Goal: Information Seeking & Learning: Learn about a topic

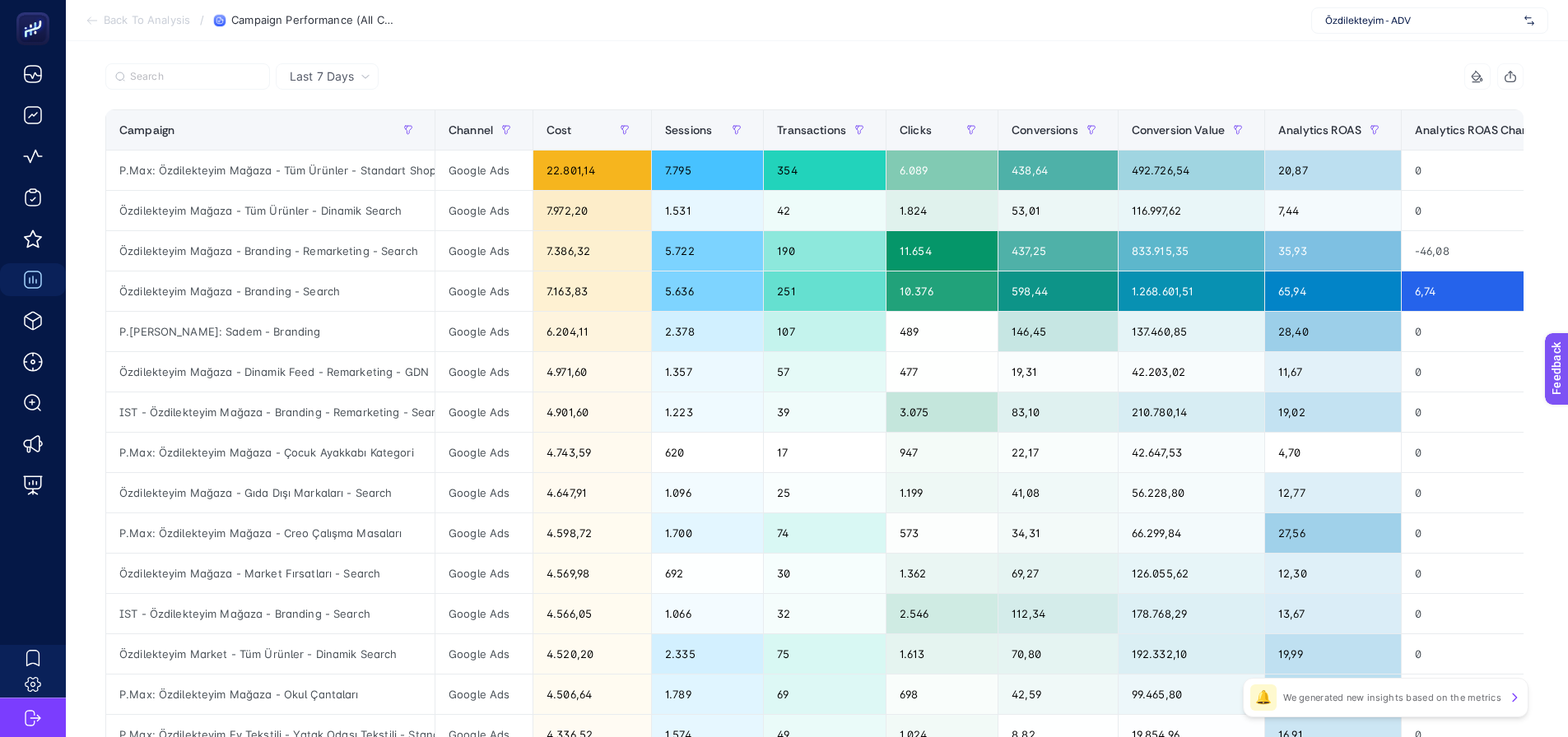
scroll to position [197, 0]
click at [581, 202] on div "7.972,20" at bounding box center [592, 211] width 118 height 40
click at [583, 201] on div "7.972,20" at bounding box center [592, 211] width 118 height 40
click at [584, 201] on div "7.972,20" at bounding box center [592, 211] width 118 height 40
click at [563, 255] on div "7.386,32" at bounding box center [592, 251] width 118 height 40
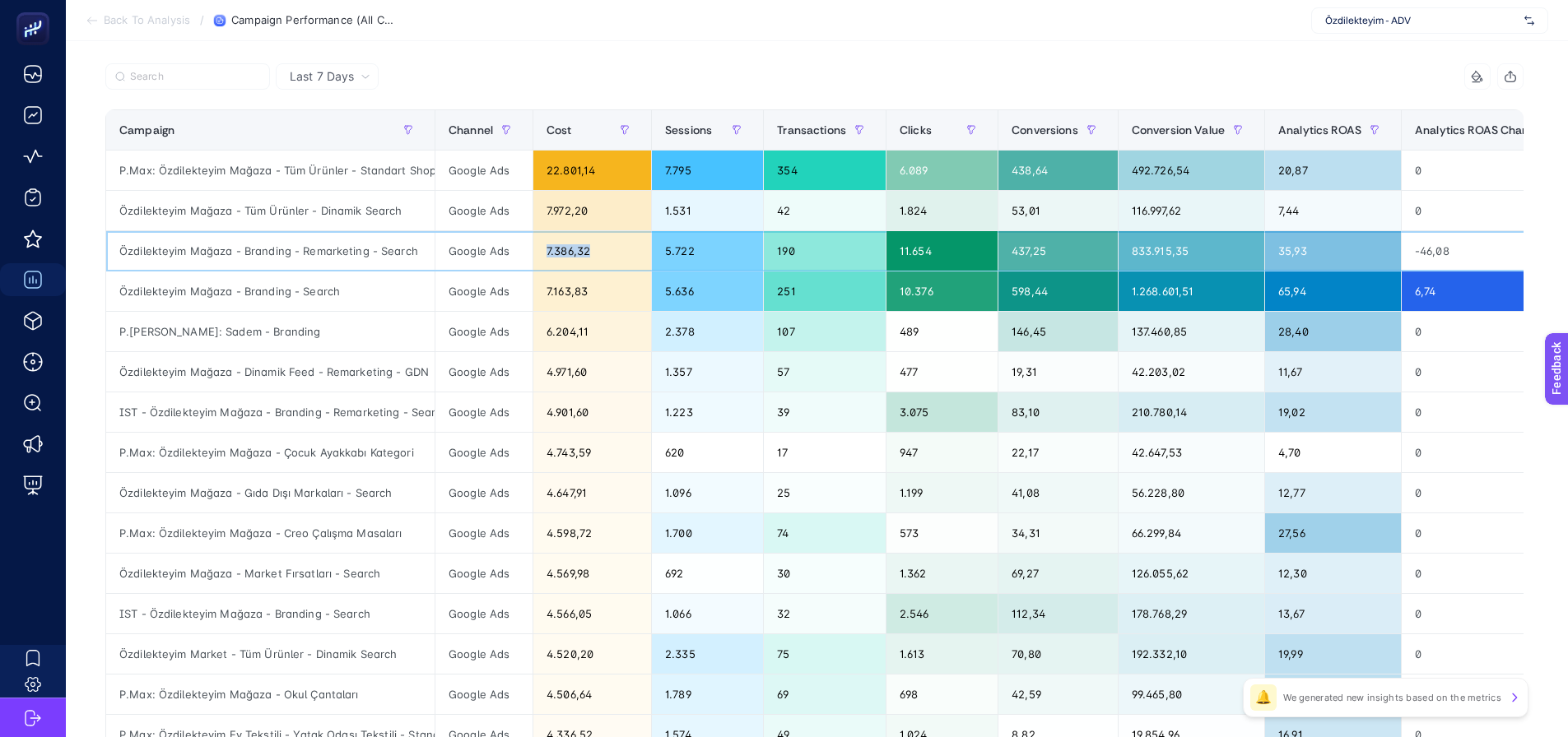
click at [563, 255] on div "7.386,32" at bounding box center [592, 251] width 118 height 40
click at [564, 255] on div "7.386,32" at bounding box center [592, 251] width 118 height 40
click at [554, 312] on td "6.204,11" at bounding box center [592, 332] width 119 height 40
click at [563, 335] on div "6.204,11" at bounding box center [592, 332] width 118 height 40
click at [610, 78] on div at bounding box center [460, 81] width 709 height 36
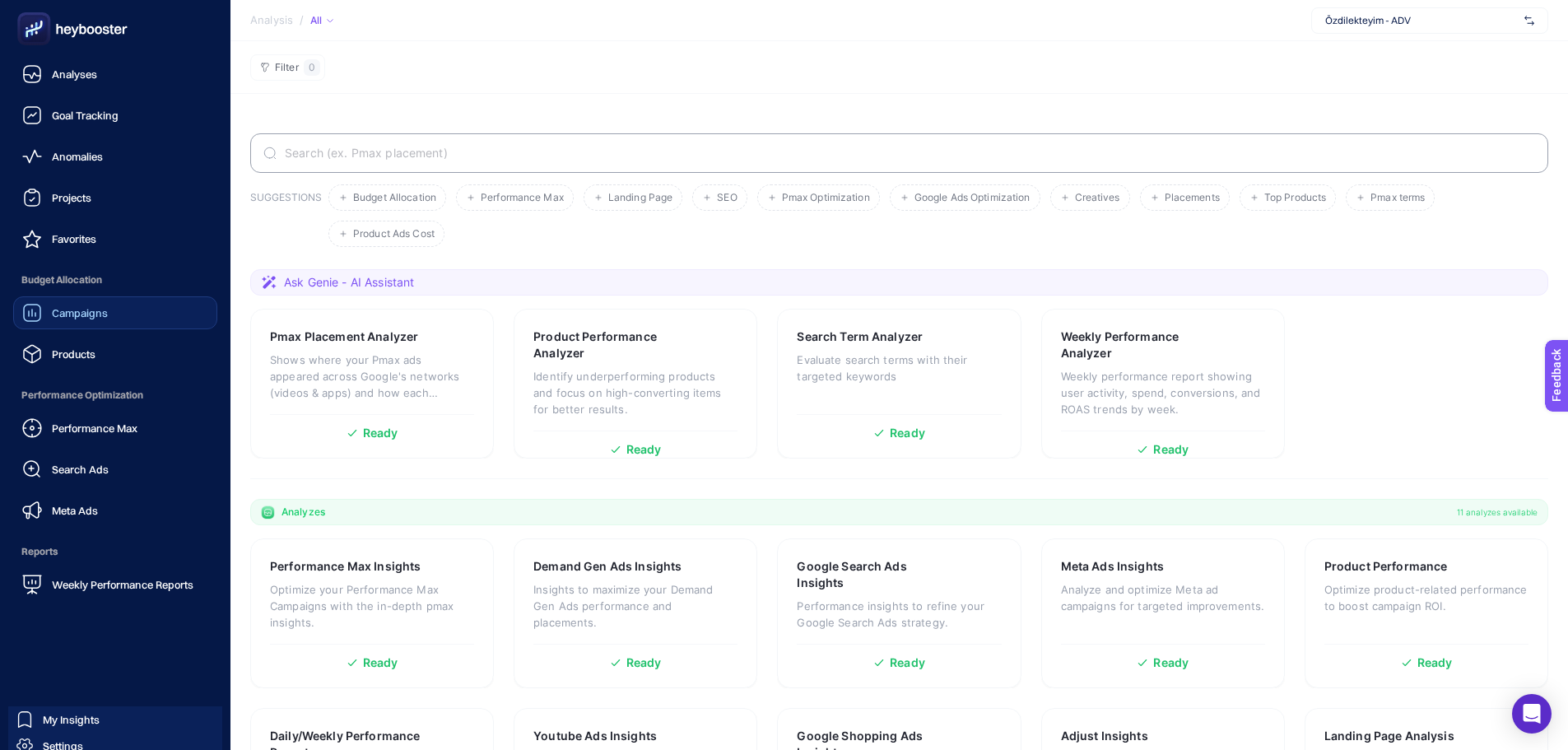
click at [44, 318] on div "Campaigns" at bounding box center [65, 313] width 86 height 20
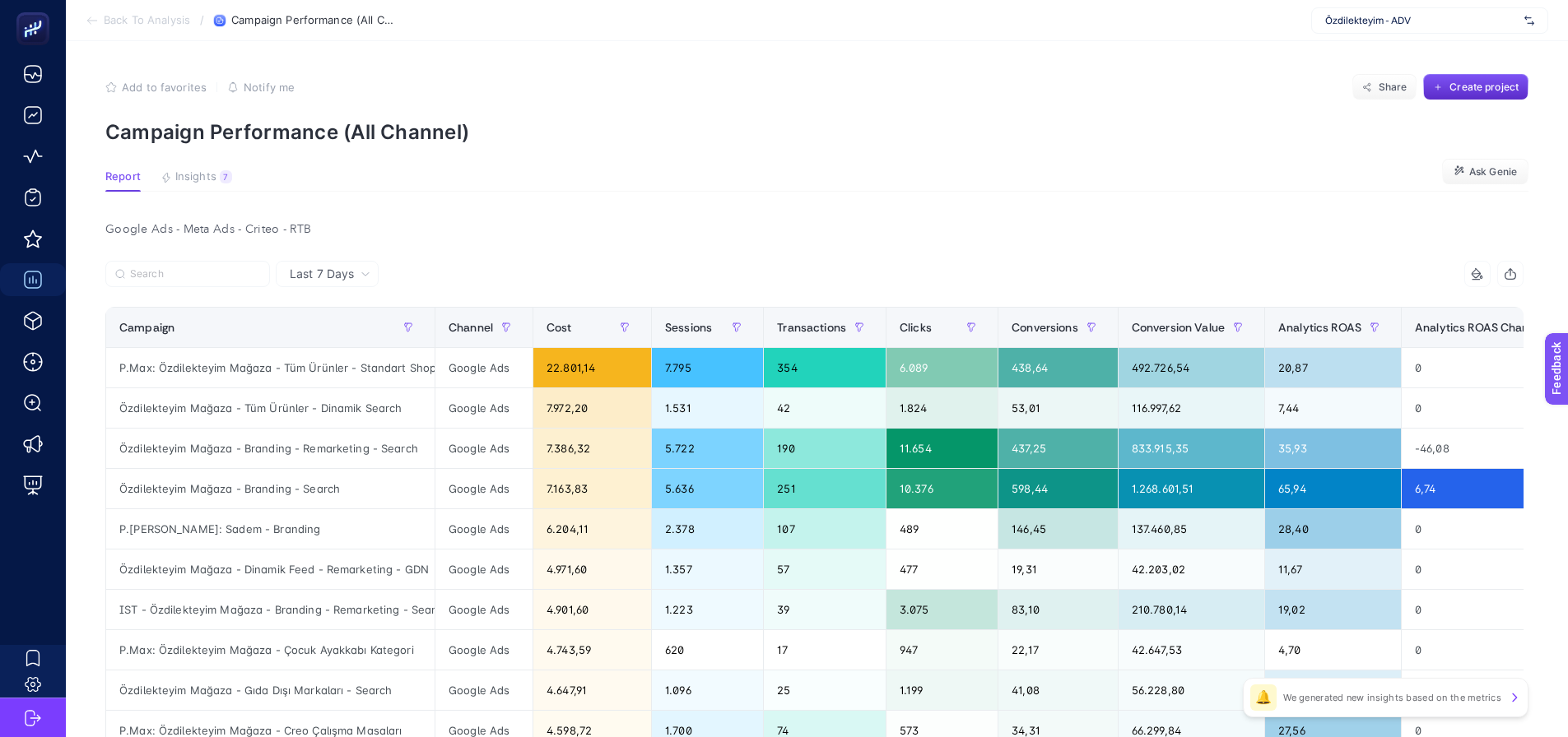
click at [403, 229] on div "Google Ads - Meta Ads - Criteo - RTB" at bounding box center [814, 229] width 1445 height 23
click at [217, 179] on button "Insights 7 We generated new insights based on the metrics" at bounding box center [196, 181] width 72 height 22
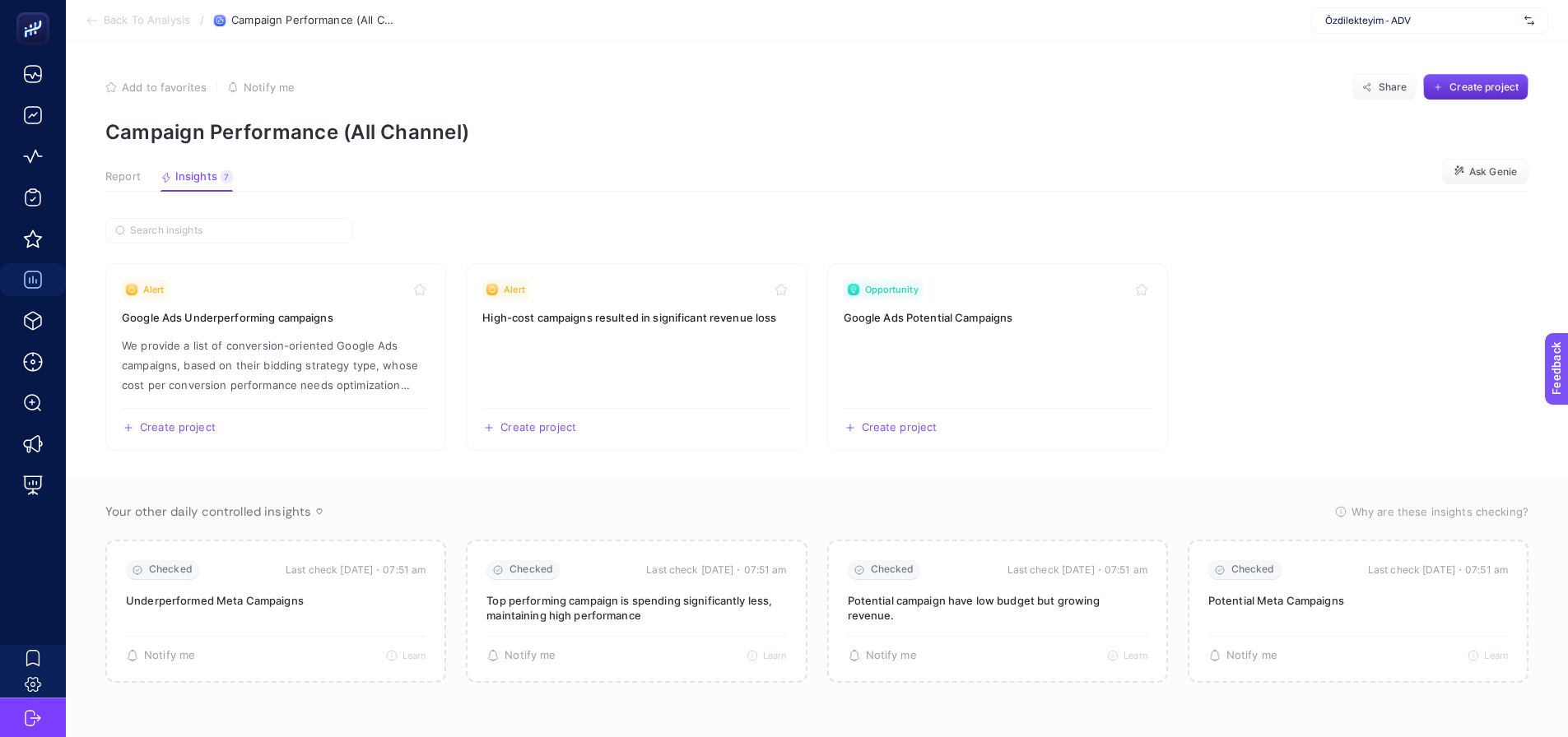
click at [118, 183] on span "Report" at bounding box center [122, 176] width 35 height 13
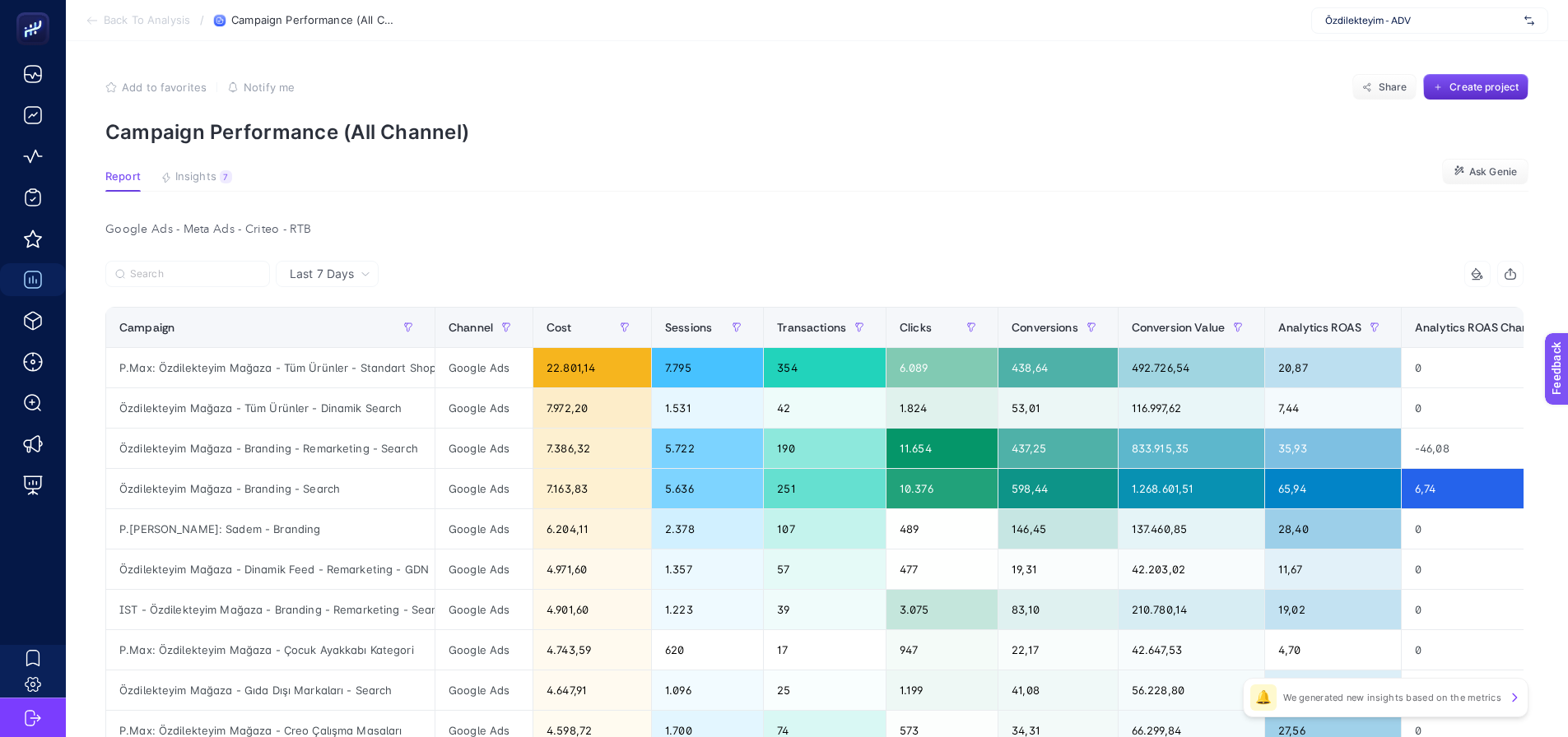
click at [1374, 33] on div "Özdilekteyim - ADV" at bounding box center [1429, 20] width 237 height 26
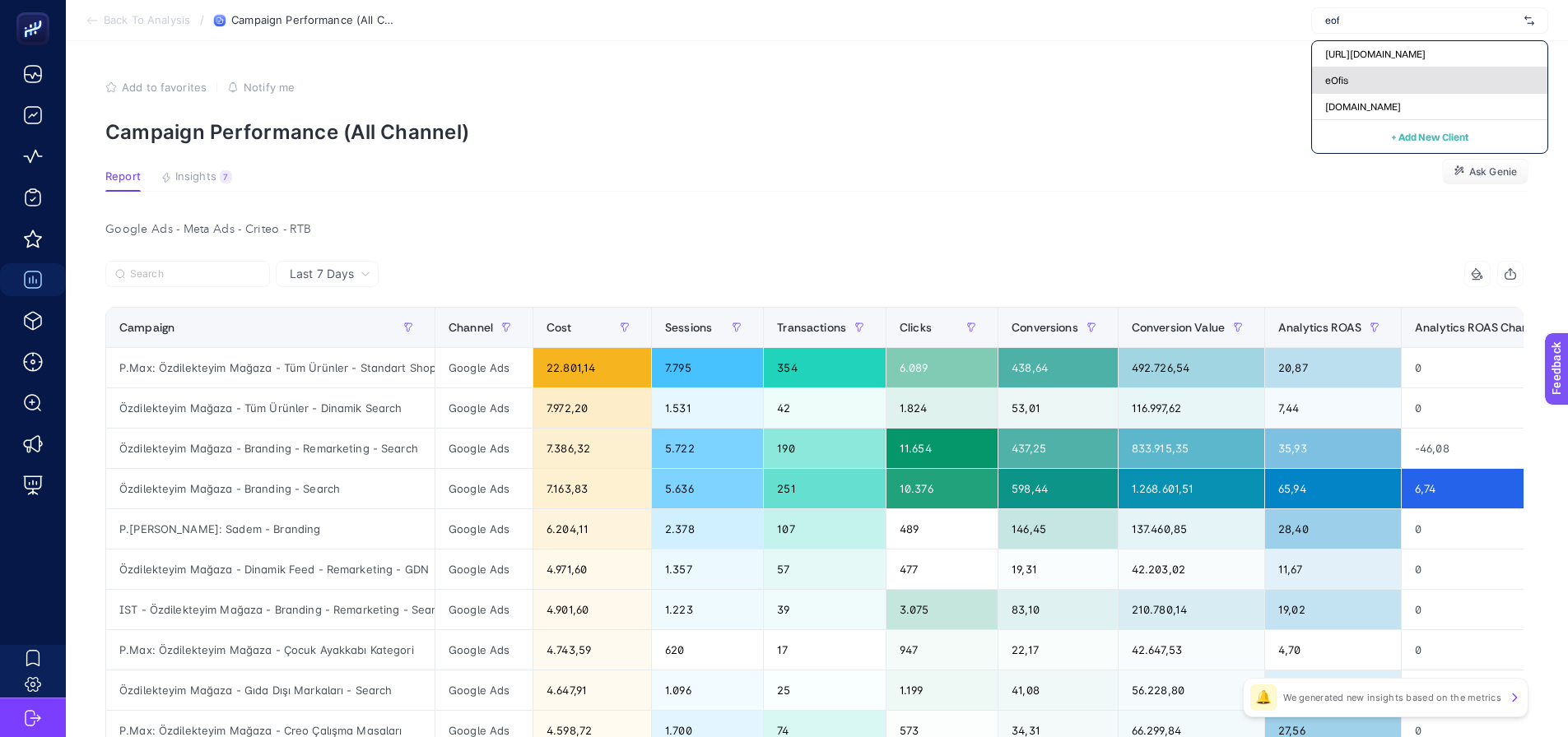
type input "eof"
click at [1343, 94] on div "eOfis" at bounding box center [1430, 106] width 236 height 26
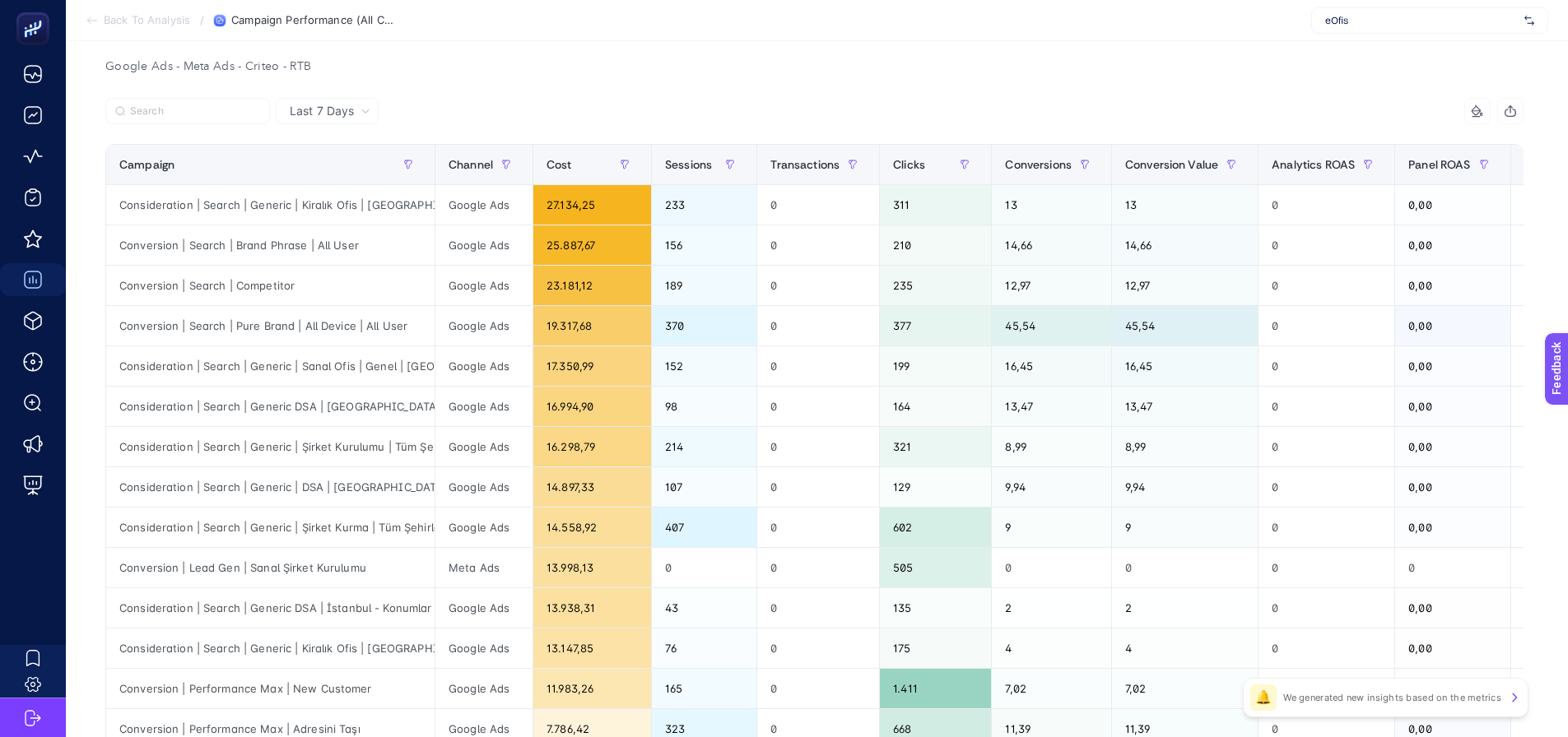
scroll to position [165, 0]
click at [323, 158] on div "Campaign" at bounding box center [271, 162] width 302 height 26
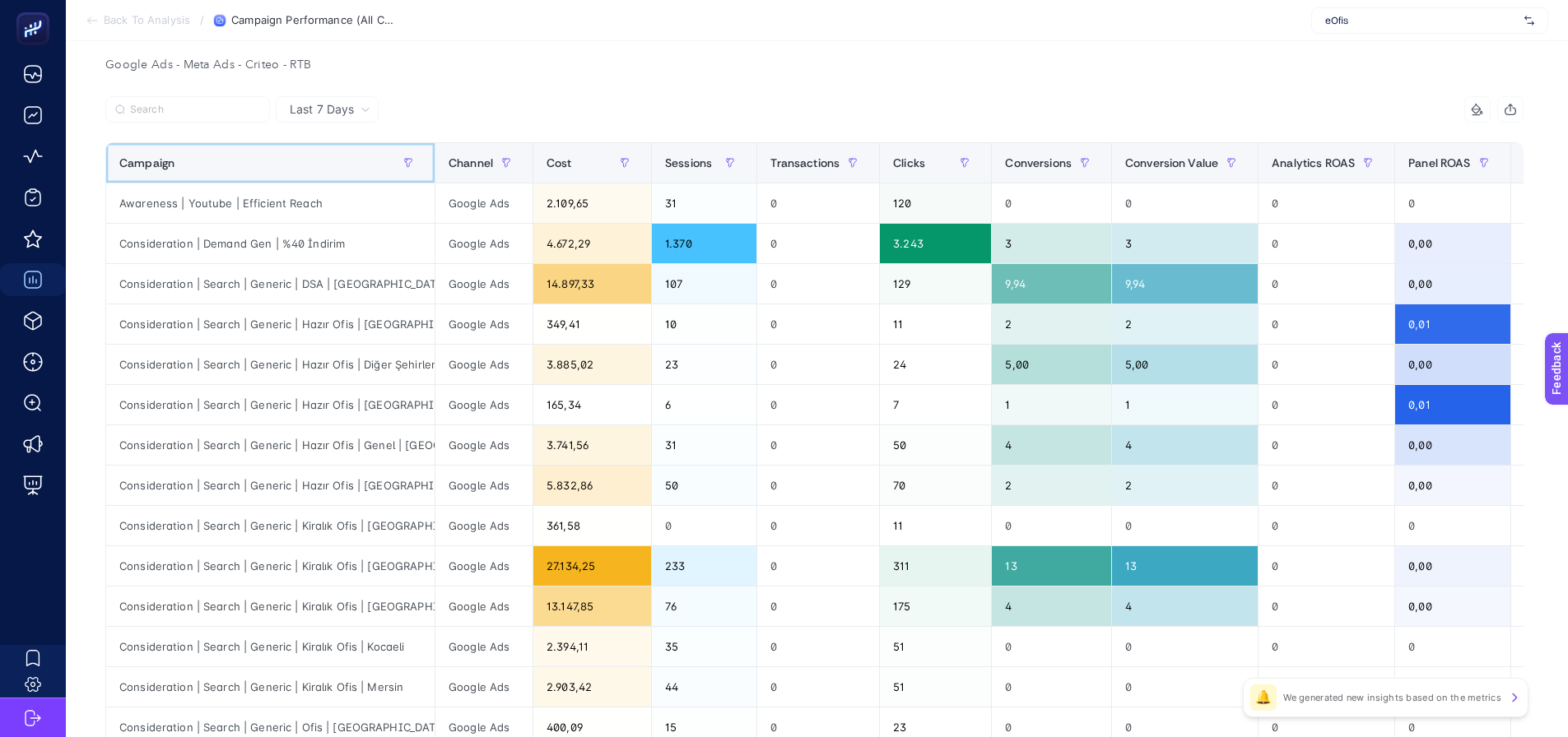
click at [431, 166] on div "10 items selected Campaign Channel Cost Sessions Transactions Clicks Conversion…" at bounding box center [815, 585] width 1419 height 977
click at [431, 166] on span at bounding box center [431, 163] width 6 height 40
click at [1517, 107] on icon "button" at bounding box center [1510, 109] width 14 height 13
click at [476, 92] on div "Google Ads - Meta Ads - Criteo - RTB Last 7 Days 10 items selected Campaign Cha…" at bounding box center [814, 613] width 1445 height 1119
click at [361, 104] on icon at bounding box center [365, 109] width 10 height 10
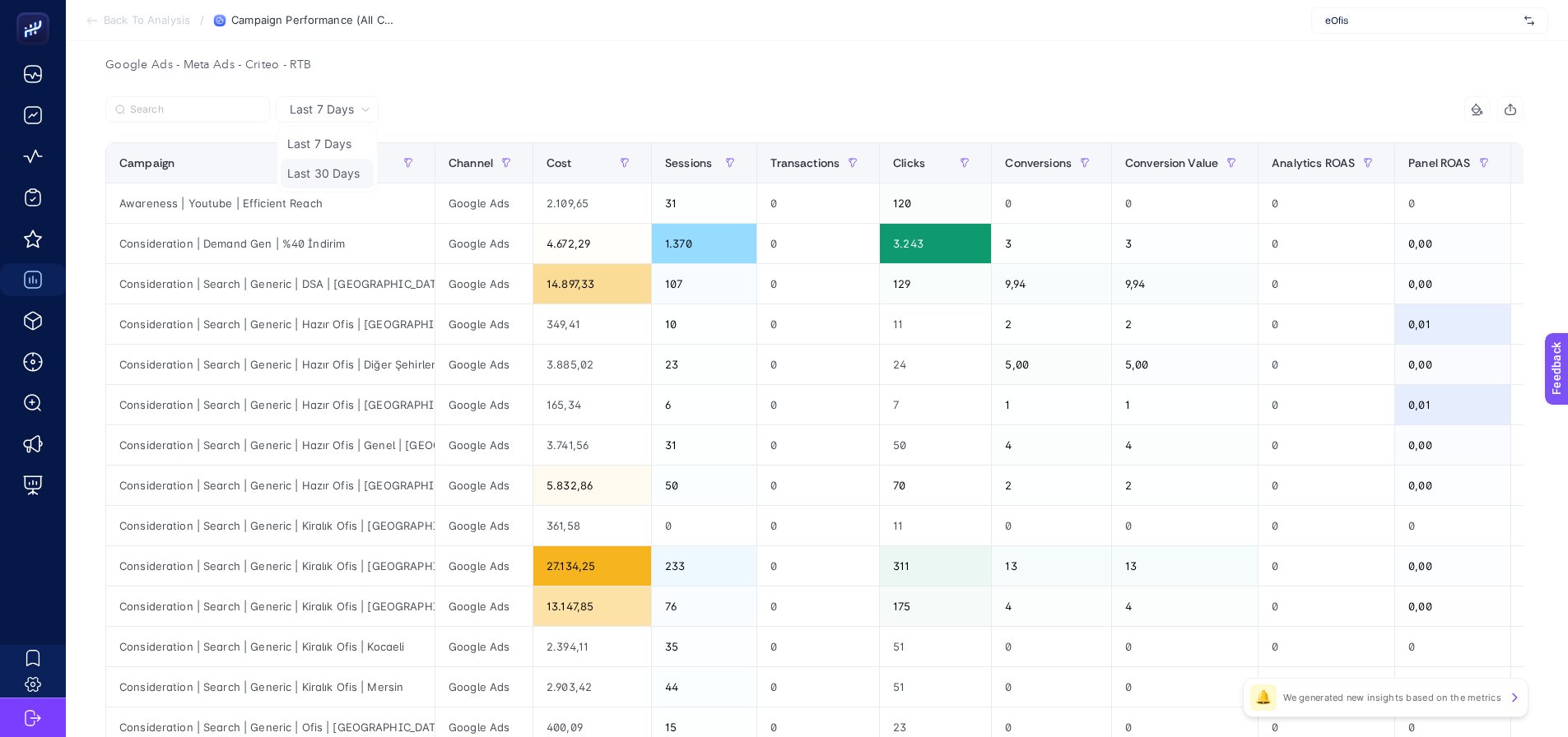
click at [351, 171] on li "Last 30 Days" at bounding box center [327, 173] width 93 height 30
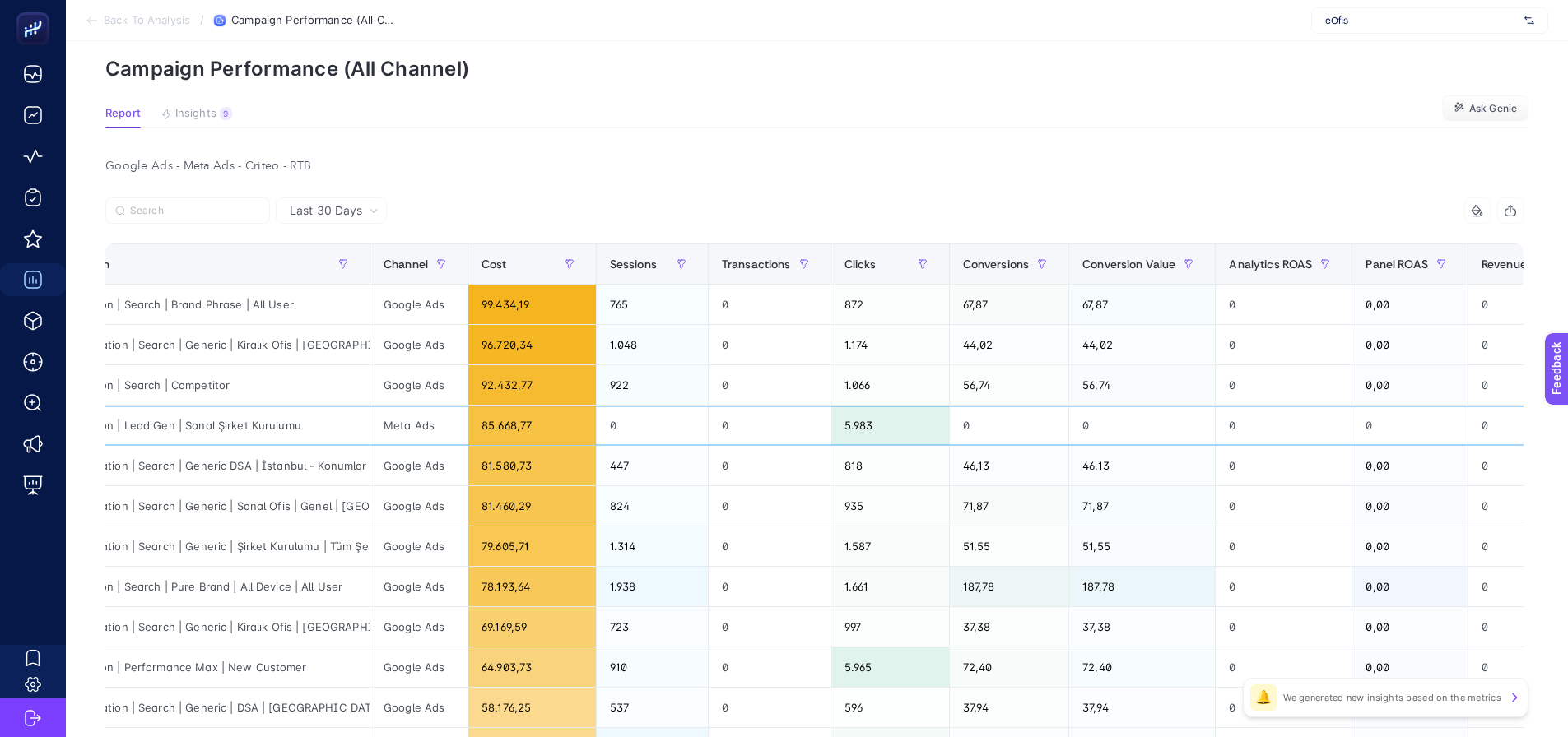
scroll to position [0, 217]
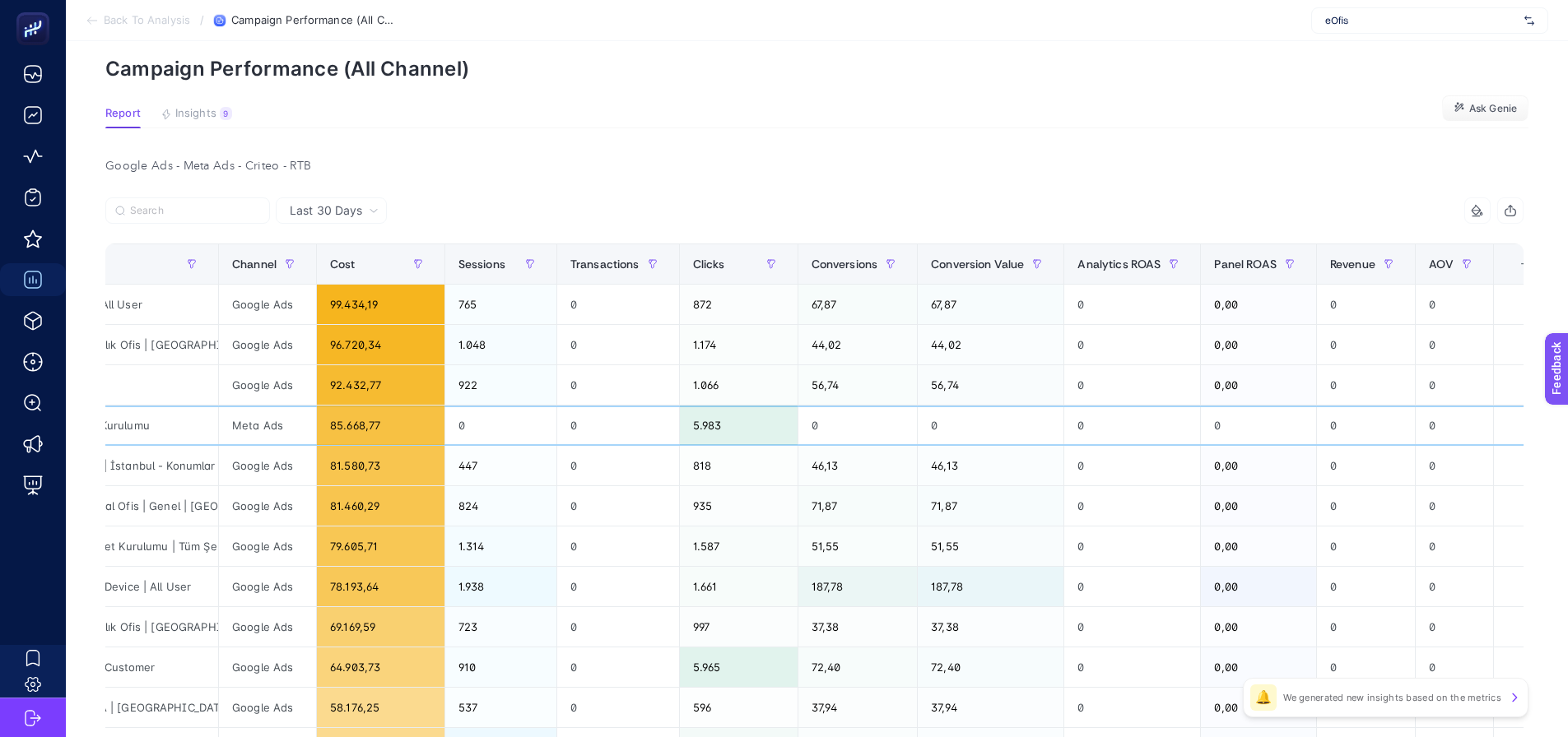
drag, startPoint x: 1273, startPoint y: 409, endPoint x: 1398, endPoint y: 423, distance: 125.8
click at [1509, 265] on div "+" at bounding box center [1525, 264] width 32 height 13
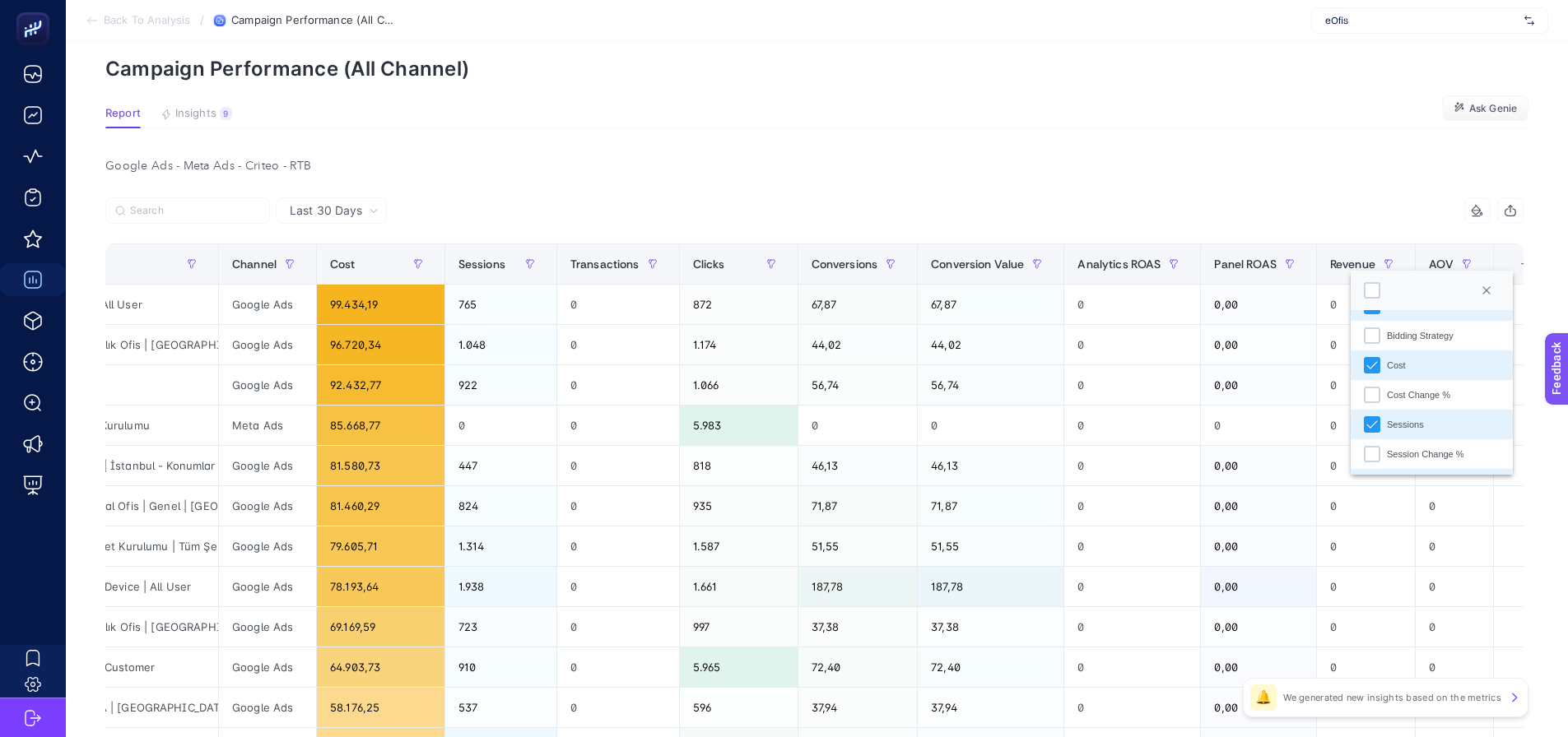
scroll to position [82, 0]
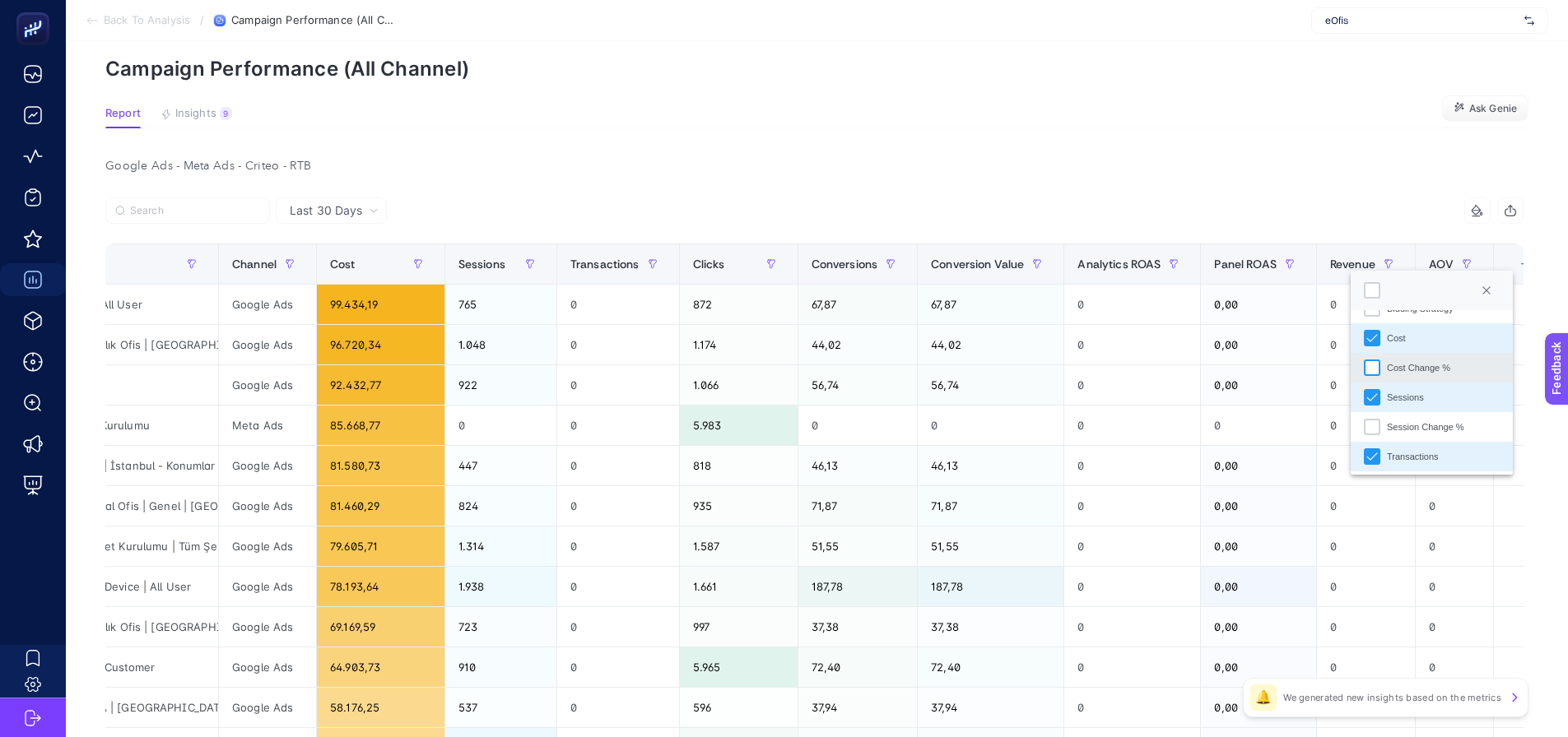
click at [1364, 371] on div "Cost Change %" at bounding box center [1372, 368] width 16 height 16
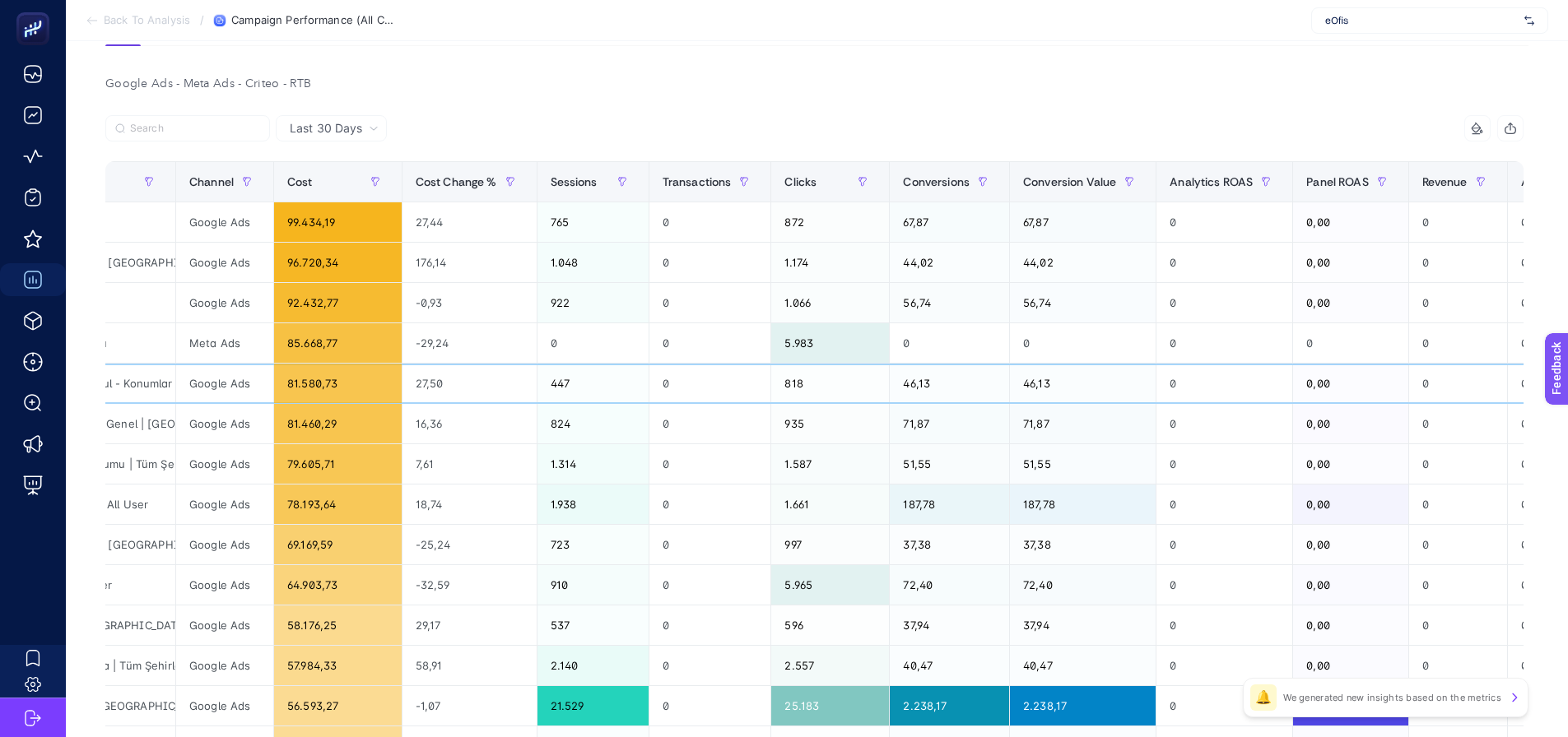
scroll to position [0, 352]
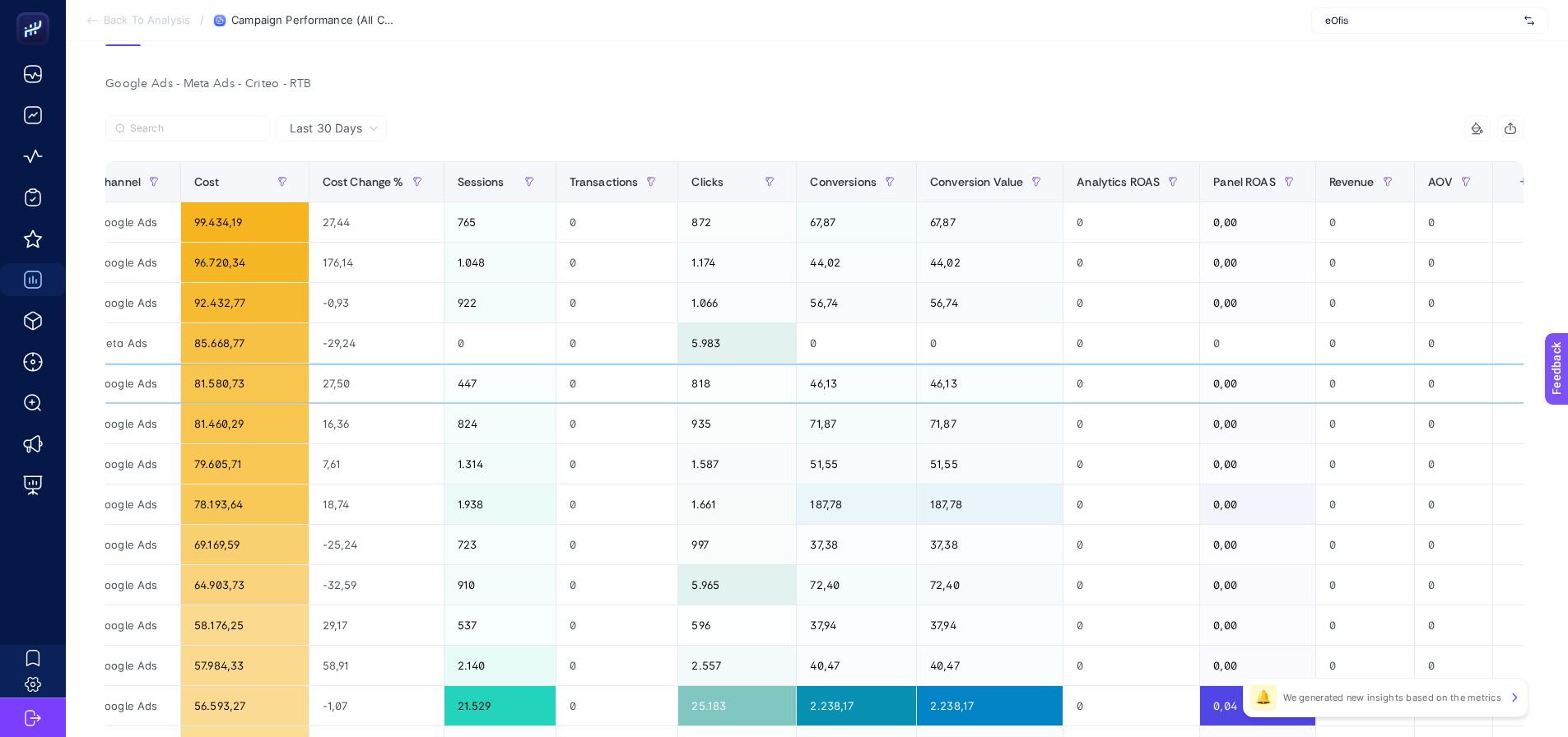
drag, startPoint x: 1314, startPoint y: 397, endPoint x: 1429, endPoint y: 374, distance: 117.3
click at [1508, 184] on div "+" at bounding box center [1523, 182] width 32 height 13
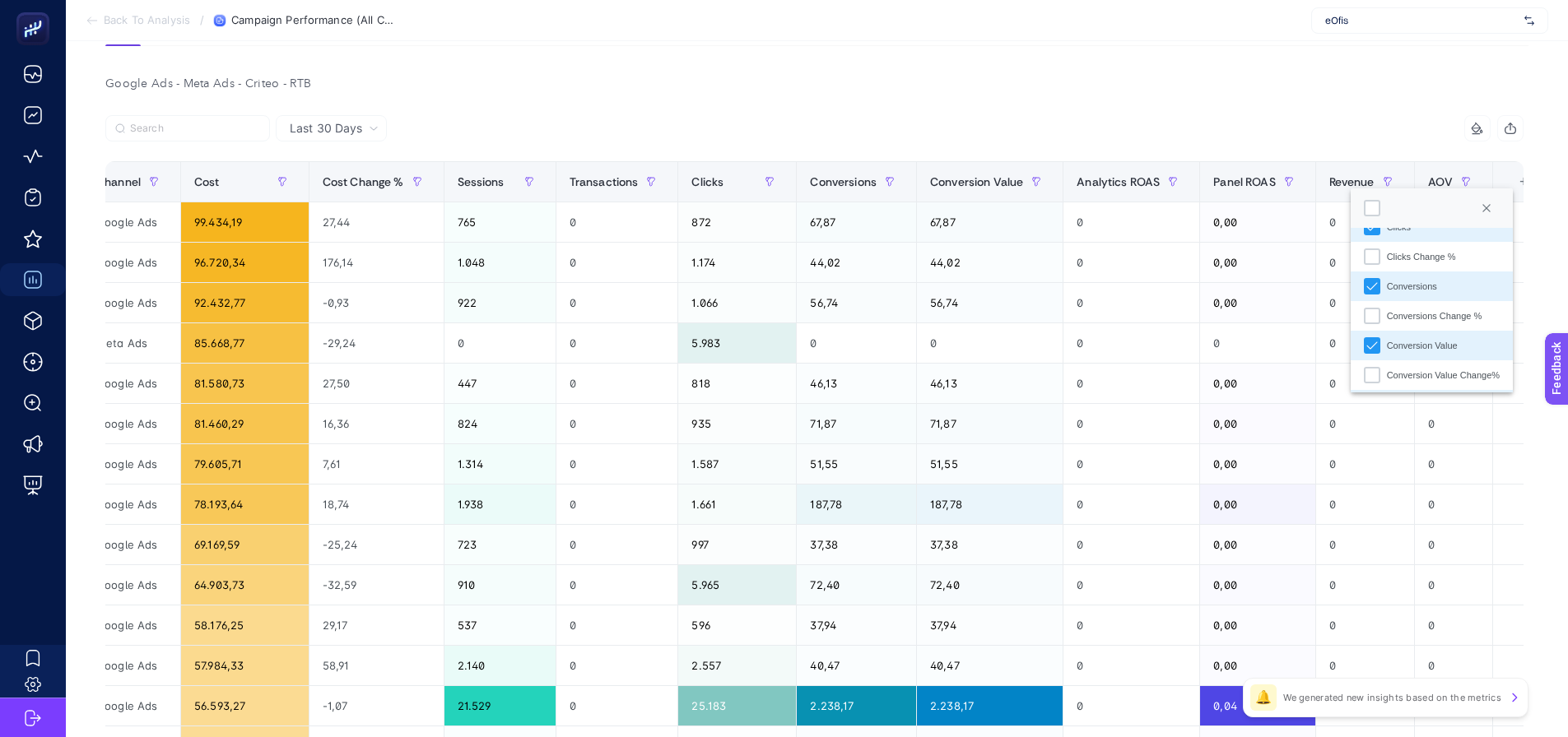
scroll to position [329, 0]
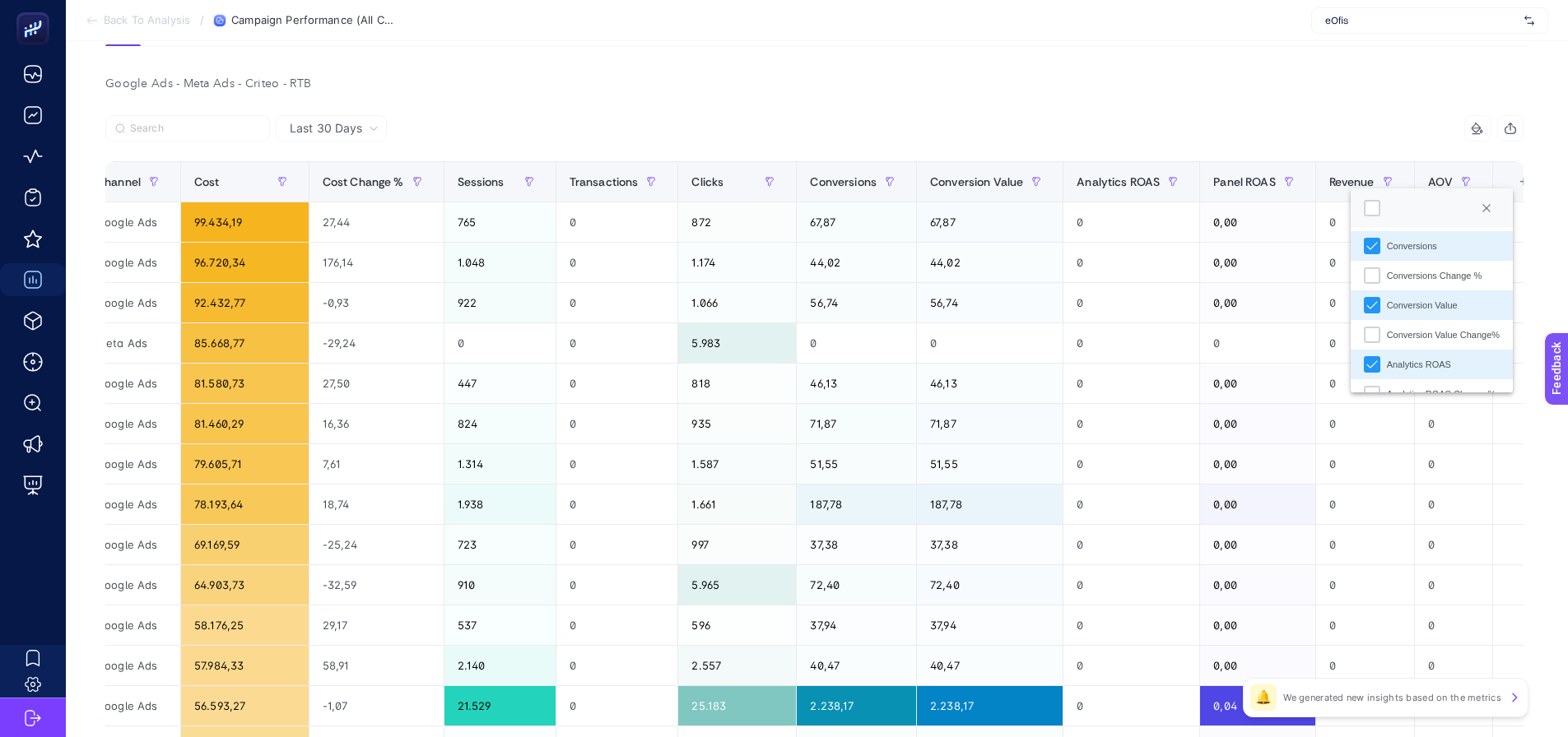
click at [1072, 65] on article "Add to favorites false Notify me Share Create project Campaign Performance (All…" at bounding box center [816, 560] width 1502 height 1329
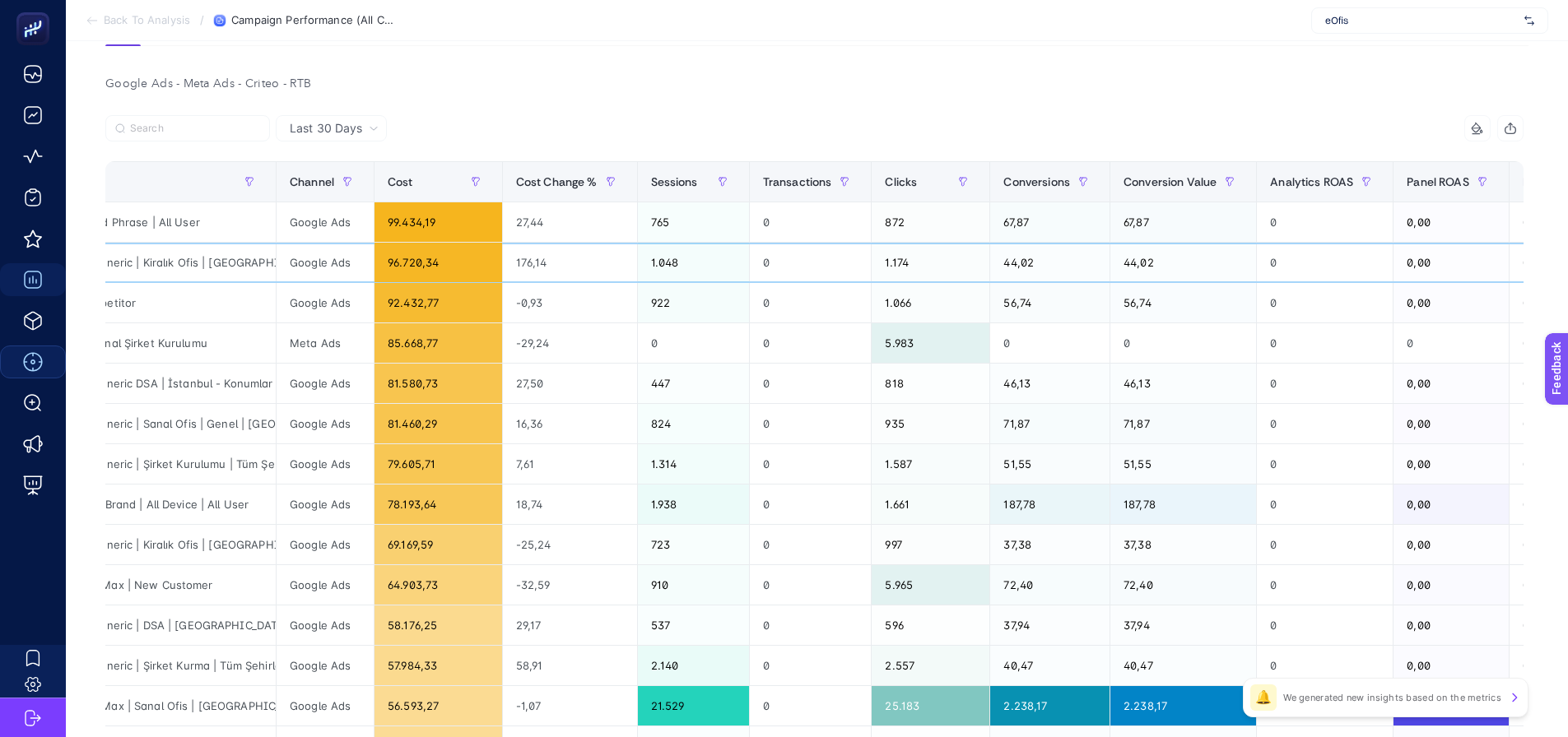
scroll to position [0, 0]
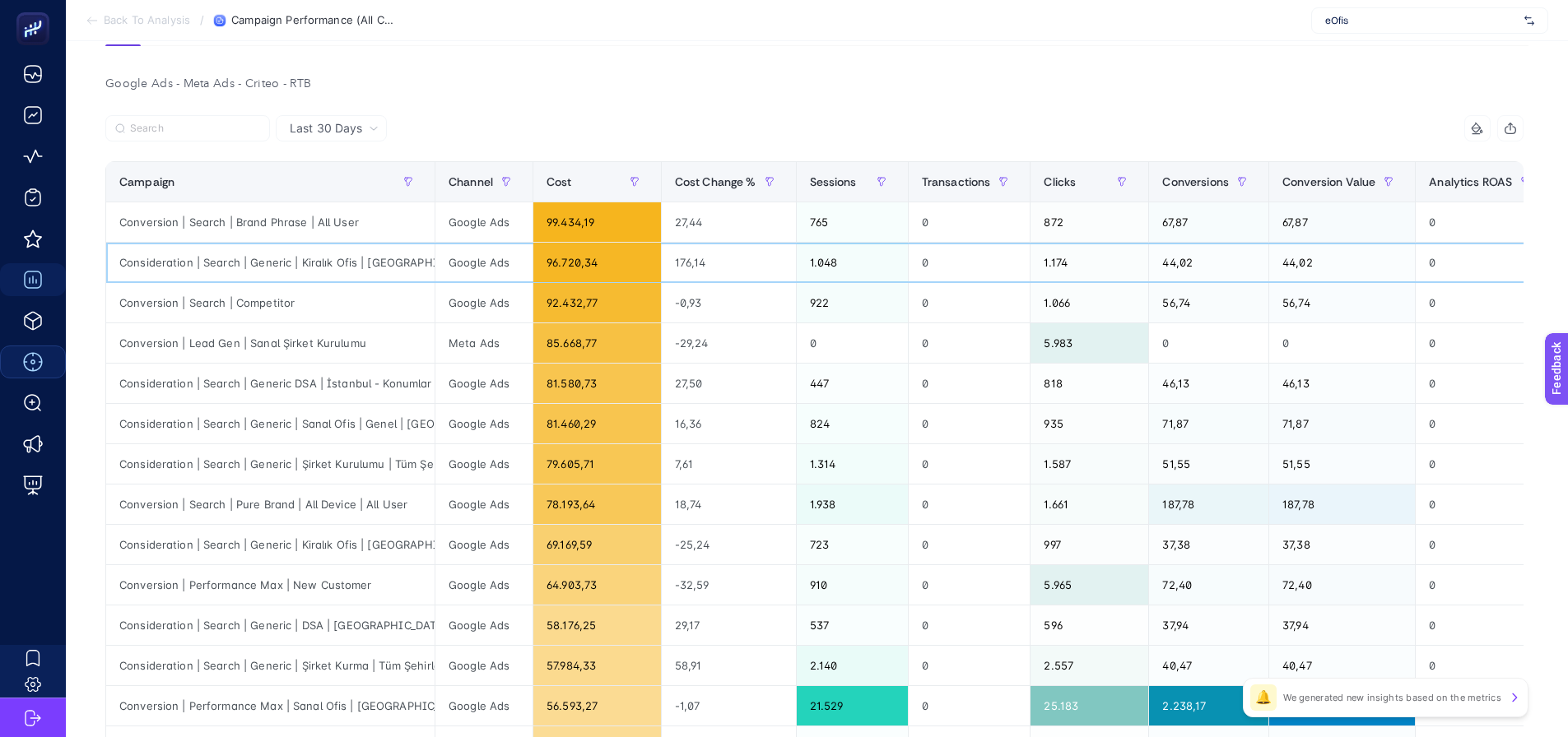
drag, startPoint x: 590, startPoint y: 251, endPoint x: 500, endPoint y: 266, distance: 91.2
click at [491, 98] on div "Google Ads - Meta Ads - Criteo - RTB Last 30 Days 10 items selected Campaign Ch…" at bounding box center [814, 632] width 1445 height 1119
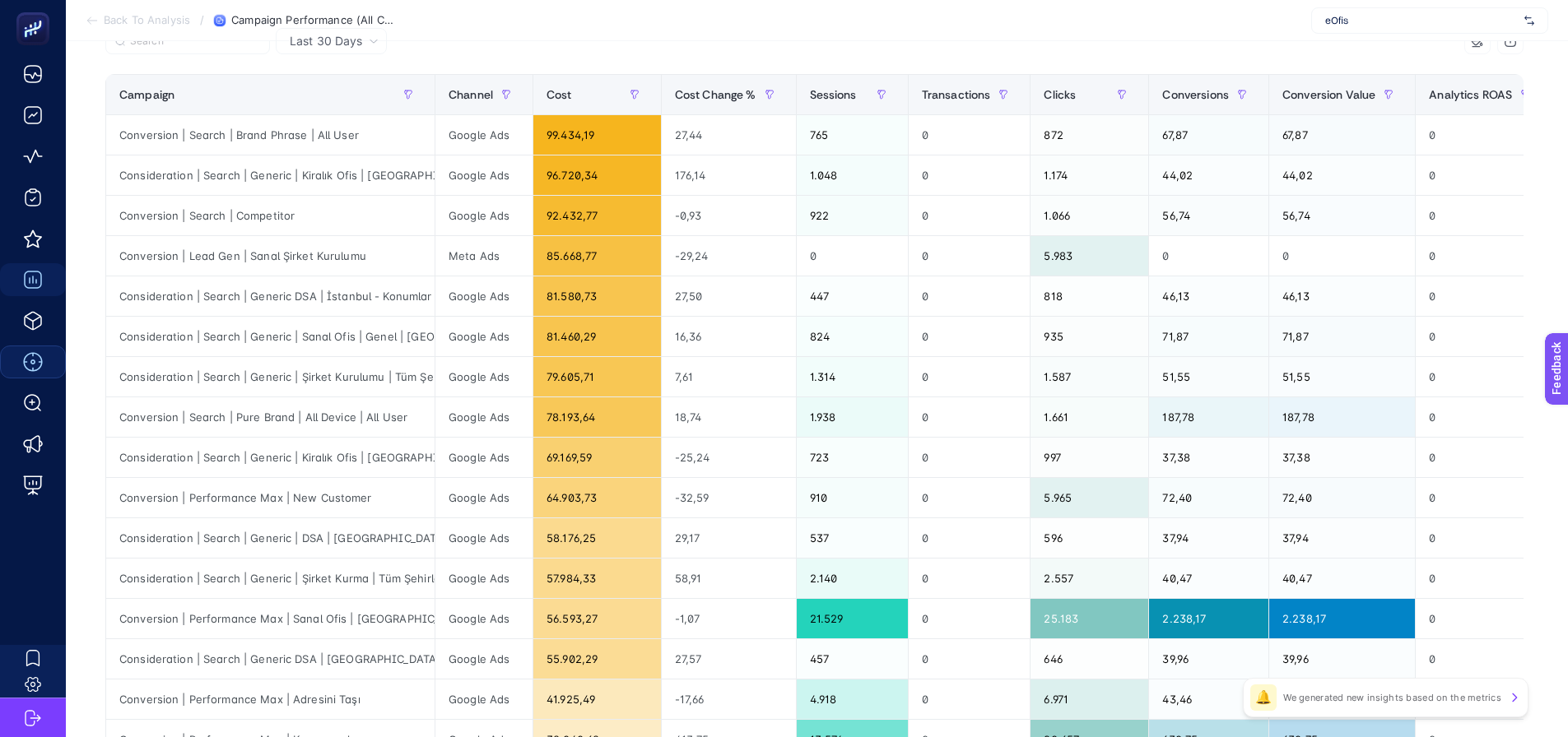
scroll to position [63, 7]
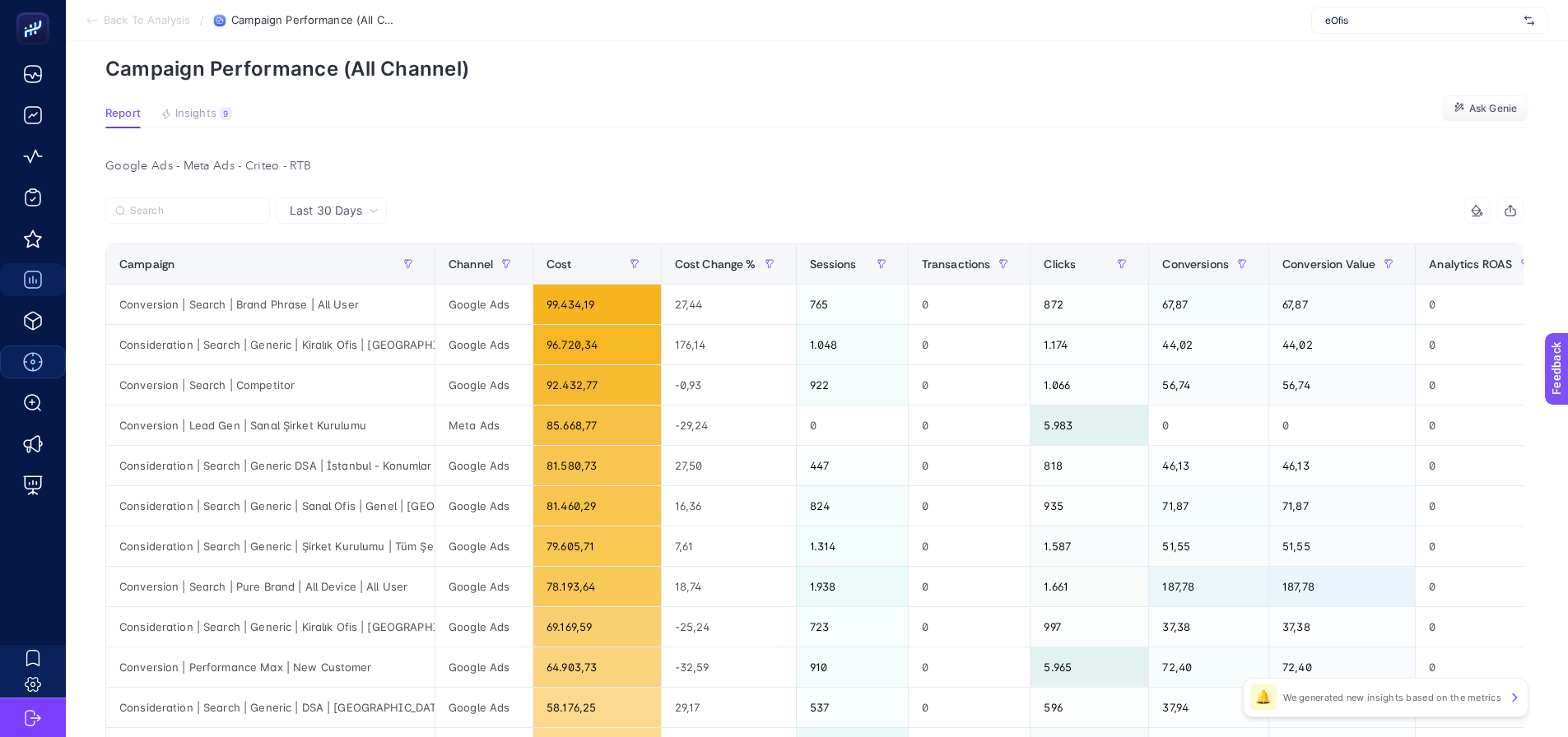
click at [482, 158] on div "Google Ads - Meta Ads - Criteo - RTB" at bounding box center [814, 166] width 1445 height 23
click at [486, 164] on div "Google Ads - Meta Ads - Criteo - RTB" at bounding box center [814, 166] width 1445 height 23
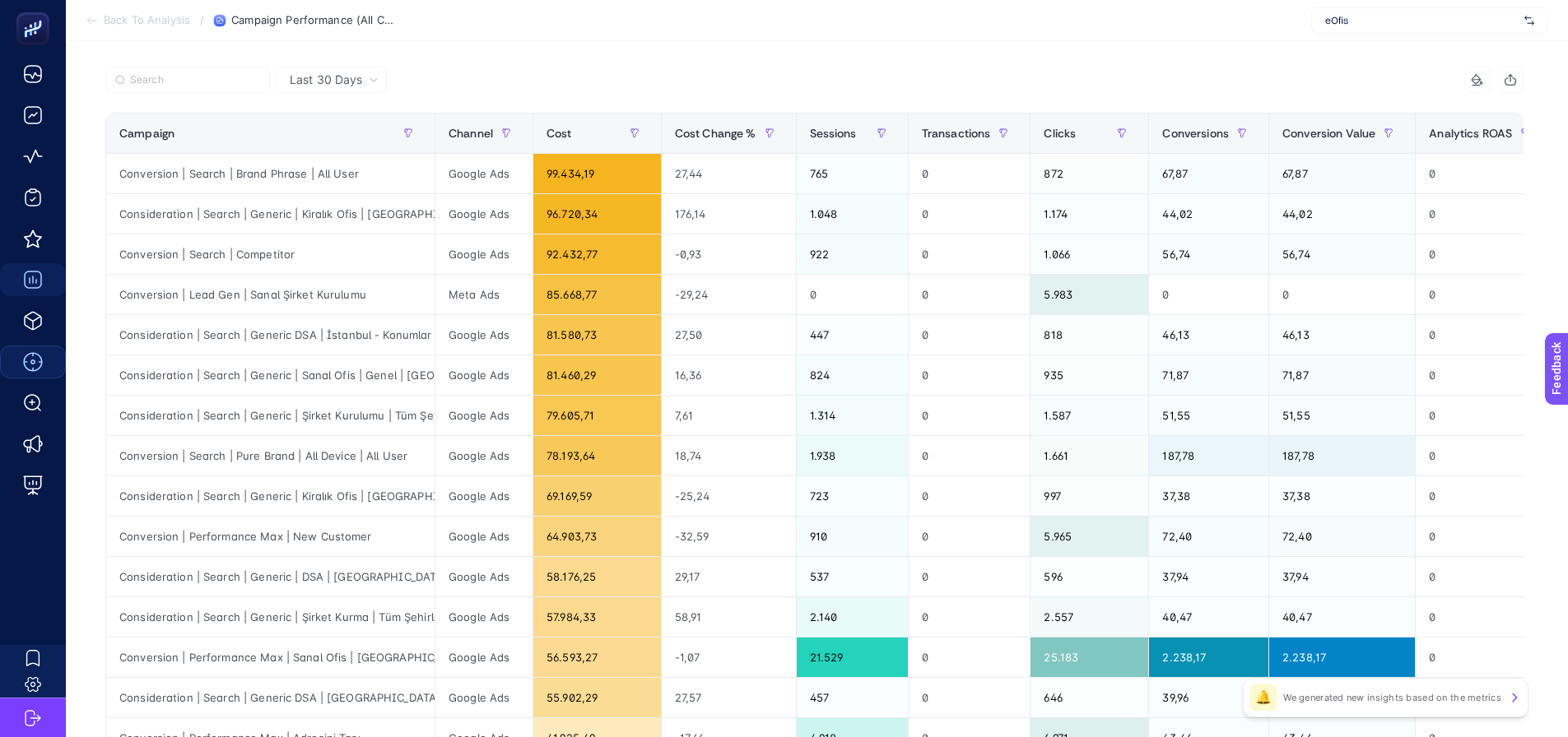
scroll to position [228, 7]
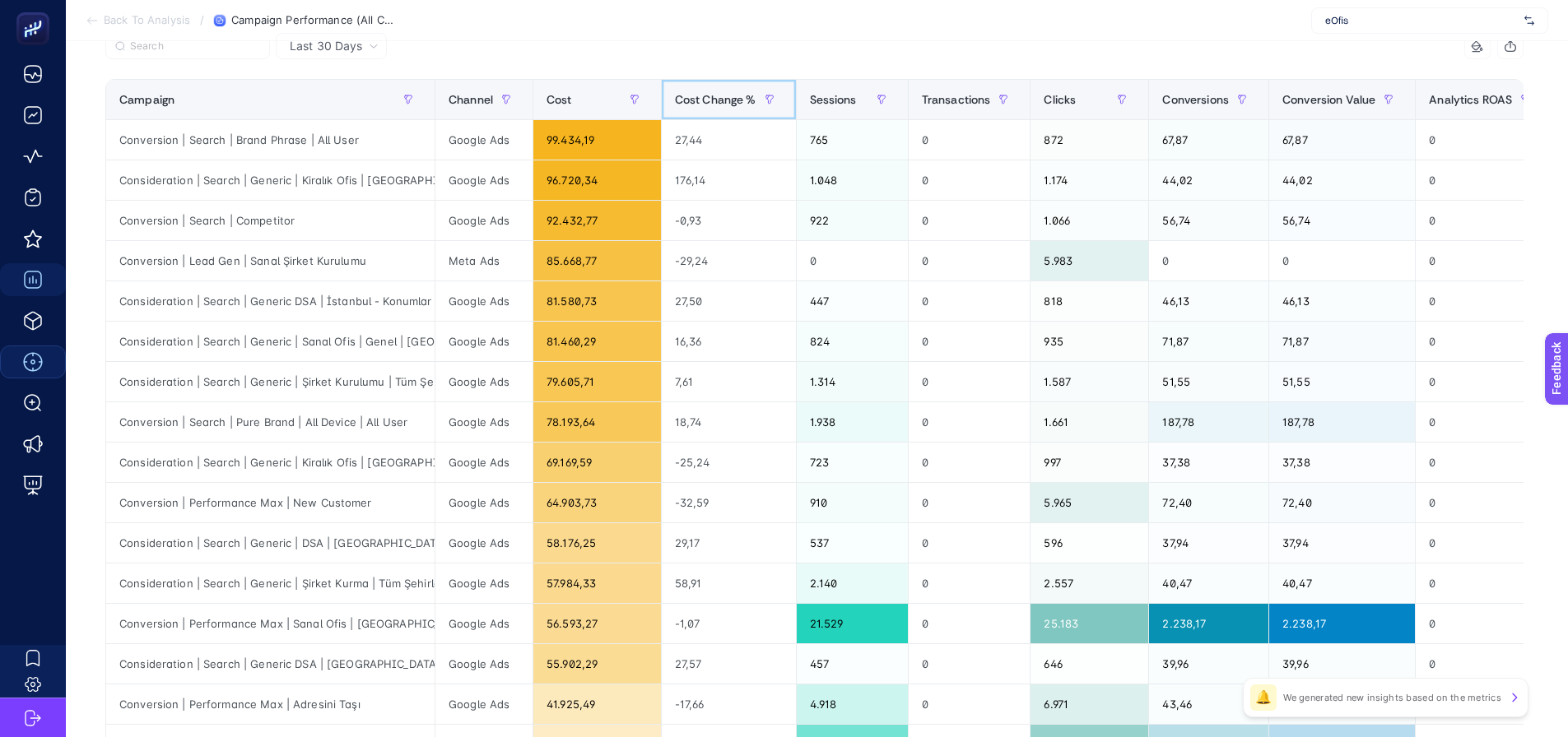
click at [711, 105] on span "Cost Change %" at bounding box center [716, 99] width 82 height 13
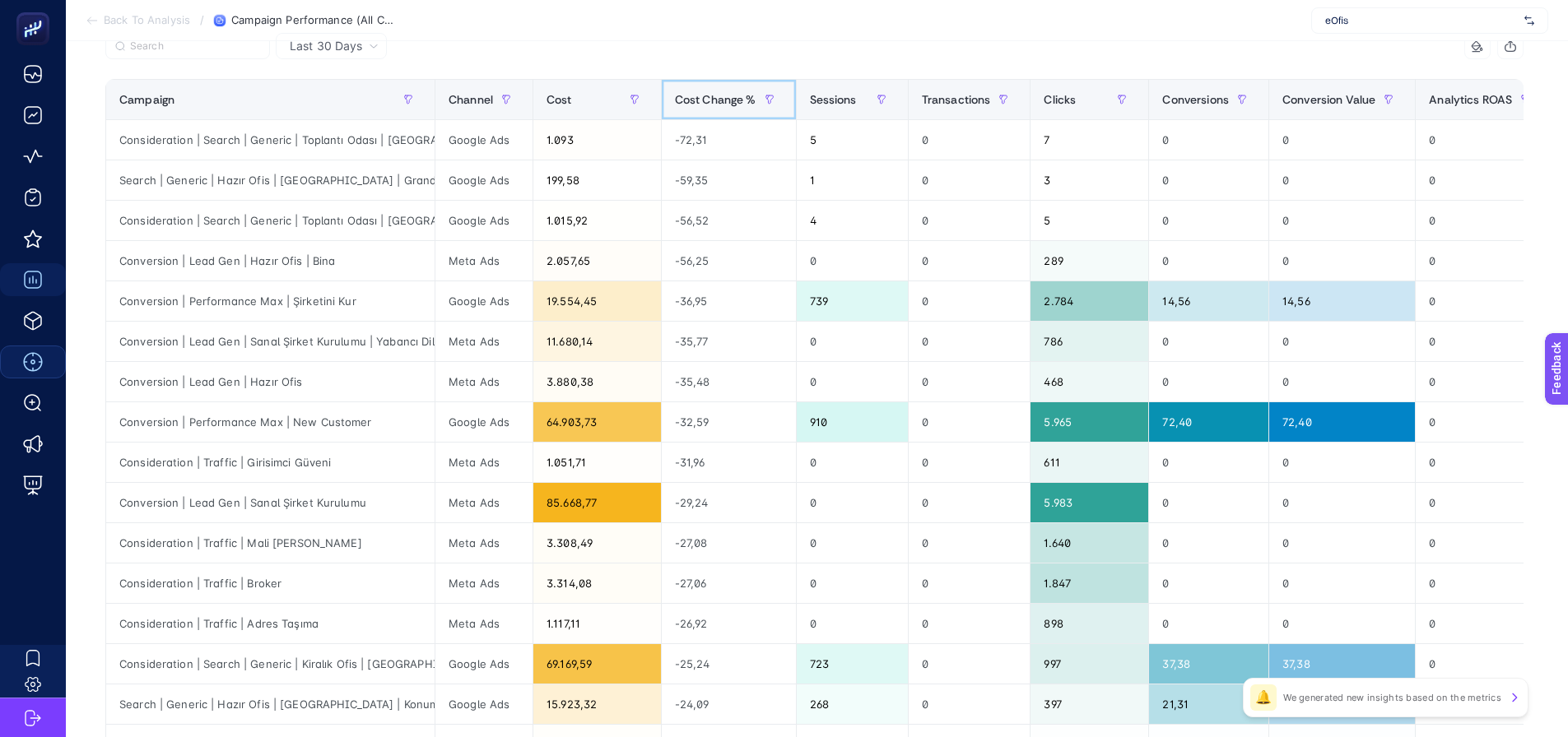
click at [691, 102] on span "Cost Change %" at bounding box center [716, 99] width 82 height 13
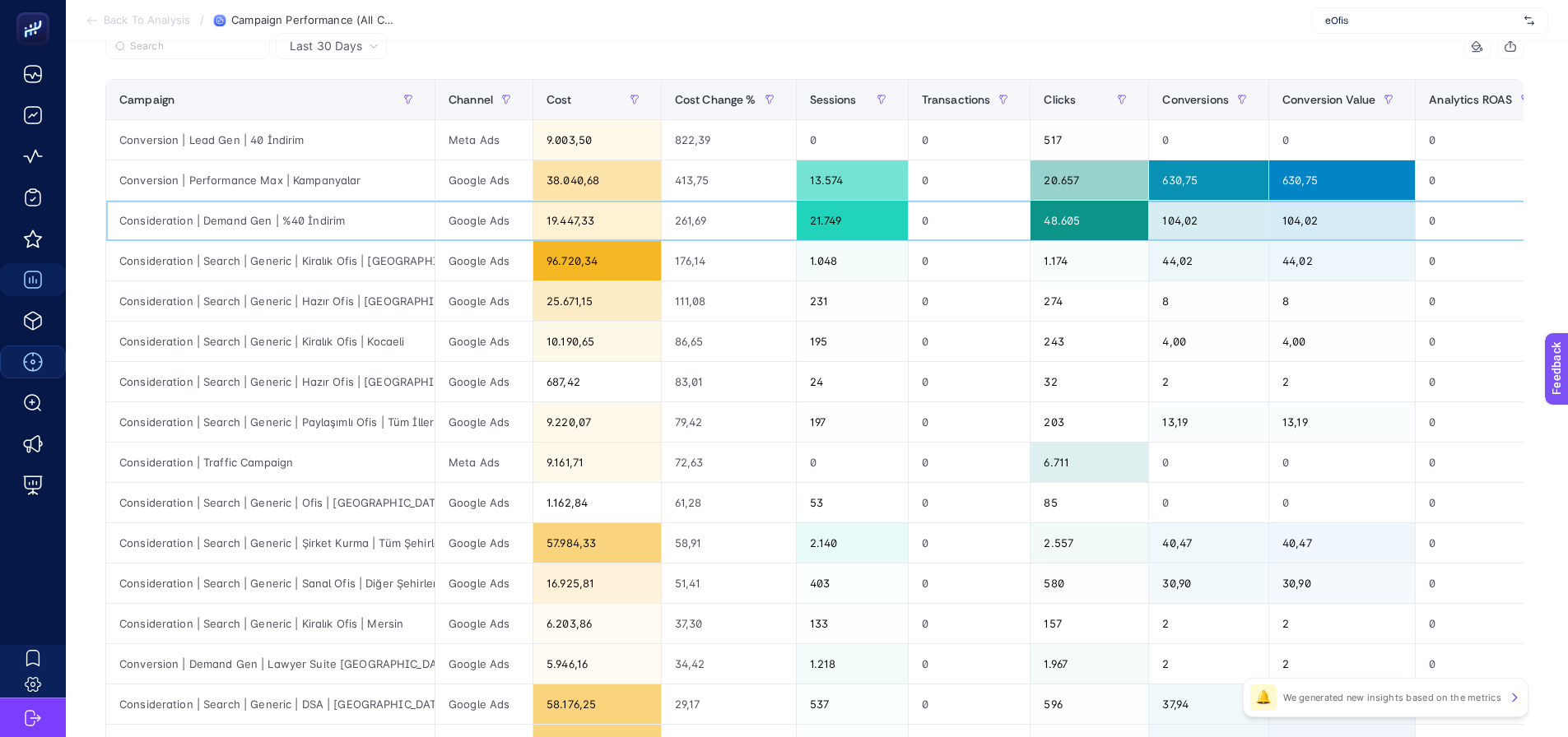
click at [384, 230] on div "Consideration | Demand Gen | %40 İndirim" at bounding box center [270, 220] width 329 height 40
click at [388, 282] on td "Consideration | Search | Generic | Hazır Ofis | İzmir" at bounding box center [271, 301] width 329 height 40
click at [396, 332] on div "Consideration | Search | Generic | Kiralık Ofis | Kocaeli" at bounding box center [270, 342] width 329 height 40
click at [401, 393] on div "Consideration | Search | Generic | Hazır Ofis | Gaziantep" at bounding box center [270, 382] width 329 height 40
click at [401, 429] on div "Consideration | Search | Generic | Paylaşımlı Ofis | Tüm İller" at bounding box center [270, 422] width 329 height 40
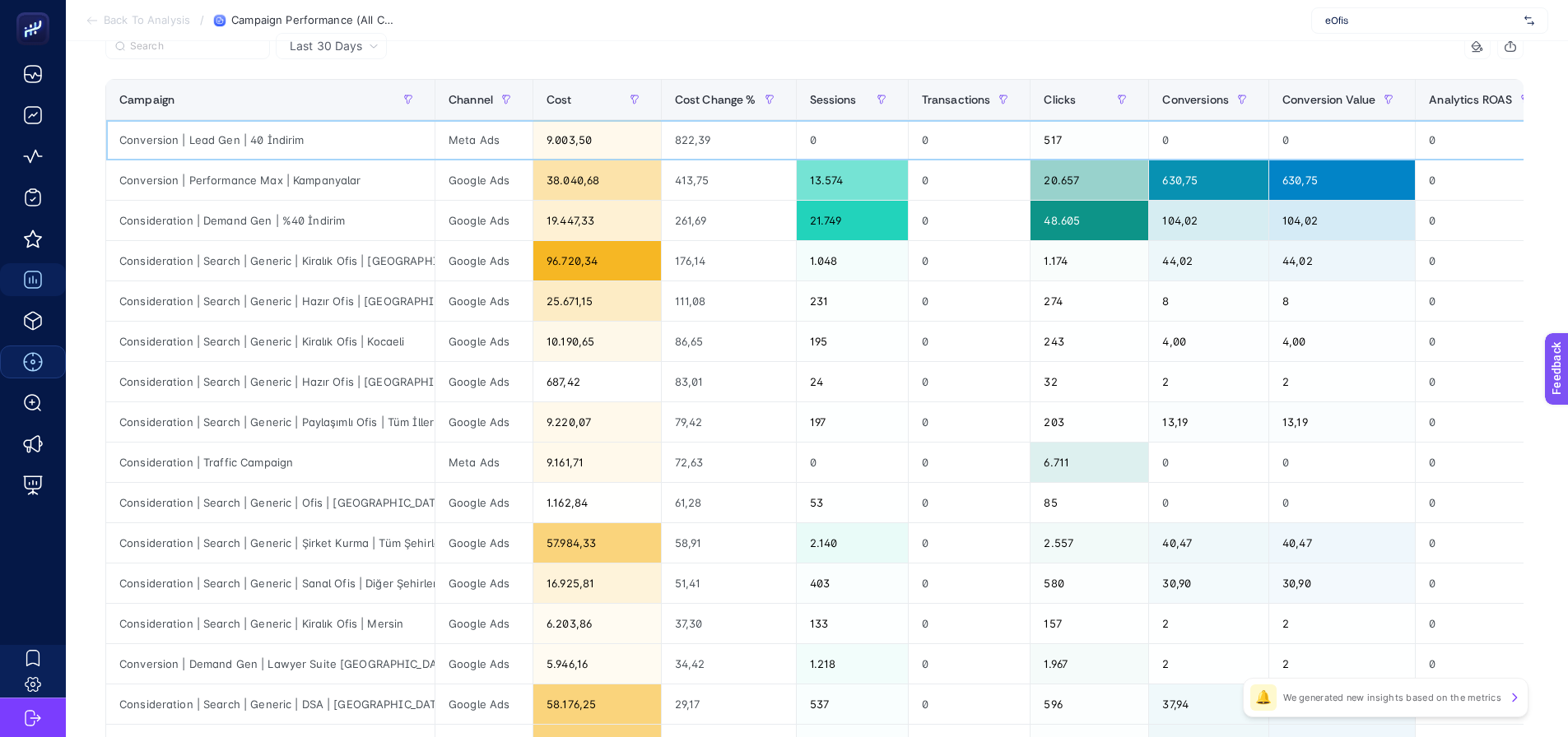
click at [456, 139] on div "Meta Ads" at bounding box center [484, 140] width 97 height 40
drag, startPoint x: 656, startPoint y: 137, endPoint x: 690, endPoint y: 142, distance: 34.4
click at [690, 142] on div "822,39" at bounding box center [728, 140] width 134 height 40
click at [265, 225] on div "Consideration | Demand Gen | %40 İndirim" at bounding box center [270, 220] width 329 height 40
click at [265, 224] on div "Consideration | Demand Gen | %40 İndirim" at bounding box center [270, 220] width 329 height 40
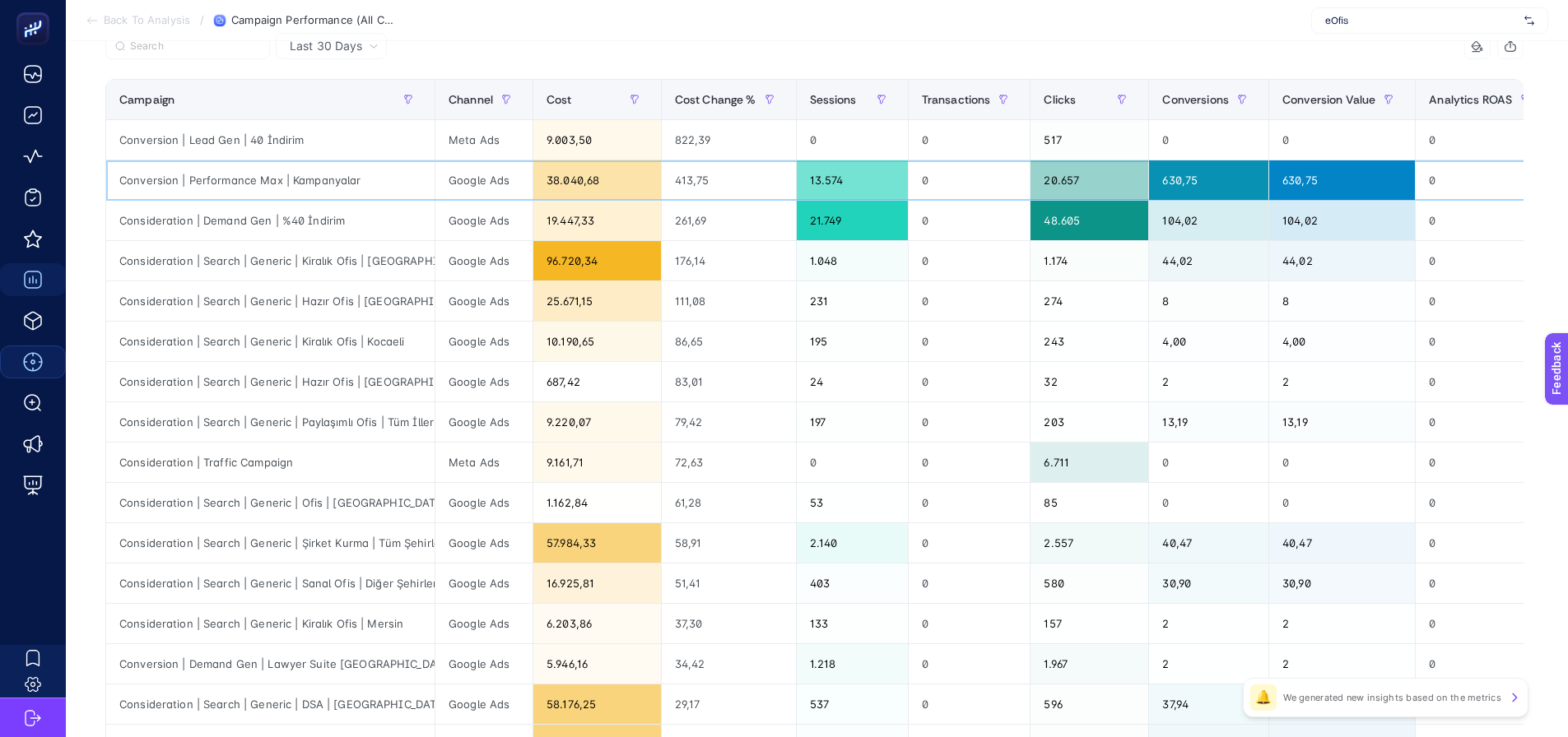
click at [320, 188] on div "Conversion | Performance Max | Kampanyalar" at bounding box center [270, 180] width 329 height 40
click at [351, 53] on span "Last 30 Days" at bounding box center [326, 46] width 72 height 16
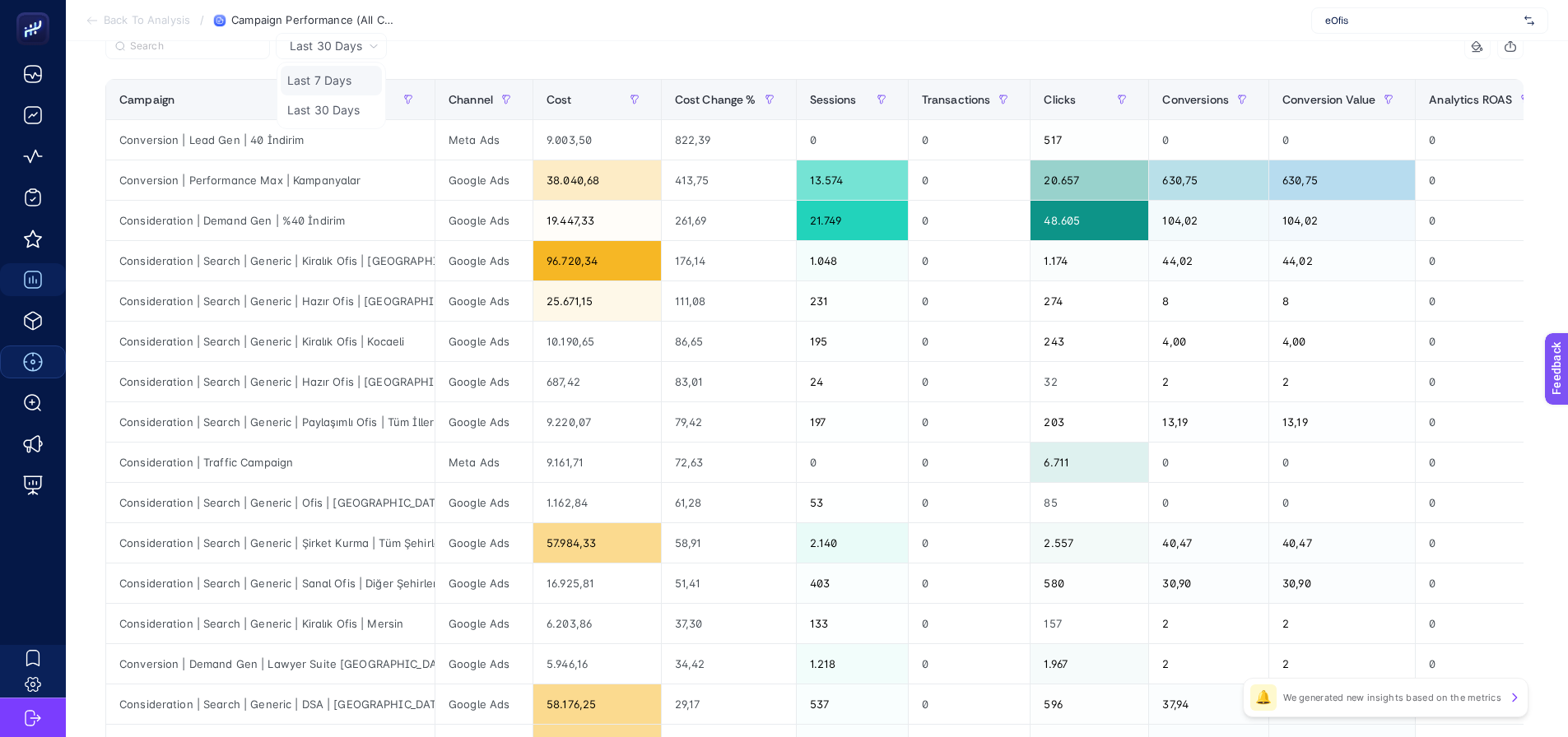
click at [326, 95] on li "Last 7 Days" at bounding box center [331, 110] width 101 height 30
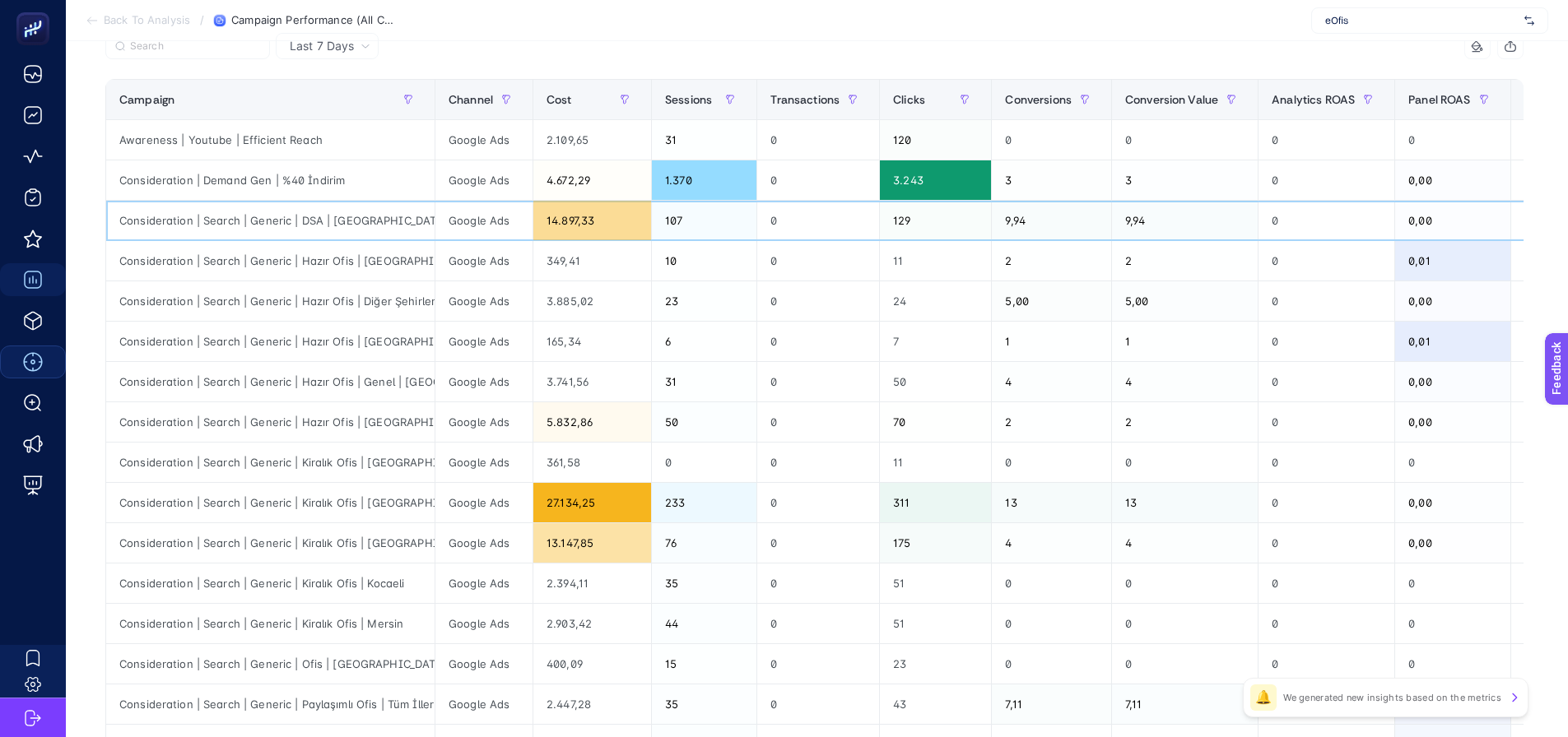
scroll to position [0, 195]
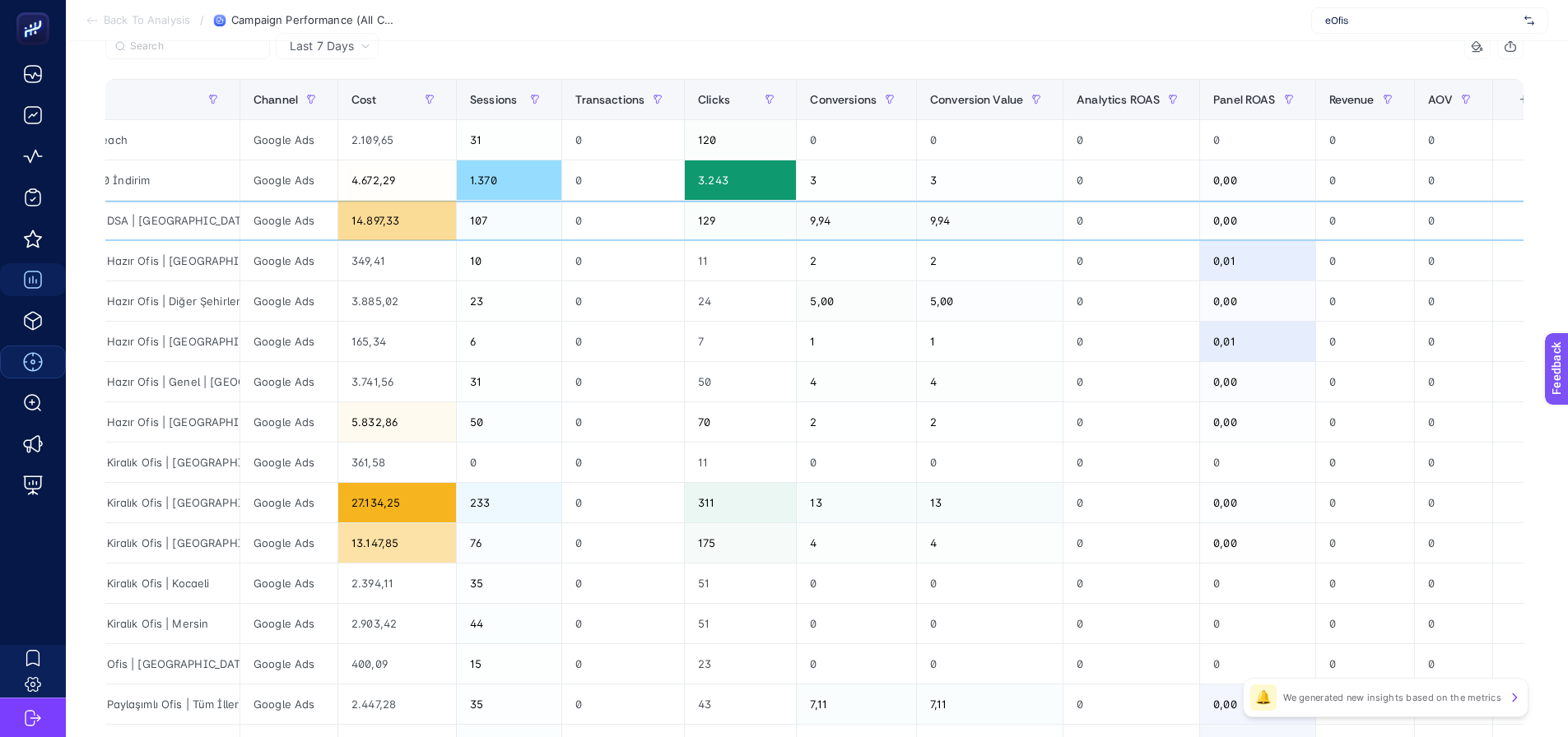
drag, startPoint x: 1243, startPoint y: 225, endPoint x: 1536, endPoint y: 186, distance: 295.6
click at [1506, 113] on th "12 items selected +" at bounding box center [1522, 100] width 60 height 40
click at [1508, 103] on div "+" at bounding box center [1523, 99] width 32 height 13
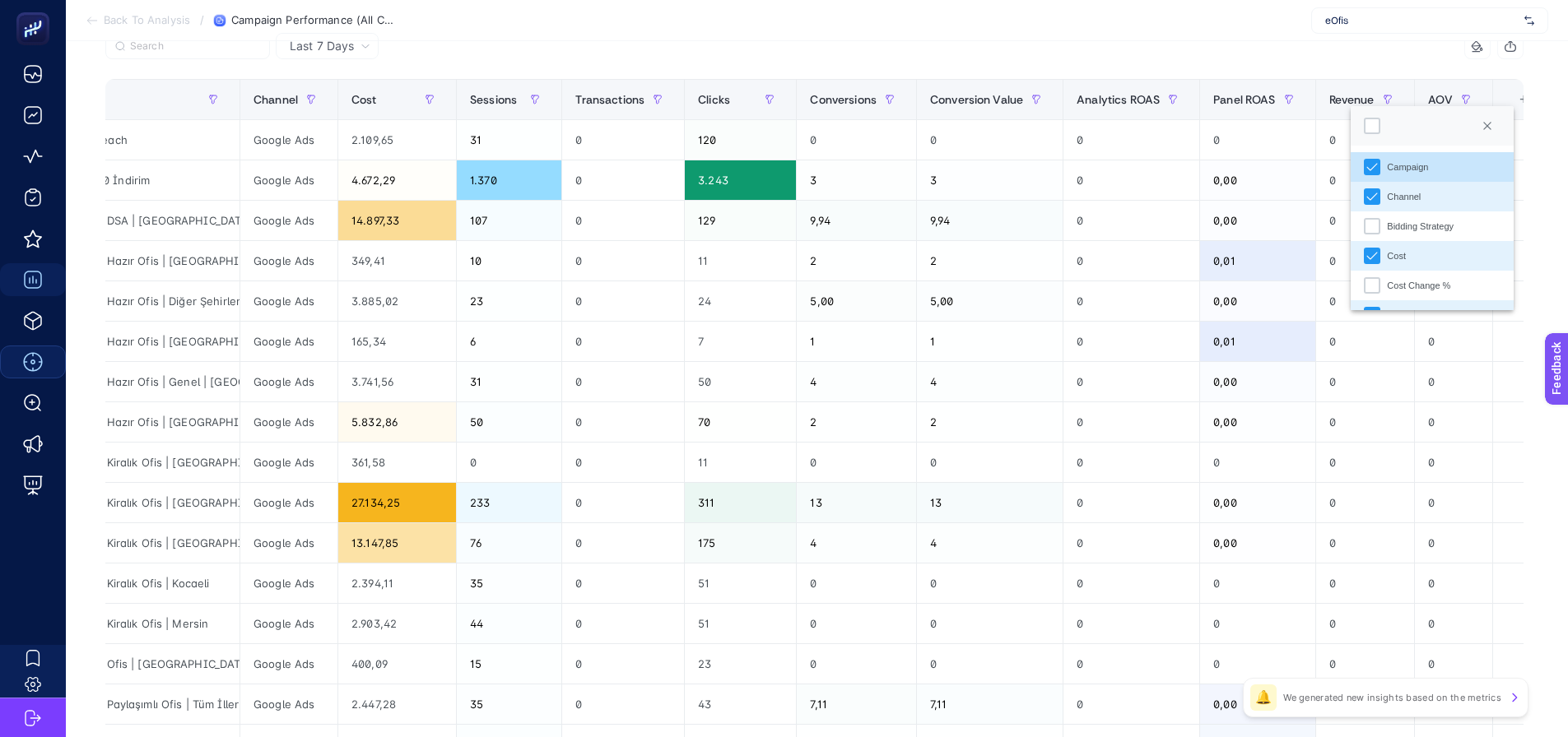
scroll to position [12, 84]
click at [1364, 284] on div "Cost Change %" at bounding box center [1372, 285] width 16 height 16
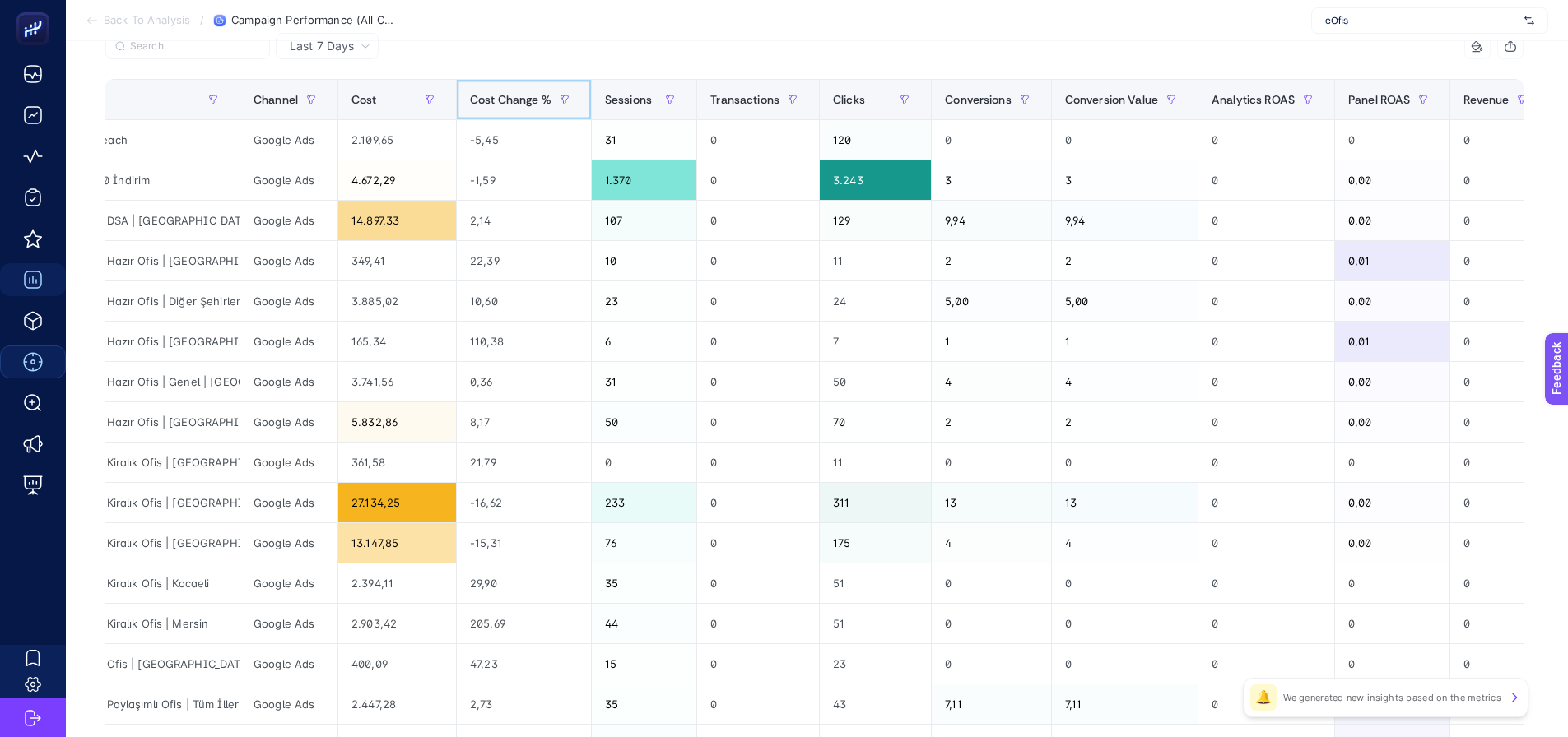
click at [1450, 115] on th "Cost Change %" at bounding box center [1500, 100] width 99 height 40
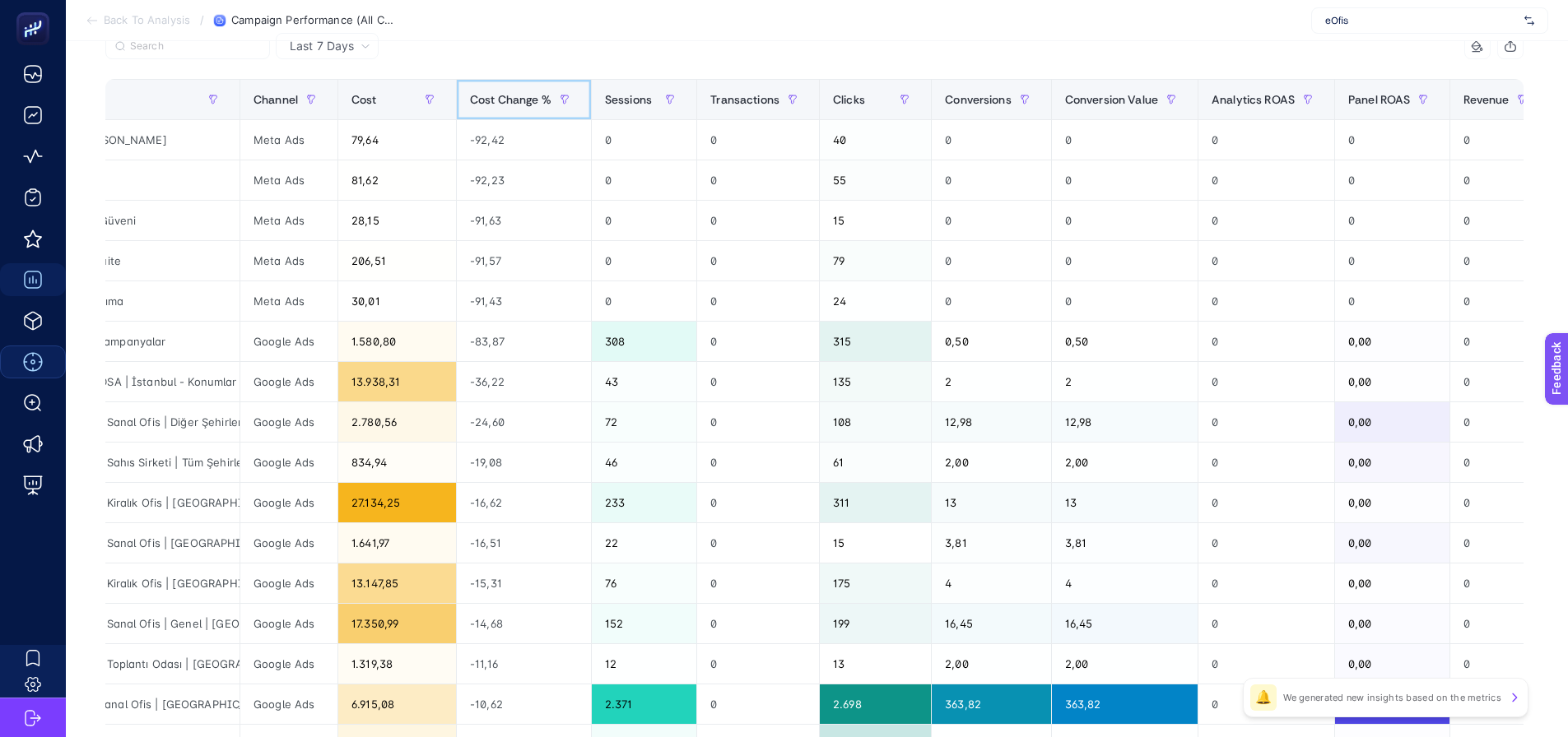
click at [476, 109] on div "Cost Change %" at bounding box center [524, 99] width 108 height 26
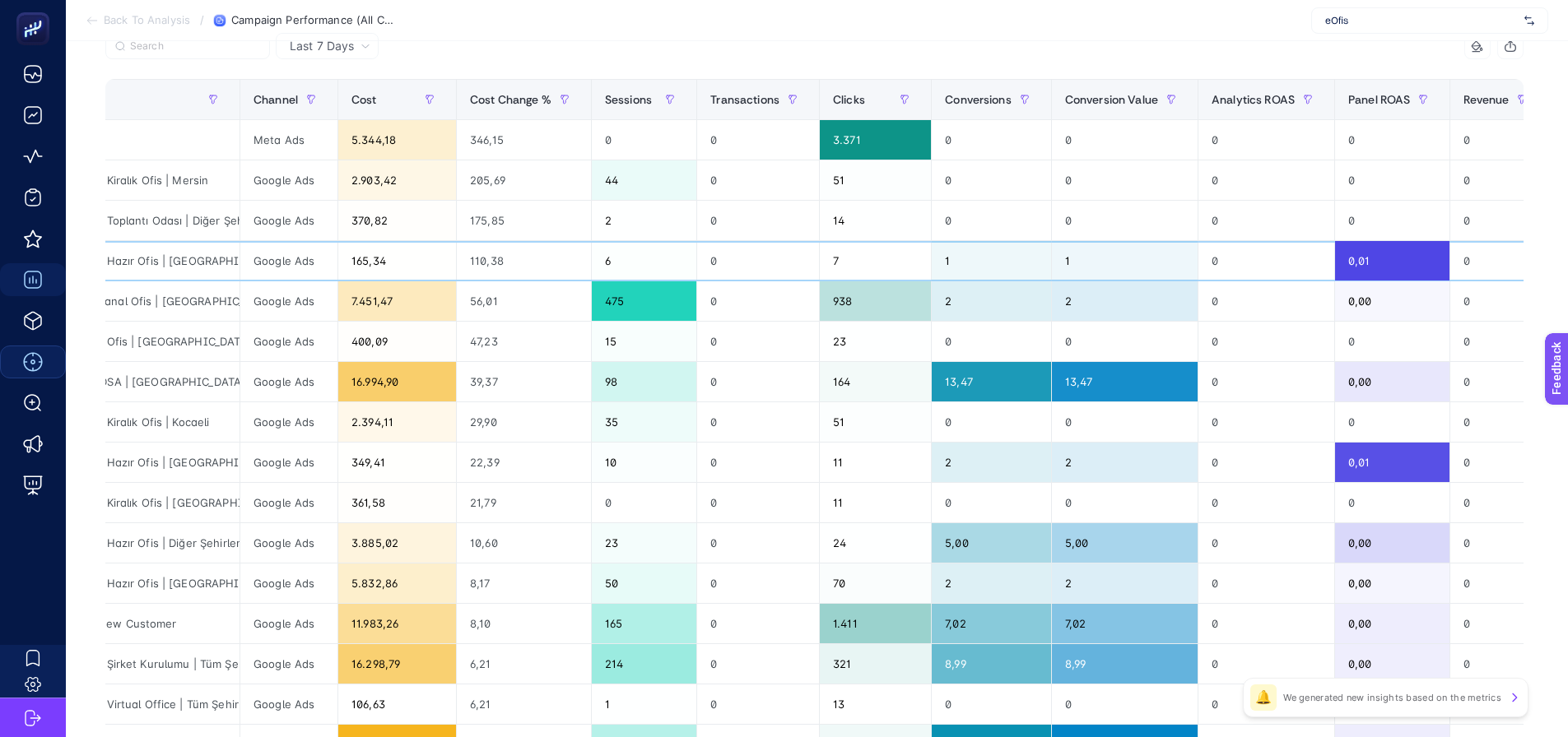
scroll to position [0, 0]
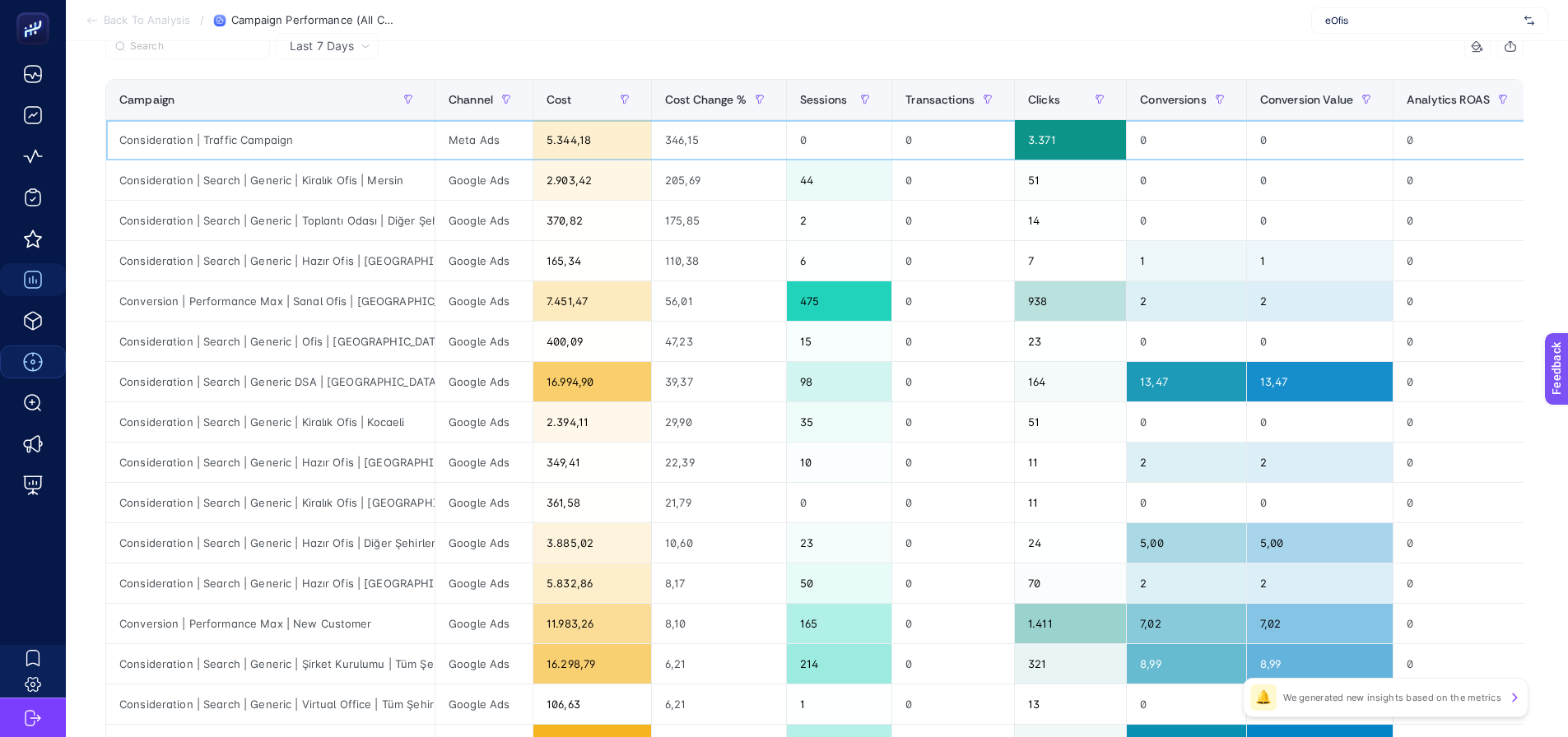
click at [369, 146] on div "Consideration | Traffic Campaign" at bounding box center [270, 140] width 329 height 40
click at [623, 245] on div "165,34" at bounding box center [592, 261] width 118 height 40
click at [652, 220] on div "175,85" at bounding box center [718, 220] width 134 height 40
click at [576, 265] on div "165,34" at bounding box center [592, 261] width 118 height 40
click at [573, 349] on div "400,09" at bounding box center [592, 342] width 118 height 40
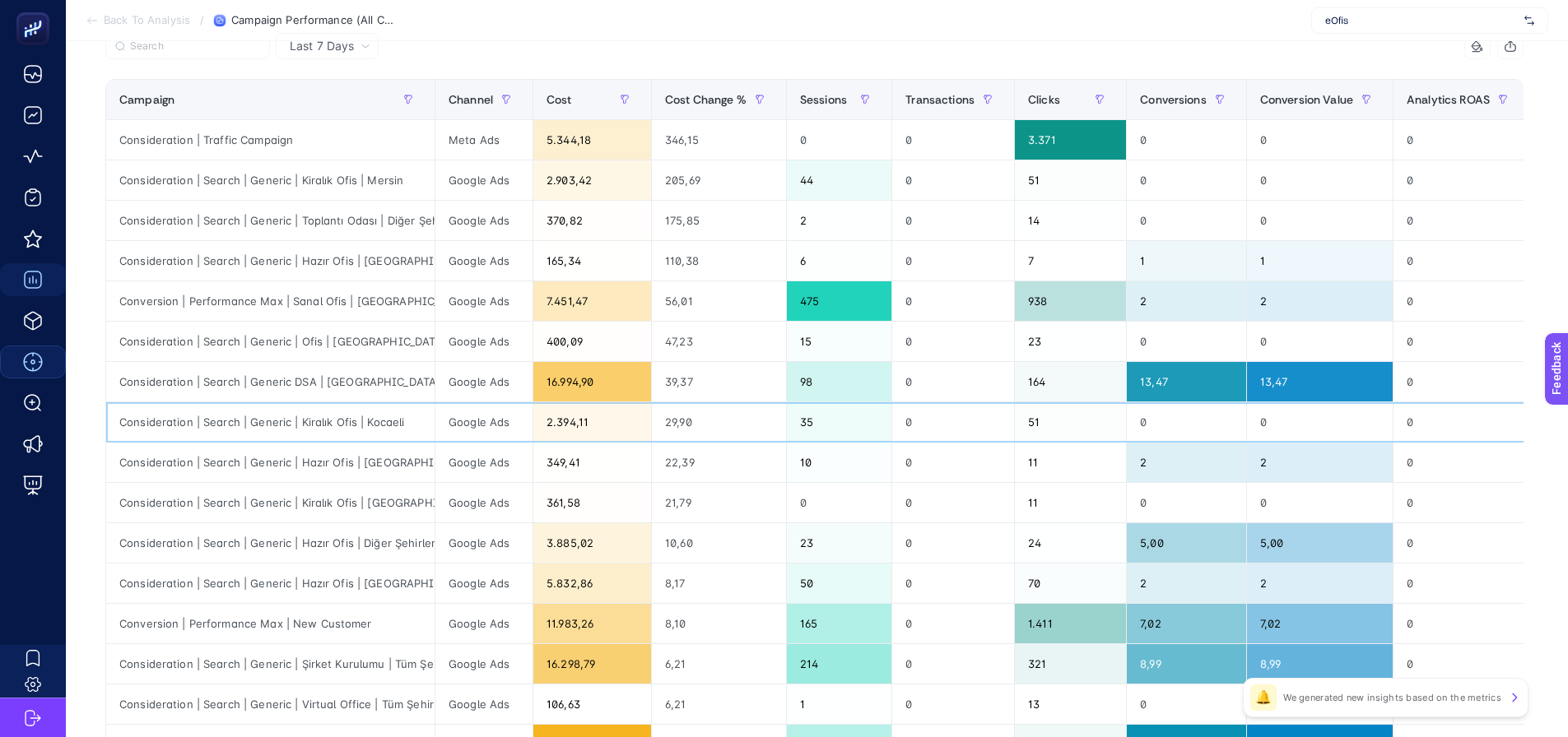
click at [572, 429] on div "2.394,11" at bounding box center [592, 422] width 118 height 40
click at [581, 486] on div "361,58" at bounding box center [592, 503] width 118 height 40
drag, startPoint x: 354, startPoint y: 389, endPoint x: 413, endPoint y: 382, distance: 59.4
click at [413, 382] on div "Consideration | Search | Generic DSA | İstanbul - Konumlar | Low CR" at bounding box center [270, 382] width 329 height 40
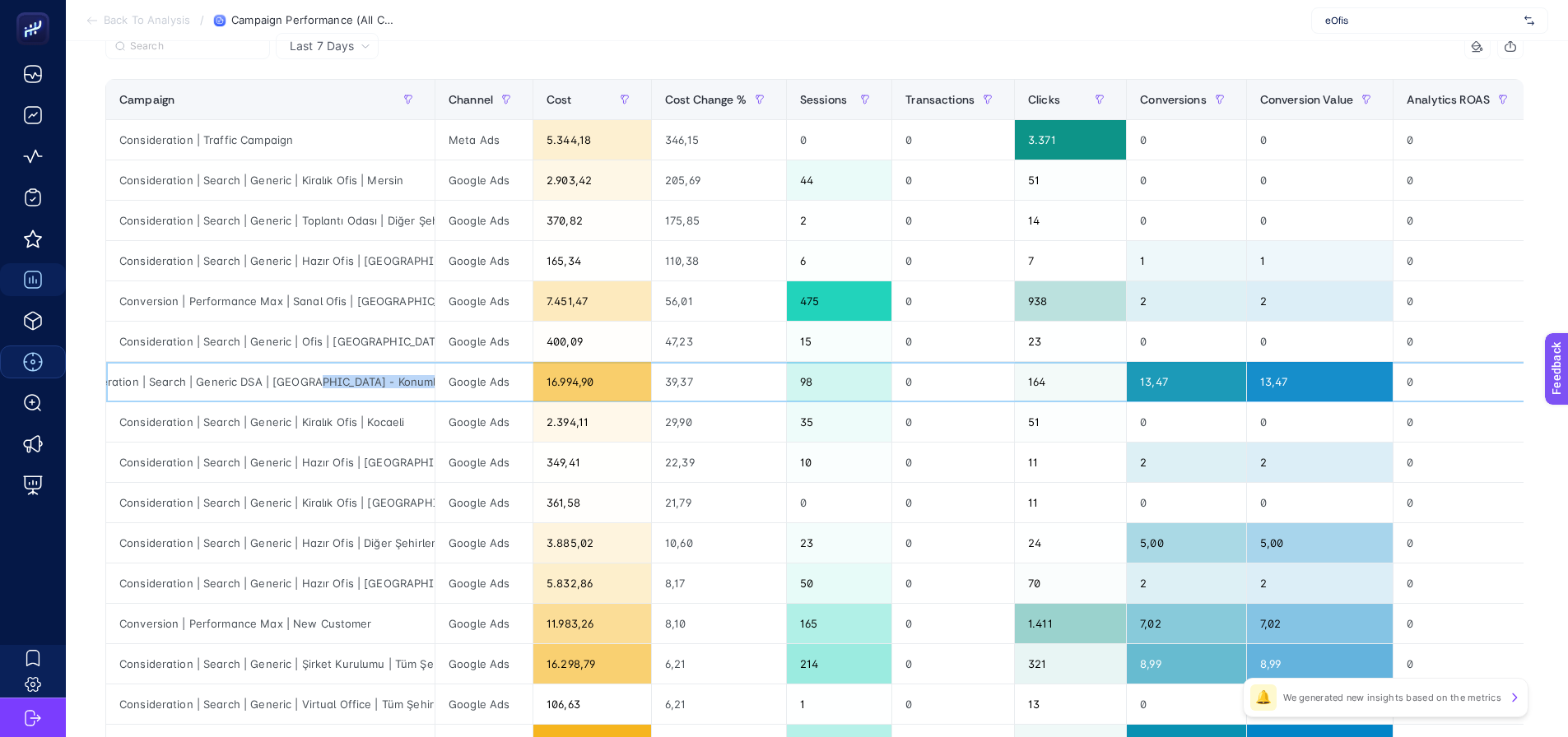
click at [355, 382] on div "Consideration | Search | Generic DSA | İstanbul - Konumlar | Low CR" at bounding box center [270, 382] width 329 height 40
click at [1052, 24] on section "Back To Analysis / Campaign Performance (All Channel) eOfis" at bounding box center [816, 21] width 1502 height 41
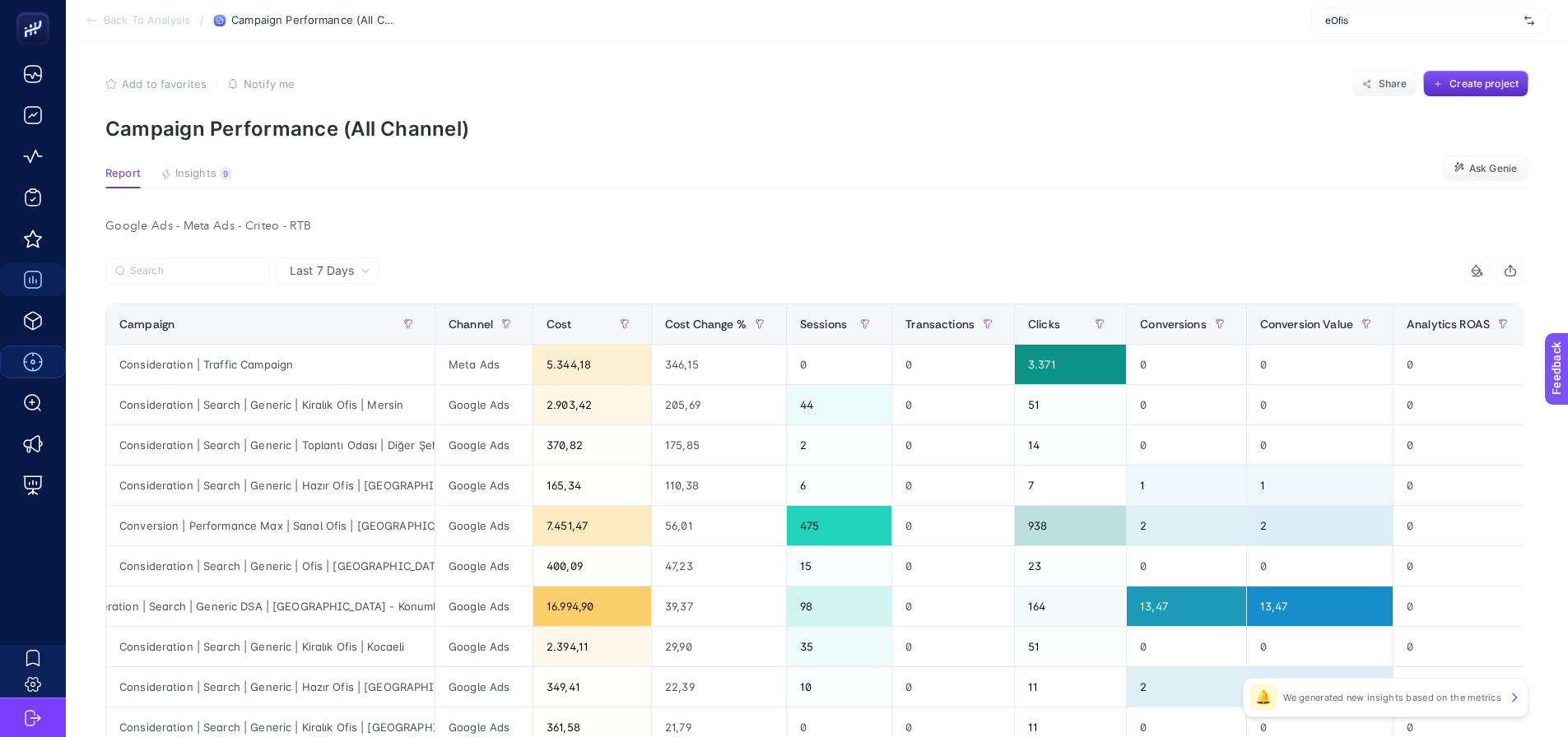
scroll to position [0, 7]
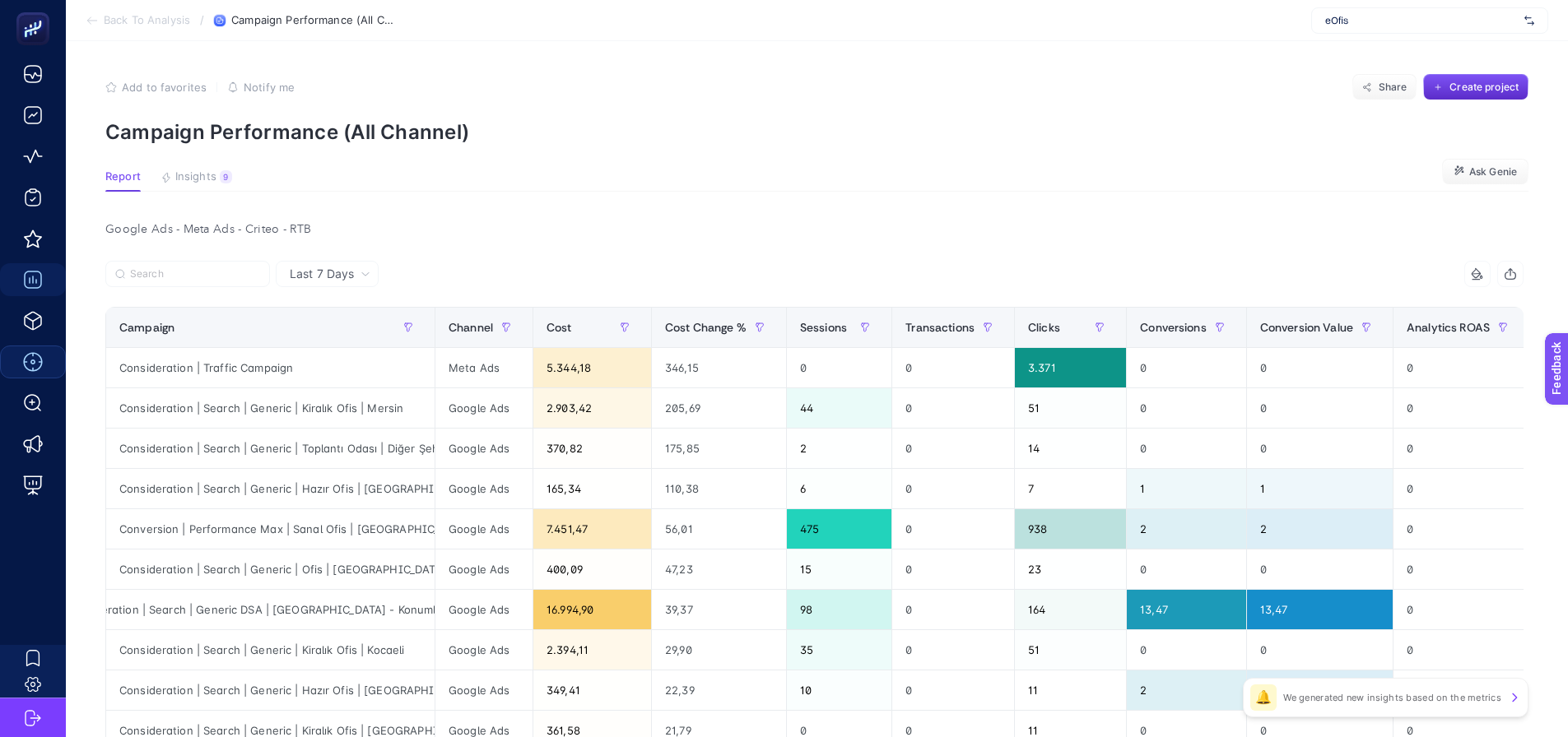
click at [307, 271] on span "Last 7 Days" at bounding box center [321, 274] width 64 height 16
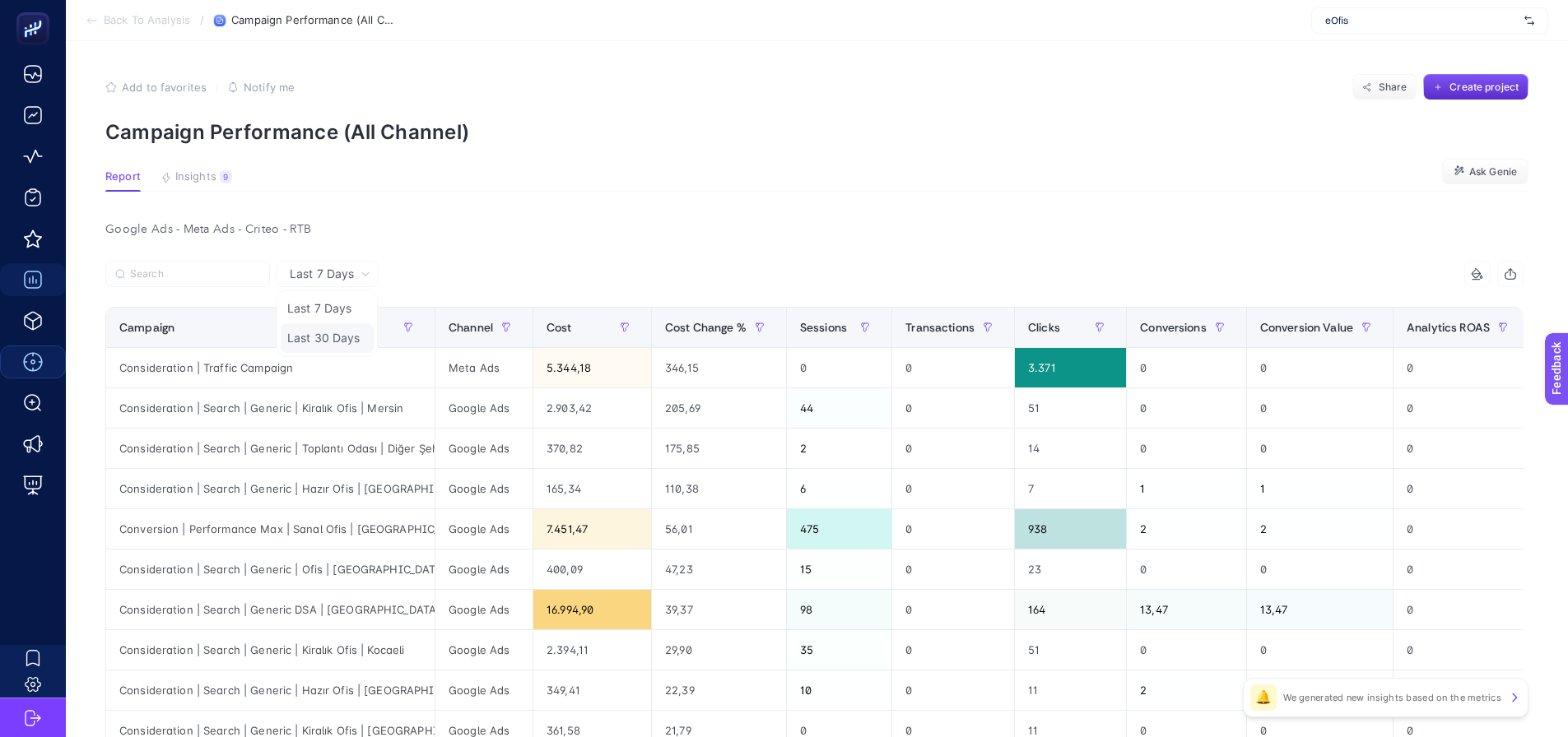
click at [302, 337] on li "Last 30 Days" at bounding box center [327, 337] width 93 height 30
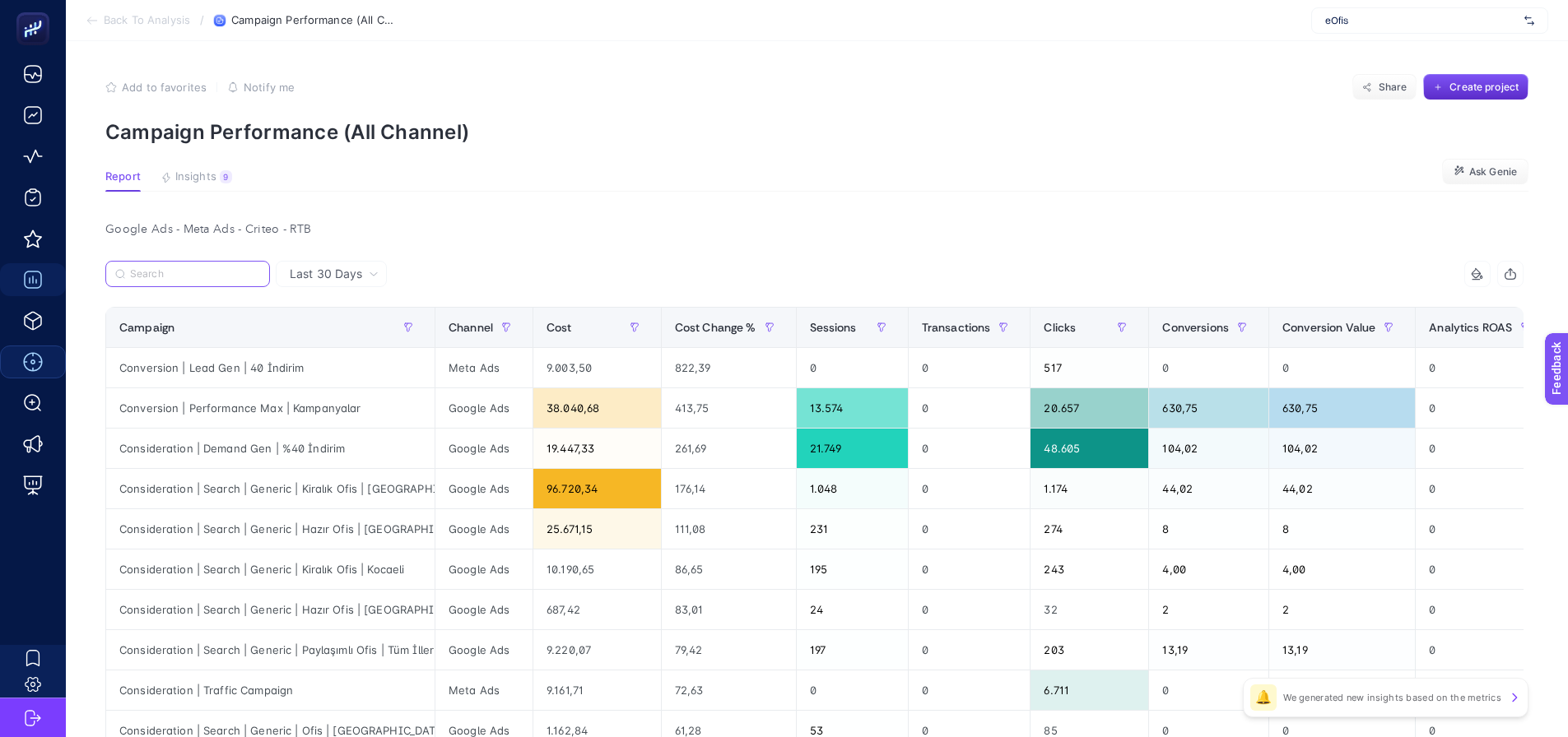
click at [194, 275] on input "Search" at bounding box center [194, 274] width 130 height 13
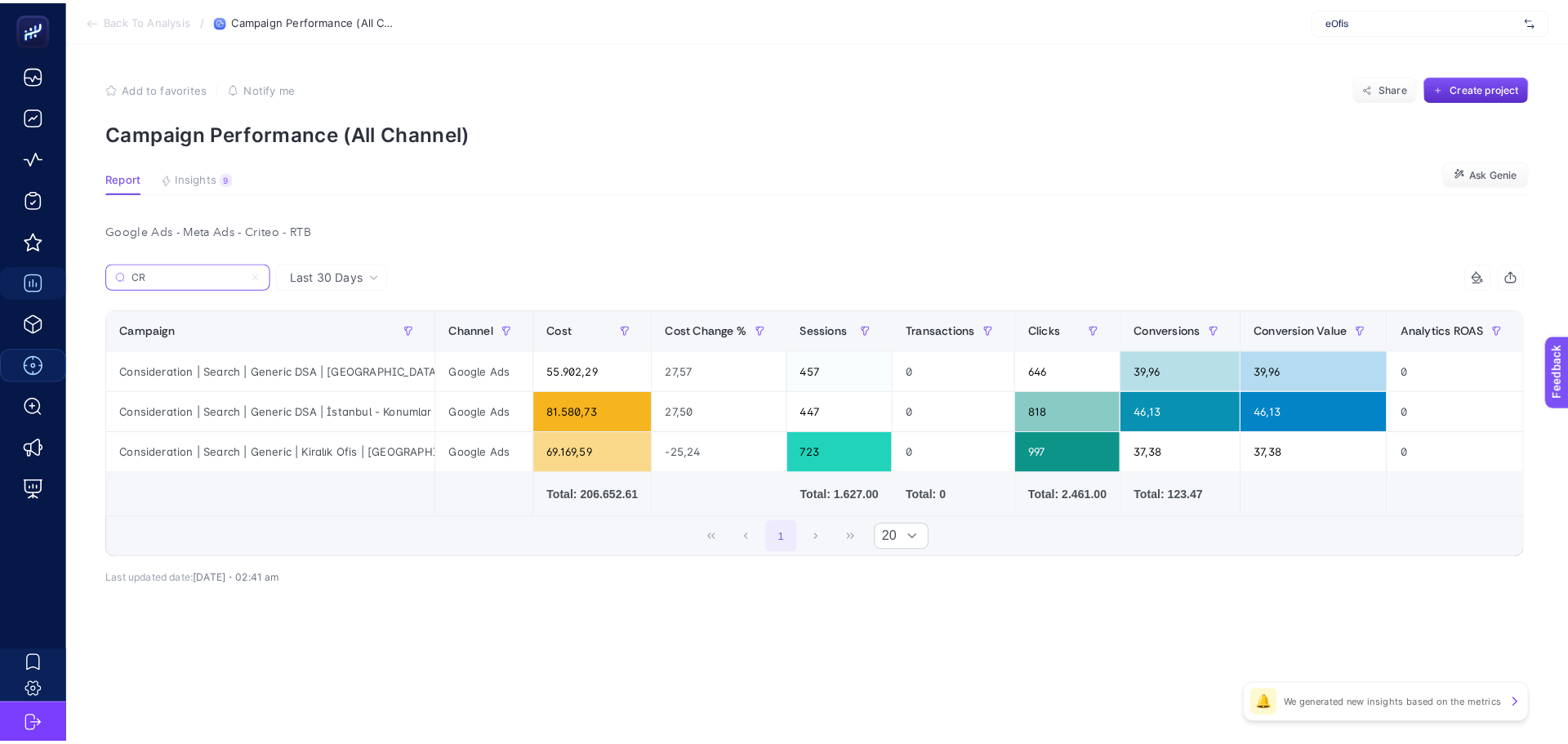
scroll to position [0, 0]
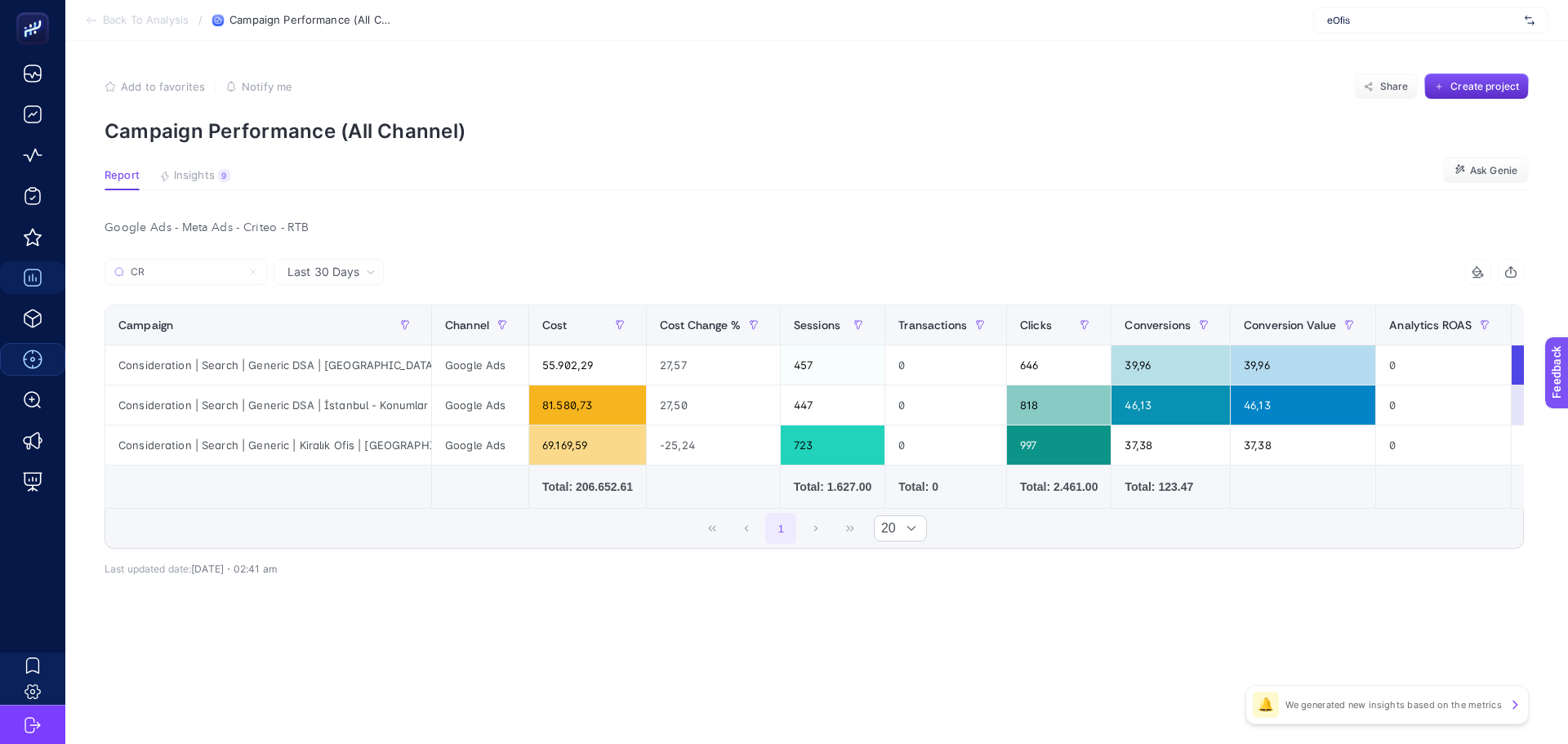
click at [885, 505] on td at bounding box center [946, 487] width 121 height 43
drag, startPoint x: 404, startPoint y: 444, endPoint x: 433, endPoint y: 442, distance: 29.1
click at [433, 442] on tr "Consideration | Search | Generic | Kiralık Ofis | İstanbul | High CR Google Ads…" at bounding box center [983, 445] width 1756 height 40
click at [529, 476] on td at bounding box center [588, 487] width 118 height 43
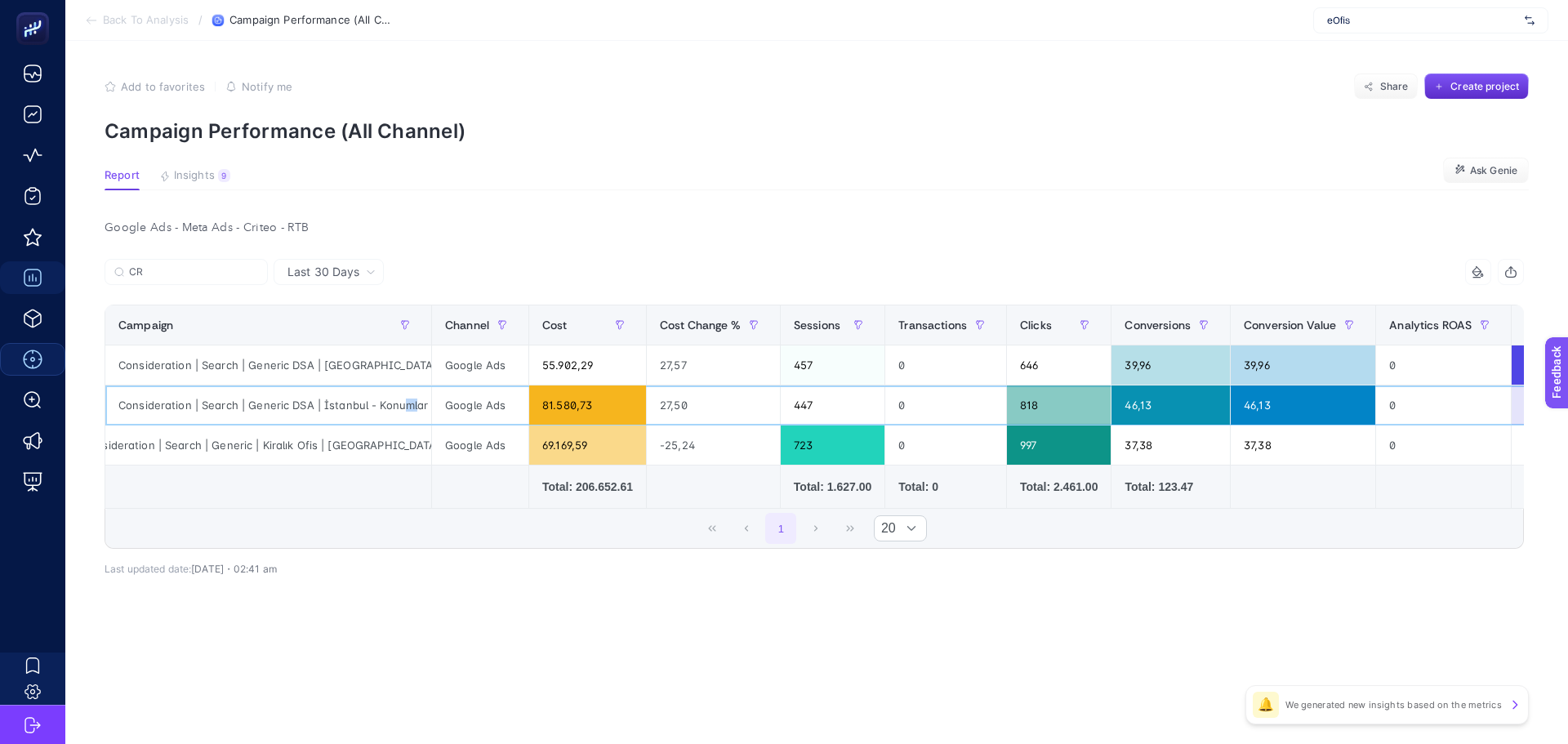
scroll to position [0, 50]
drag, startPoint x: 401, startPoint y: 408, endPoint x: 443, endPoint y: 407, distance: 42.0
click at [443, 407] on tr "Consideration | Search | Generic DSA | İstanbul - Konumlar High CR Google Ads 8…" at bounding box center [983, 405] width 1756 height 40
click at [381, 372] on div "Consideration | Search | Generic DSA | İstanbul - Konumlar | Low CR" at bounding box center [268, 365] width 326 height 39
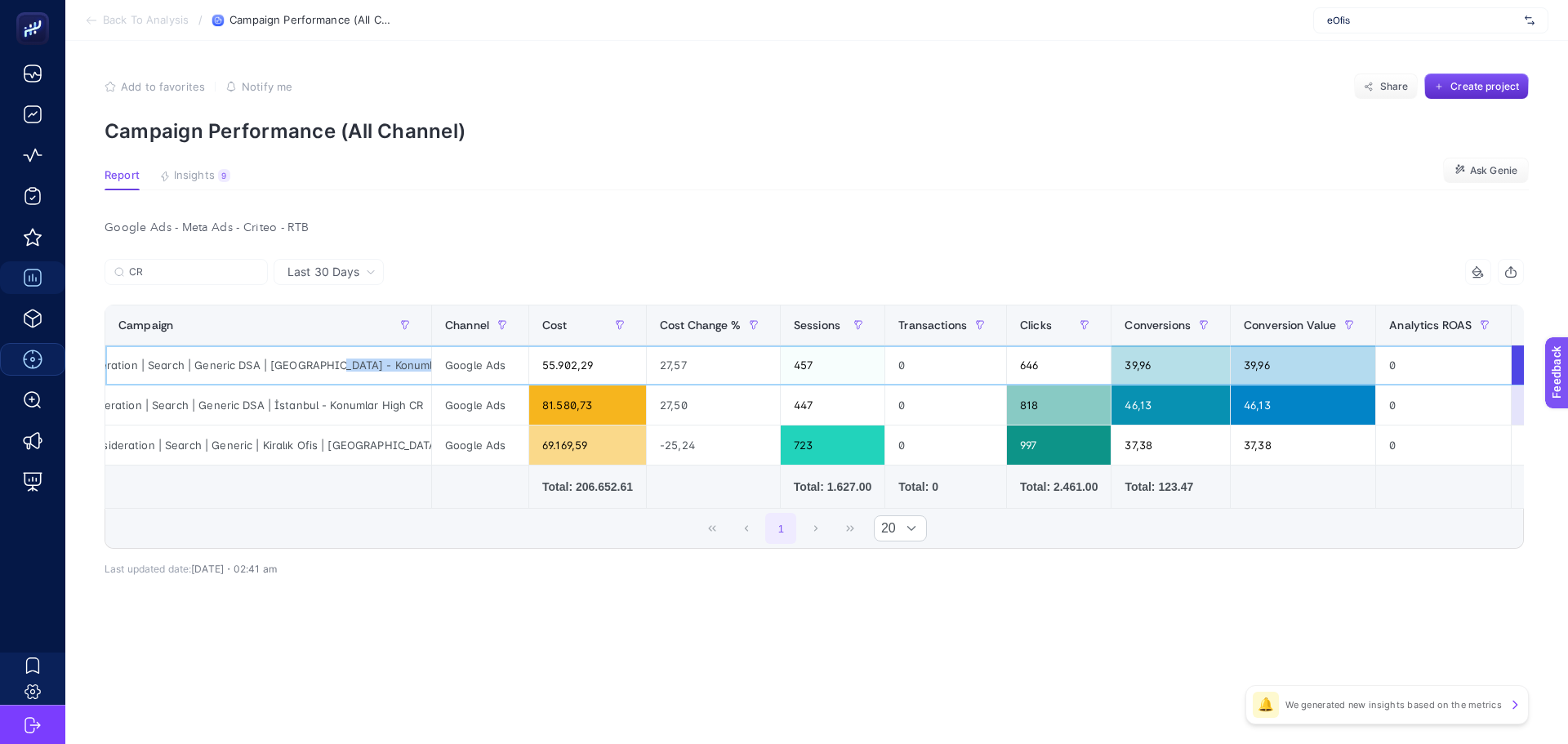
drag, startPoint x: 378, startPoint y: 359, endPoint x: 432, endPoint y: 364, distance: 54.2
click at [432, 425] on tr "Consideration | Search | Generic DSA | İstanbul - Konumlar | Low CR Google Ads …" at bounding box center [983, 445] width 1756 height 40
click at [406, 368] on div "Consideration | Search | Generic DSA | İstanbul - Konumlar | Low CR" at bounding box center [268, 365] width 326 height 39
click at [204, 271] on input "CR" at bounding box center [193, 272] width 129 height 13
click at [204, 271] on input "CR" at bounding box center [186, 272] width 111 height 13
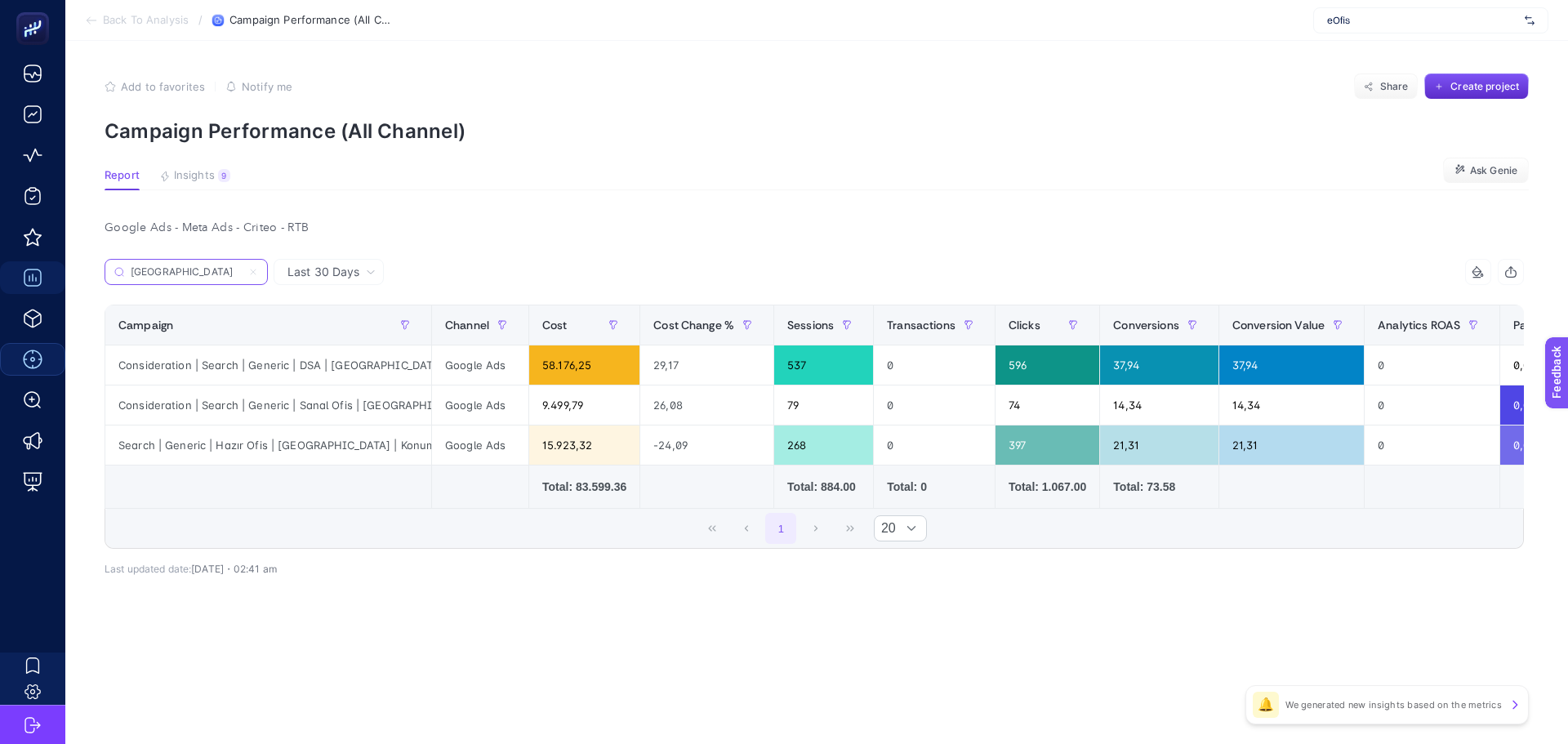
type input "ankara"
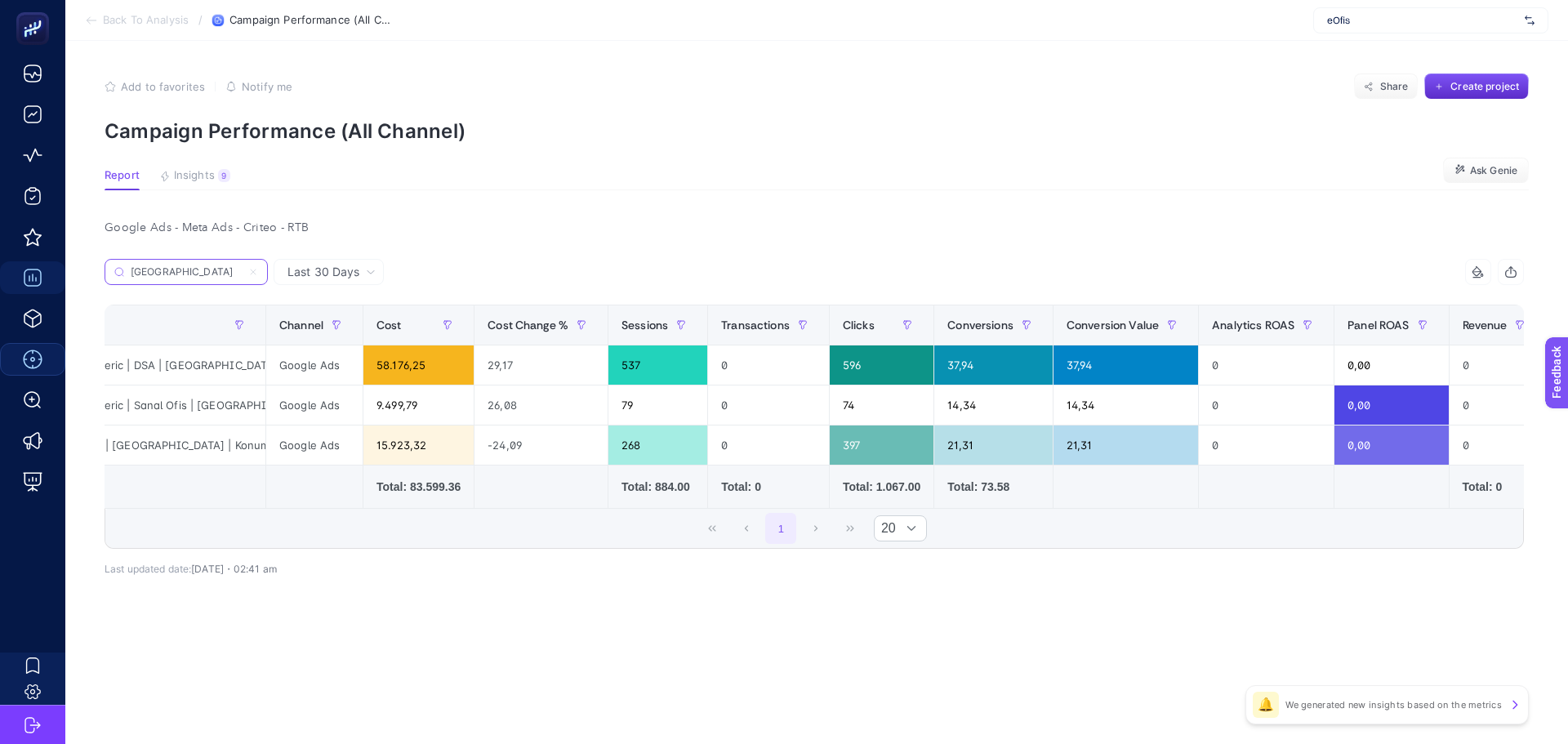
scroll to position [0, 0]
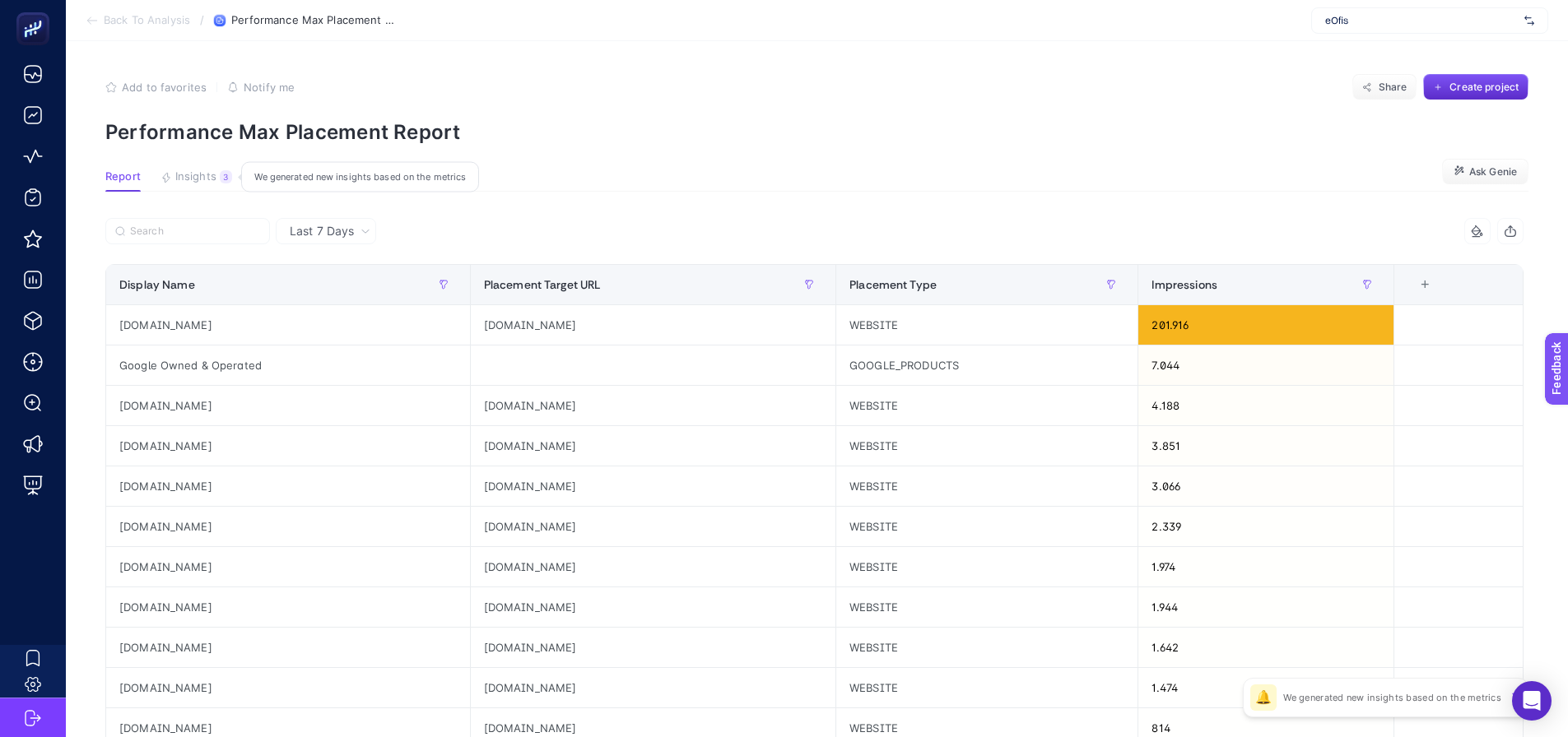
click at [185, 177] on span "Insights" at bounding box center [196, 176] width 41 height 13
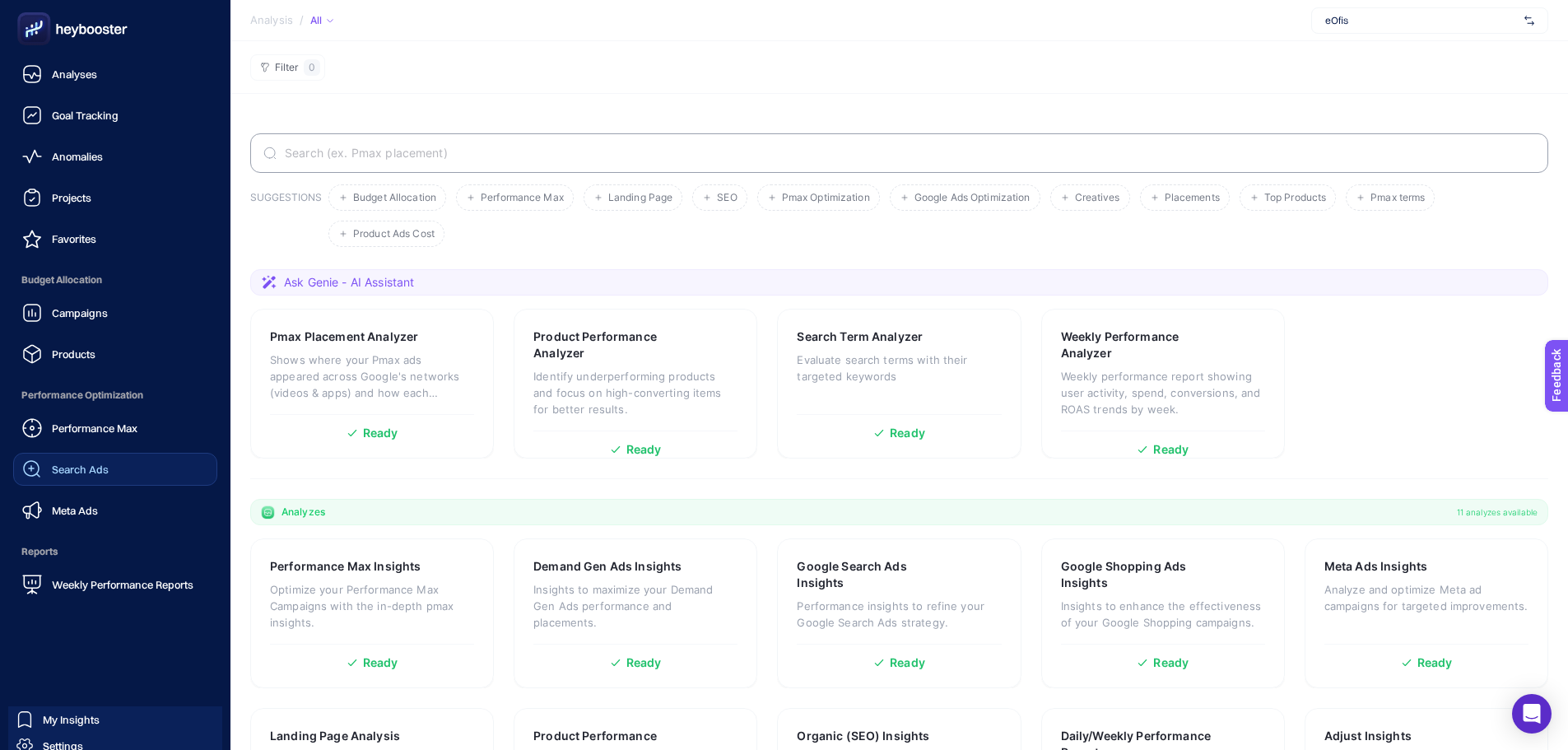
click at [68, 478] on div "Search Ads" at bounding box center [66, 469] width 86 height 20
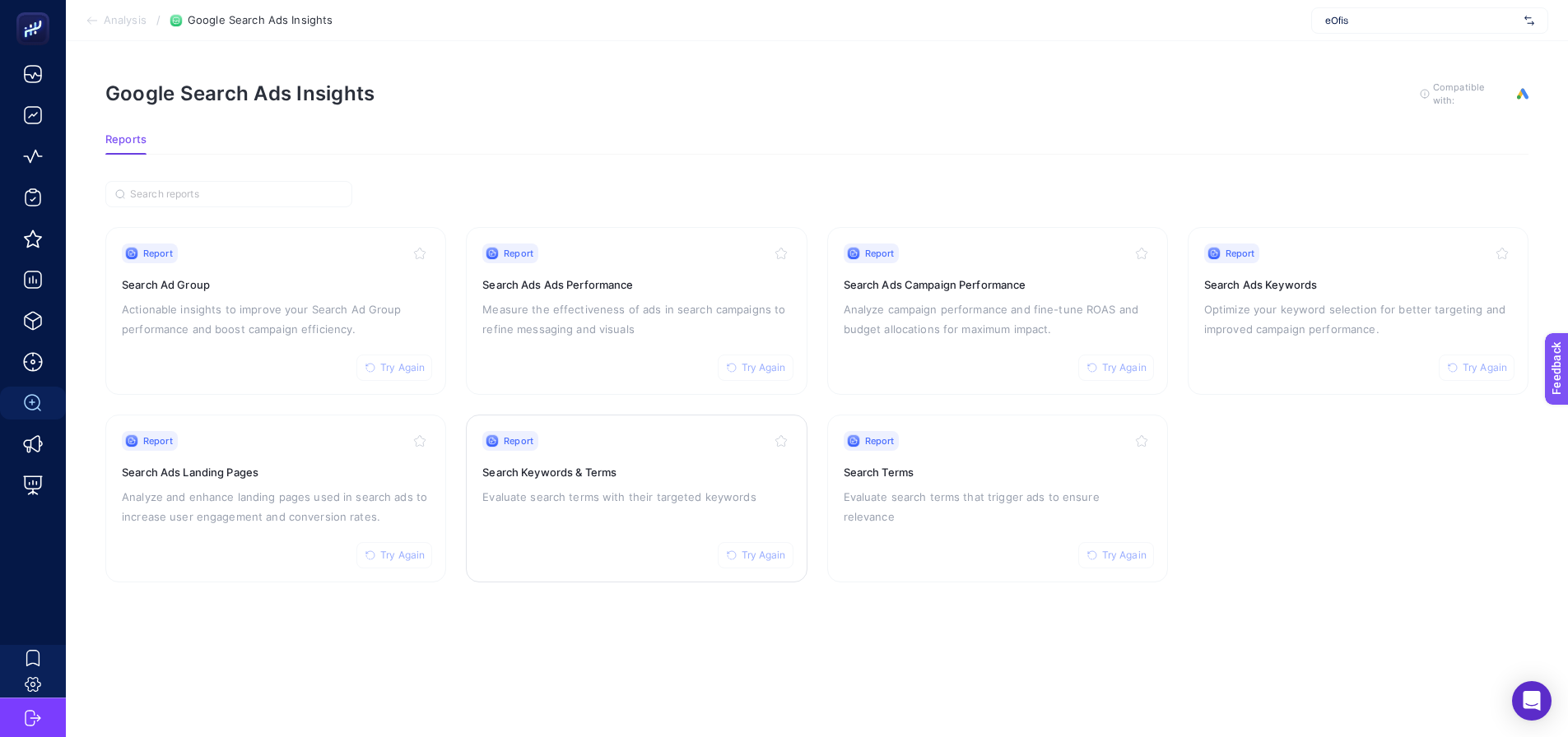
drag, startPoint x: 582, startPoint y: 510, endPoint x: 620, endPoint y: 484, distance: 46.0
click at [1218, 322] on p "Optimize your keyword selection for better targeting and improved campaign perf…" at bounding box center [1358, 319] width 308 height 40
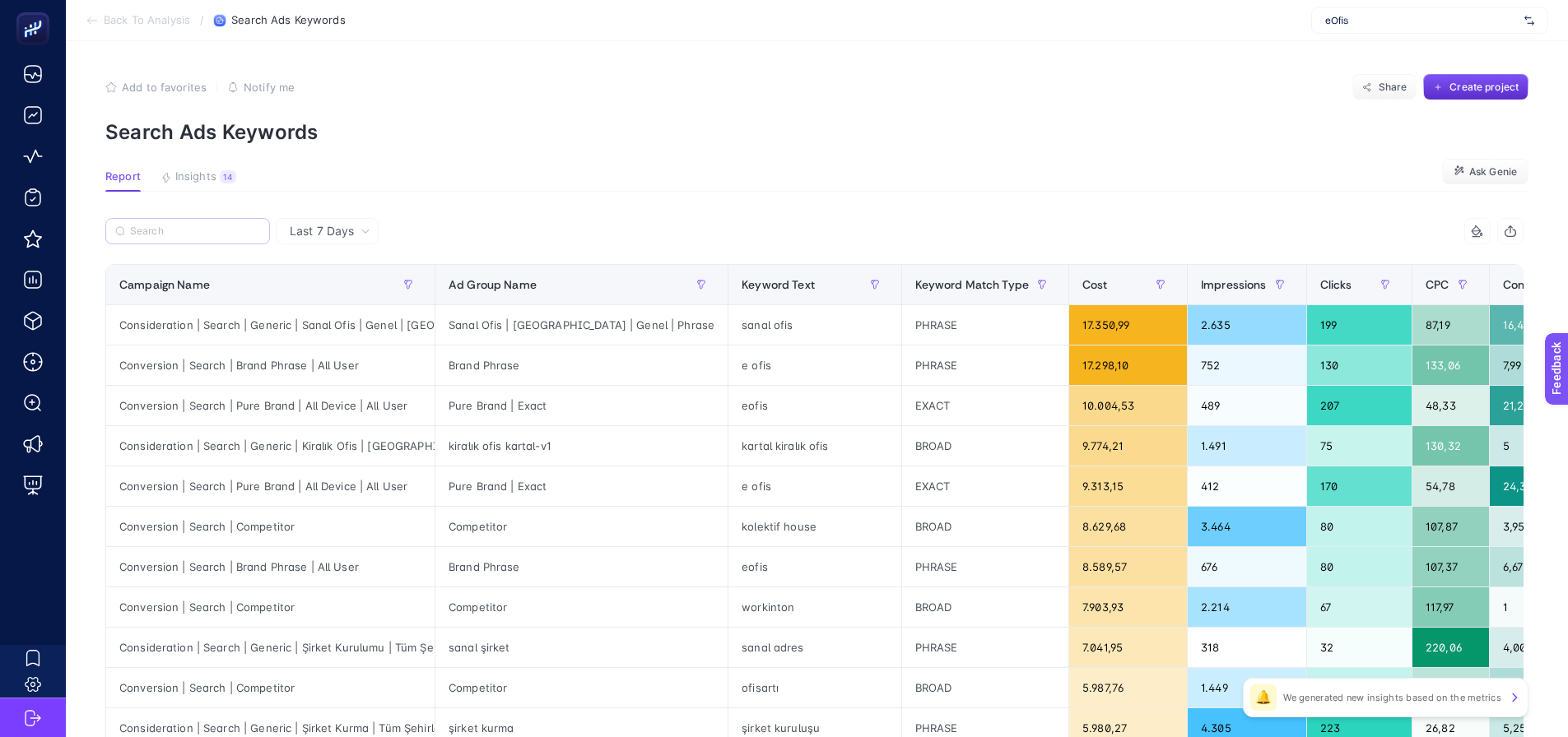
click at [233, 238] on label at bounding box center [187, 230] width 165 height 26
click at [233, 238] on input "Search" at bounding box center [194, 232] width 130 height 13
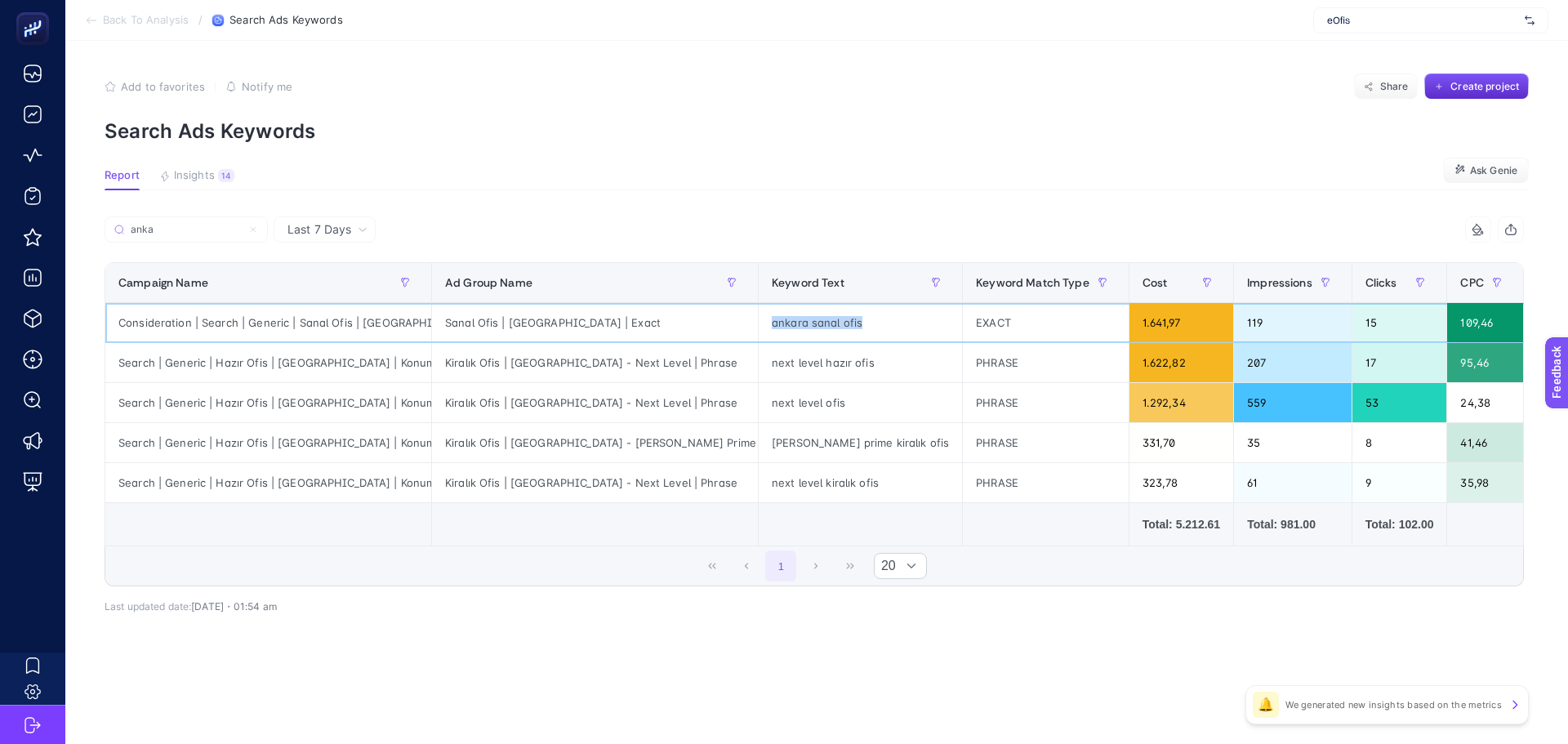
drag, startPoint x: 667, startPoint y: 326, endPoint x: 761, endPoint y: 313, distance: 94.9
click at [761, 313] on div "ankara sanal ofis" at bounding box center [861, 322] width 204 height 39
click at [800, 130] on p "Search Ads Keywords" at bounding box center [816, 131] width 1424 height 24
click at [190, 201] on article "Add to favorites false Notify me Share Create project Search Ads Keywords Repor…" at bounding box center [816, 392] width 1503 height 703
click at [186, 241] on label "anka" at bounding box center [186, 229] width 163 height 26
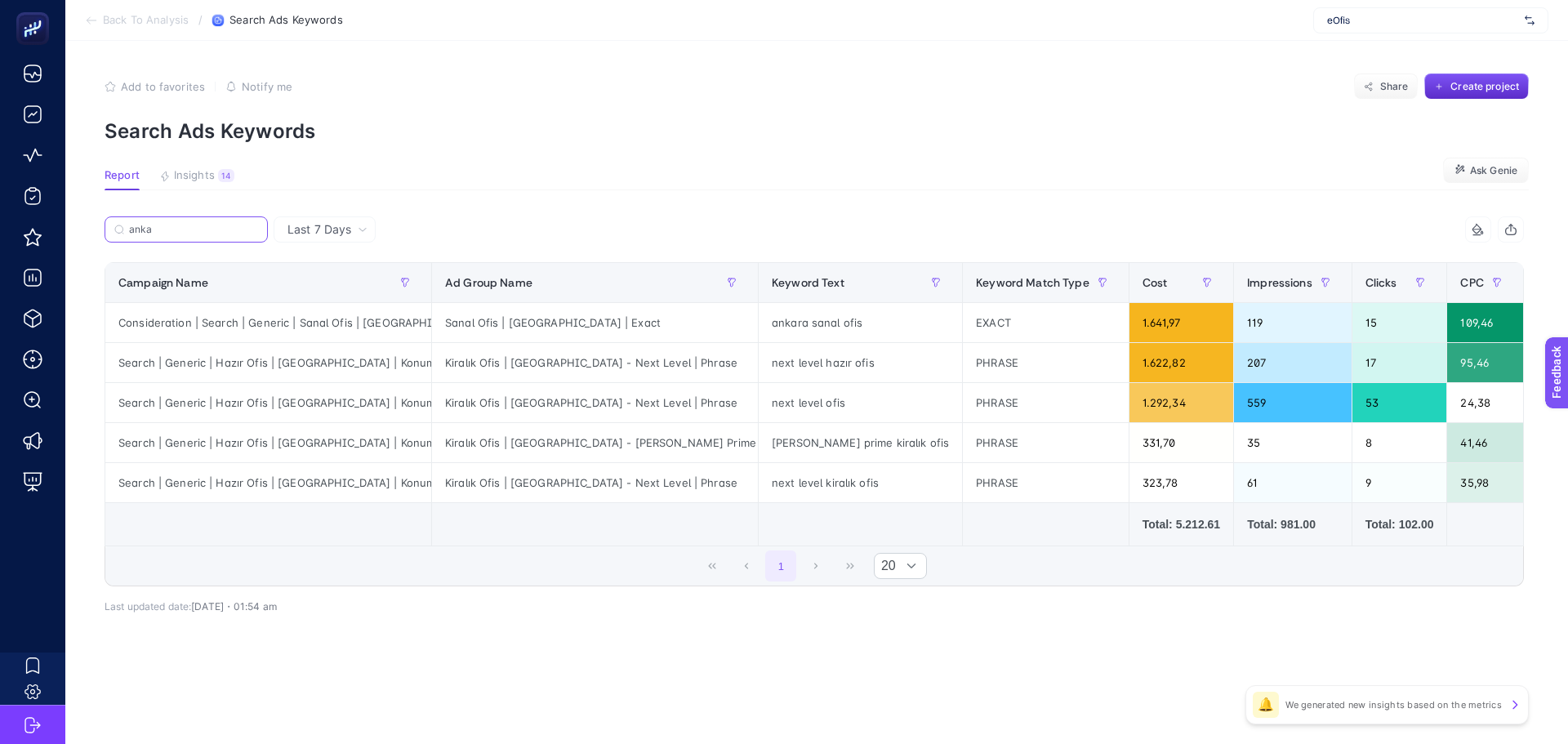
click at [186, 236] on input "anka" at bounding box center [193, 230] width 129 height 13
click at [187, 241] on label "anka" at bounding box center [186, 229] width 163 height 26
click at [187, 236] on input "anka" at bounding box center [186, 230] width 111 height 13
click at [183, 233] on input "anka" at bounding box center [186, 230] width 111 height 13
click at [180, 232] on input "anka" at bounding box center [186, 230] width 111 height 13
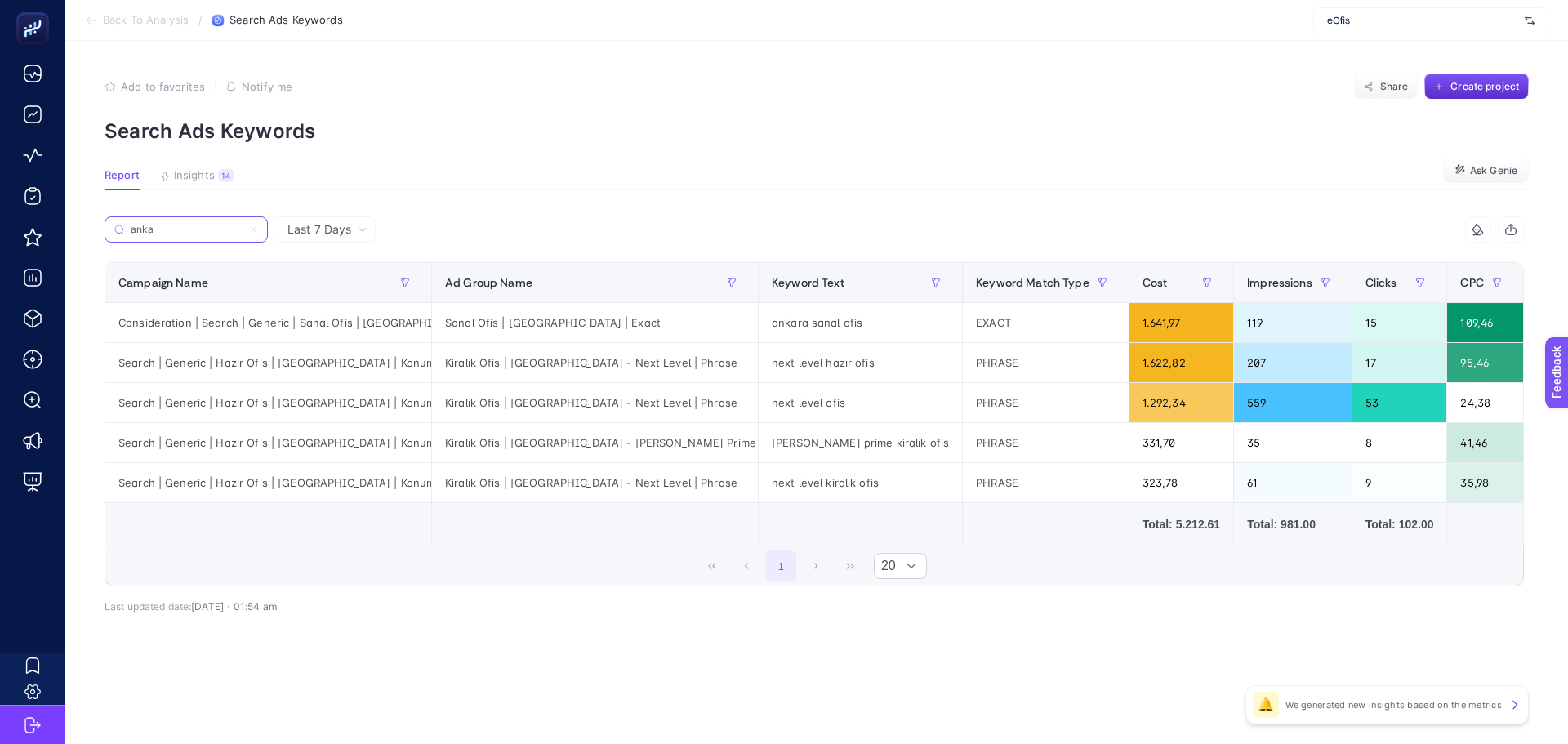
click at [180, 232] on input "anka" at bounding box center [186, 230] width 111 height 13
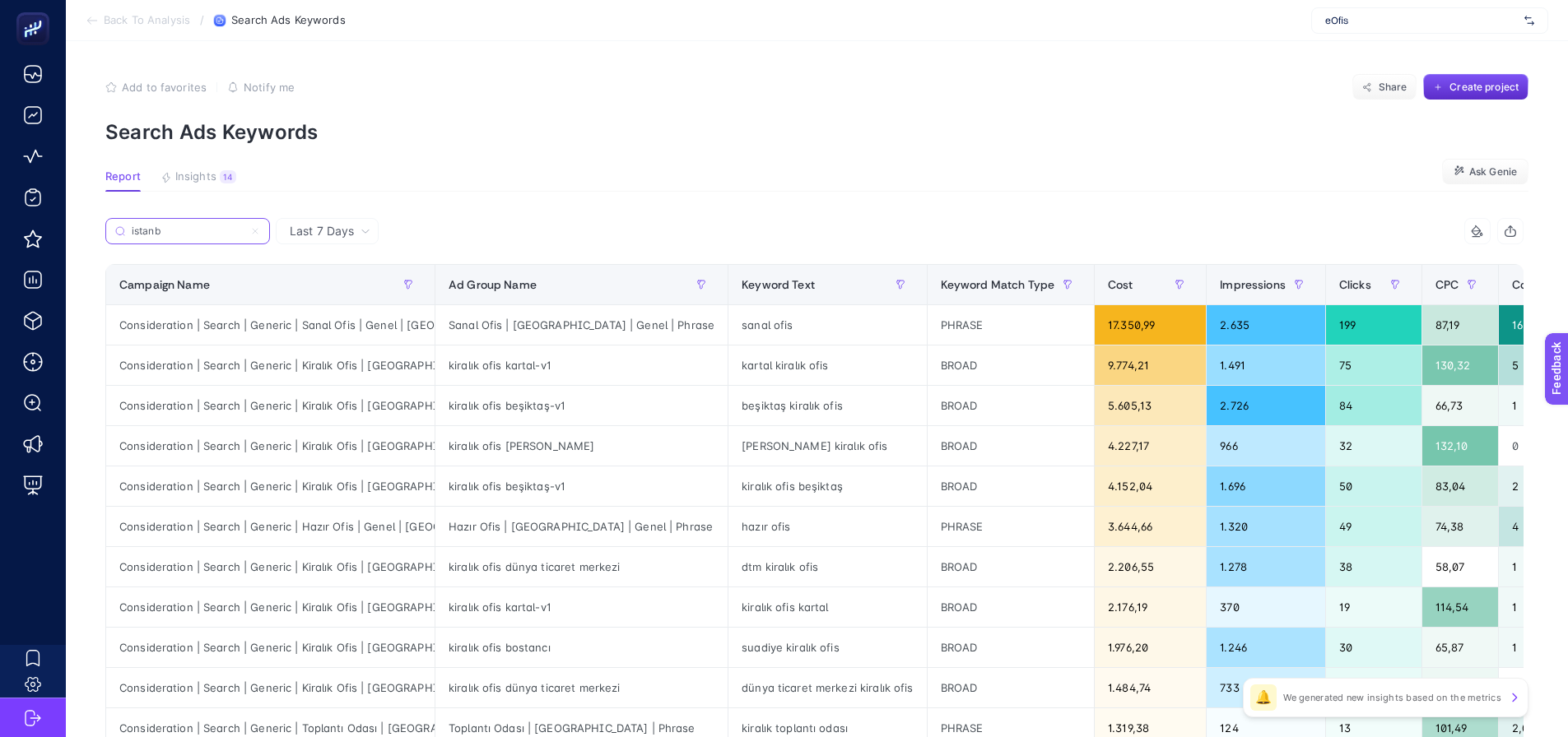
type input "istanb"
click at [728, 301] on th "Campaign Name" at bounding box center [827, 284] width 198 height 40
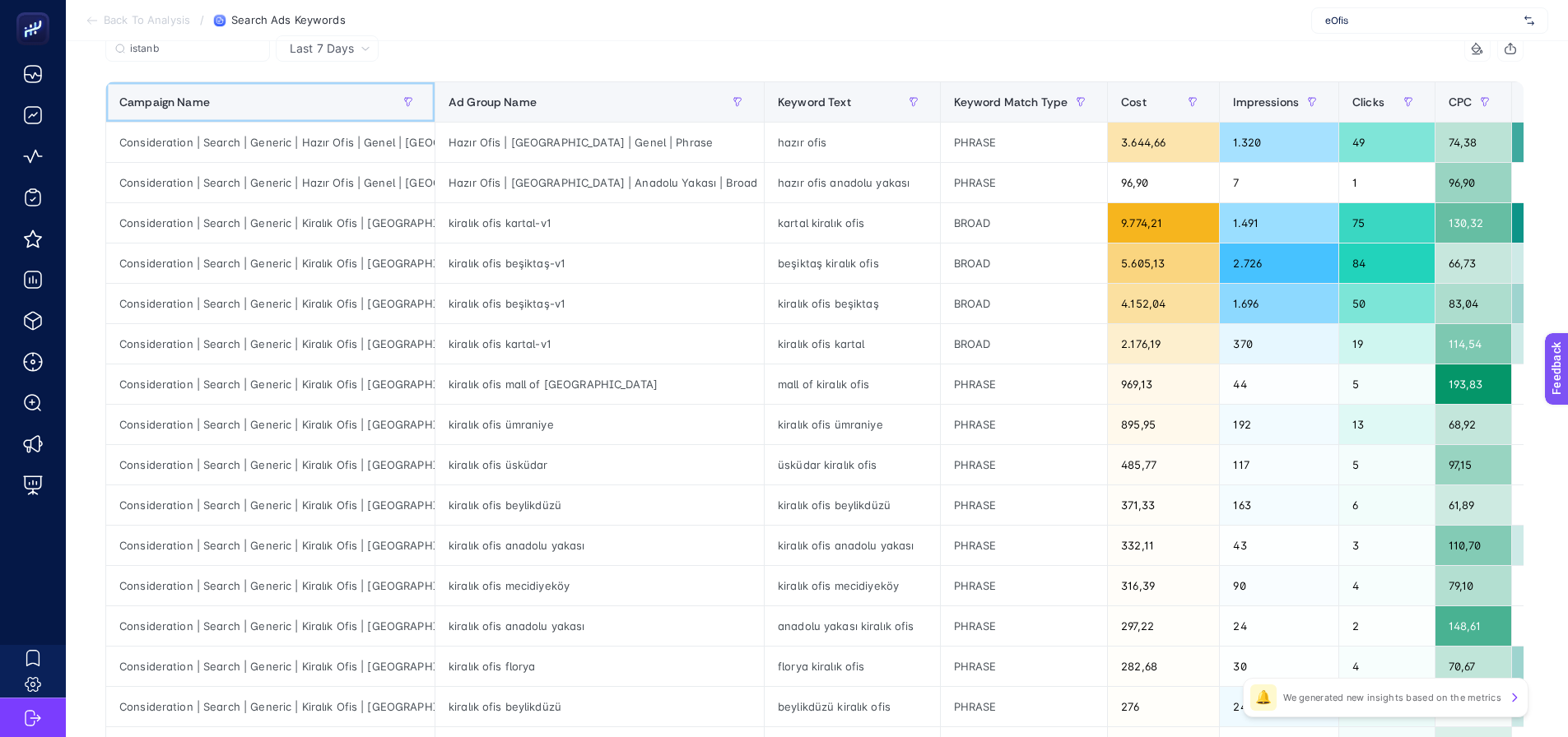
scroll to position [165, 0]
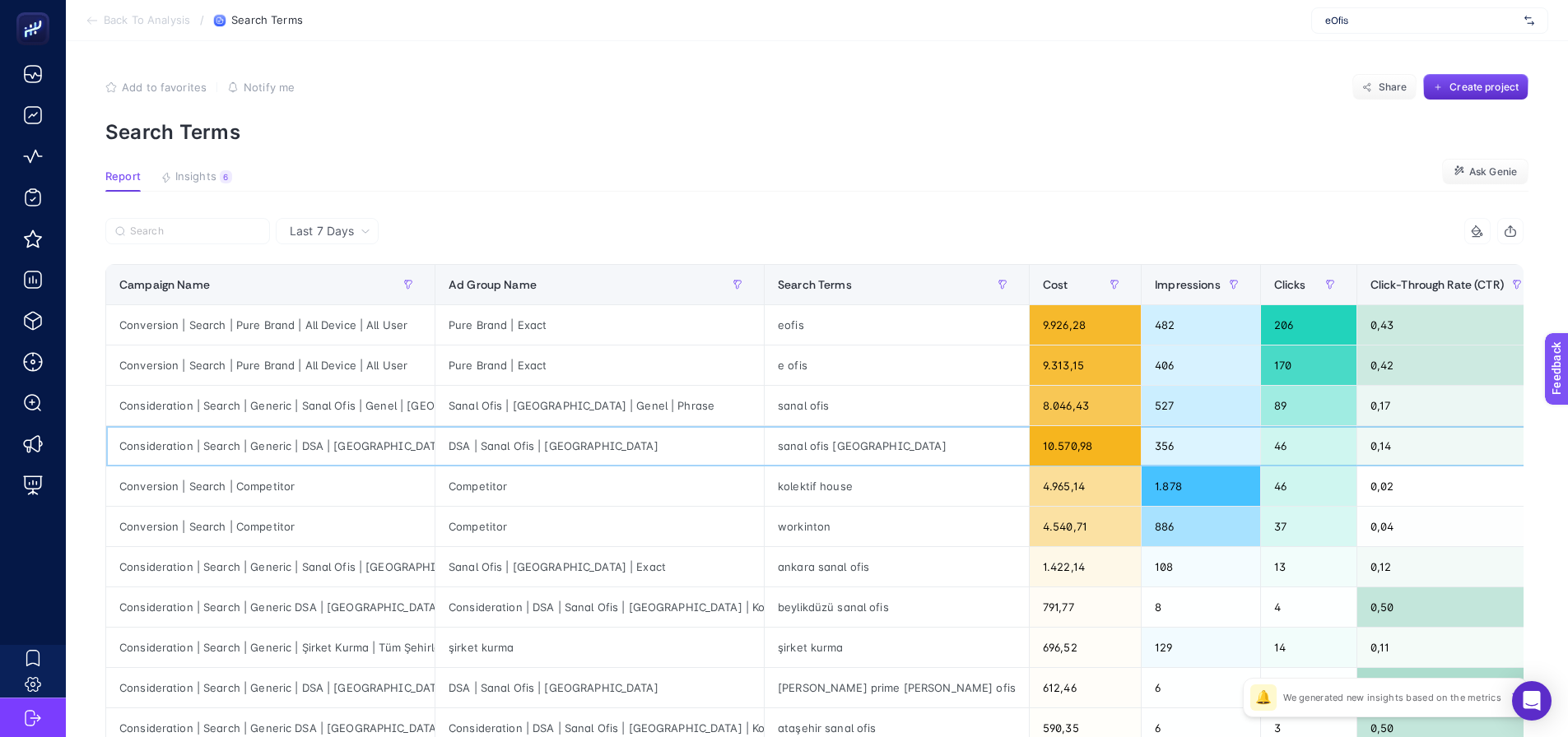
click at [814, 453] on div "sanal ofis ankara" at bounding box center [897, 446] width 265 height 40
click at [582, 454] on div "DSA | Sanal Ofis | Ankara" at bounding box center [599, 446] width 329 height 40
click at [807, 443] on div "sanal ofis ankara" at bounding box center [897, 446] width 265 height 40
click at [808, 443] on div "sanal ofis ankara" at bounding box center [897, 446] width 265 height 40
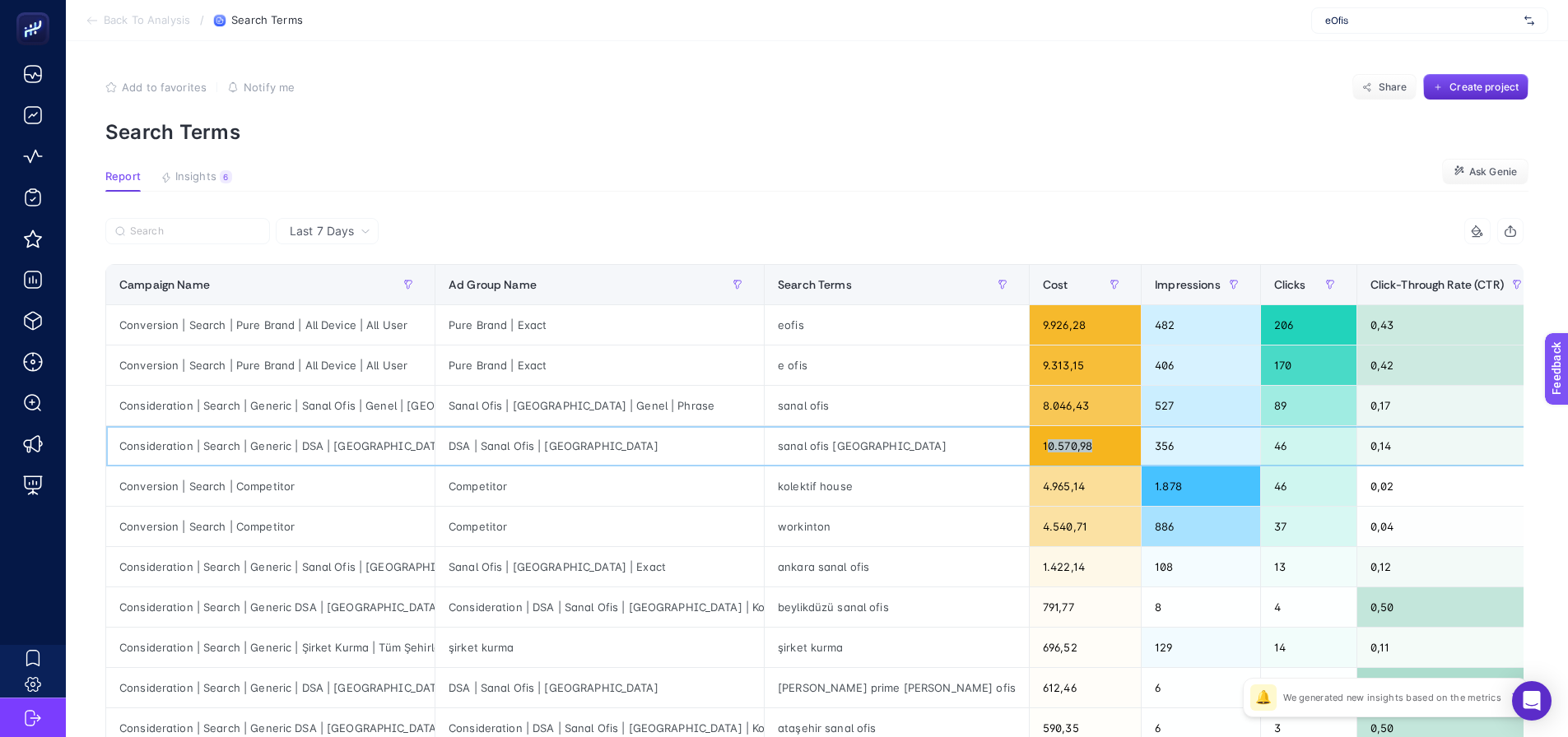
drag, startPoint x: 965, startPoint y: 447, endPoint x: 1029, endPoint y: 441, distance: 64.3
click at [1030, 441] on div "10.570,98" at bounding box center [1085, 446] width 111 height 40
click at [1261, 443] on div "46" at bounding box center [1309, 446] width 95 height 40
click at [704, 177] on section "Report Insights 6 We generated new insights based on the metrics Ask Genie" at bounding box center [816, 181] width 1423 height 22
click at [332, 441] on div "Consideration | Search | Generic | DSA | Ankara" at bounding box center [270, 446] width 329 height 40
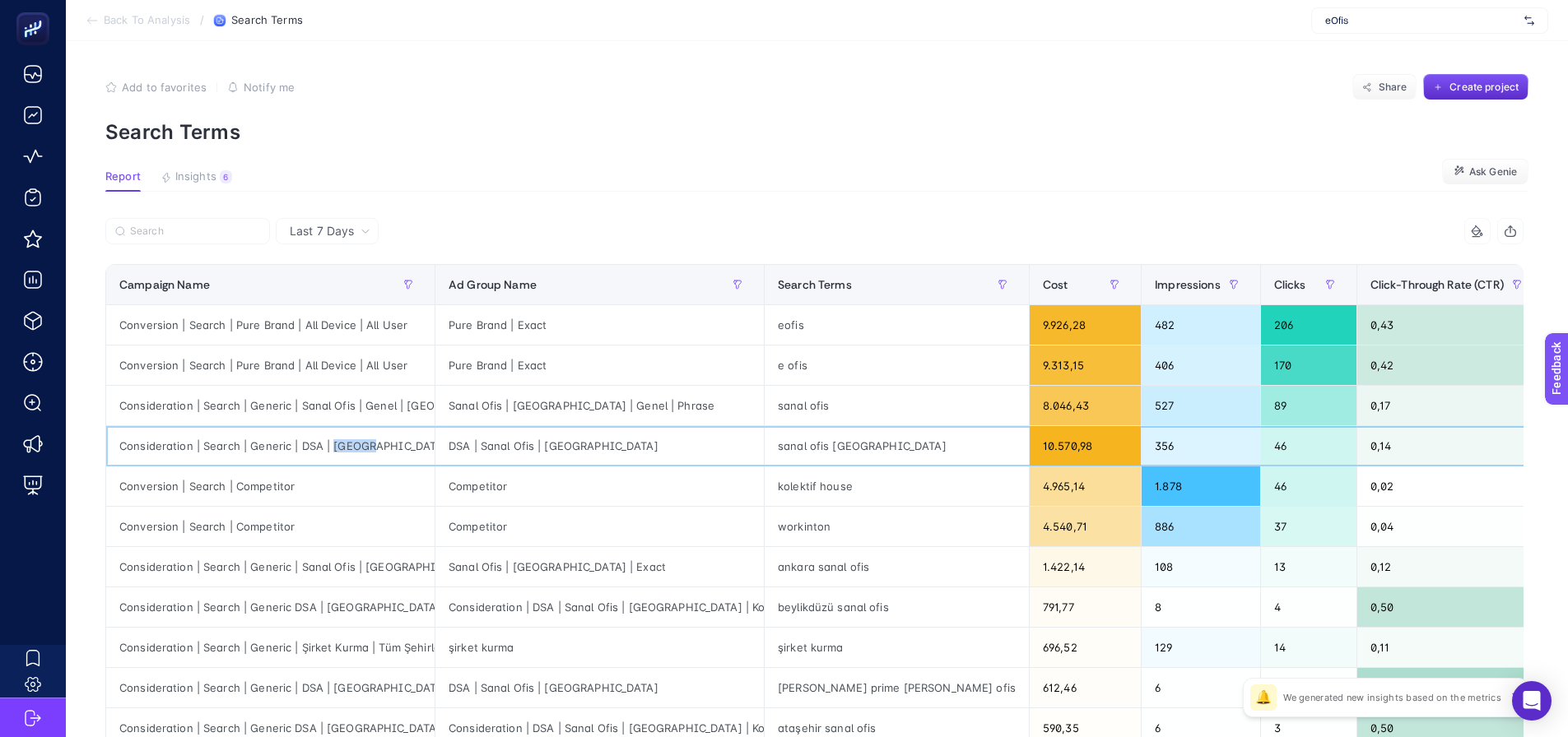
click at [332, 439] on div "Consideration | Search | Generic | DSA | Ankara" at bounding box center [270, 446] width 329 height 40
click at [332, 438] on div "Consideration | Search | Generic | DSA | Ankara" at bounding box center [270, 446] width 329 height 40
copy tr "Consideration | Search | Generic | DSA | Ankara"
click at [173, 223] on label at bounding box center [187, 230] width 165 height 26
click at [173, 226] on input "Search" at bounding box center [194, 232] width 130 height 13
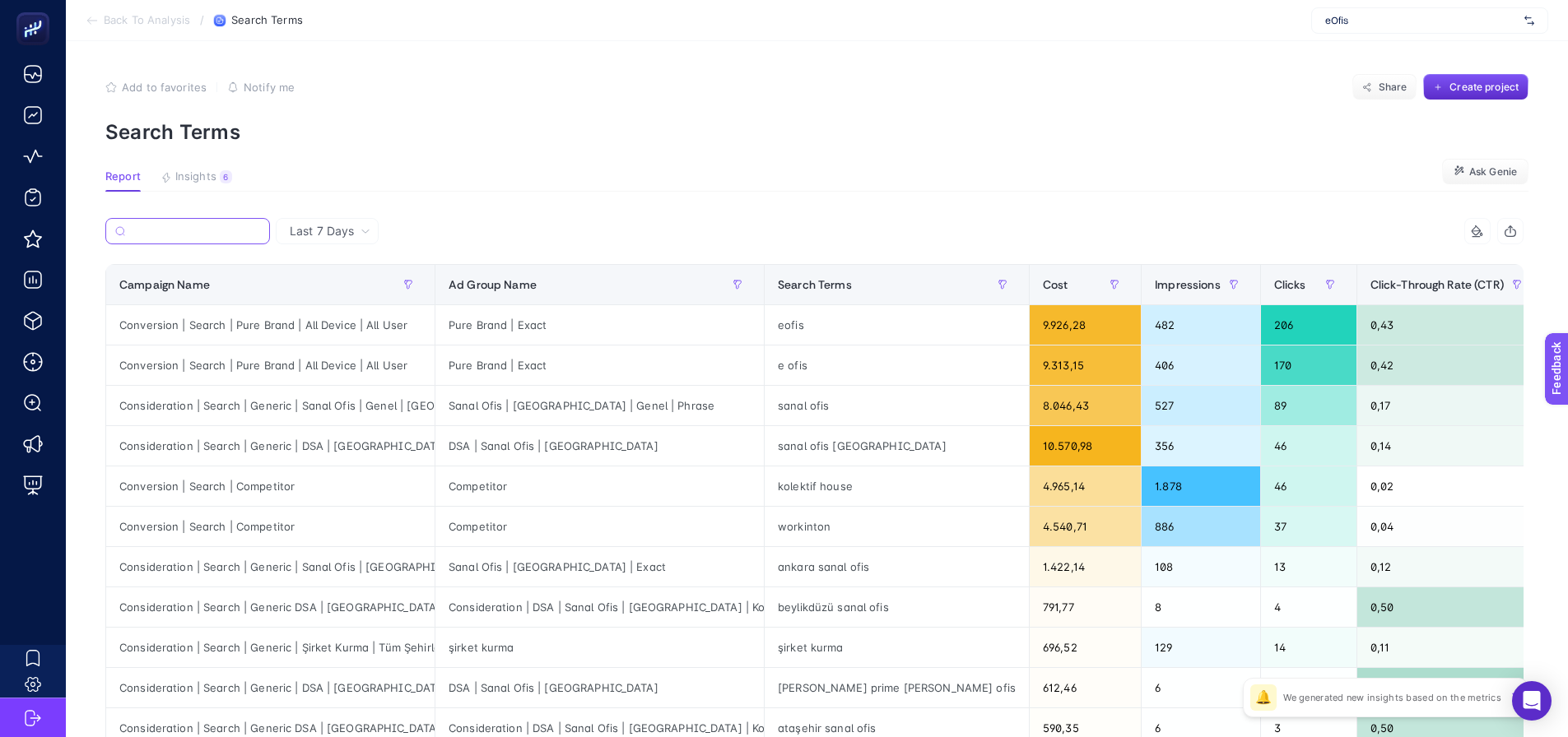
paste input "Consideration | Search | Generic | DSA | Ankara"
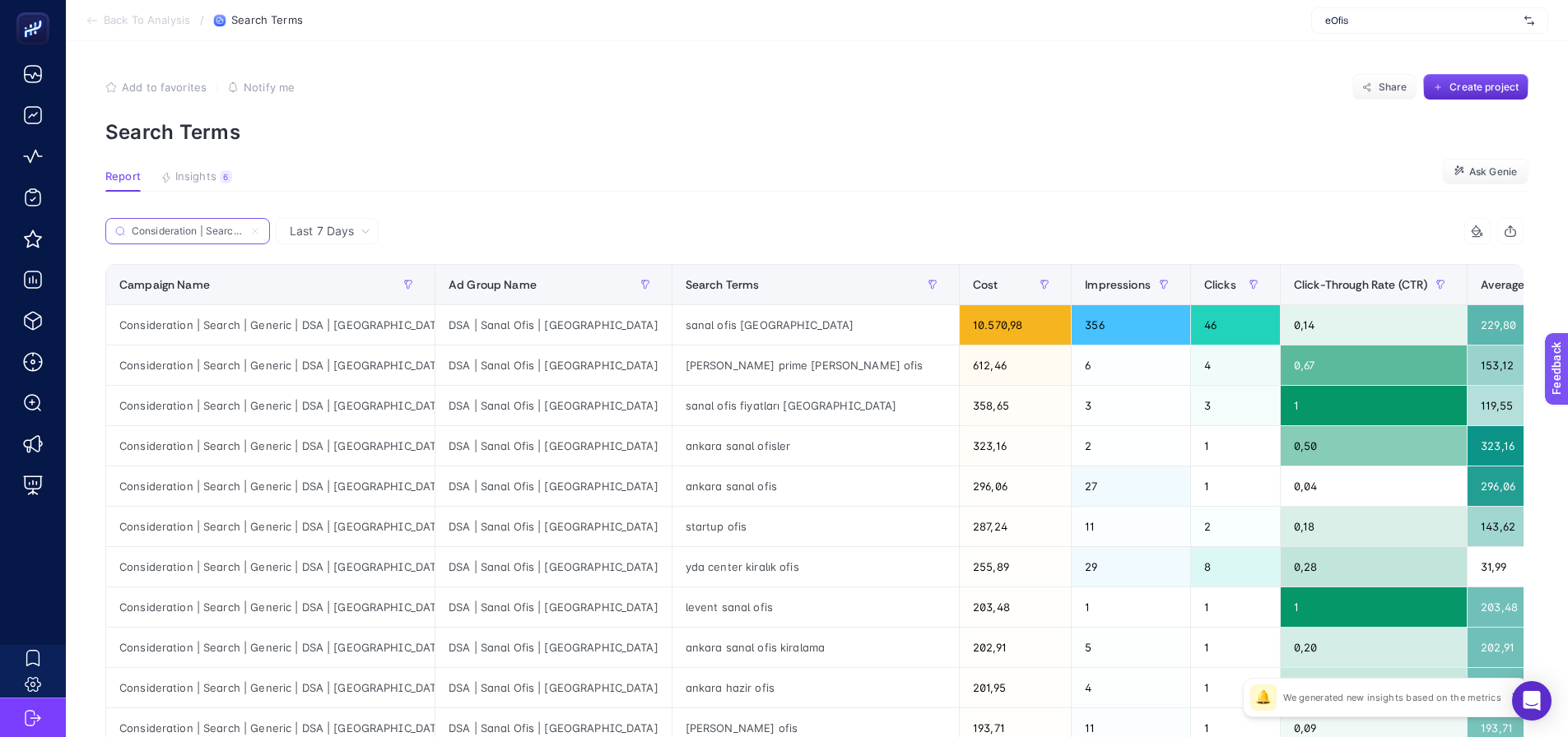
scroll to position [0, 113]
click at [672, 334] on div "sanal ofis ankara" at bounding box center [816, 325] width 286 height 40
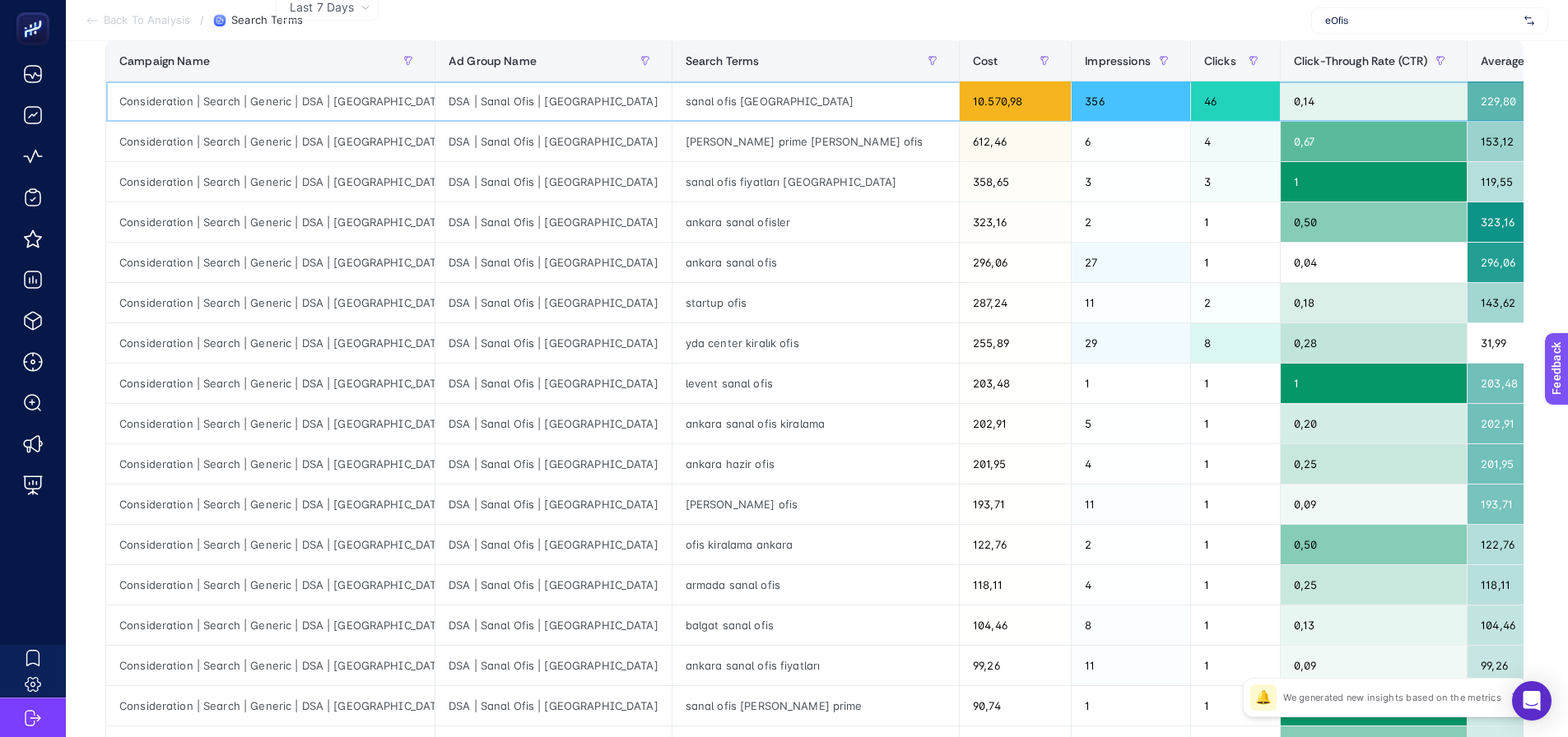
scroll to position [411, 0]
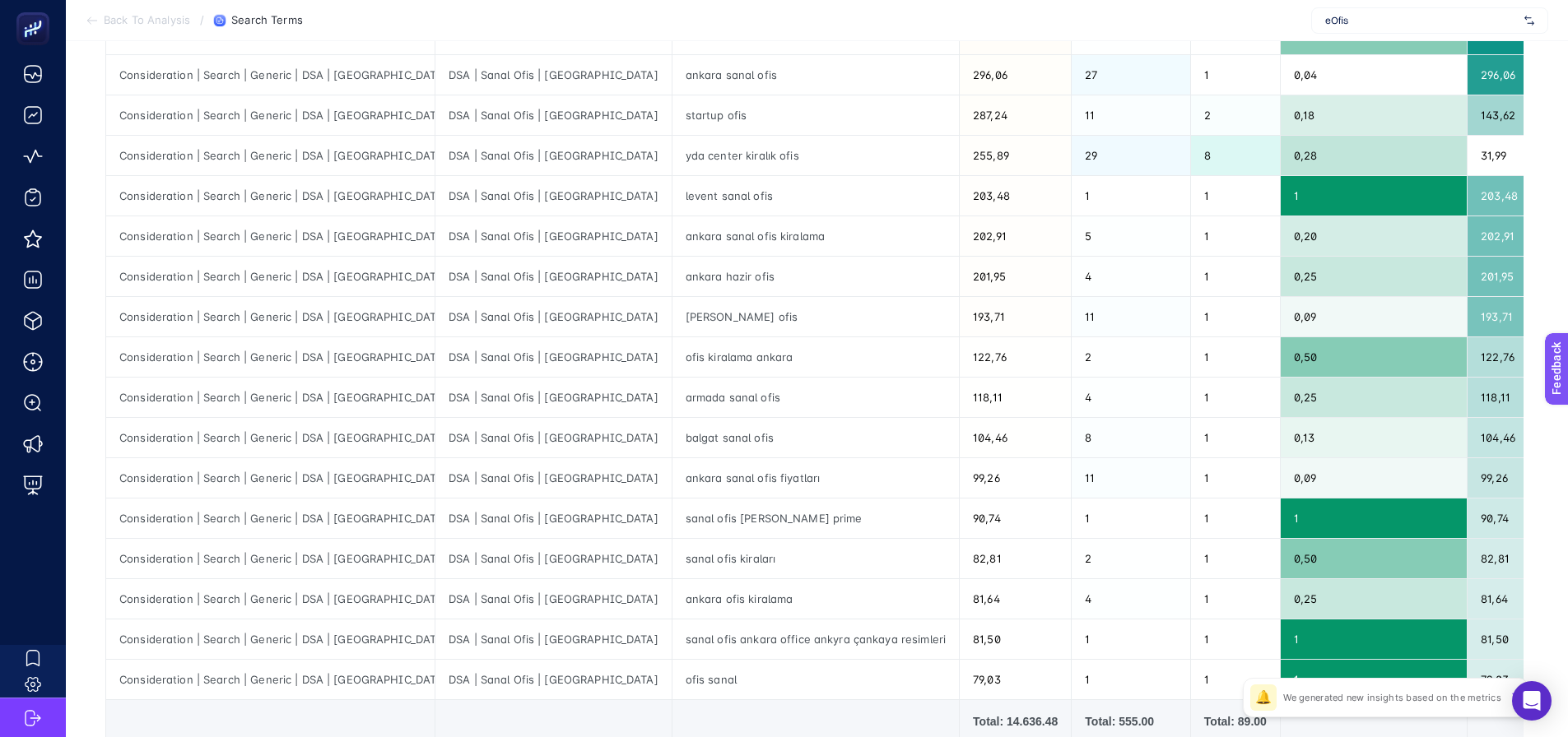
click at [973, 721] on div "Total: 14.636.48" at bounding box center [1015, 722] width 85 height 16
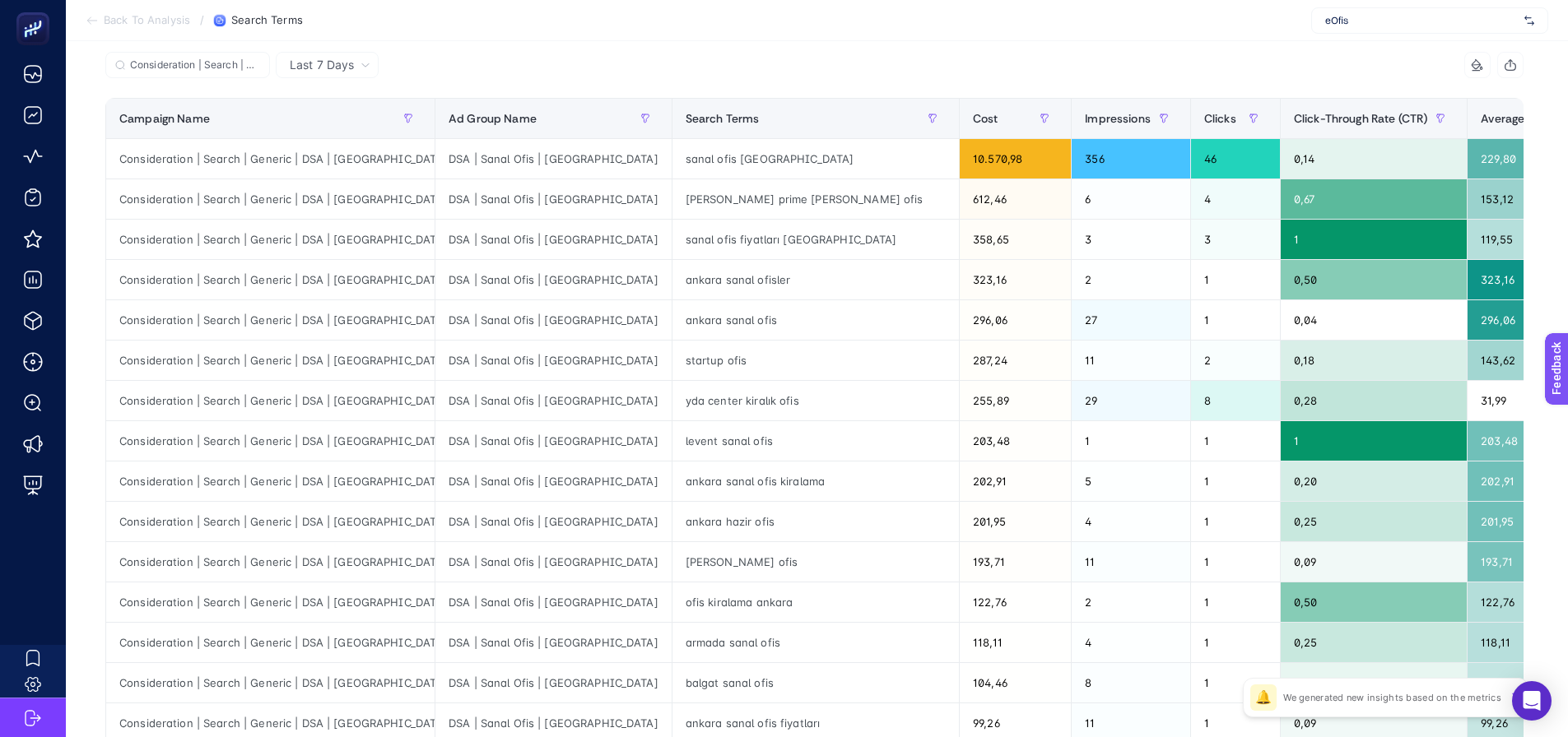
scroll to position [0, 0]
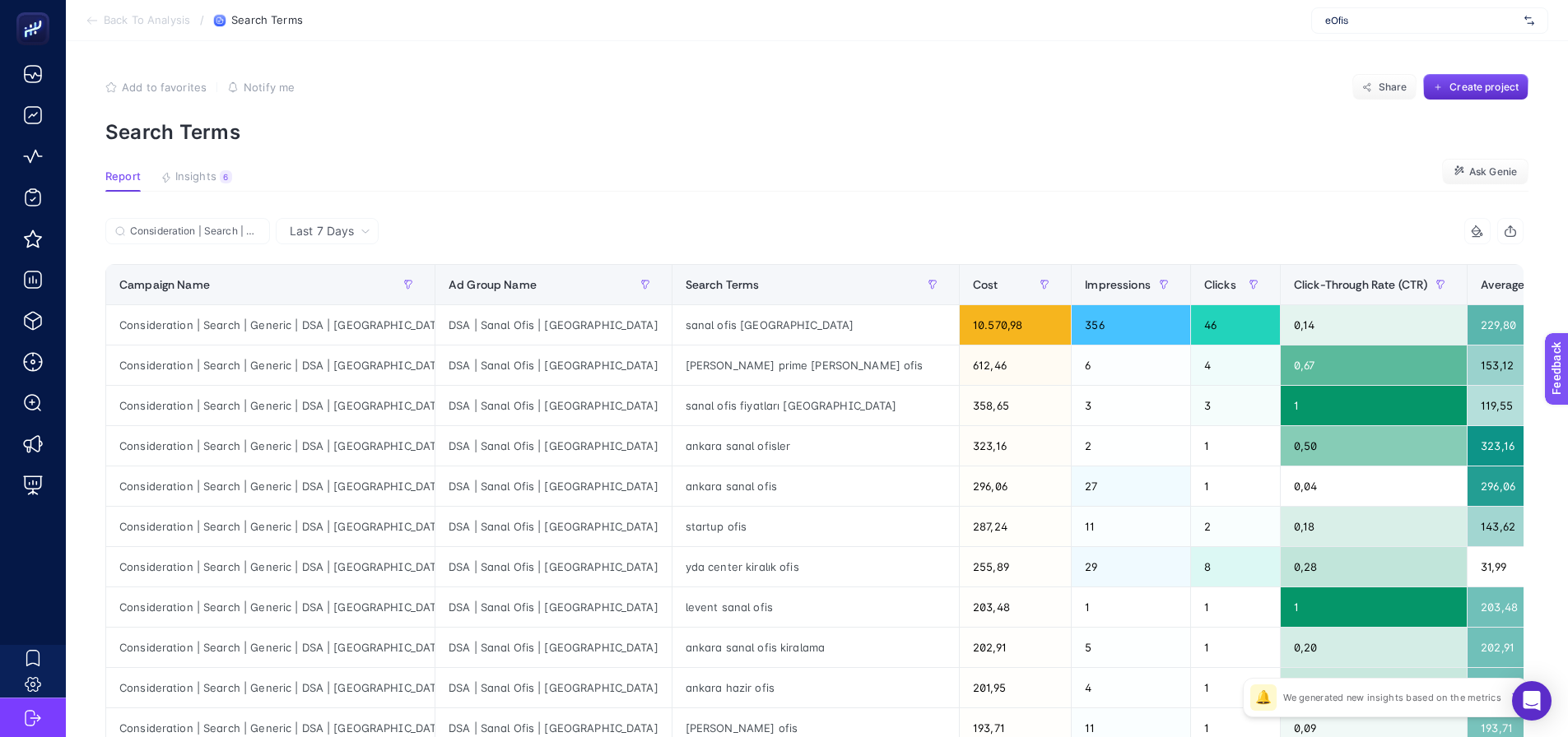
click at [904, 139] on p "Search Terms" at bounding box center [816, 132] width 1423 height 24
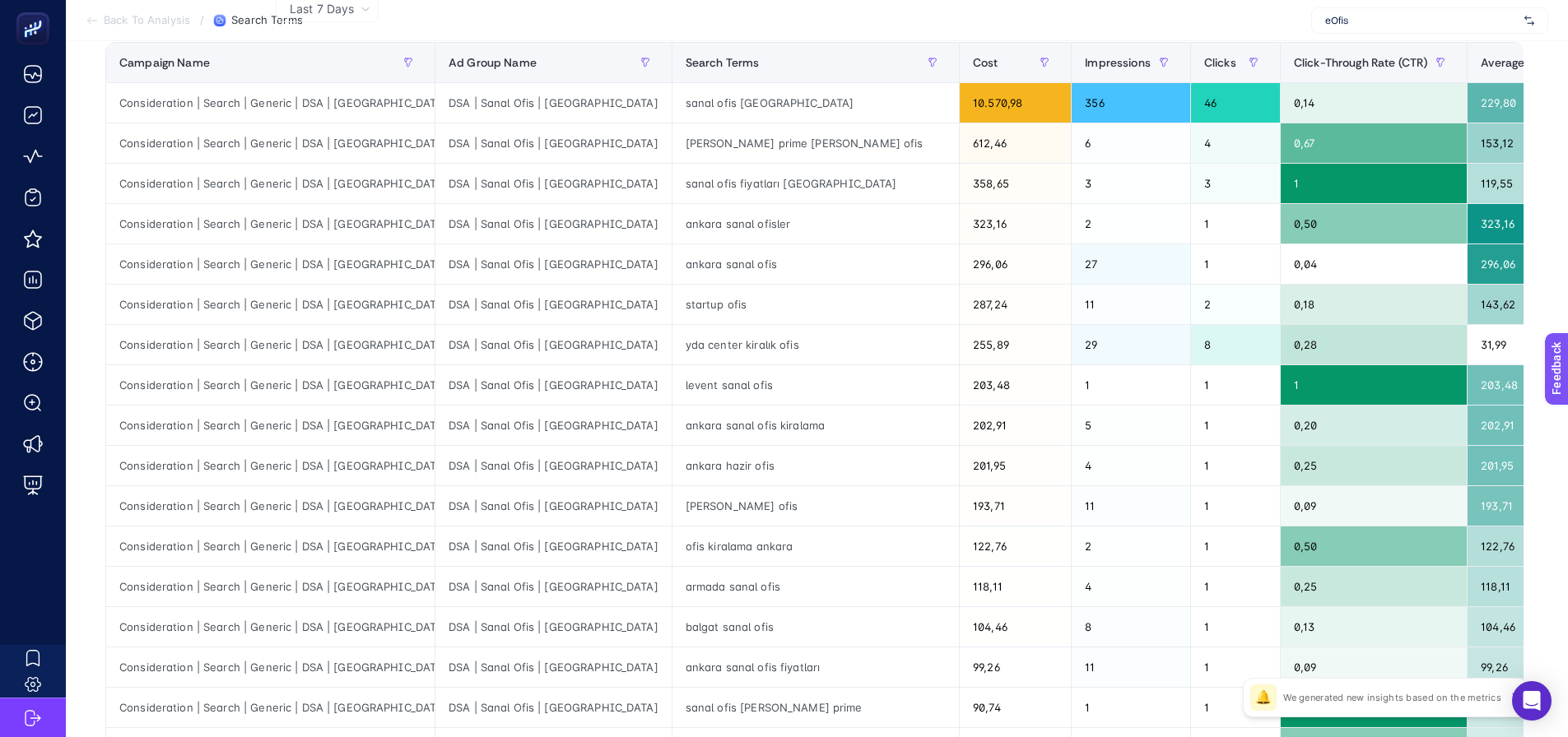
scroll to position [185, 0]
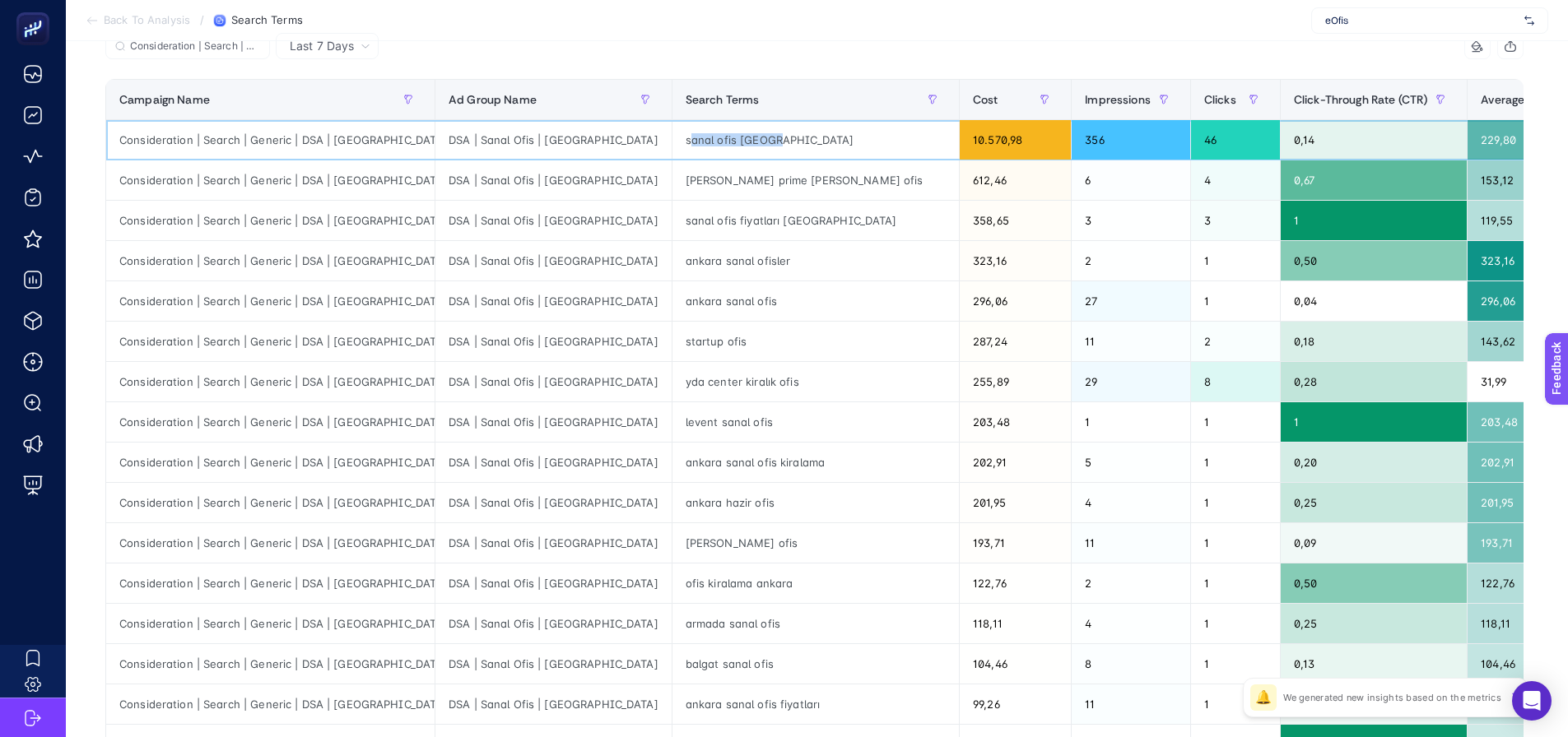
drag, startPoint x: 558, startPoint y: 143, endPoint x: 730, endPoint y: 163, distance: 173.2
click at [672, 148] on div "sanal ofis ankara" at bounding box center [816, 140] width 286 height 40
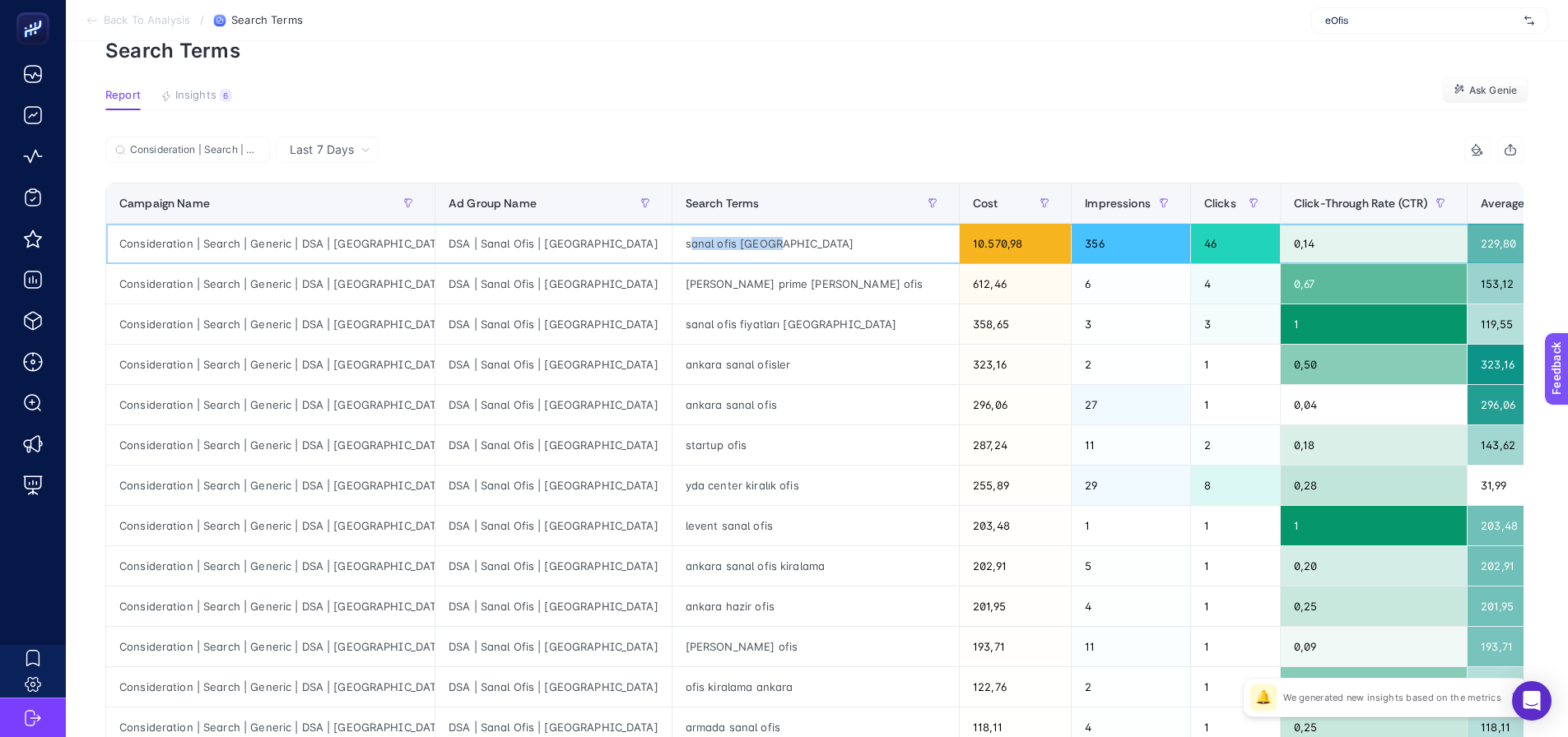
scroll to position [21, 0]
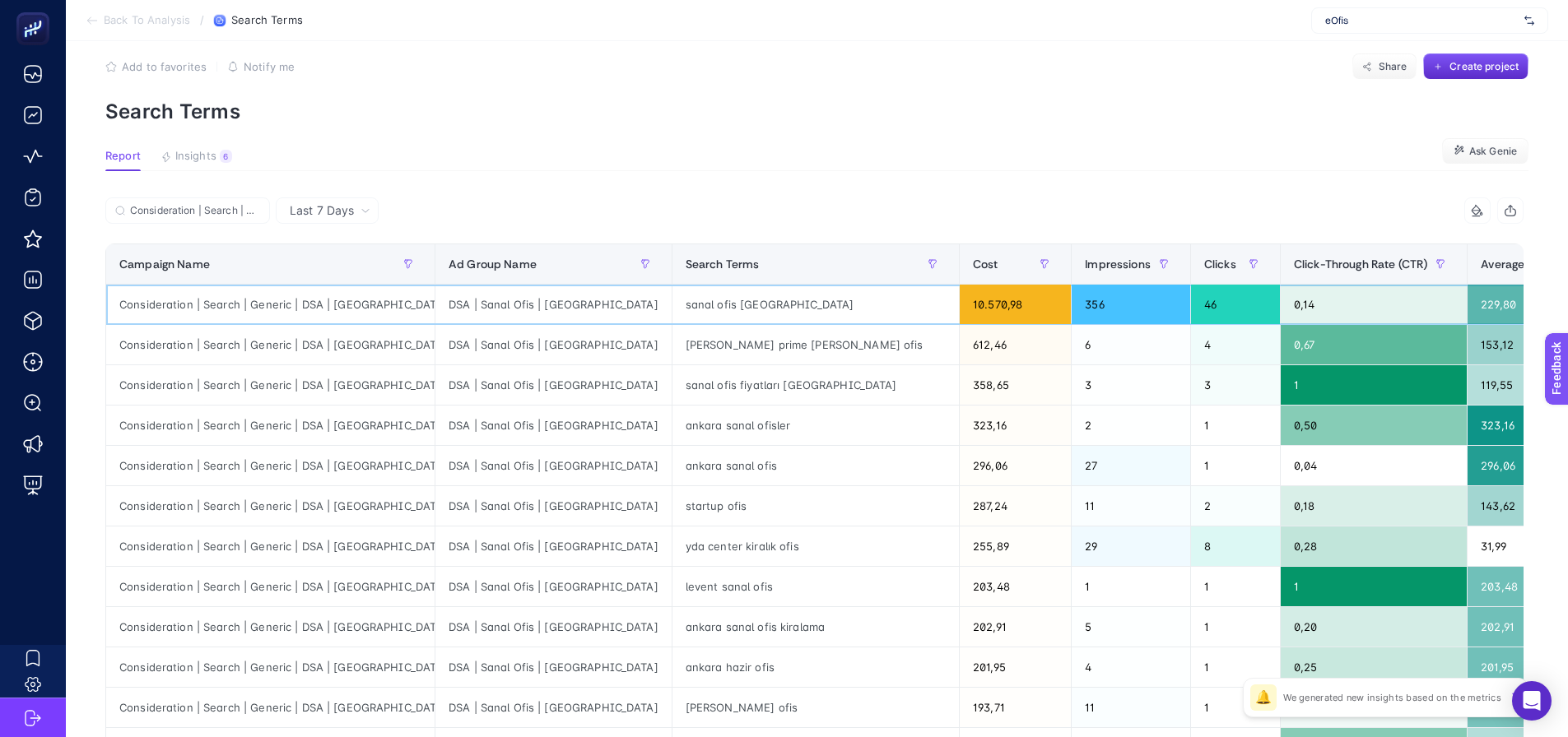
drag, startPoint x: 1238, startPoint y: 284, endPoint x: 1475, endPoint y: 414, distance: 270.3
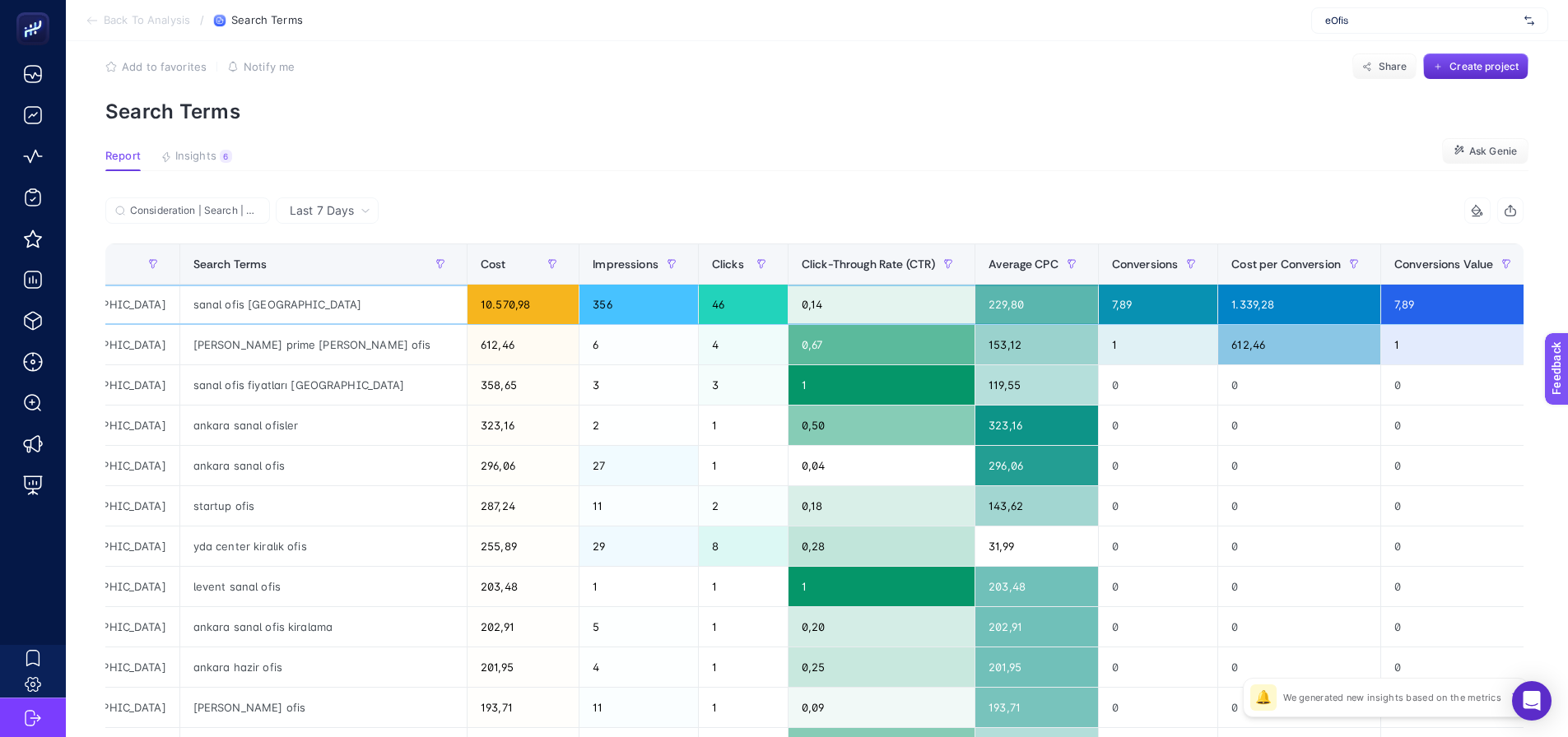
scroll to position [0, 0]
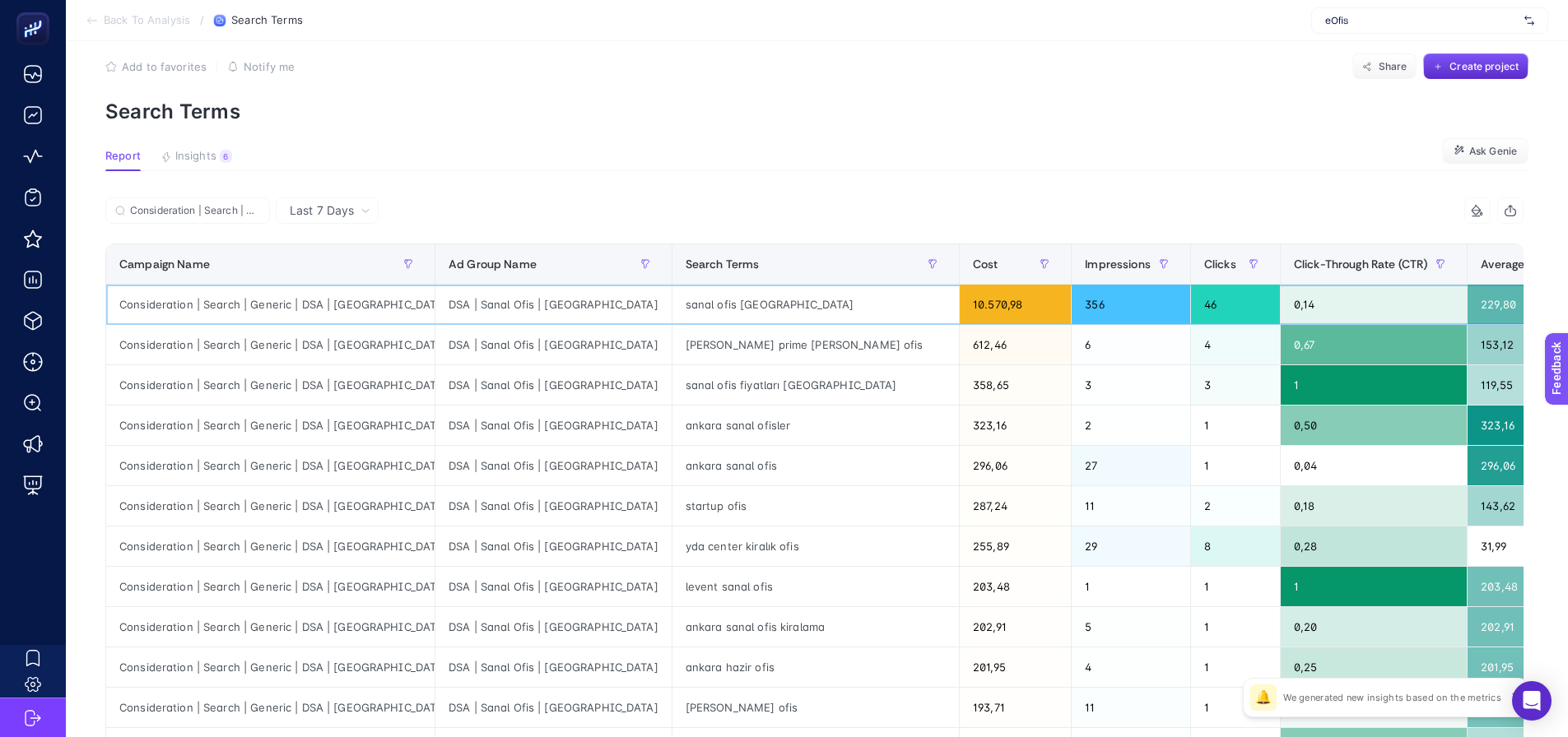
drag, startPoint x: 757, startPoint y: 322, endPoint x: 624, endPoint y: 328, distance: 133.1
drag, startPoint x: 557, startPoint y: 305, endPoint x: 635, endPoint y: 299, distance: 78.2
click at [672, 299] on div "sanal ofis ankara" at bounding box center [816, 304] width 286 height 40
click at [672, 304] on div "sanal ofis ankara" at bounding box center [816, 304] width 286 height 40
click at [672, 303] on div "sanal ofis ankara" at bounding box center [816, 304] width 286 height 40
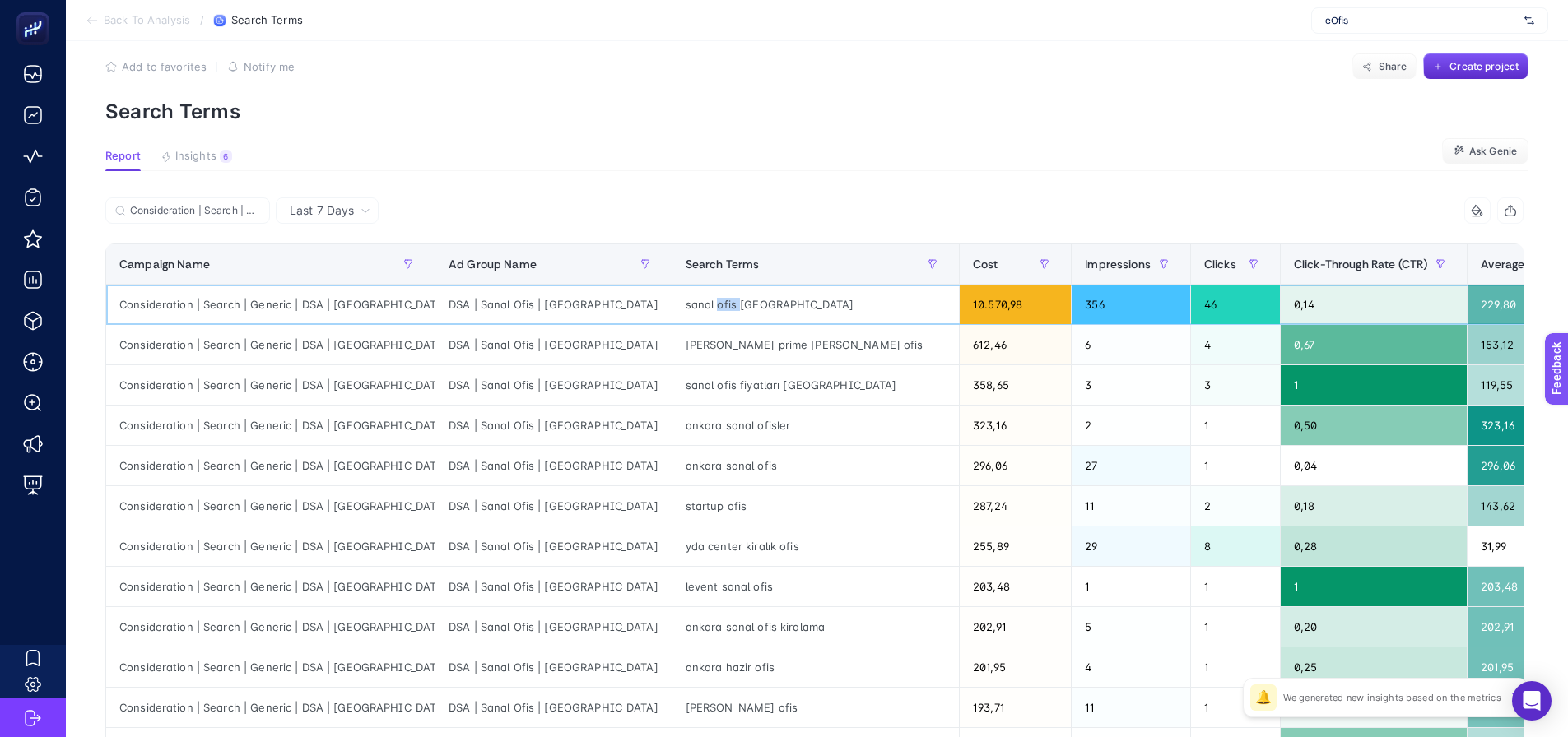
click at [672, 303] on div "sanal ofis ankara" at bounding box center [816, 304] width 286 height 40
click at [741, 104] on p "Search Terms" at bounding box center [816, 112] width 1423 height 24
click at [168, 217] on input "Consideration | Search | Generic | DSA | Ankara" at bounding box center [194, 211] width 130 height 13
click at [168, 217] on input "Consideration | Search | Generic | DSA | Ankara" at bounding box center [187, 211] width 112 height 13
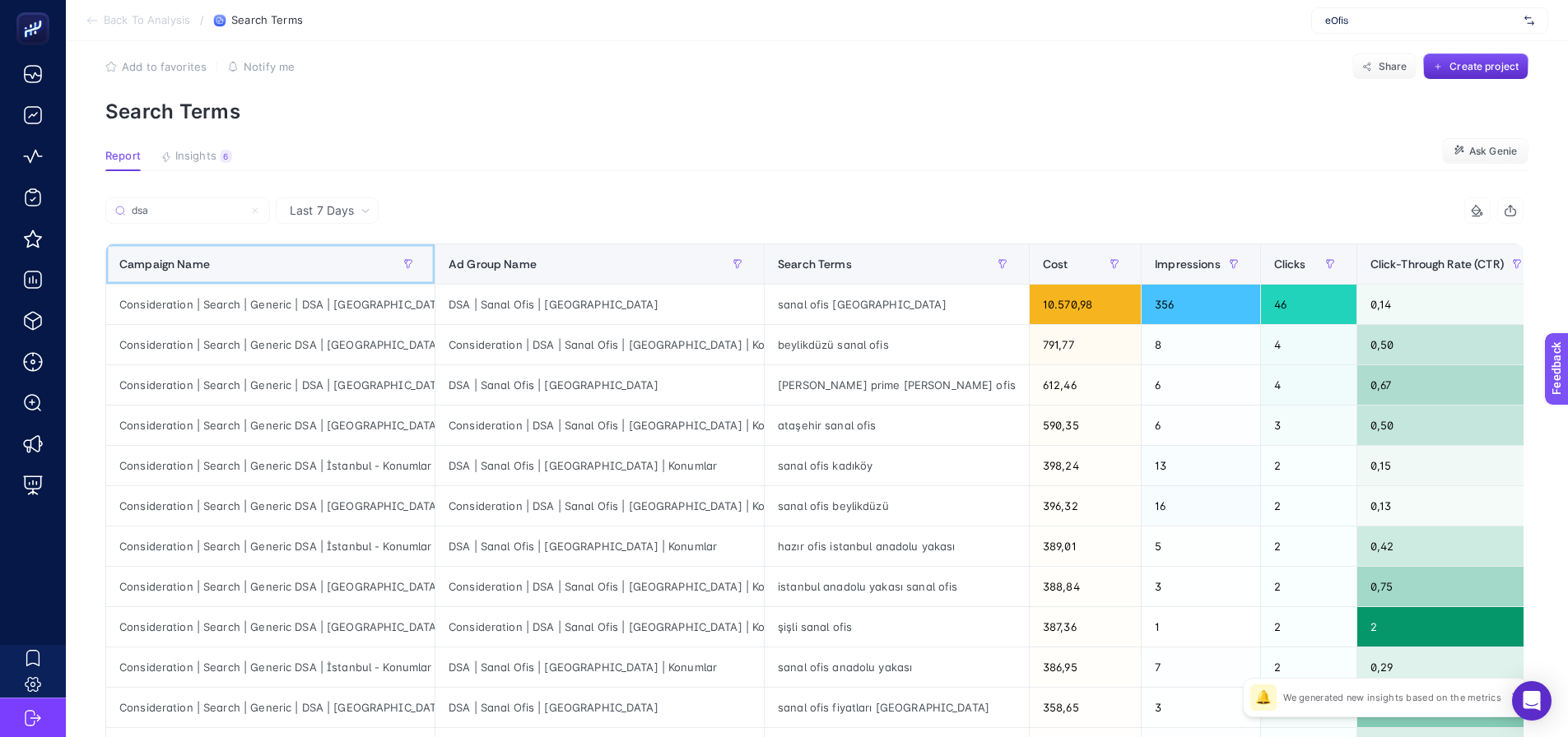
click at [276, 266] on div "Campaign Name" at bounding box center [271, 264] width 302 height 26
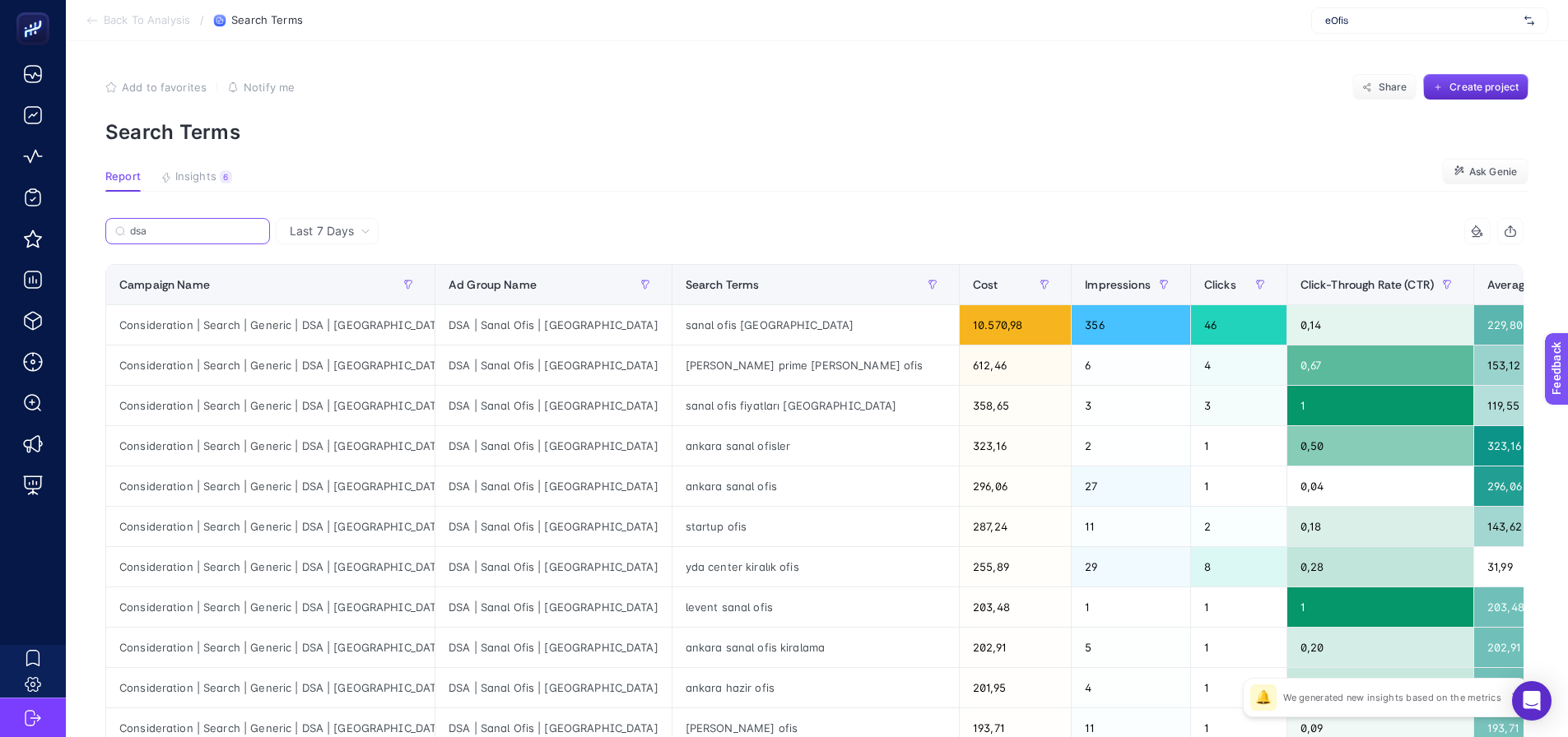
click at [191, 229] on input "dsa" at bounding box center [194, 232] width 130 height 13
click at [191, 229] on input "dsa" at bounding box center [187, 232] width 112 height 13
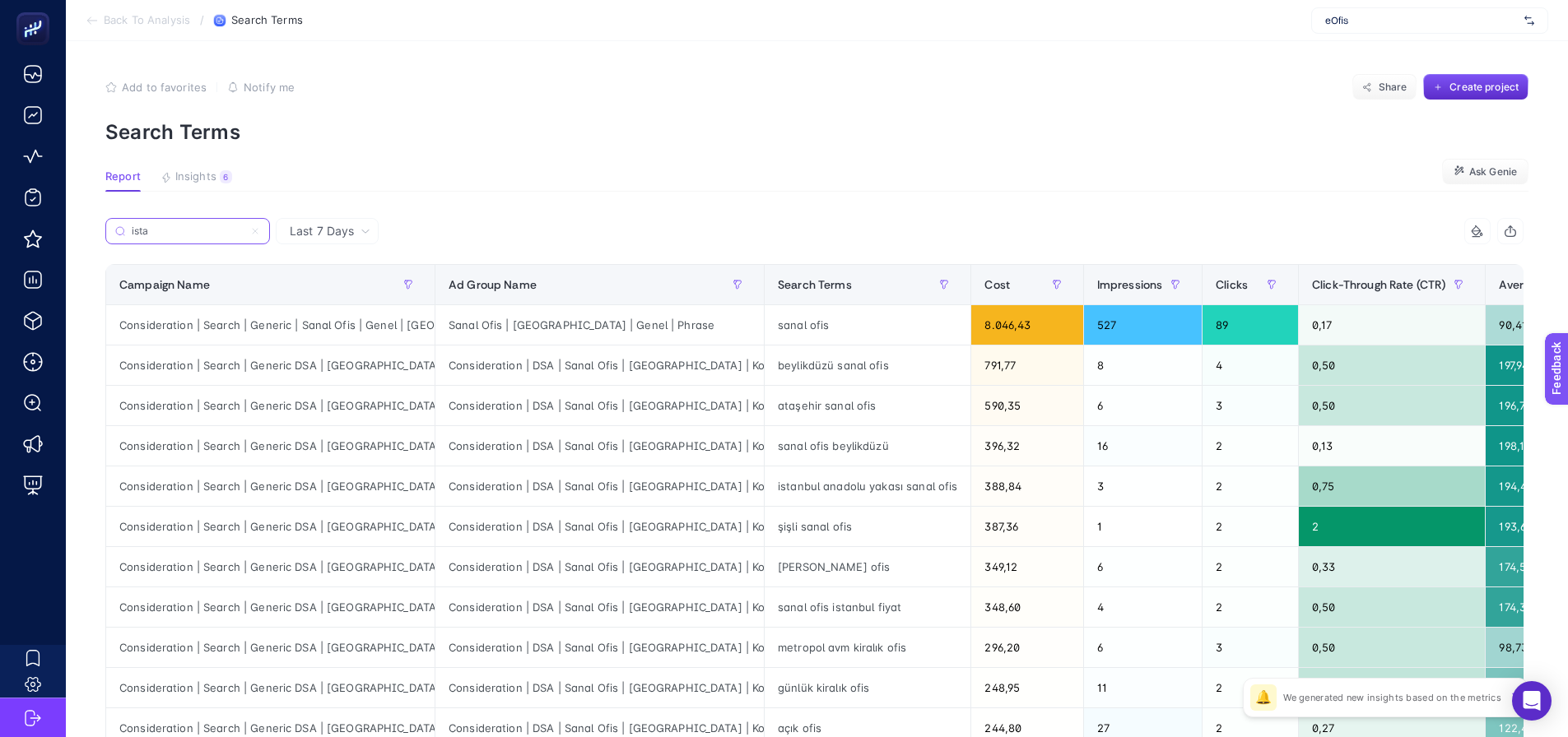
type input "ista"
click at [255, 367] on div "Consideration | Search | Generic DSA | İstanbul - Konumlar | Low CR" at bounding box center [270, 365] width 329 height 40
click at [298, 367] on div "Consideration | Search | Generic DSA | İstanbul - Konumlar | Low CR" at bounding box center [270, 365] width 329 height 40
drag, startPoint x: 292, startPoint y: 366, endPoint x: 371, endPoint y: 359, distance: 79.3
click at [371, 359] on div "Consideration | Search | Generic DSA | İstanbul - Konumlar | Low CR" at bounding box center [270, 365] width 329 height 40
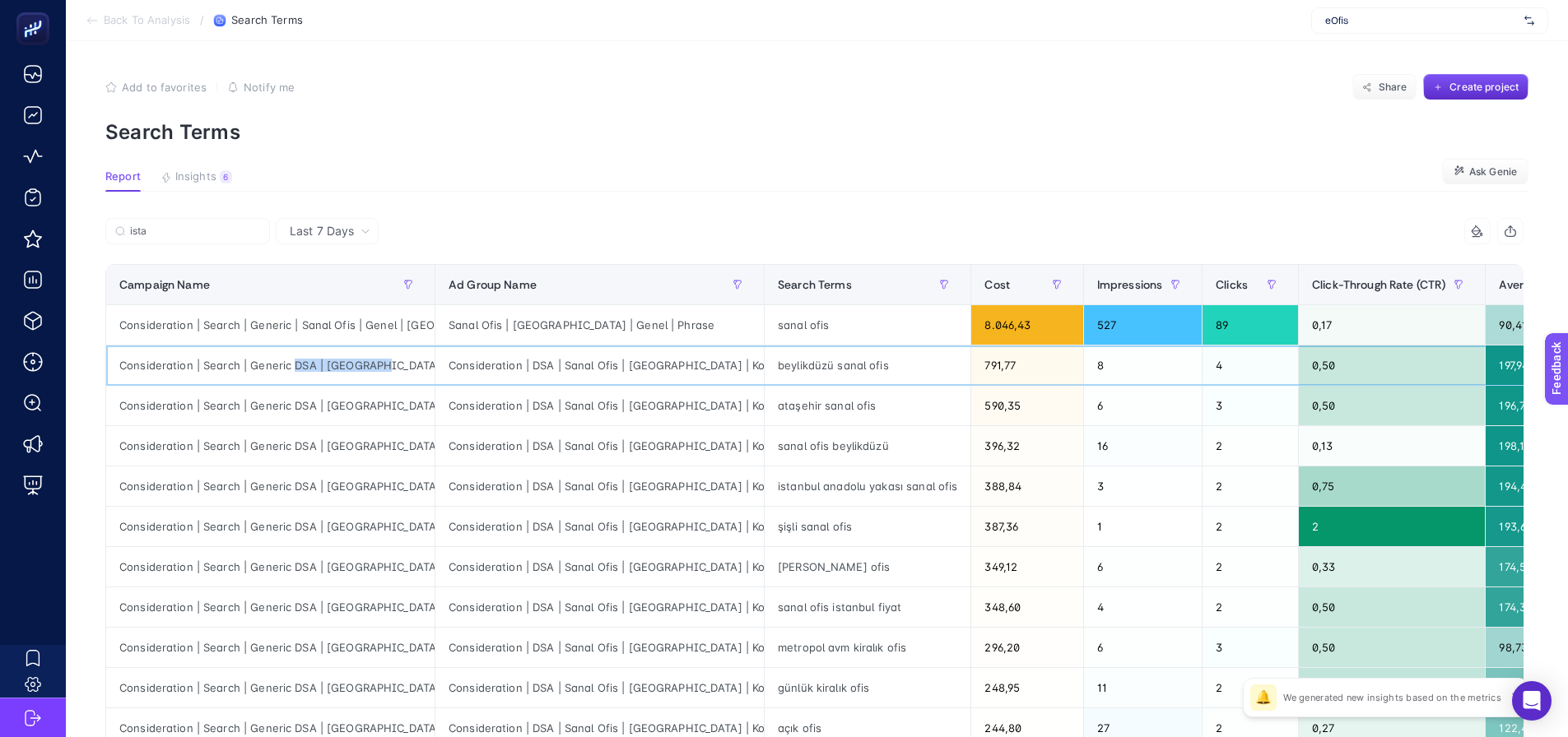
copy div "DSA | İstanbul"
click at [234, 223] on label "ista" at bounding box center [187, 230] width 165 height 26
click at [234, 226] on input "ista" at bounding box center [194, 232] width 130 height 13
click at [254, 228] on icon at bounding box center [255, 230] width 10 height 10
click at [244, 228] on input "ista" at bounding box center [187, 232] width 112 height 13
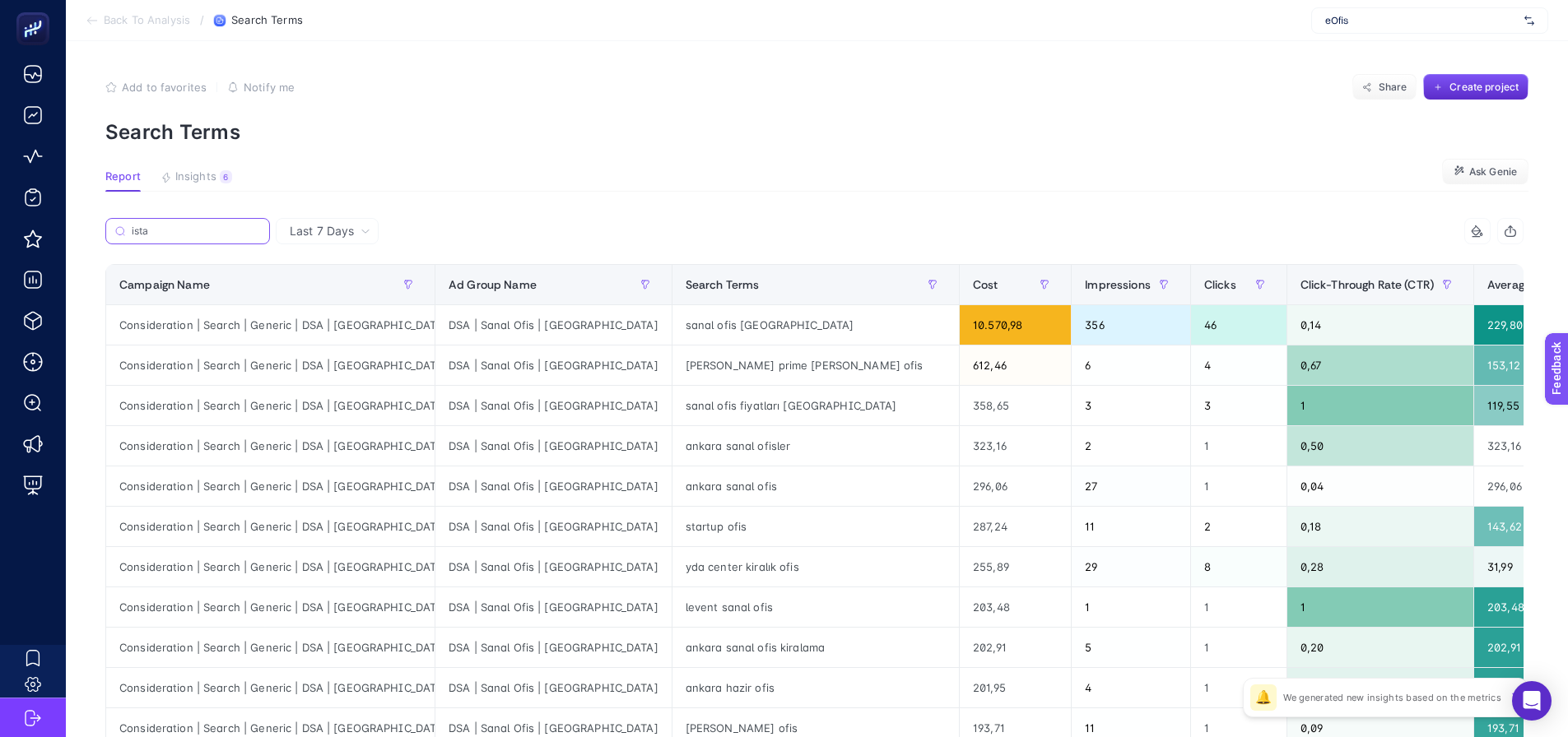
click at [197, 235] on input "ista" at bounding box center [195, 232] width 129 height 13
paste input "DSA | İstanbul"
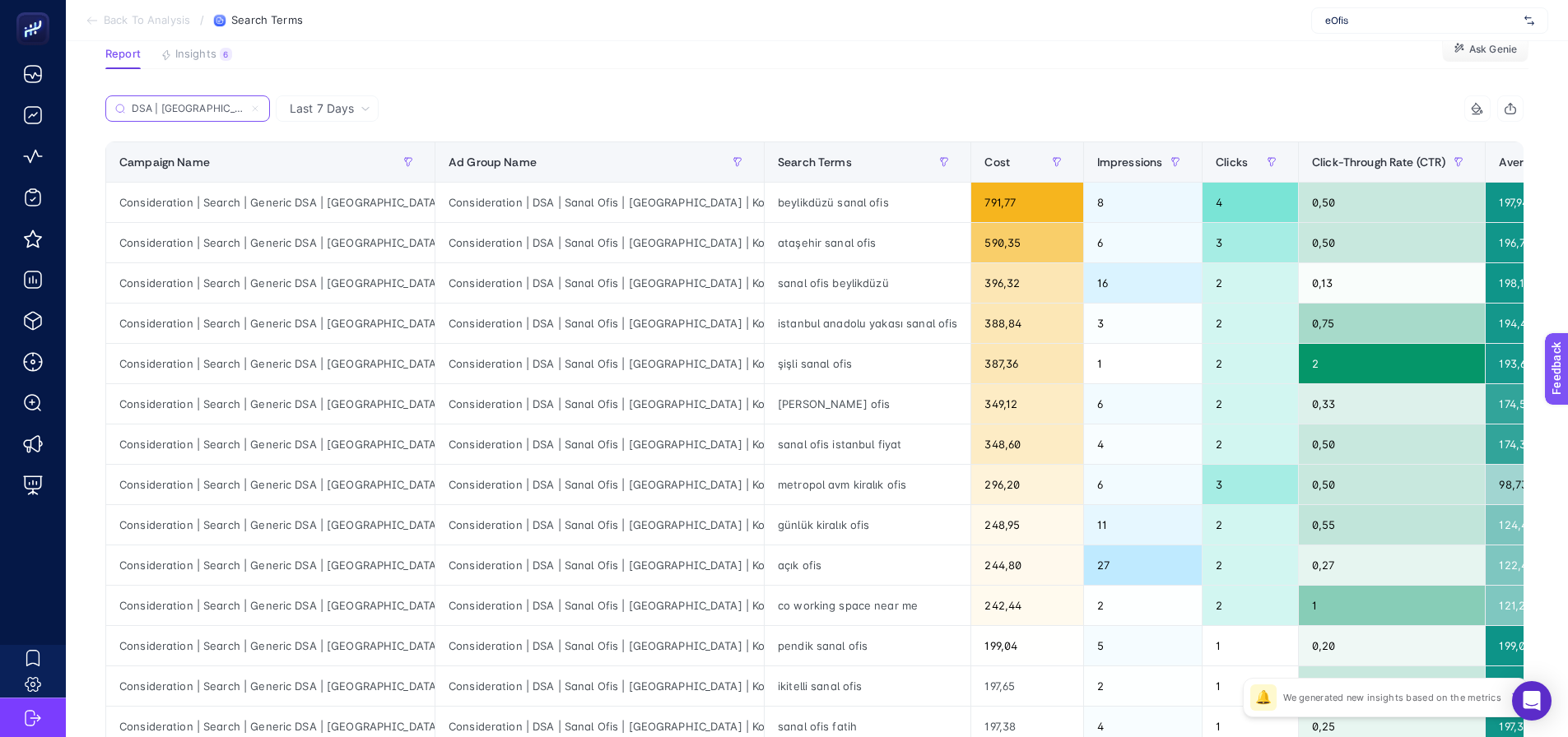
scroll to position [185, 0]
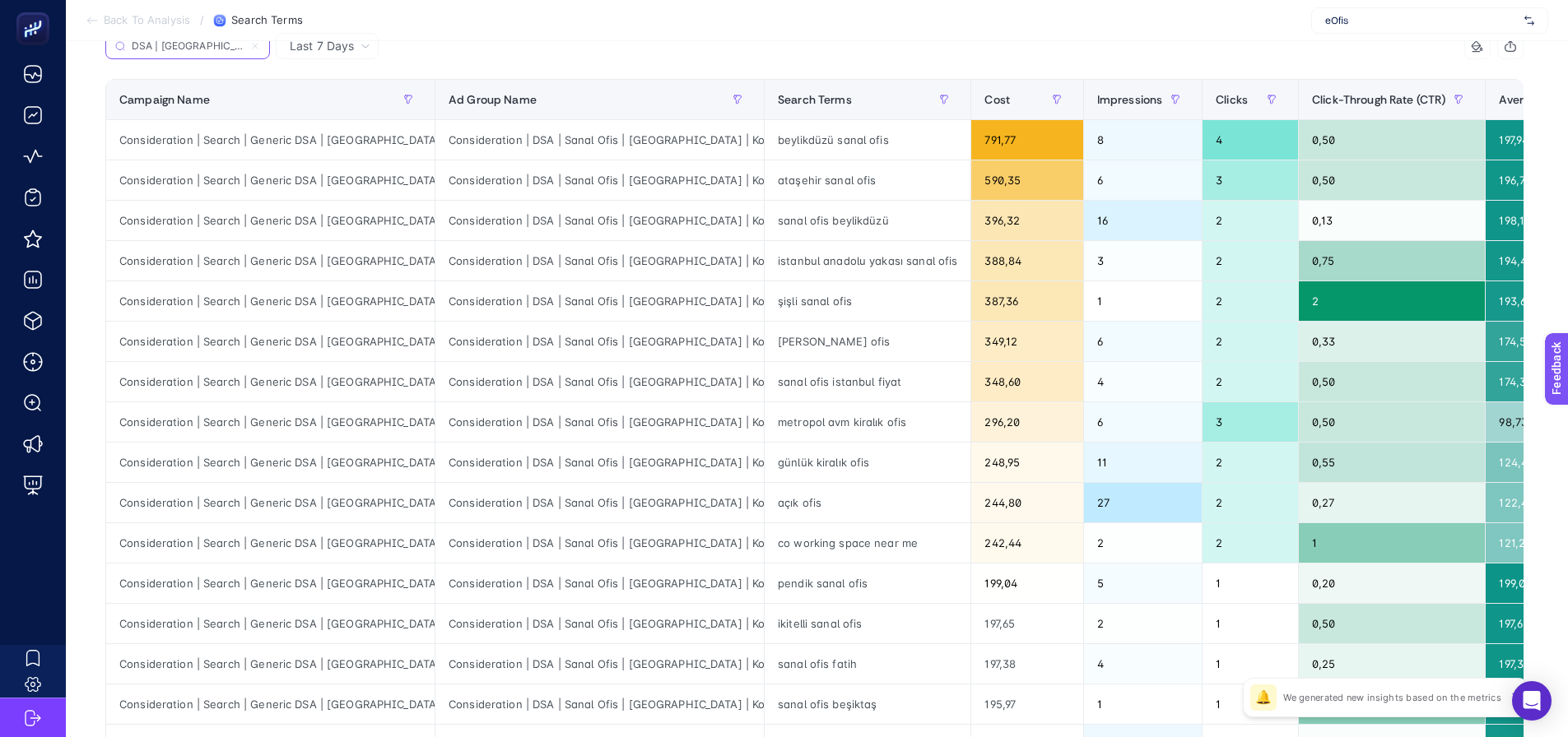
type input "DSA | İstanbul"
drag, startPoint x: 1155, startPoint y: 351, endPoint x: 1241, endPoint y: 342, distance: 86.5
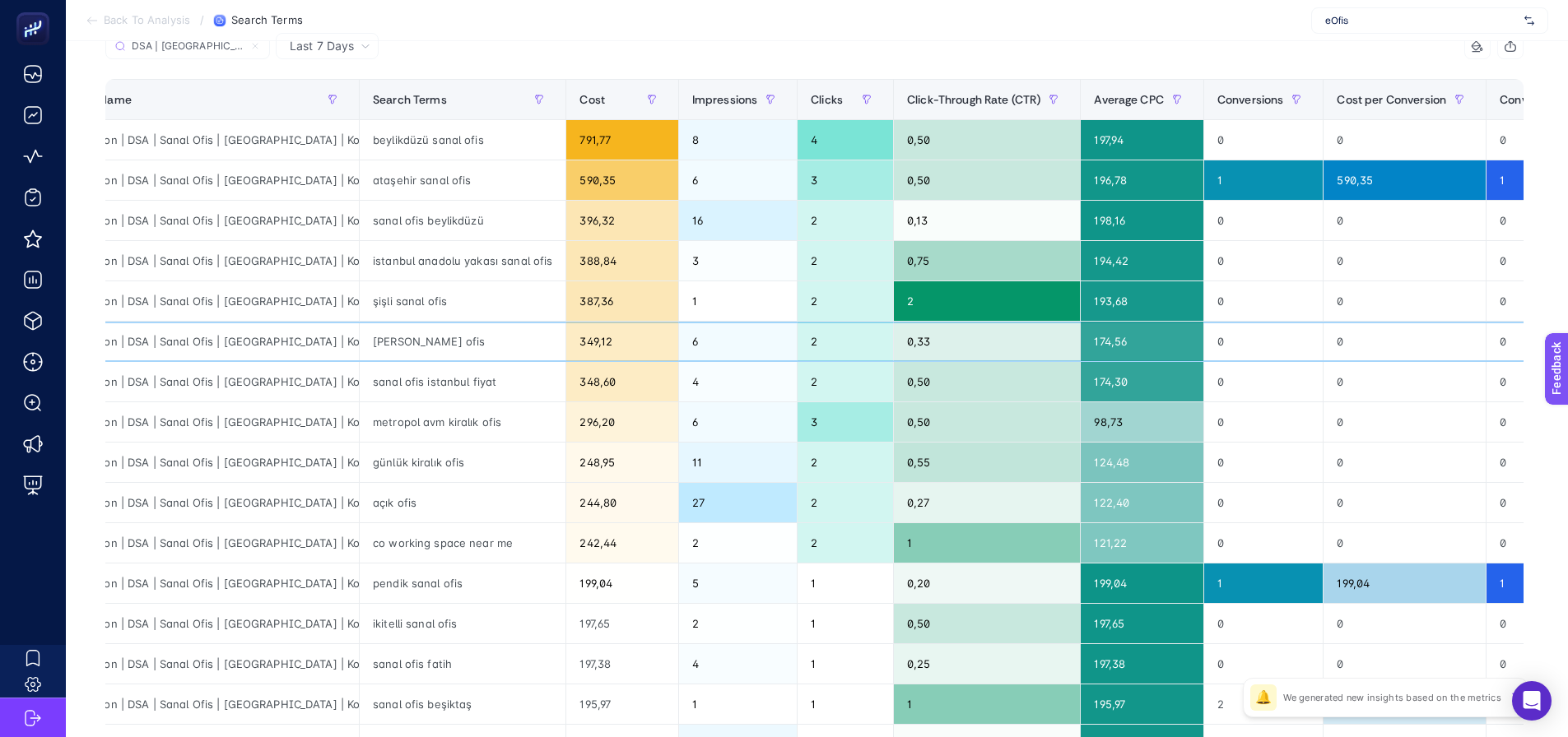
scroll to position [0, 618]
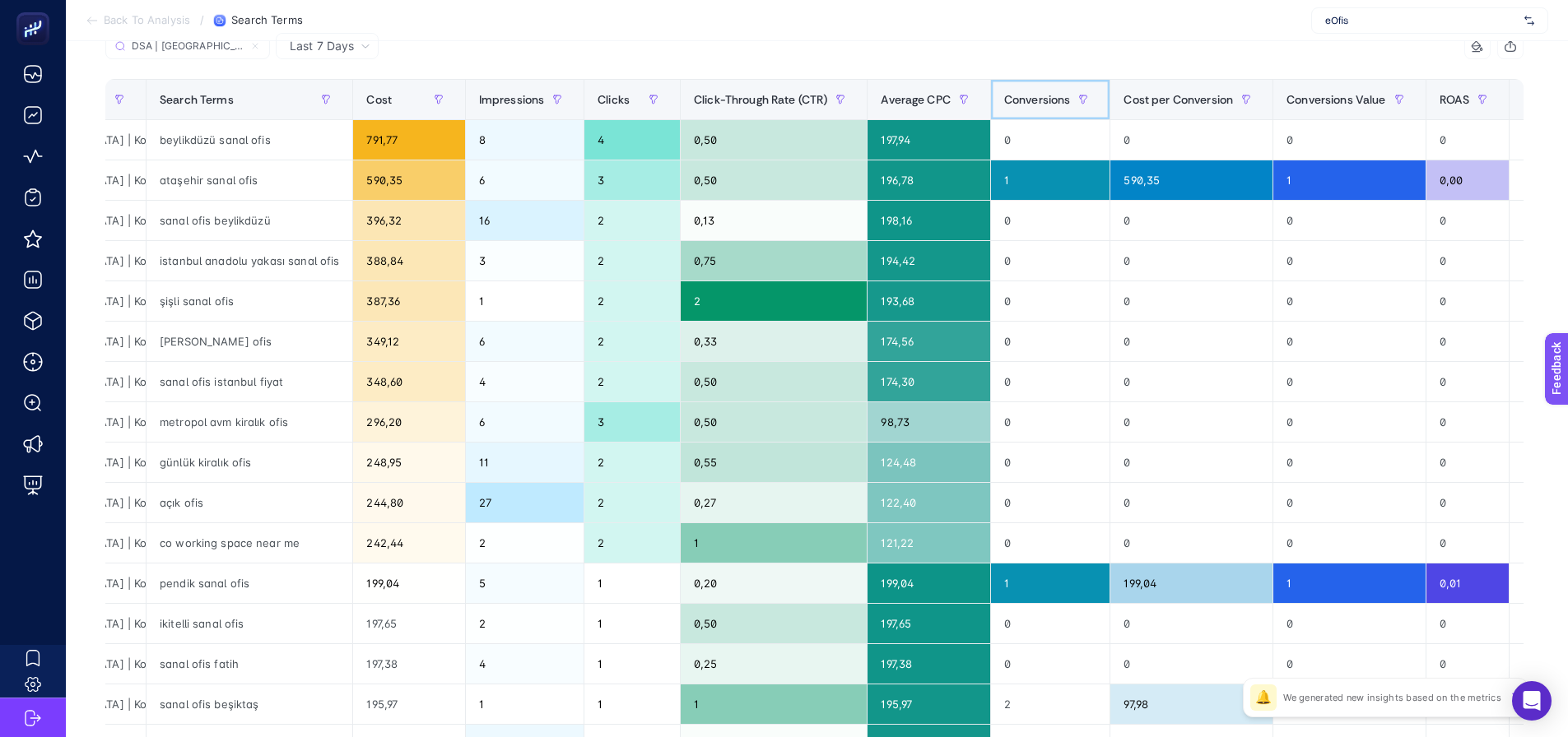
click at [1005, 93] on span "Conversions" at bounding box center [1038, 99] width 67 height 13
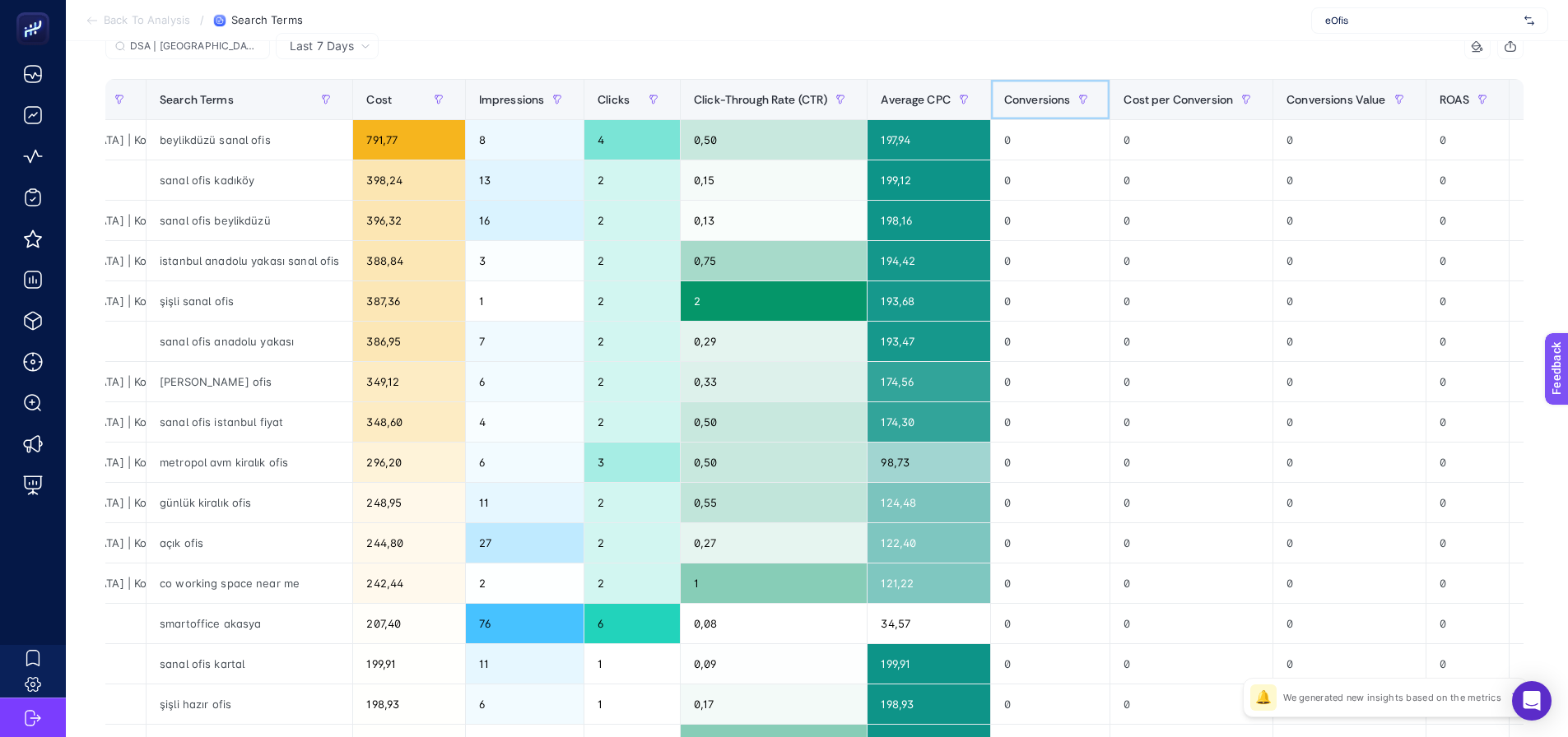
click at [1005, 94] on span "Conversions" at bounding box center [1038, 99] width 67 height 13
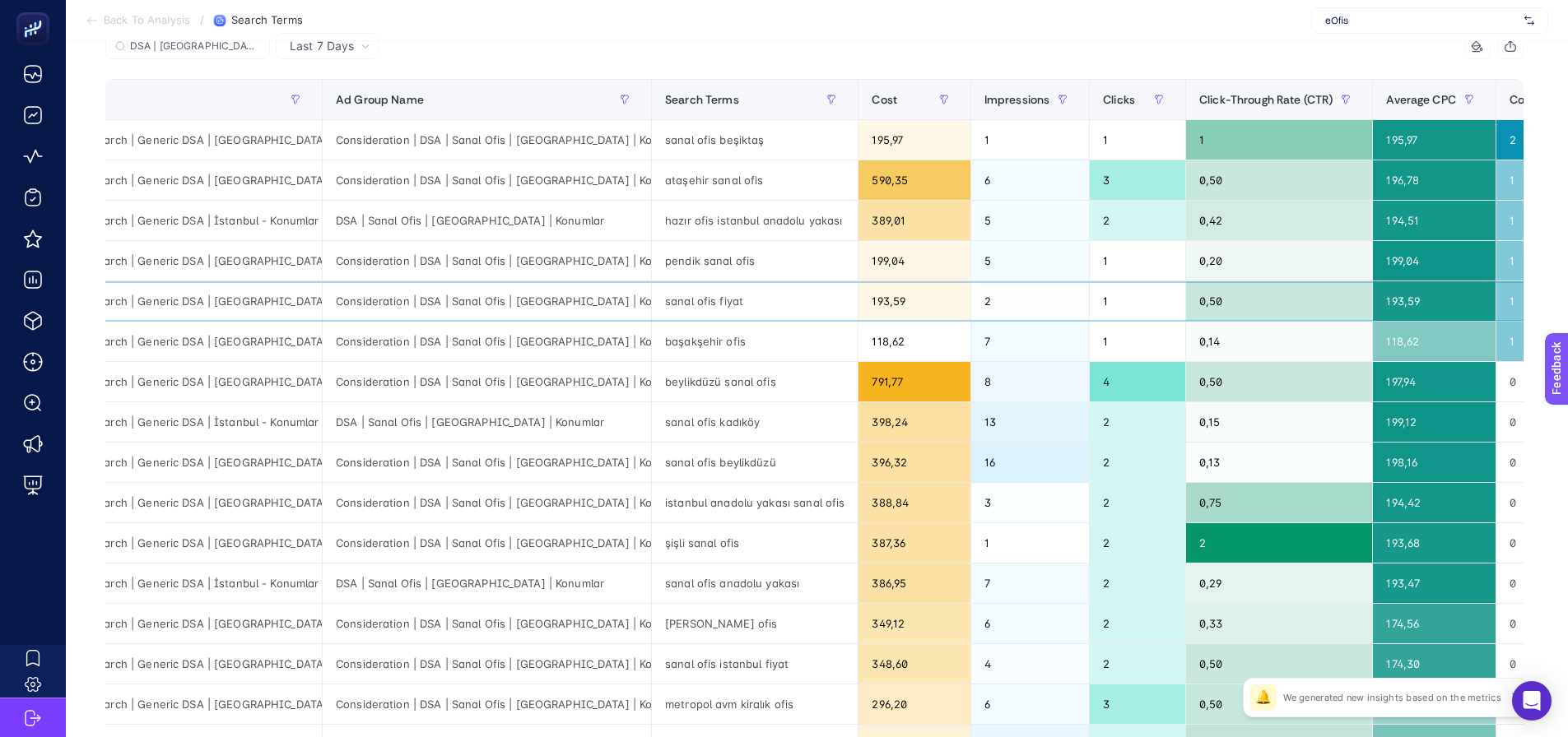
scroll to position [0, 0]
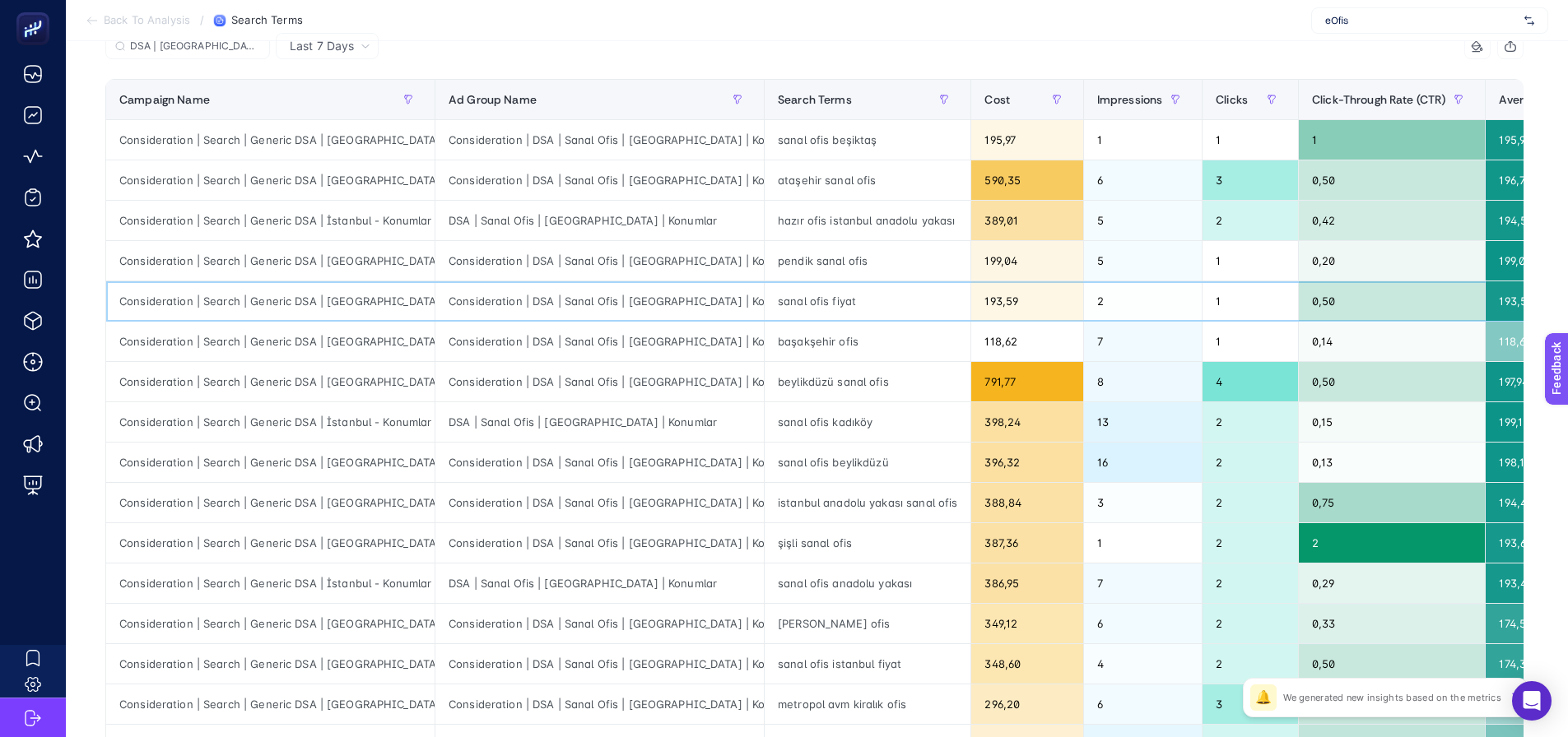
drag, startPoint x: 1023, startPoint y: 296, endPoint x: 883, endPoint y: 313, distance: 141.0
click at [797, 155] on div "sanal ofis beşiktaş" at bounding box center [868, 140] width 206 height 40
click at [798, 186] on div "ataşehir sanal ofis" at bounding box center [868, 180] width 206 height 40
click at [798, 226] on div "hazır ofis istanbul anadolu yakası" at bounding box center [868, 220] width 206 height 40
click at [797, 274] on div "pendik sanal ofis" at bounding box center [868, 261] width 206 height 40
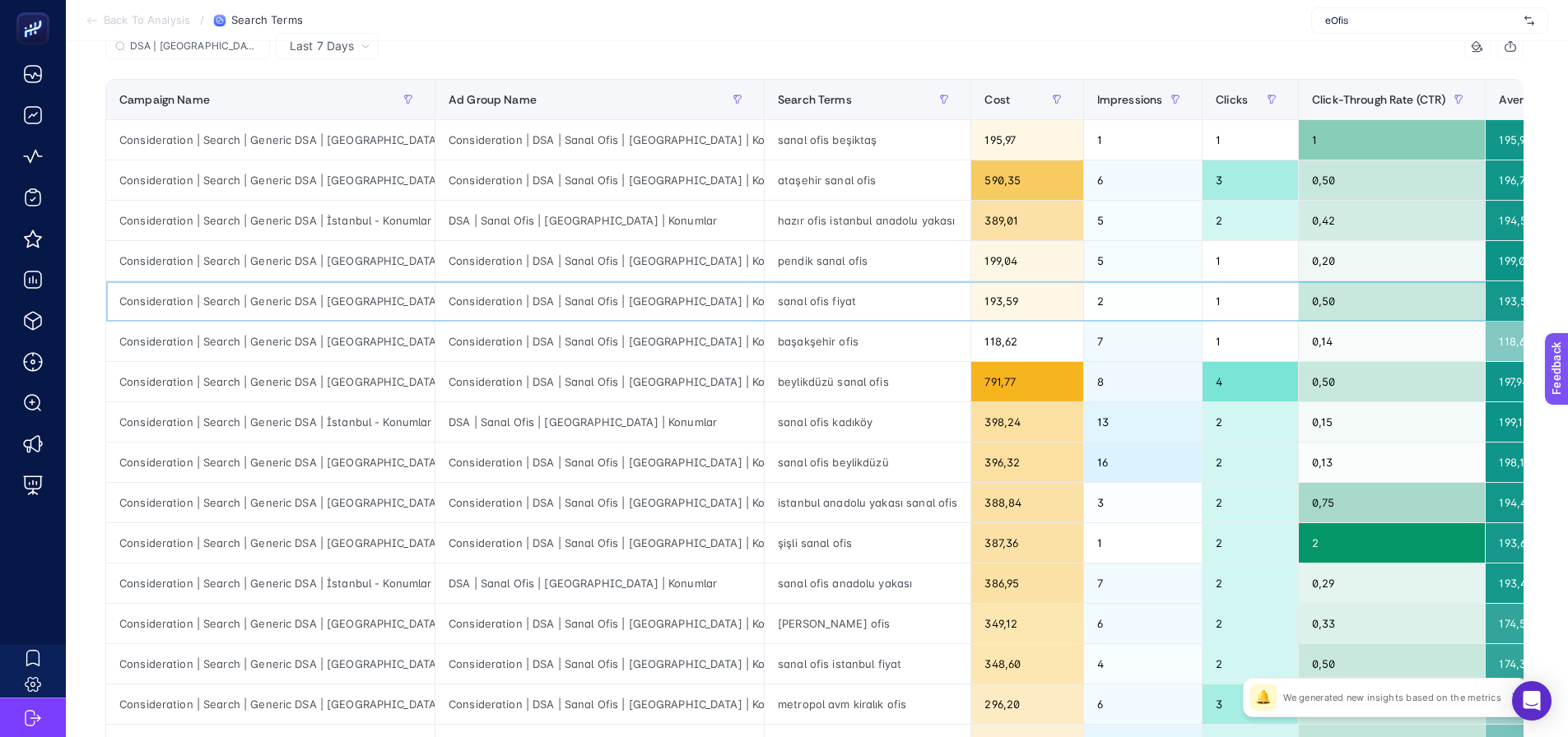
click at [798, 307] on div "sanal ofis fiyat" at bounding box center [868, 301] width 206 height 40
click at [338, 49] on span "Last 7 Days" at bounding box center [321, 46] width 64 height 16
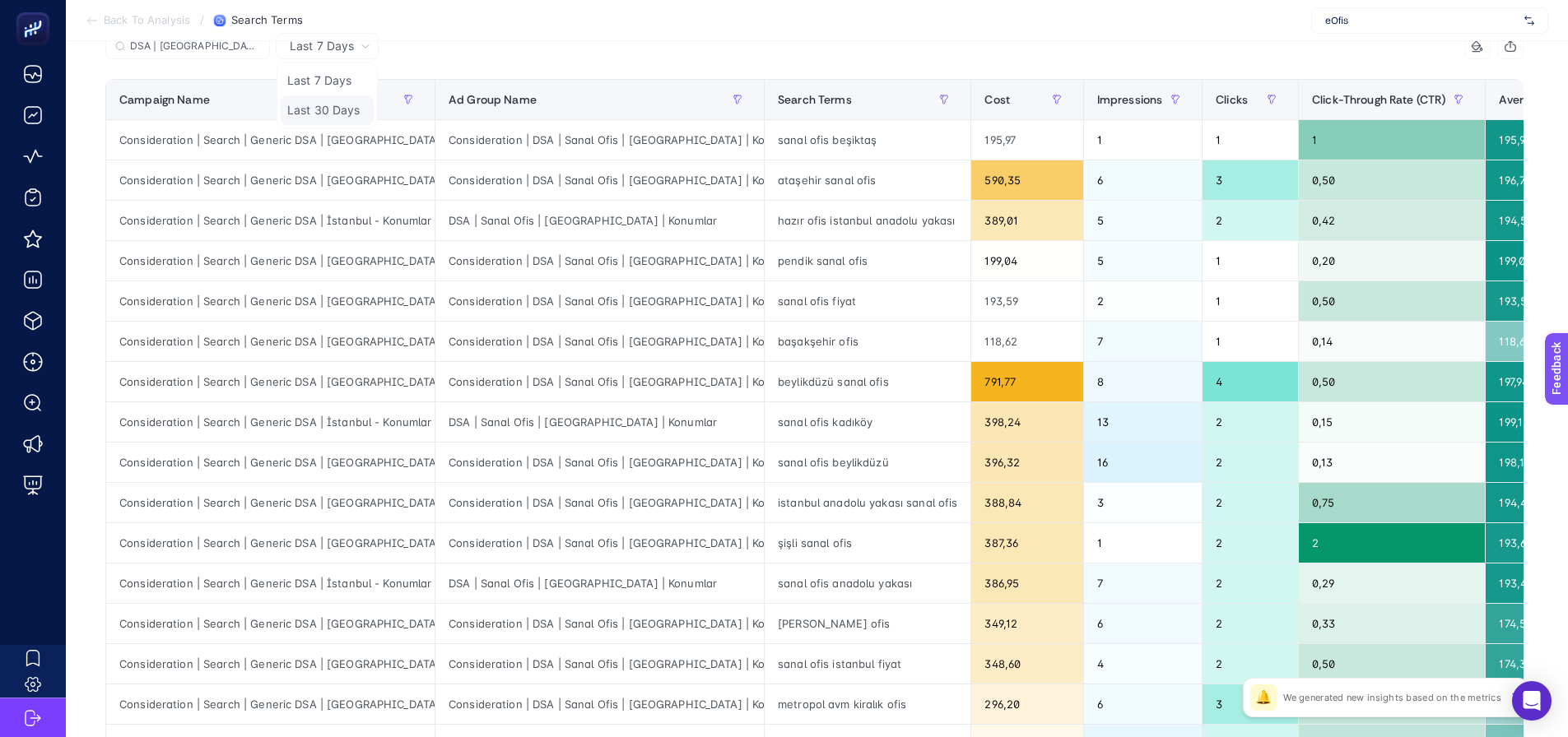
click at [330, 112] on li "Last 30 Days" at bounding box center [327, 110] width 93 height 30
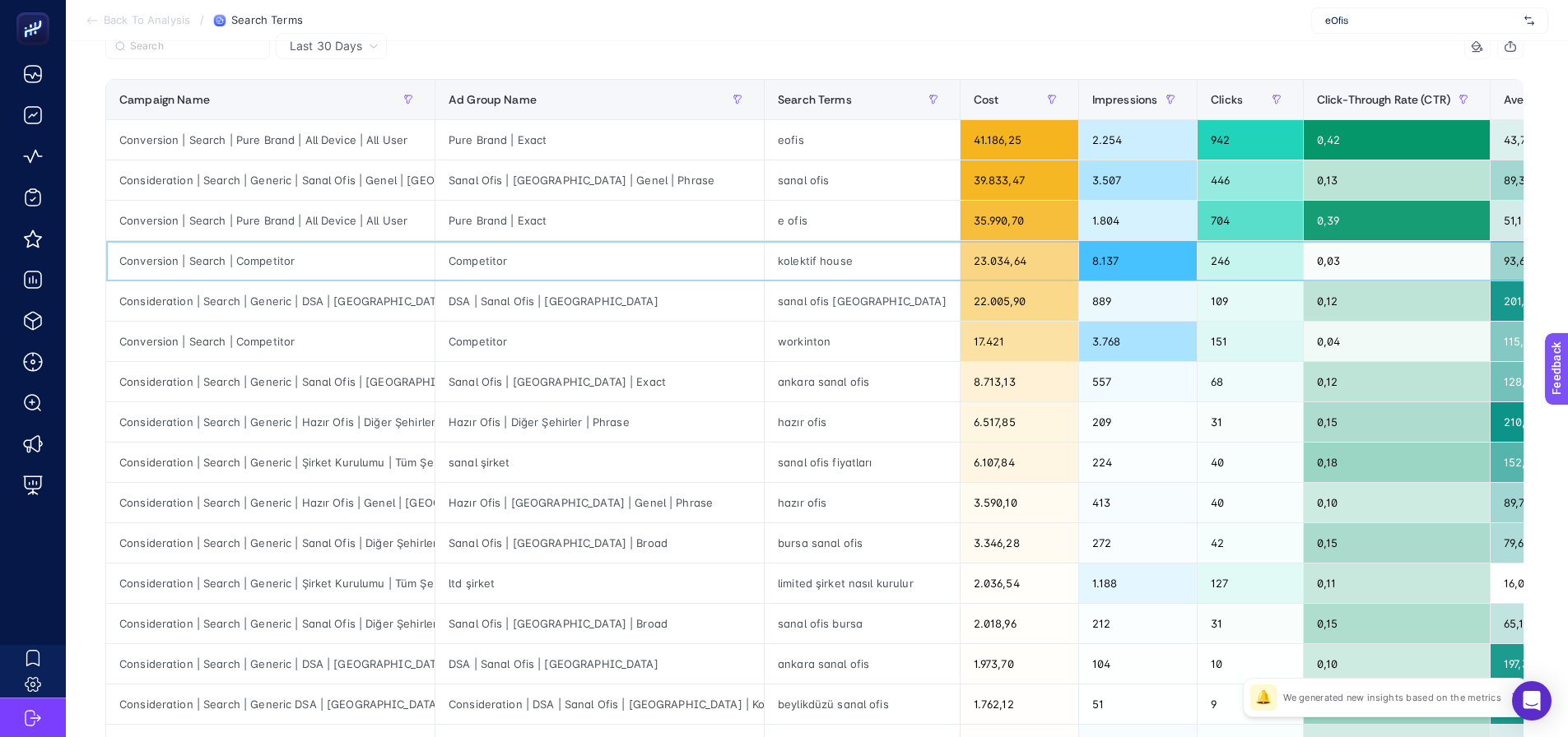
drag, startPoint x: 1299, startPoint y: 260, endPoint x: 1324, endPoint y: 258, distance: 25.1
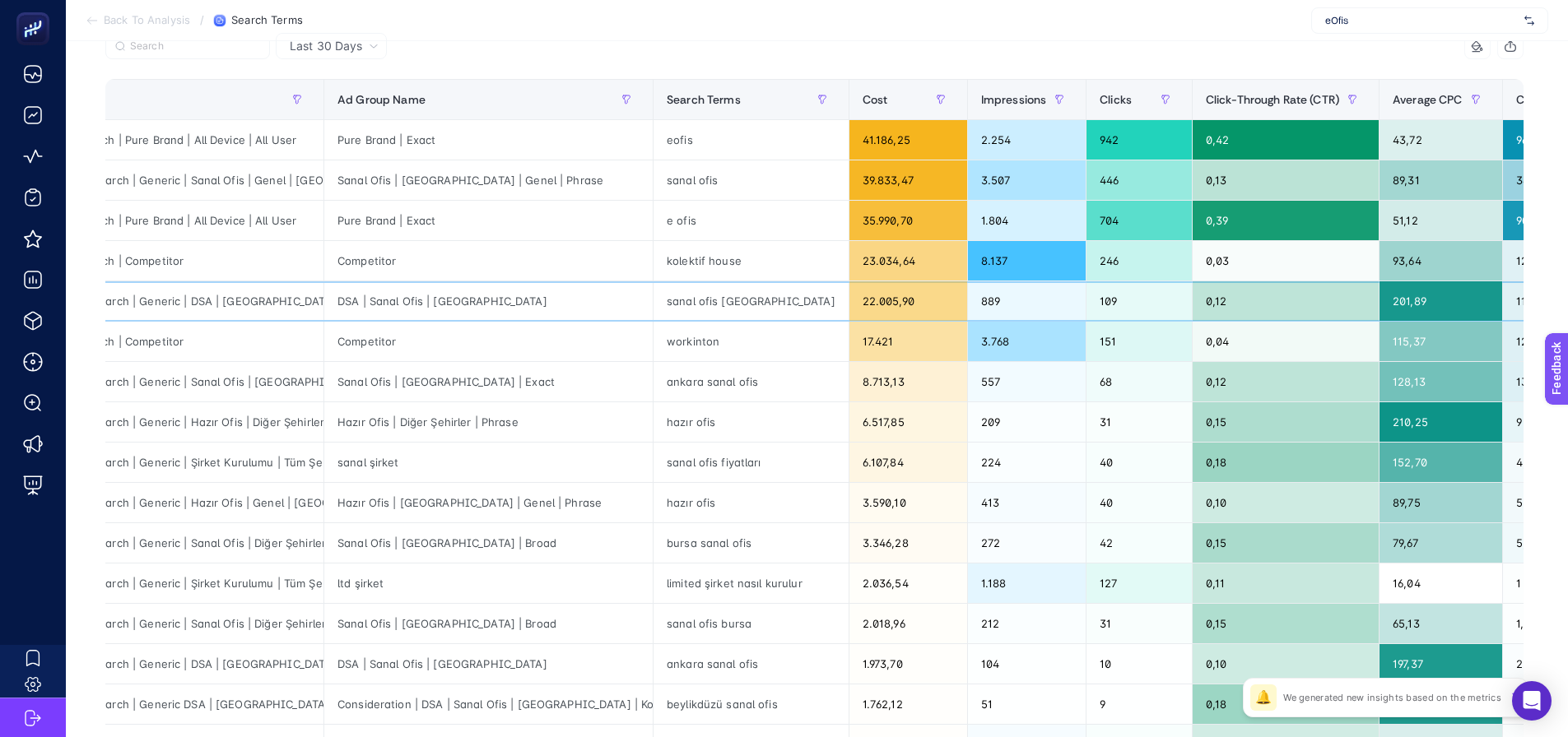
drag, startPoint x: 433, startPoint y: 308, endPoint x: 302, endPoint y: 285, distance: 133.0
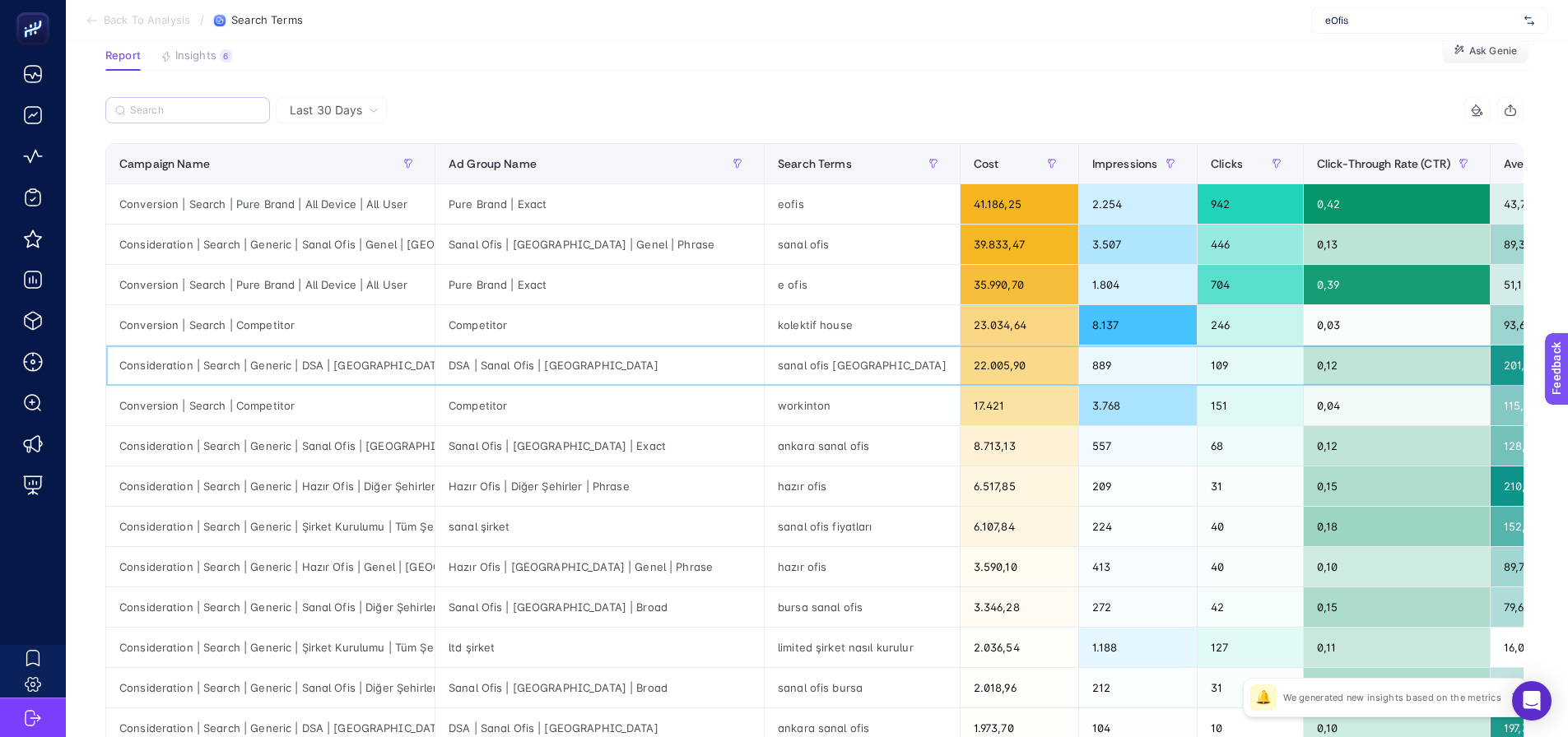
scroll to position [103, 0]
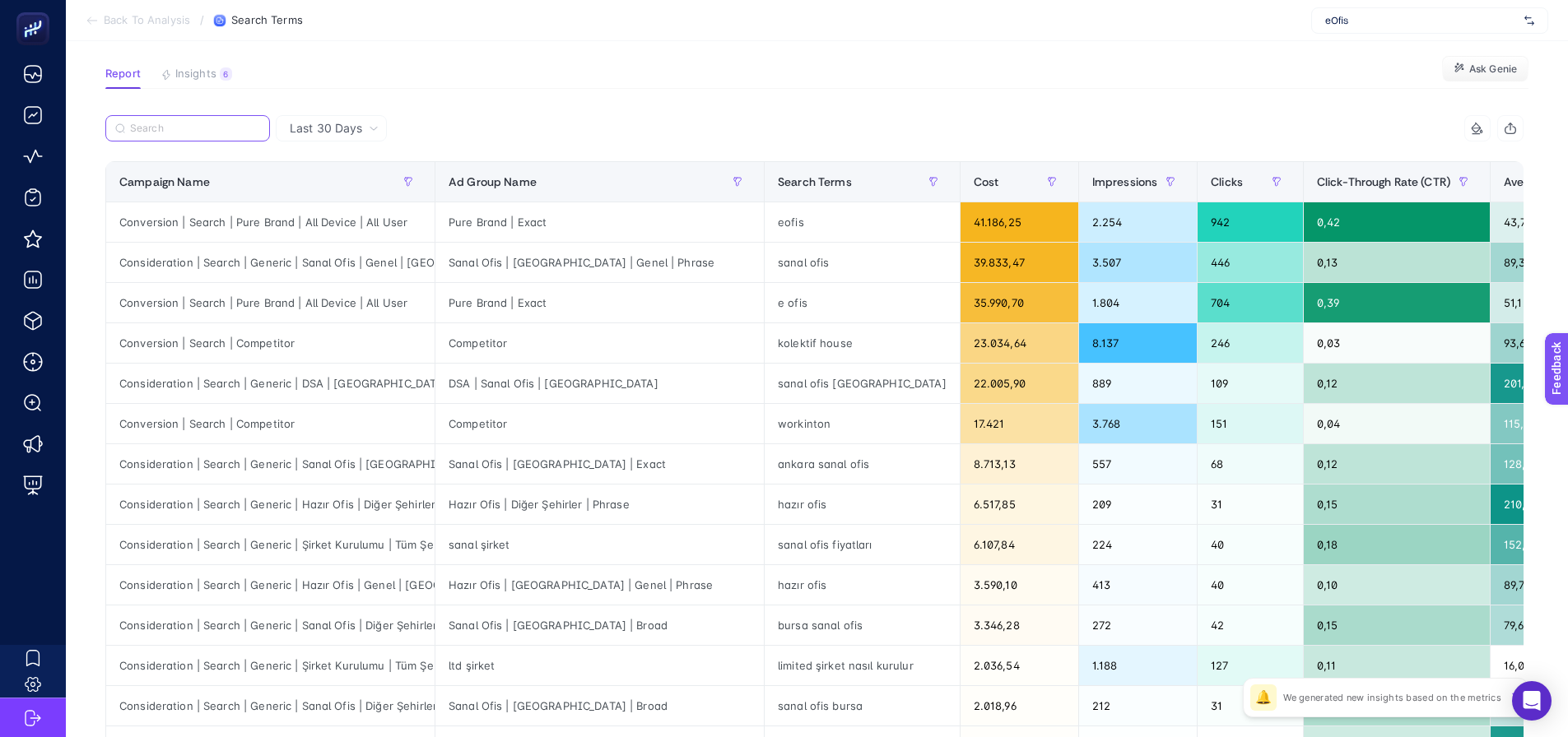
click at [156, 127] on input "Search" at bounding box center [194, 129] width 130 height 13
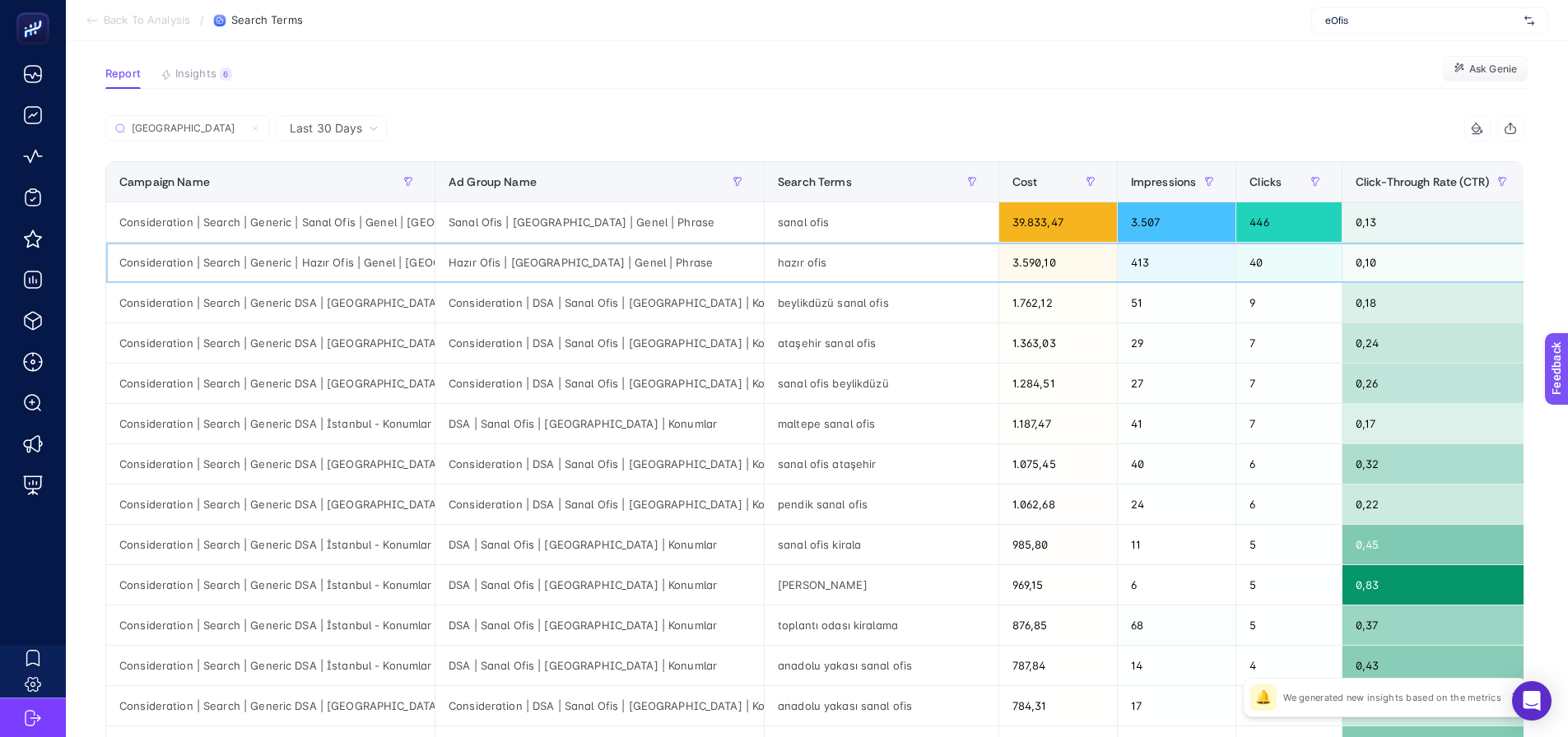
drag, startPoint x: 544, startPoint y: 272, endPoint x: 658, endPoint y: 273, distance: 114.0
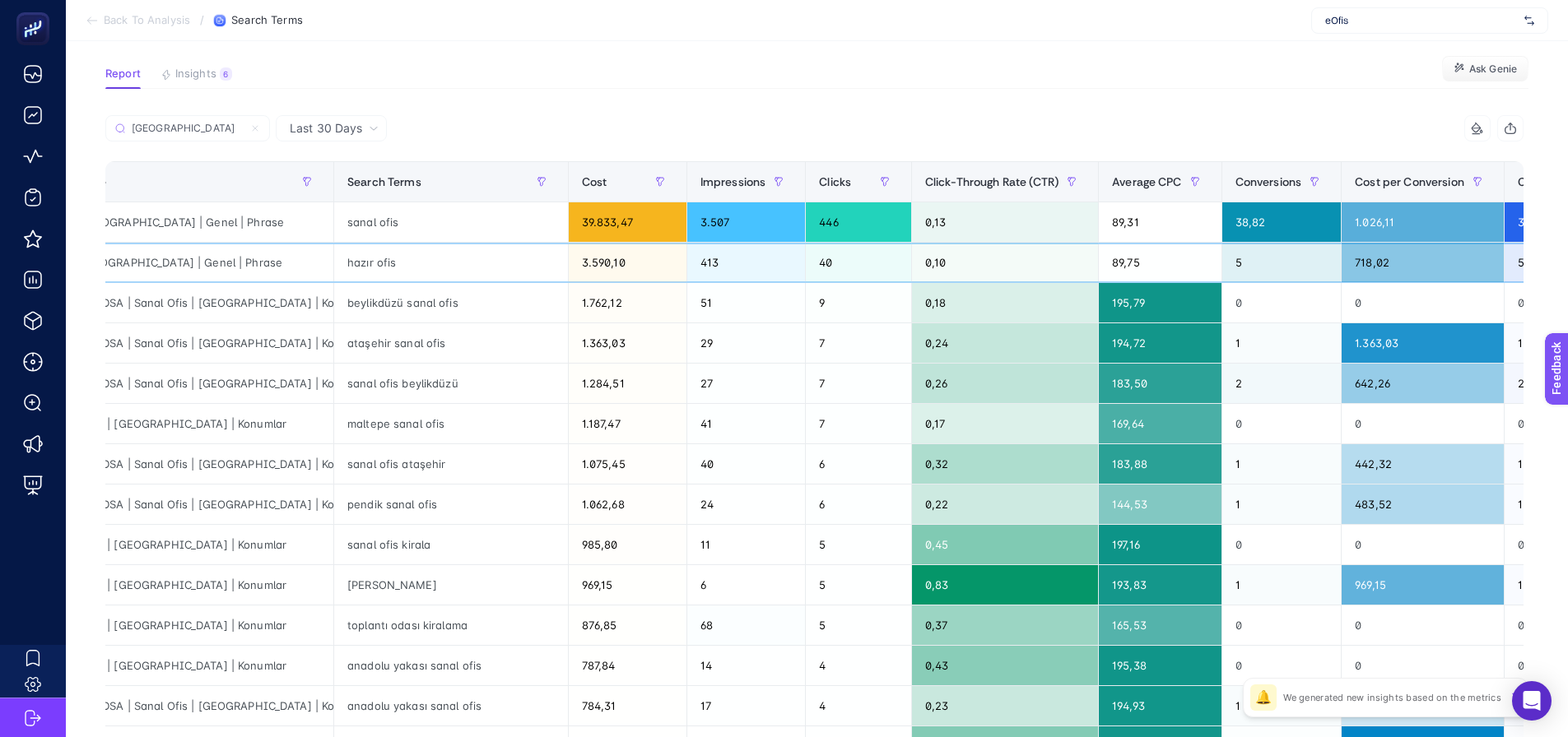
scroll to position [0, 0]
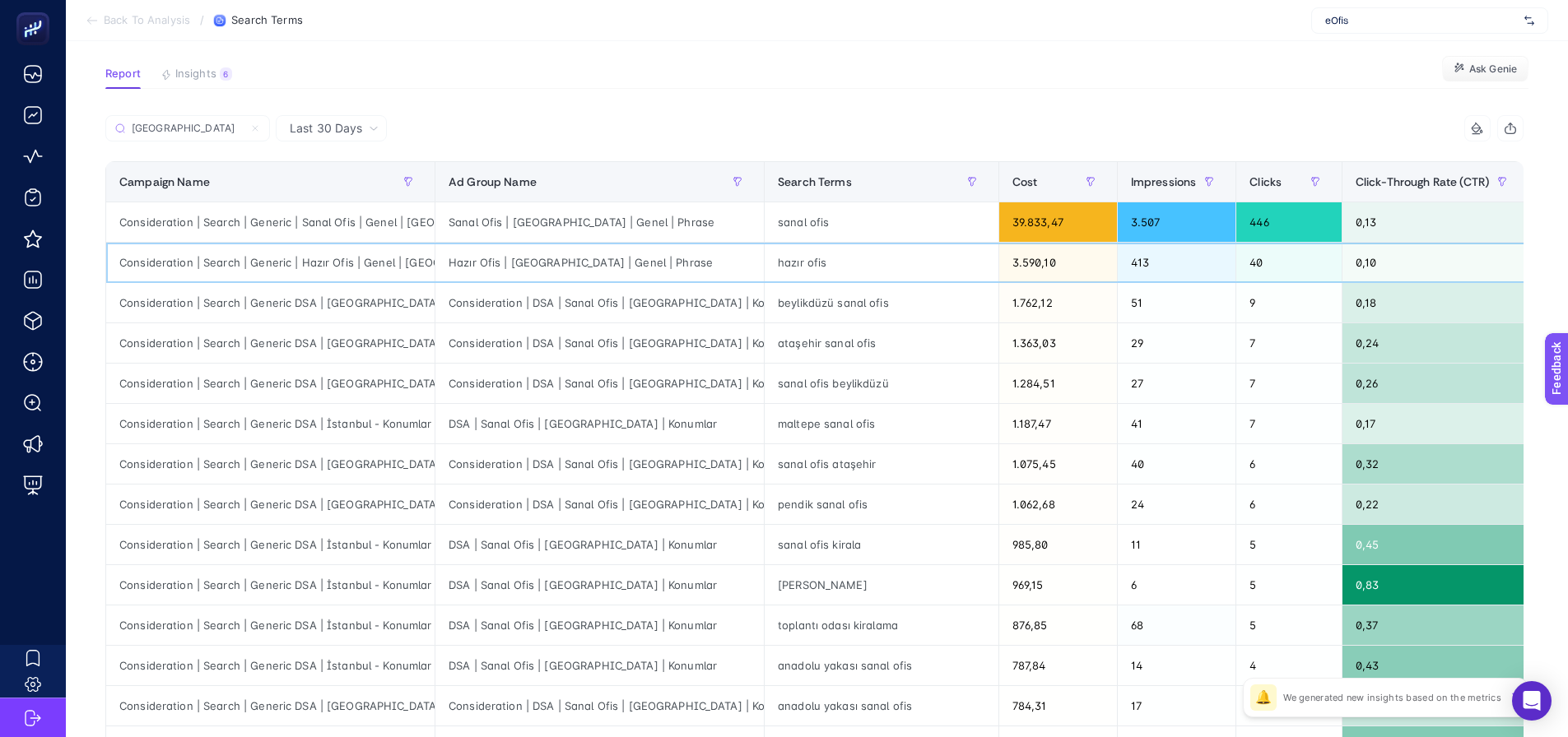
drag, startPoint x: 770, startPoint y: 265, endPoint x: 546, endPoint y: 270, distance: 224.1
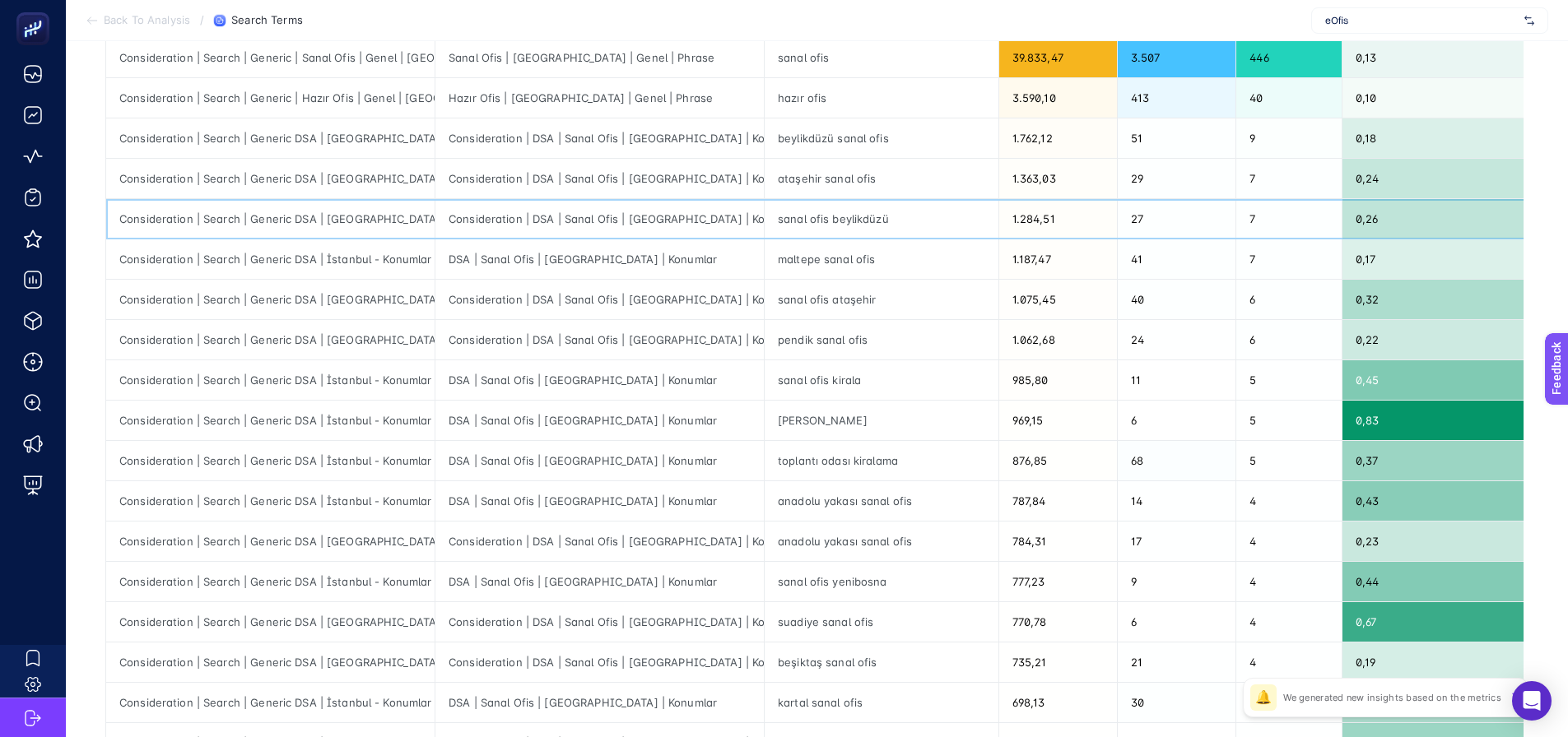
scroll to position [0, 589]
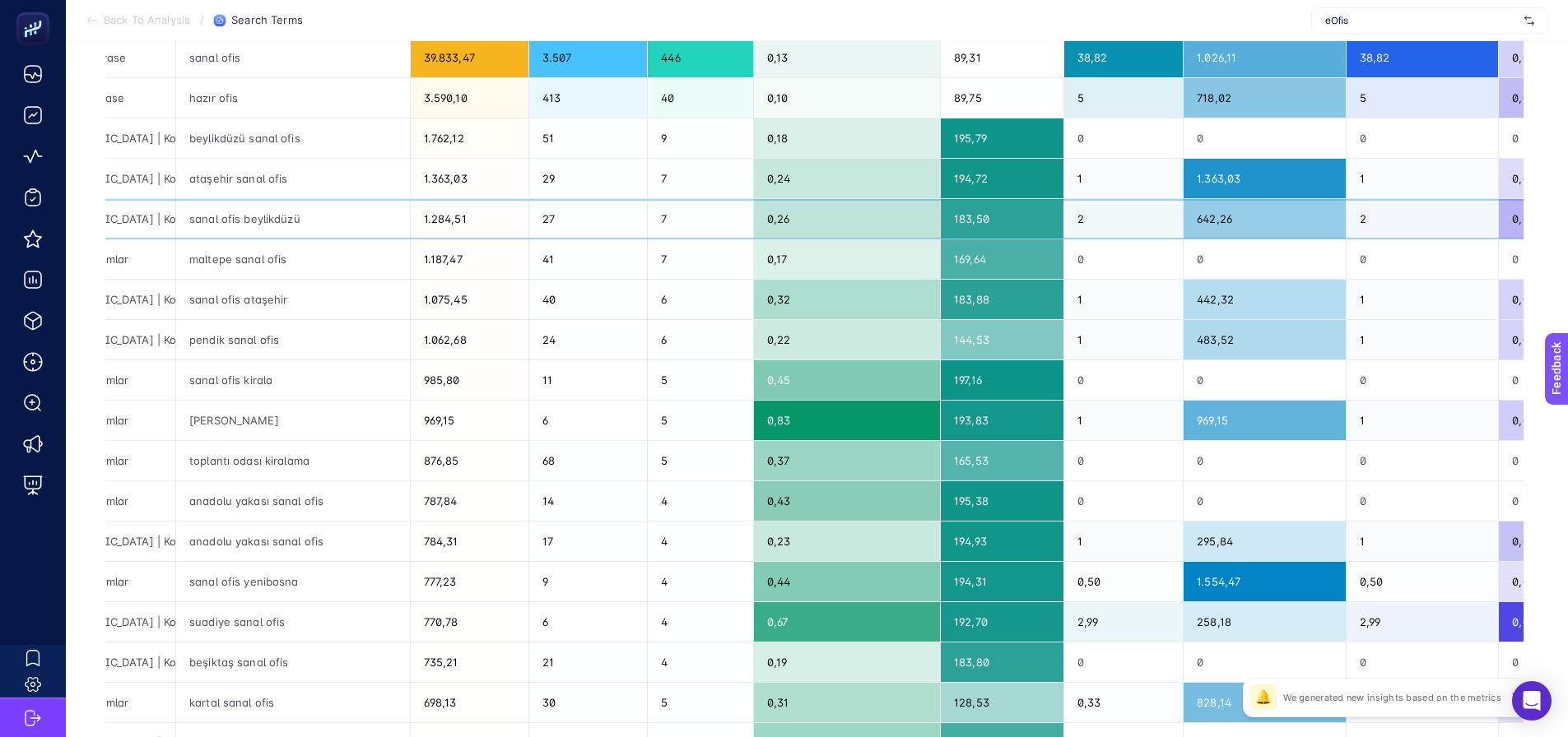
drag, startPoint x: 1111, startPoint y: 220, endPoint x: 1252, endPoint y: 211, distance: 141.3
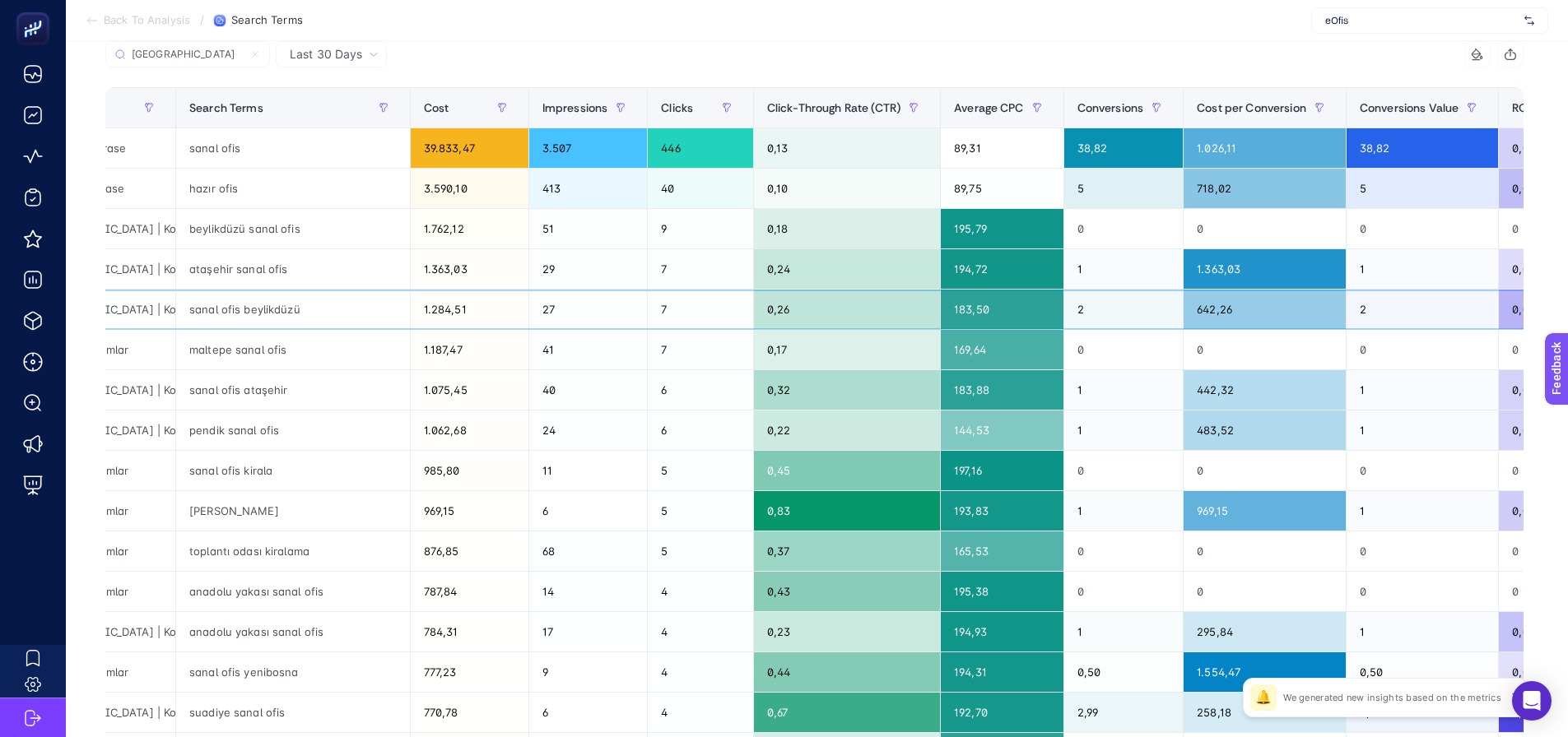
scroll to position [103, 0]
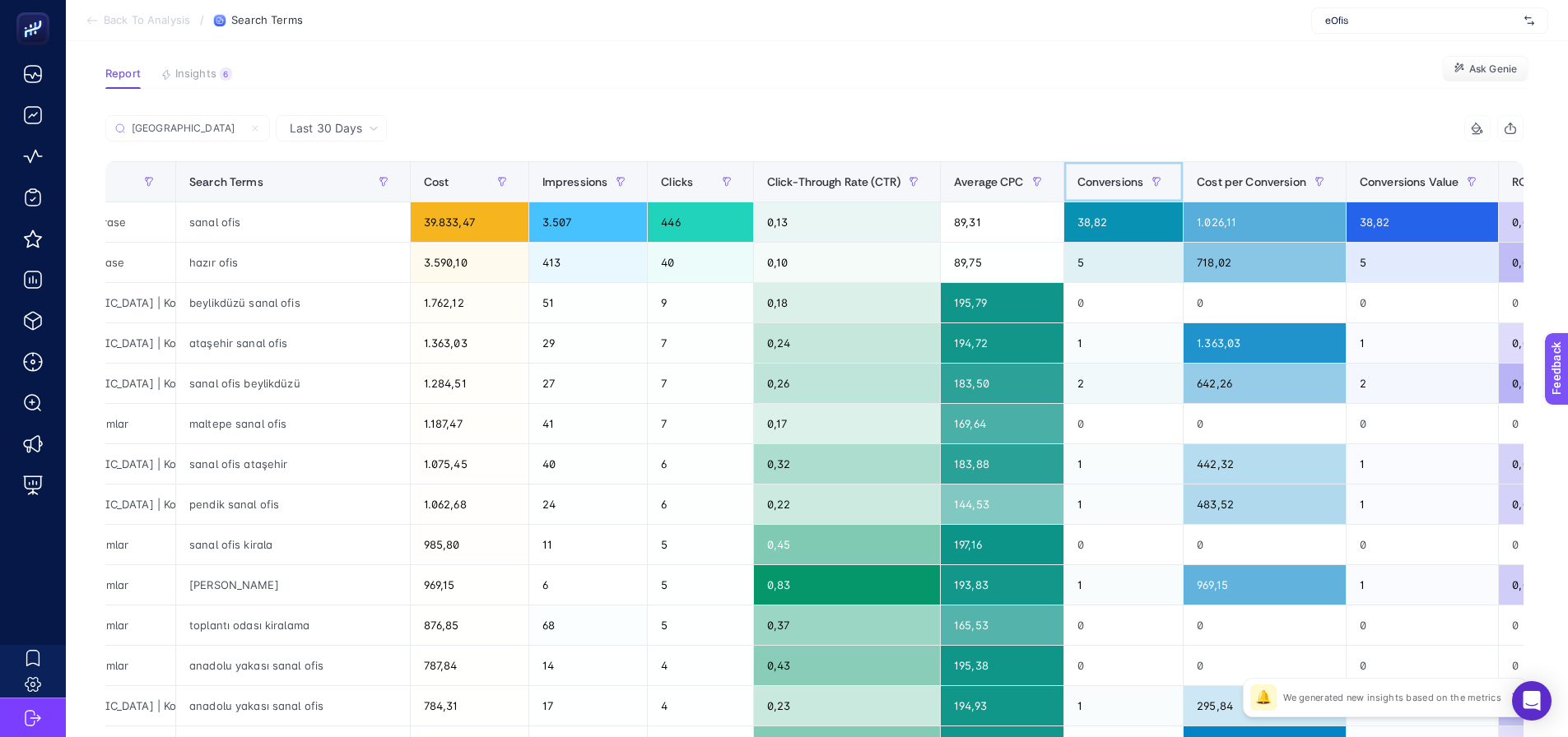
click at [1077, 182] on span "Conversions" at bounding box center [1111, 182] width 67 height 13
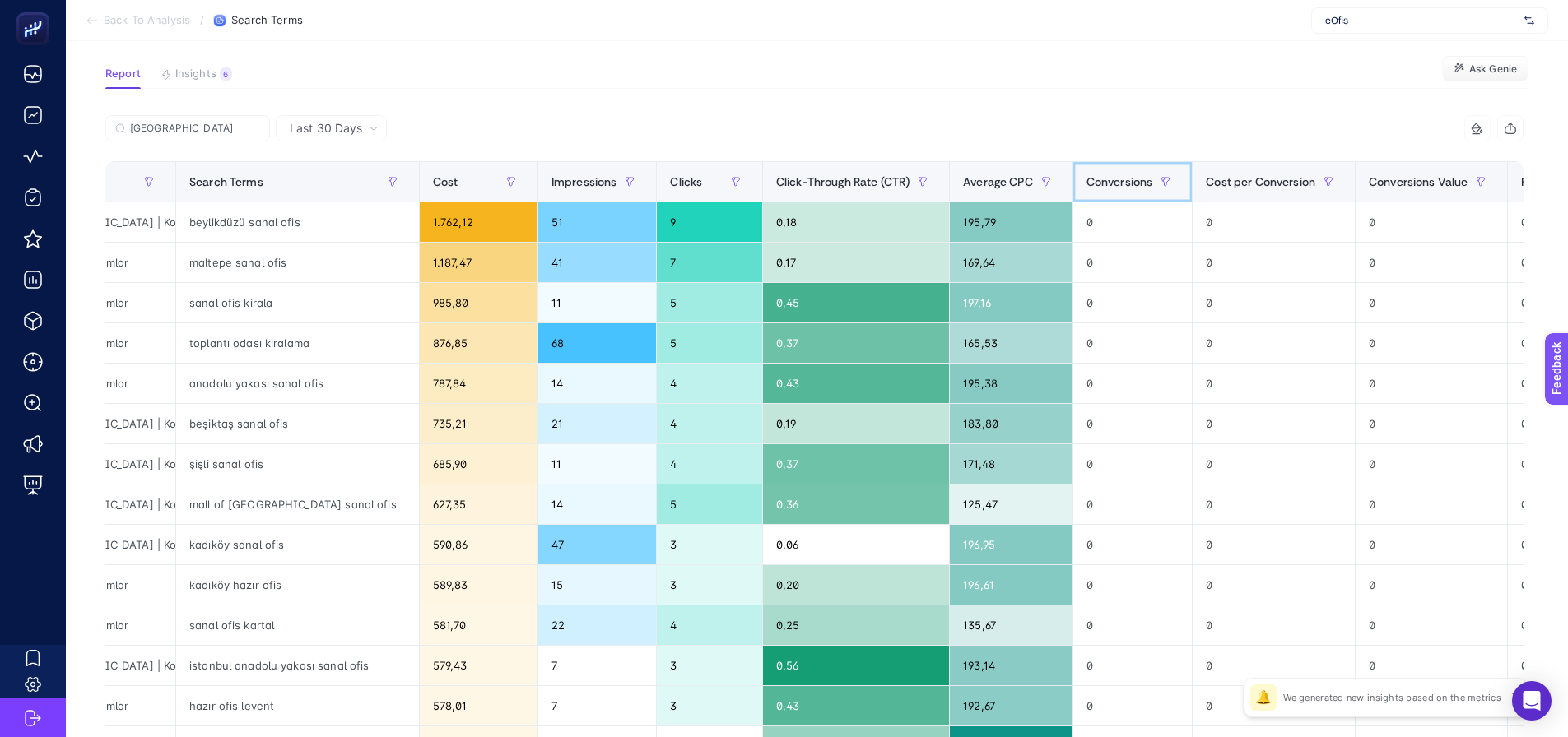
click at [1086, 174] on div "Conversions" at bounding box center [1132, 181] width 93 height 26
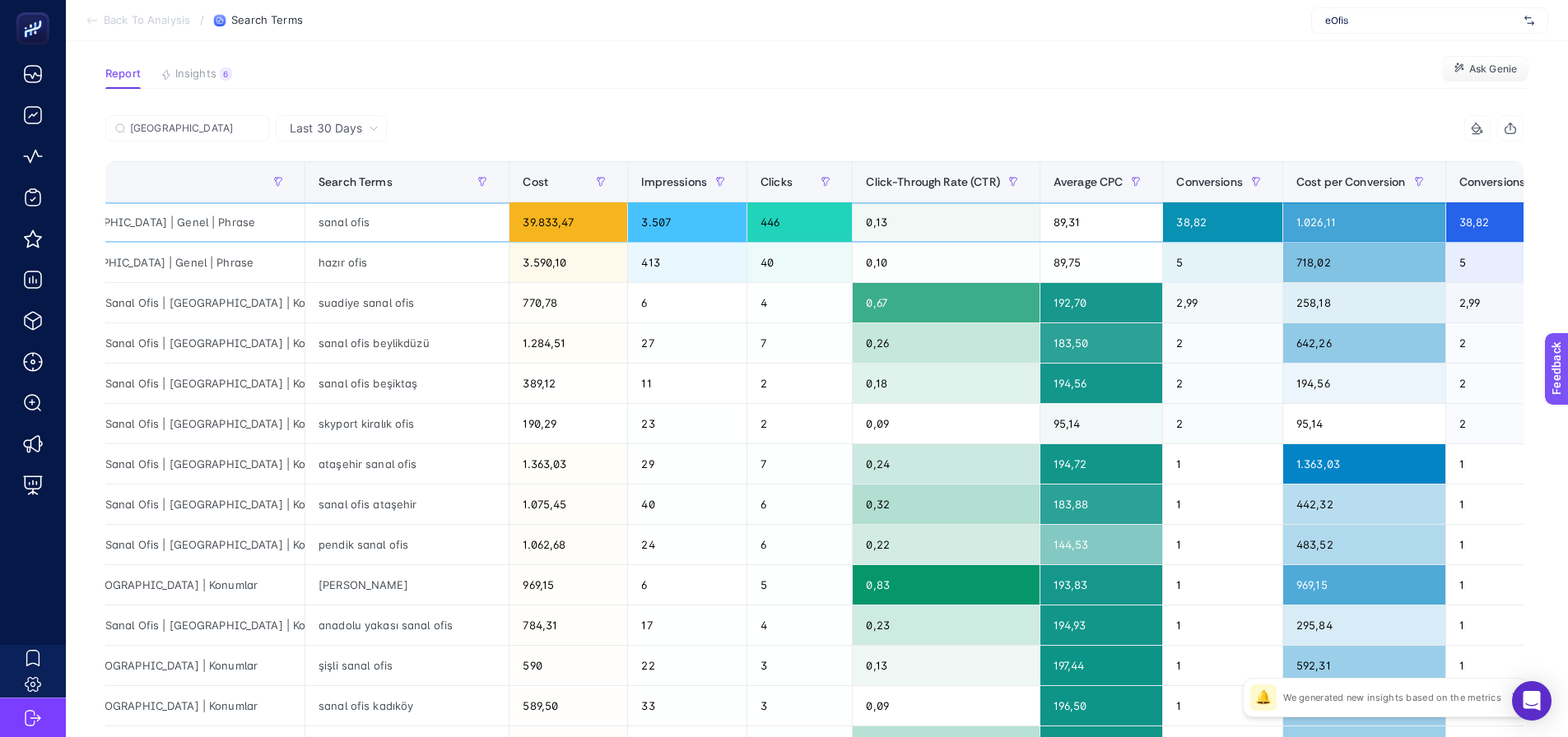
drag, startPoint x: 929, startPoint y: 249, endPoint x: 877, endPoint y: 267, distance: 55.0
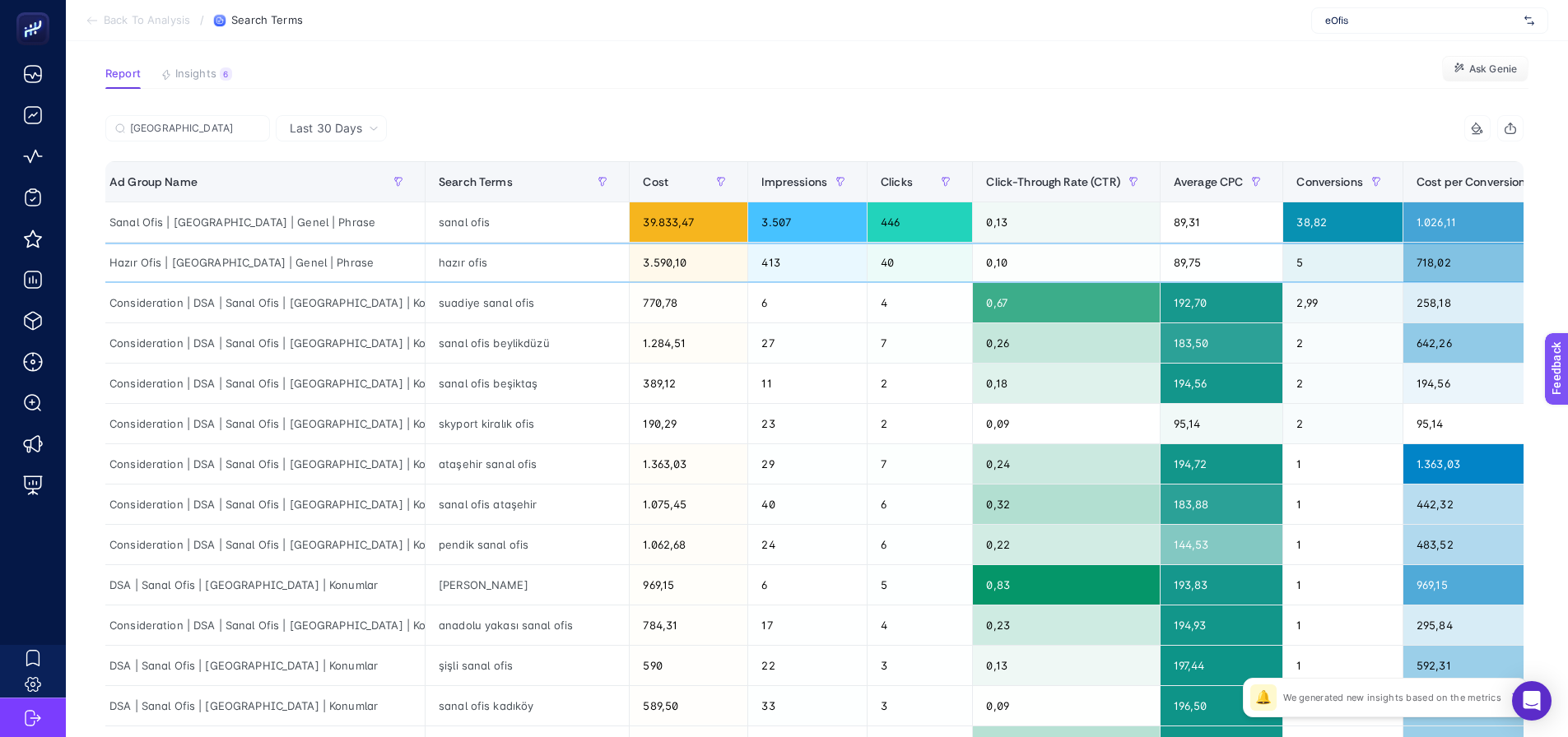
click at [447, 278] on div "hazır ofis" at bounding box center [527, 263] width 203 height 40
click at [458, 319] on div "suadiye sanal ofis" at bounding box center [527, 303] width 203 height 40
click at [483, 359] on div "sanal ofis beylikdüzü" at bounding box center [527, 343] width 203 height 40
click at [486, 476] on div "ataşehir sanal ofis" at bounding box center [527, 464] width 203 height 40
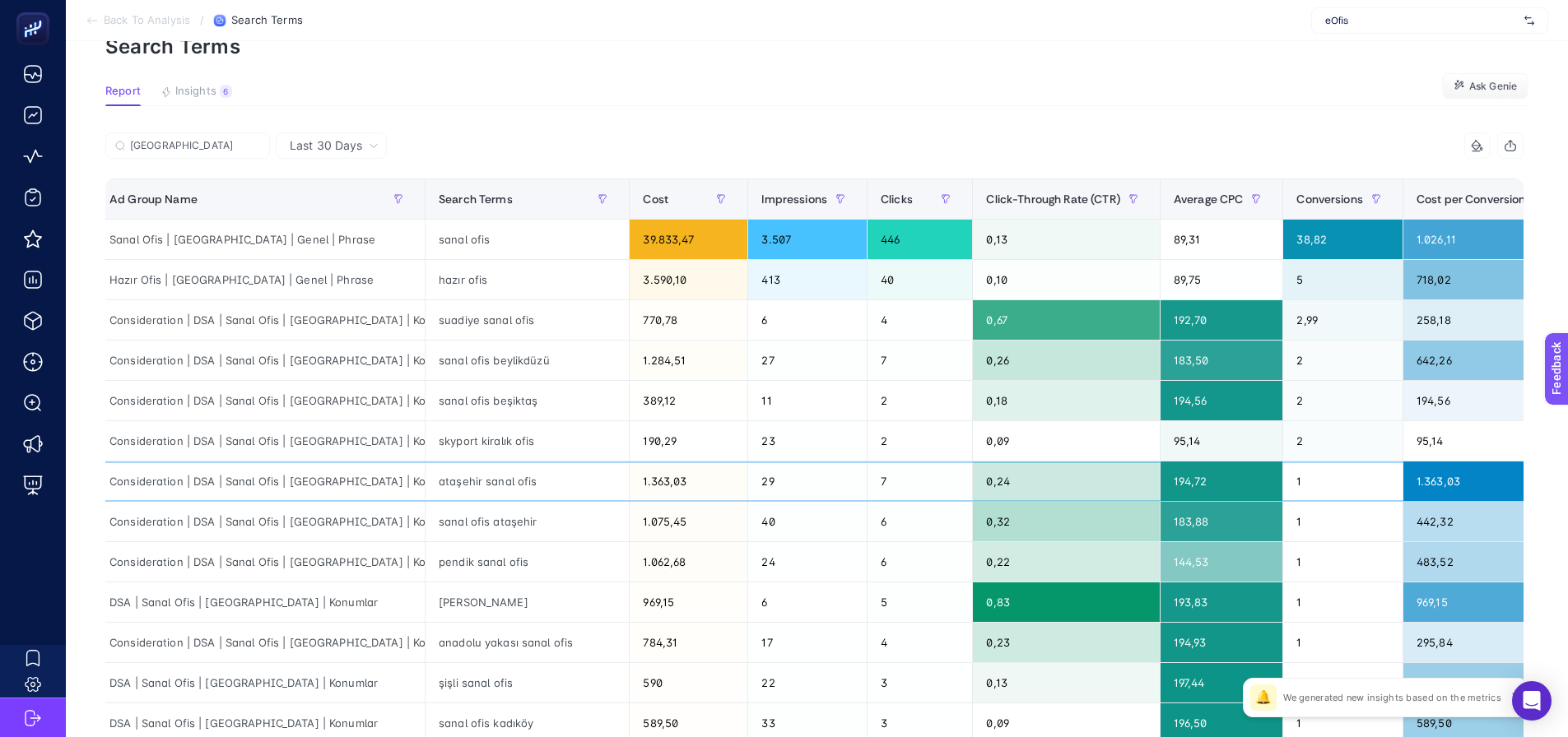
scroll to position [0, 0]
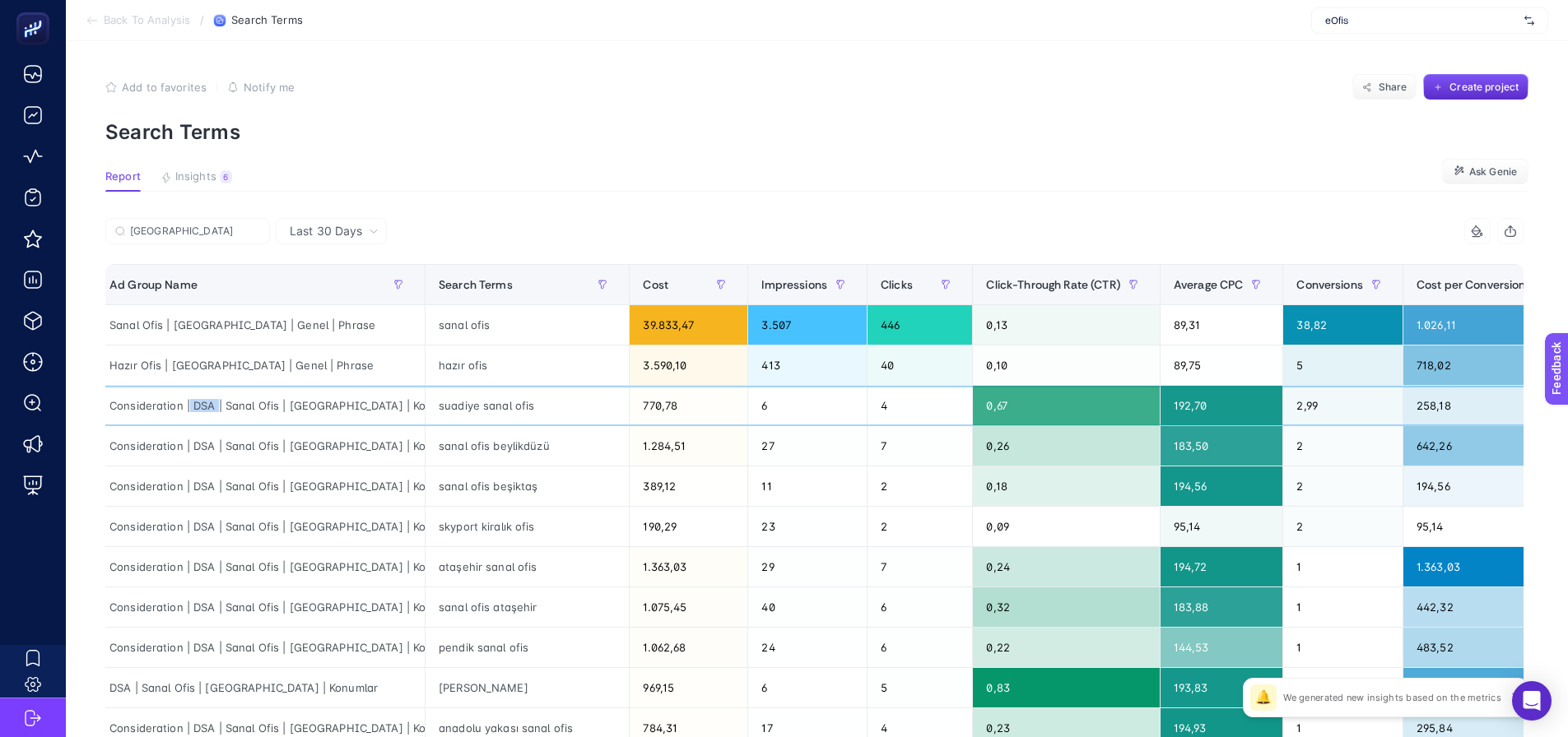
drag, startPoint x: 189, startPoint y: 408, endPoint x: 217, endPoint y: 403, distance: 28.4
click at [217, 403] on div "Consideration | DSA | Sanal Ofis | İstanbul | Konumlar" at bounding box center [260, 406] width 329 height 40
copy div "DSA"
click at [204, 418] on div "Consideration | DSA | Sanal Ofis | İstanbul | Konumlar" at bounding box center [260, 406] width 329 height 40
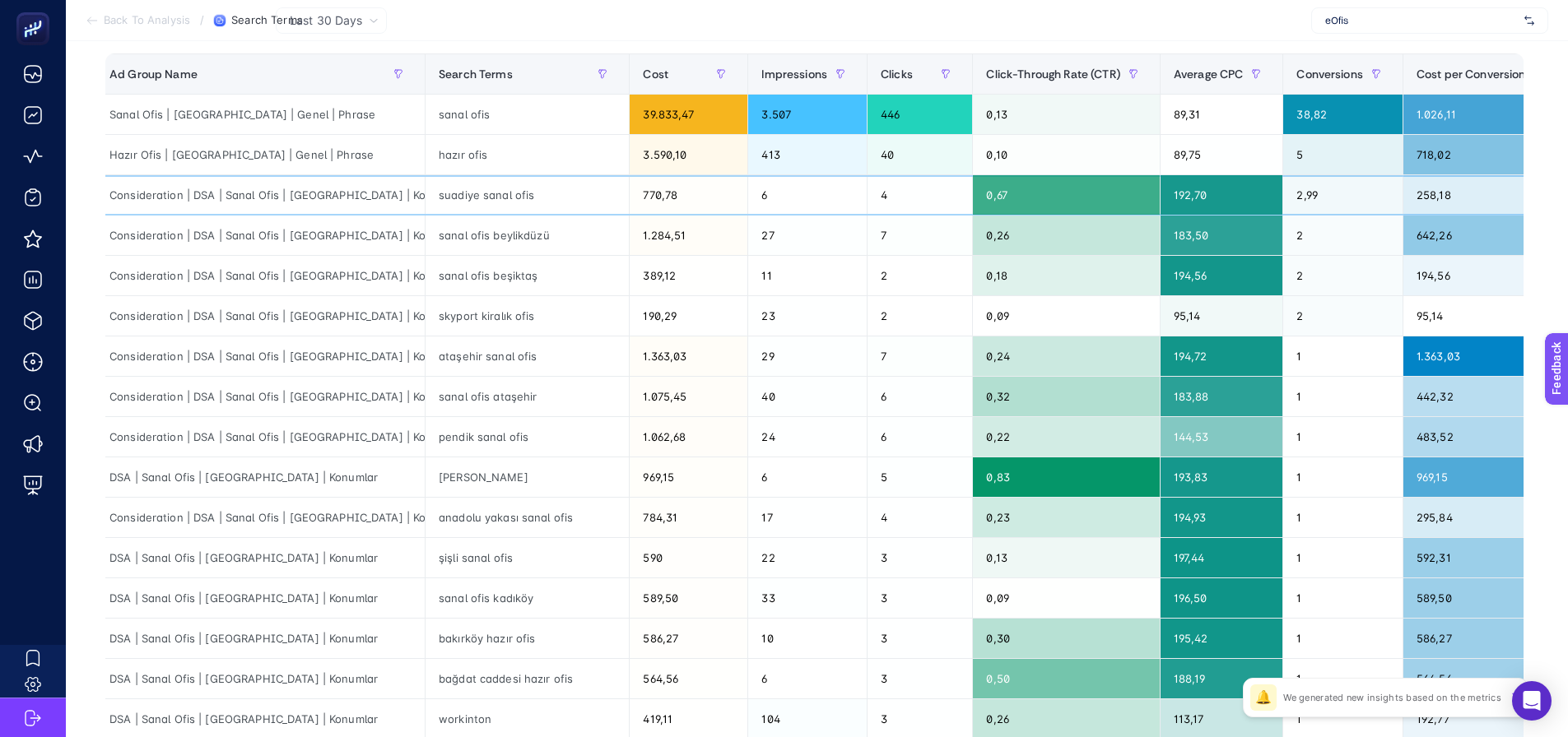
scroll to position [165, 0]
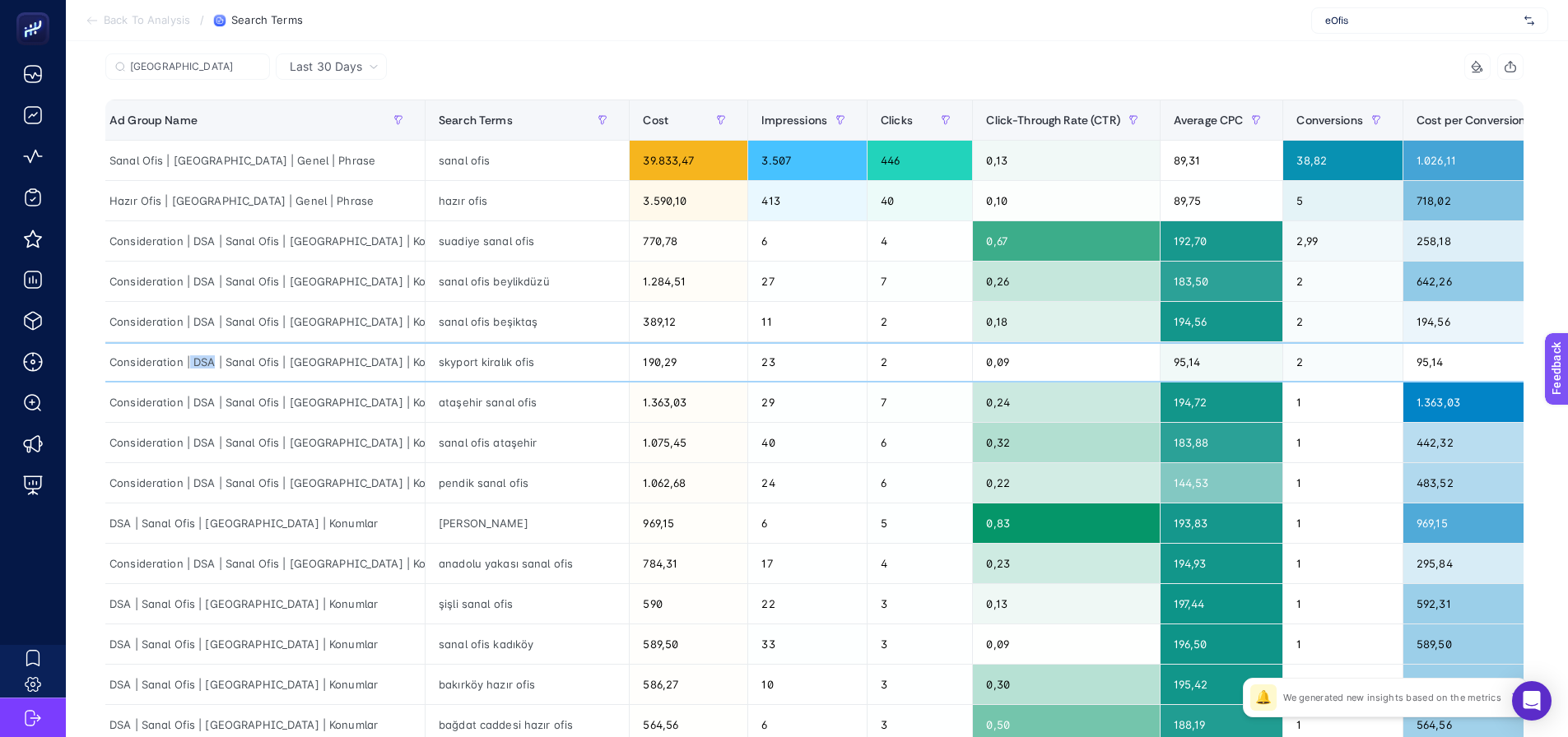
drag, startPoint x: 188, startPoint y: 364, endPoint x: 212, endPoint y: 361, distance: 24.2
click at [212, 361] on div "Consideration | DSA | Sanal Ofis | İstanbul | Konumlar" at bounding box center [260, 362] width 329 height 40
click at [1055, 43] on article "Add to favorites false Notify me Share Create project Search Terms Report Insig…" at bounding box center [816, 519] width 1502 height 1286
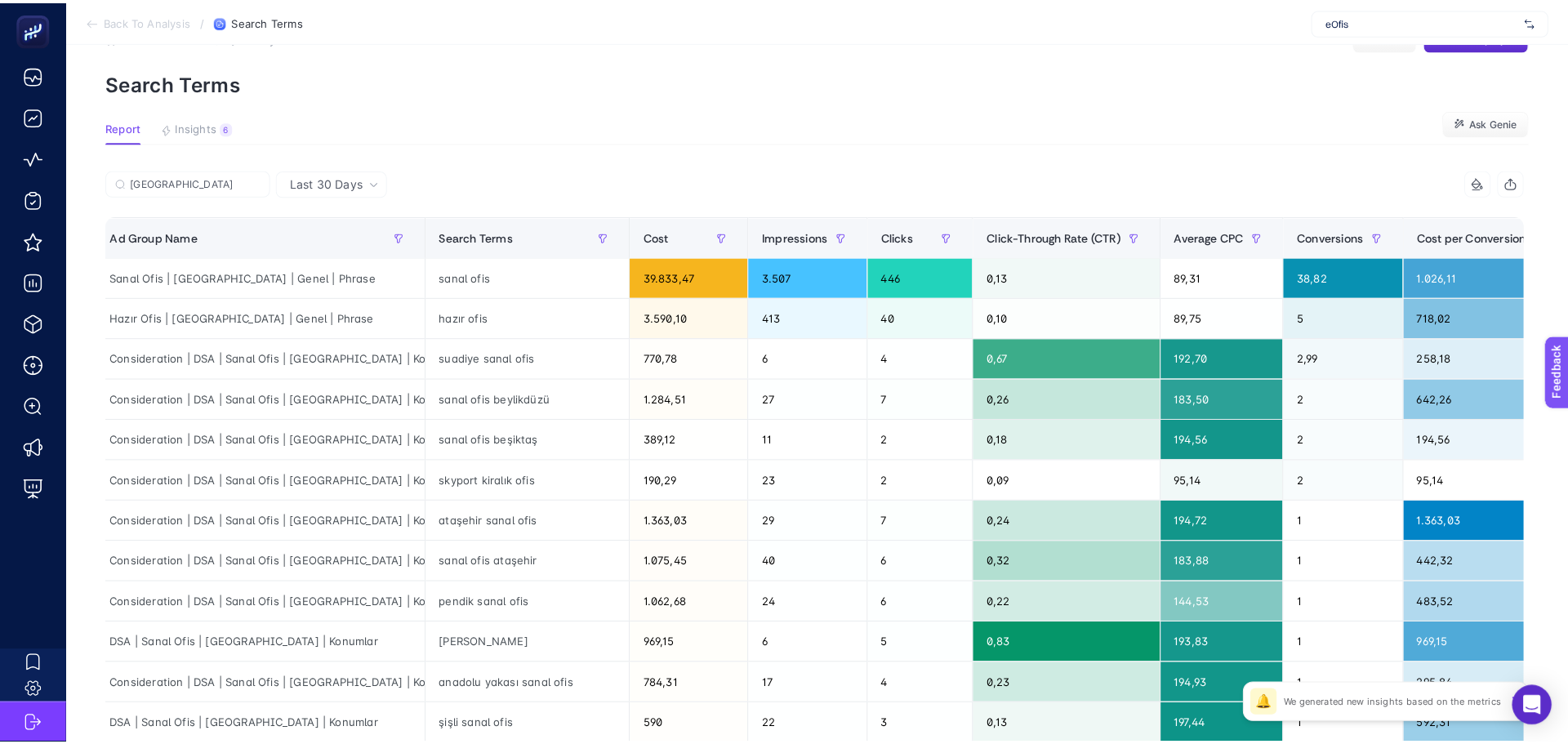
scroll to position [0, 0]
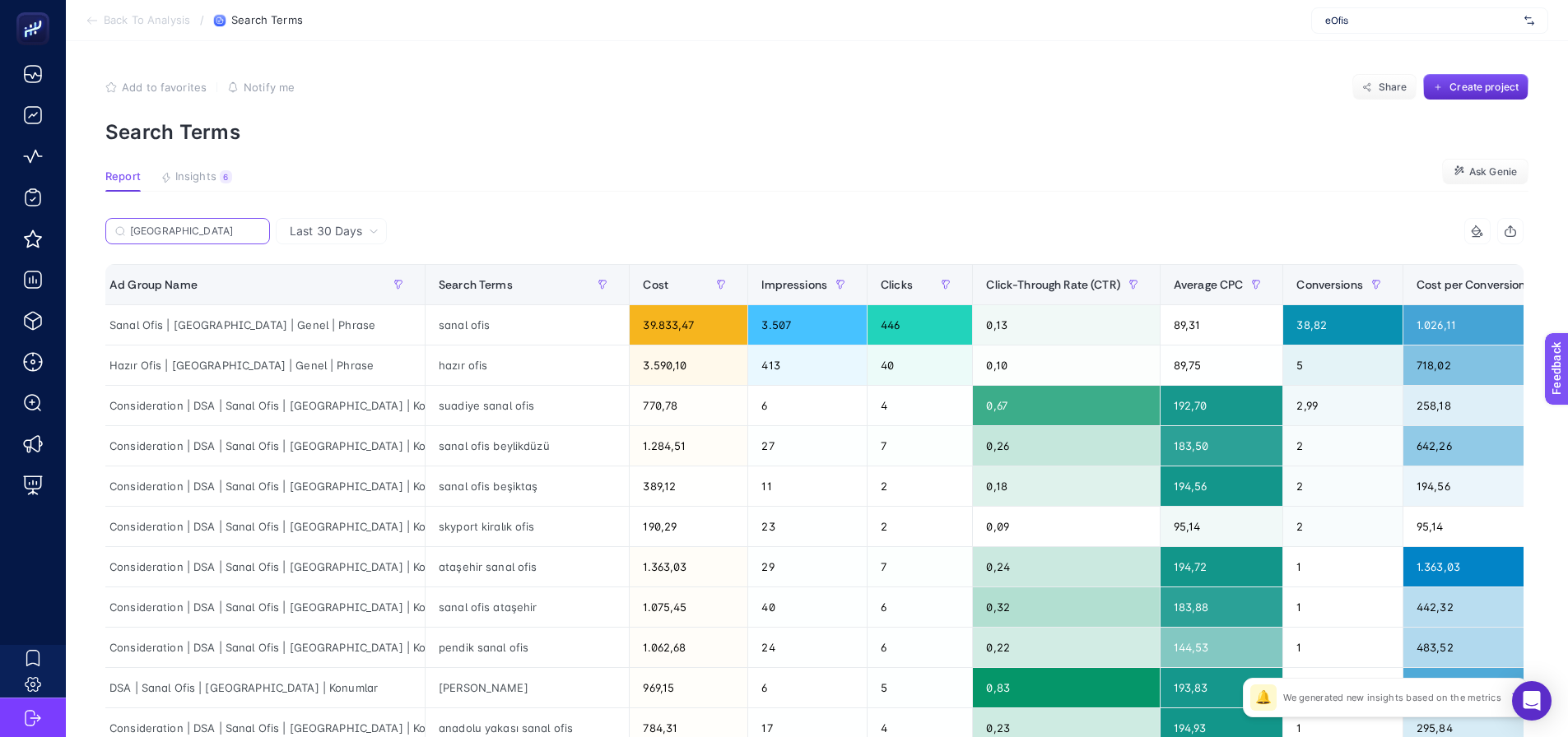
click at [172, 229] on input "istanbul" at bounding box center [194, 232] width 130 height 13
click at [172, 229] on input "istanbul" at bounding box center [187, 232] width 112 height 13
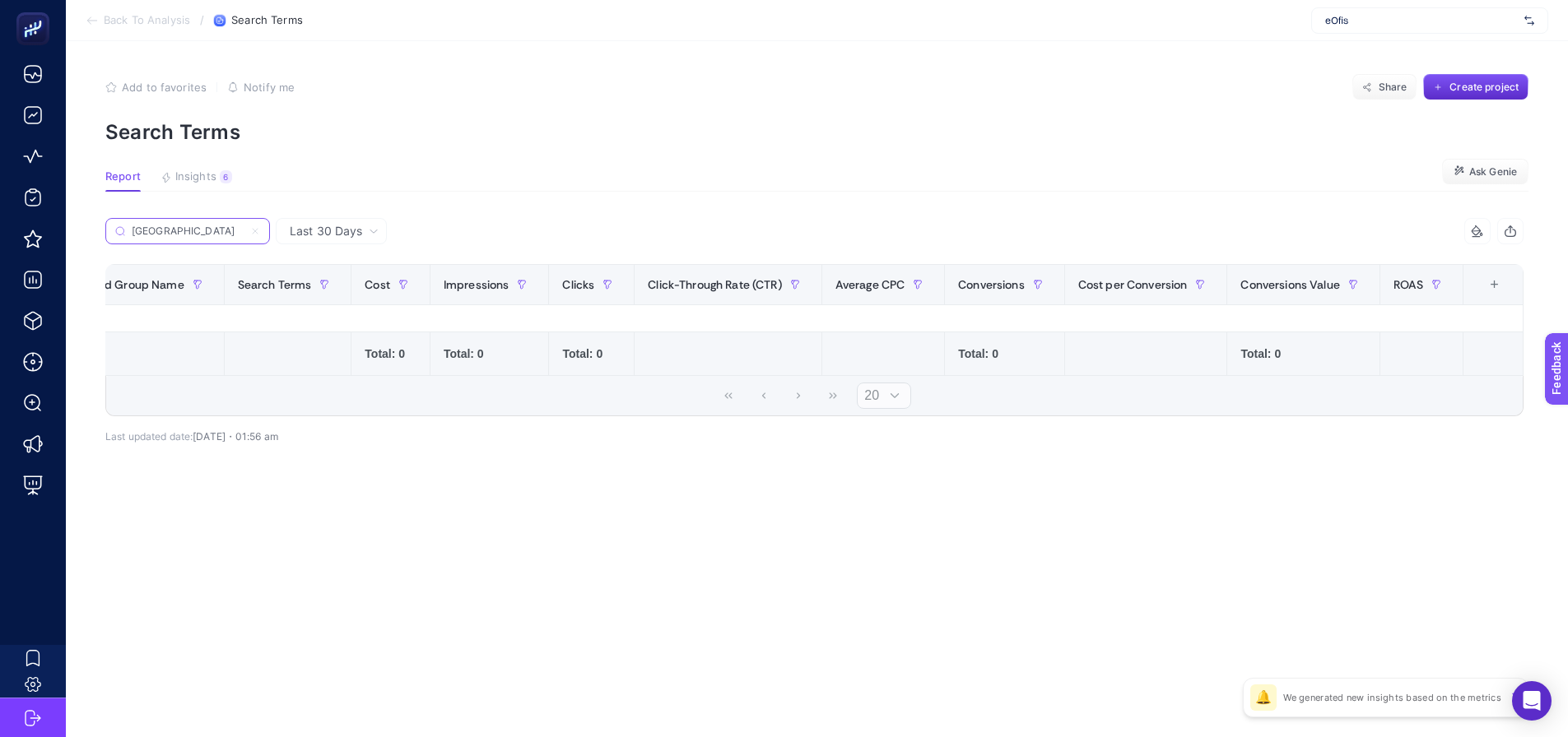
scroll to position [0, 154]
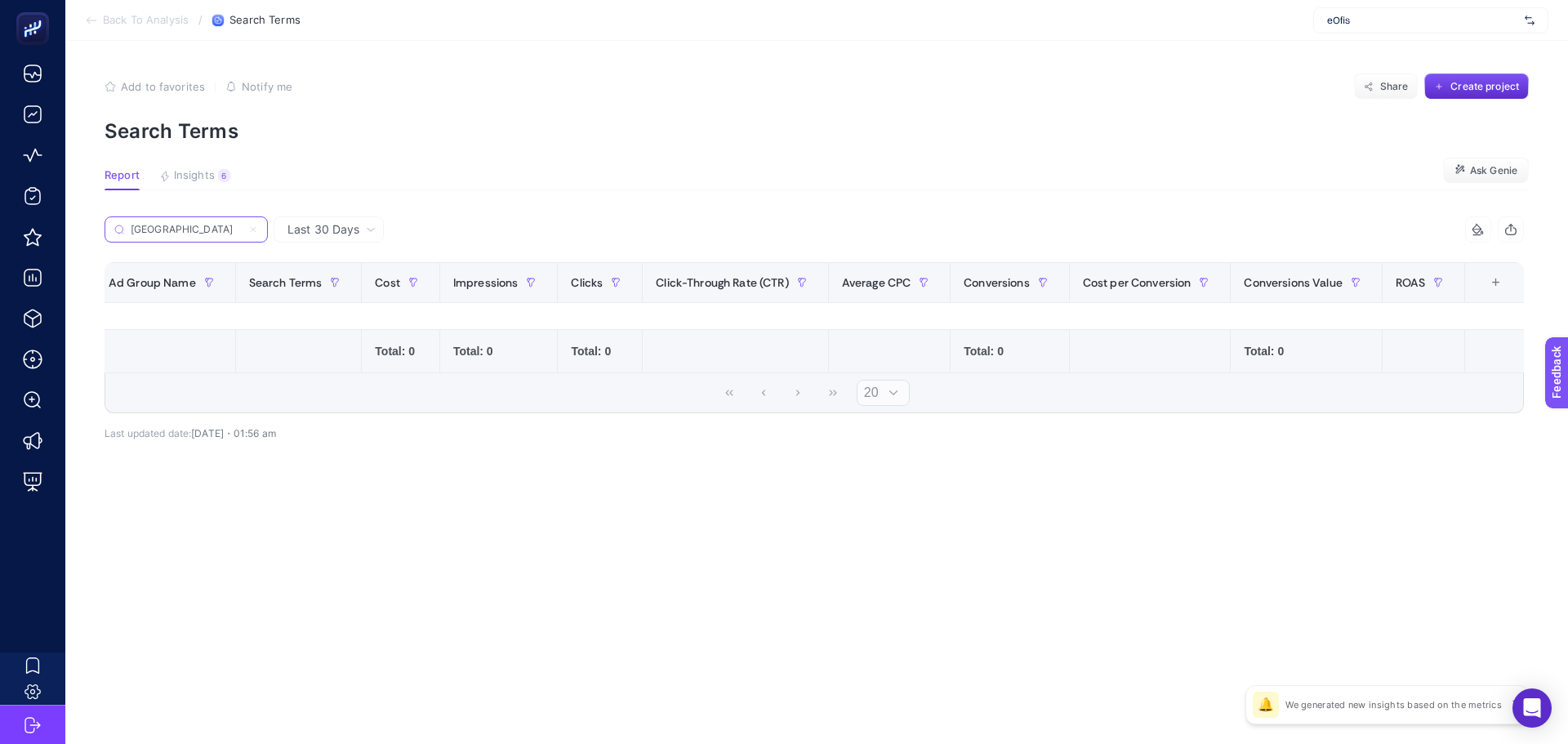
type input "adana"
click at [257, 230] on icon at bounding box center [253, 229] width 10 height 10
click at [0, 0] on input "DSA | İstanbul" at bounding box center [0, 0] width 0 height 0
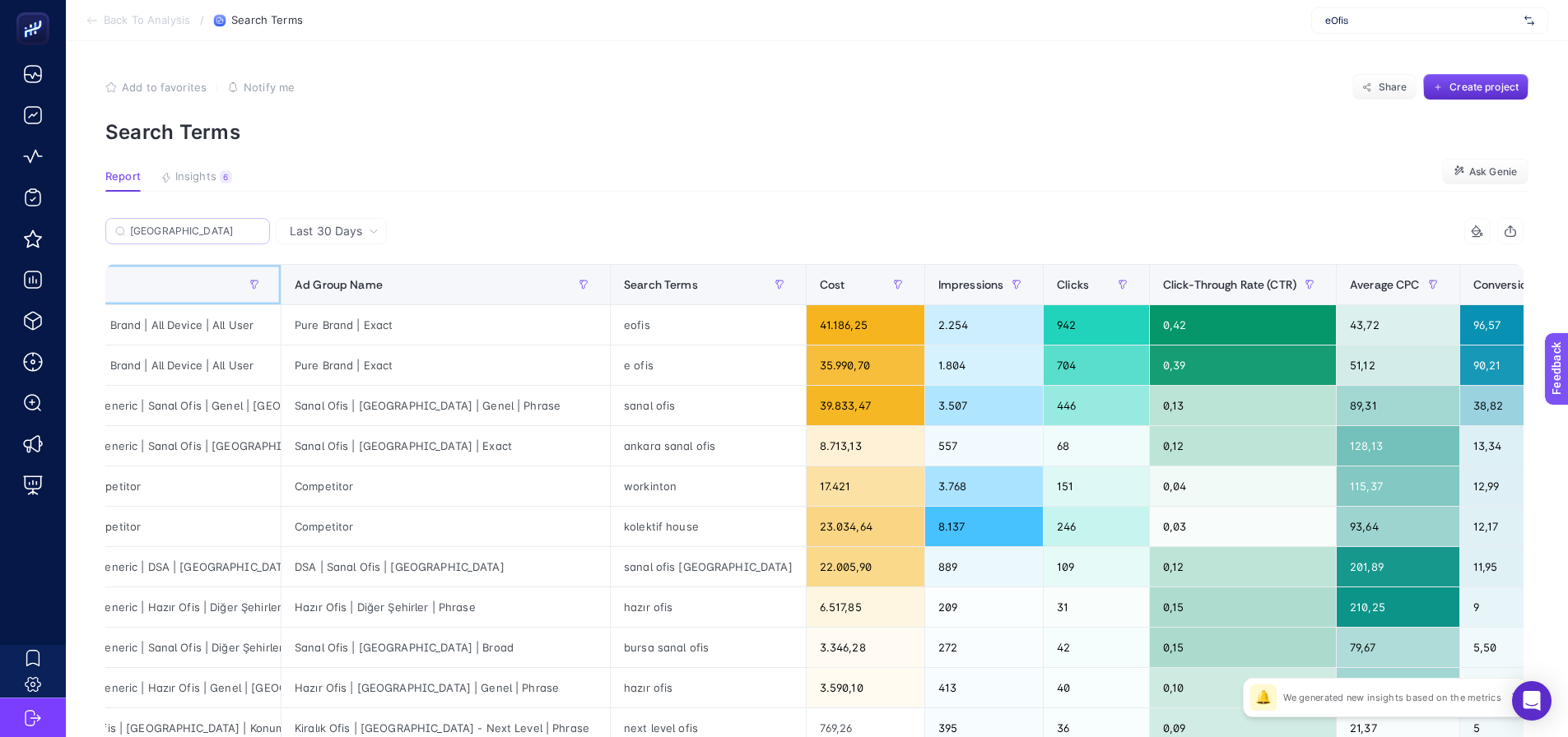
click at [183, 277] on div "Campaign Name" at bounding box center [117, 284] width 302 height 26
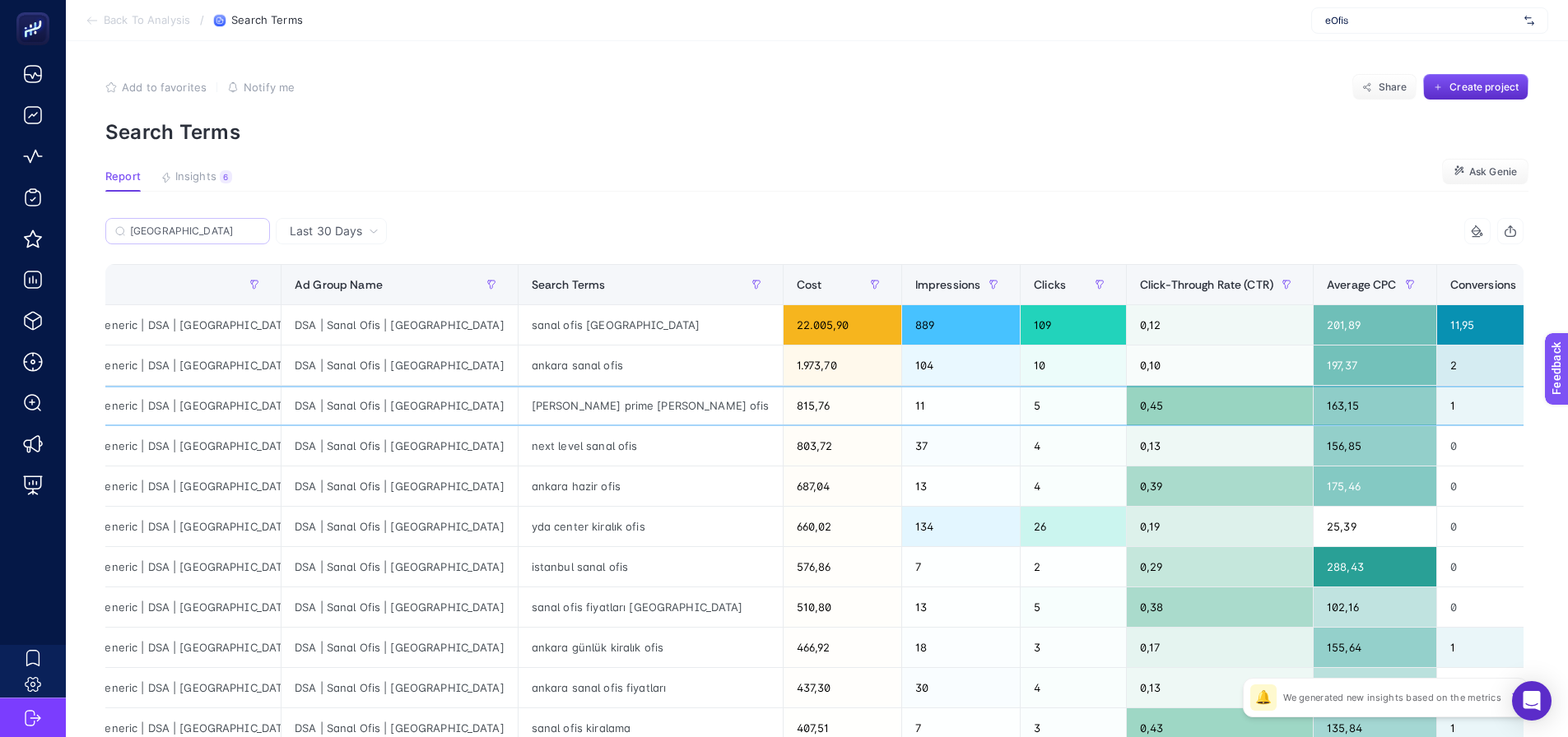
drag, startPoint x: 302, startPoint y: 414, endPoint x: 286, endPoint y: 415, distance: 16.0
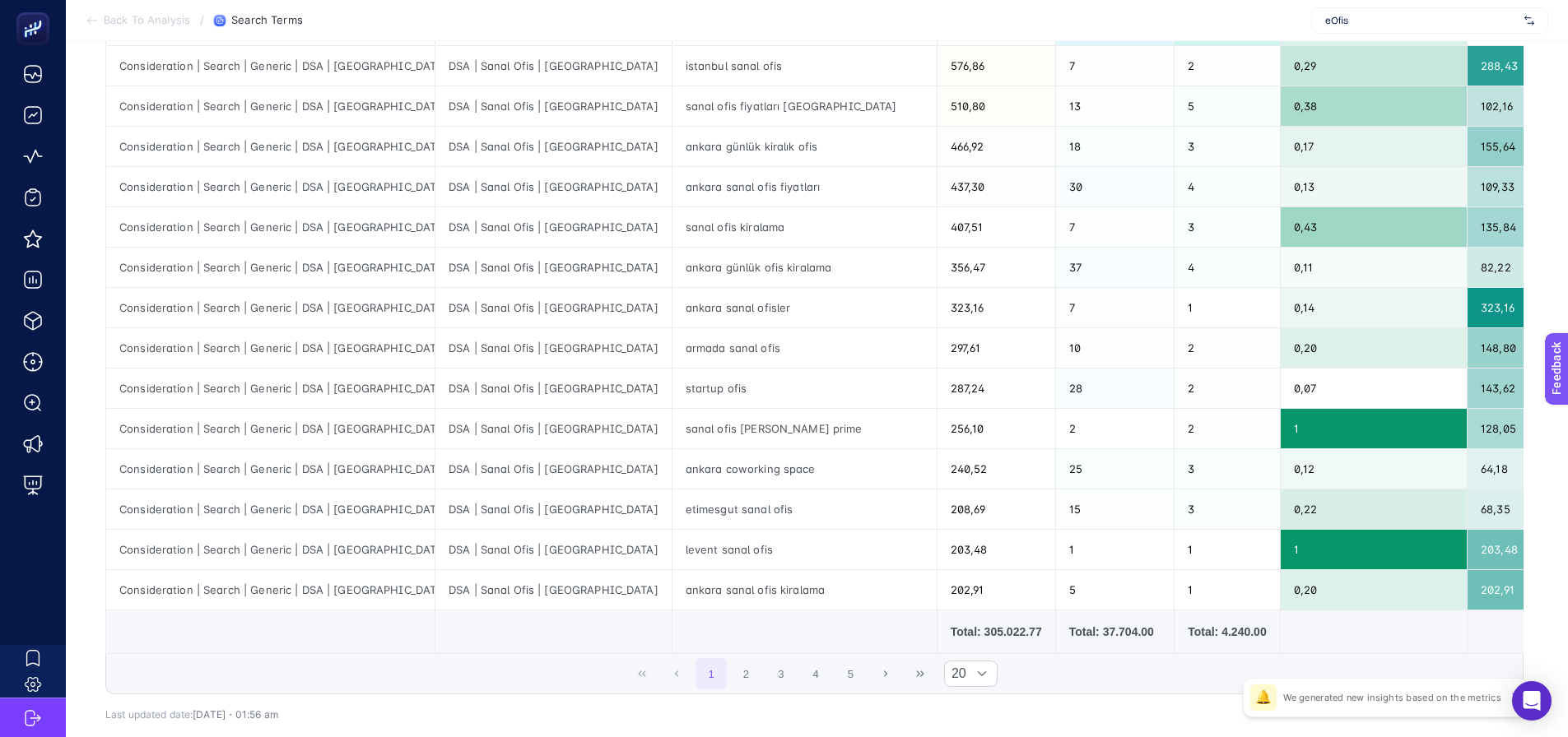
scroll to position [576, 0]
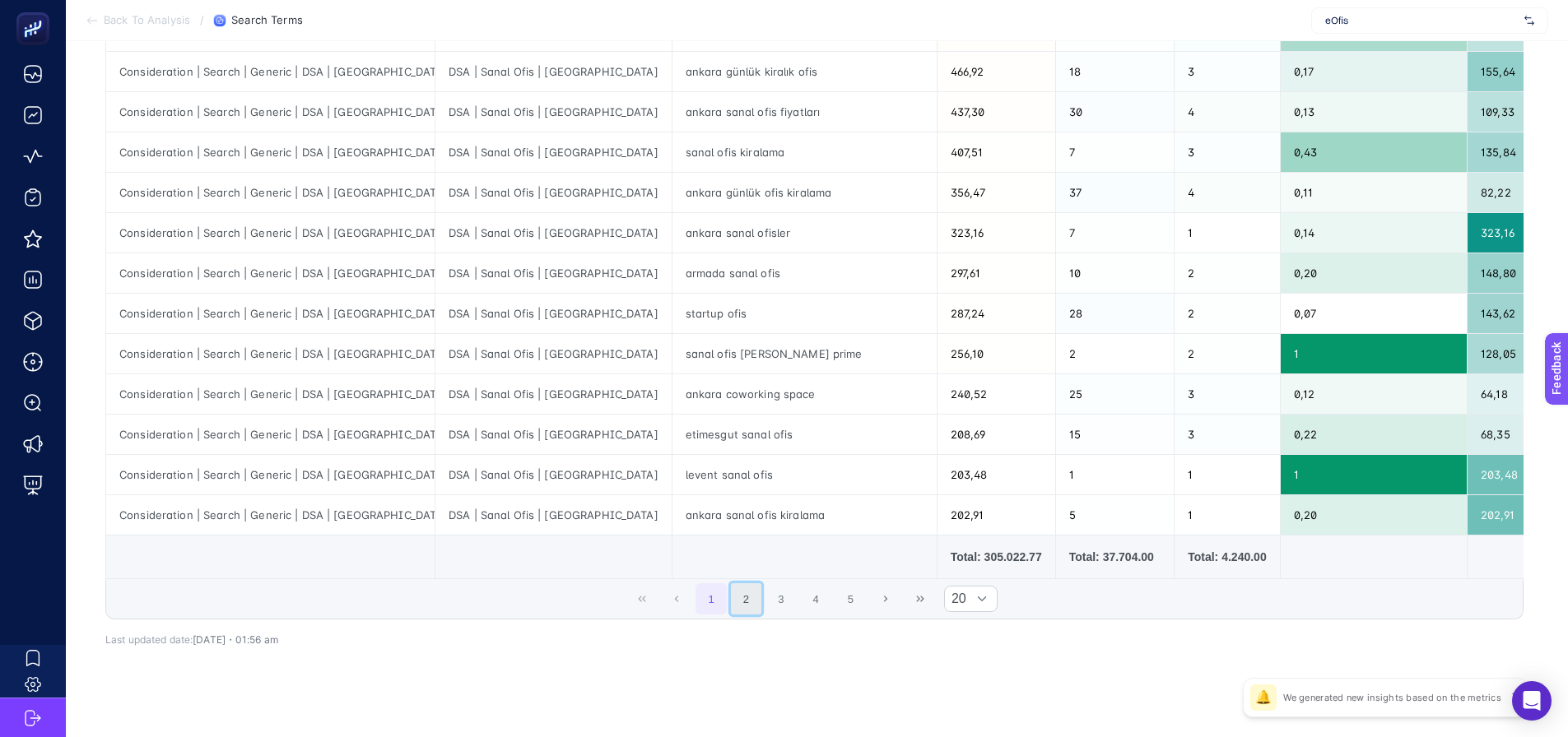
drag, startPoint x: 746, startPoint y: 604, endPoint x: 763, endPoint y: 602, distance: 17.1
click at [749, 603] on button "2" at bounding box center [746, 598] width 32 height 31
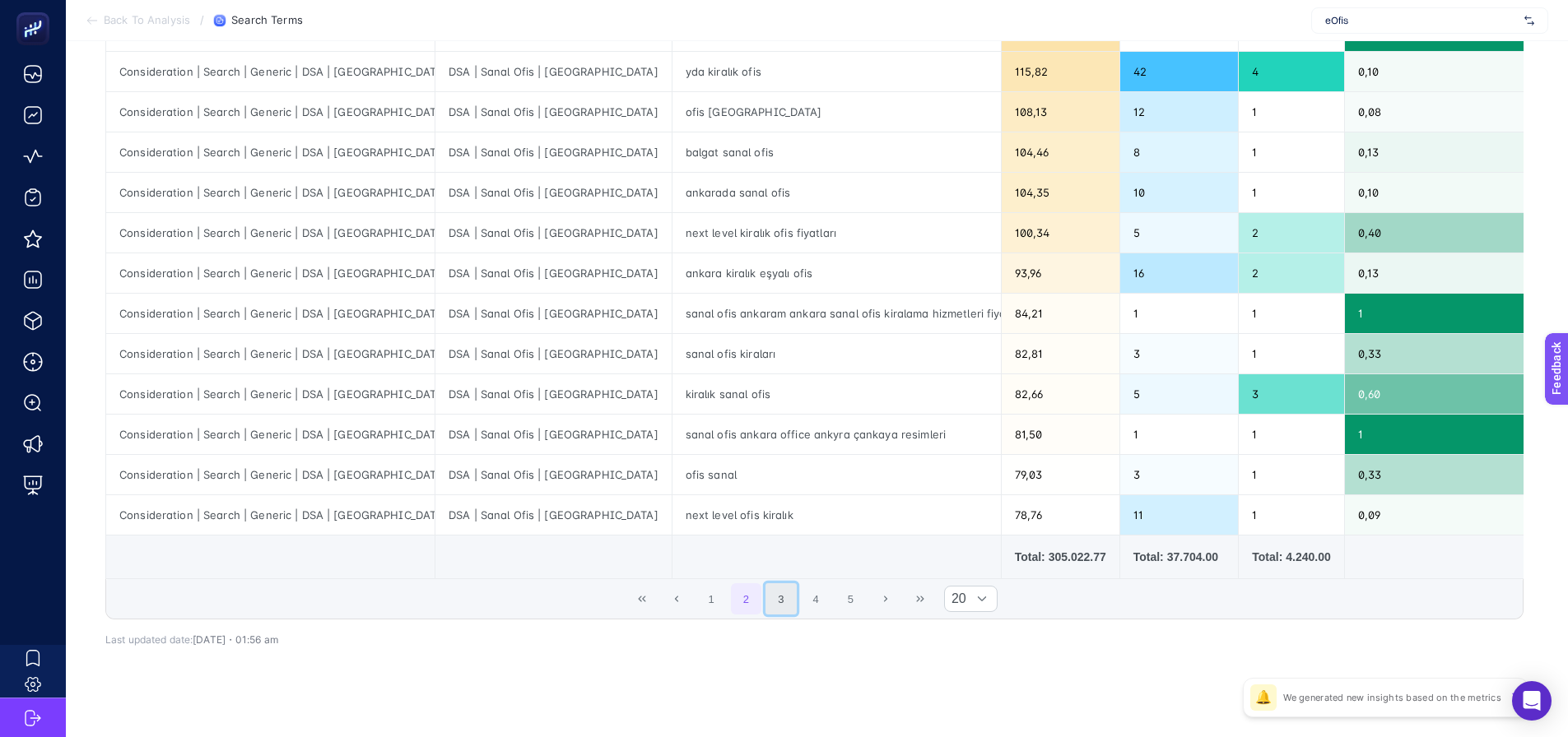
click at [782, 602] on button "3" at bounding box center [780, 598] width 32 height 31
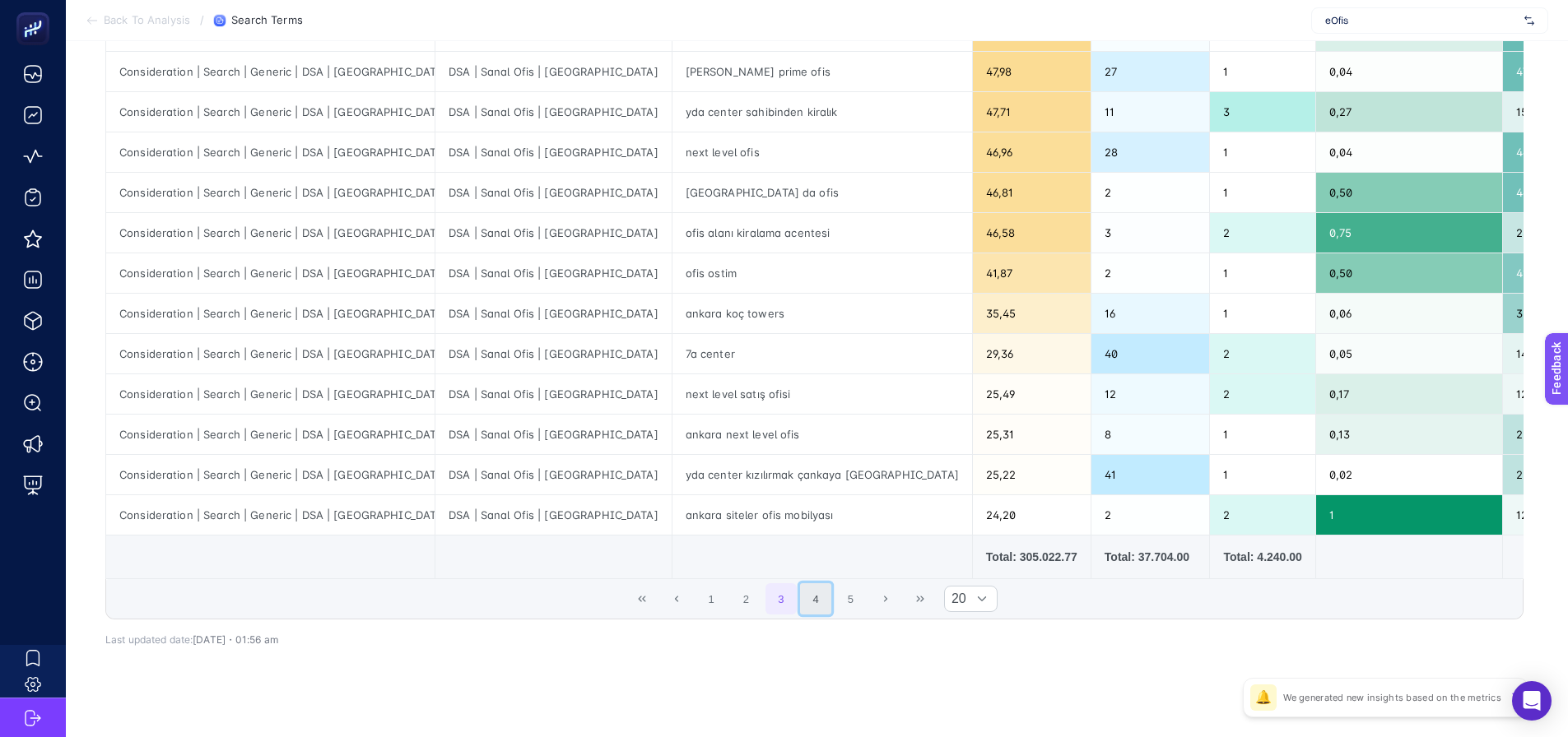
click at [807, 603] on button "4" at bounding box center [816, 598] width 32 height 31
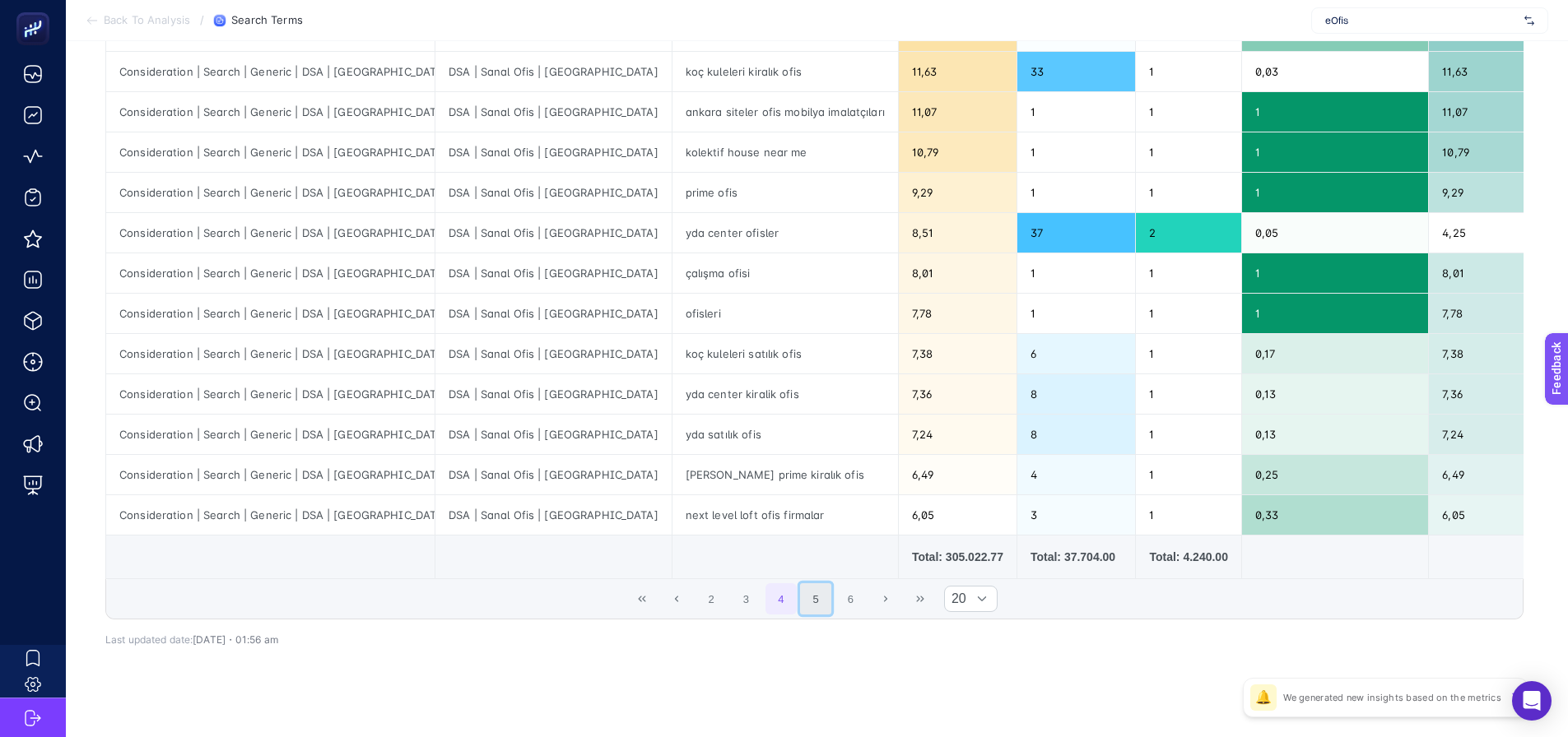
click at [826, 602] on button "5" at bounding box center [816, 598] width 32 height 31
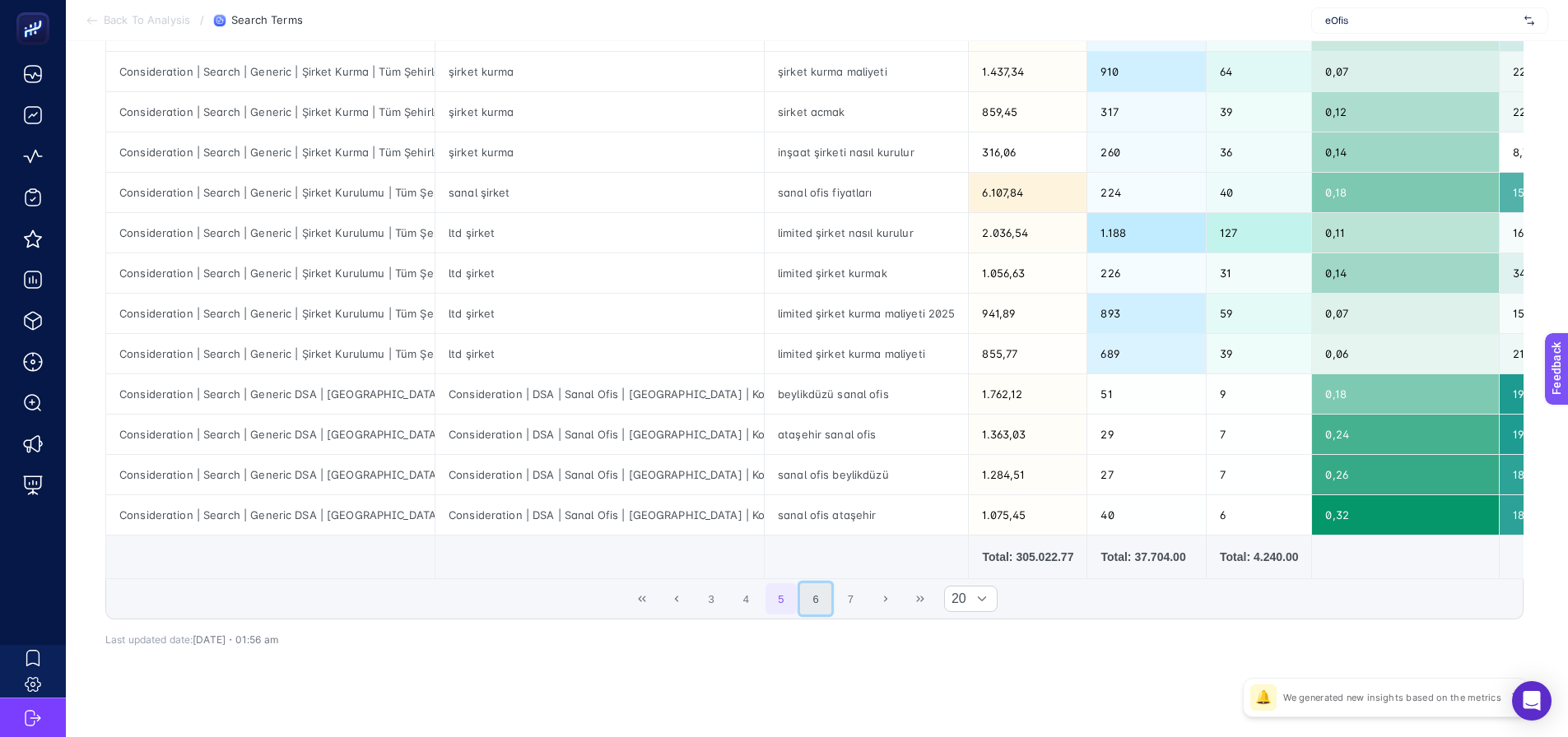
click at [832, 612] on button "6" at bounding box center [816, 598] width 32 height 31
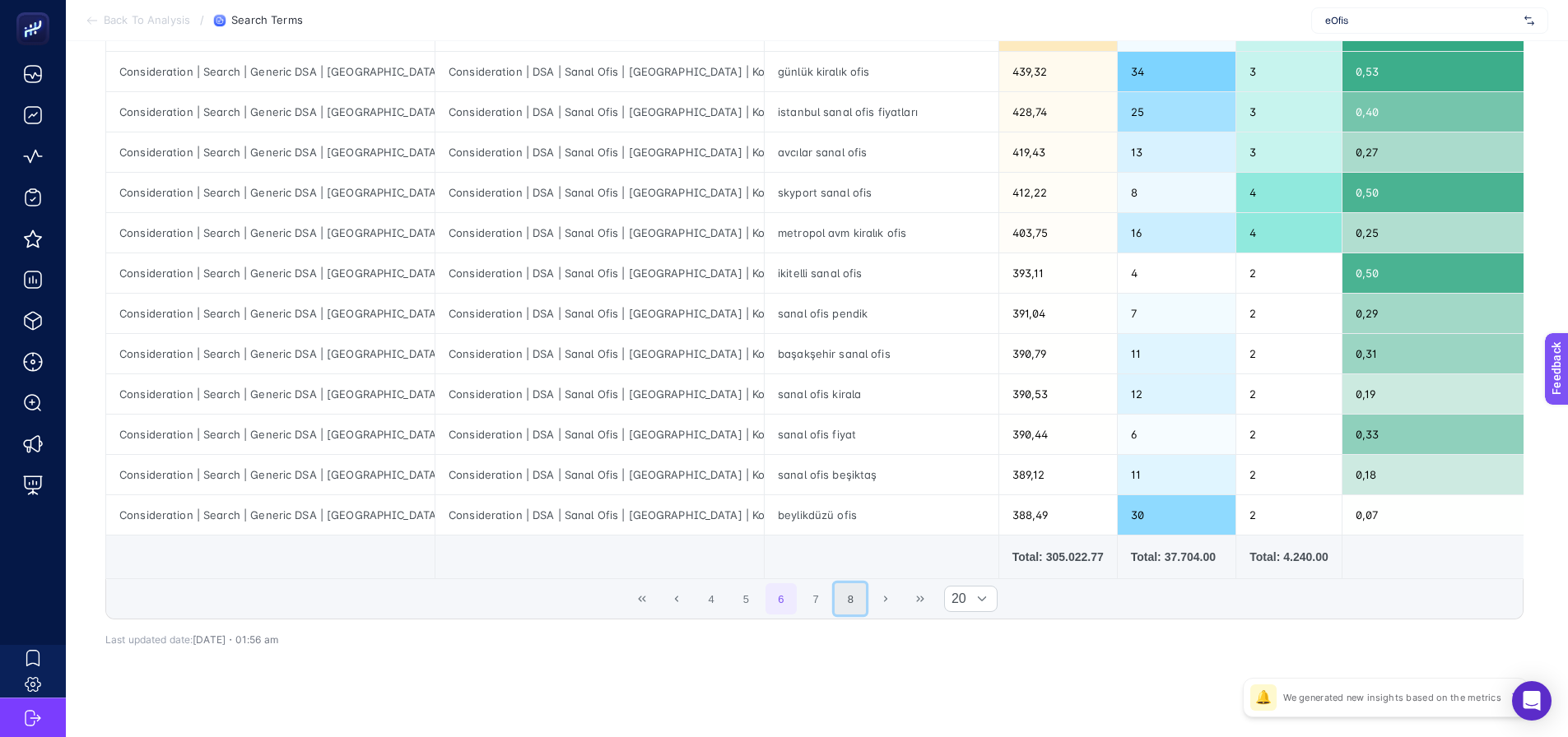
click at [855, 602] on button "8" at bounding box center [850, 598] width 32 height 31
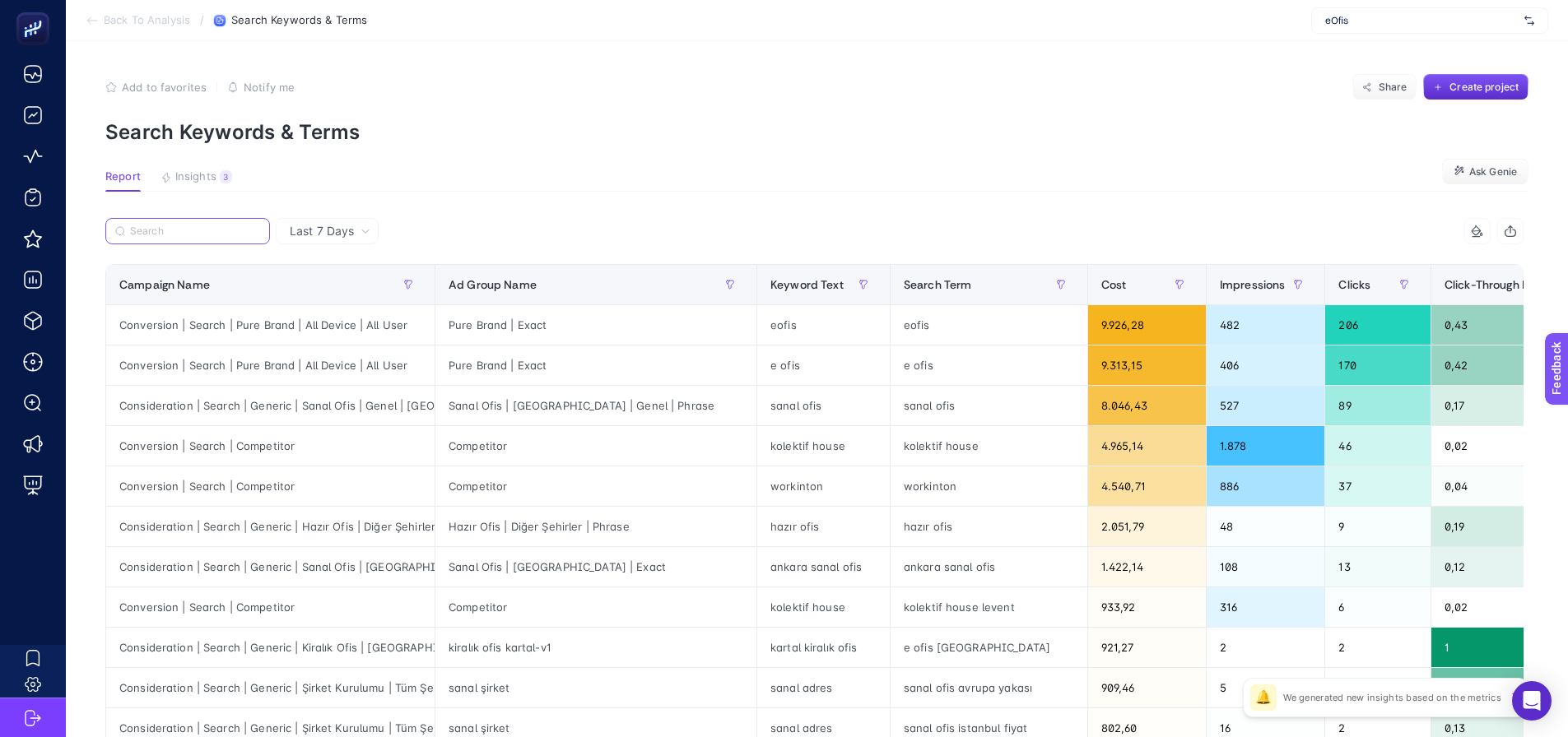
click at [221, 236] on input "Search" at bounding box center [194, 232] width 130 height 13
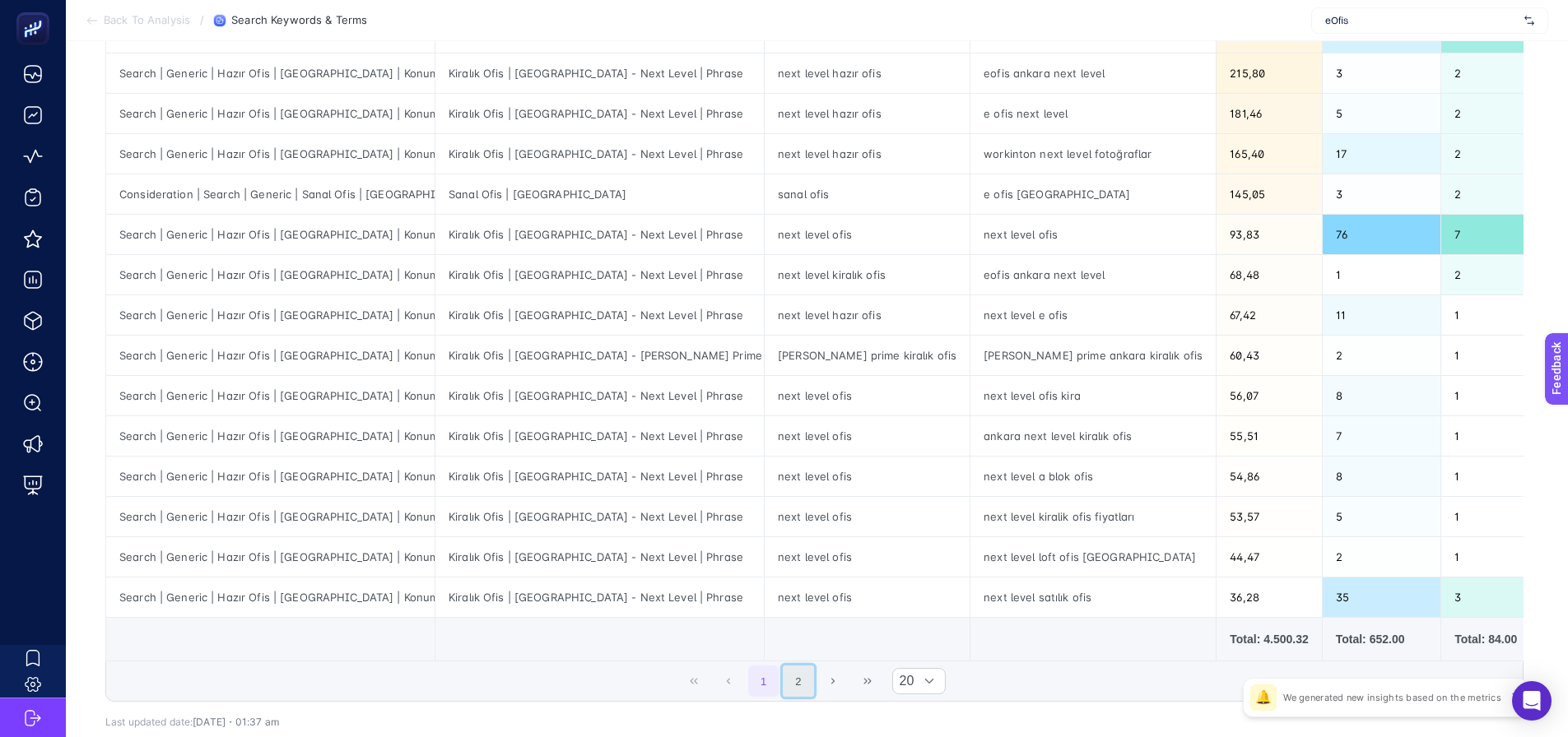
click at [810, 697] on button "2" at bounding box center [798, 681] width 32 height 31
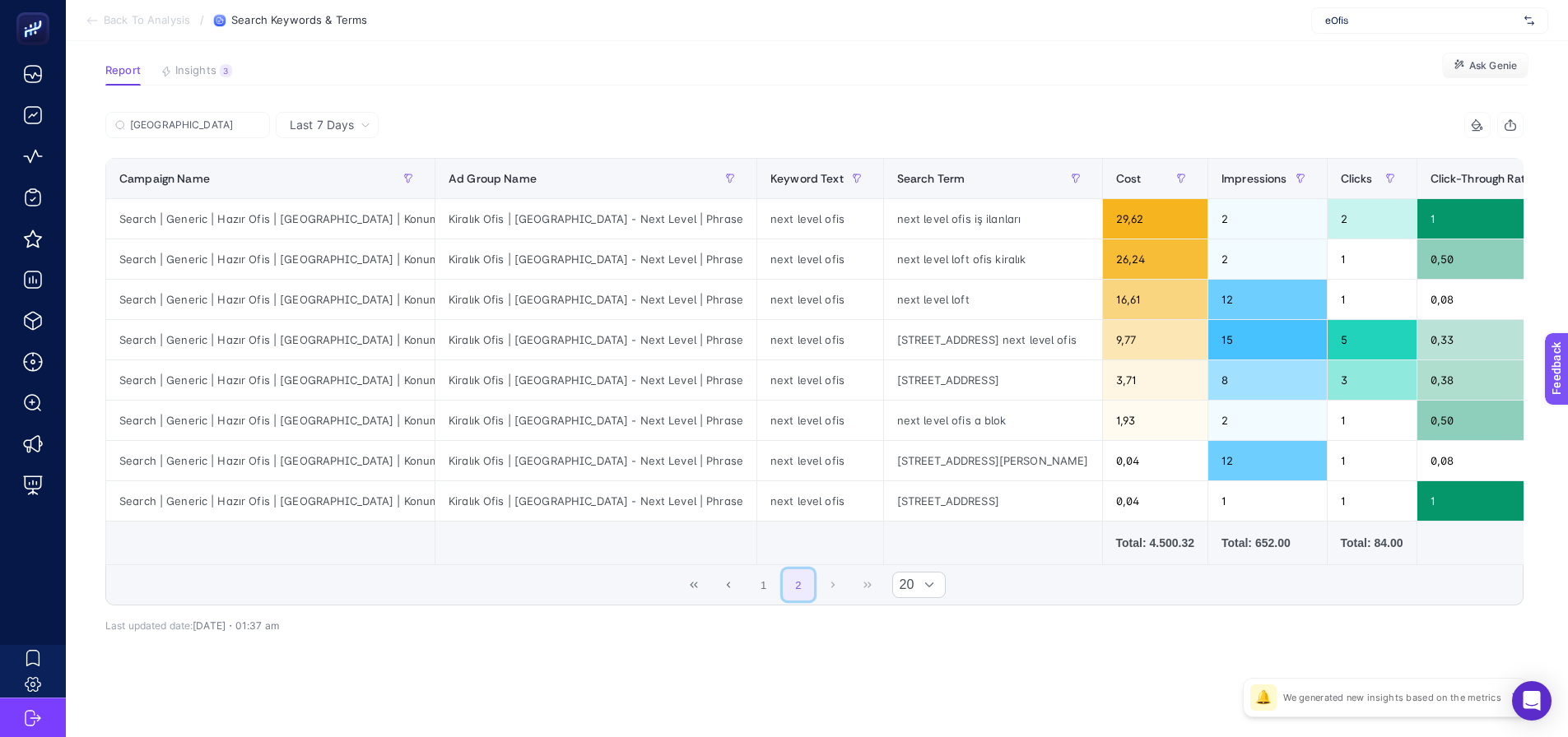
scroll to position [112, 0]
click at [775, 579] on button "1" at bounding box center [763, 585] width 32 height 31
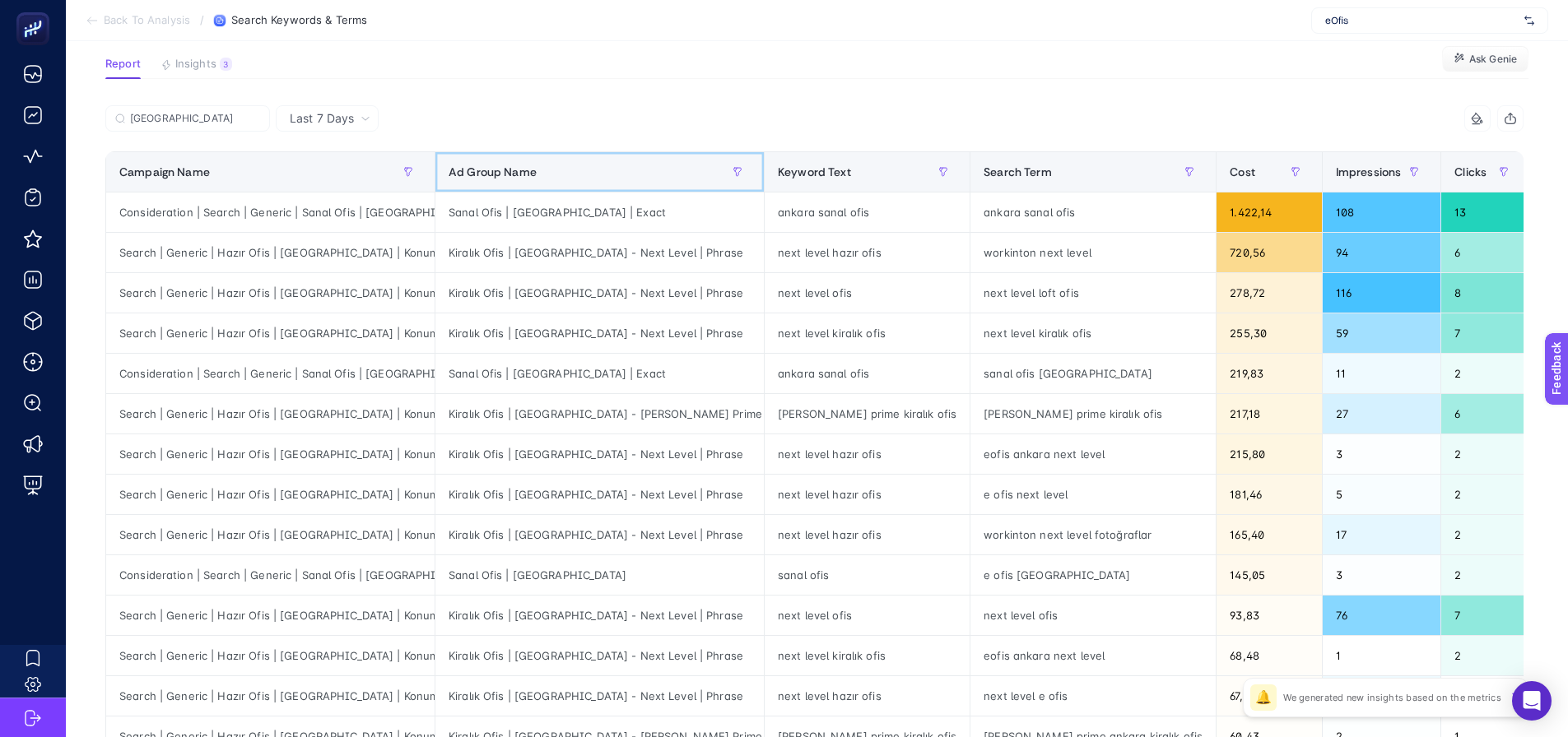
click at [511, 168] on span "Ad Group Name" at bounding box center [492, 172] width 88 height 13
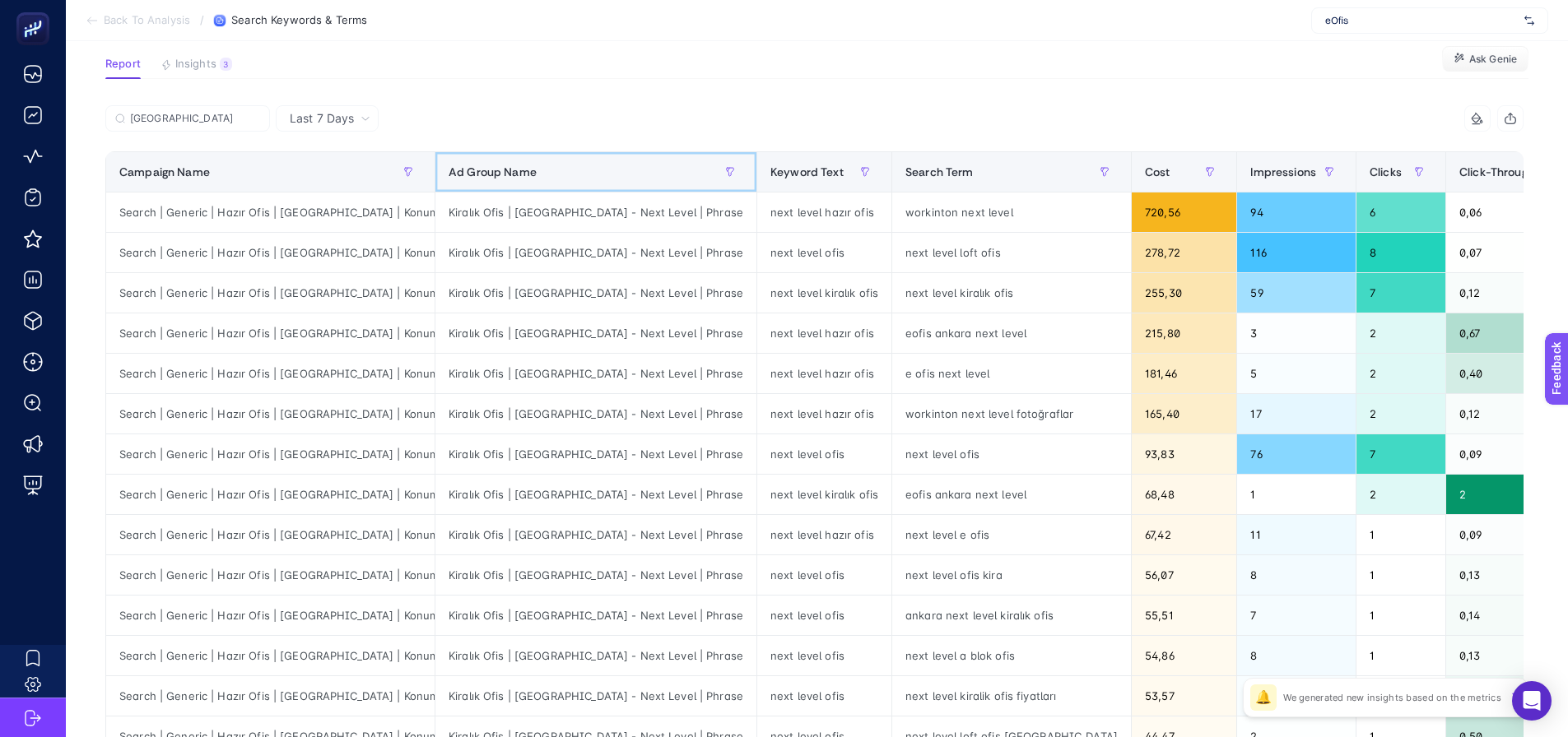
scroll to position [525, 0]
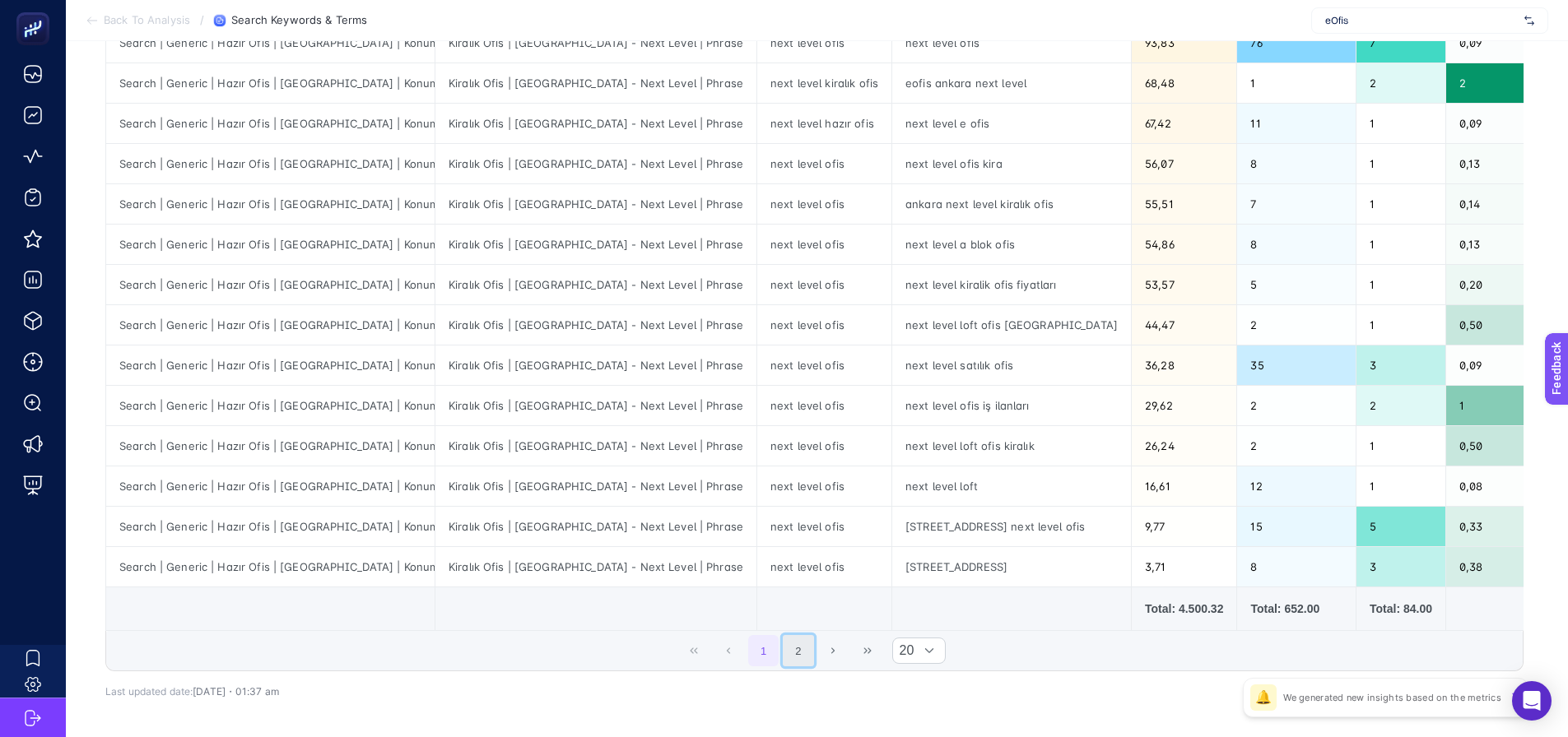
click at [801, 661] on button "2" at bounding box center [798, 651] width 32 height 31
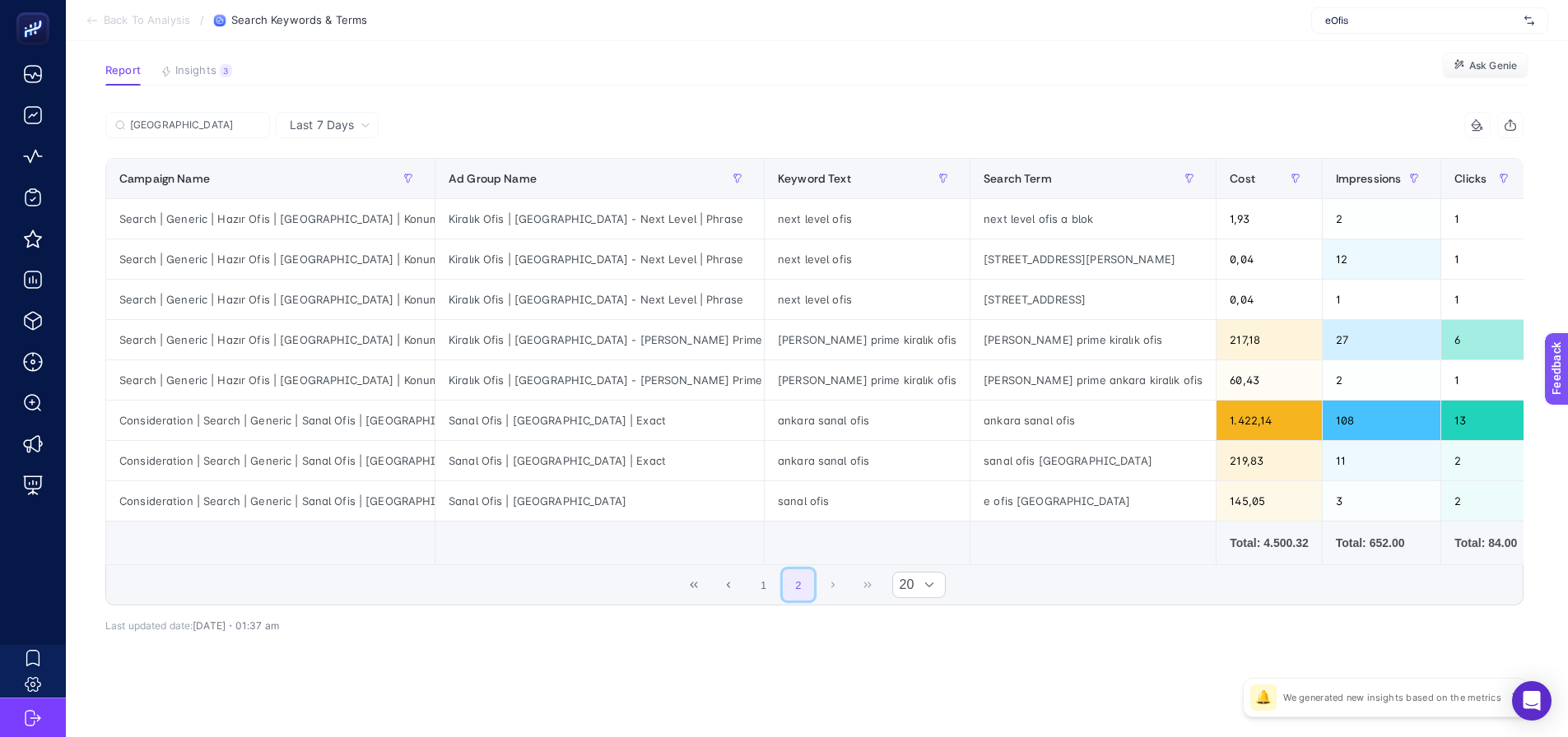
scroll to position [112, 0]
click at [774, 590] on button "1" at bounding box center [763, 585] width 32 height 31
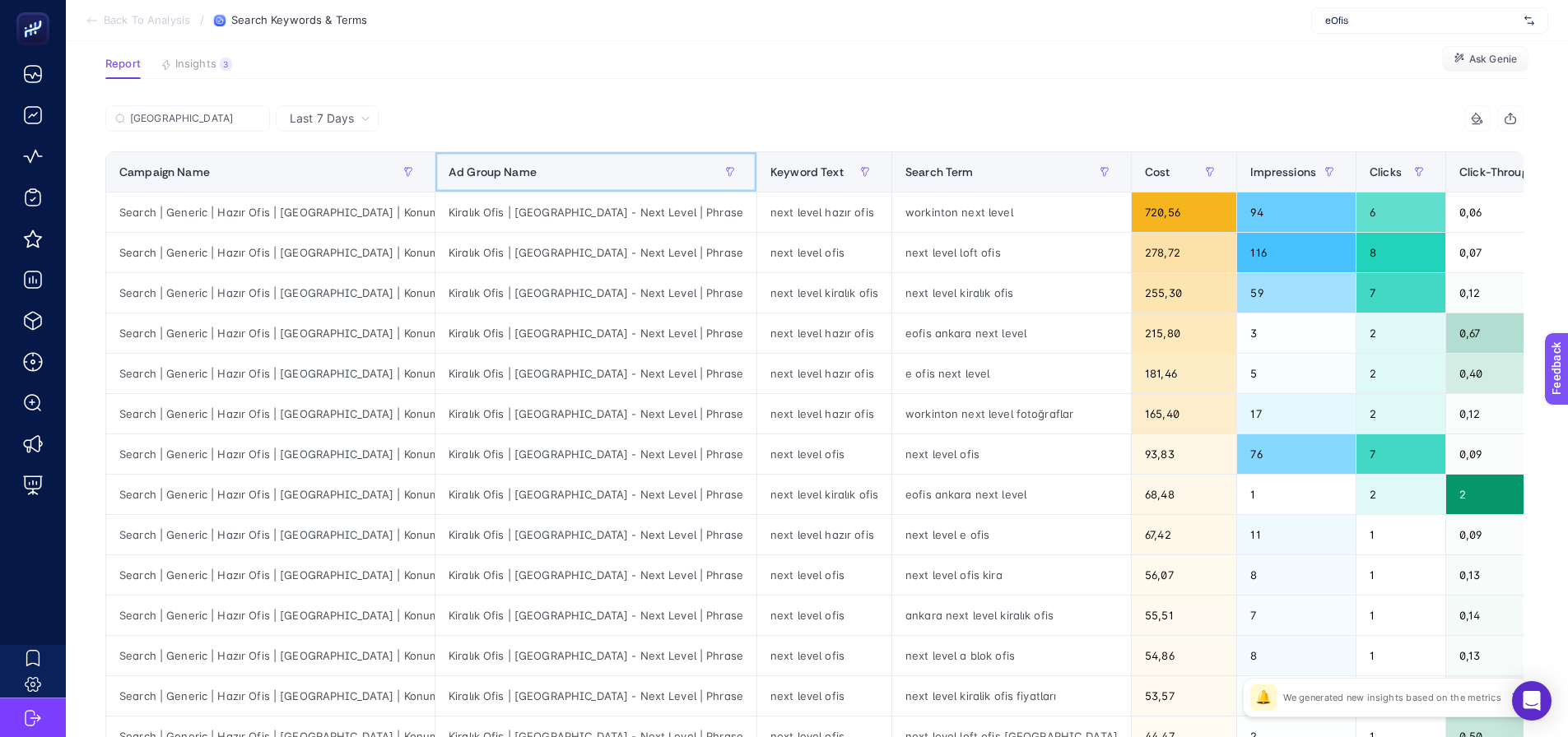
click at [486, 178] on div "Ad Group Name" at bounding box center [595, 171] width 294 height 26
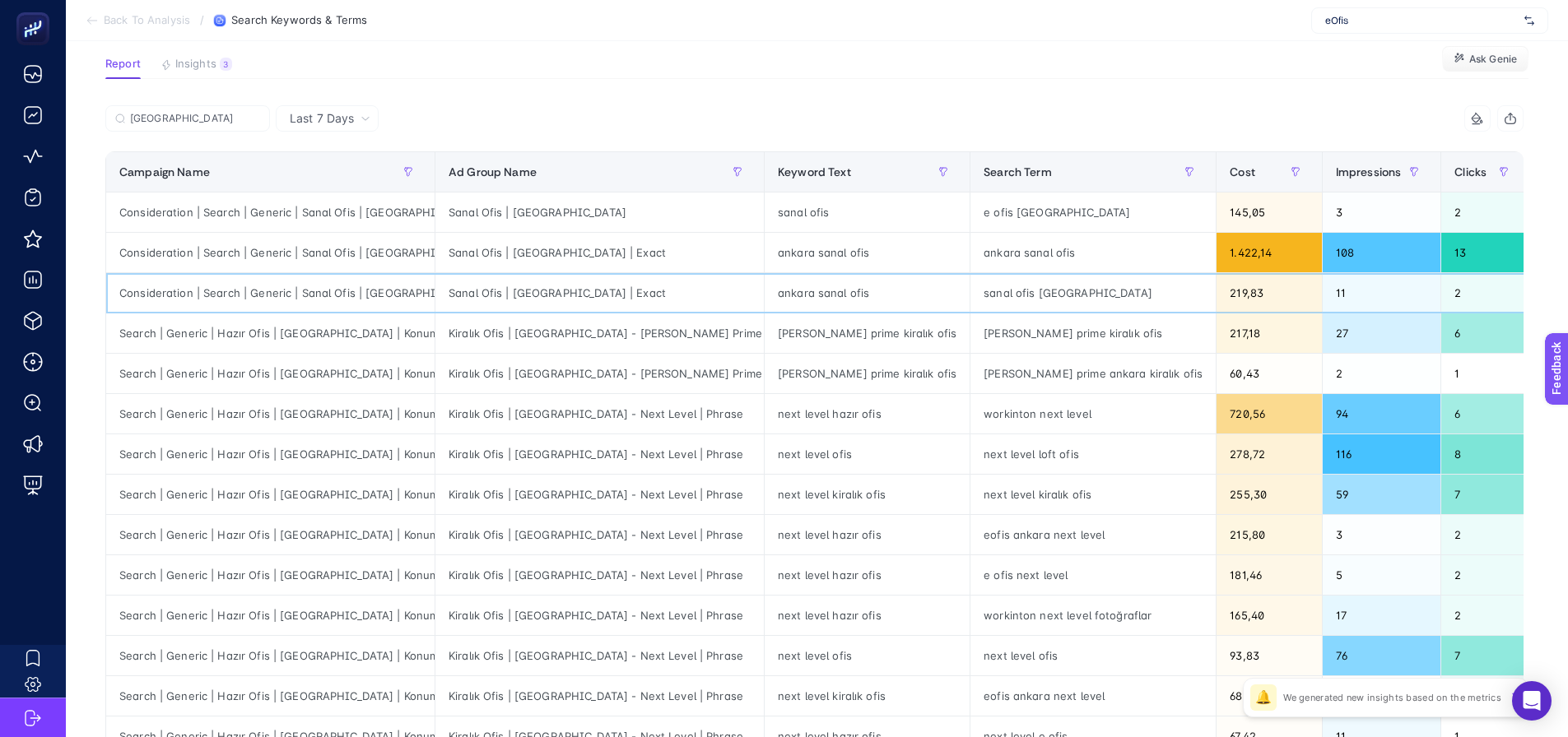
click at [765, 297] on div "ankara sanal ofis" at bounding box center [868, 293] width 205 height 40
click at [970, 291] on div "sanal ofis ankara" at bounding box center [1093, 293] width 246 height 40
click at [1217, 319] on div "217,18" at bounding box center [1269, 333] width 104 height 40
click at [1217, 286] on div "219,83" at bounding box center [1269, 293] width 104 height 40
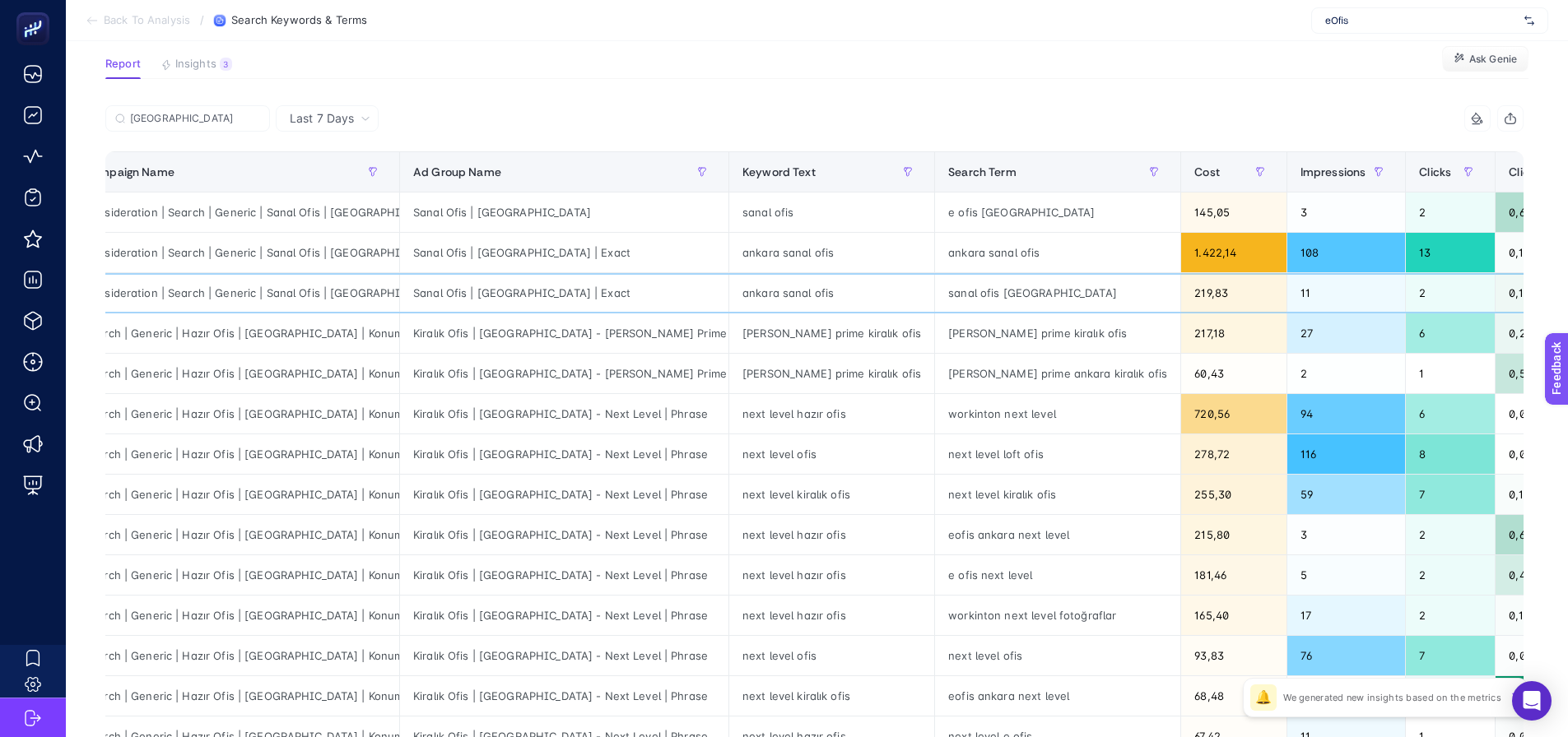
drag, startPoint x: 1491, startPoint y: 292, endPoint x: 1528, endPoint y: 285, distance: 37.7
click at [1528, 515] on tr "Consideration | Search | Generic | Sanal Ofis | Ankara Sanal Ofis | Ankara | Ex…" at bounding box center [1228, 535] width 2314 height 40
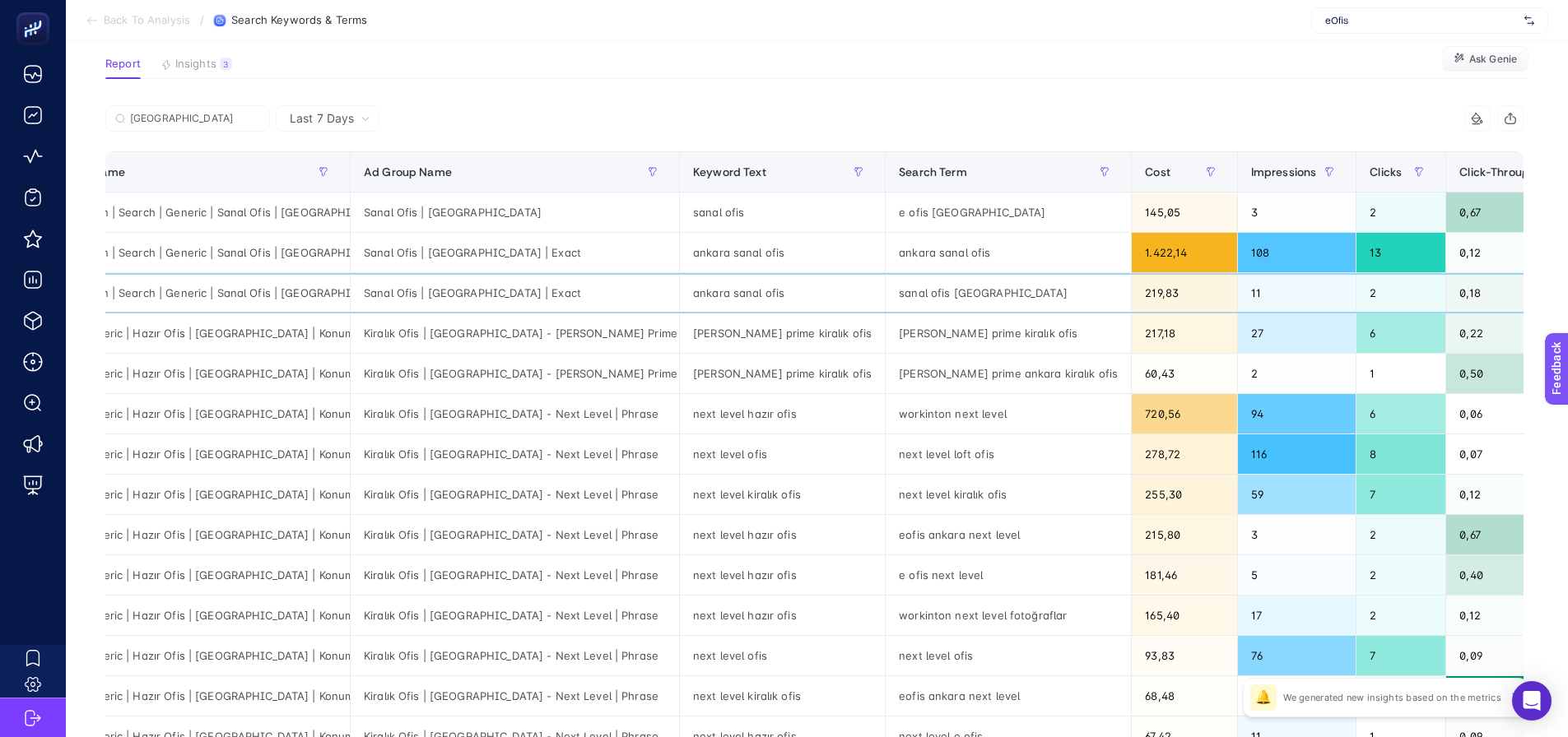
click at [1446, 277] on div "0,18" at bounding box center [1539, 293] width 186 height 40
click at [1446, 248] on div "0,12" at bounding box center [1539, 253] width 186 height 40
drag, startPoint x: 726, startPoint y: 291, endPoint x: 847, endPoint y: 293, distance: 121.0
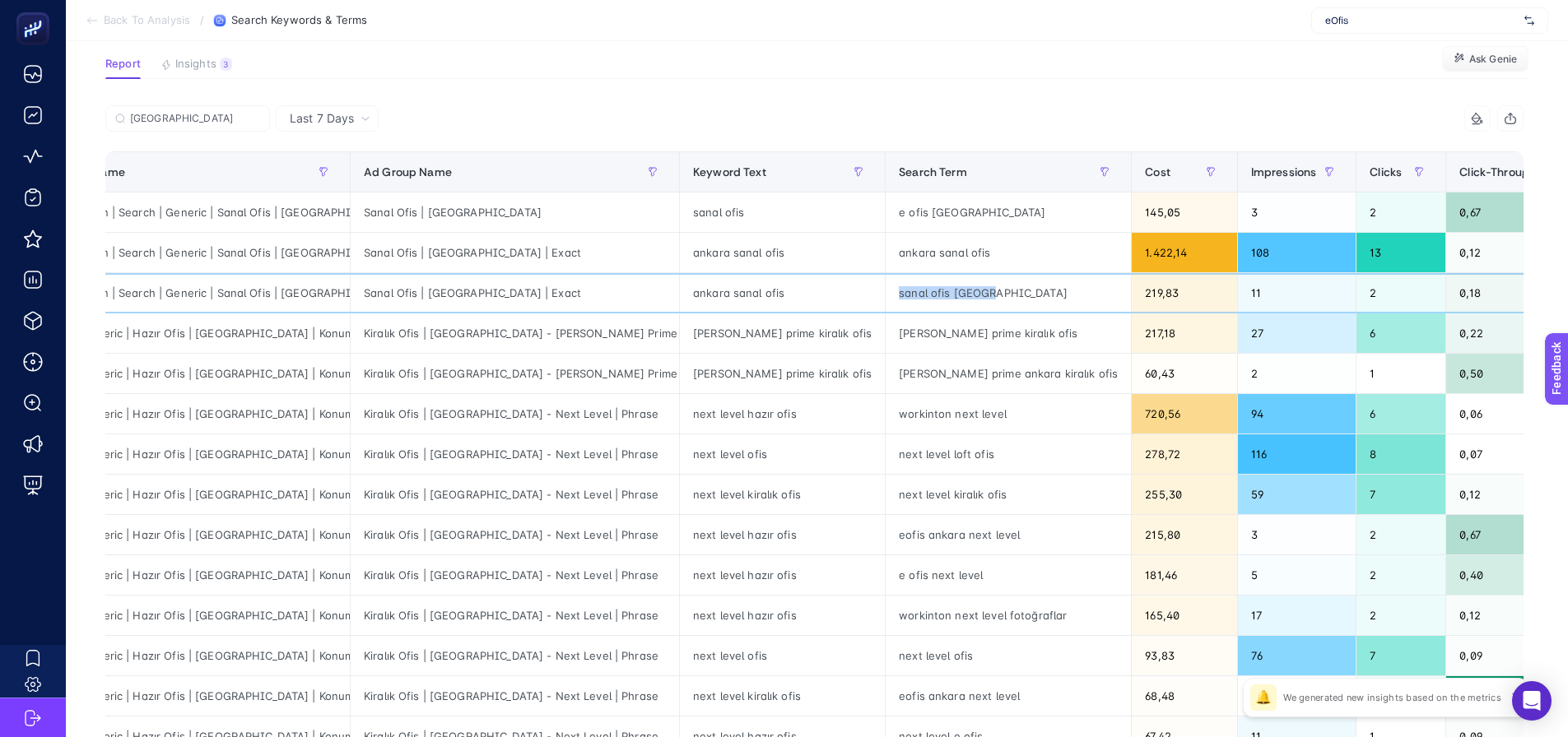
click at [886, 293] on div "sanal ofis ankara" at bounding box center [1008, 293] width 246 height 40
drag, startPoint x: 913, startPoint y: 288, endPoint x: 943, endPoint y: 287, distance: 30.0
click at [1131, 287] on div "219,83" at bounding box center [1184, 293] width 104 height 40
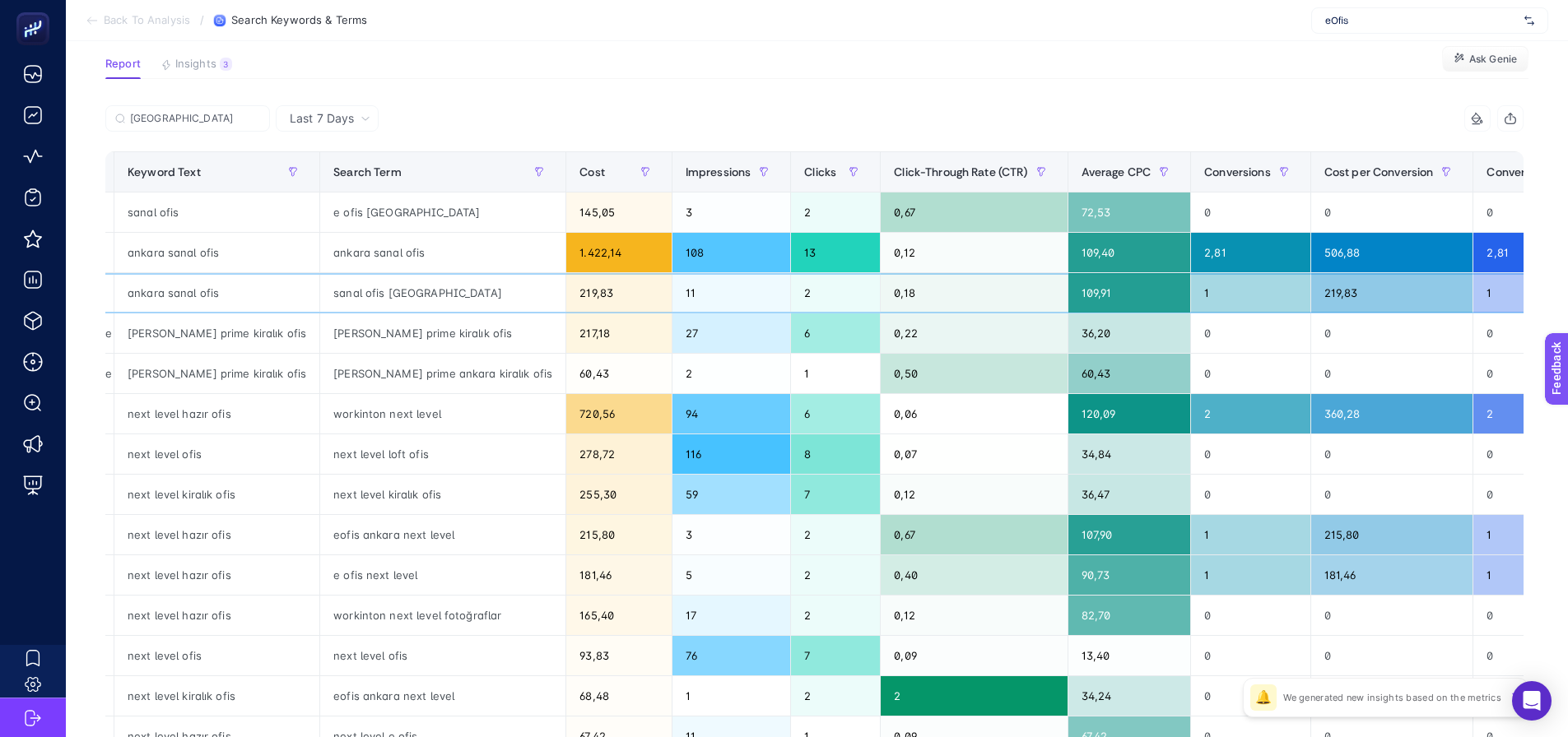
click at [1068, 298] on div "109,91" at bounding box center [1130, 293] width 122 height 40
click at [1311, 298] on div "219,83" at bounding box center [1392, 293] width 162 height 40
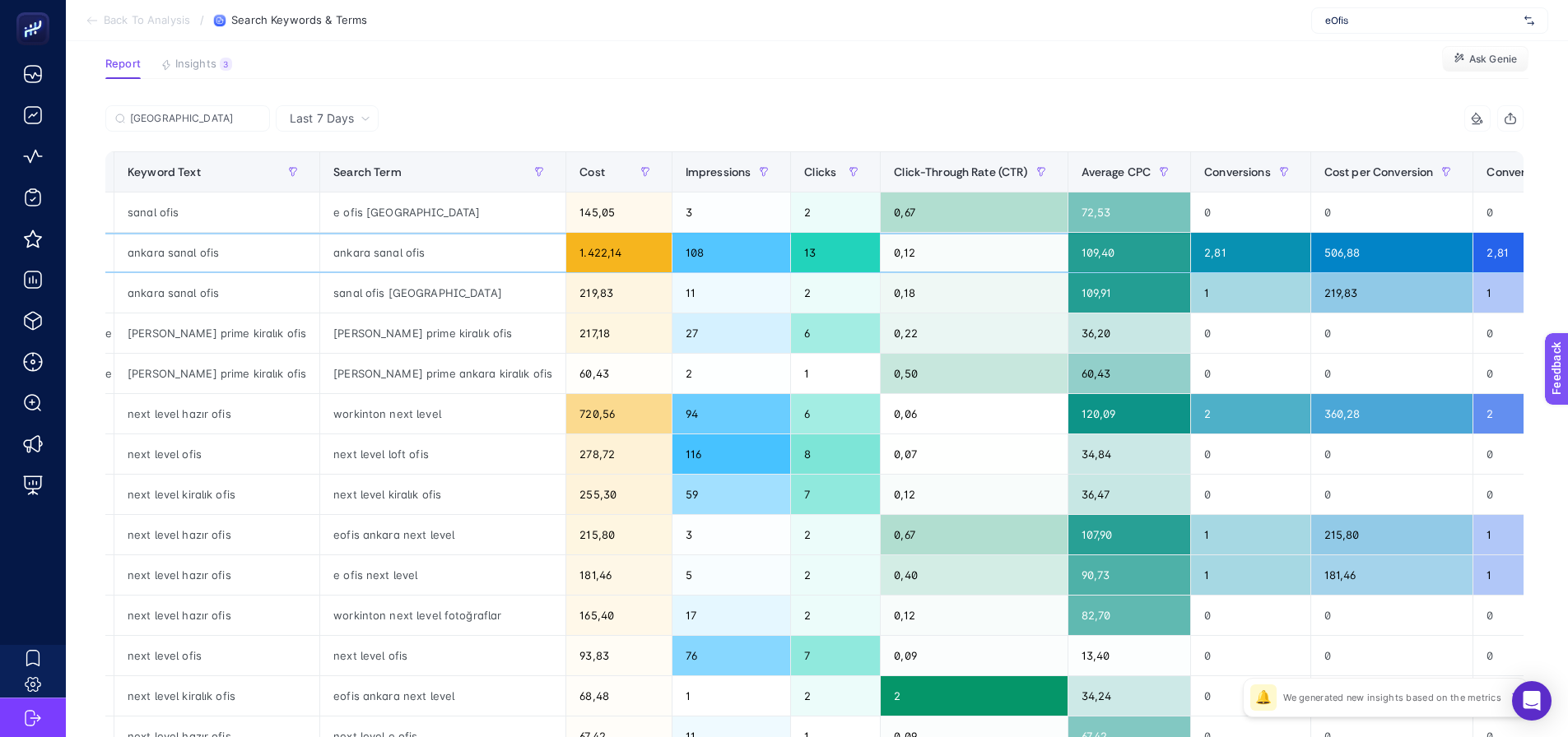
click at [672, 254] on div "108" at bounding box center [732, 253] width 119 height 40
click at [672, 283] on div "11" at bounding box center [732, 293] width 119 height 40
click at [1068, 293] on div "109,91" at bounding box center [1130, 293] width 122 height 40
click at [1068, 249] on div "109,40" at bounding box center [1130, 253] width 122 height 40
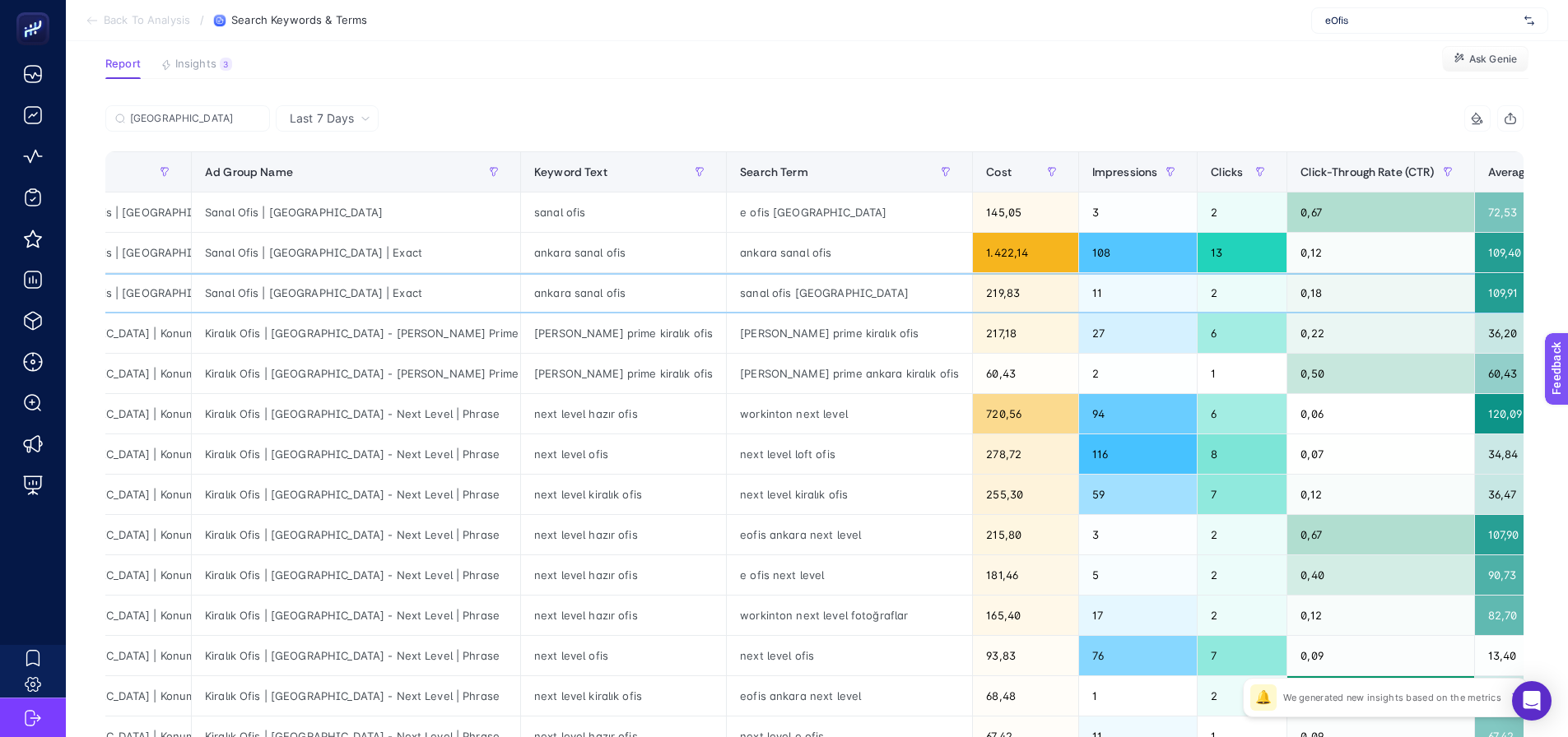
scroll to position [0, 34]
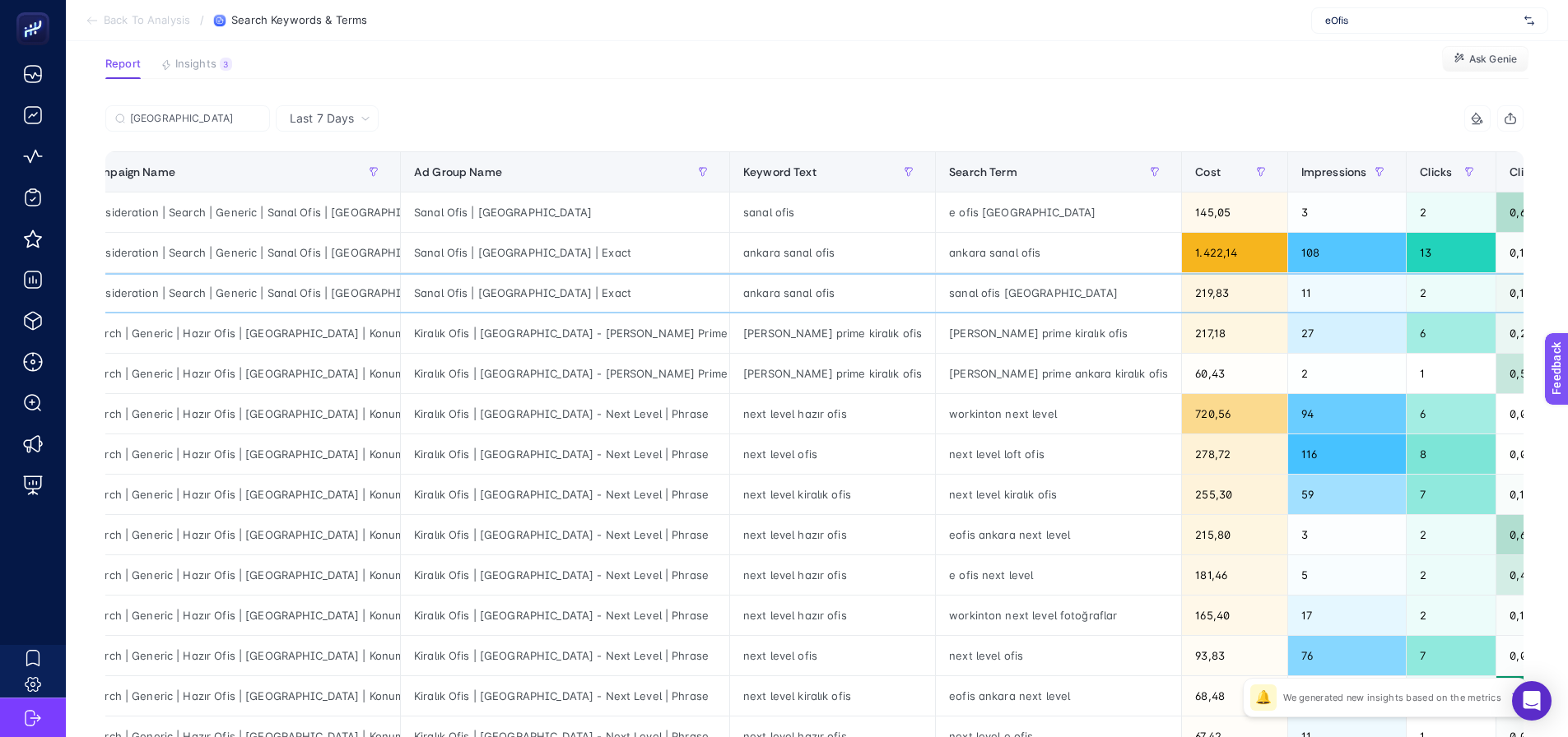
drag, startPoint x: 1081, startPoint y: 277, endPoint x: 1016, endPoint y: 279, distance: 65.0
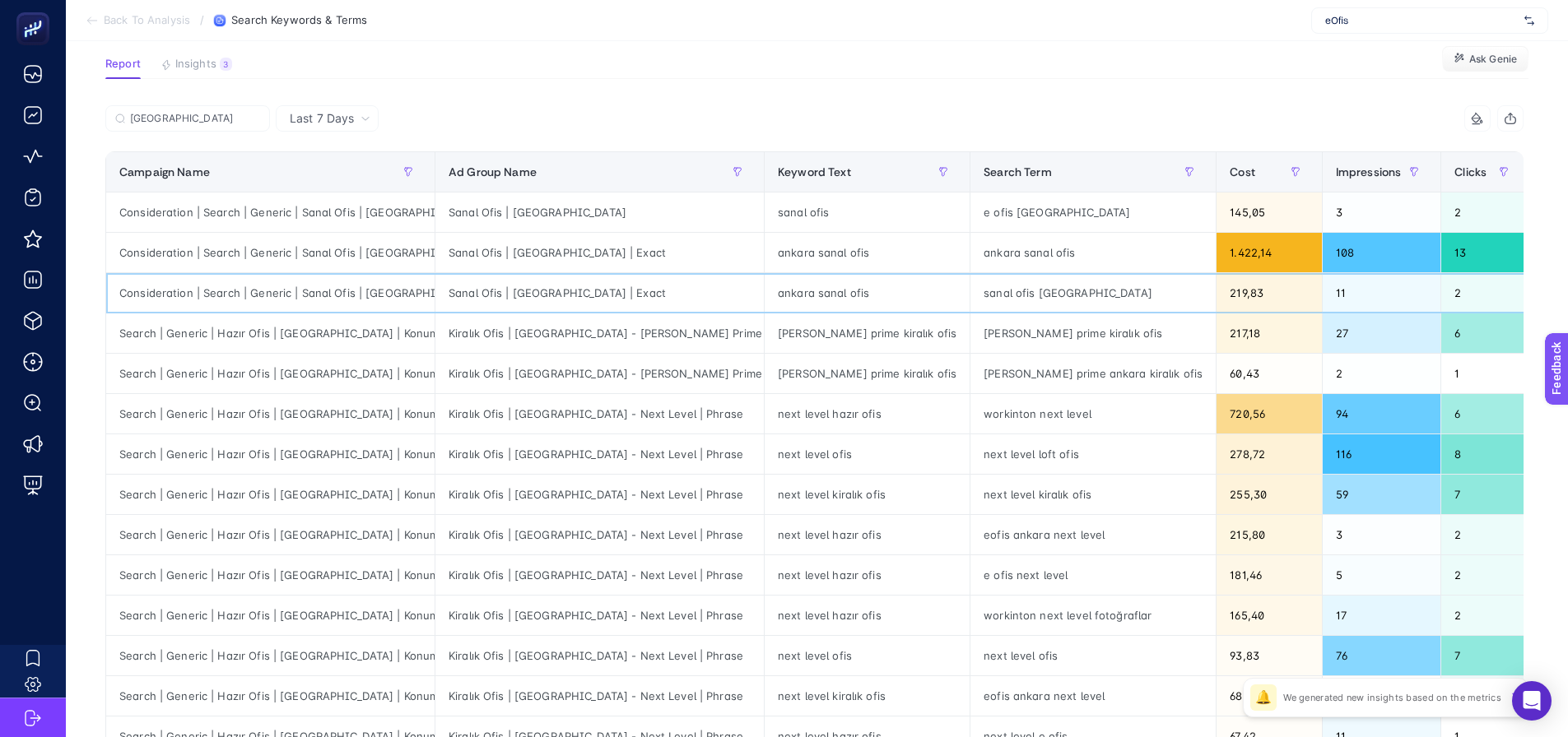
click at [204, 296] on div "Consideration | Search | Generic | Sanal Ofis | Ankara" at bounding box center [270, 293] width 329 height 40
drag, startPoint x: 280, startPoint y: 282, endPoint x: 197, endPoint y: 294, distance: 83.9
click at [458, 92] on article "Add to favorites false Notify me Share Create project Search Keywords & Terms R…" at bounding box center [816, 571] width 1502 height 1286
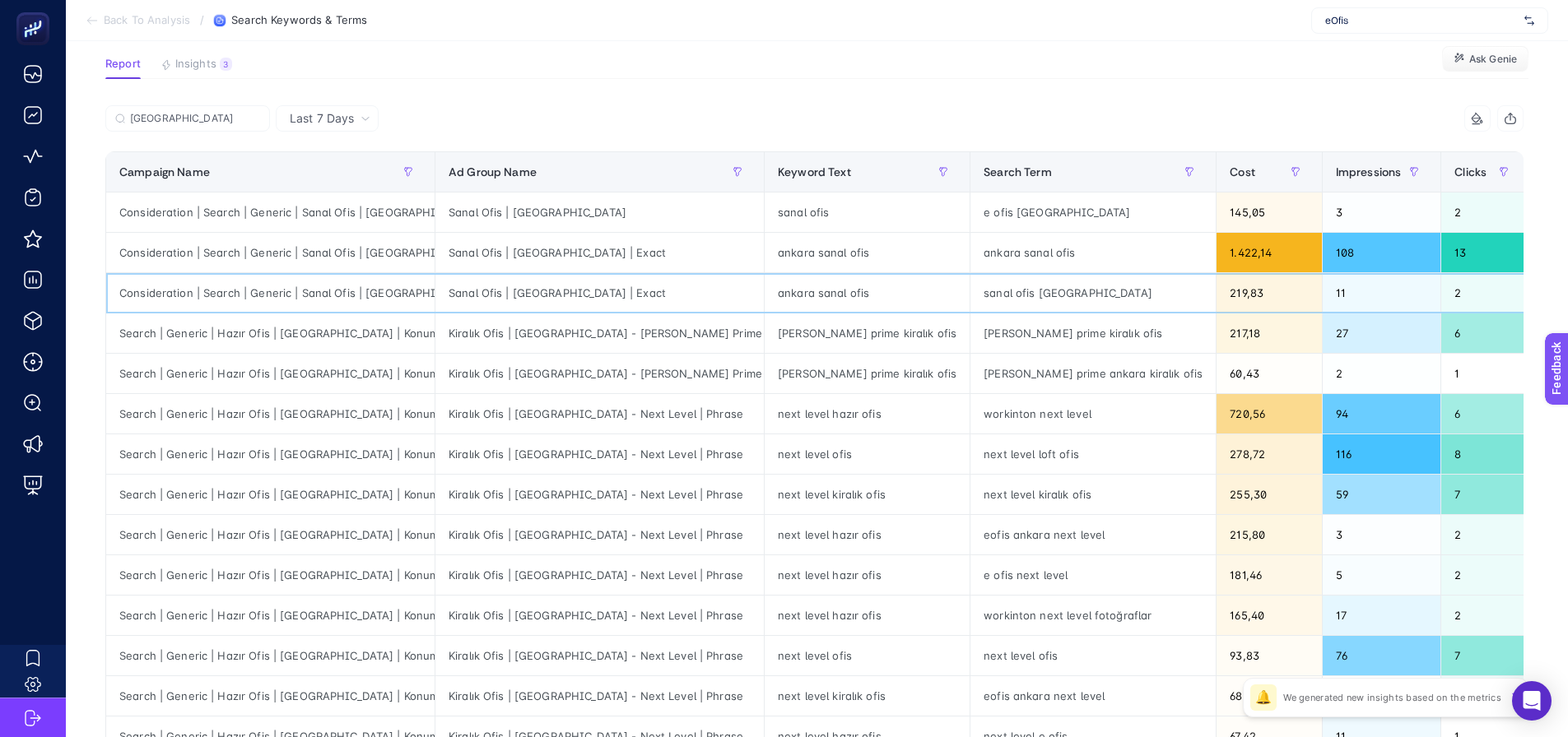
click at [202, 292] on div "Consideration | Search | Generic | Sanal Ofis | Ankara" at bounding box center [270, 293] width 329 height 40
click at [203, 292] on div "Consideration | Search | Generic | Sanal Ofis | Ankara" at bounding box center [270, 293] width 329 height 40
drag, startPoint x: 671, startPoint y: 294, endPoint x: 762, endPoint y: 291, distance: 91.0
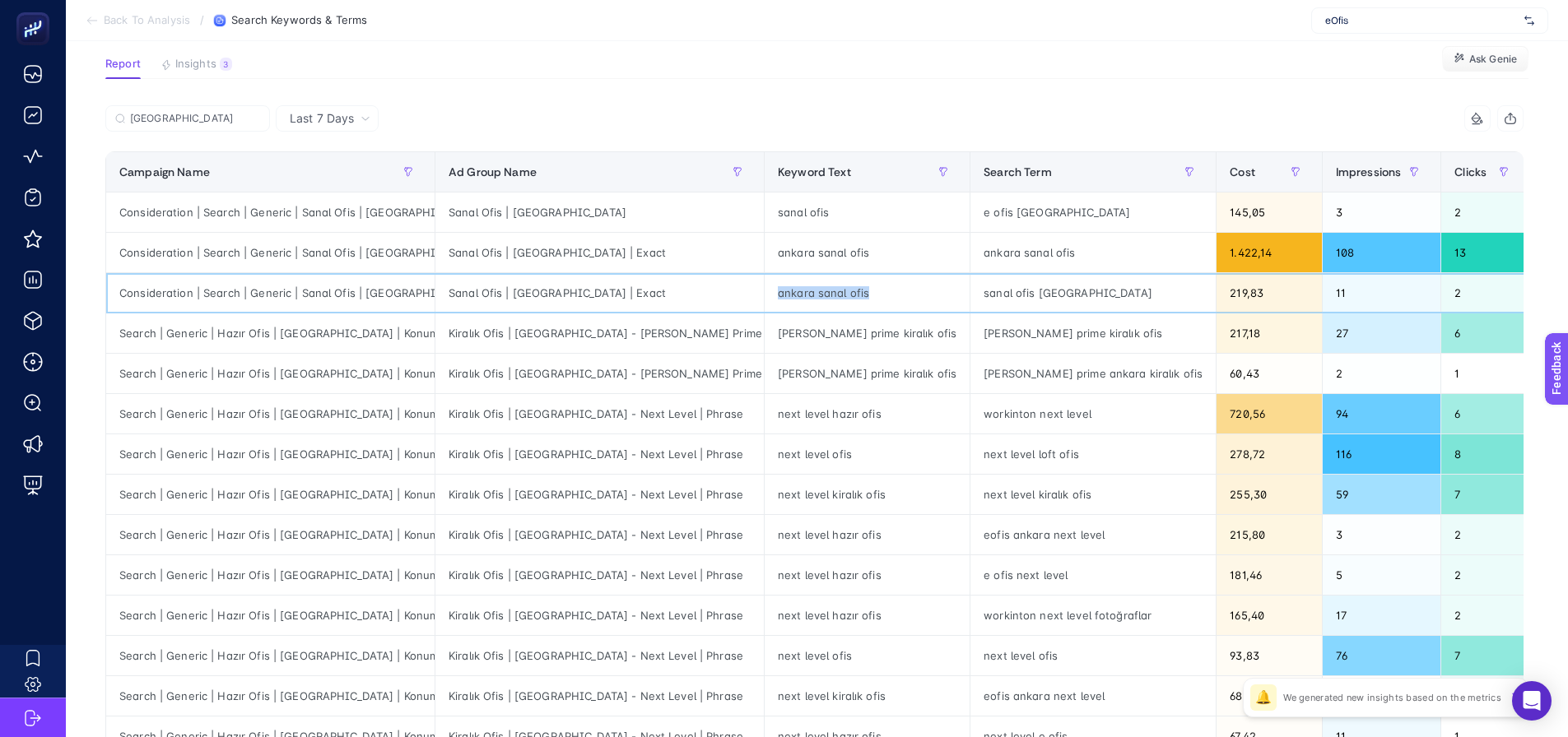
click at [765, 291] on div "ankara sanal ofis" at bounding box center [868, 293] width 205 height 40
click at [766, 119] on div "ankara" at bounding box center [460, 123] width 709 height 36
click at [226, 122] on input "ankara" at bounding box center [194, 119] width 130 height 13
click at [226, 122] on input "ankara" at bounding box center [187, 119] width 112 height 13
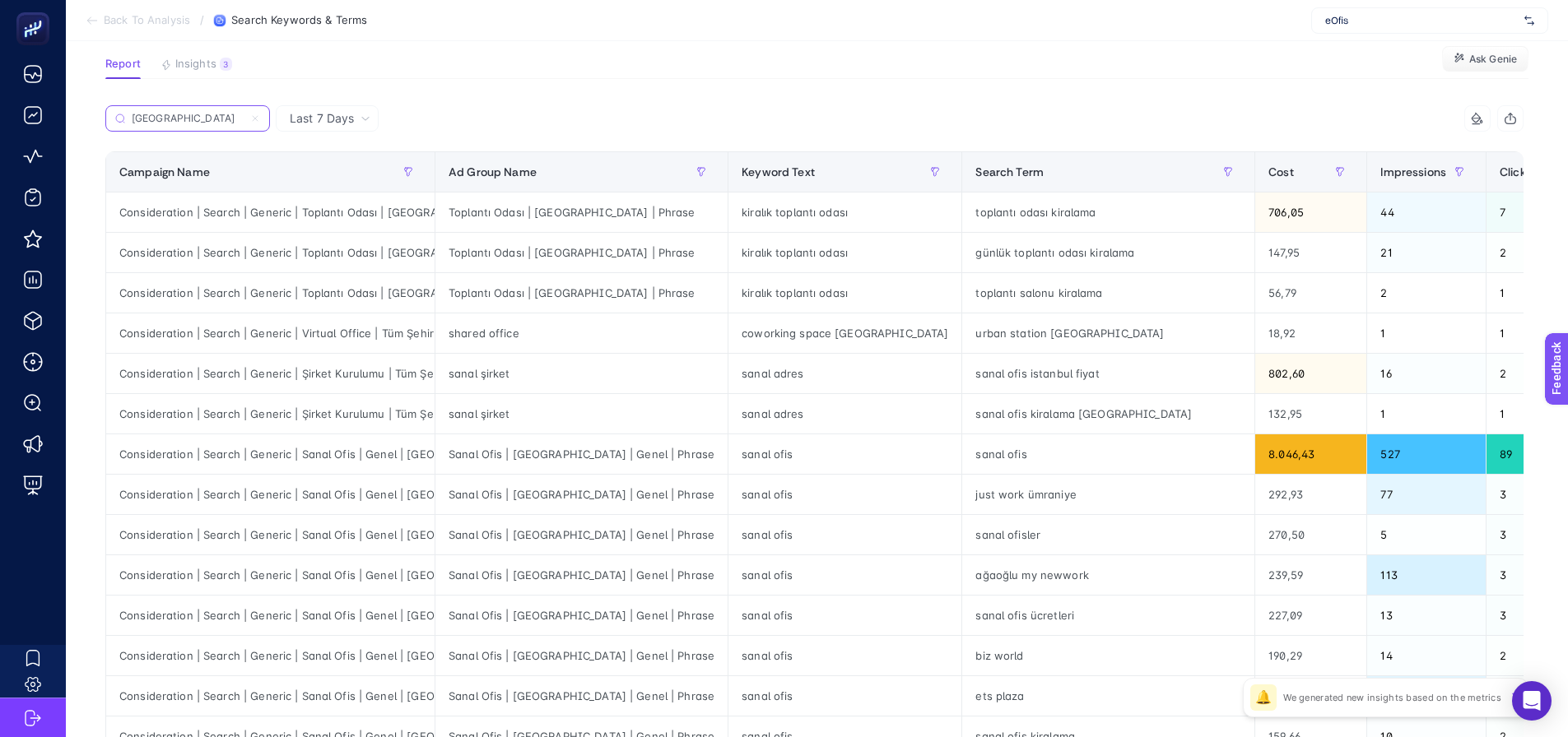
type input "istanbul"
click at [223, 121] on input "istanbul" at bounding box center [187, 119] width 112 height 13
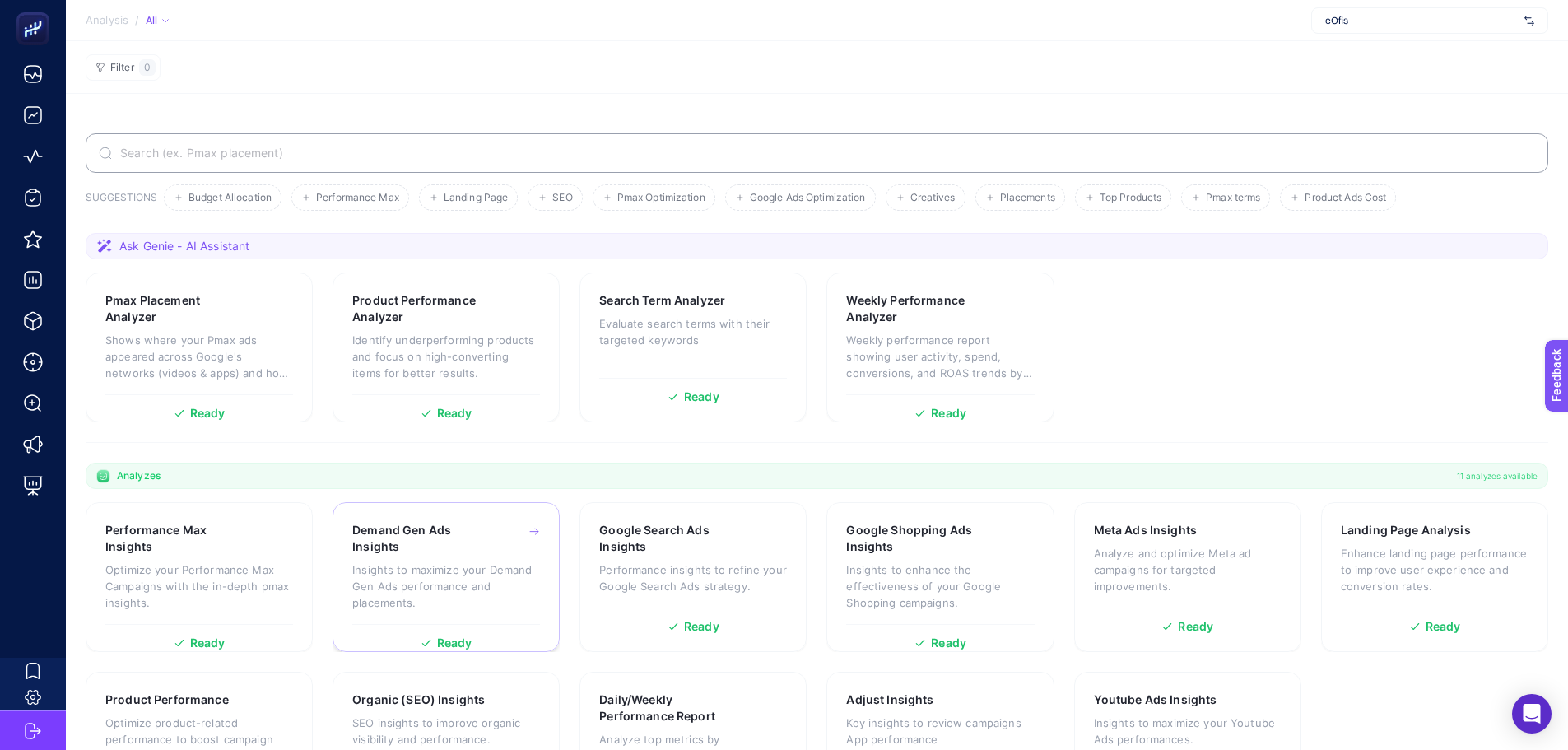
click at [366, 539] on h3 "Demand Gen Ads Insights" at bounding box center [419, 538] width 136 height 33
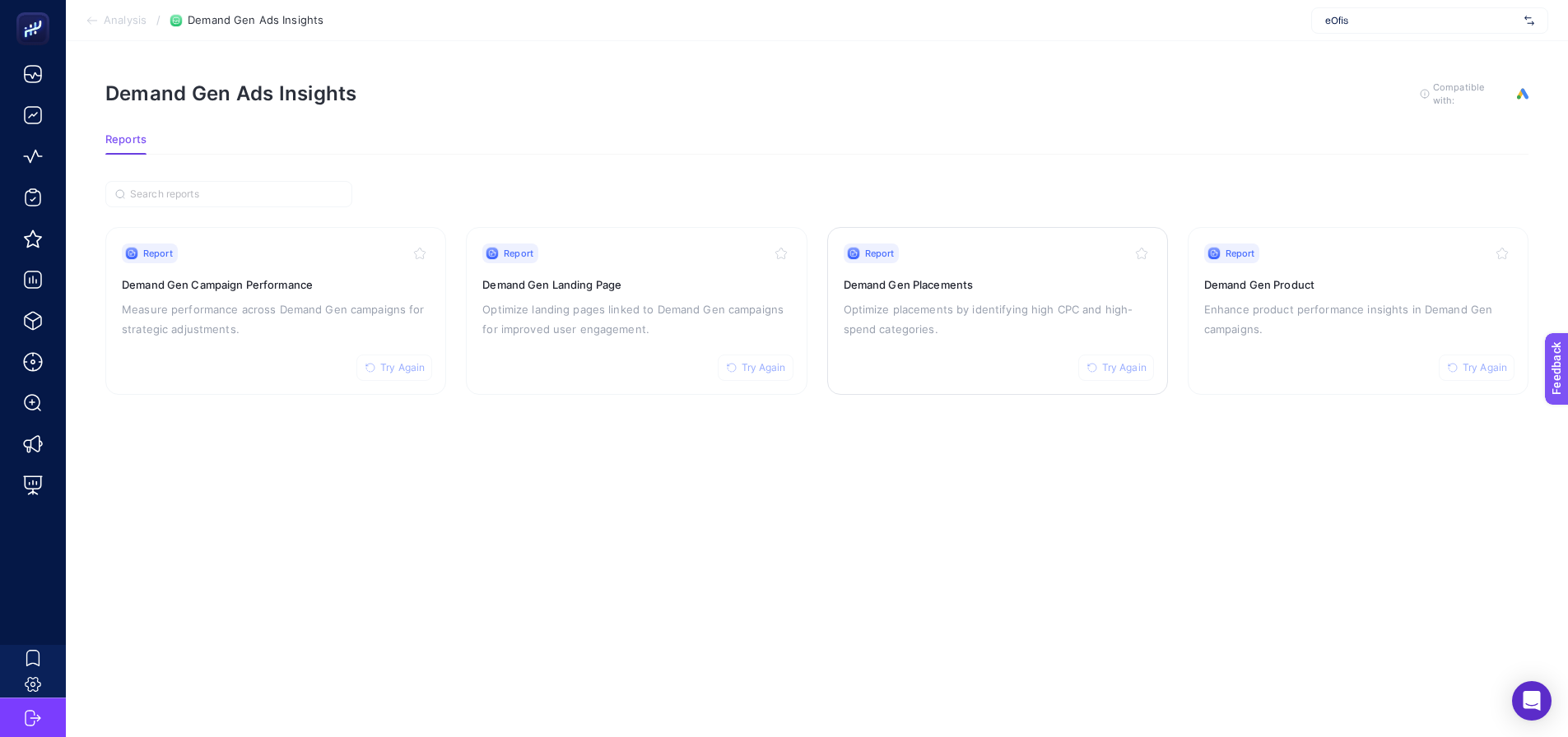
click at [1013, 325] on p "Optimize placements by identifying high CPC and high-spend categories." at bounding box center [997, 319] width 308 height 40
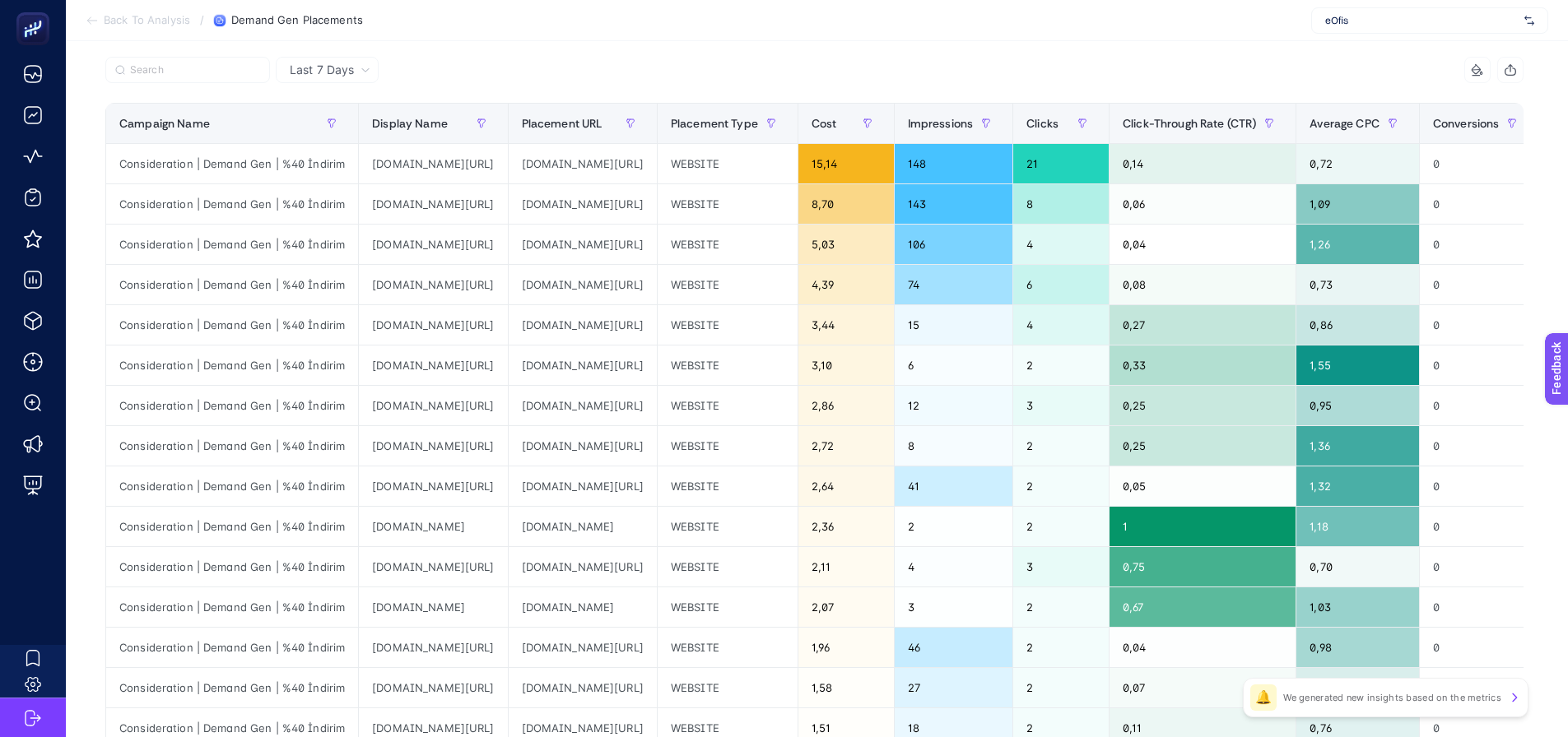
scroll to position [165, 0]
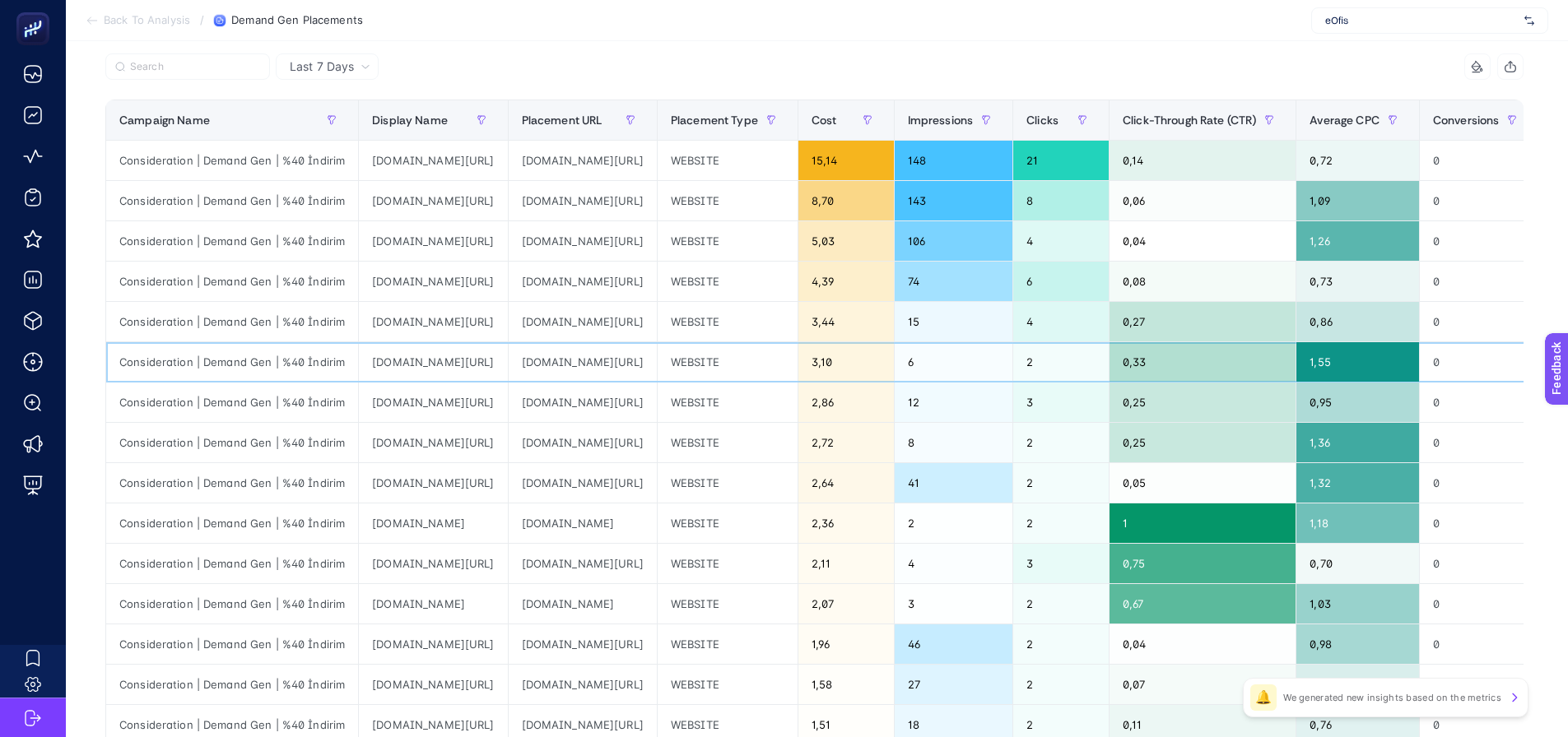
click at [455, 355] on div "[DOMAIN_NAME][URL]" at bounding box center [433, 362] width 149 height 40
copy tr "[DOMAIN_NAME][URL]"
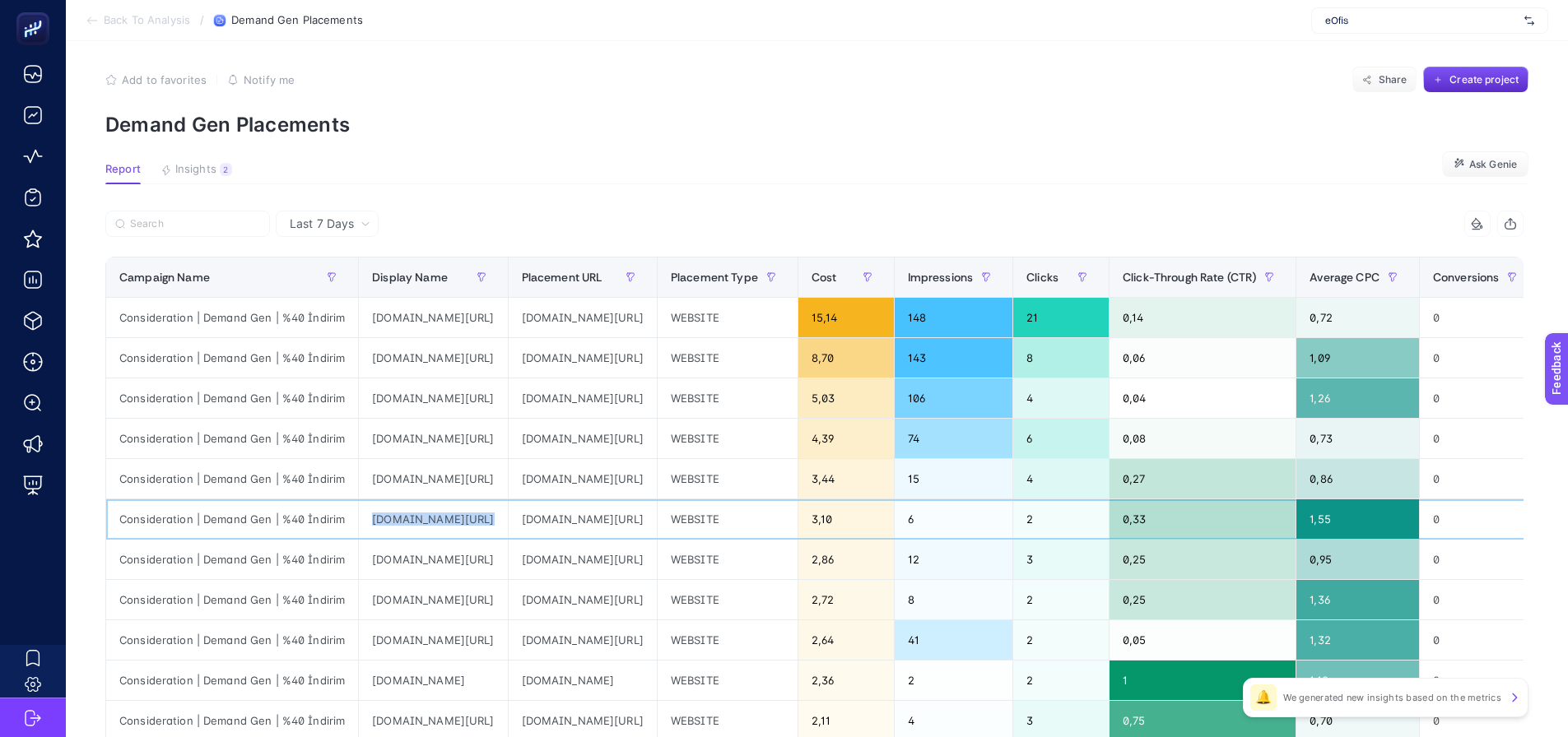
scroll to position [0, 0]
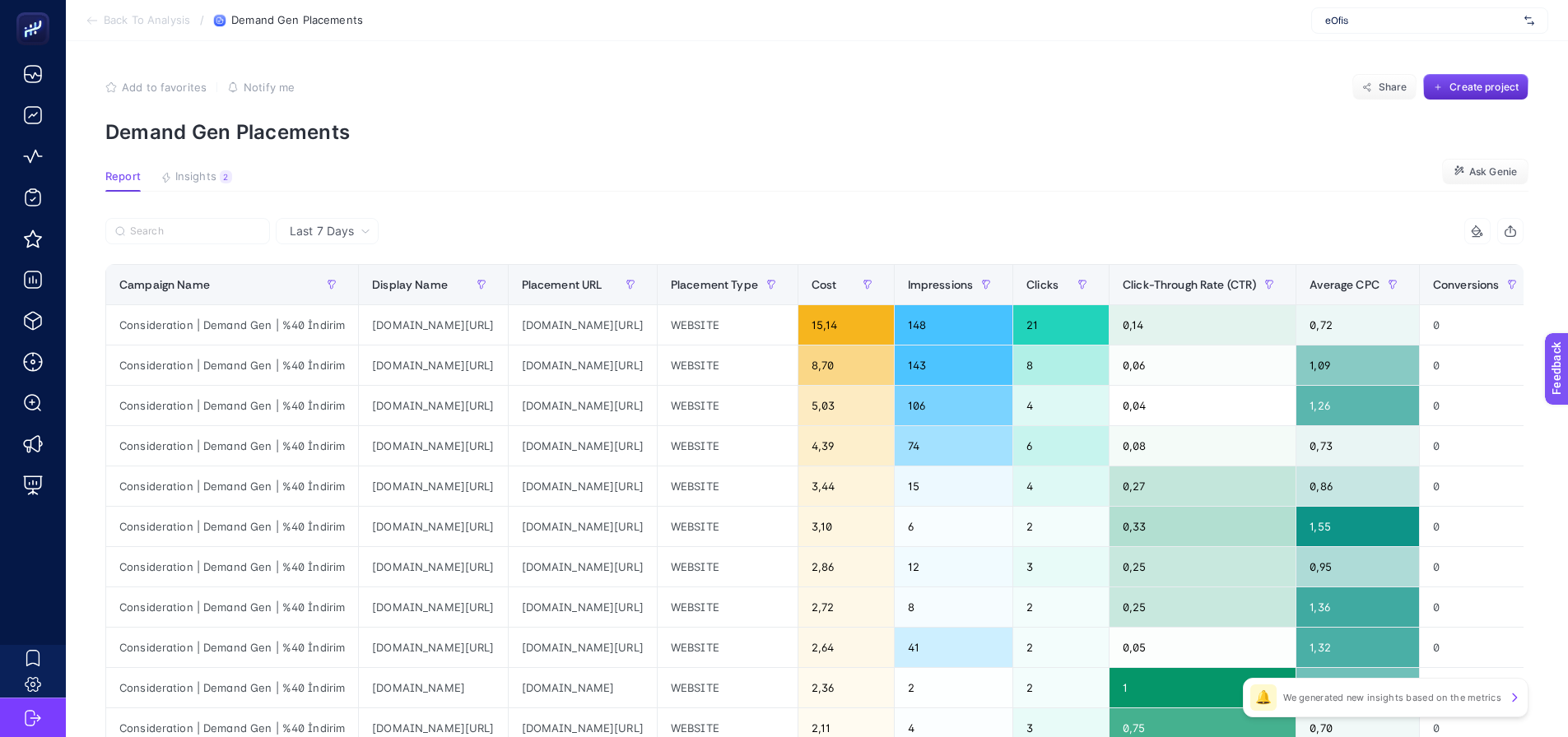
click at [402, 205] on article "Add to favorites false Notify me Share Create project Demand Gen Placements Rep…" at bounding box center [816, 684] width 1502 height 1286
click at [296, 234] on span "Last 7 Days" at bounding box center [321, 231] width 64 height 16
click at [314, 295] on li "Last 30 Days" at bounding box center [327, 295] width 93 height 30
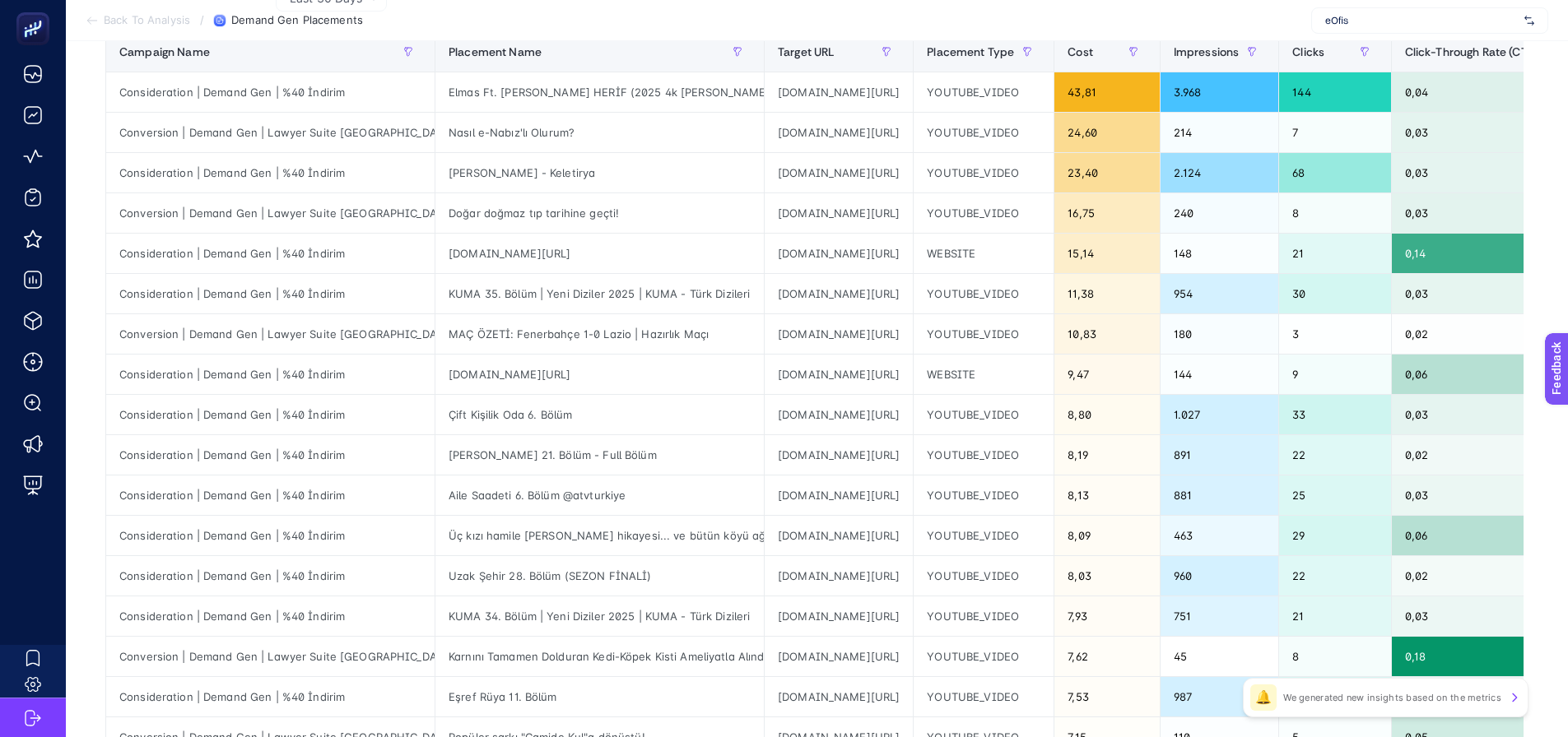
scroll to position [165, 0]
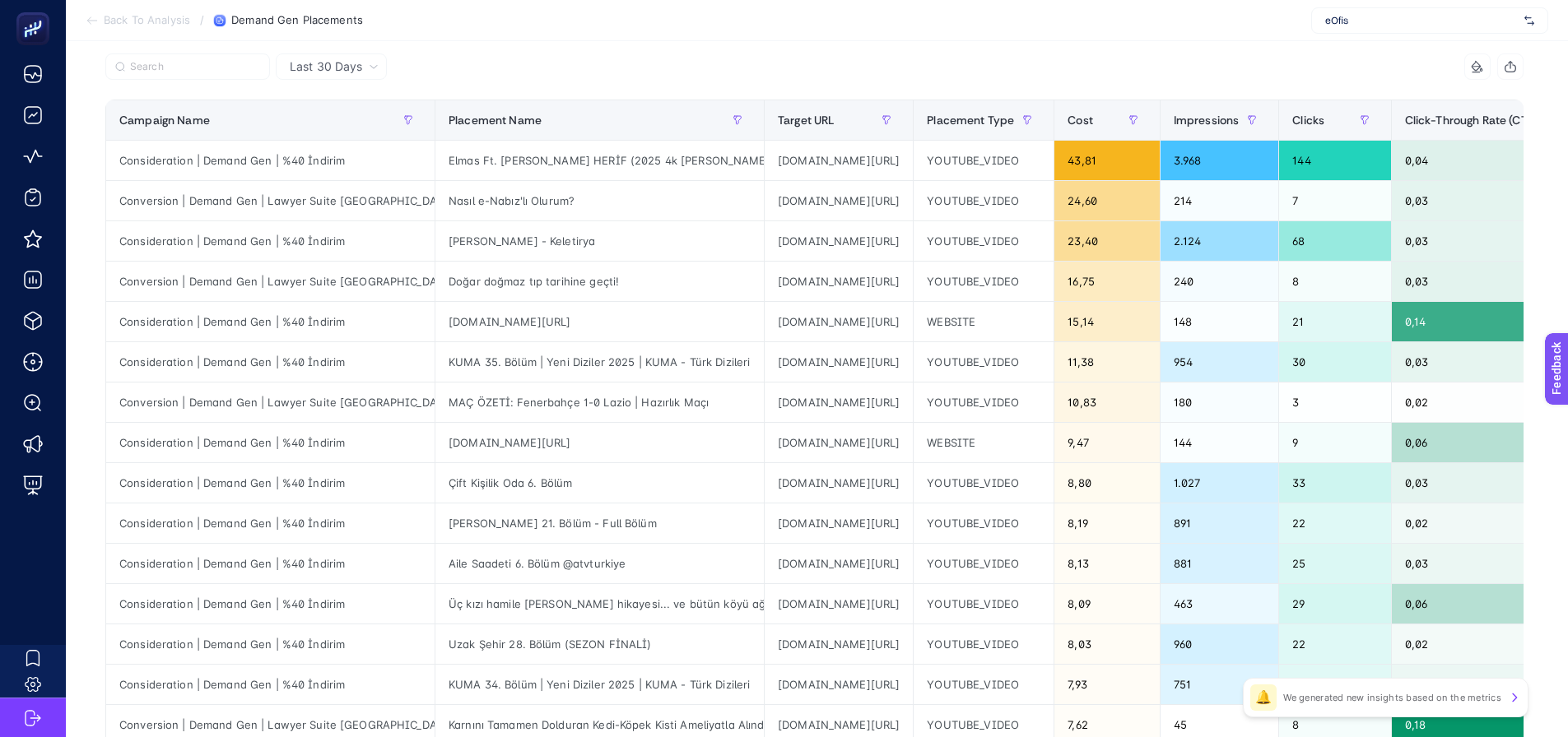
click at [332, 76] on div "Last 30 Days" at bounding box center [330, 66] width 111 height 26
click at [335, 116] on li "Last 7 Days" at bounding box center [331, 130] width 101 height 30
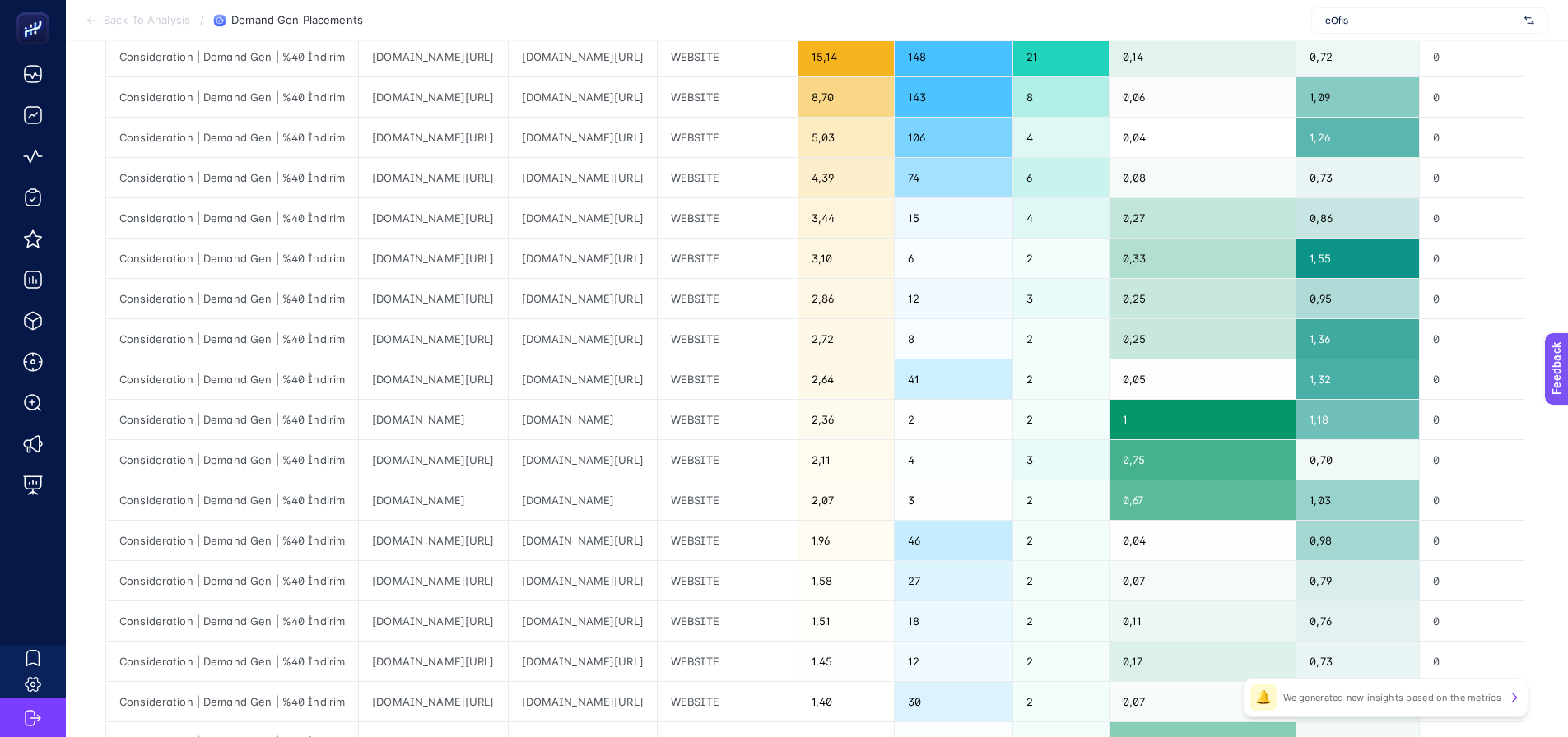
scroll to position [329, 0]
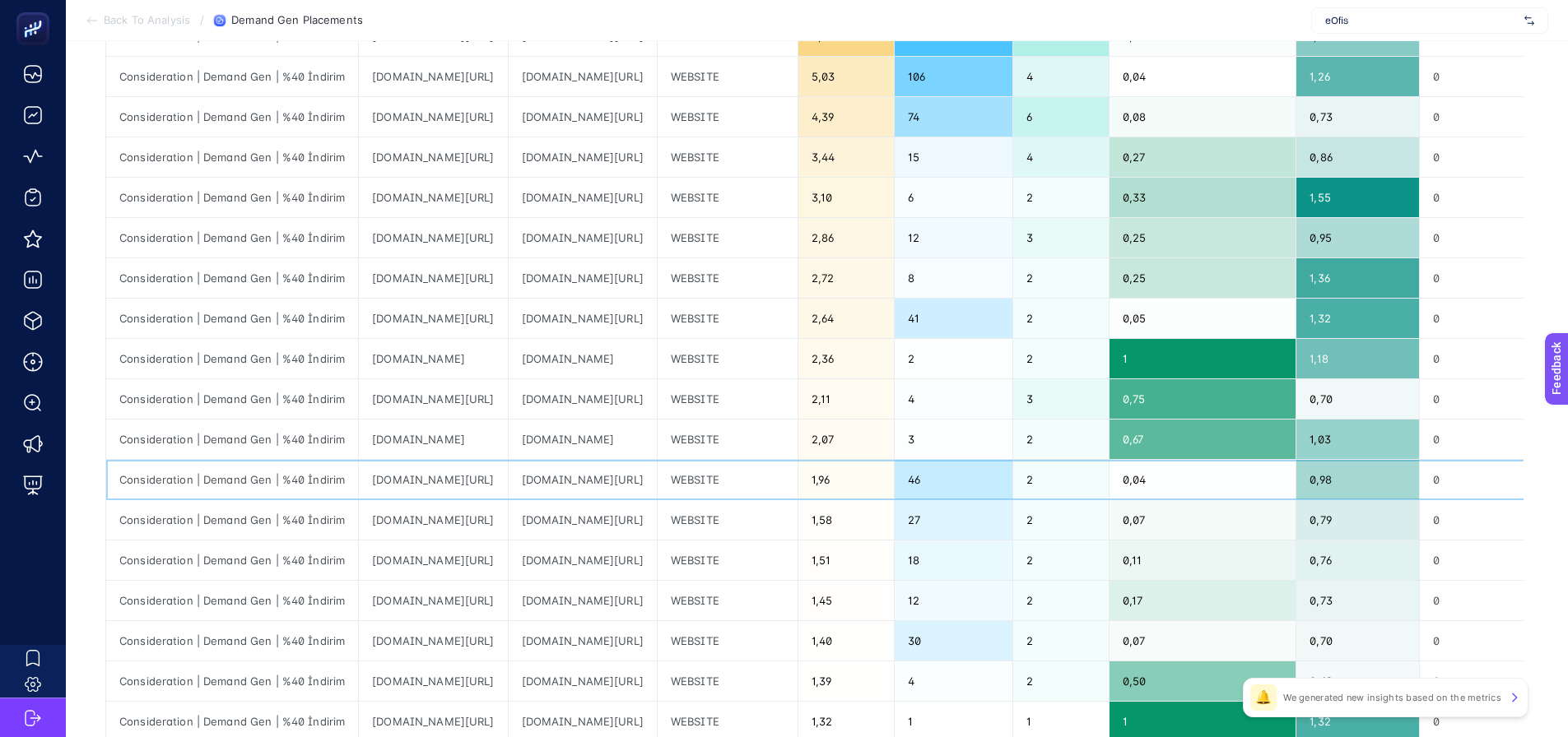
click at [412, 487] on div "gonuldostlar.org/beklenen-itiraf-geldi-5/1" at bounding box center [433, 480] width 149 height 40
click at [413, 487] on div "gonuldostlar.org/beklenen-itiraf-geldi-5/1" at bounding box center [433, 480] width 149 height 40
click at [414, 486] on div "gonuldostlar.org/beklenen-itiraf-geldi-5/1" at bounding box center [433, 480] width 149 height 40
copy tr "gonuldostlar.org/beklenen-itiraf-geldi-5/1"
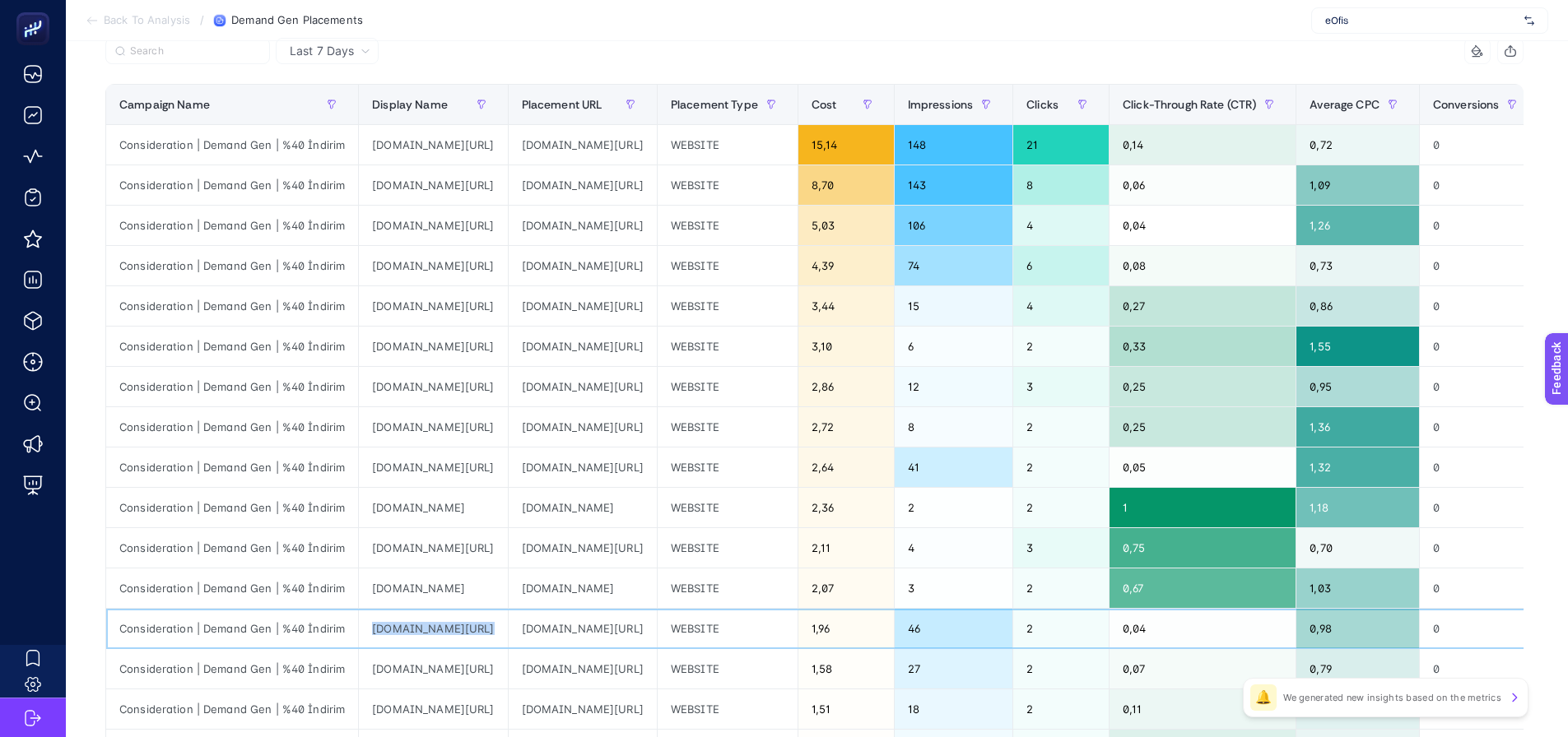
scroll to position [165, 0]
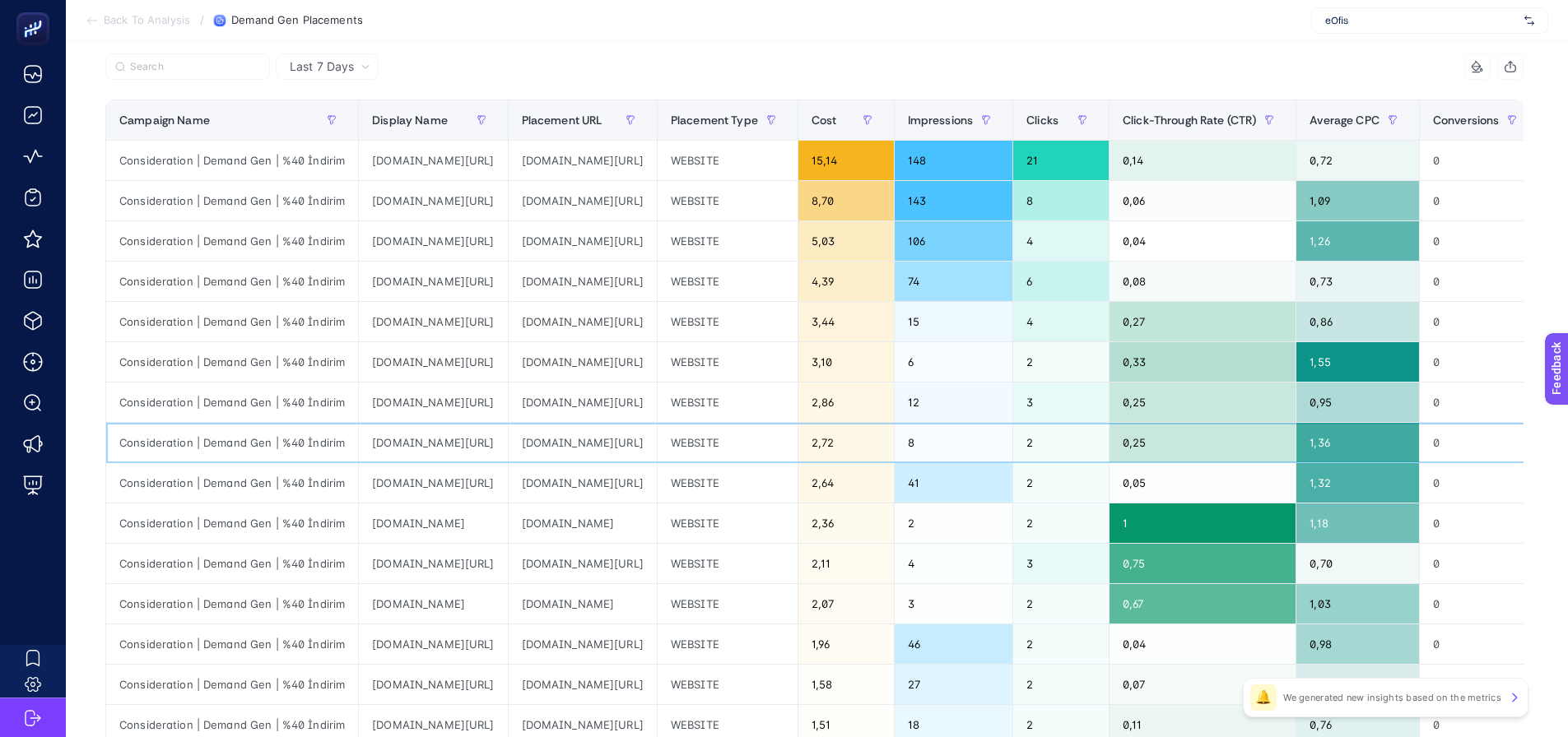
click at [500, 448] on div "bilgitarif.com/yeni/50-yasindaki-ayten/fd-2-35" at bounding box center [433, 443] width 149 height 40
click at [483, 480] on div "gonuldostlar.org/acele-edin-tukeniyor-11/1" at bounding box center [433, 483] width 149 height 40
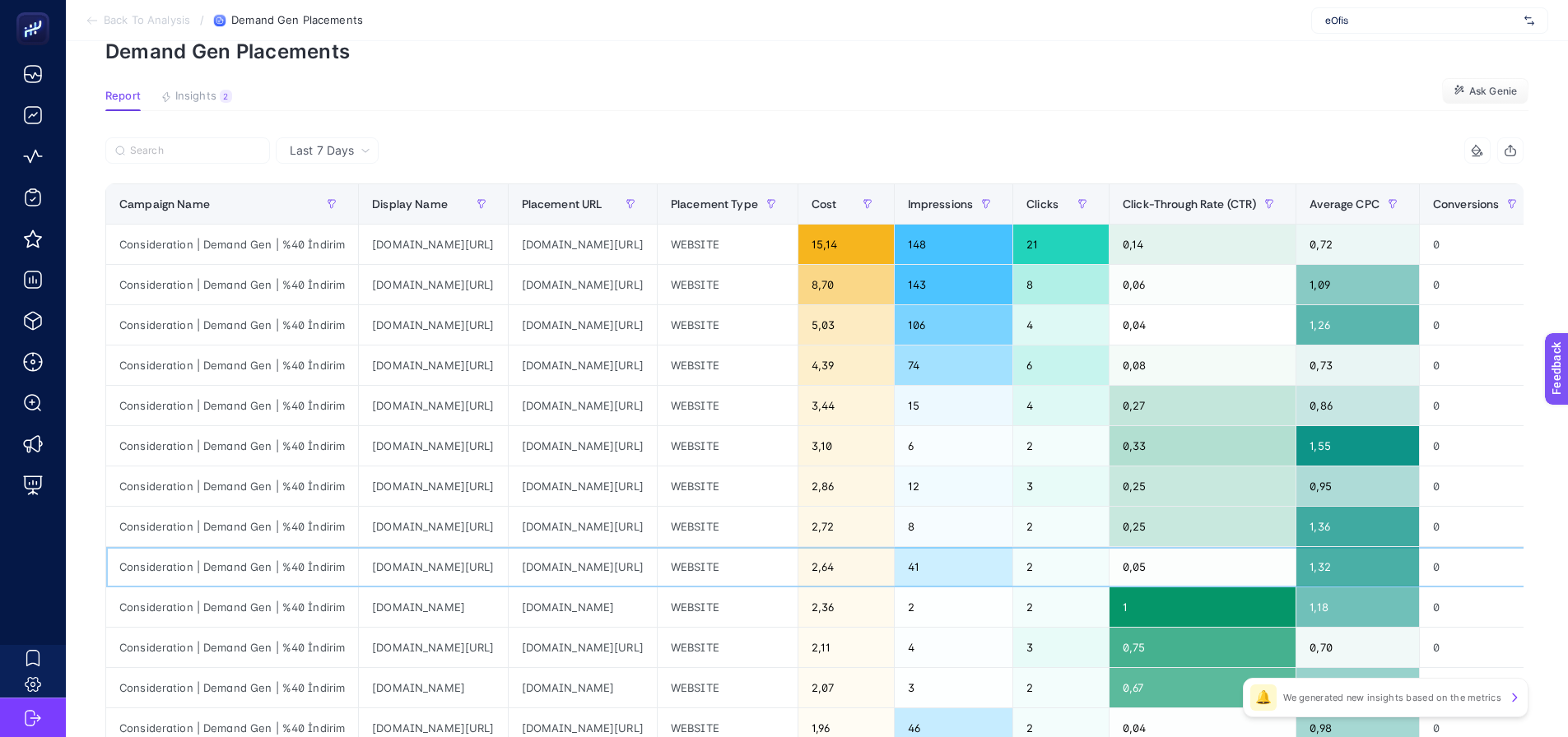
scroll to position [0, 0]
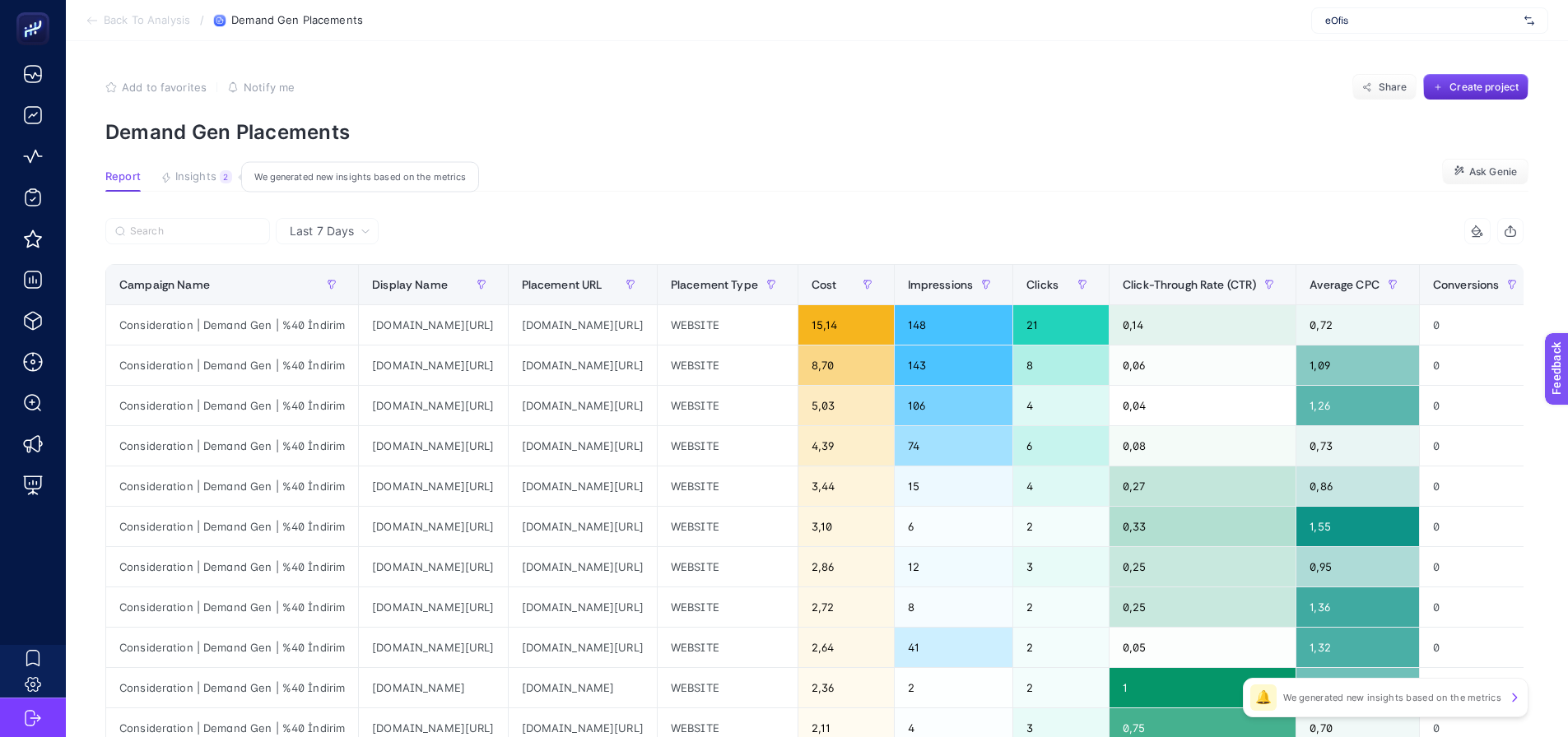
click at [196, 179] on span "Insights" at bounding box center [196, 176] width 41 height 13
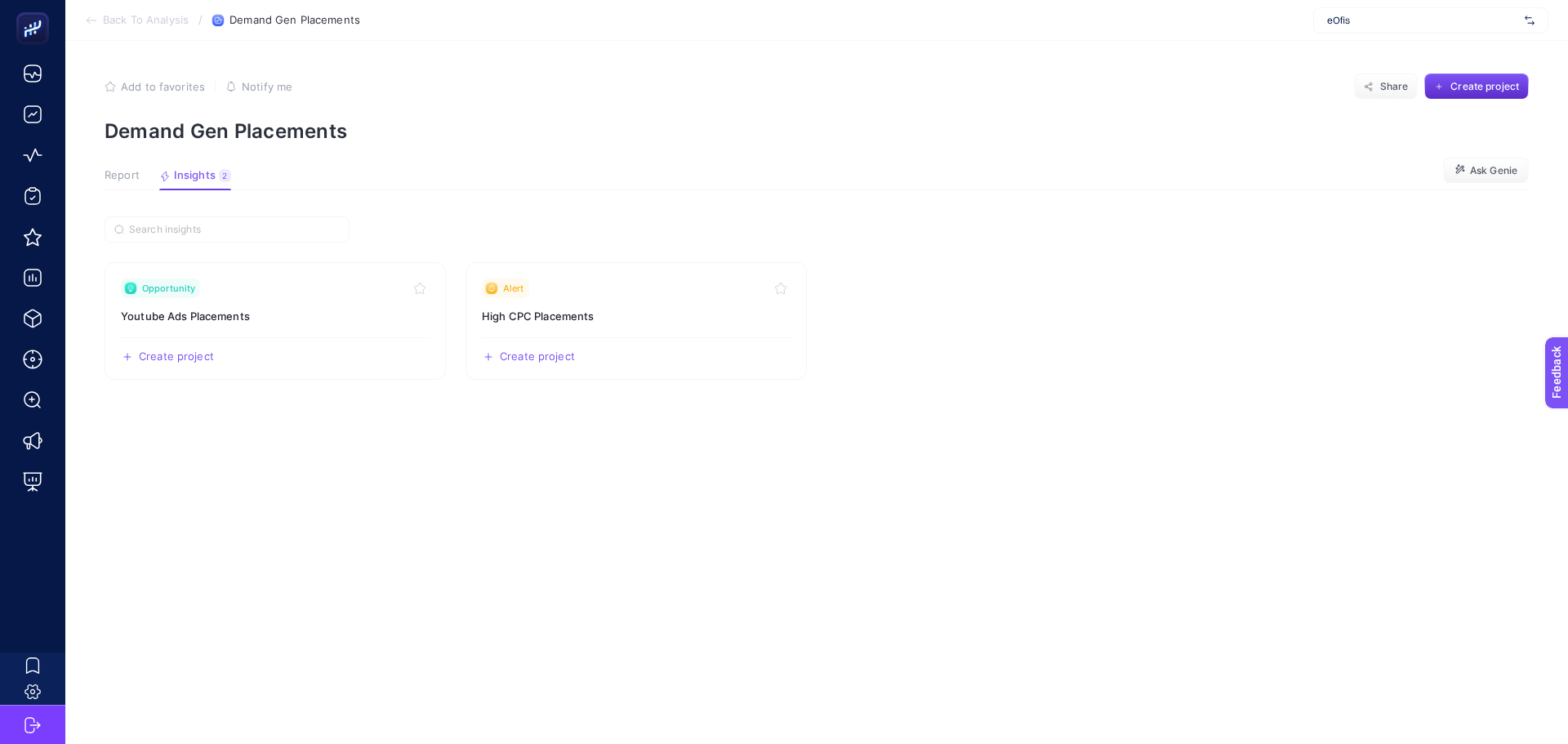
click at [120, 177] on span "Report" at bounding box center [121, 175] width 35 height 13
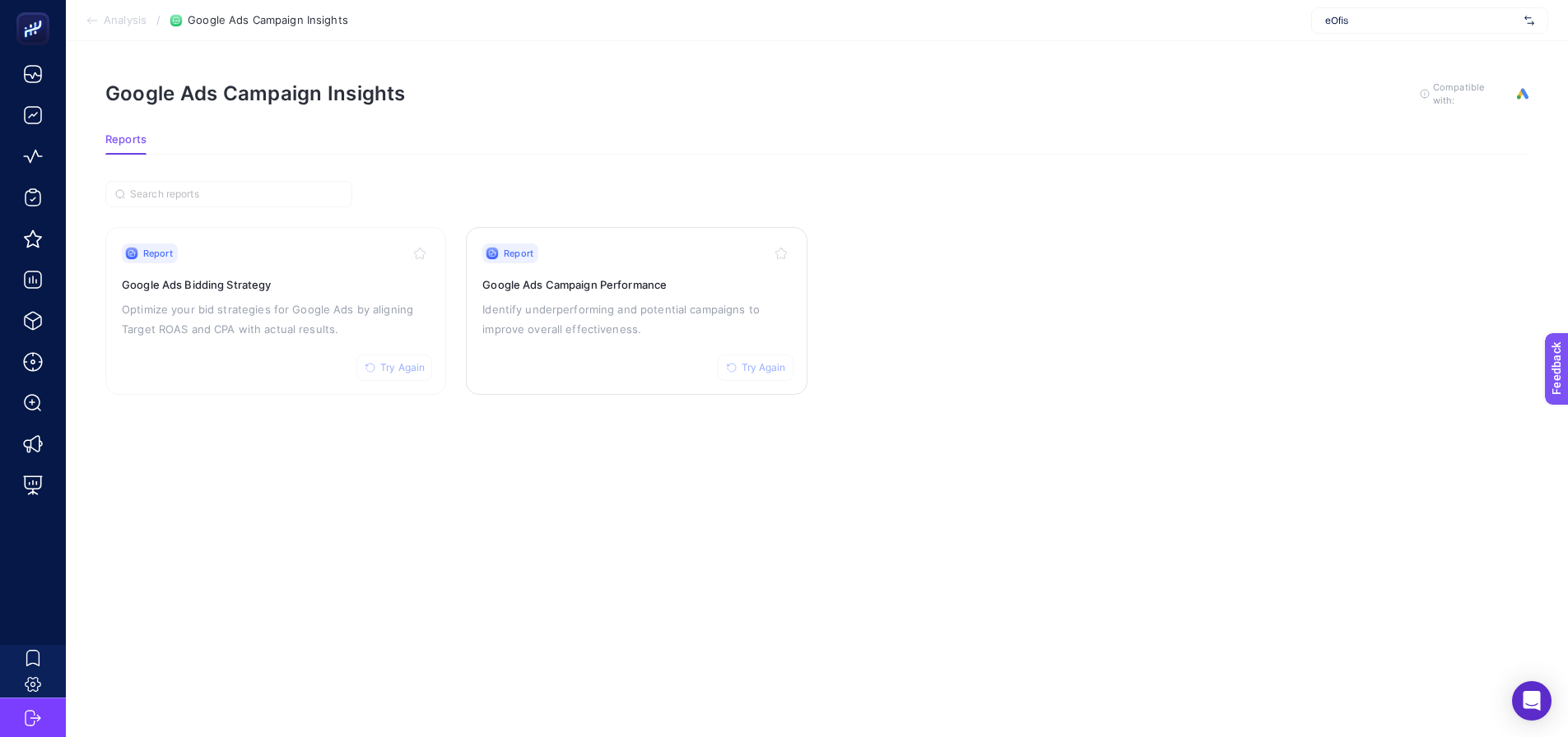
click at [638, 310] on p "Identify underperforming and potential campaigns to improve overall effectivene…" at bounding box center [636, 319] width 308 height 40
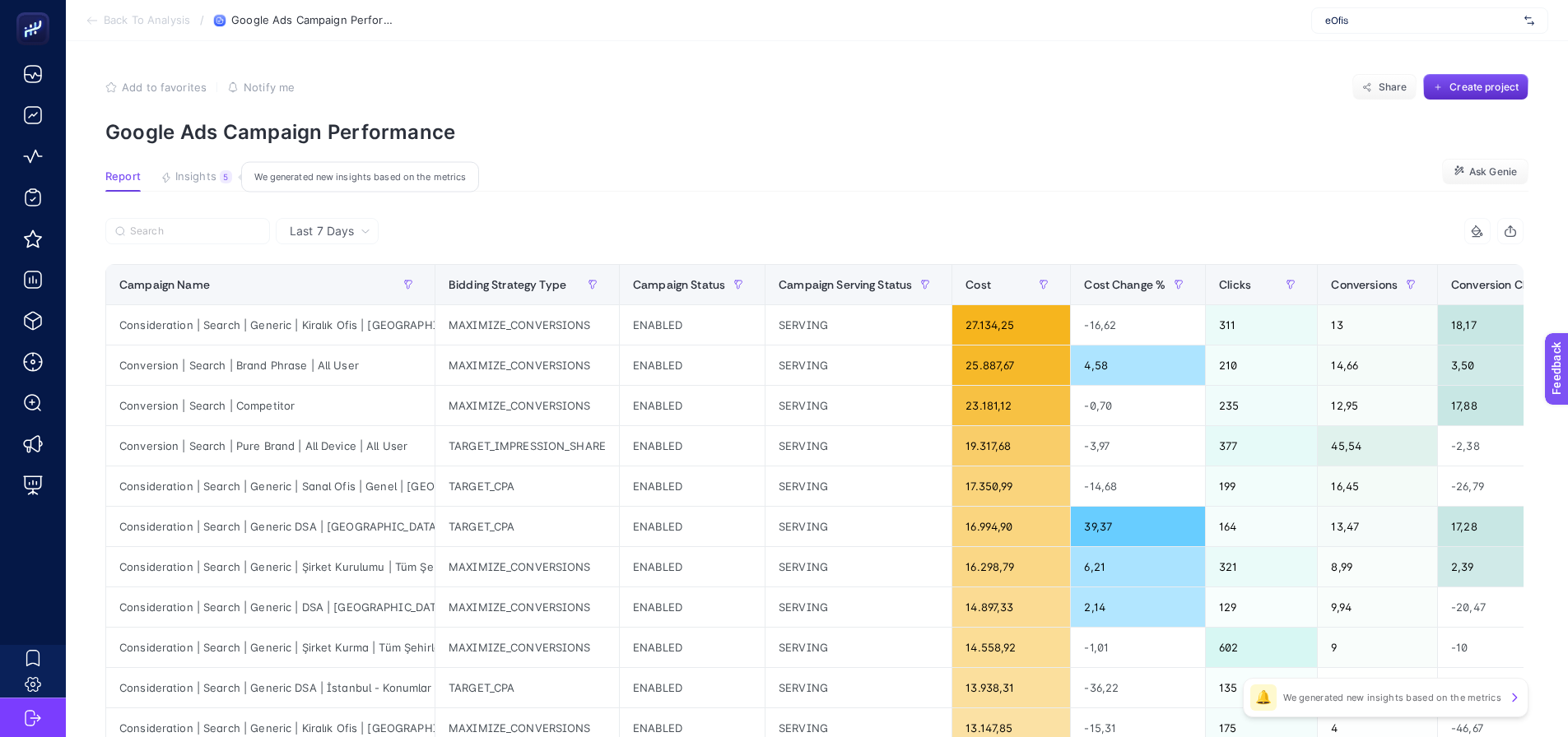
click at [217, 179] on button "Insights 5 We generated new insights based on the metrics" at bounding box center [196, 181] width 72 height 22
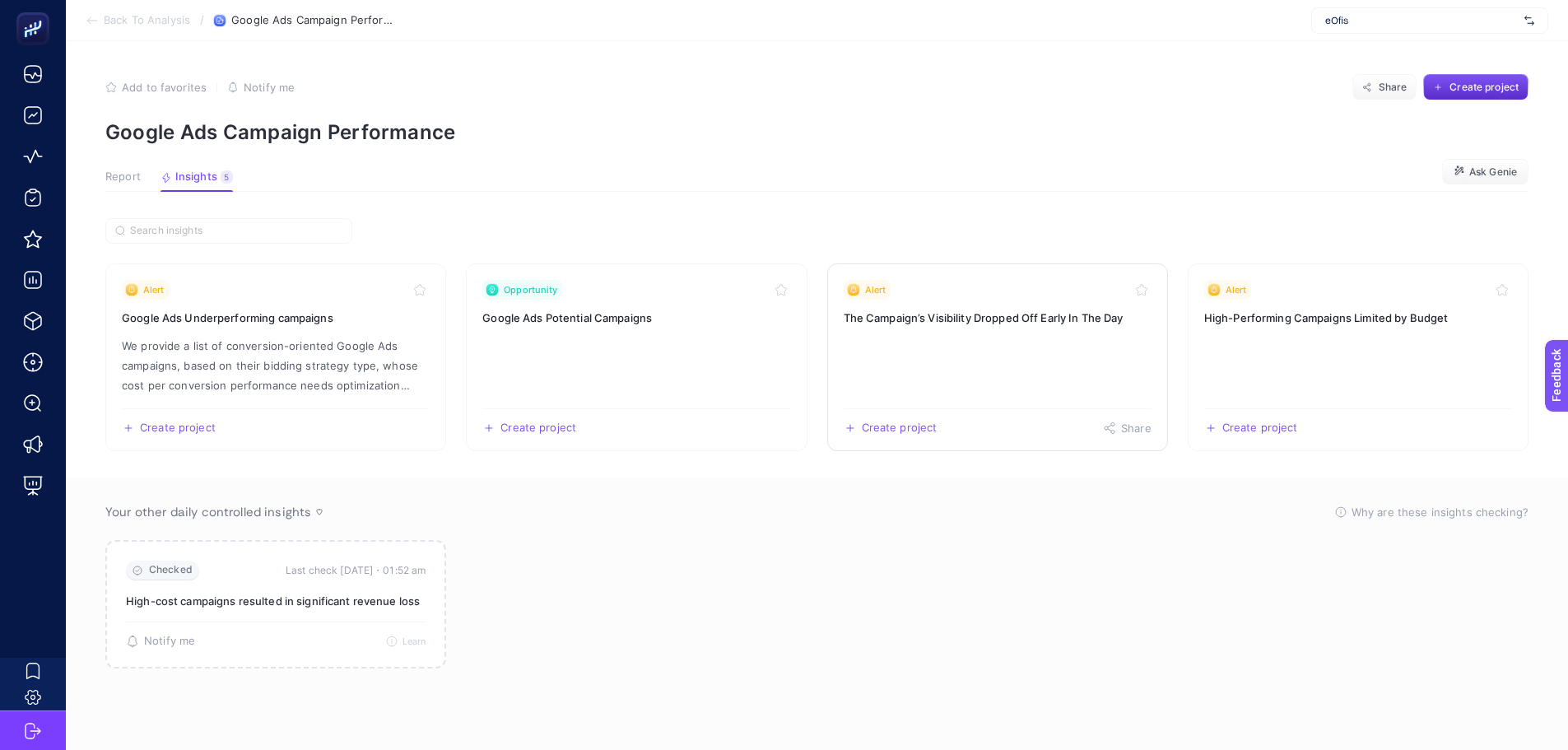
click at [995, 346] on link "Alert The Campaign’s Visibility Dropped Off Early In The Day Create project Sha…" at bounding box center [997, 357] width 341 height 188
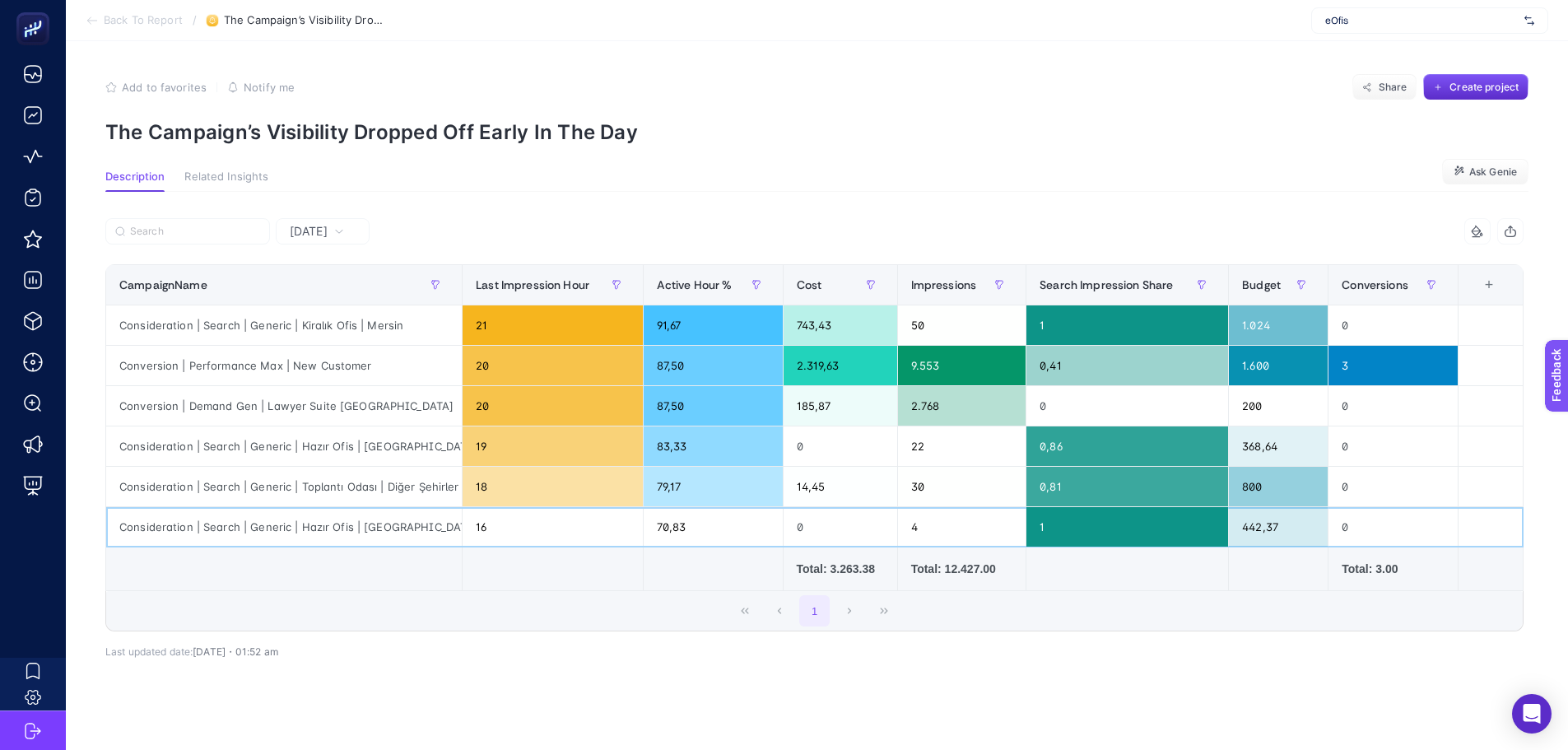
click at [509, 535] on div "16" at bounding box center [553, 527] width 180 height 40
click at [351, 532] on div "Consideration | Search | Generic | Hazır Ofis | [GEOGRAPHIC_DATA]" at bounding box center [284, 527] width 356 height 40
click at [692, 525] on div "70,83" at bounding box center [713, 527] width 140 height 40
click at [698, 491] on div "79,17" at bounding box center [713, 487] width 140 height 40
click at [700, 521] on div "70,83" at bounding box center [713, 527] width 140 height 40
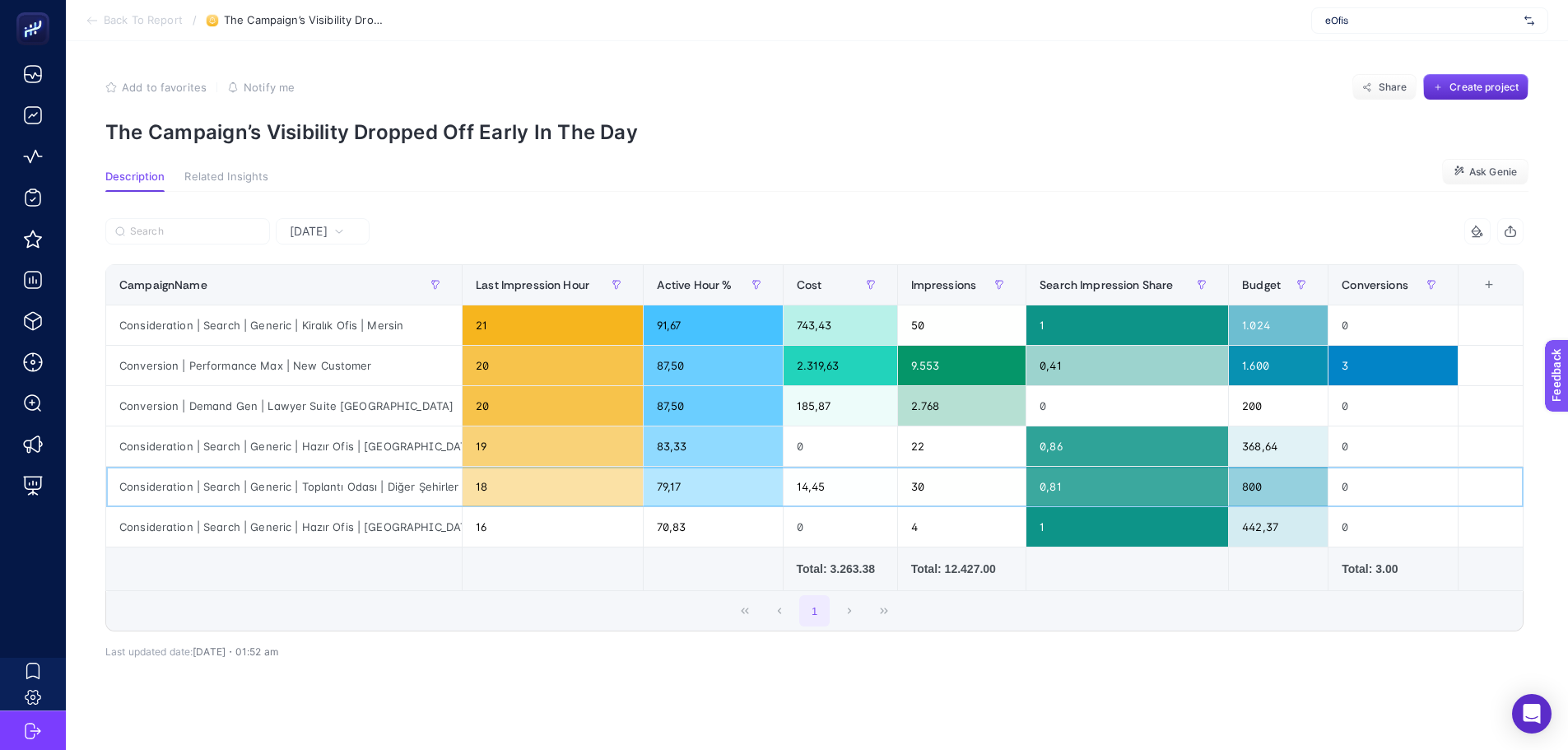
click at [693, 467] on div "79,17" at bounding box center [713, 487] width 140 height 40
click at [694, 505] on div "79,17" at bounding box center [713, 487] width 140 height 40
click at [692, 529] on div "70,83" at bounding box center [713, 527] width 140 height 40
drag, startPoint x: 799, startPoint y: 517, endPoint x: 810, endPoint y: 518, distance: 11.0
click at [810, 518] on div "0" at bounding box center [841, 527] width 113 height 40
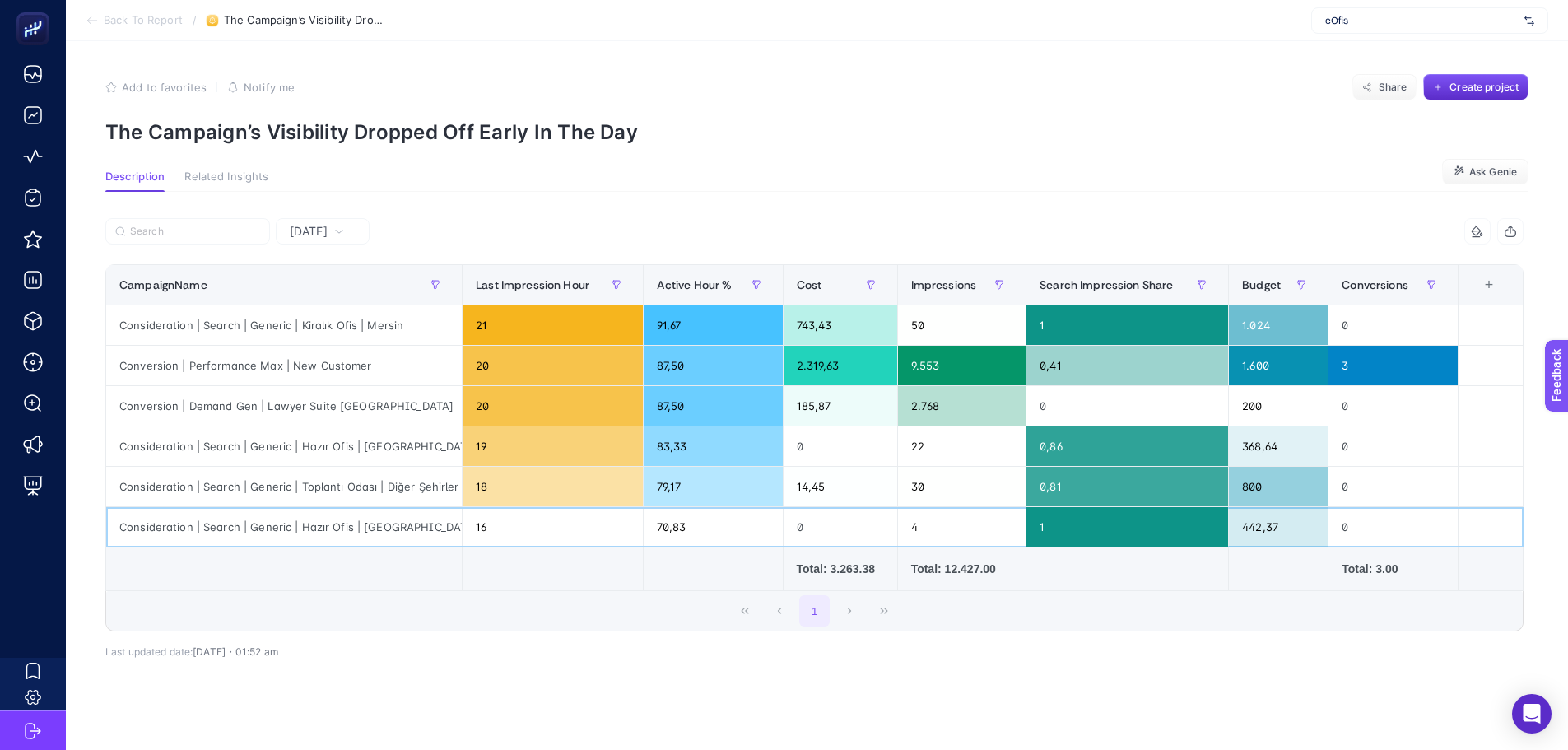
click at [1272, 525] on div "442,37" at bounding box center [1278, 527] width 99 height 40
click at [852, 499] on div "14,45" at bounding box center [841, 487] width 113 height 40
click at [816, 429] on div "0" at bounding box center [841, 447] width 113 height 40
click at [817, 407] on div "185,87" at bounding box center [841, 406] width 113 height 40
click at [818, 368] on div "2.319,63" at bounding box center [841, 366] width 113 height 40
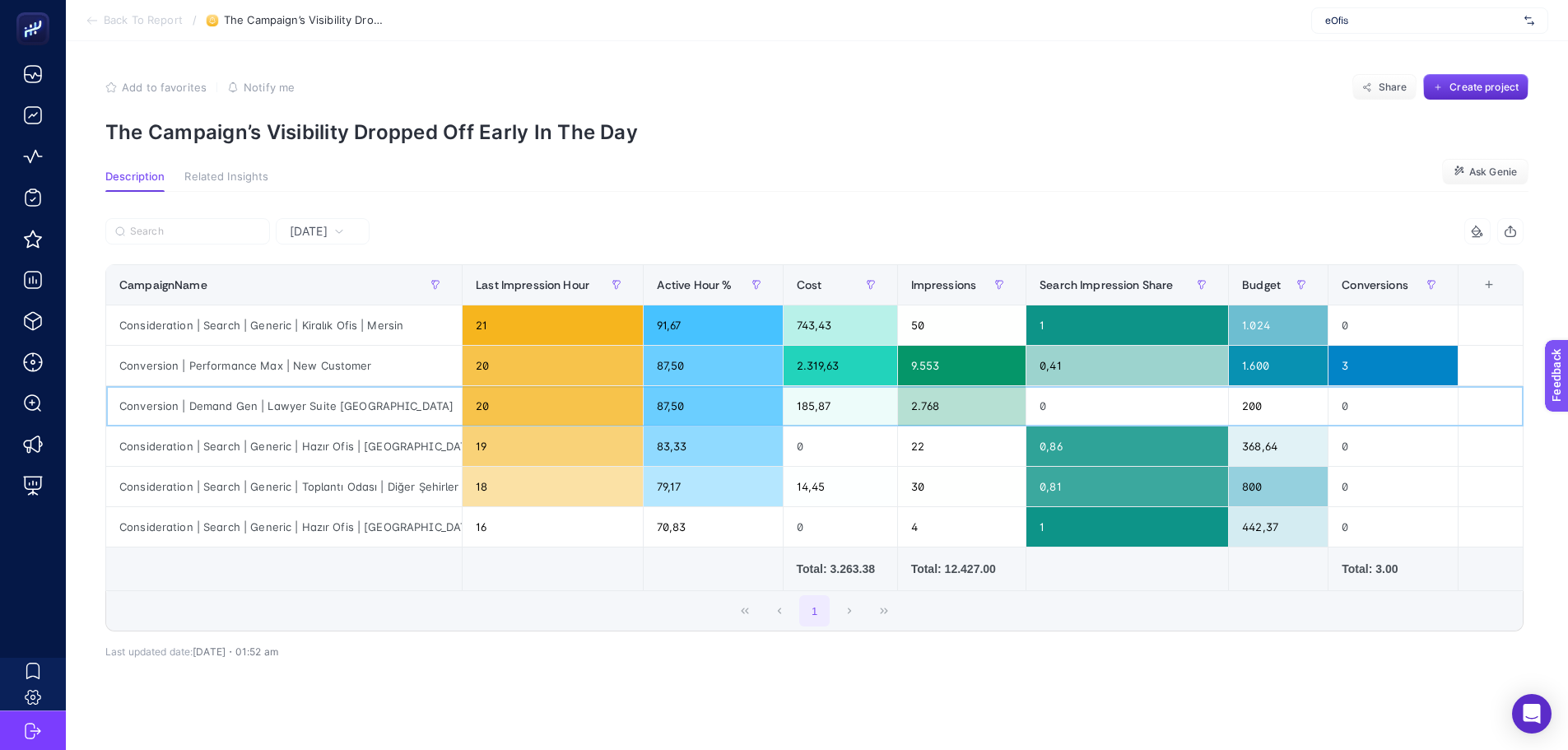
click at [825, 400] on div "185,87" at bounding box center [841, 406] width 113 height 40
click at [1290, 410] on div "200" at bounding box center [1278, 406] width 99 height 40
click at [848, 411] on div "185,87" at bounding box center [841, 406] width 113 height 40
click at [972, 370] on div "9.553" at bounding box center [962, 366] width 129 height 40
click at [856, 425] on div "185,87" at bounding box center [841, 406] width 113 height 40
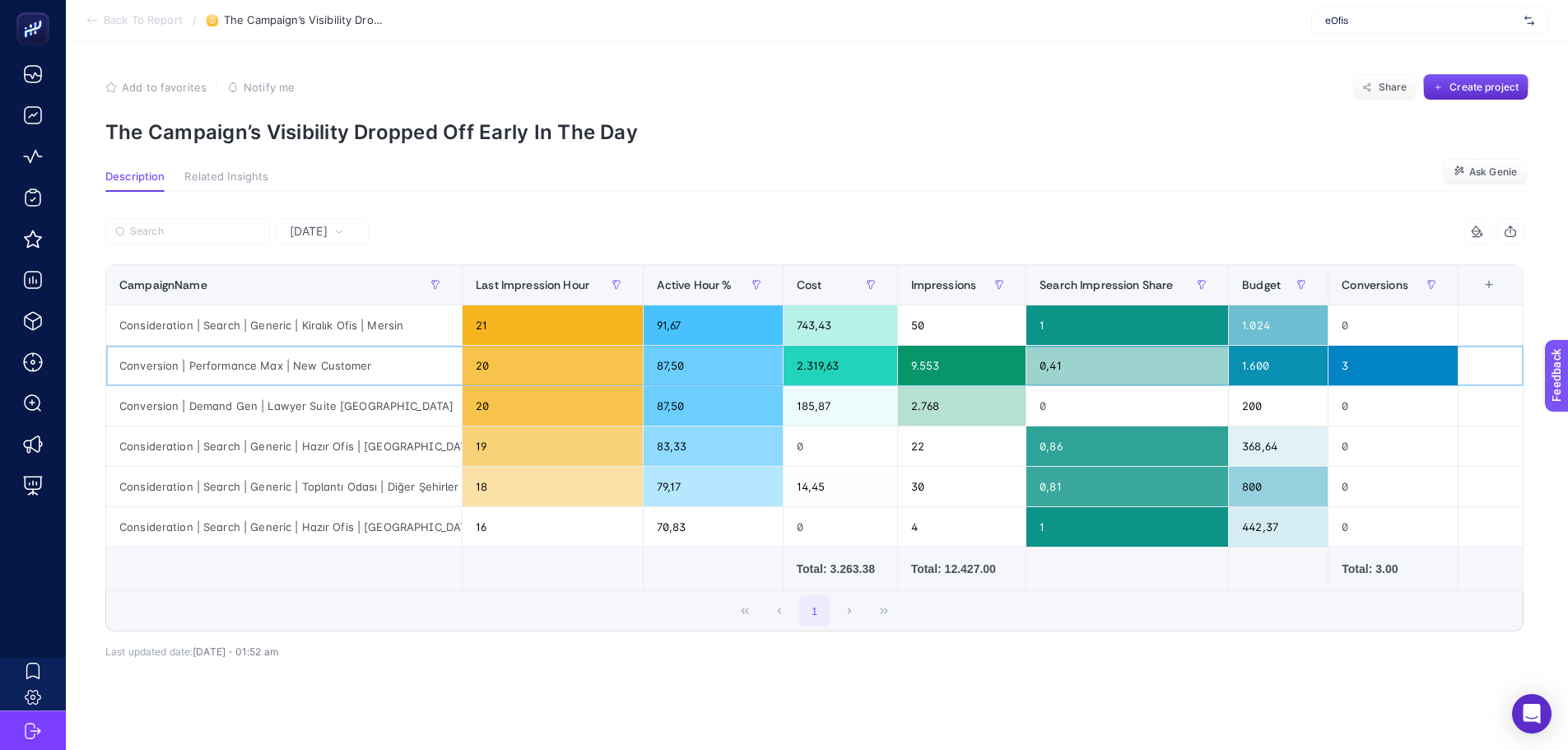
click at [868, 358] on div "2.319,63" at bounding box center [841, 366] width 113 height 40
click at [1060, 157] on article "Add to favorites false Notify me Share Create project The Campaign’s Visibility…" at bounding box center [816, 409] width 1502 height 736
click at [305, 237] on span "[DATE]" at bounding box center [309, 231] width 38 height 16
drag, startPoint x: 305, startPoint y: 237, endPoint x: 305, endPoint y: 291, distance: 54.0
click at [305, 291] on li "Last 7 Days" at bounding box center [322, 295] width 84 height 30
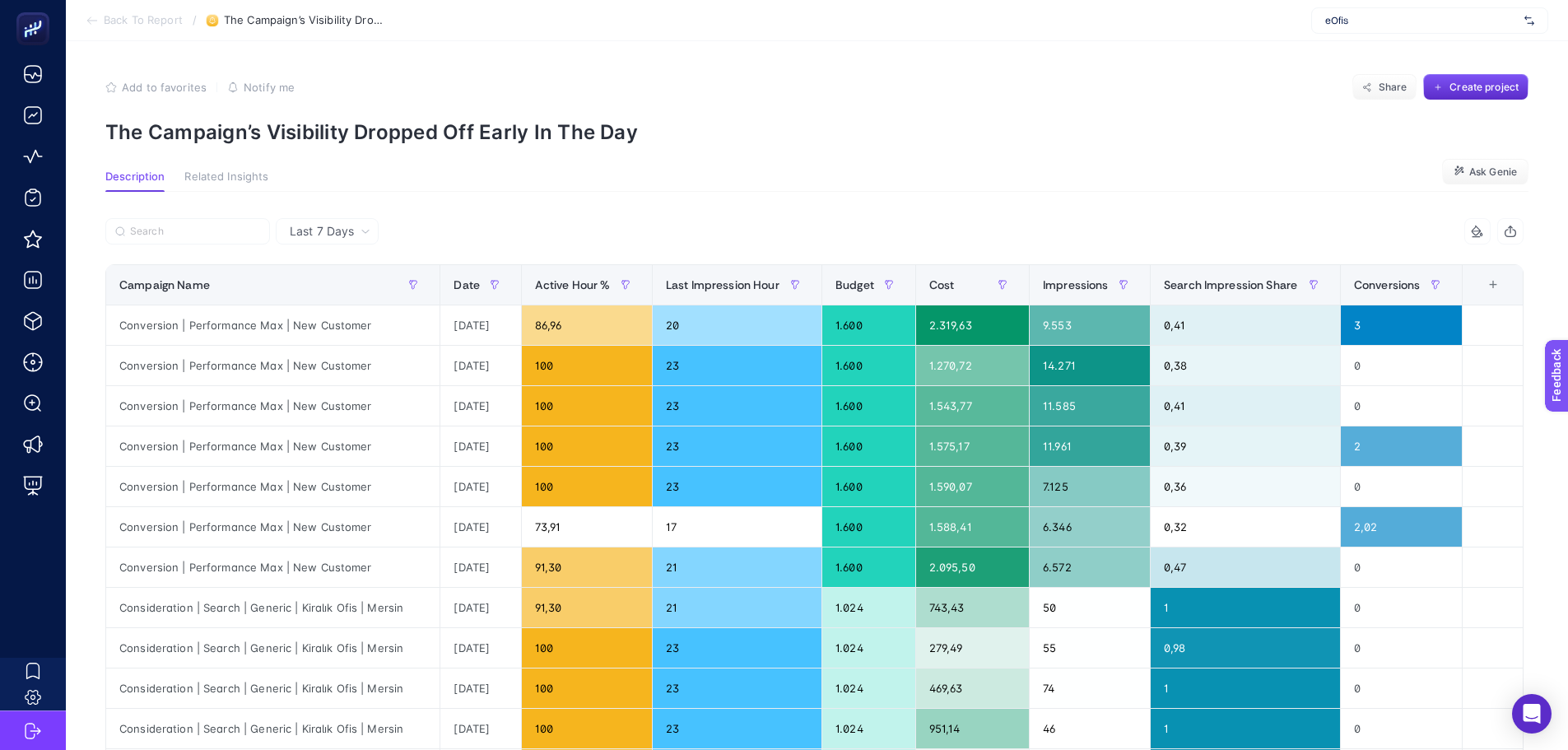
click at [318, 231] on span "Last 7 Days" at bounding box center [321, 231] width 64 height 16
click at [326, 286] on li "Last 7 Days" at bounding box center [327, 295] width 93 height 30
click at [762, 185] on section "Description Related Insights Ask Genie" at bounding box center [816, 181] width 1423 height 22
click at [987, 122] on p "The Campaign’s Visibility Dropped Off Early In The Day" at bounding box center [816, 132] width 1423 height 24
click at [497, 152] on article "Add to favorites false Notify me Share Create project The Campaign’s Visibility…" at bounding box center [816, 691] width 1502 height 1300
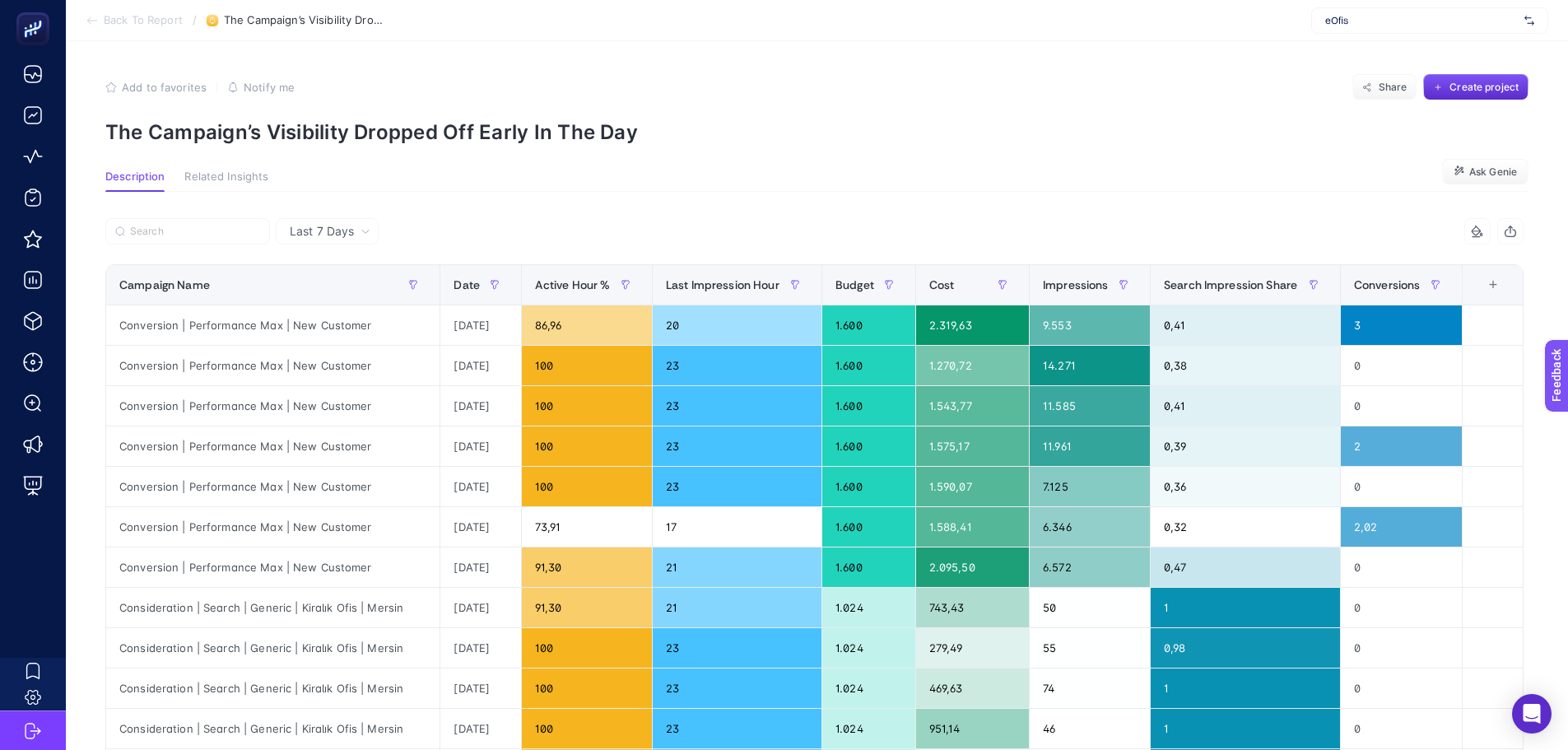
click at [689, 129] on p "The Campaign’s Visibility Dropped Off Early In The Day" at bounding box center [816, 132] width 1423 height 24
click at [323, 229] on span "Last 7 Days" at bounding box center [321, 231] width 64 height 16
click at [321, 281] on li "[DATE]" at bounding box center [327, 295] width 93 height 30
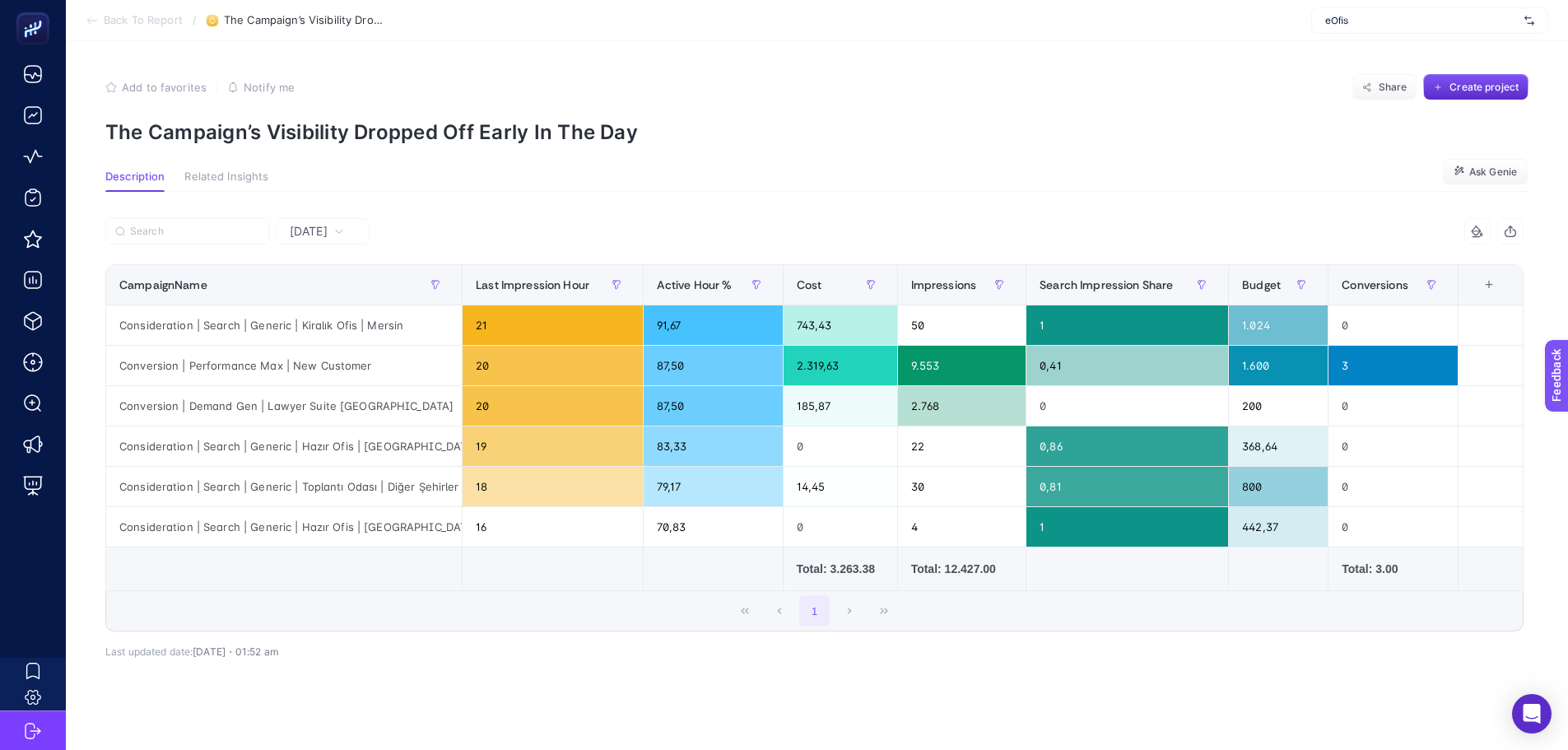
click at [504, 187] on section "Description Related Insights Ask Genie" at bounding box center [816, 181] width 1423 height 22
click at [578, 140] on p "The Campaign’s Visibility Dropped Off Early In The Day" at bounding box center [816, 132] width 1423 height 24
click at [582, 131] on p "The Campaign’s Visibility Dropped Off Early In The Day" at bounding box center [816, 132] width 1423 height 24
click at [583, 131] on p "The Campaign’s Visibility Dropped Off Early In The Day" at bounding box center [816, 132] width 1423 height 24
click at [624, 137] on p "The Campaign’s Visibility Dropped Off Early In The Day" at bounding box center [816, 132] width 1423 height 24
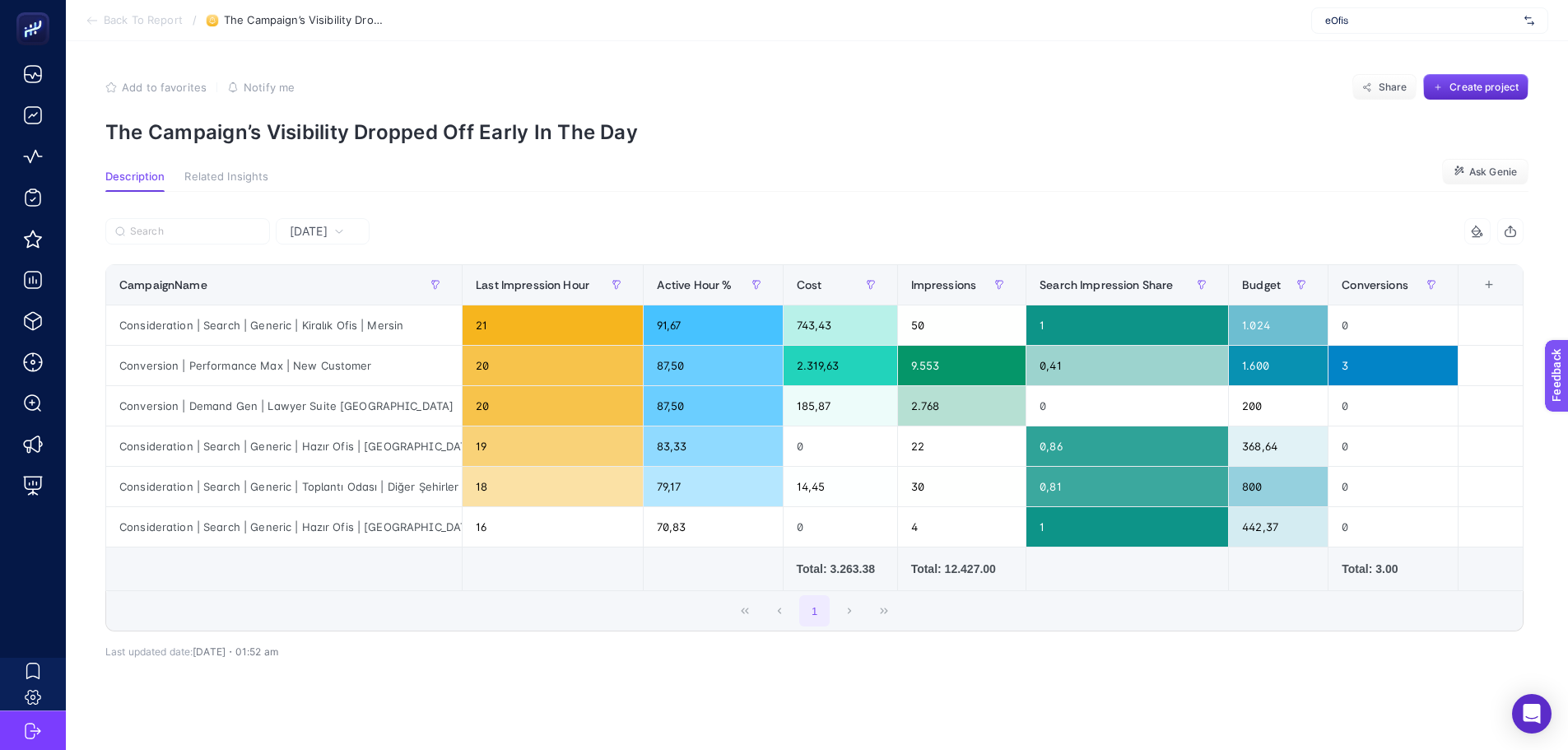
click at [1040, 149] on article "Add to favorites false Notify me Share Create project The Campaign’s Visibility…" at bounding box center [816, 409] width 1502 height 736
click at [643, 573] on td at bounding box center [712, 569] width 140 height 43
click at [942, 637] on div "7 items selected CampaignName Last Impression Hour Active Hour % Cost Impressio…" at bounding box center [815, 451] width 1419 height 413
drag, startPoint x: 587, startPoint y: 669, endPoint x: 596, endPoint y: 655, distance: 16.6
click at [588, 669] on div "7 items selected CampaignName Last Impression Hour Active Hour % Cost Impressio…" at bounding box center [815, 461] width 1419 height 433
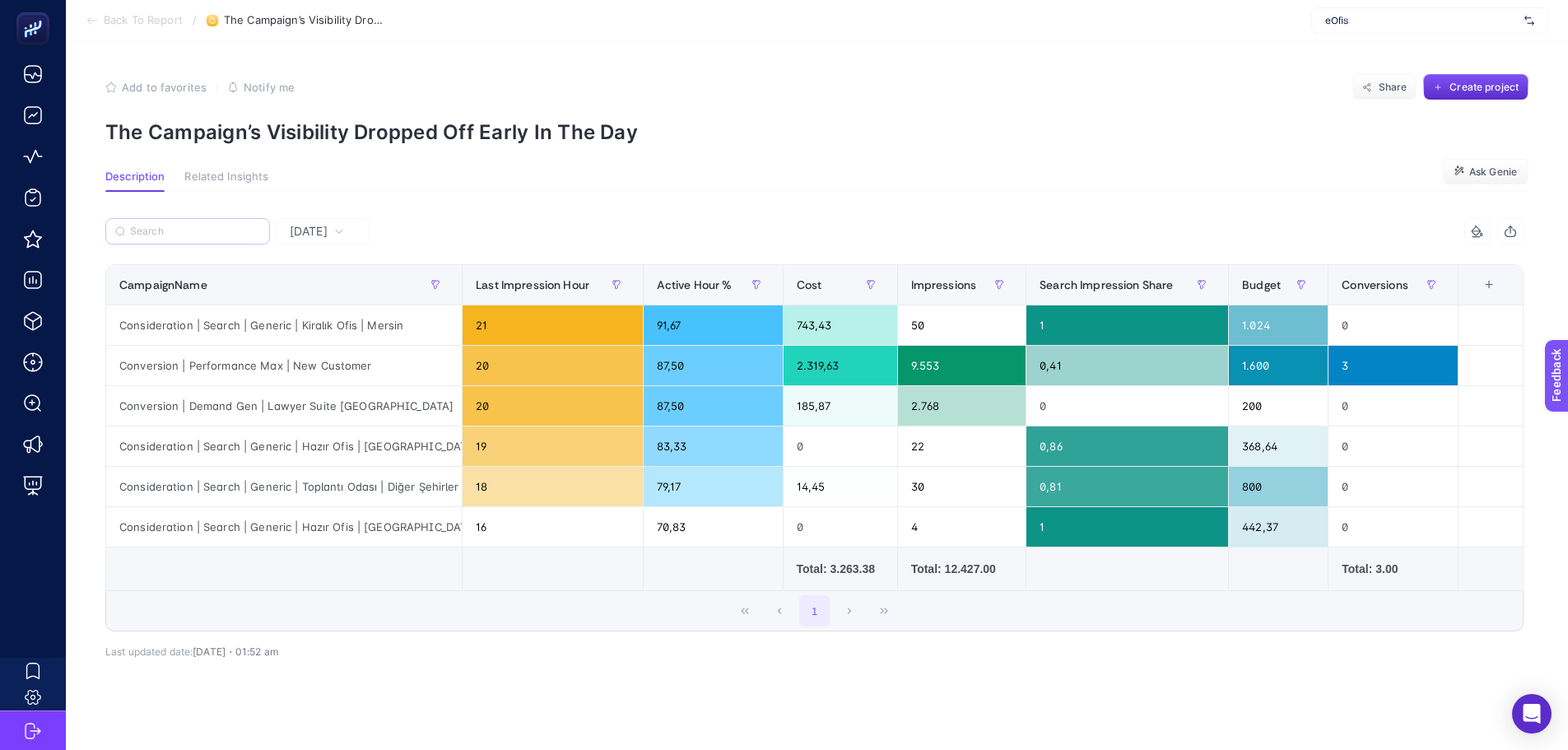
click at [171, 243] on label at bounding box center [187, 230] width 165 height 26
click at [171, 238] on input "Search" at bounding box center [194, 232] width 130 height 13
drag, startPoint x: 956, startPoint y: 110, endPoint x: 666, endPoint y: 172, distance: 296.6
click at [954, 110] on section "Add to favorites false Notify me Share Create project The Campaign’s Visibility…" at bounding box center [816, 109] width 1423 height 70
click at [485, 535] on div "16" at bounding box center [553, 527] width 180 height 40
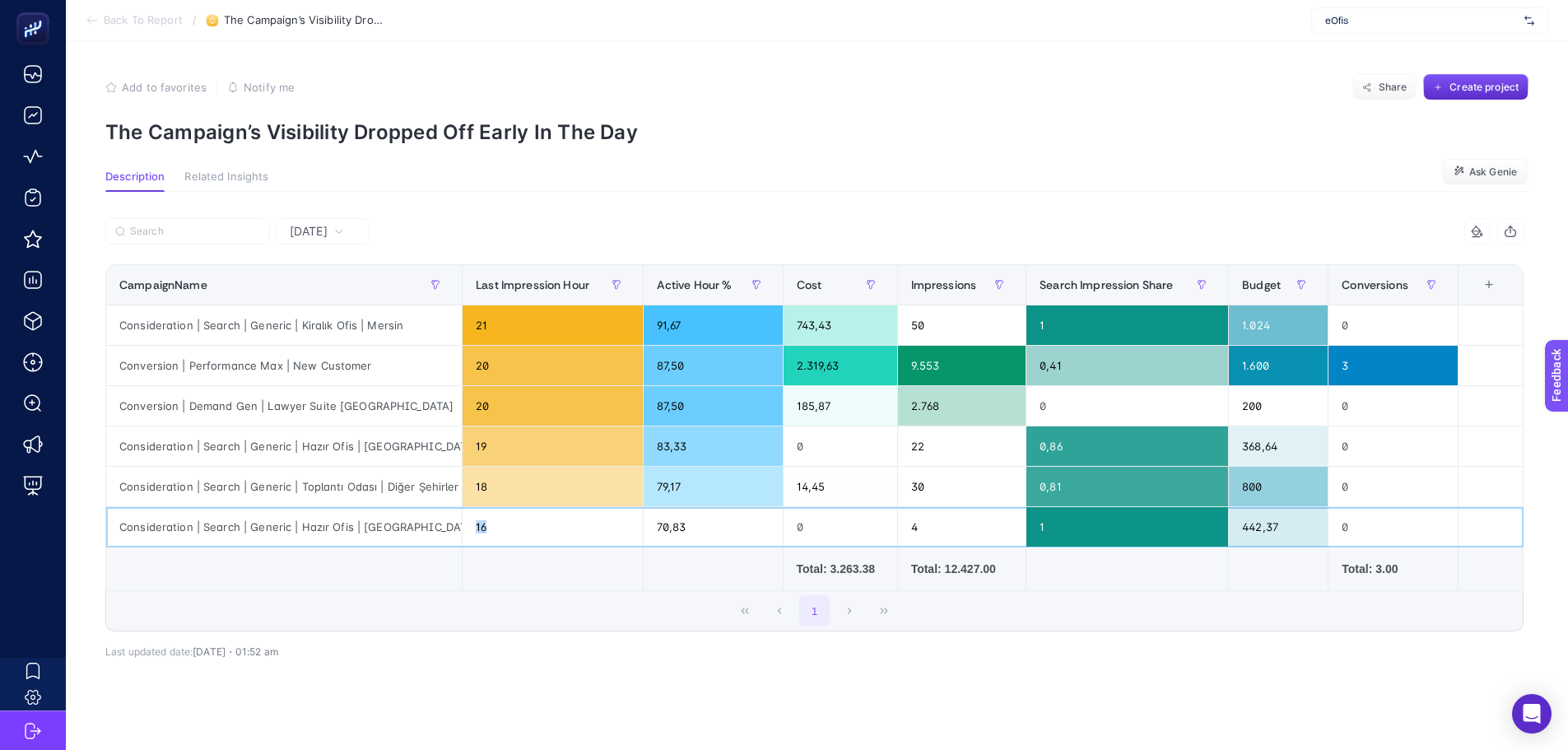
click at [485, 535] on div "16" at bounding box center [553, 527] width 180 height 40
drag, startPoint x: 811, startPoint y: 530, endPoint x: 820, endPoint y: 530, distance: 9.0
click at [820, 530] on div "0" at bounding box center [841, 527] width 113 height 40
drag, startPoint x: 807, startPoint y: 530, endPoint x: 821, endPoint y: 529, distance: 14.0
click at [821, 529] on div "0" at bounding box center [841, 527] width 113 height 40
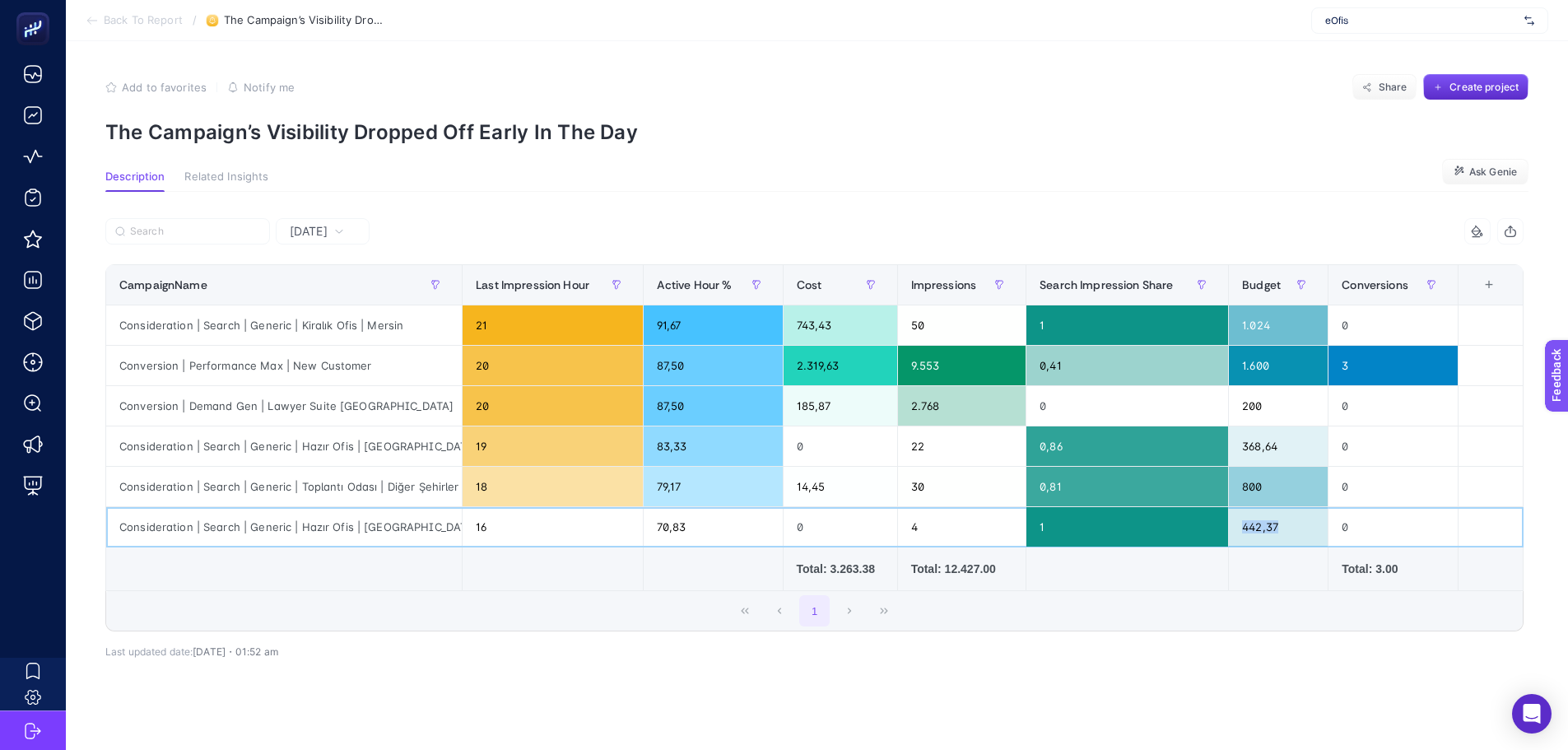
drag, startPoint x: 1249, startPoint y: 528, endPoint x: 1295, endPoint y: 529, distance: 46.0
click at [1295, 529] on div "442,37" at bounding box center [1278, 527] width 99 height 40
drag, startPoint x: 294, startPoint y: 525, endPoint x: 404, endPoint y: 534, distance: 110.4
click at [402, 534] on div "Consideration | Search | Generic | Hazır Ofis | [GEOGRAPHIC_DATA]" at bounding box center [284, 527] width 356 height 40
click at [252, 526] on div "Consideration | Search | Generic | Hazır Ofis | [GEOGRAPHIC_DATA]" at bounding box center [284, 527] width 356 height 40
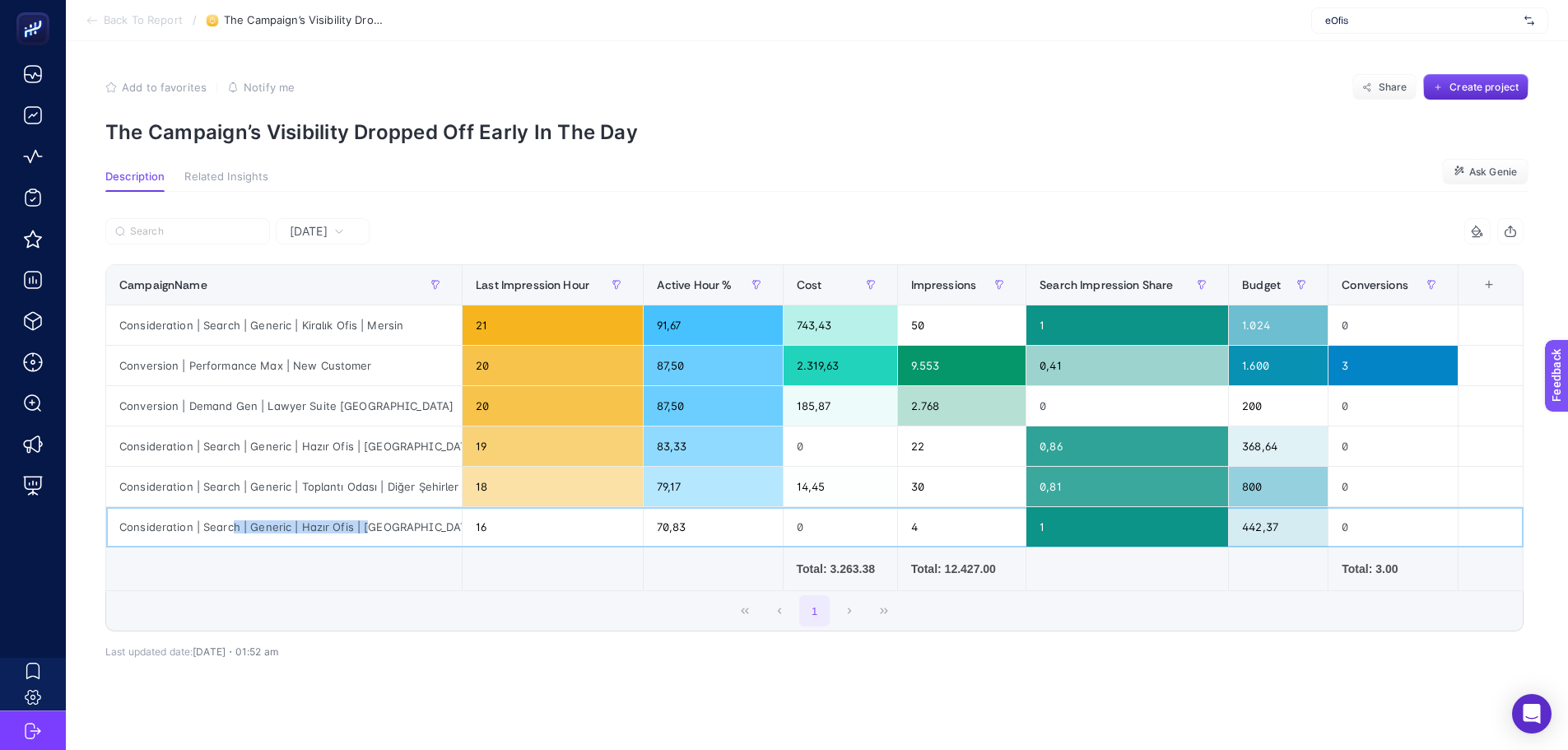
drag, startPoint x: 234, startPoint y: 526, endPoint x: 367, endPoint y: 534, distance: 133.2
click at [367, 534] on div "Consideration | Search | Generic | Hazır Ofis | [GEOGRAPHIC_DATA]" at bounding box center [284, 527] width 356 height 40
click at [391, 526] on div "Consideration | Search | Generic | Hazır Ofis | [GEOGRAPHIC_DATA]" at bounding box center [284, 527] width 356 height 40
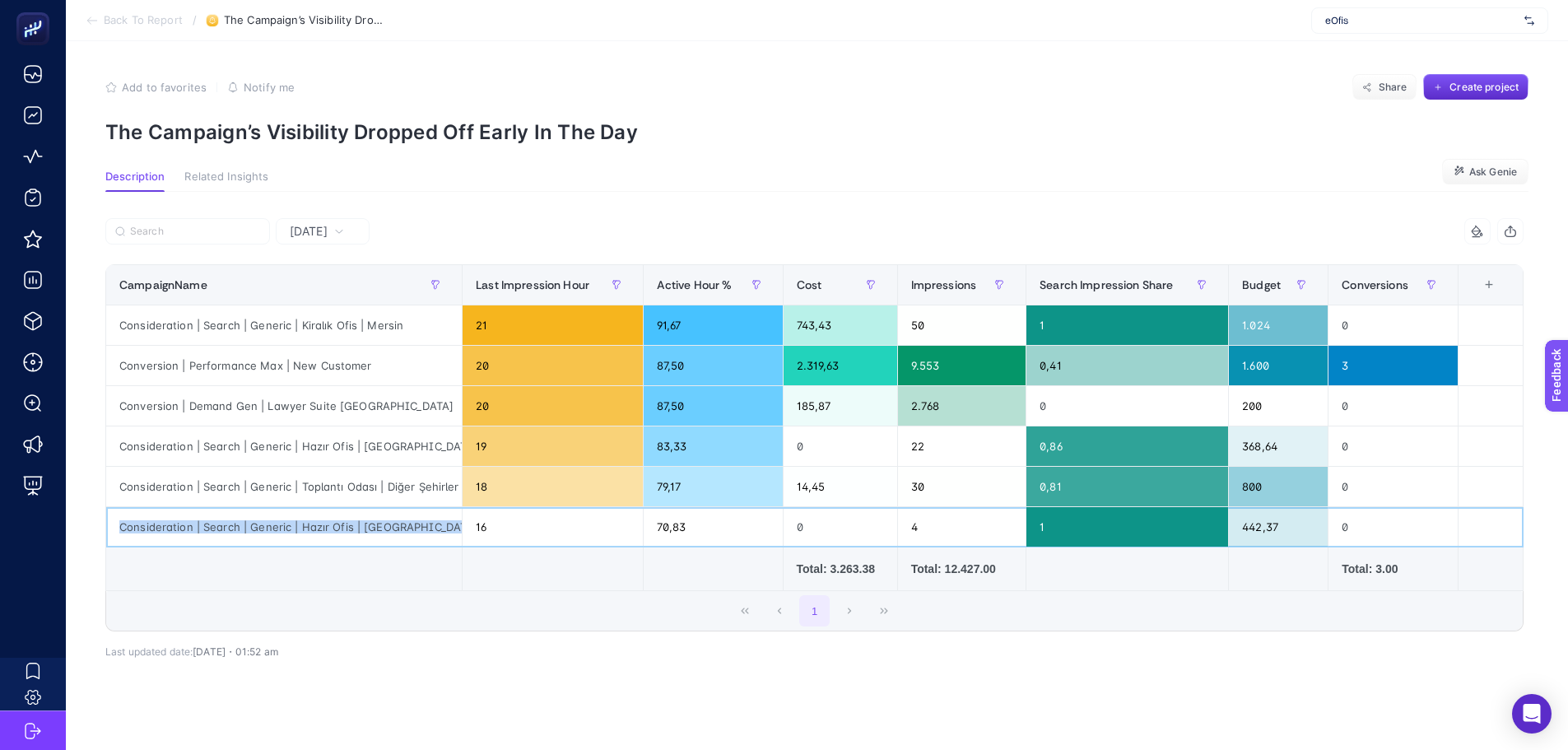
click at [395, 540] on div "Consideration | Search | Generic | Hazır Ofis | [GEOGRAPHIC_DATA]" at bounding box center [284, 527] width 356 height 40
click at [403, 517] on div "Consideration | Search | Generic | Hazır Ofis | [GEOGRAPHIC_DATA]" at bounding box center [284, 527] width 356 height 40
click at [829, 532] on div "0" at bounding box center [841, 527] width 113 height 40
click at [1026, 553] on td at bounding box center [1127, 569] width 203 height 43
click at [546, 452] on div "19" at bounding box center [553, 447] width 180 height 40
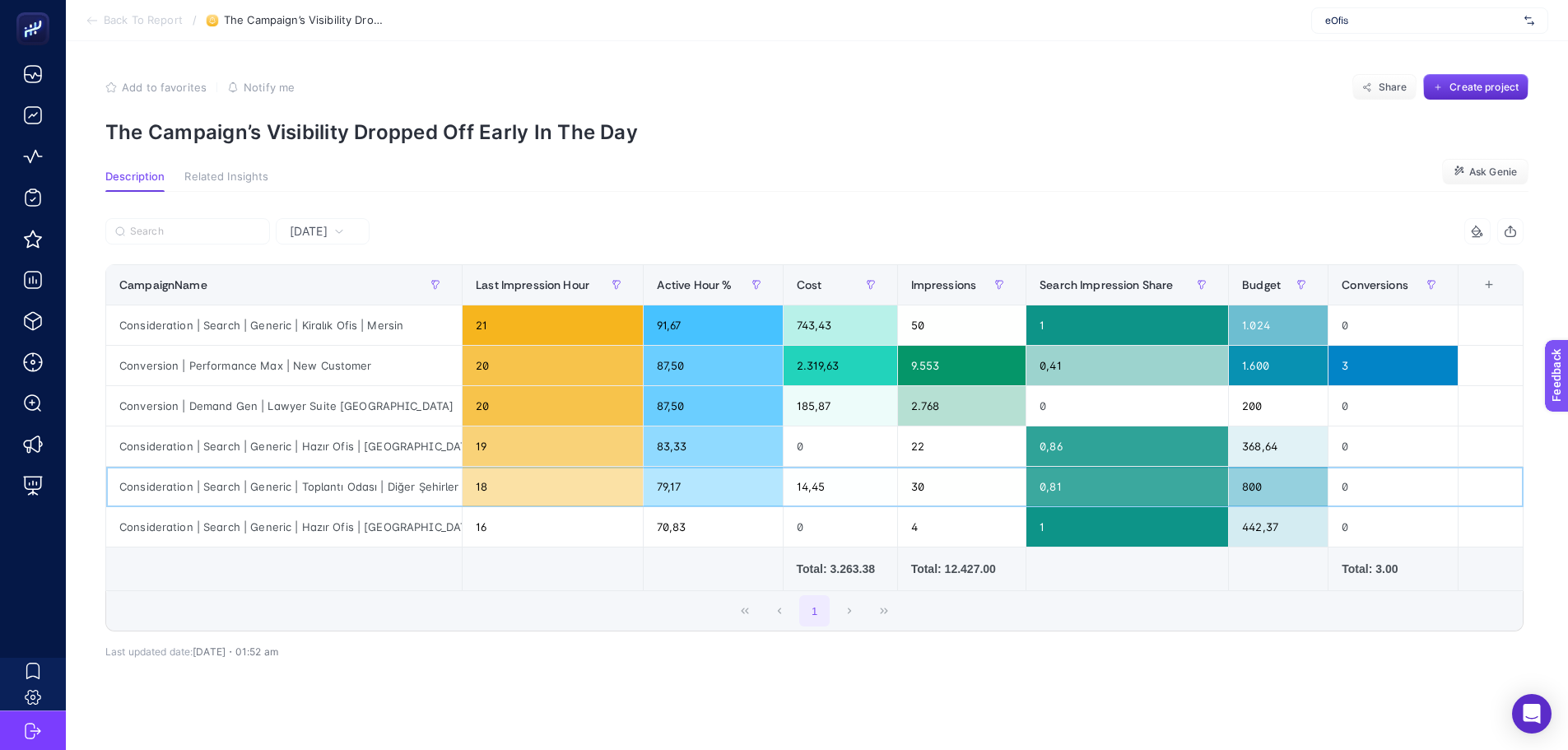
click at [558, 474] on div "18" at bounding box center [553, 487] width 180 height 40
click at [822, 446] on div "0" at bounding box center [841, 447] width 113 height 40
click at [823, 492] on div "14,45" at bounding box center [841, 487] width 113 height 40
click at [829, 545] on div "0" at bounding box center [841, 527] width 113 height 40
drag, startPoint x: 834, startPoint y: 501, endPoint x: 836, endPoint y: 488, distance: 13.2
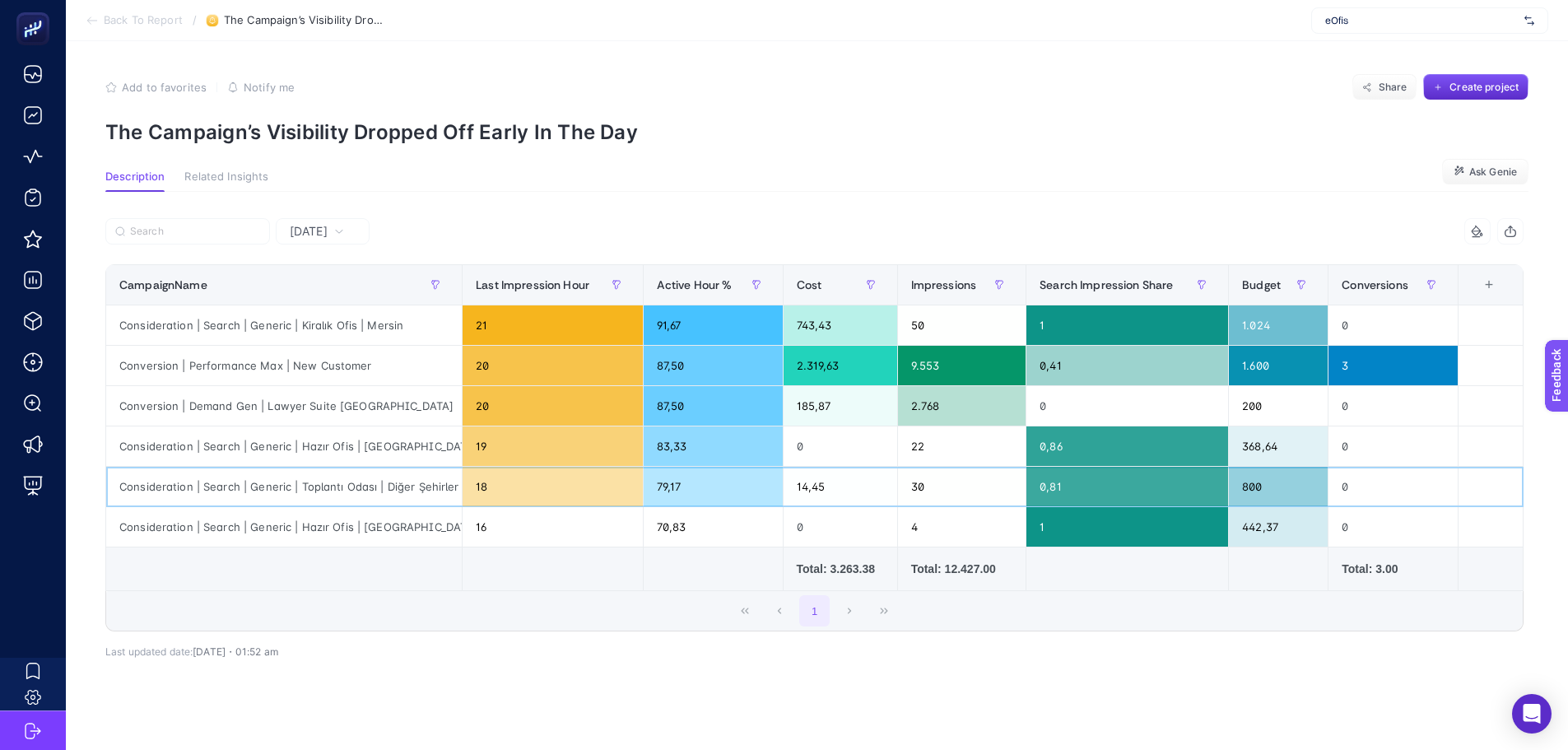
click at [836, 501] on div "14,45" at bounding box center [841, 487] width 113 height 40
click at [834, 454] on div "0" at bounding box center [841, 447] width 113 height 40
click at [1260, 453] on div "368,64" at bounding box center [1278, 447] width 99 height 40
click at [1253, 487] on div "800" at bounding box center [1278, 487] width 99 height 40
click at [1254, 520] on div "442,37" at bounding box center [1278, 527] width 99 height 40
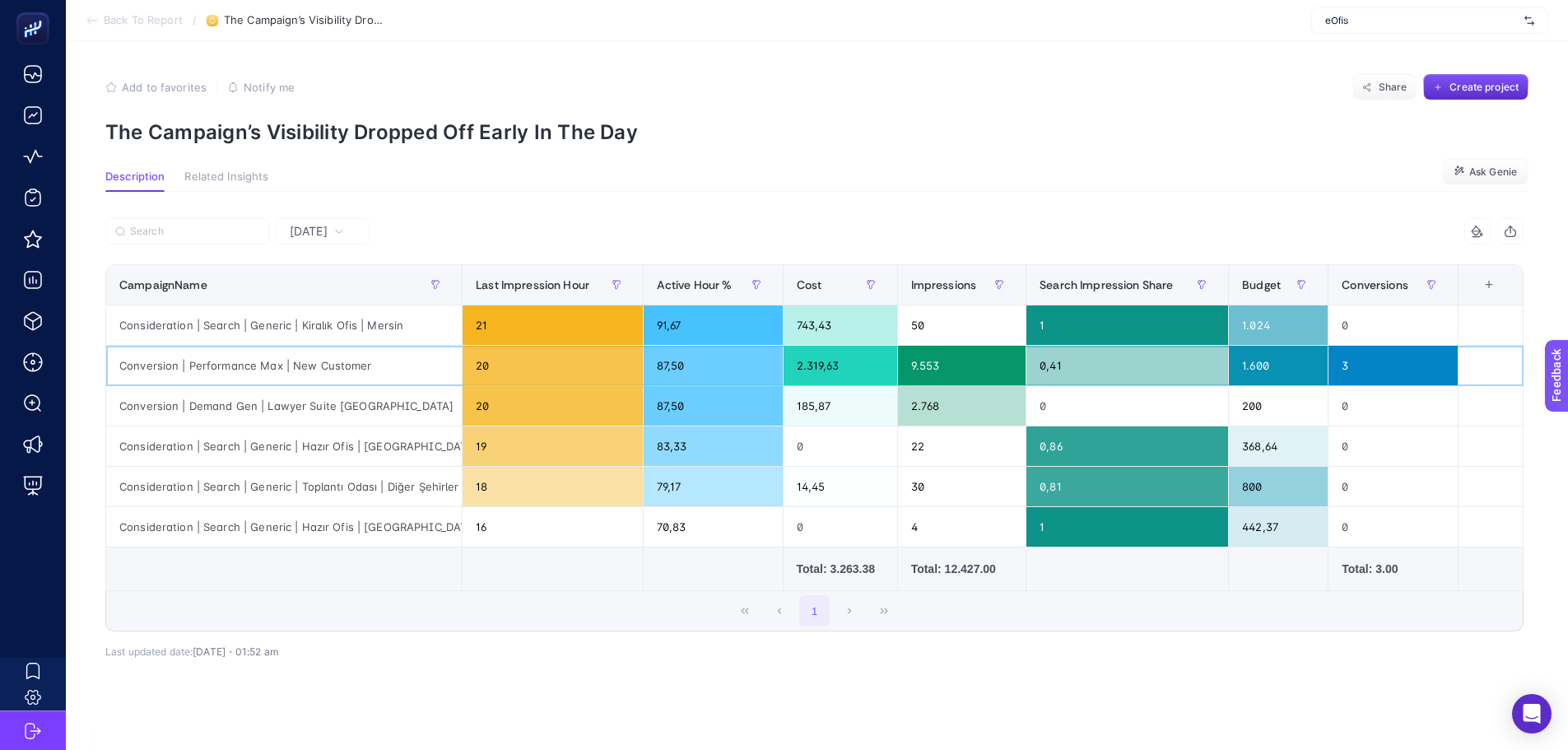
click at [317, 367] on div "Conversion | Performance Max | New Customer" at bounding box center [284, 366] width 356 height 40
click at [362, 498] on div "Consideration | Search | Generic | Toplantı Odası | Diğer Şehirler" at bounding box center [284, 487] width 356 height 40
click at [316, 369] on div "Conversion | Performance Max | New Customer" at bounding box center [284, 366] width 356 height 40
click at [317, 369] on div "Conversion | Performance Max | New Customer" at bounding box center [284, 366] width 356 height 40
click at [318, 369] on div "Conversion | Performance Max | New Customer" at bounding box center [284, 366] width 356 height 40
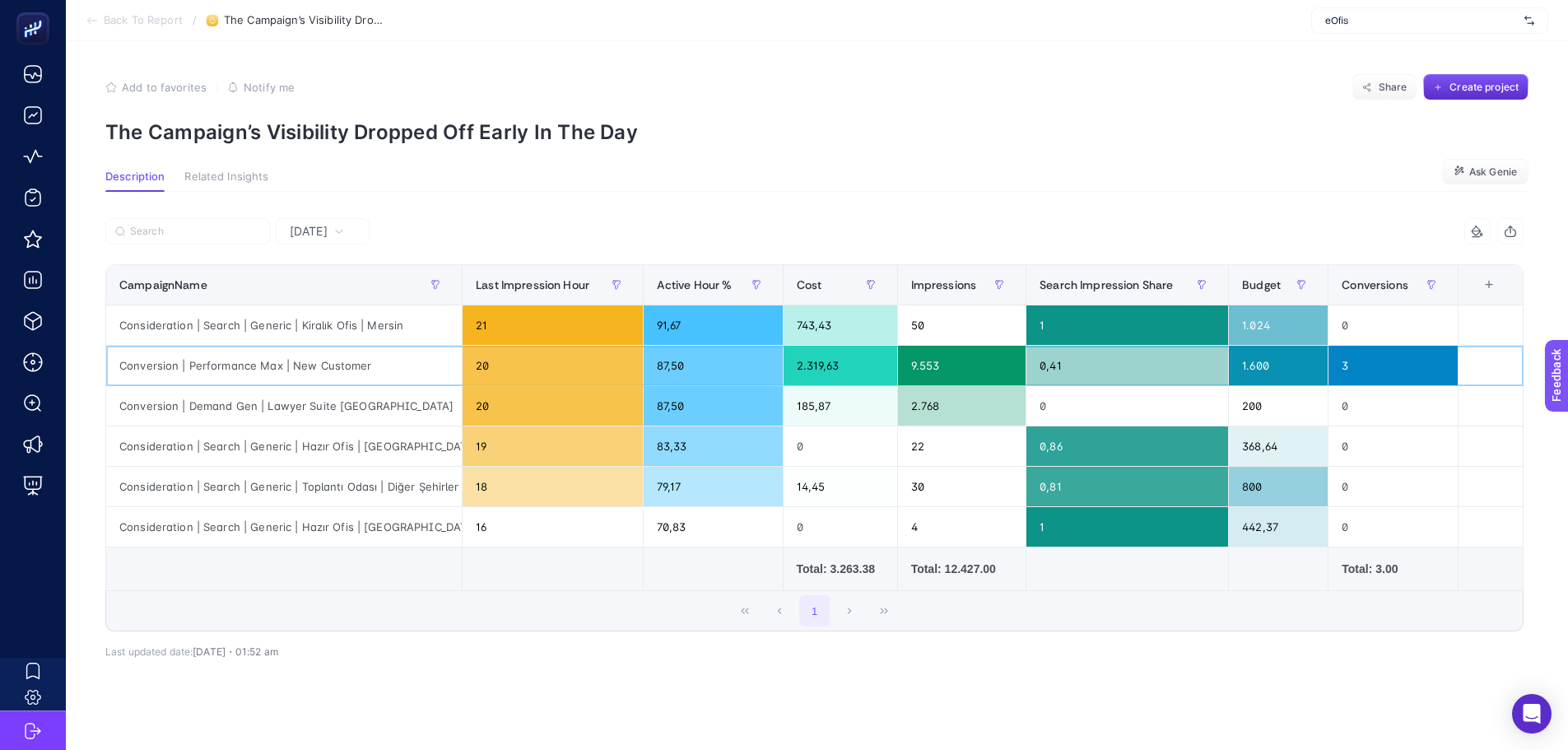
click at [1262, 361] on div "1.600" at bounding box center [1278, 366] width 99 height 40
click at [1264, 361] on div "1.600" at bounding box center [1278, 366] width 99 height 40
drag, startPoint x: 807, startPoint y: 366, endPoint x: 848, endPoint y: 366, distance: 41.0
click at [844, 366] on div "2.319,63" at bounding box center [841, 366] width 113 height 40
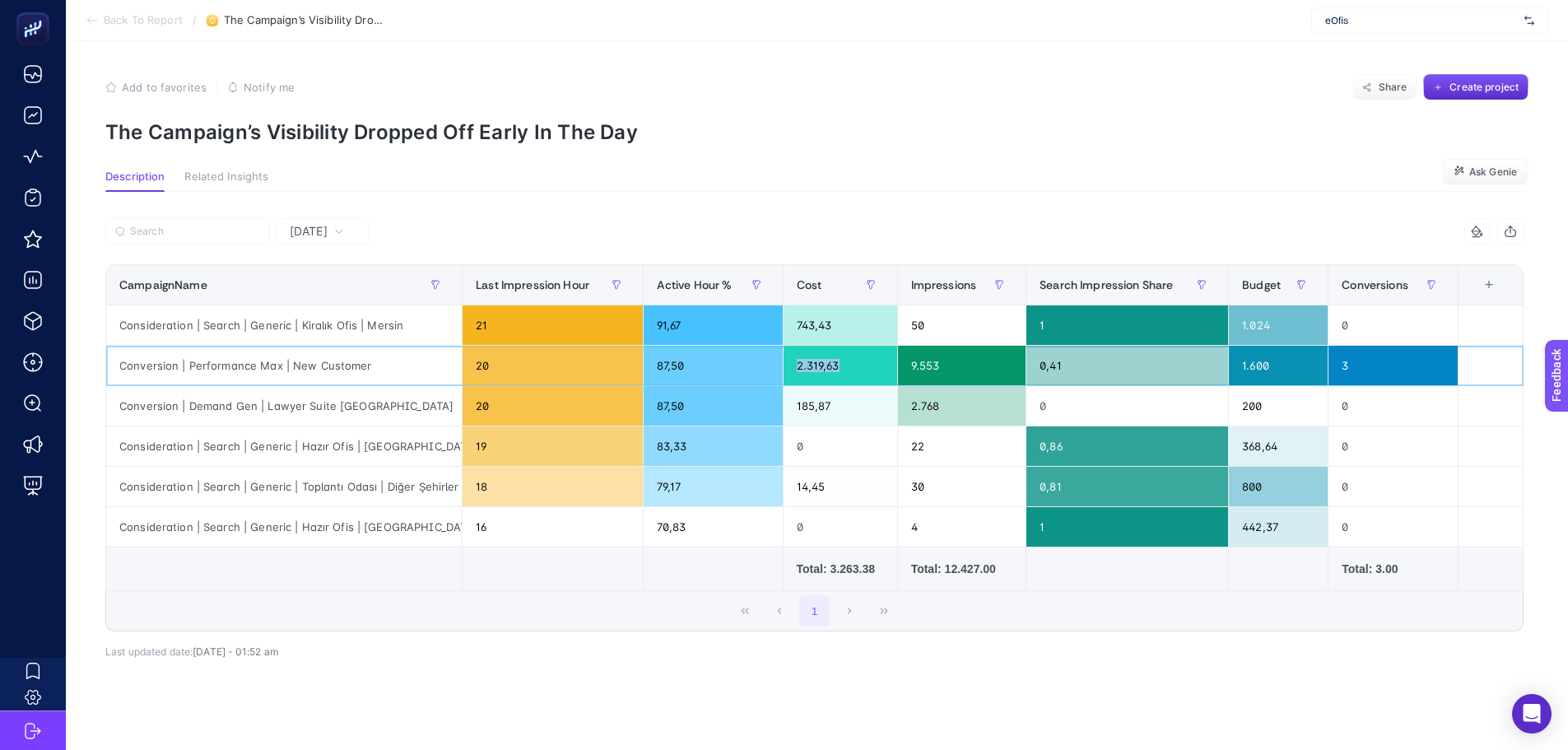
click at [841, 362] on div "2.319,63" at bounding box center [841, 366] width 113 height 40
click at [704, 194] on div "[DATE] 7 items selected CampaignName Last Impression Hour Active Hour % Cost Im…" at bounding box center [814, 467] width 1445 height 552
click at [694, 214] on div "[DATE] 7 items selected CampaignName Last Impression Hour Active Hour % Cost Im…" at bounding box center [814, 467] width 1445 height 552
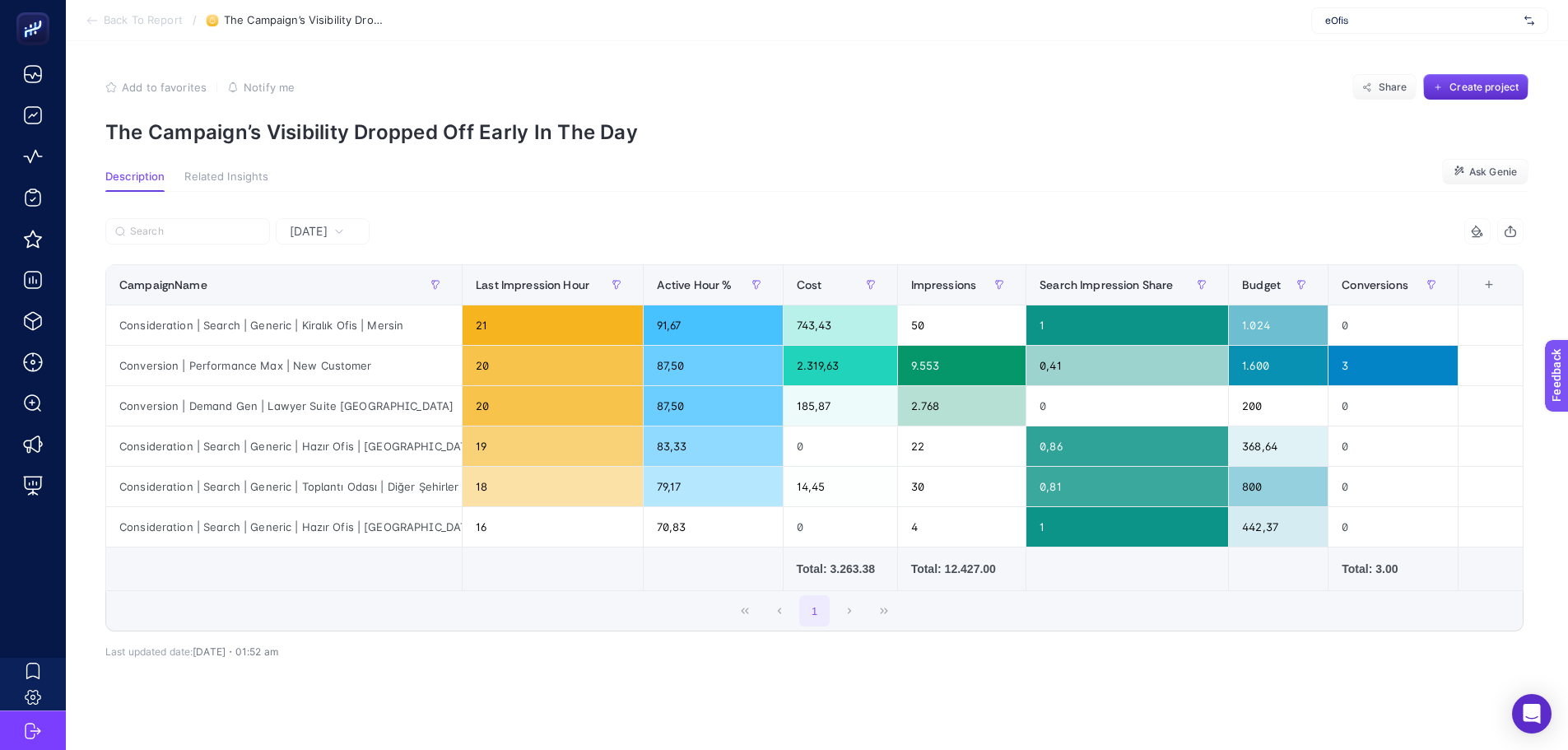
click at [664, 162] on article "Add to favorites false Notify me Share Create project The Campaign’s Visibility…" at bounding box center [816, 409] width 1502 height 736
drag, startPoint x: 636, startPoint y: 141, endPoint x: 479, endPoint y: 129, distance: 157.5
click at [479, 129] on p "The Campaign’s Visibility Dropped Off Early In The Day" at bounding box center [816, 132] width 1423 height 24
click at [469, 142] on p "The Campaign’s Visibility Dropped Off Early In The Day" at bounding box center [816, 132] width 1423 height 24
drag, startPoint x: 473, startPoint y: 130, endPoint x: 446, endPoint y: 130, distance: 27.0
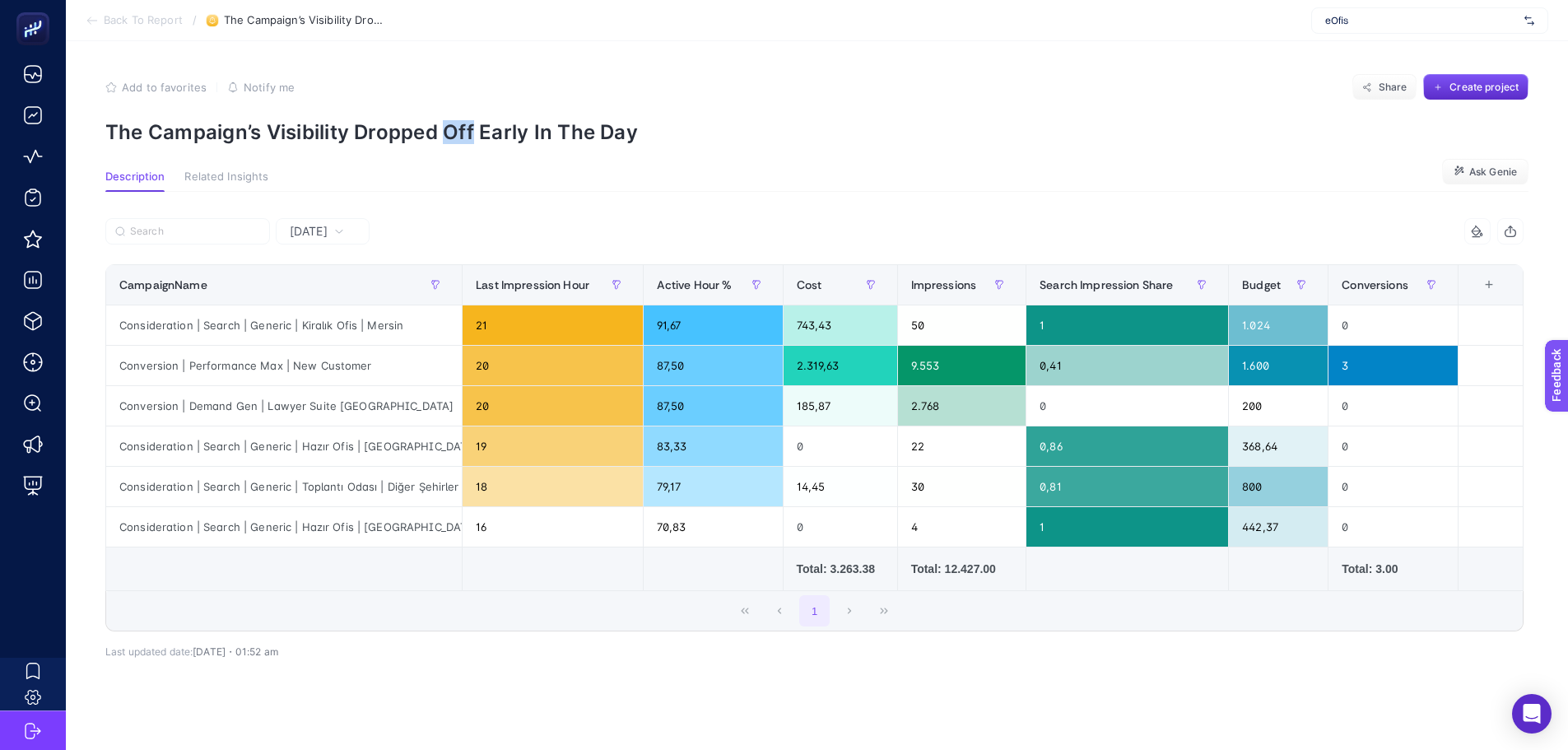
click at [446, 130] on p "The Campaign’s Visibility Dropped Off Early In The Day" at bounding box center [816, 132] width 1423 height 24
drag, startPoint x: 432, startPoint y: 130, endPoint x: 396, endPoint y: 130, distance: 36.0
click at [396, 130] on p "The Campaign’s Visibility Dropped Off Early In The Day" at bounding box center [816, 132] width 1423 height 24
click at [395, 130] on p "The Campaign’s Visibility Dropped Off Early In The Day" at bounding box center [816, 132] width 1423 height 24
drag, startPoint x: 369, startPoint y: 127, endPoint x: 421, endPoint y: 136, distance: 52.8
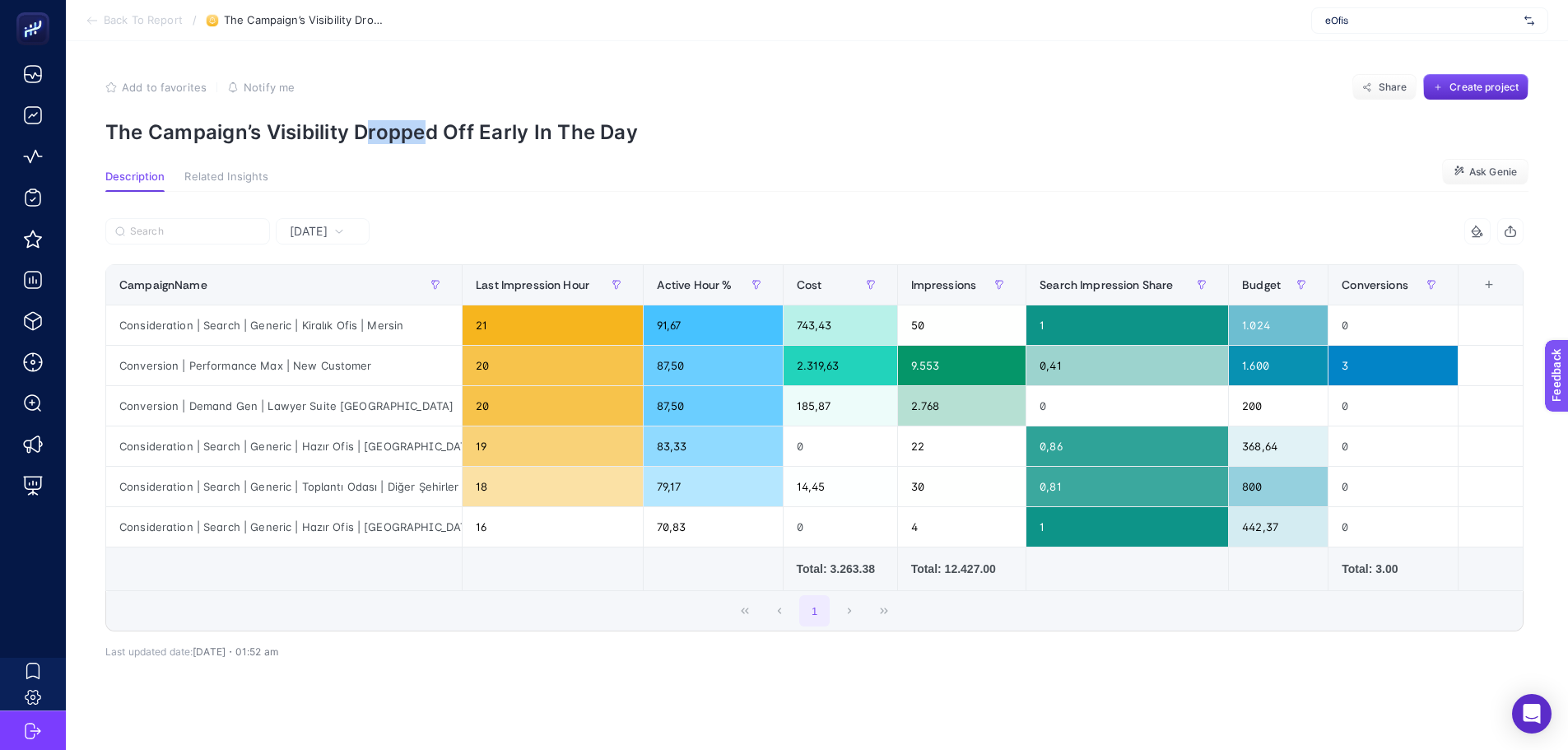
click at [421, 136] on p "The Campaign’s Visibility Dropped Off Early In The Day" at bounding box center [816, 132] width 1423 height 24
click at [428, 138] on p "The Campaign’s Visibility Dropped Off Early In The Day" at bounding box center [816, 132] width 1423 height 24
click at [438, 136] on p "The Campaign’s Visibility Dropped Off Early In The Day" at bounding box center [816, 132] width 1423 height 24
drag, startPoint x: 435, startPoint y: 130, endPoint x: 353, endPoint y: 143, distance: 83.0
click at [353, 143] on p "The Campaign’s Visibility Dropped Off Early In The Day" at bounding box center [816, 132] width 1423 height 24
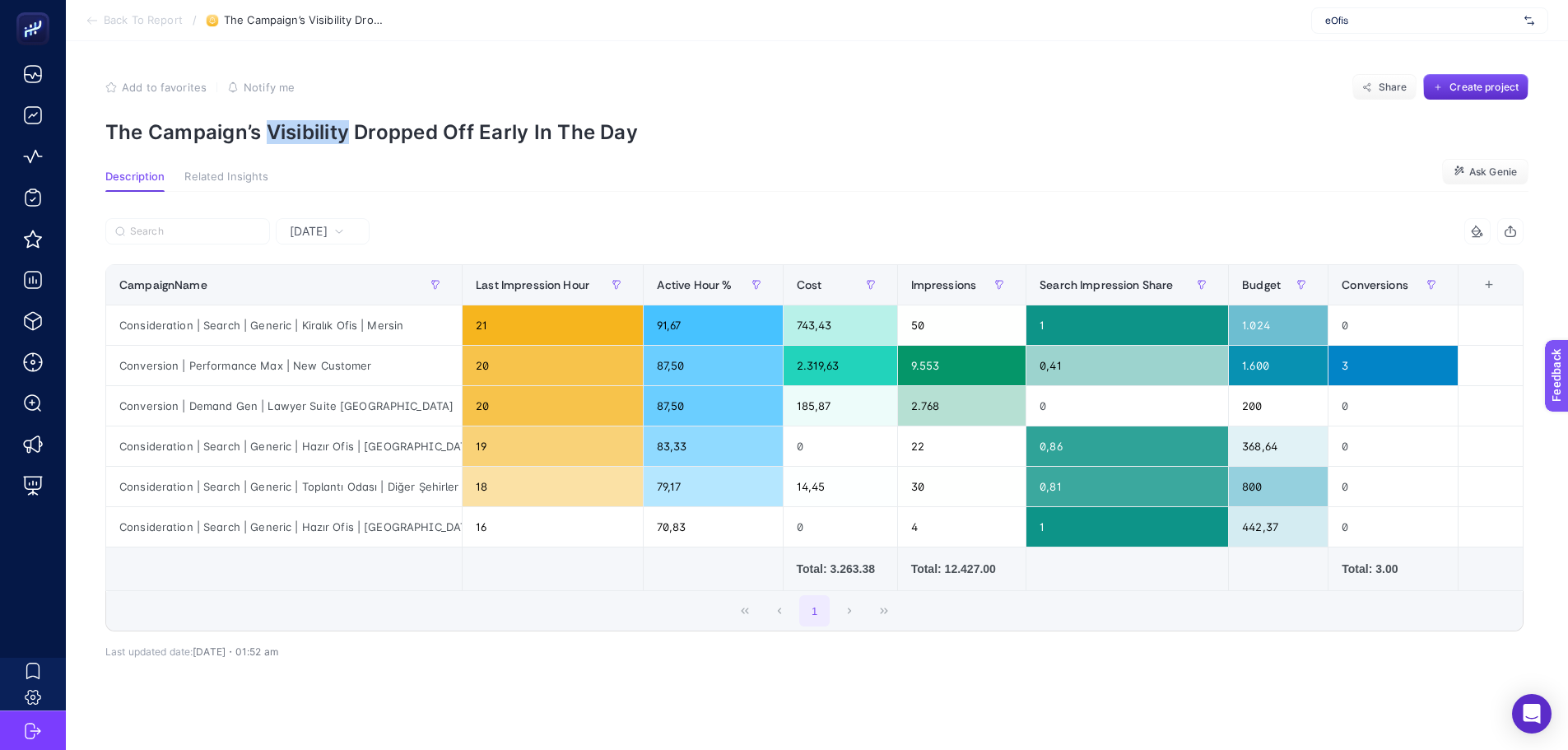
drag, startPoint x: 347, startPoint y: 133, endPoint x: 264, endPoint y: 127, distance: 83.2
click at [264, 127] on p "The Campaign’s Visibility Dropped Off Early In The Day" at bounding box center [816, 132] width 1423 height 24
drag, startPoint x: 257, startPoint y: 129, endPoint x: 111, endPoint y: 121, distance: 146.2
click at [111, 121] on p "The Campaign’s Visibility Dropped Off Early In The Day" at bounding box center [816, 132] width 1423 height 24
click at [104, 148] on article "Add to favorites false Notify me Share Create project The Campaign’s Visibility…" at bounding box center [816, 409] width 1502 height 736
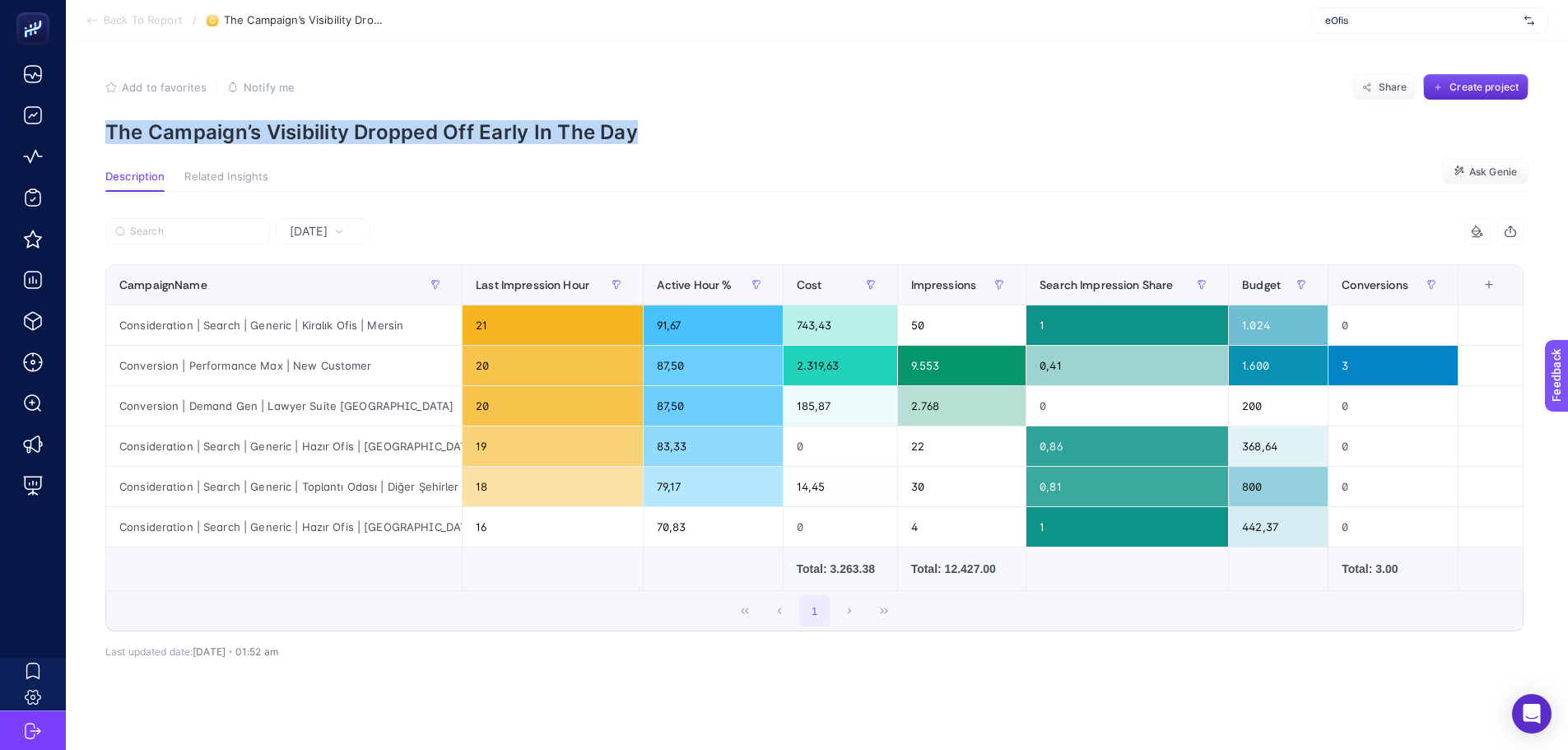
drag, startPoint x: 107, startPoint y: 128, endPoint x: 633, endPoint y: 149, distance: 526.4
click at [633, 149] on article "Add to favorites false Notify me Share Create project The Campaign’s Visibility…" at bounding box center [816, 409] width 1502 height 736
click at [644, 141] on p "The Campaign’s Visibility Dropped Off Early In The Day" at bounding box center [816, 132] width 1423 height 24
drag, startPoint x: 625, startPoint y: 127, endPoint x: 634, endPoint y: 128, distance: 9.1
click at [634, 128] on p "The Campaign’s Visibility Dropped Off Early In The Day" at bounding box center [816, 132] width 1423 height 24
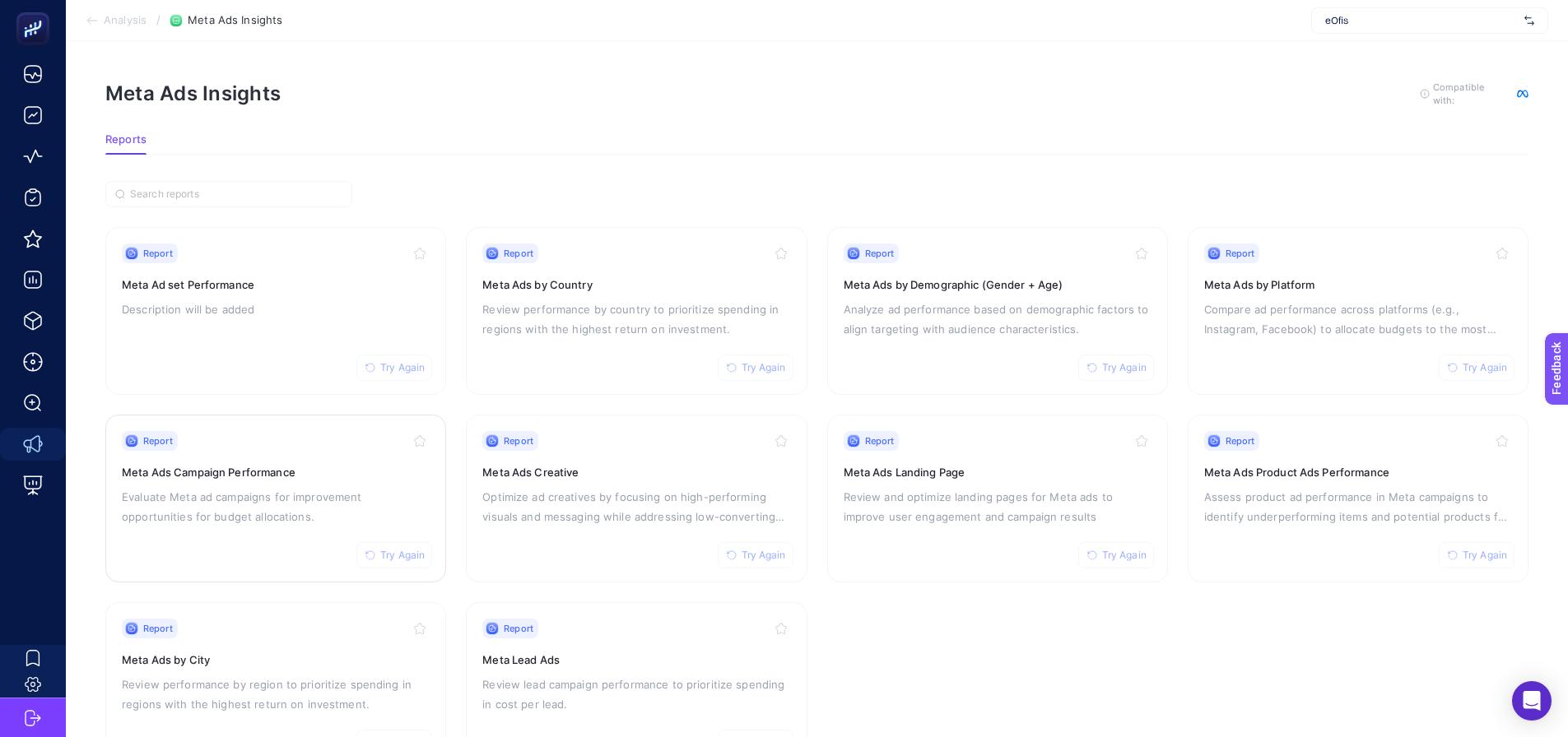
click at [197, 440] on div "Report Try Again" at bounding box center [275, 441] width 308 height 20
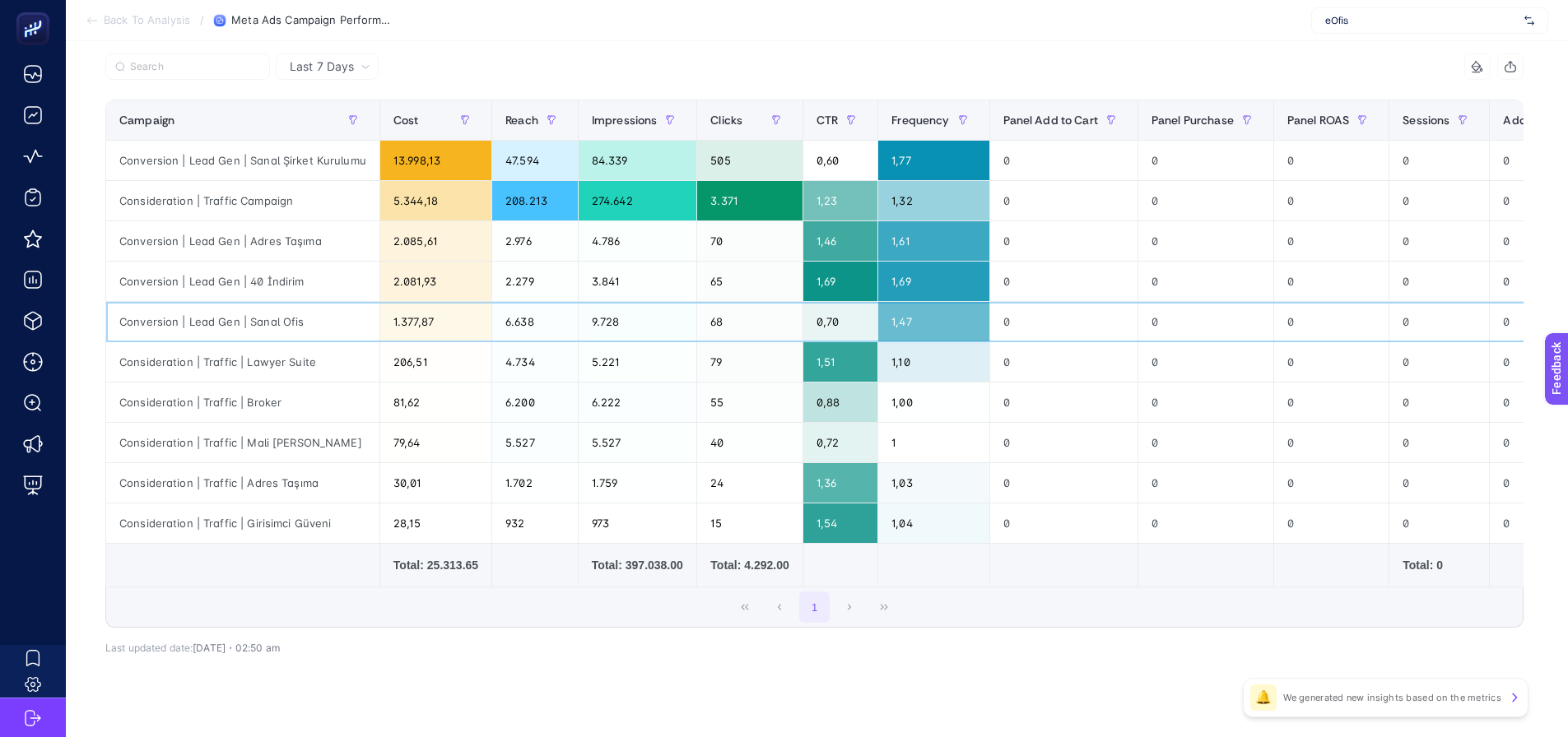
scroll to position [0, 531]
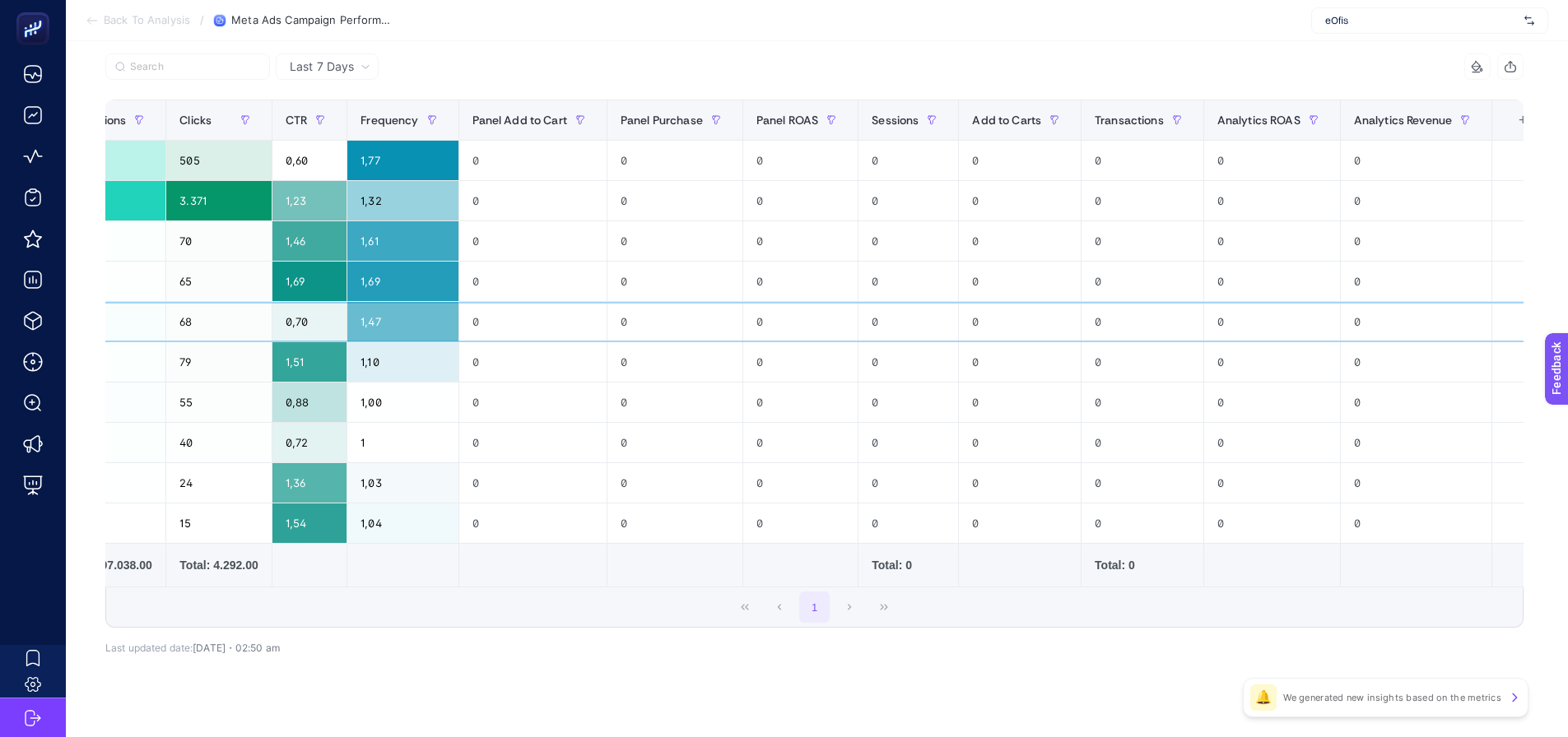
drag, startPoint x: 1088, startPoint y: 309, endPoint x: 1330, endPoint y: 325, distance: 242.5
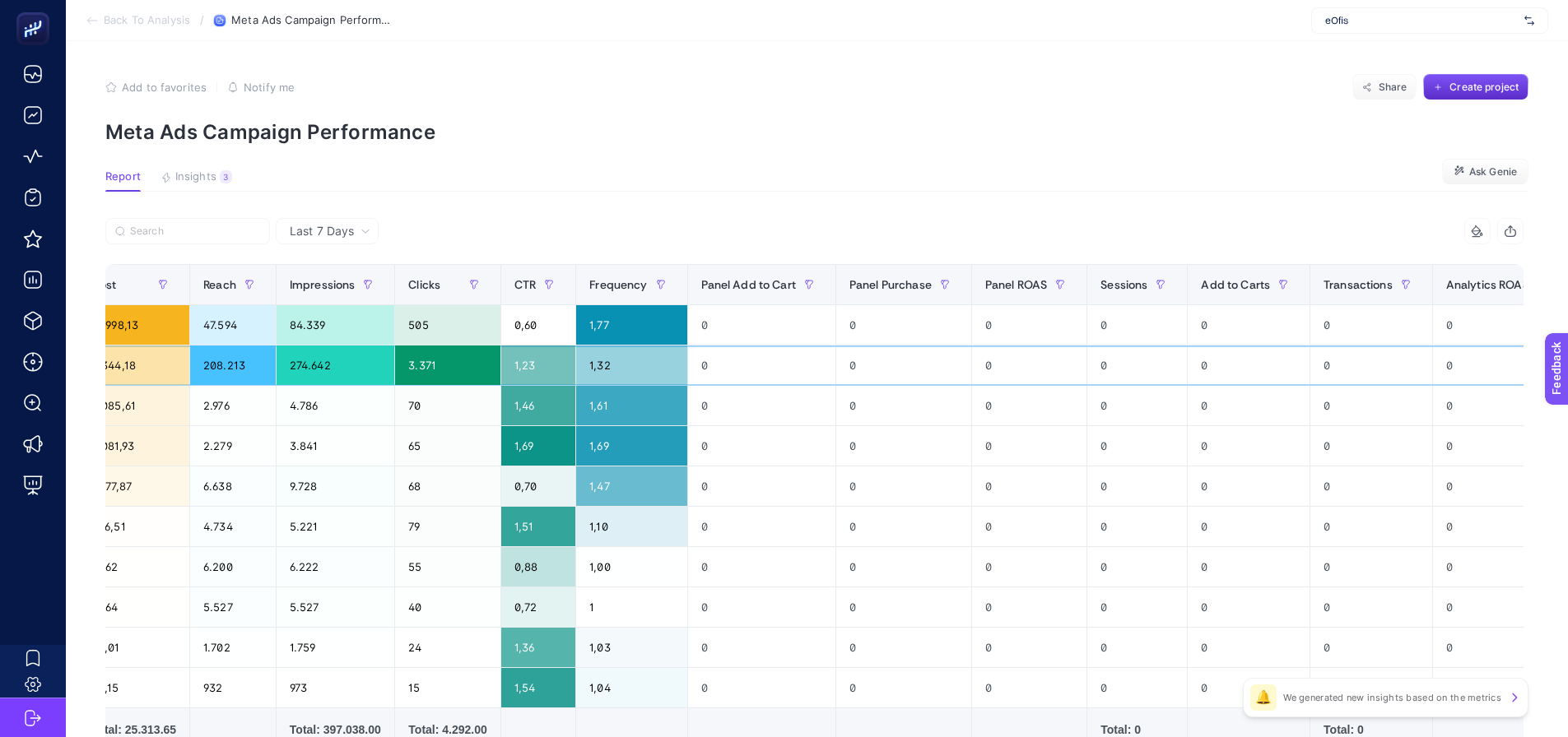
scroll to position [0, 0]
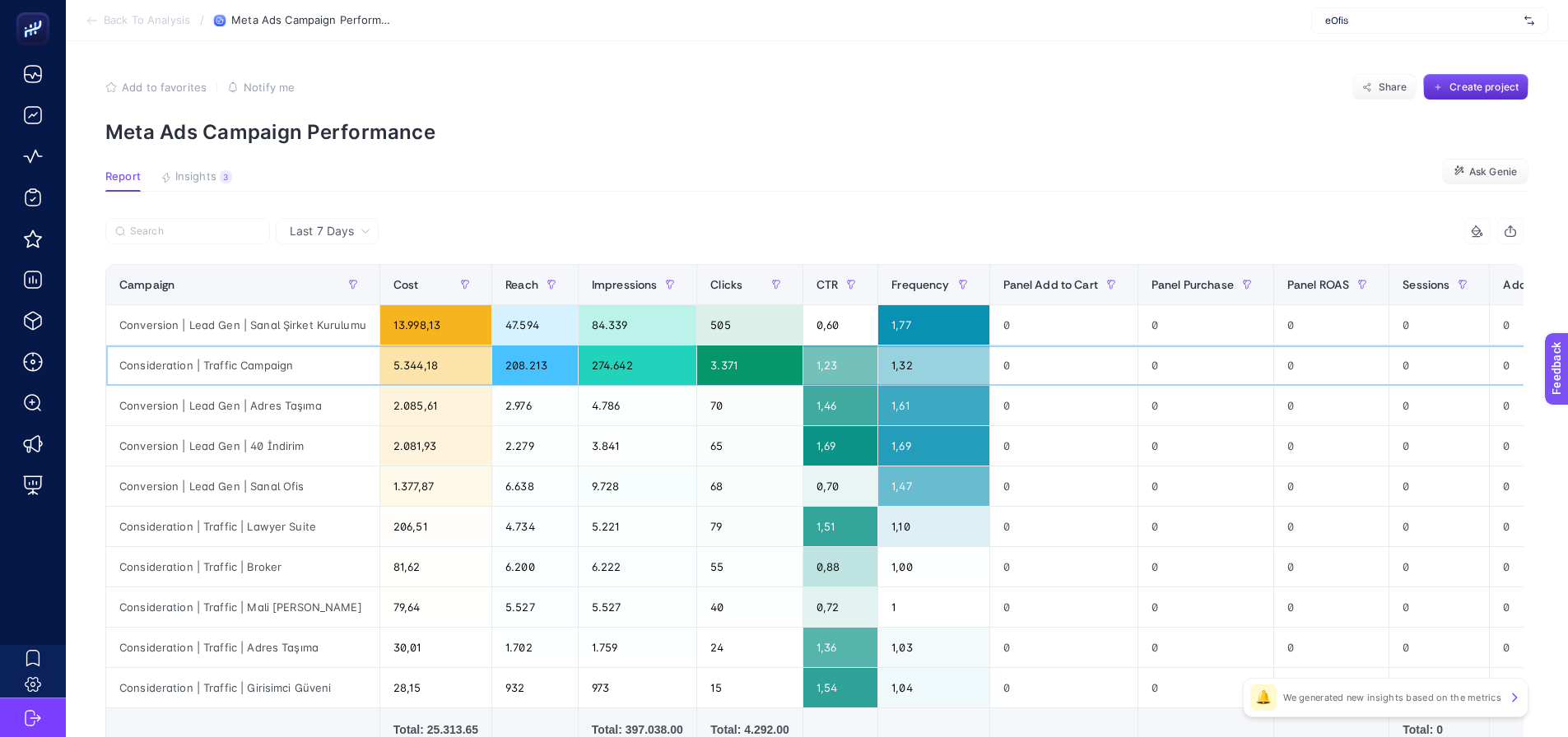
drag, startPoint x: 1255, startPoint y: 392, endPoint x: 1165, endPoint y: 400, distance: 90.4
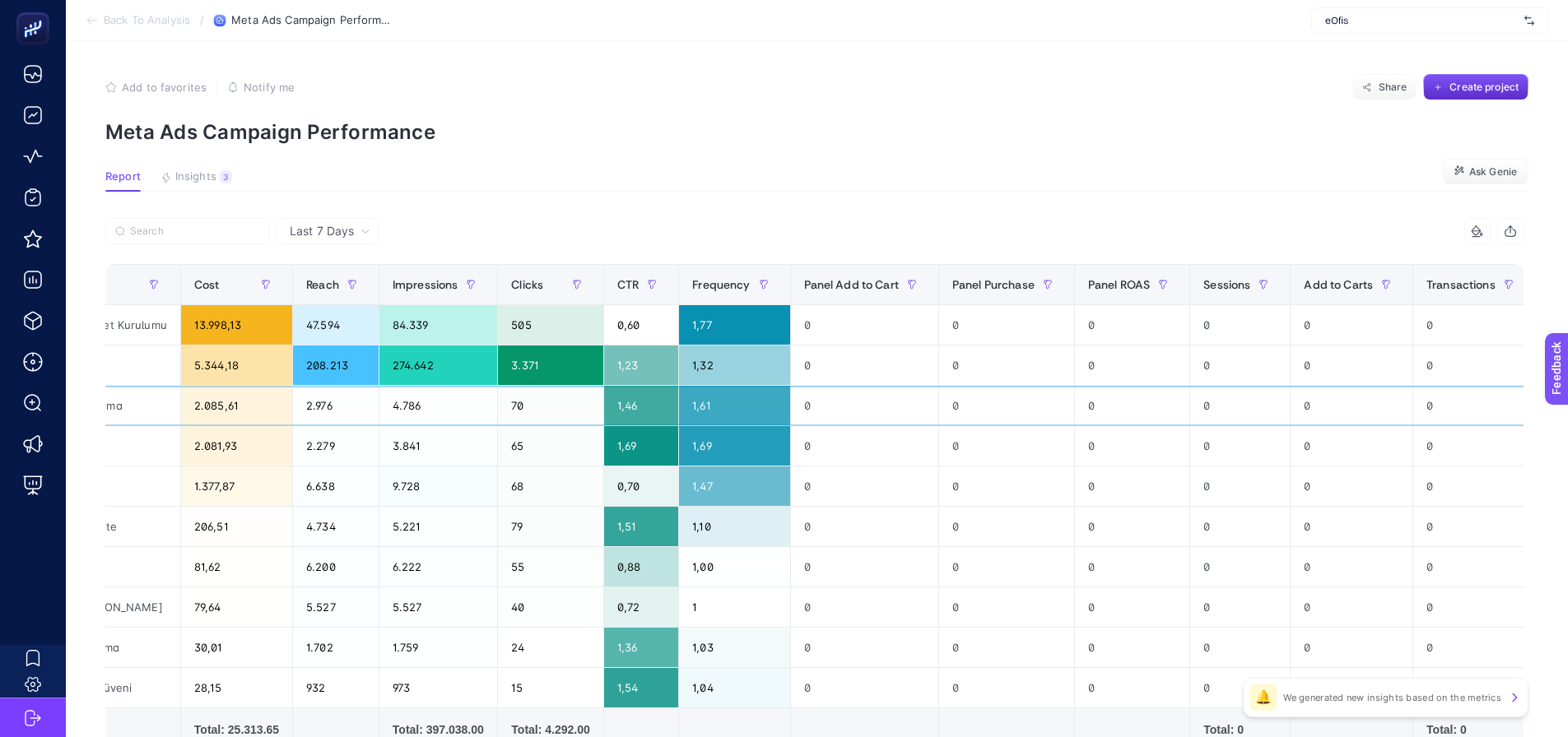
scroll to position [0, 531]
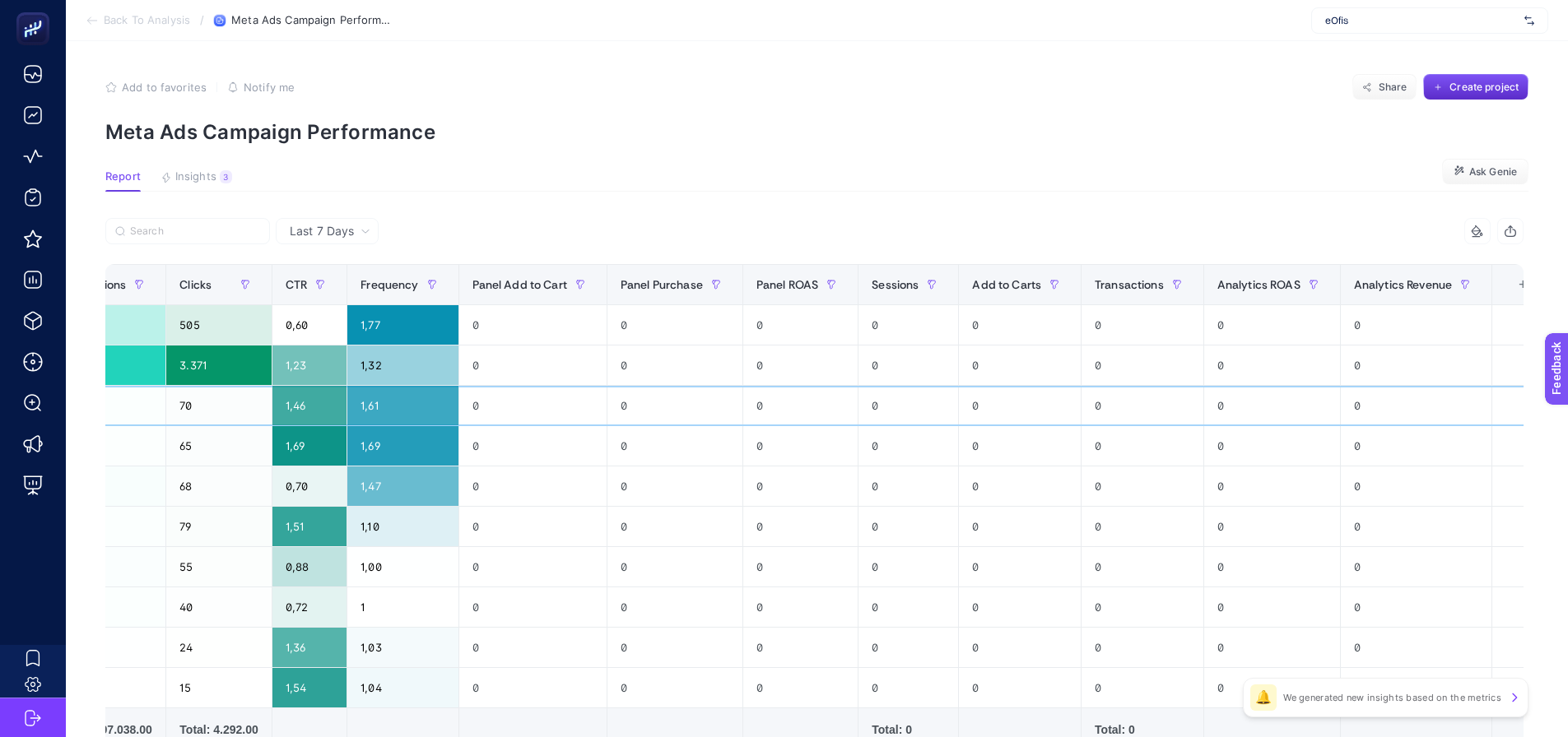
drag, startPoint x: 1304, startPoint y: 418, endPoint x: 1488, endPoint y: 391, distance: 186.0
click at [1513, 281] on div "+" at bounding box center [1522, 284] width 32 height 13
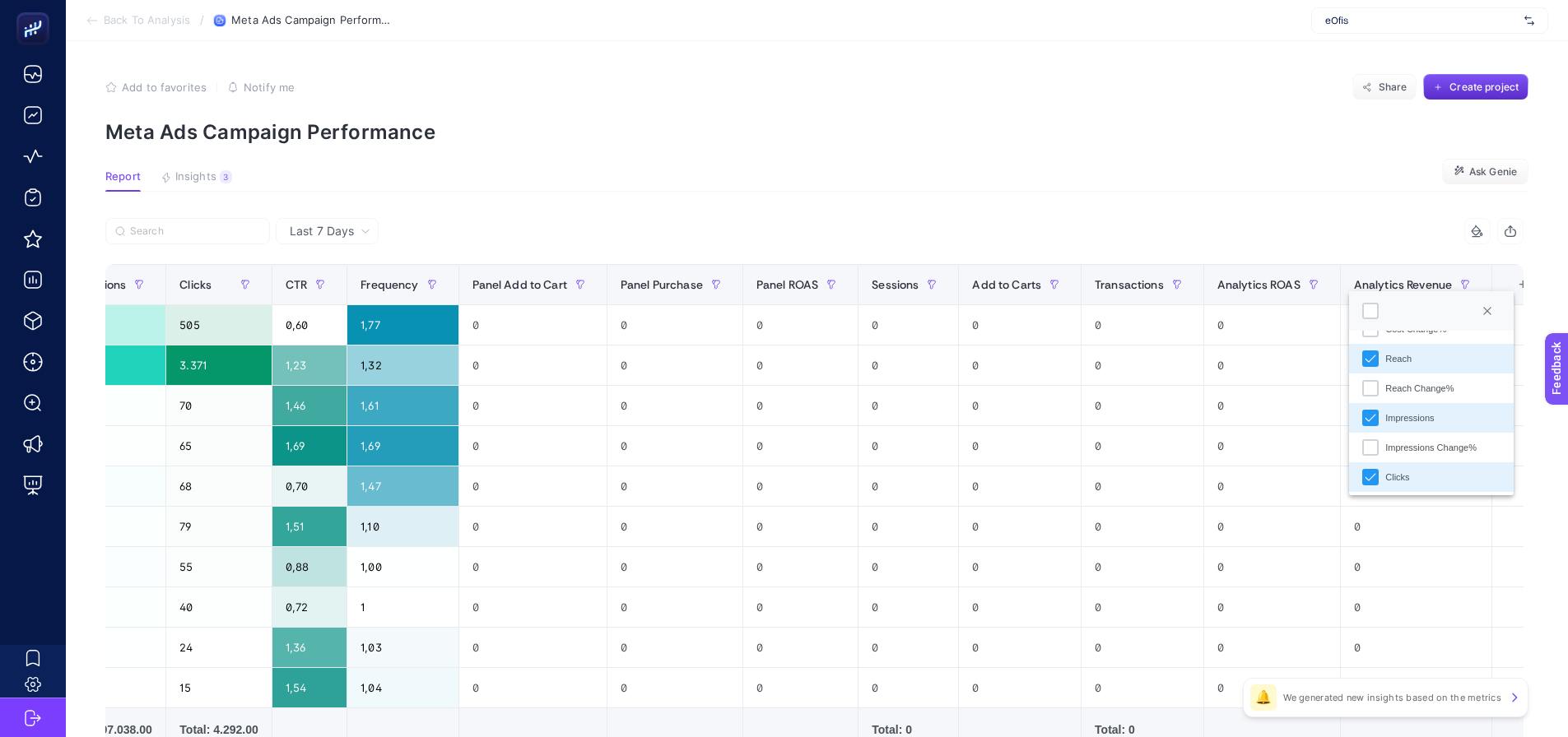
scroll to position [0, 0]
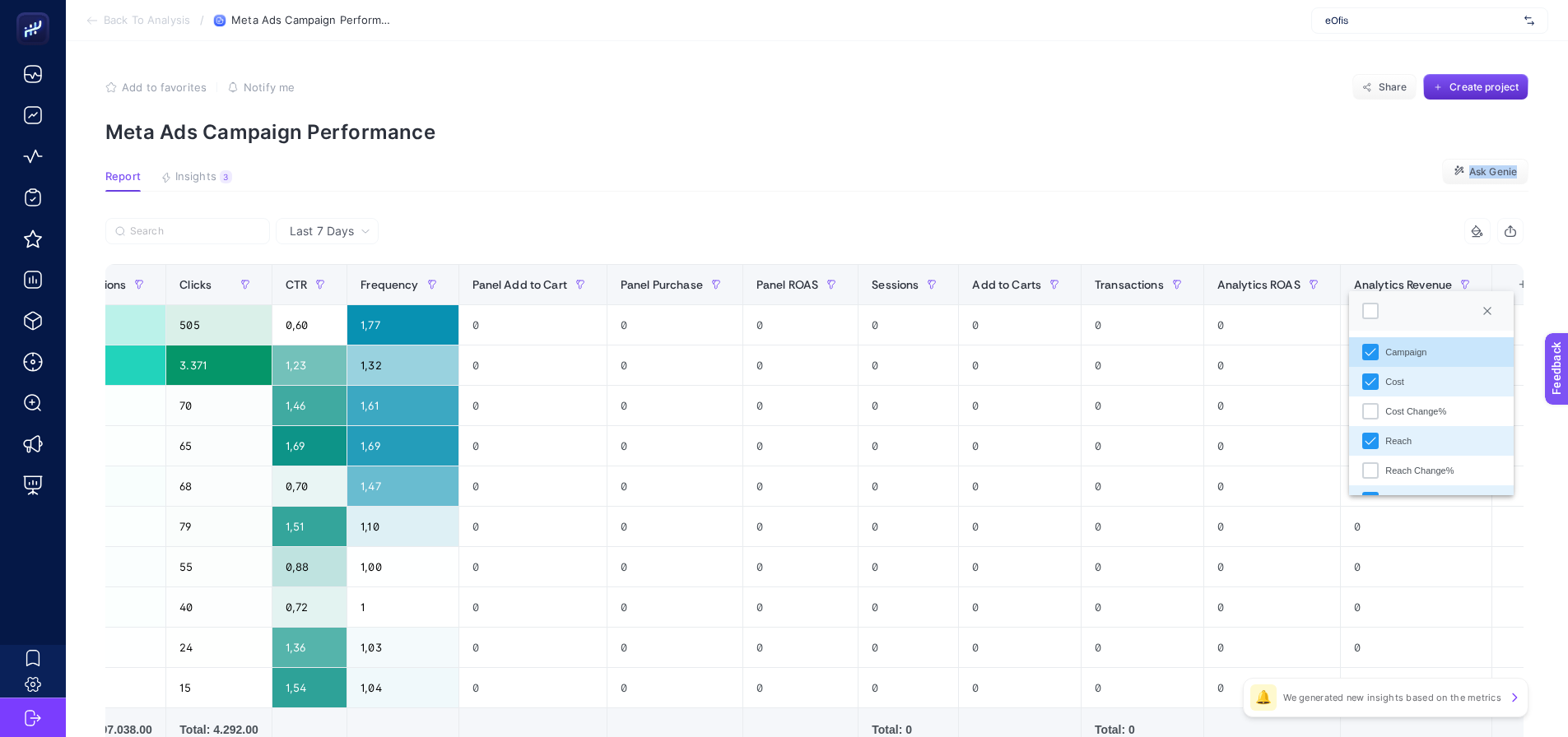
drag, startPoint x: 880, startPoint y: 192, endPoint x: 798, endPoint y: 193, distance: 82.0
click at [860, 190] on section "Report Insights 3 We generated new insights based on the metrics Ask Genie" at bounding box center [816, 181] width 1423 height 22
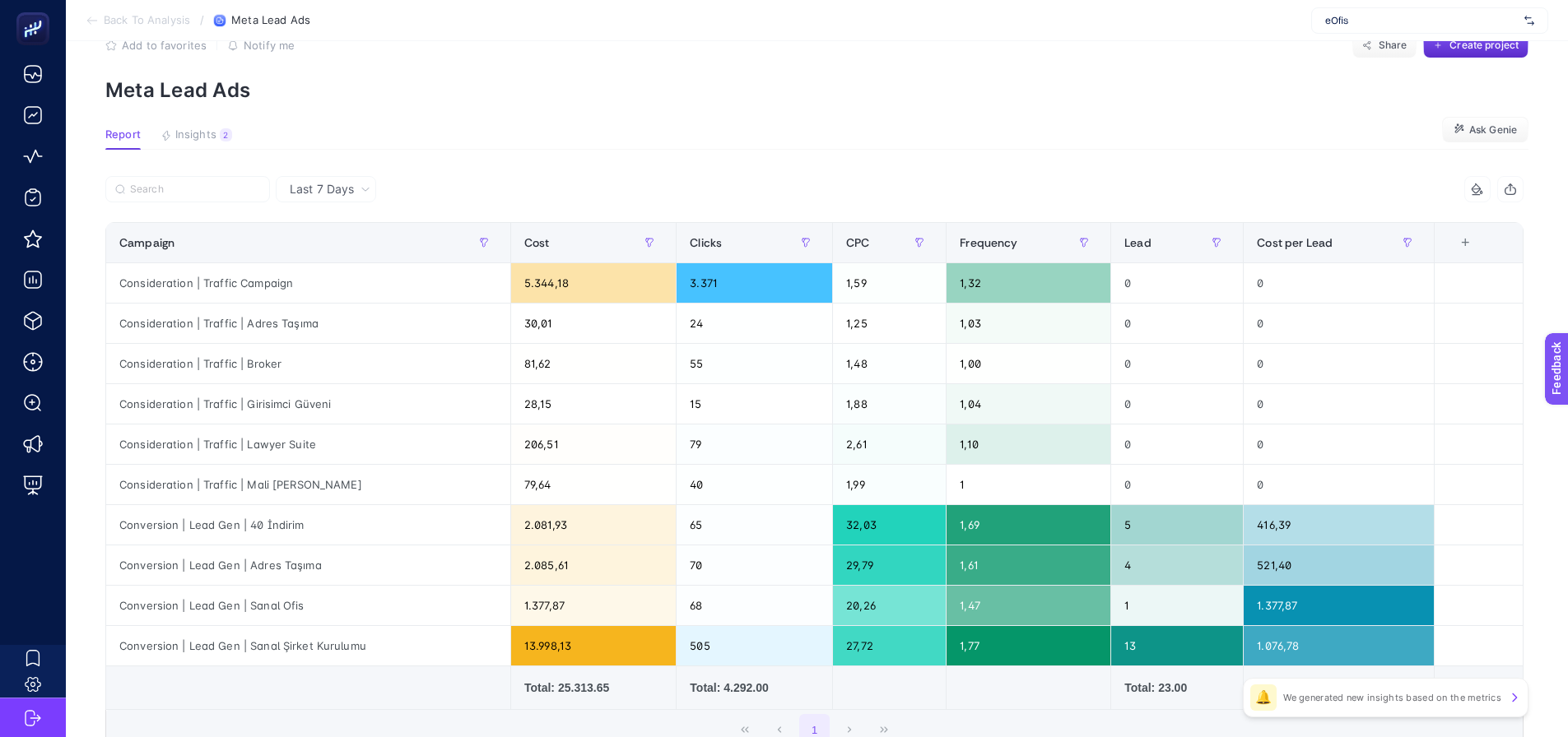
scroll to position [82, 0]
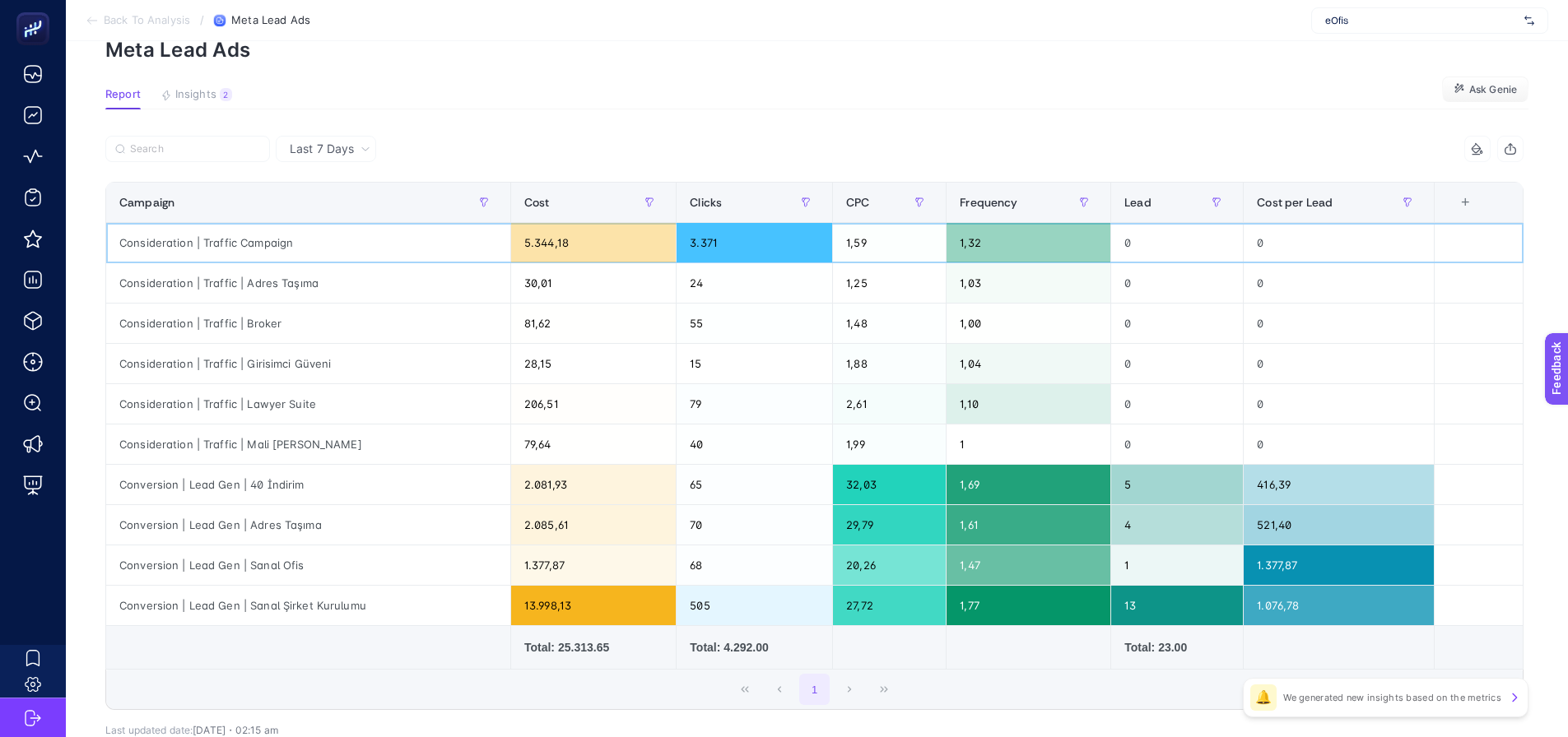
click at [539, 243] on div "5.344,18" at bounding box center [593, 243] width 165 height 40
click at [541, 243] on div "5.344,18" at bounding box center [593, 243] width 165 height 40
click at [545, 608] on div "13.998,13" at bounding box center [593, 606] width 165 height 40
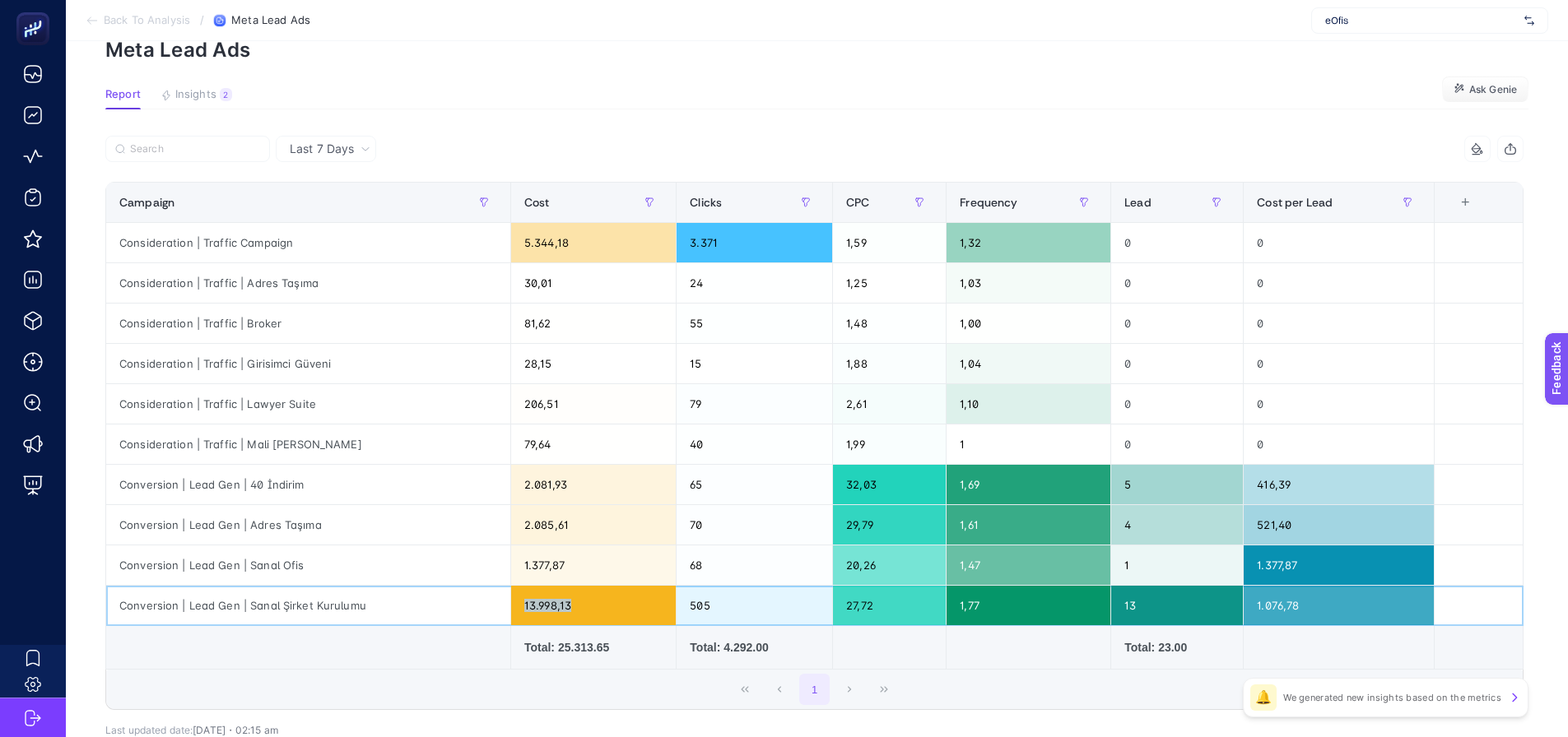
click at [545, 608] on div "13.998,13" at bounding box center [593, 606] width 165 height 40
drag, startPoint x: 909, startPoint y: 421, endPoint x: 1009, endPoint y: 386, distance: 105.9
click at [921, 415] on div "2,61" at bounding box center [888, 404] width 113 height 40
click at [588, 413] on div "206,51" at bounding box center [593, 404] width 165 height 40
click at [635, 466] on div "2.081,93" at bounding box center [593, 485] width 165 height 40
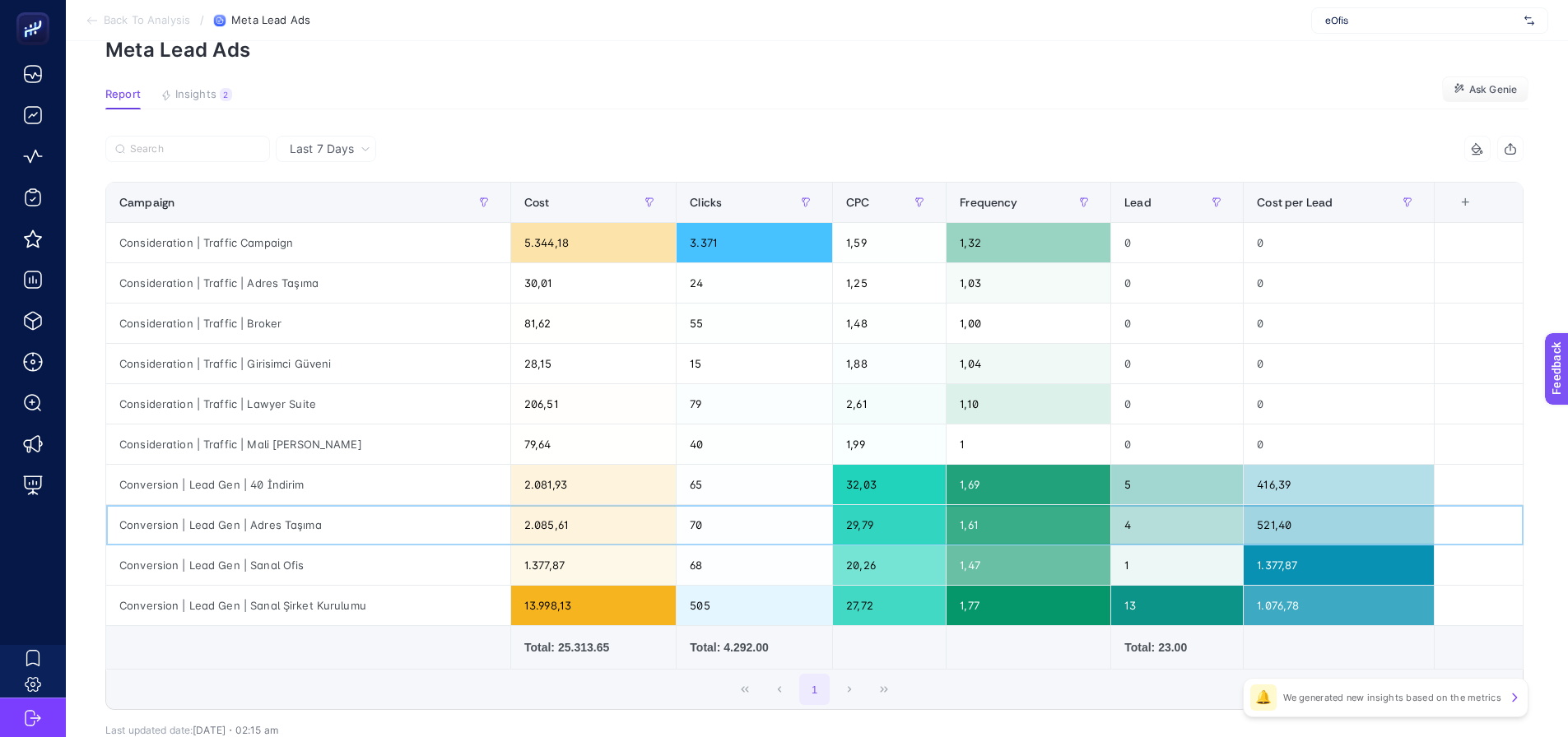
click at [594, 529] on div "2.085,61" at bounding box center [593, 526] width 165 height 40
click at [598, 572] on div "1.377,87" at bounding box center [593, 565] width 165 height 40
click at [593, 485] on div "2.081,93" at bounding box center [593, 485] width 165 height 40
click at [593, 534] on div "2.085,61" at bounding box center [593, 526] width 165 height 40
click at [590, 577] on div "1.377,87" at bounding box center [593, 565] width 165 height 40
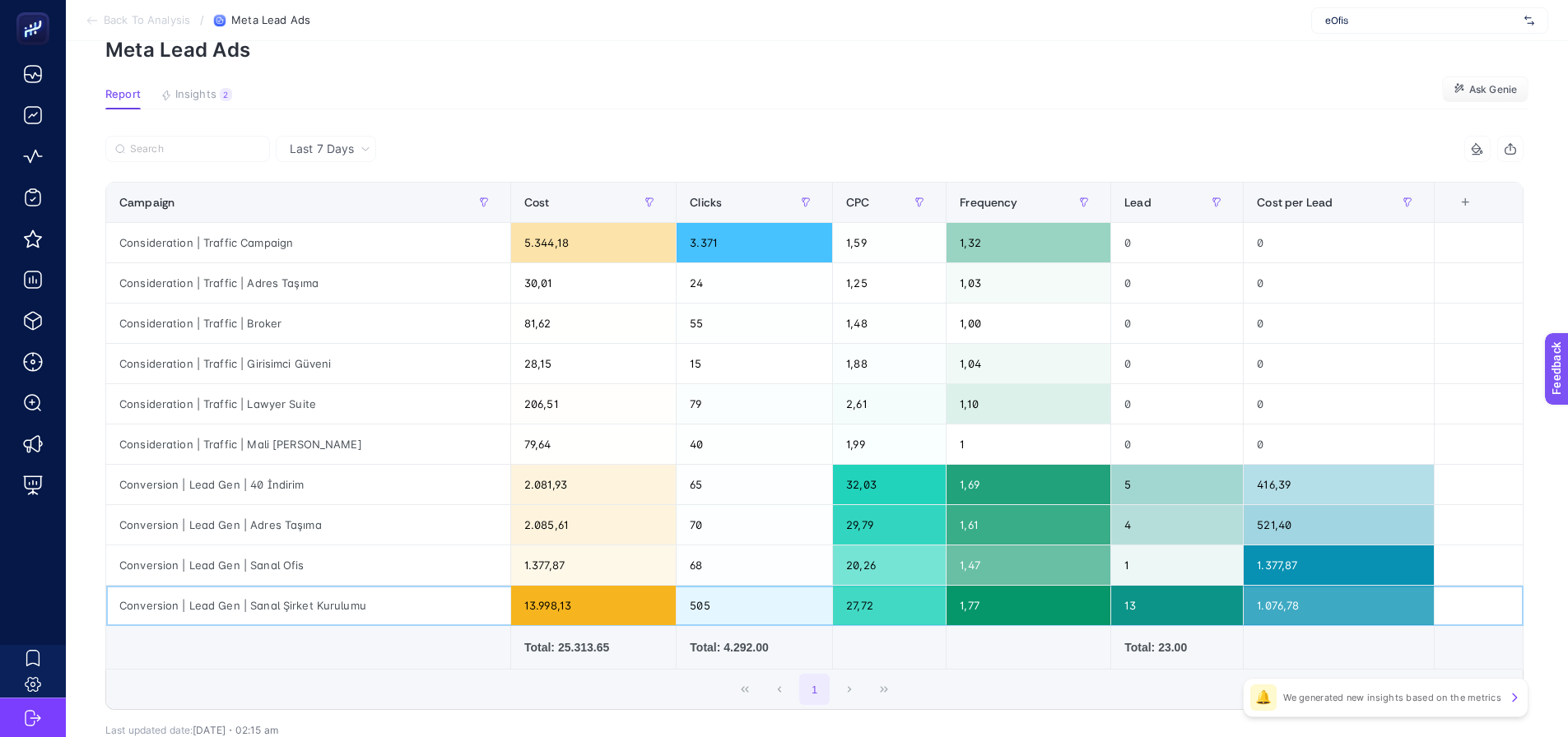
click at [596, 625] on table "Campaign Cost Clicks CPC Frequency Lead Cost per Lead 7 items selected + Consid…" at bounding box center [815, 426] width 1419 height 488
click at [598, 250] on div "5.344,18" at bounding box center [593, 243] width 165 height 40
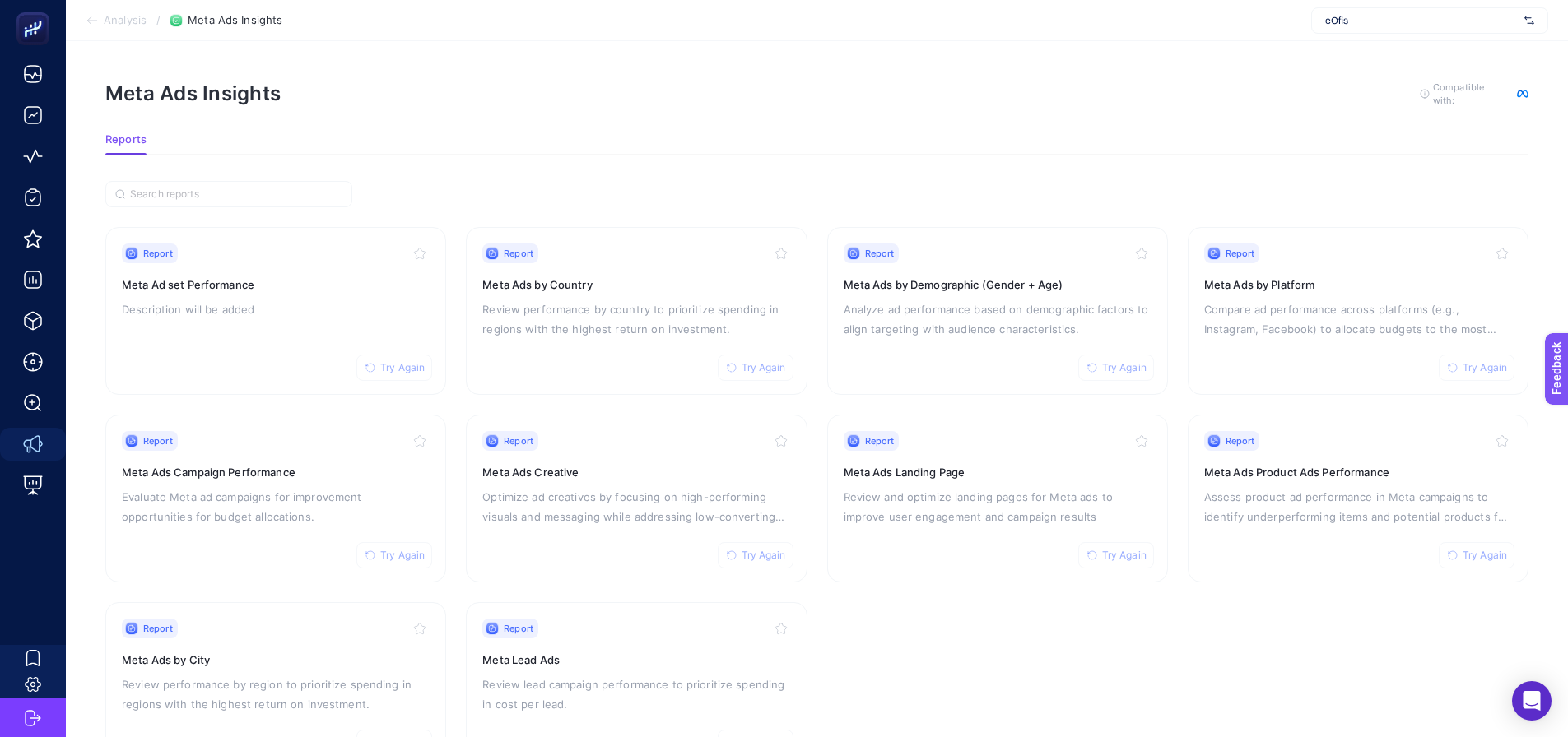
click at [814, 395] on section "Report Try Again Meta Ad set Performance Description will be added Report Try A…" at bounding box center [816, 499] width 1423 height 544
click at [601, 487] on p "Optimize ad creatives by focusing on high-performing visuals and messaging whil…" at bounding box center [636, 507] width 308 height 40
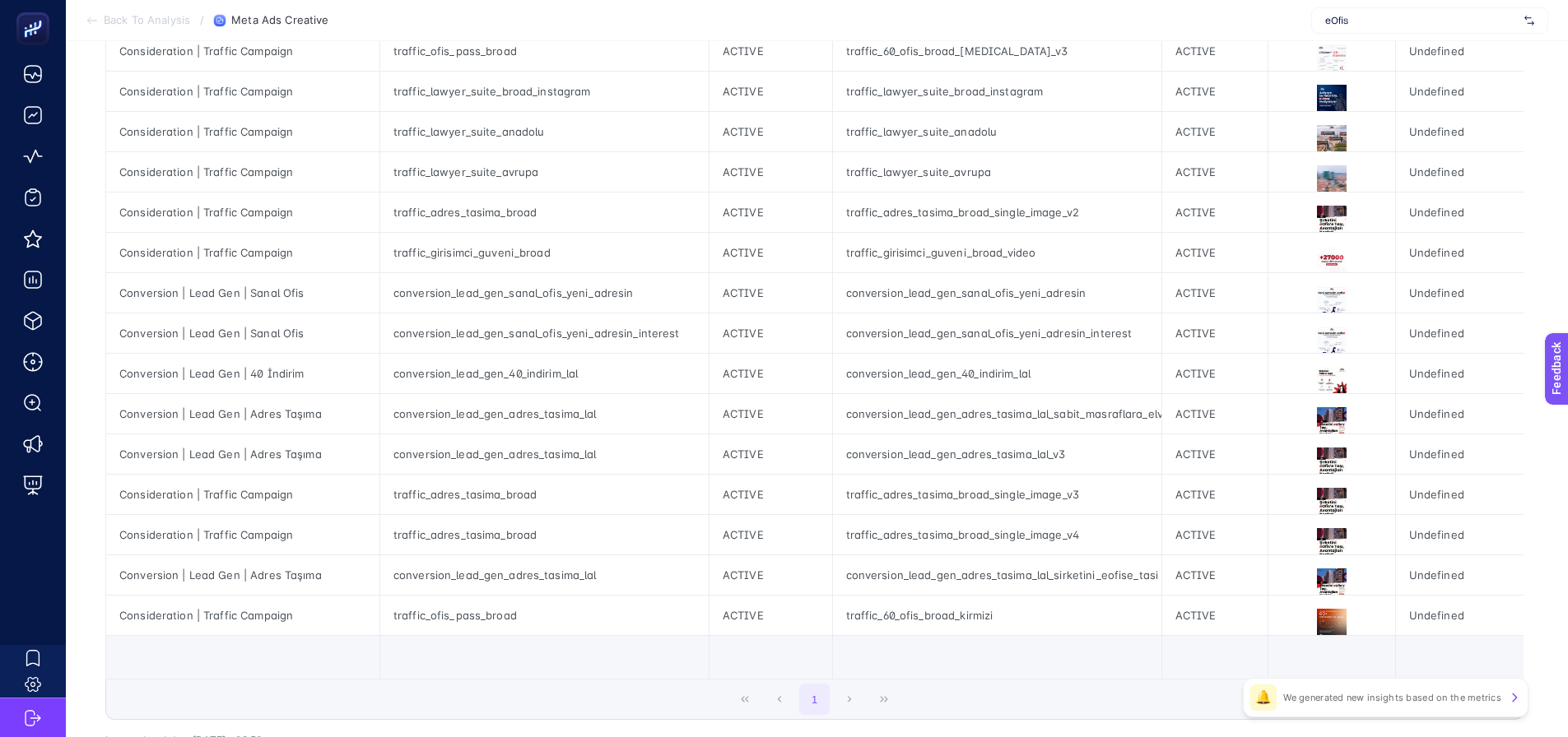
scroll to position [411, 0]
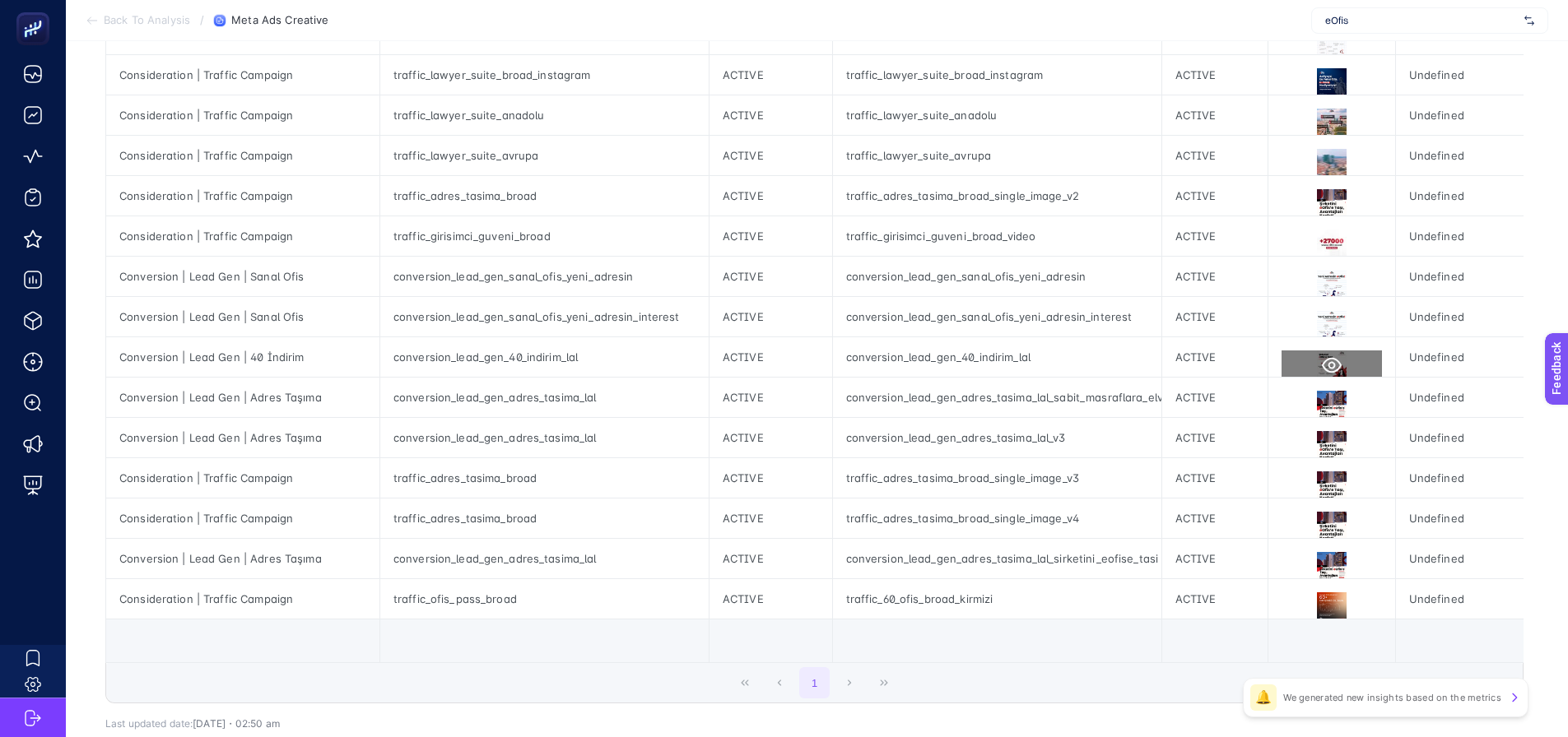
click at [1322, 361] on icon at bounding box center [1332, 365] width 20 height 15
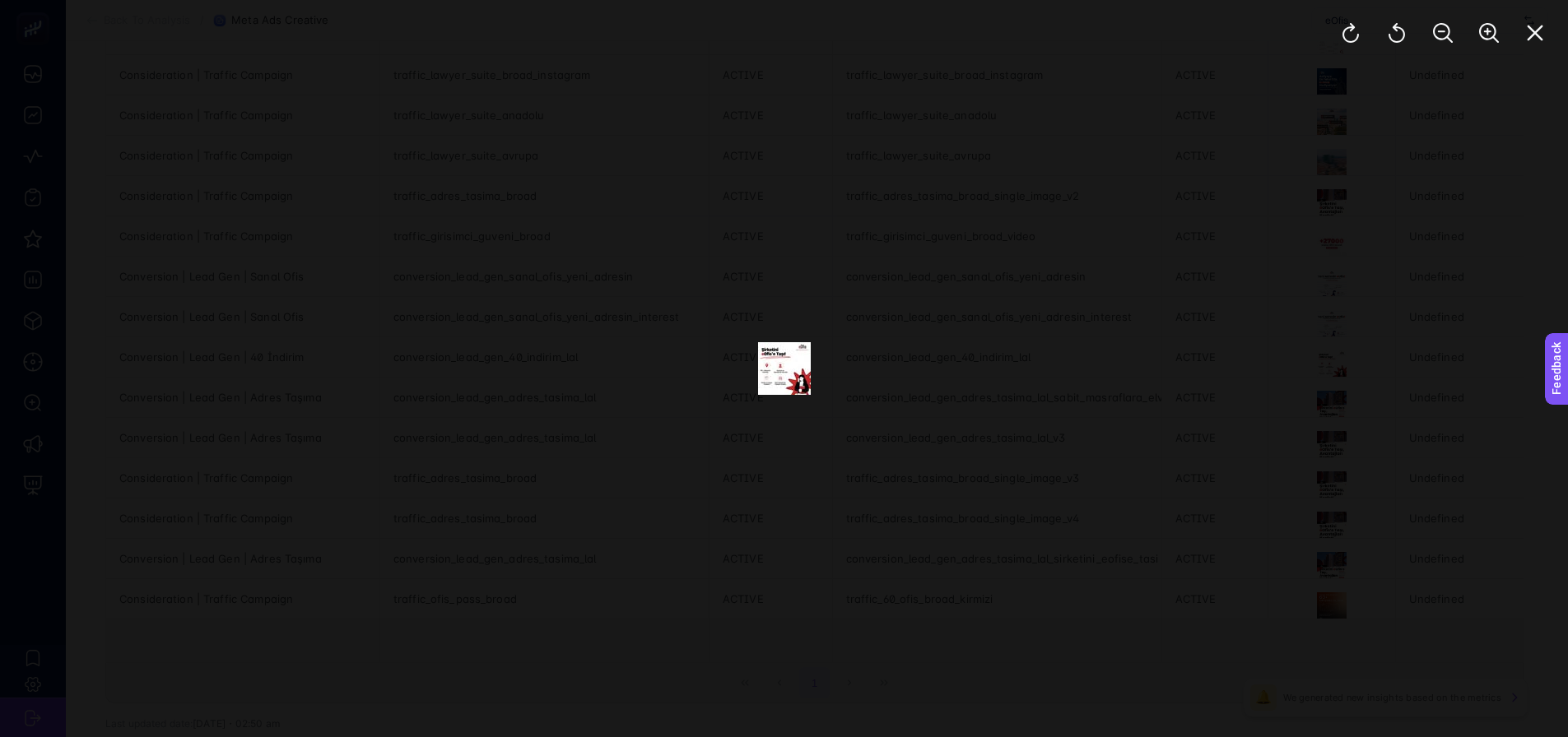
click at [1138, 315] on div at bounding box center [784, 368] width 1568 height 737
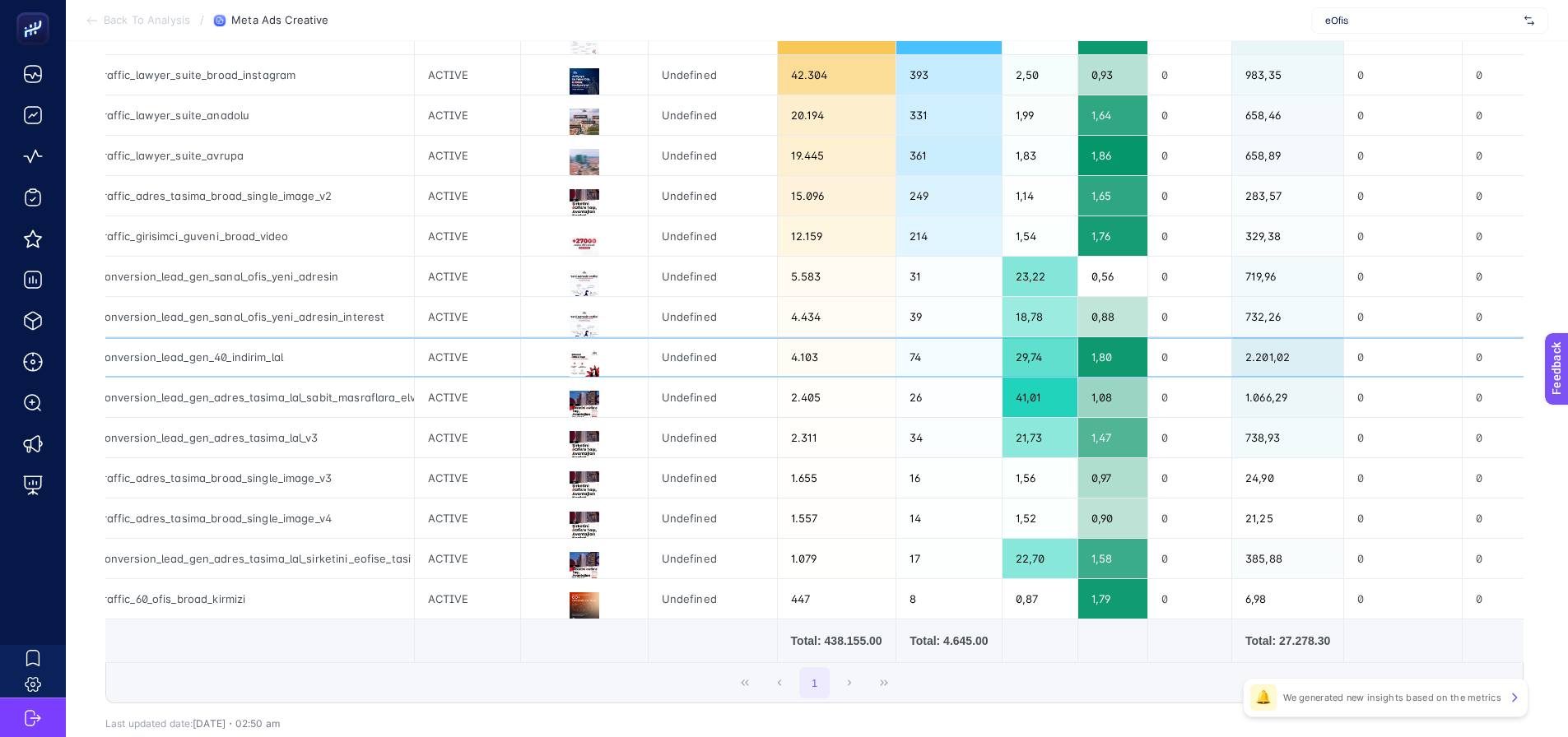
drag, startPoint x: 1204, startPoint y: 354, endPoint x: 1289, endPoint y: 364, distance: 85.6
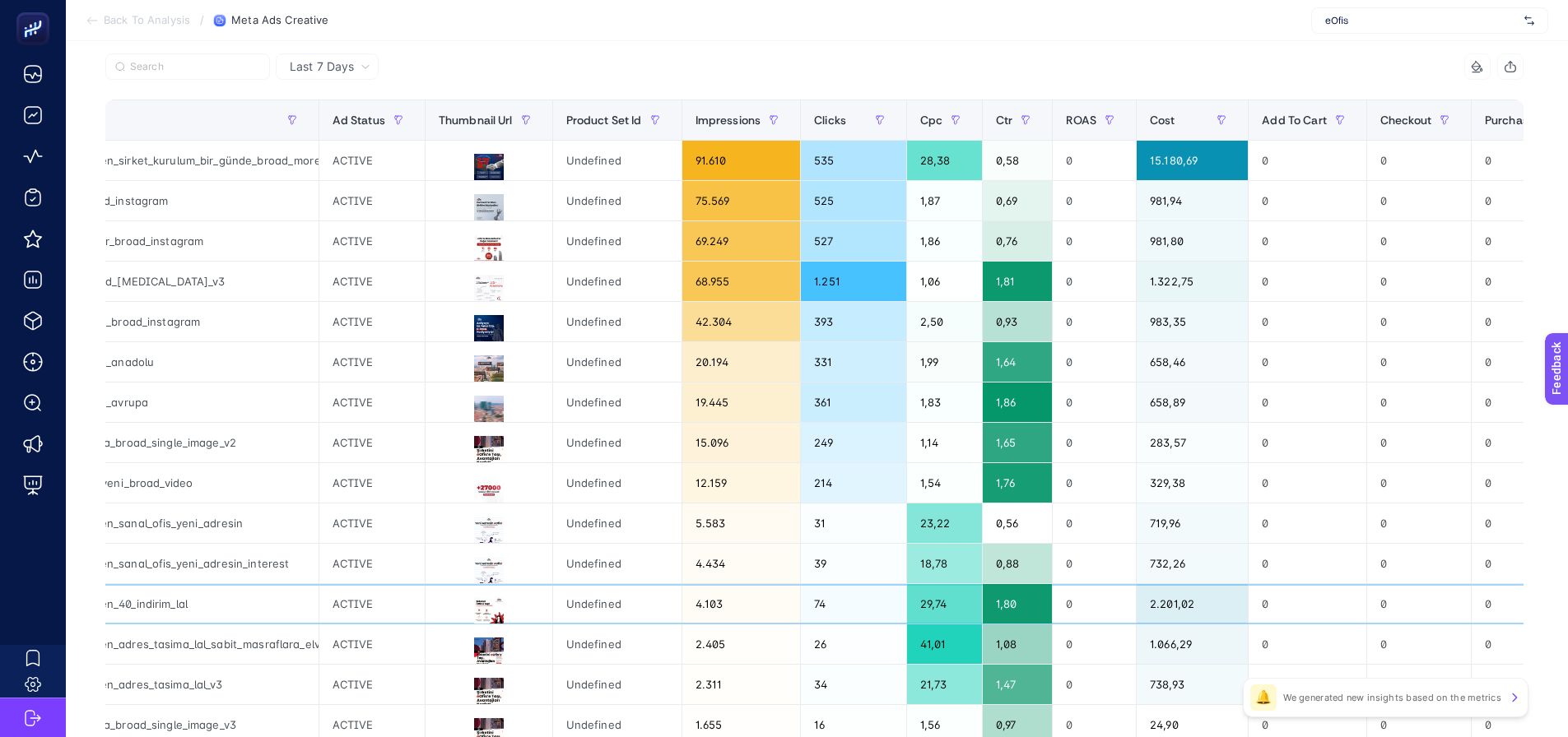
scroll to position [82, 0]
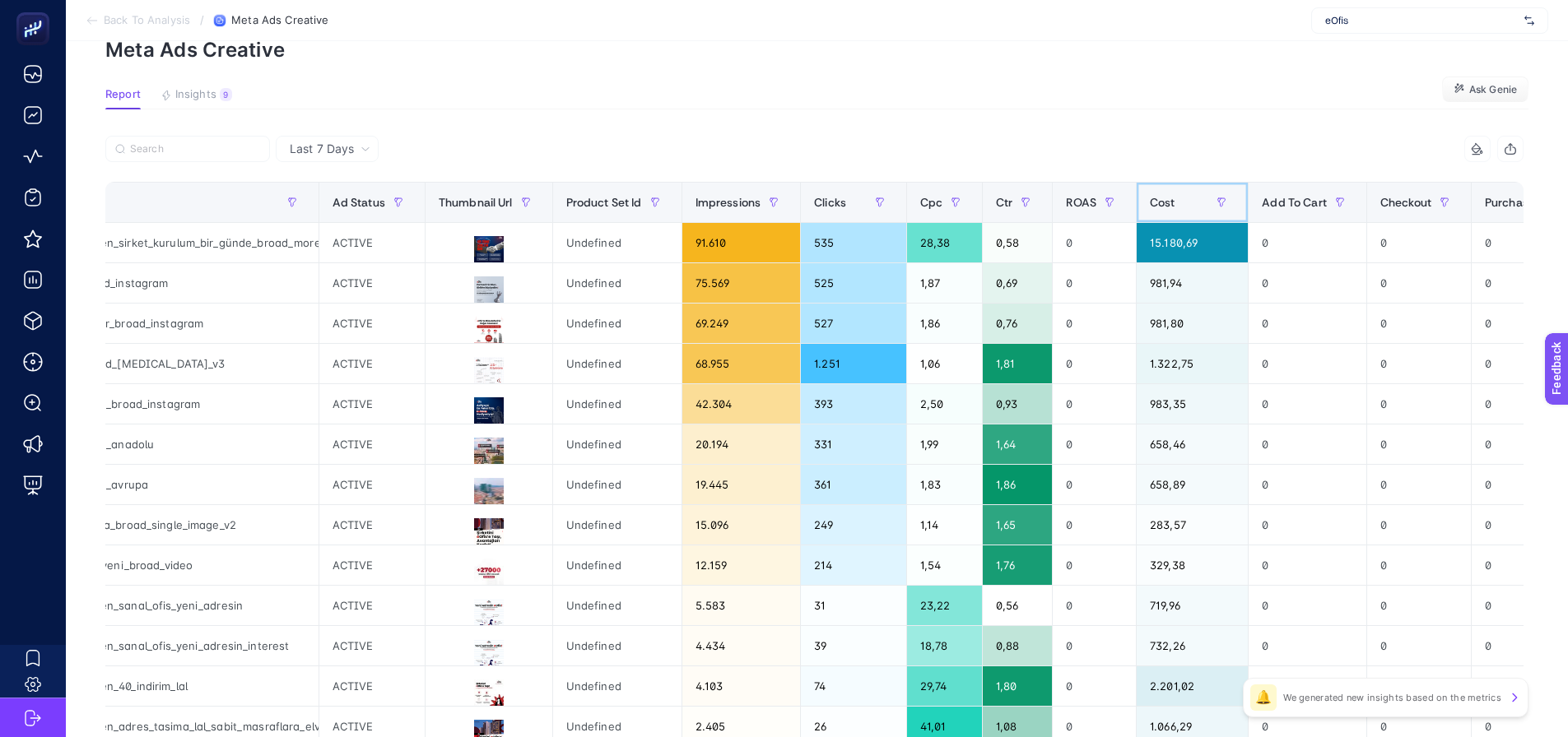
click at [1209, 183] on th "Cost" at bounding box center [1193, 202] width 112 height 40
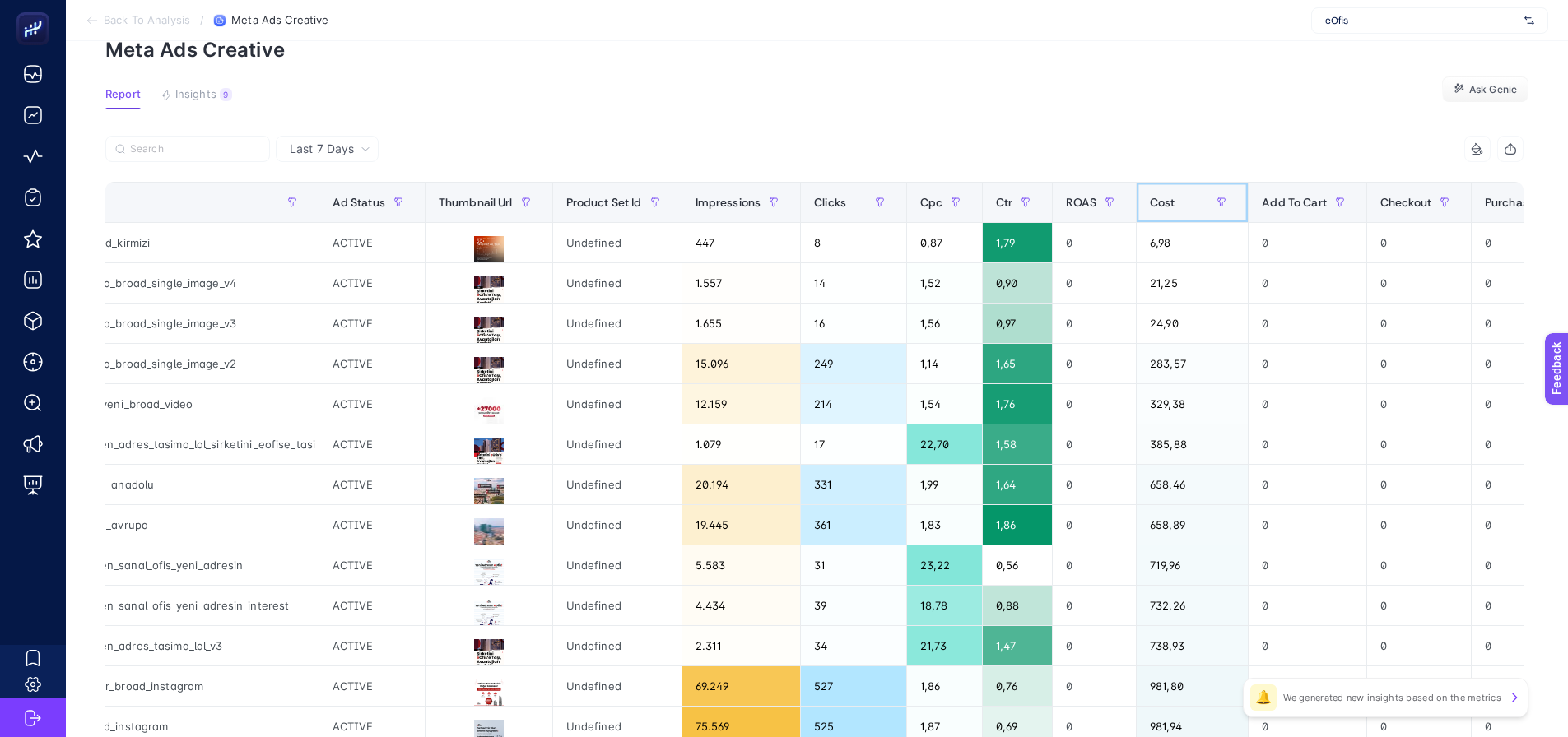
click at [1161, 188] on th "Cost" at bounding box center [1193, 202] width 112 height 40
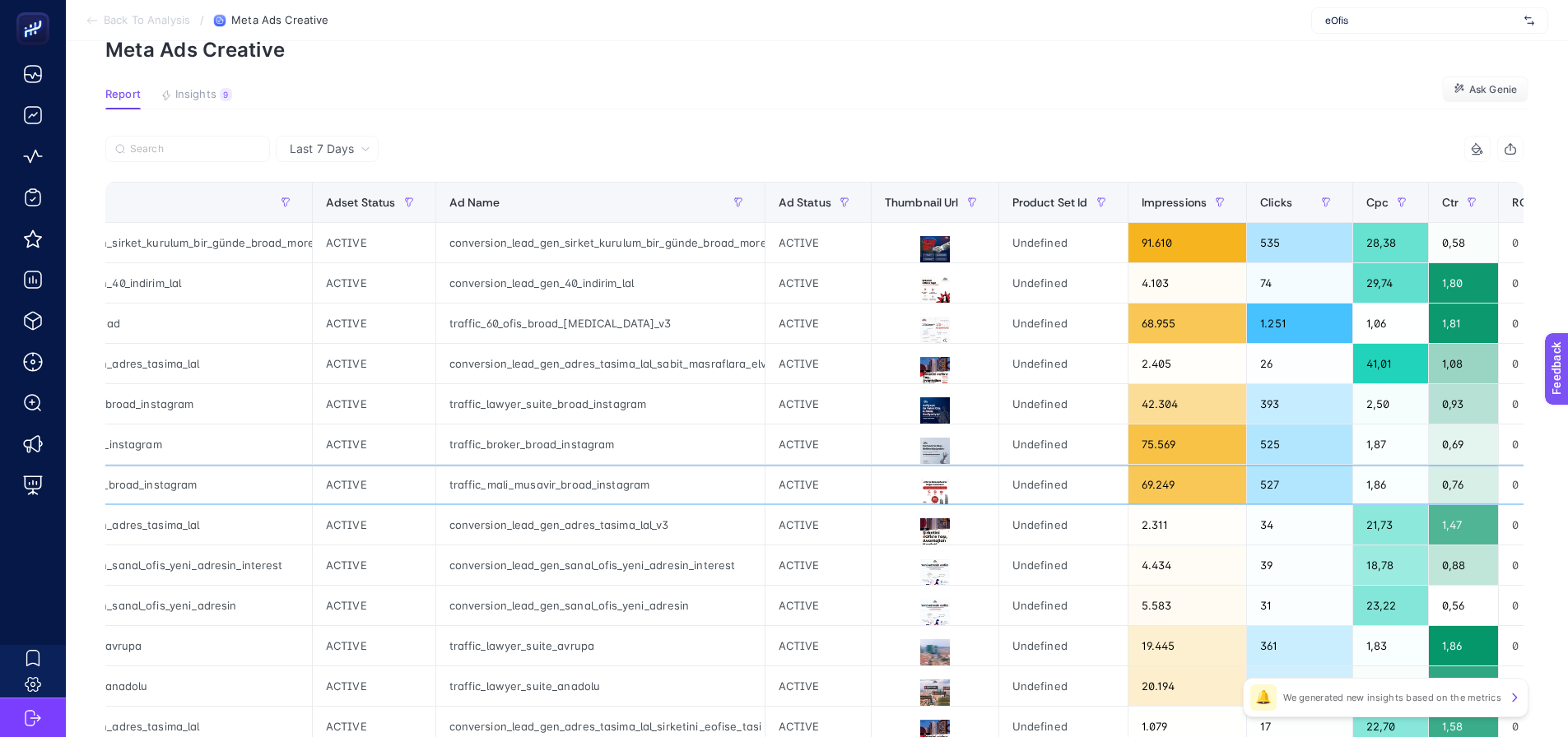
scroll to position [0, 0]
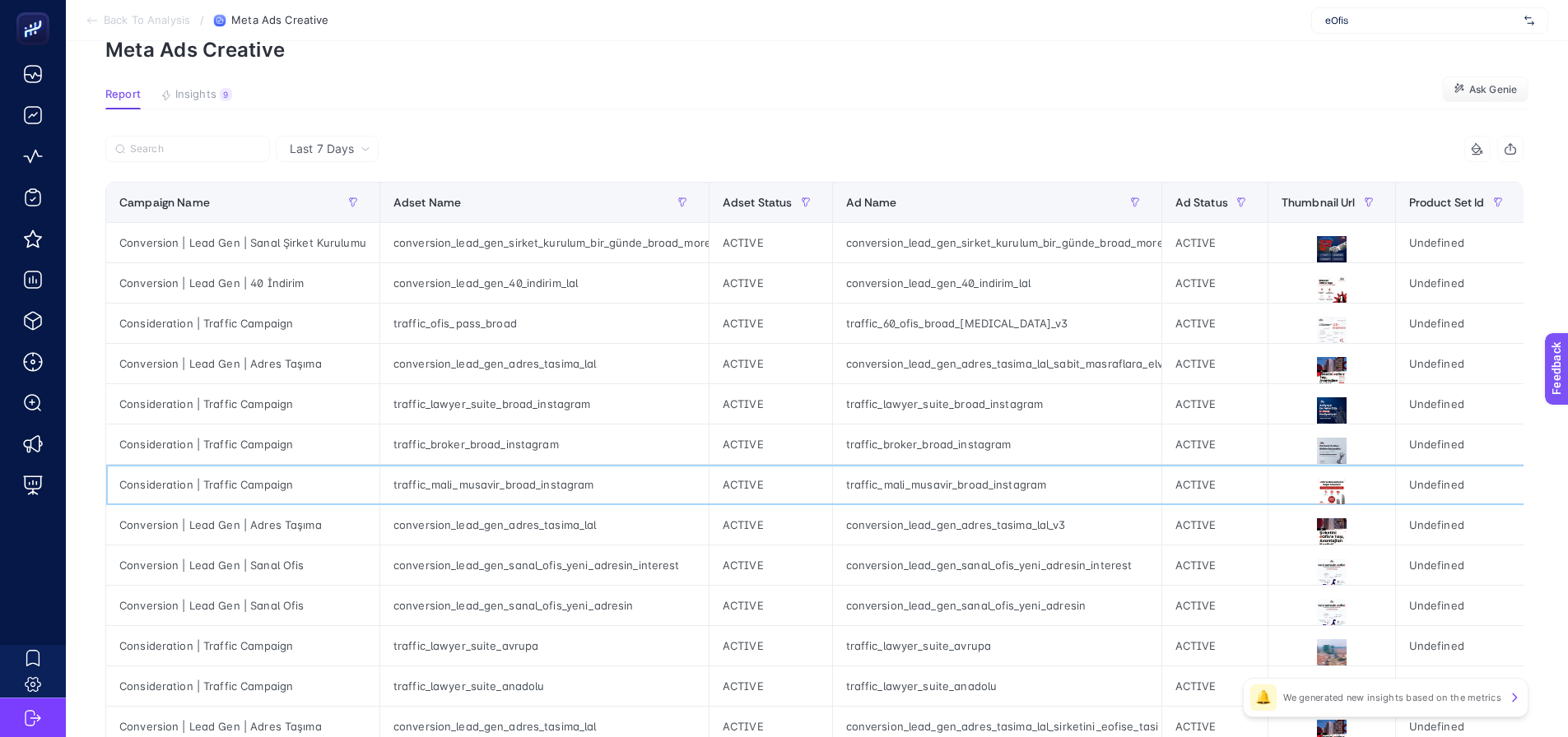
drag, startPoint x: 801, startPoint y: 486, endPoint x: 643, endPoint y: 523, distance: 162.3
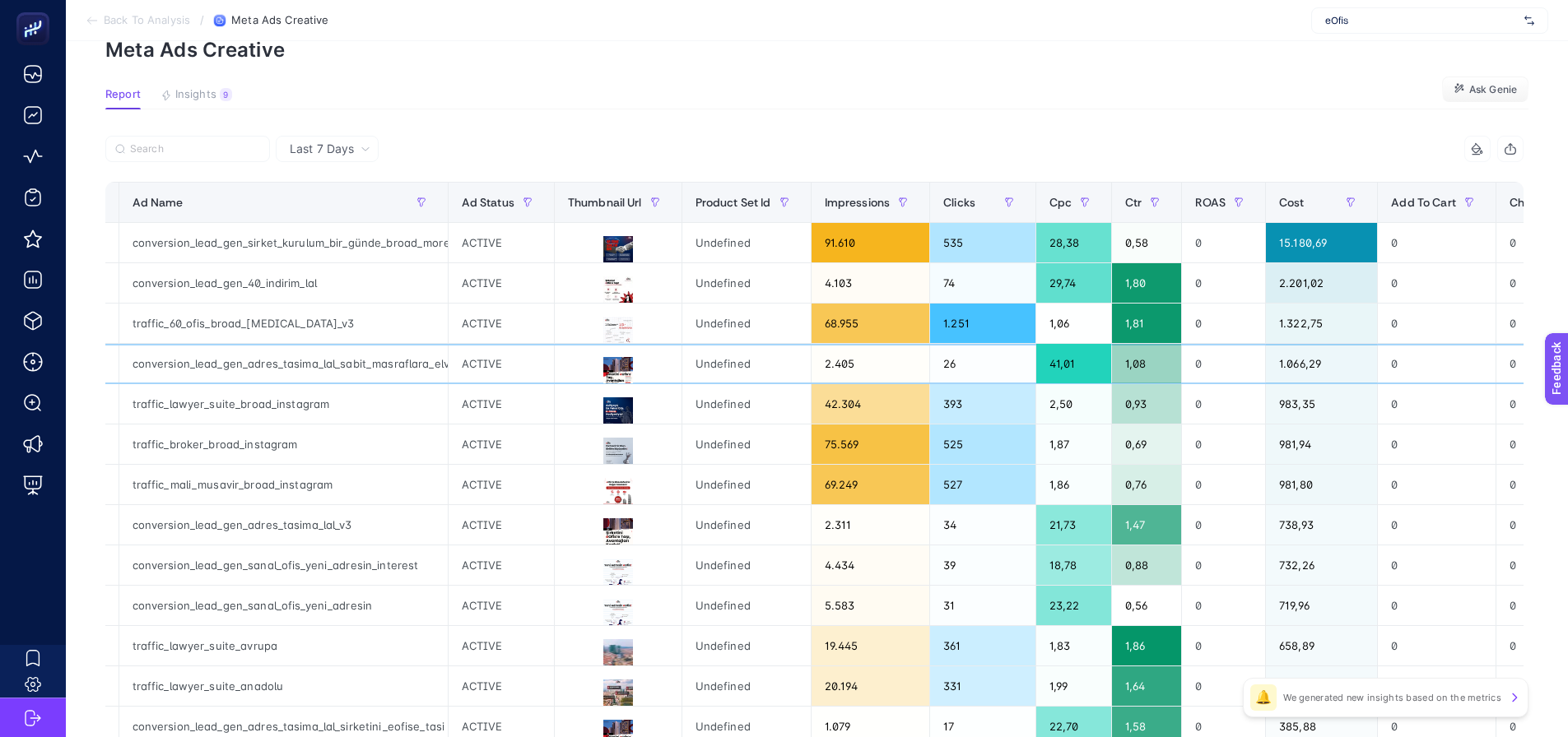
drag, startPoint x: 654, startPoint y: 344, endPoint x: 753, endPoint y: 358, distance: 100.0
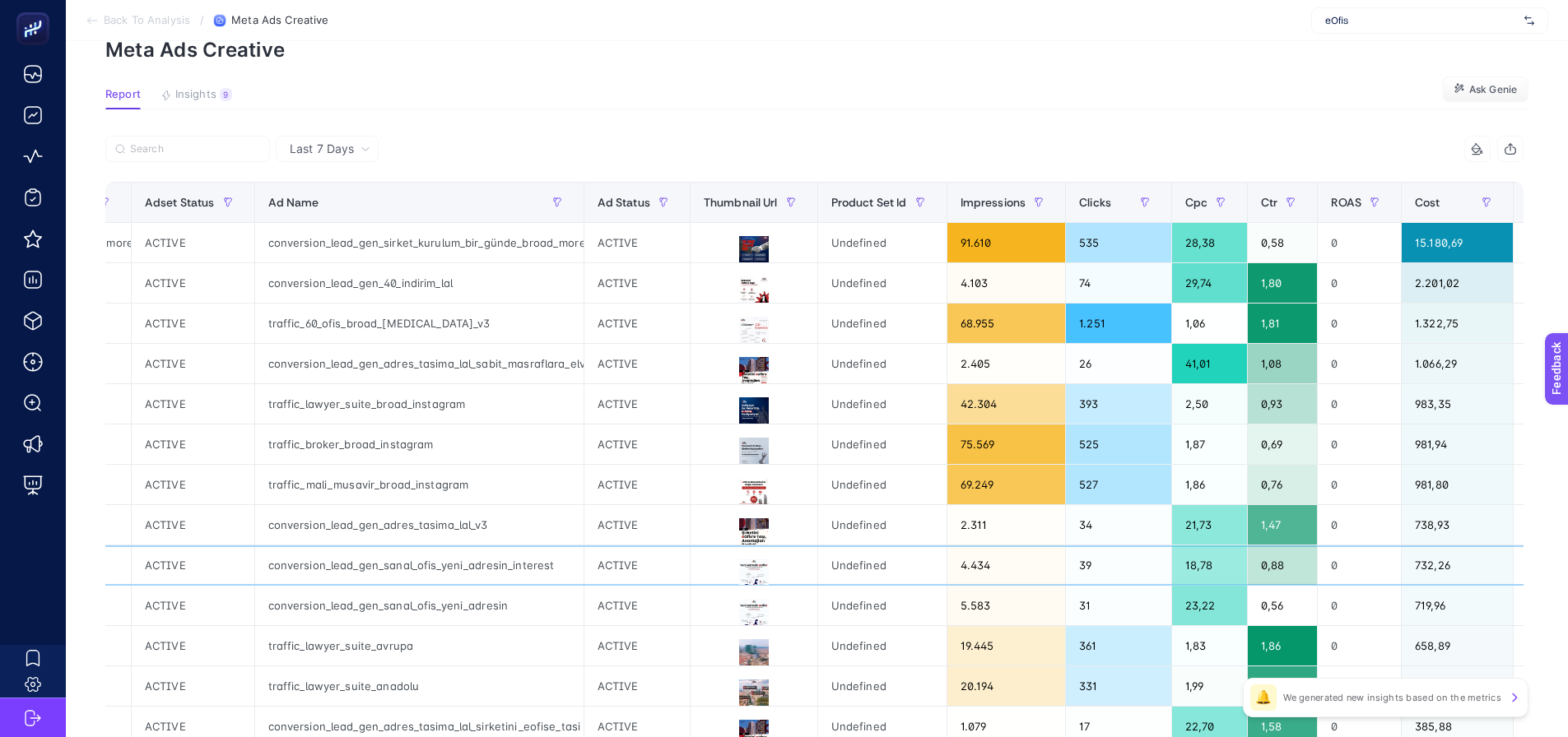
drag, startPoint x: 589, startPoint y: 581, endPoint x: 521, endPoint y: 580, distance: 68.0
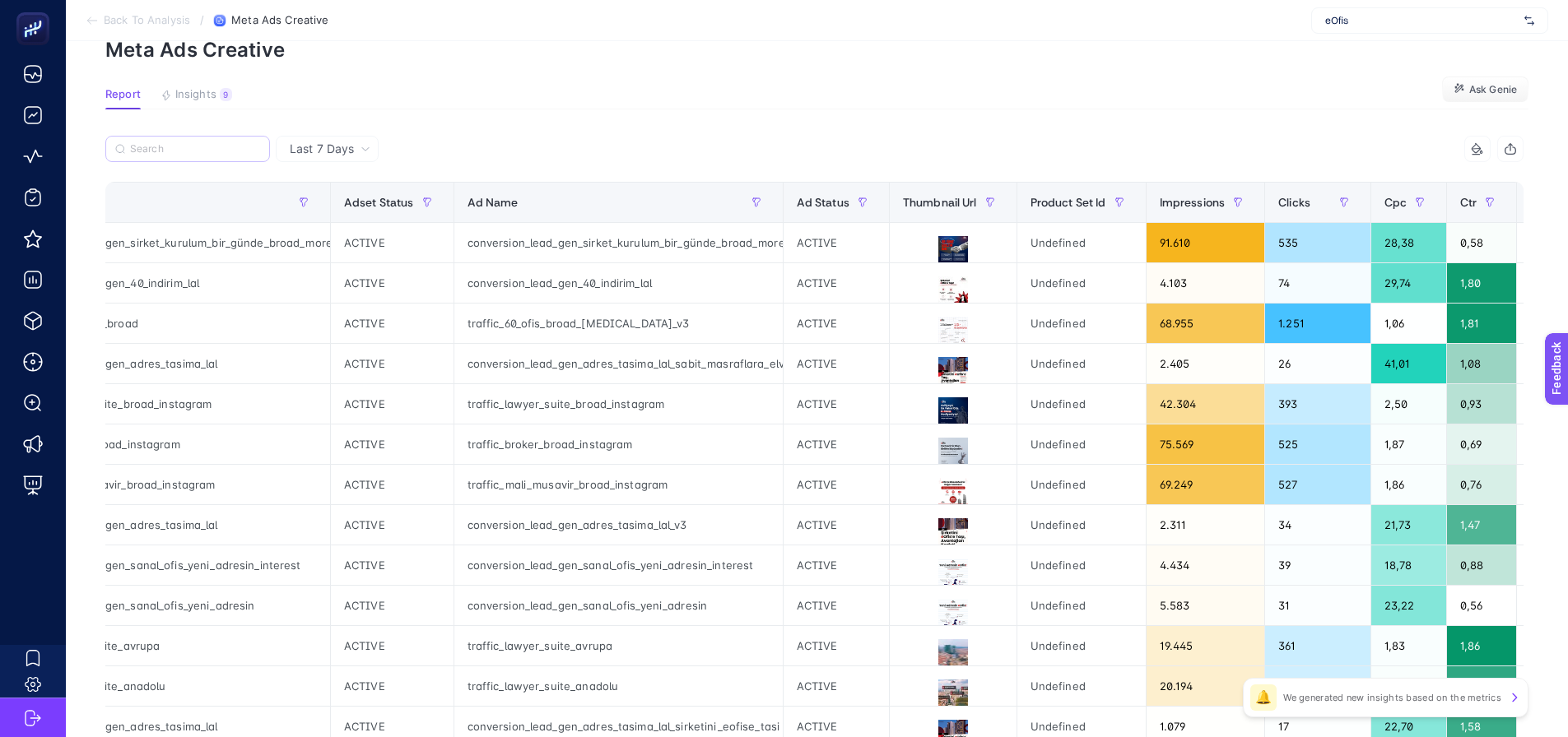
click at [218, 139] on label at bounding box center [187, 148] width 165 height 26
click at [218, 143] on input "Search" at bounding box center [194, 149] width 130 height 13
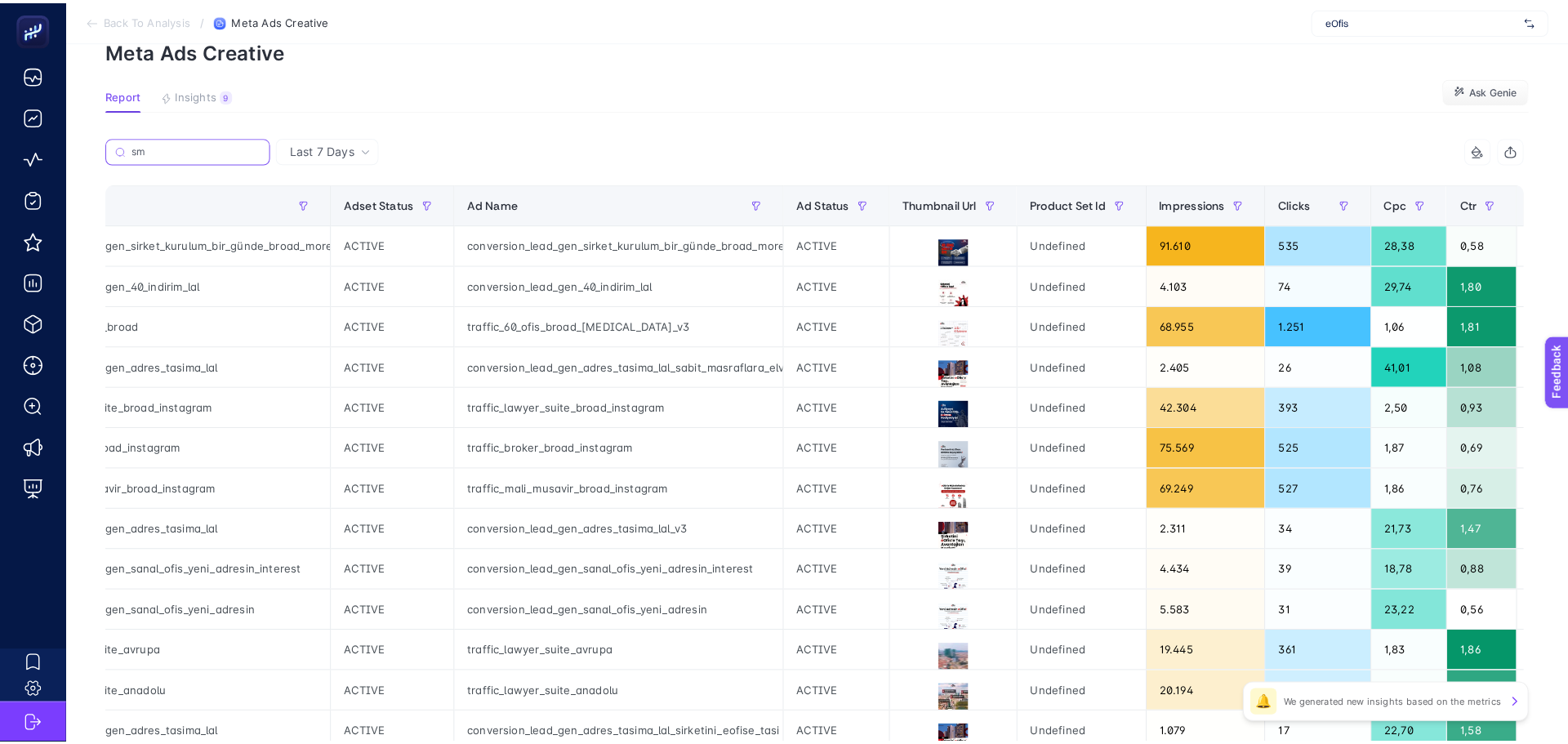
scroll to position [0, 0]
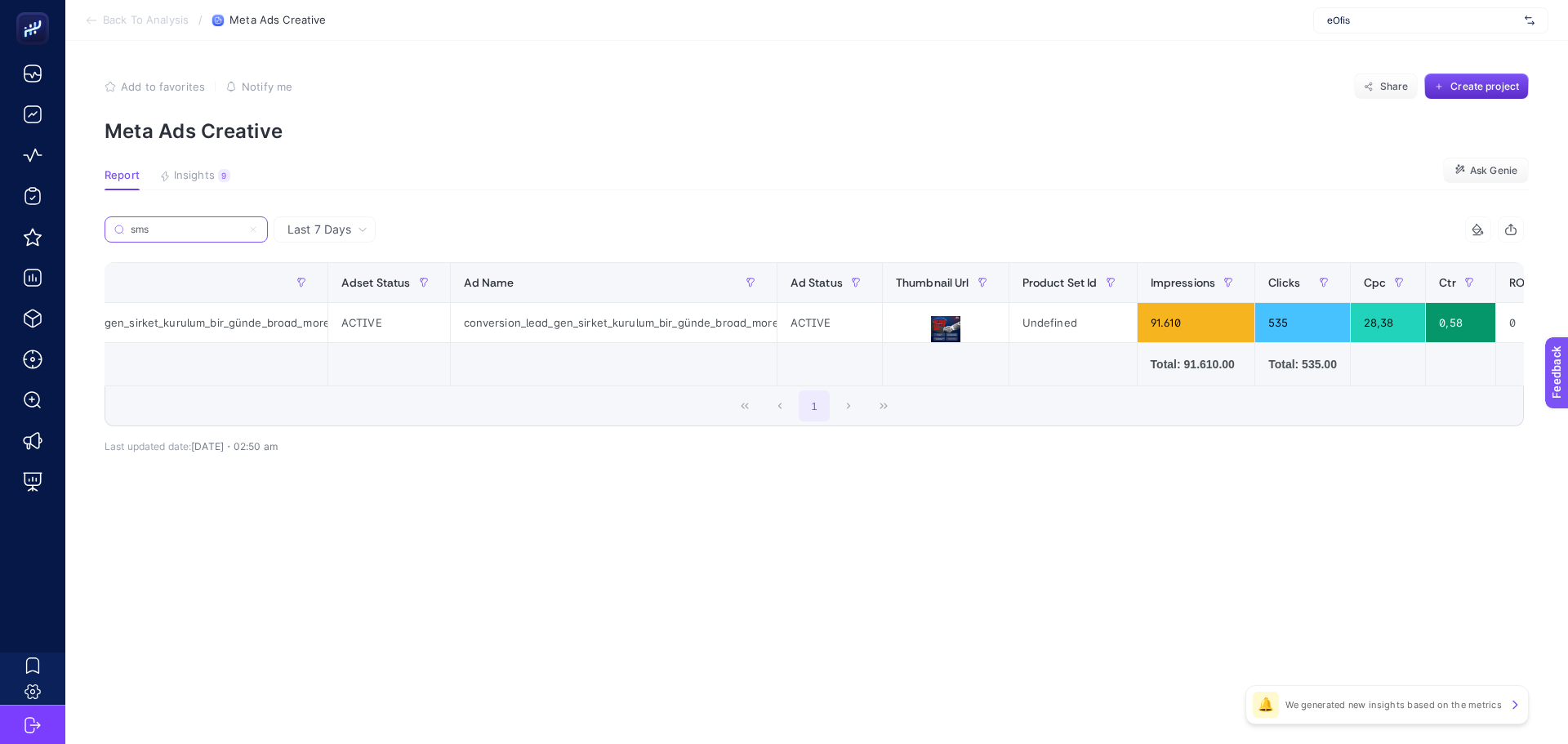
type input "sms"
drag, startPoint x: 429, startPoint y: 386, endPoint x: 352, endPoint y: 347, distance: 86.3
click at [186, 401] on div "sms 11 items selected Campaign Name Adset Name Adset Status Ad Name Ad Status T…" at bounding box center [813, 321] width 1419 height 210
click at [463, 327] on div "conversion_lead_gen_sirket_kurulum_bir_günde_broad_more_volume_sms_verification" at bounding box center [613, 322] width 326 height 39
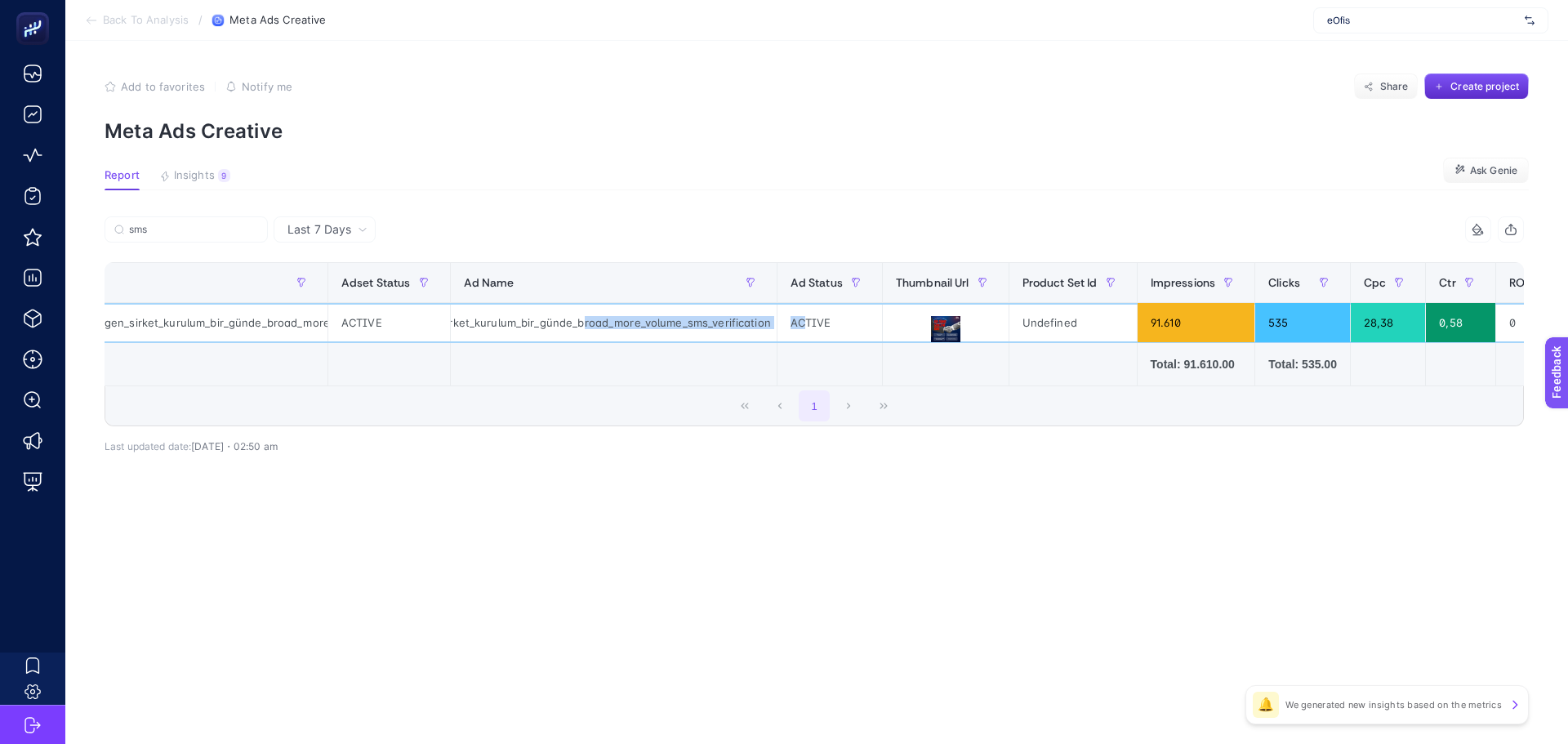
drag, startPoint x: 721, startPoint y: 317, endPoint x: 797, endPoint y: 326, distance: 76.5
click at [797, 326] on tr "Conversion | Lead Gen | Sanal Şirket Kurulumu conversion_lead_gen_sirket_kurulu…" at bounding box center [1050, 322] width 2641 height 40
click at [693, 322] on div "conversion_lead_gen_sirket_kurulum_bir_günde_broad_more_volume_sms_verification" at bounding box center [613, 322] width 326 height 39
click at [1495, 372] on td at bounding box center [1536, 364] width 83 height 43
drag, startPoint x: 681, startPoint y: 380, endPoint x: 791, endPoint y: 381, distance: 110.0
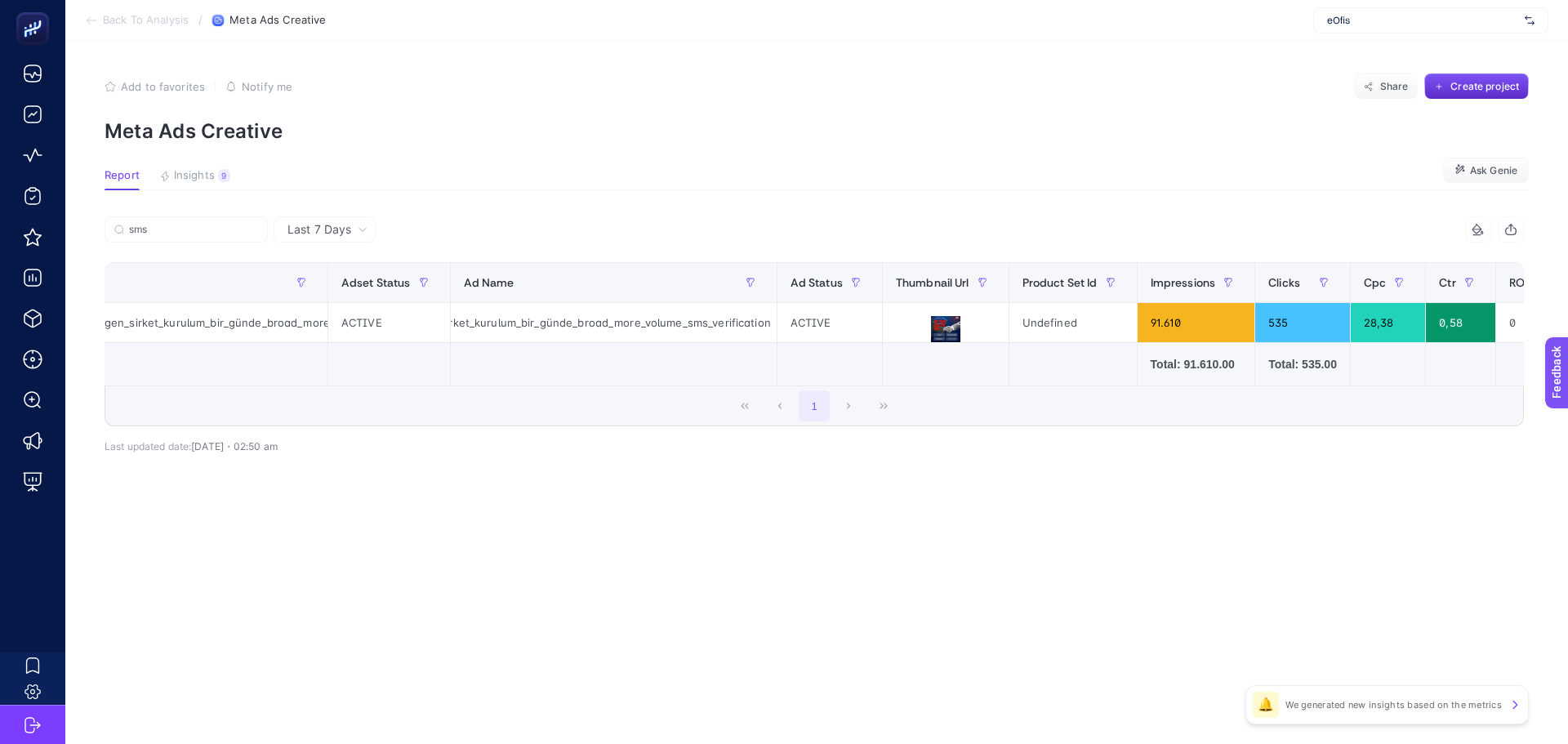
click at [791, 381] on tr "Total: 91.610.00 Total: 535.00 Total: 15.180.69 Total: 0" at bounding box center [1050, 364] width 2641 height 43
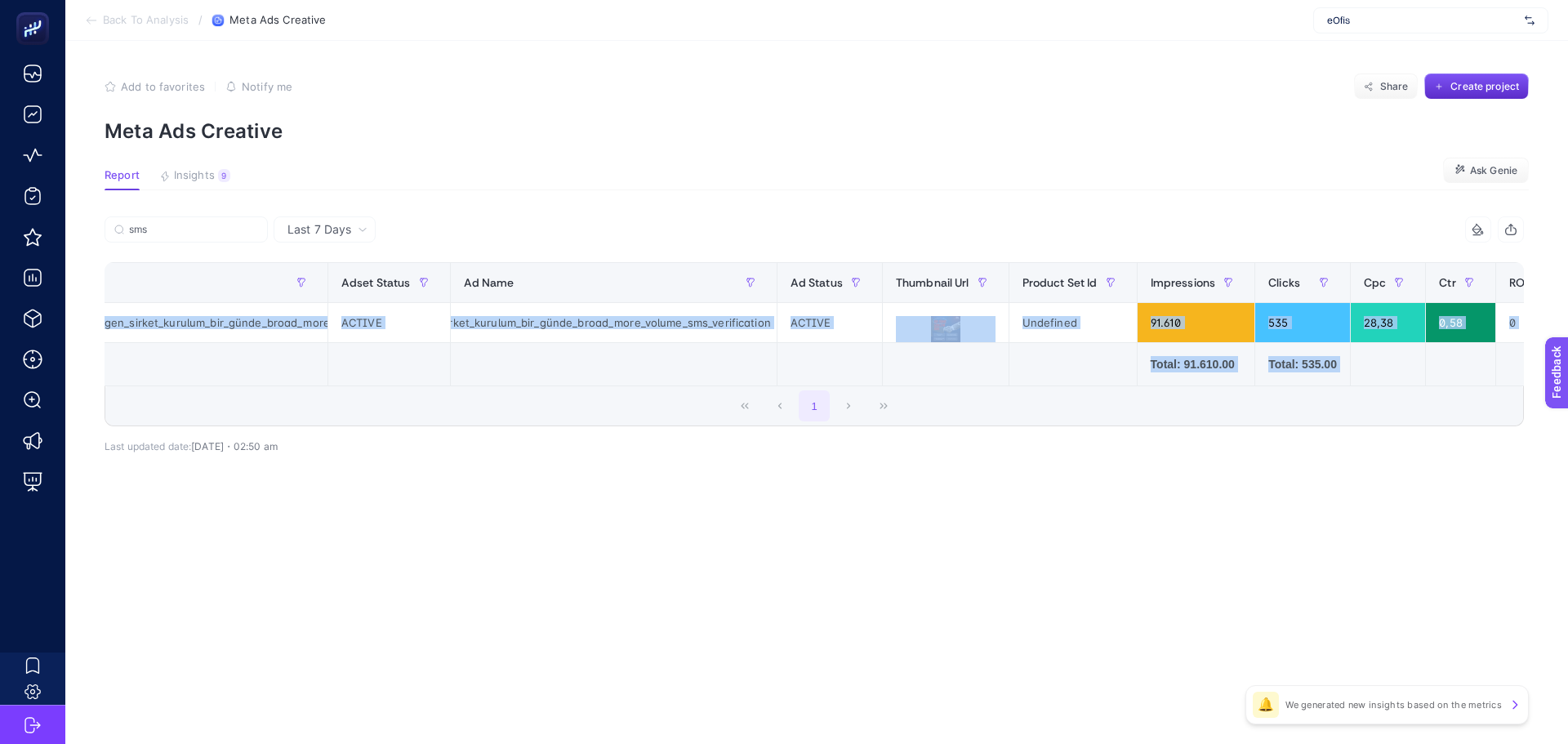
drag, startPoint x: 996, startPoint y: 394, endPoint x: 1029, endPoint y: 391, distance: 33.1
click at [1029, 391] on div "sms 11 items selected Campaign Name Adset Name Adset Status Ad Name Ad Status T…" at bounding box center [813, 321] width 1419 height 210
click at [1032, 410] on div "1" at bounding box center [814, 406] width 1418 height 39
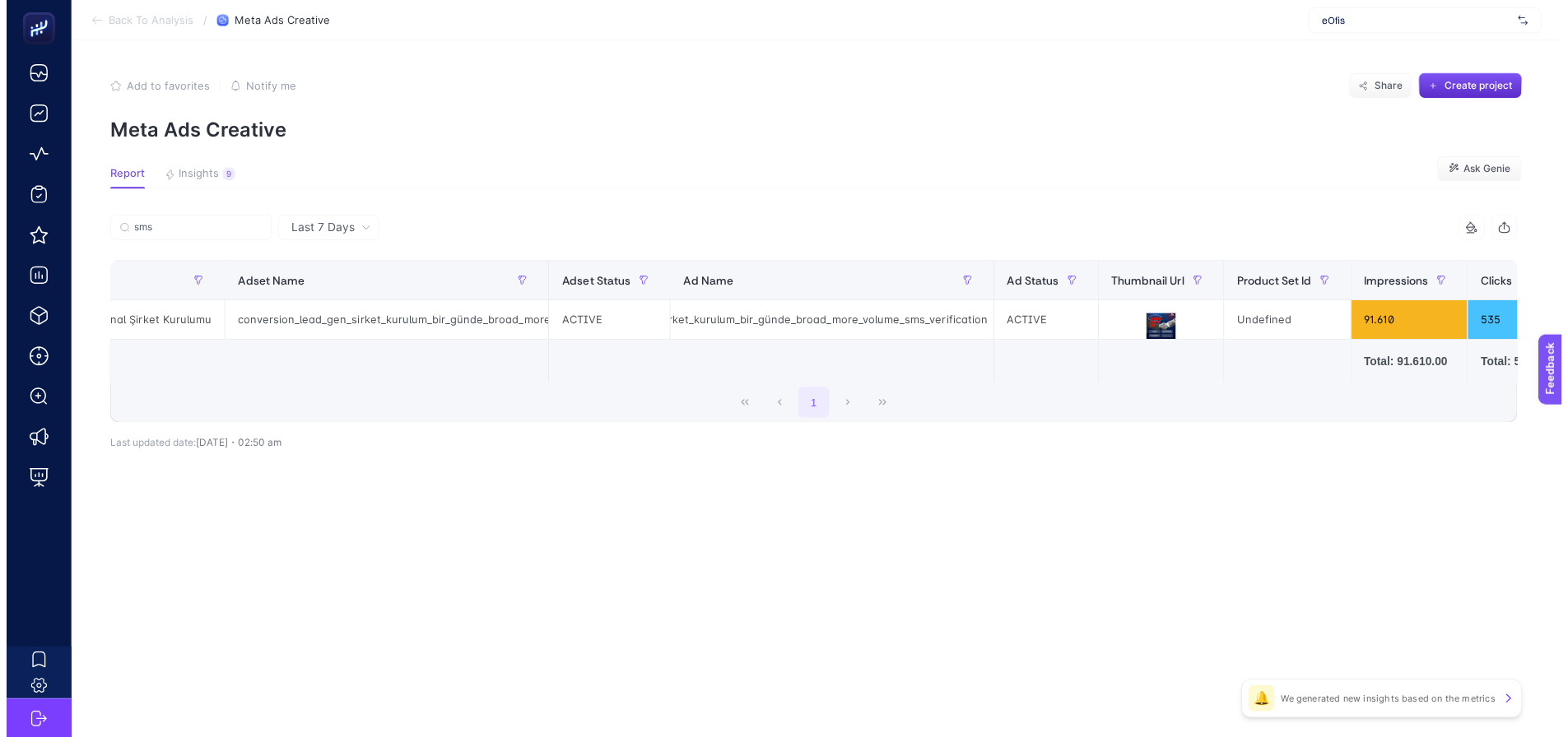
scroll to position [0, 0]
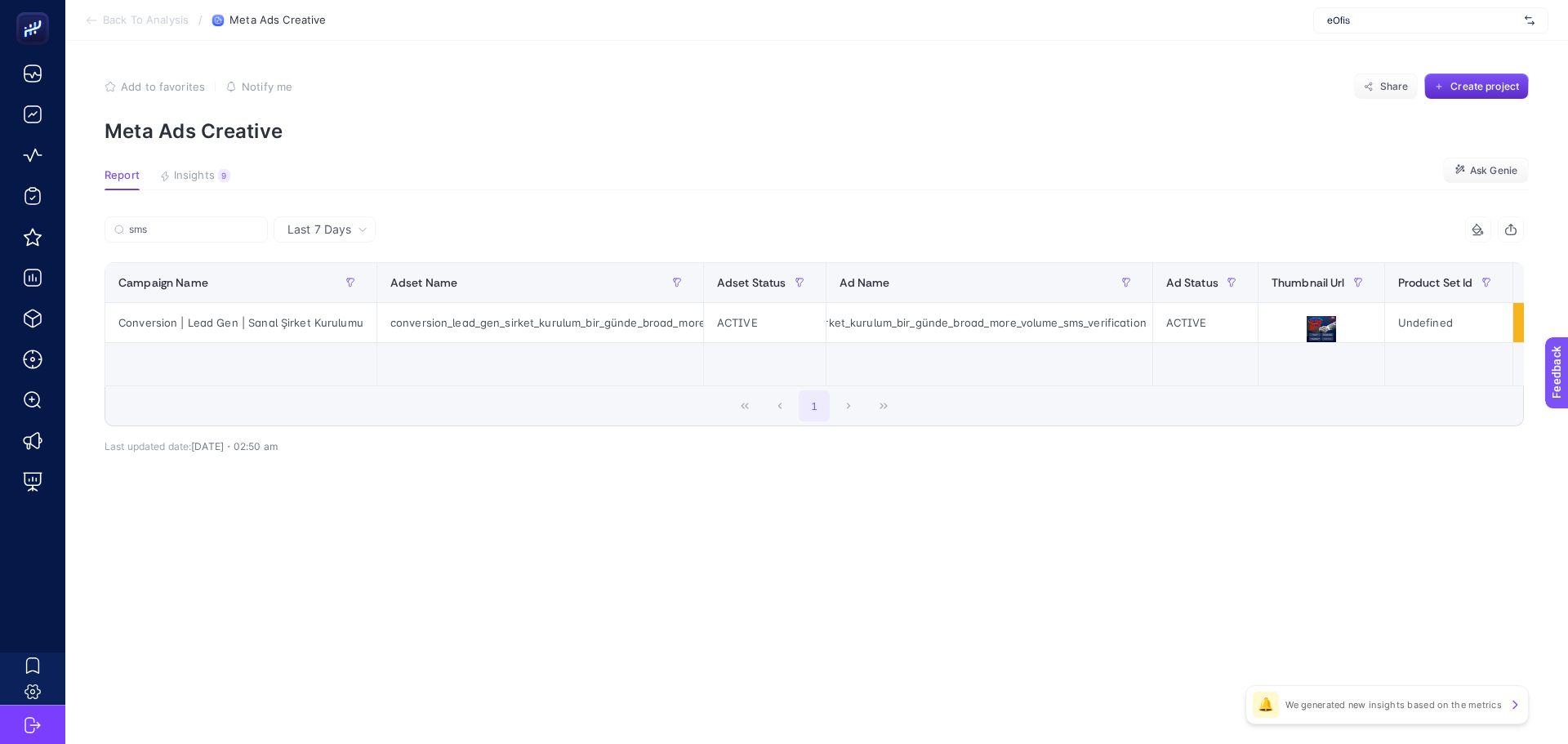
click at [1257, 355] on td at bounding box center [1321, 364] width 127 height 43
click at [425, 195] on article "Add to favorites false Notify me Share Create project Meta Ads Creative Report …" at bounding box center [816, 392] width 1503 height 703
click at [186, 177] on span "Insights" at bounding box center [195, 175] width 41 height 13
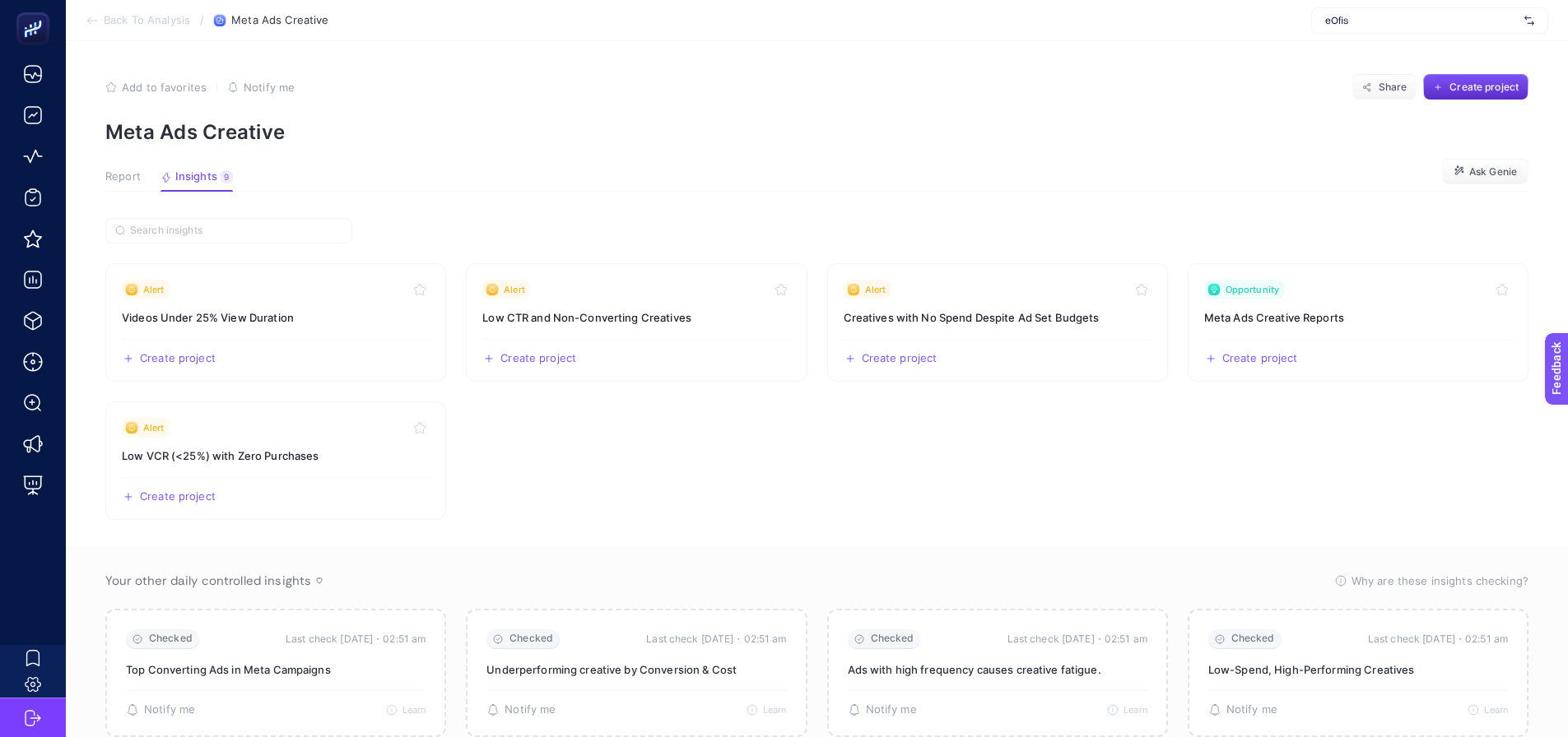
click at [121, 175] on span "Report" at bounding box center [122, 176] width 35 height 13
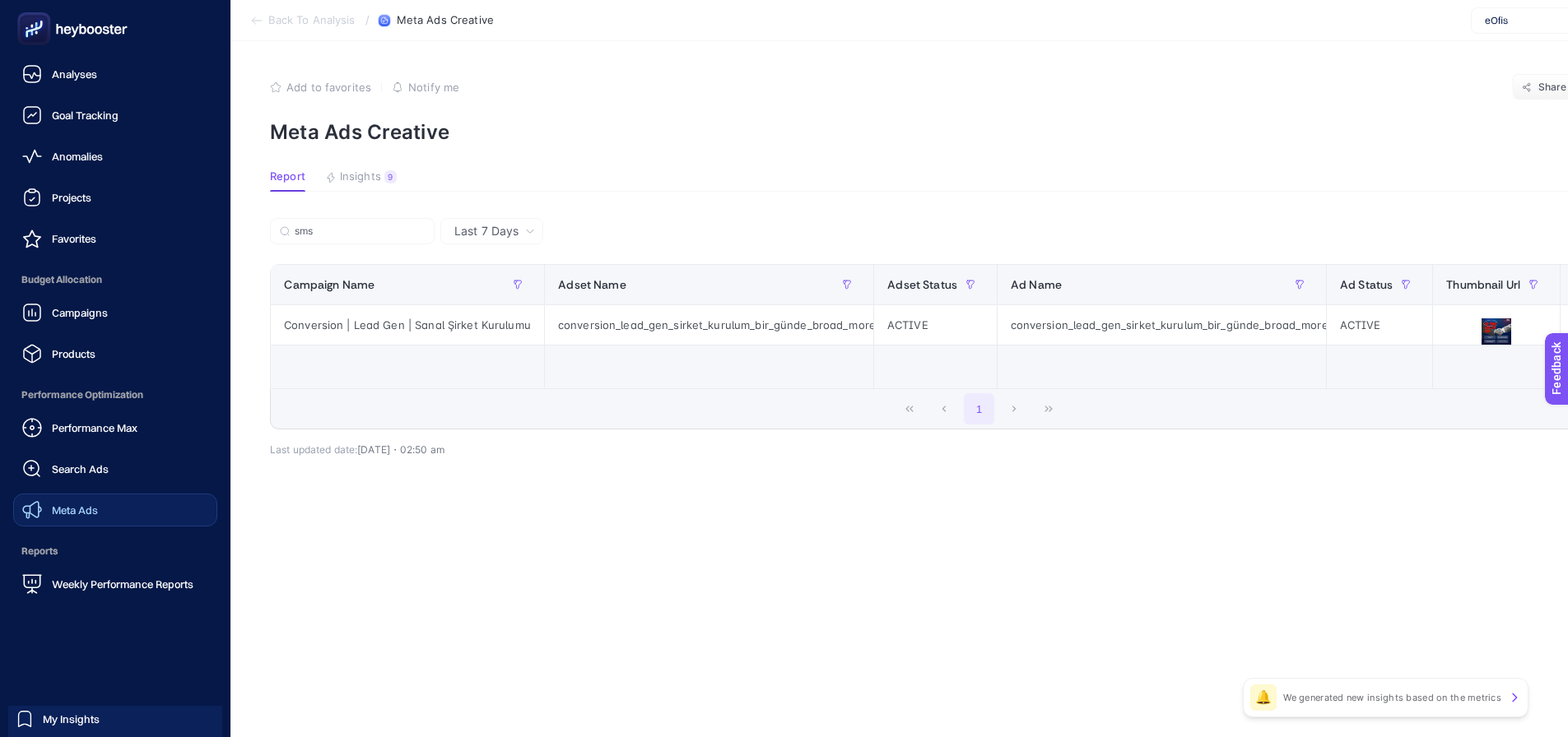
click at [65, 508] on span "Meta Ads" at bounding box center [75, 510] width 46 height 13
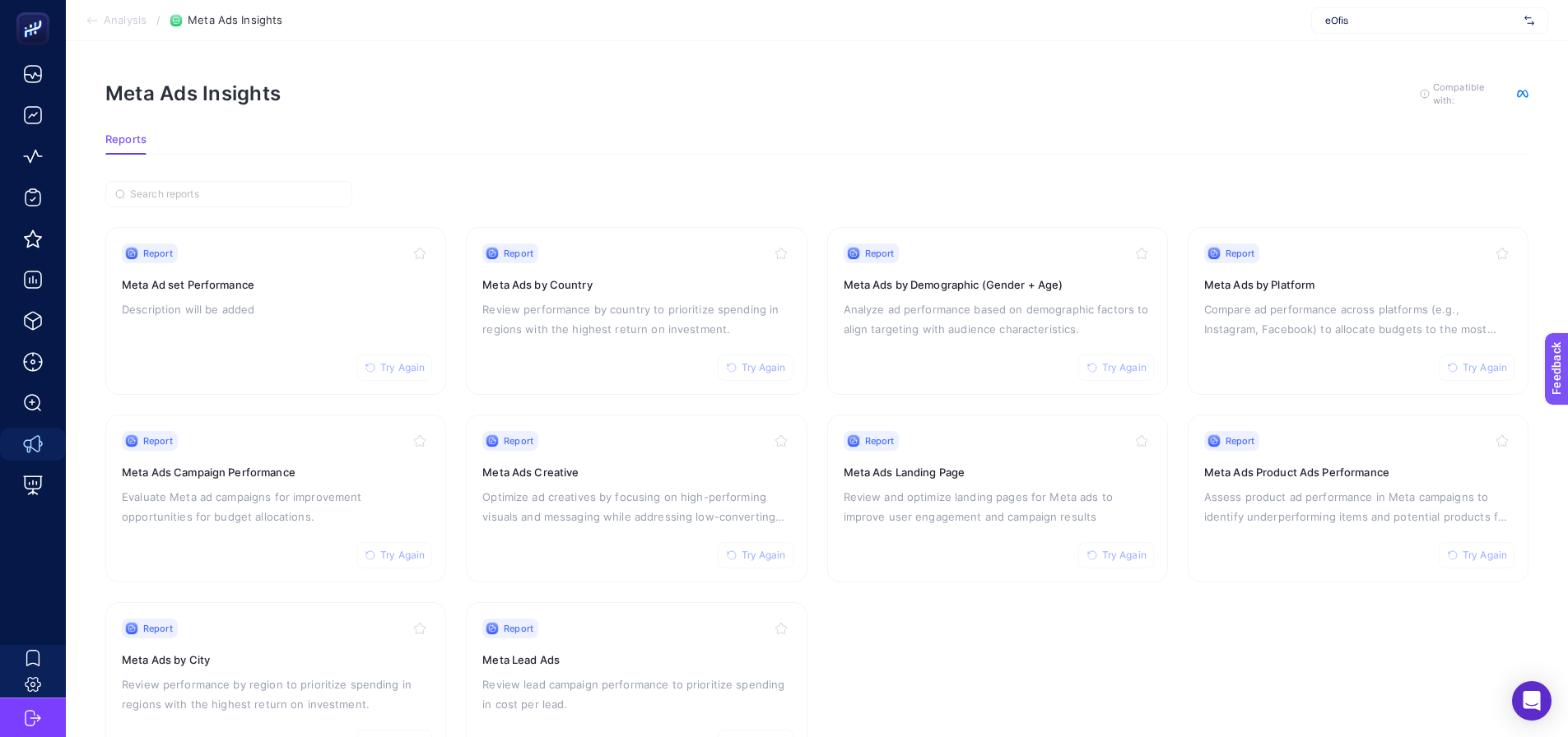
click at [1097, 645] on section "Report Try Again Meta Ad set Performance Description will be added Report Try A…" at bounding box center [816, 499] width 1423 height 544
click at [872, 121] on section "Meta Ads Insights To get quality results from this analysis, we recommend that …" at bounding box center [816, 107] width 1423 height 53
click at [798, 117] on section "Meta Ads Insights To get quality results from this analysis, we recommend that …" at bounding box center [816, 107] width 1423 height 53
click at [772, 151] on section "Reports" at bounding box center [816, 144] width 1423 height 22
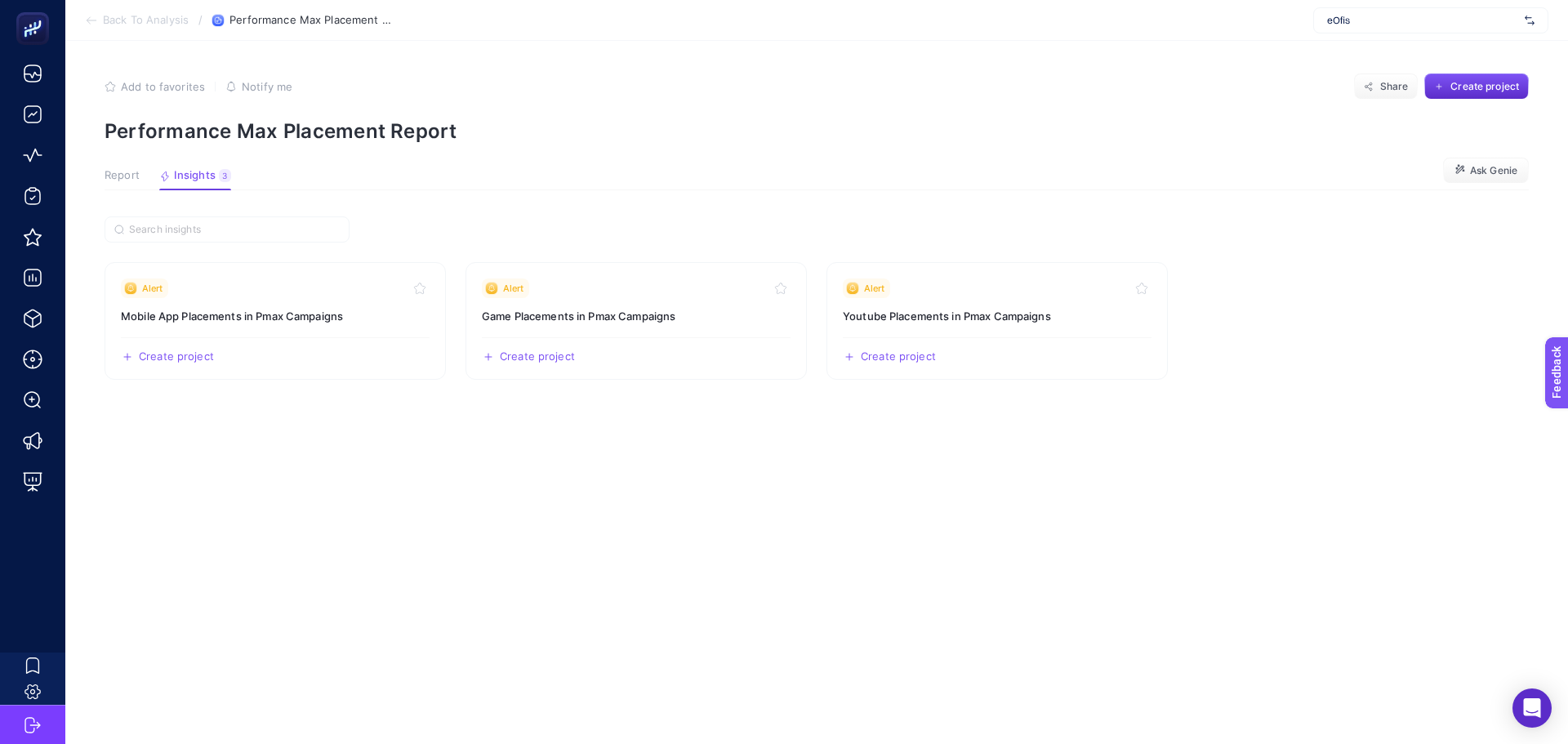
drag, startPoint x: 0, startPoint y: 0, endPoint x: 607, endPoint y: 126, distance: 619.9
click at [607, 126] on p "Performance Max Placement Report" at bounding box center [816, 131] width 1424 height 24
click at [118, 180] on span "Report" at bounding box center [121, 175] width 35 height 13
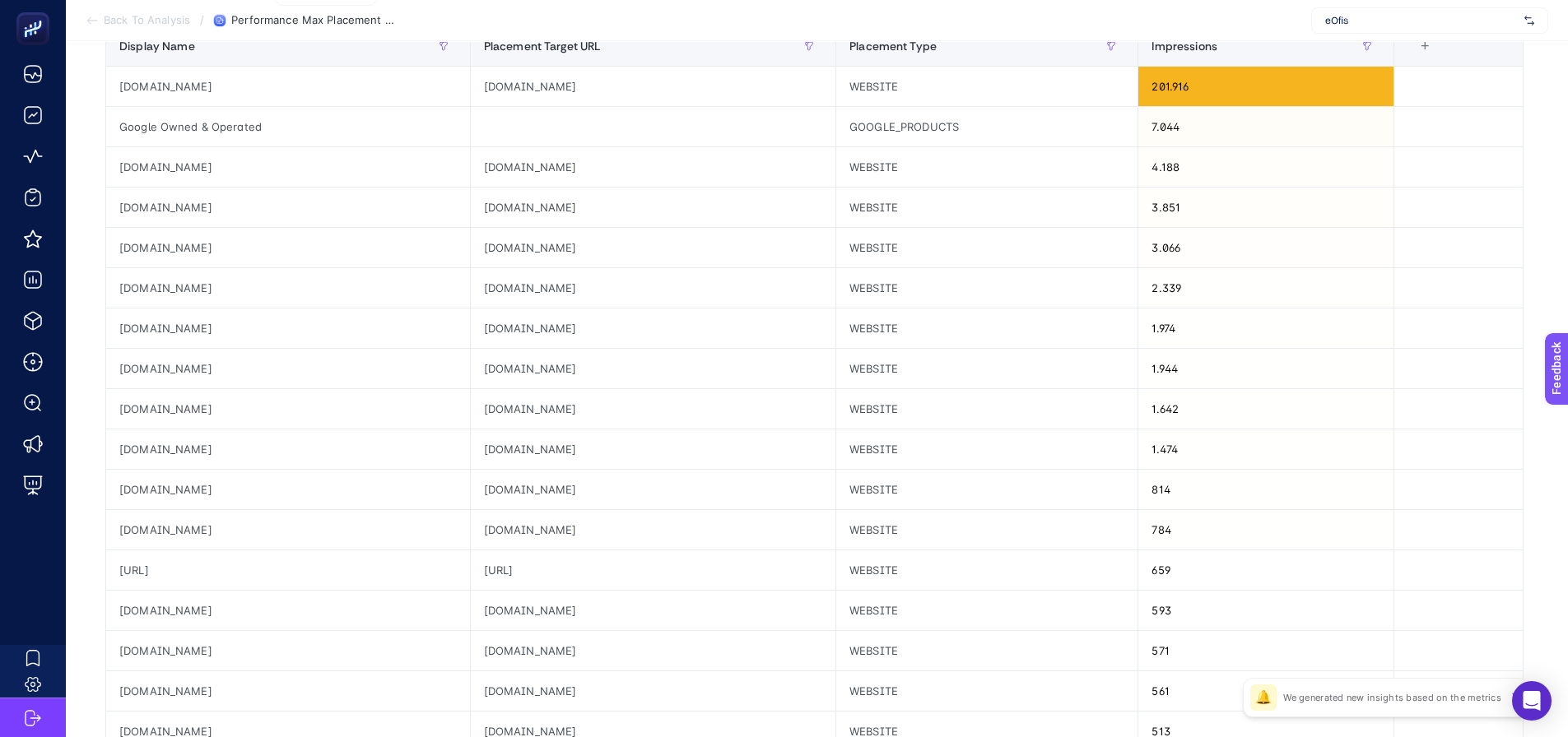
scroll to position [82, 0]
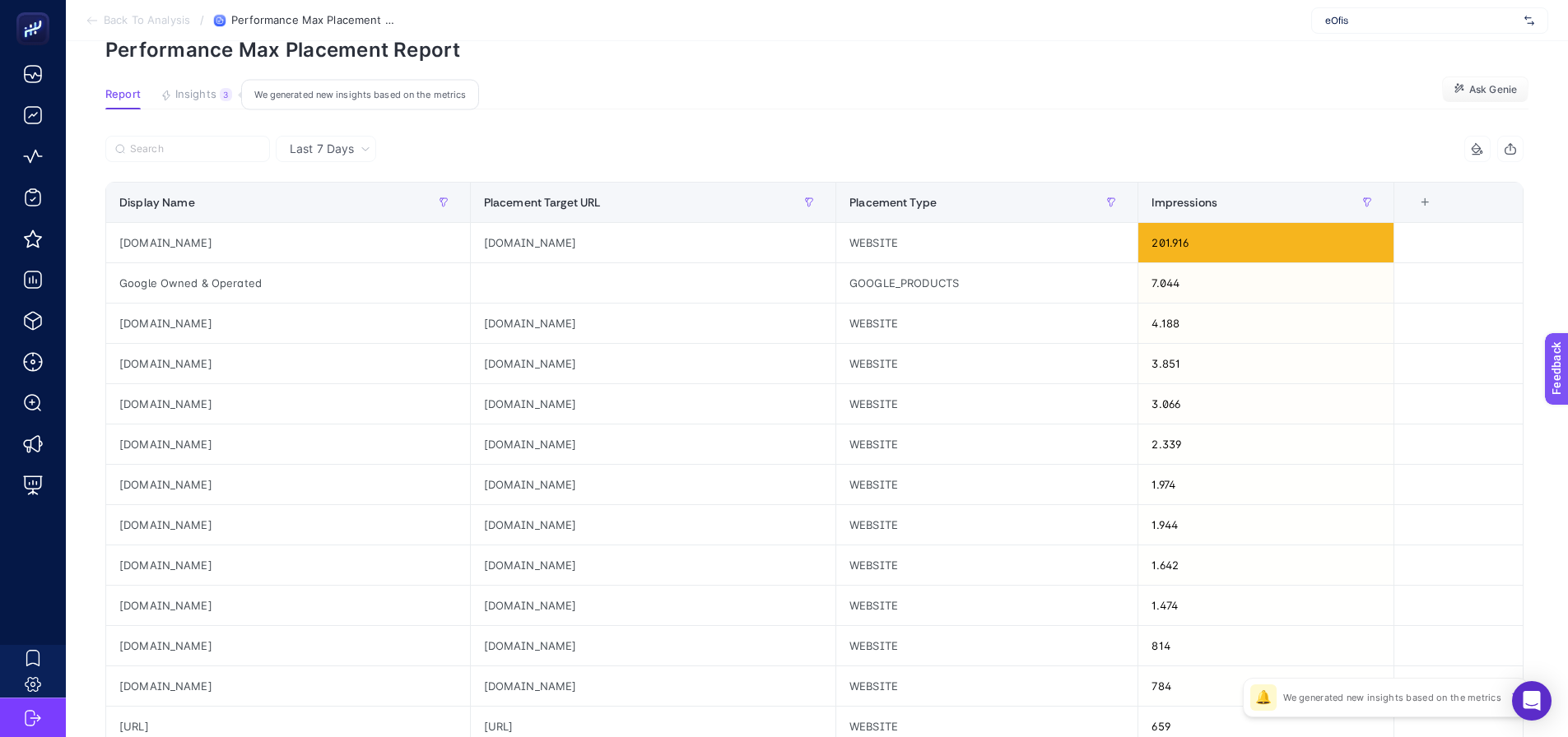
click at [224, 94] on div "3" at bounding box center [226, 94] width 13 height 13
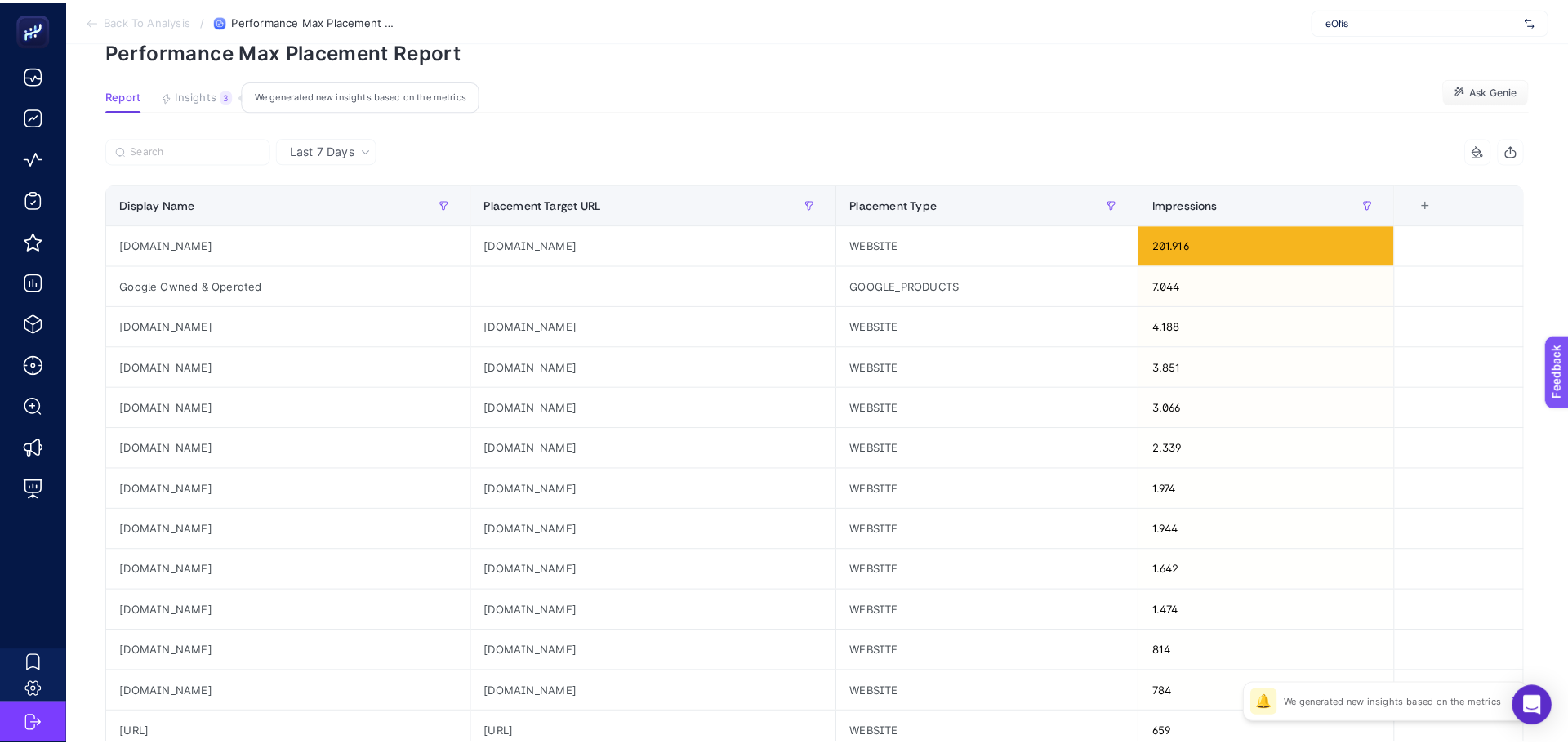
scroll to position [0, 0]
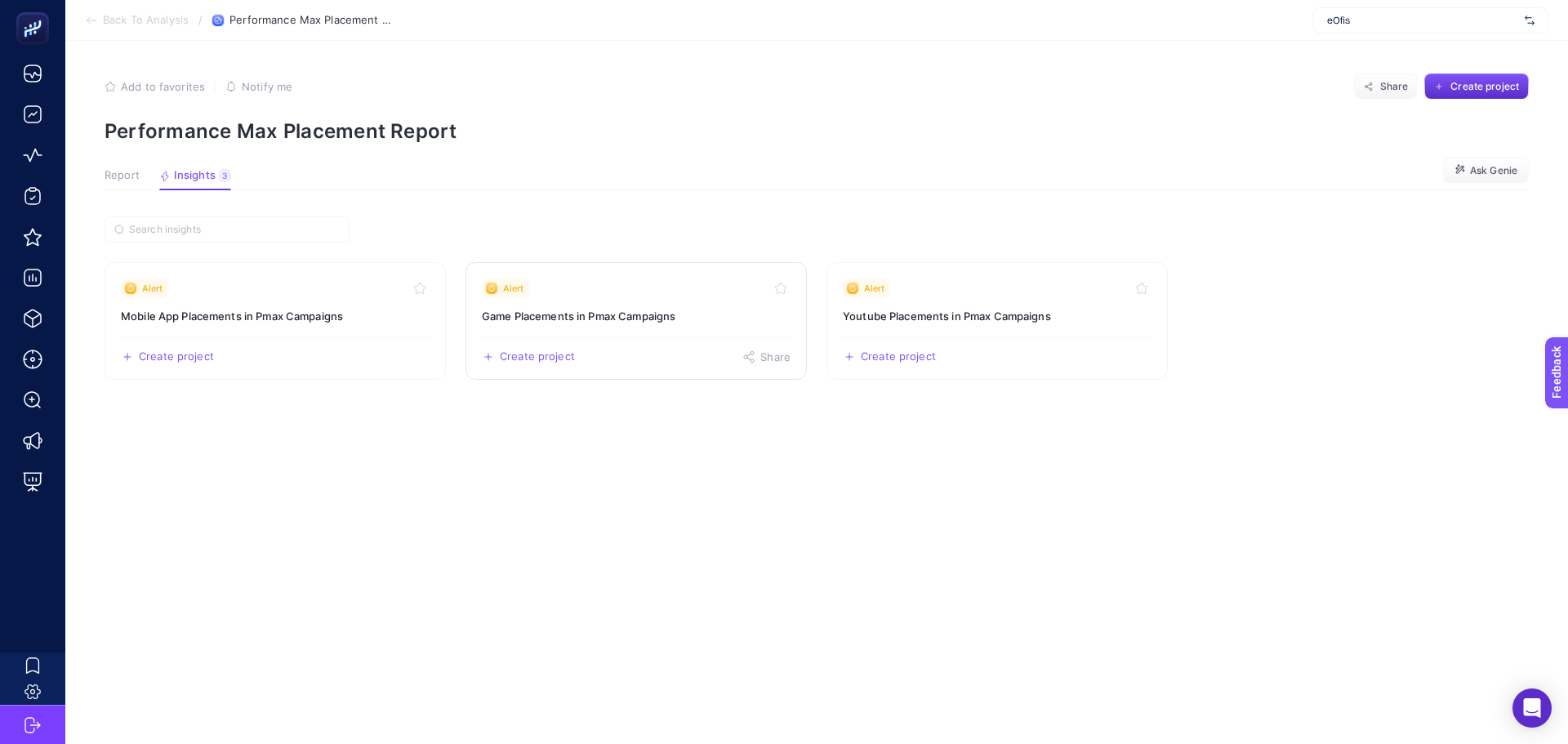
click at [595, 320] on h3 "Game Placements in Pmax Campaigns" at bounding box center [637, 316] width 309 height 16
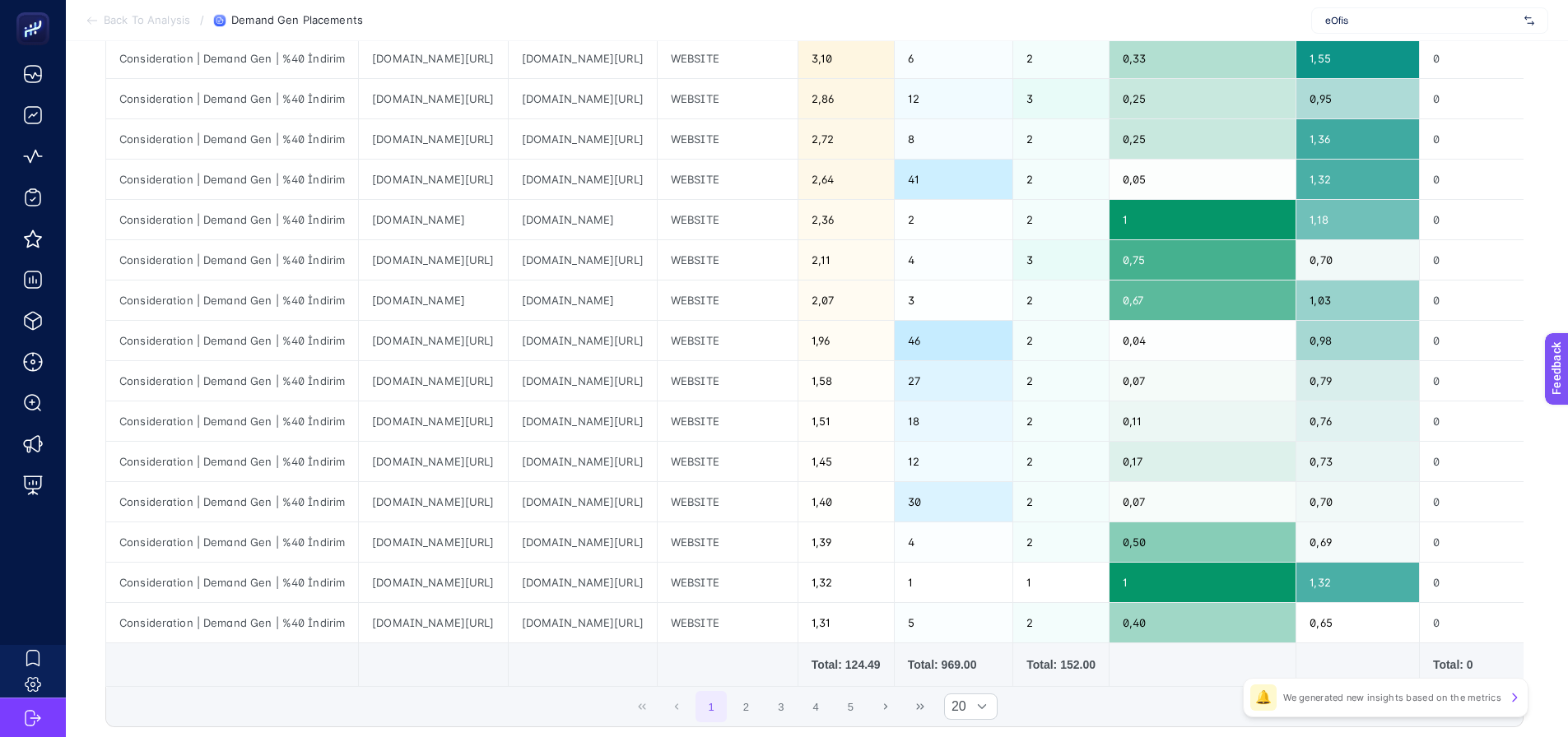
scroll to position [494, 0]
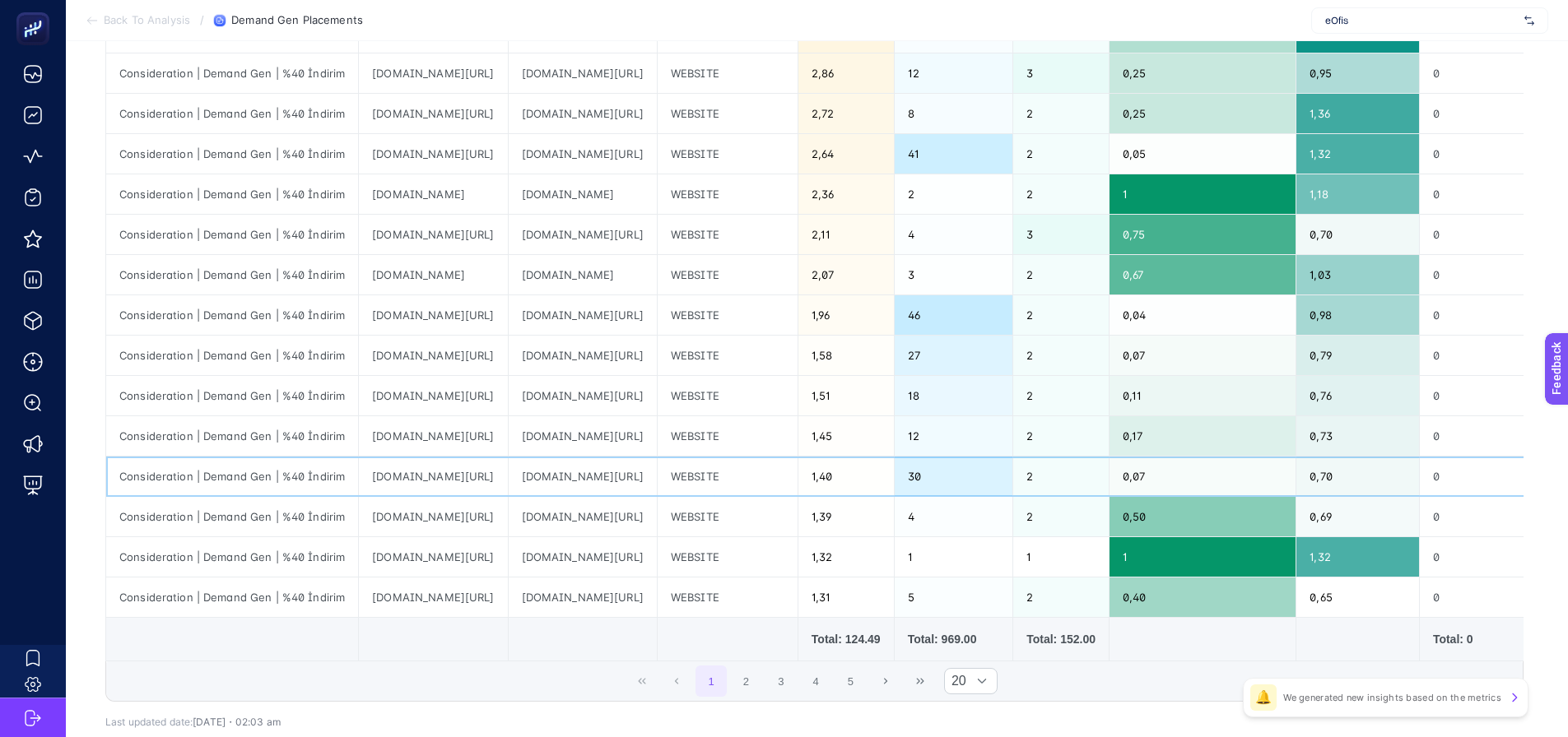
click at [657, 481] on div "[DOMAIN_NAME][URL]" at bounding box center [582, 477] width 149 height 40
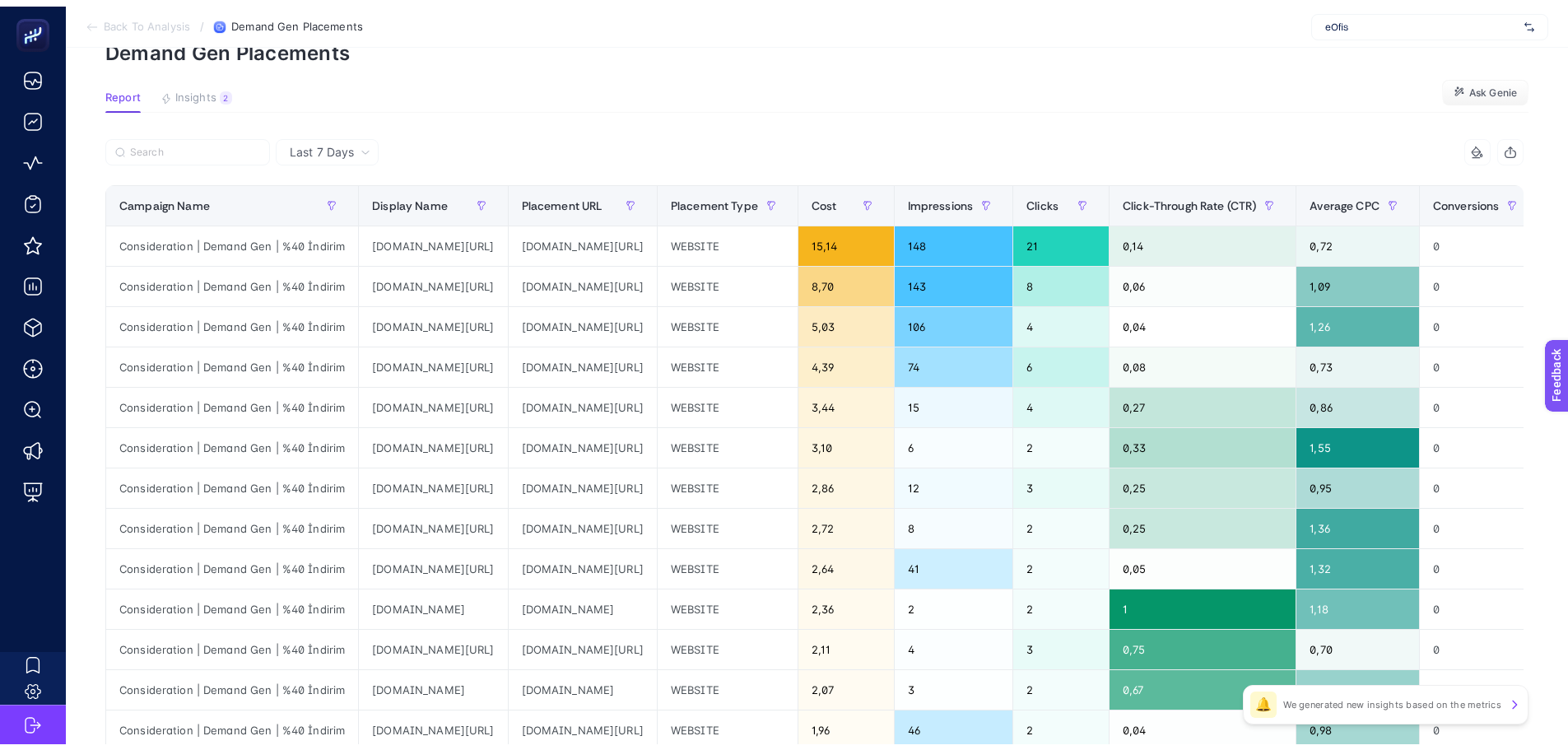
scroll to position [82, 0]
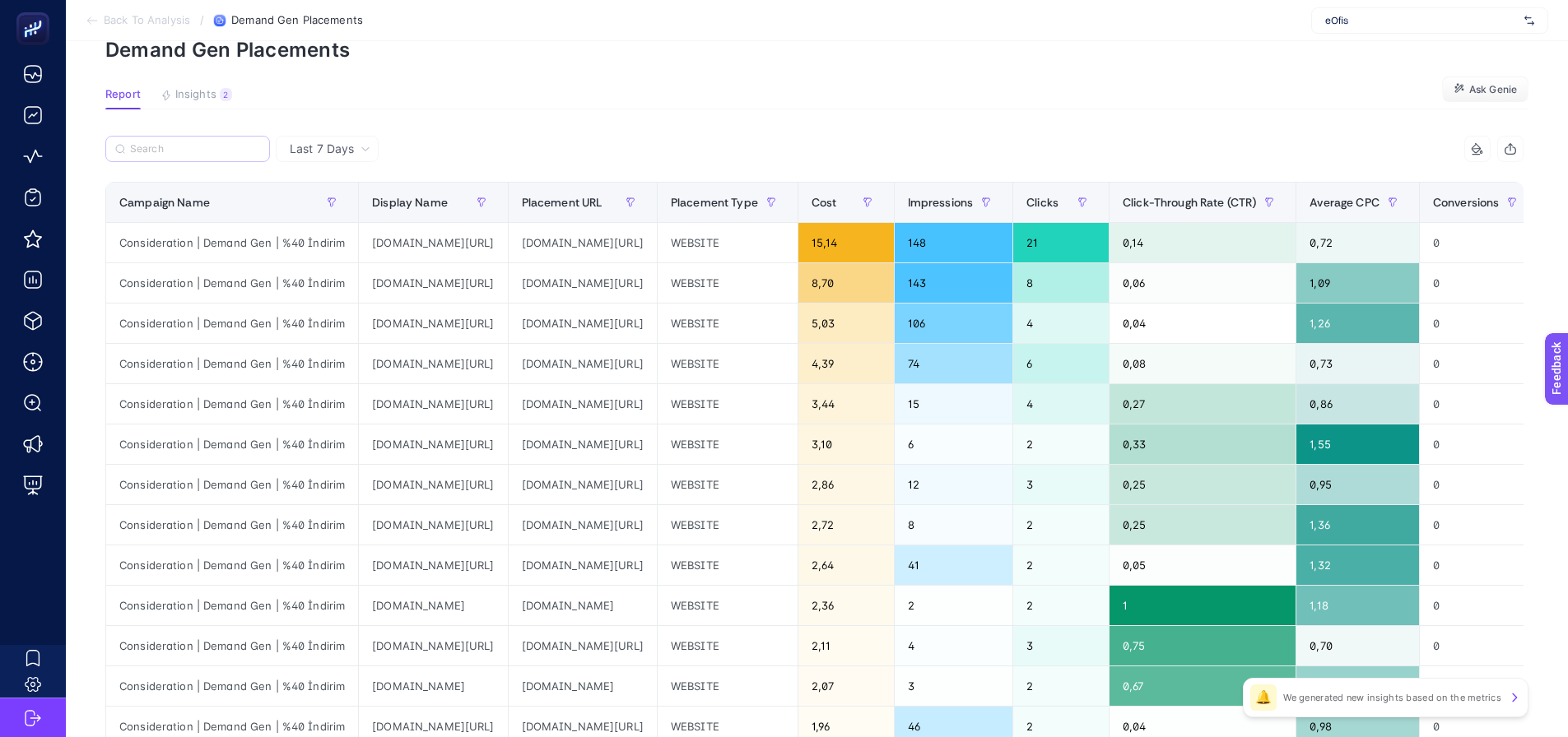
click at [226, 140] on label at bounding box center [187, 148] width 165 height 26
click at [226, 143] on input "Search" at bounding box center [194, 149] width 130 height 13
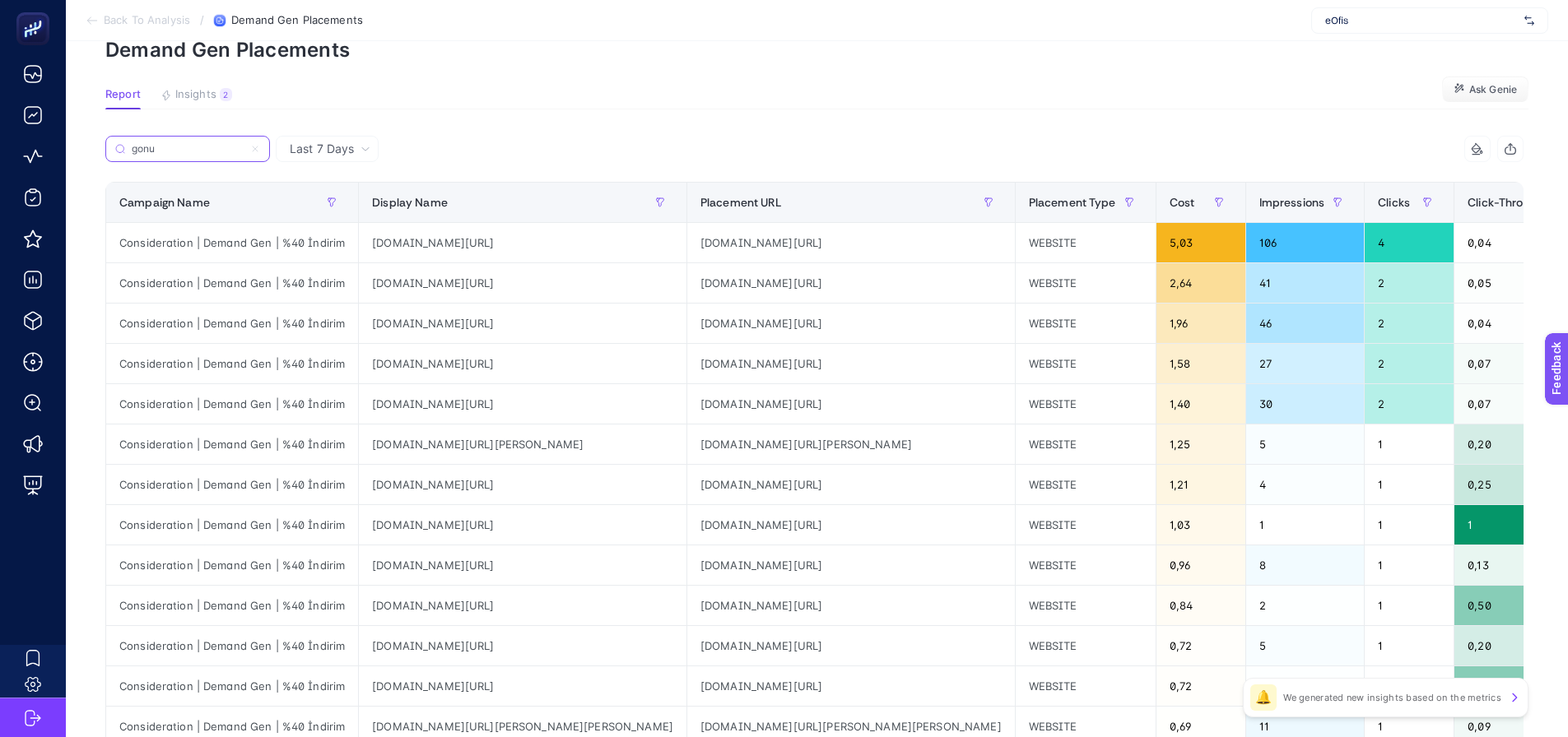
type input "gonu"
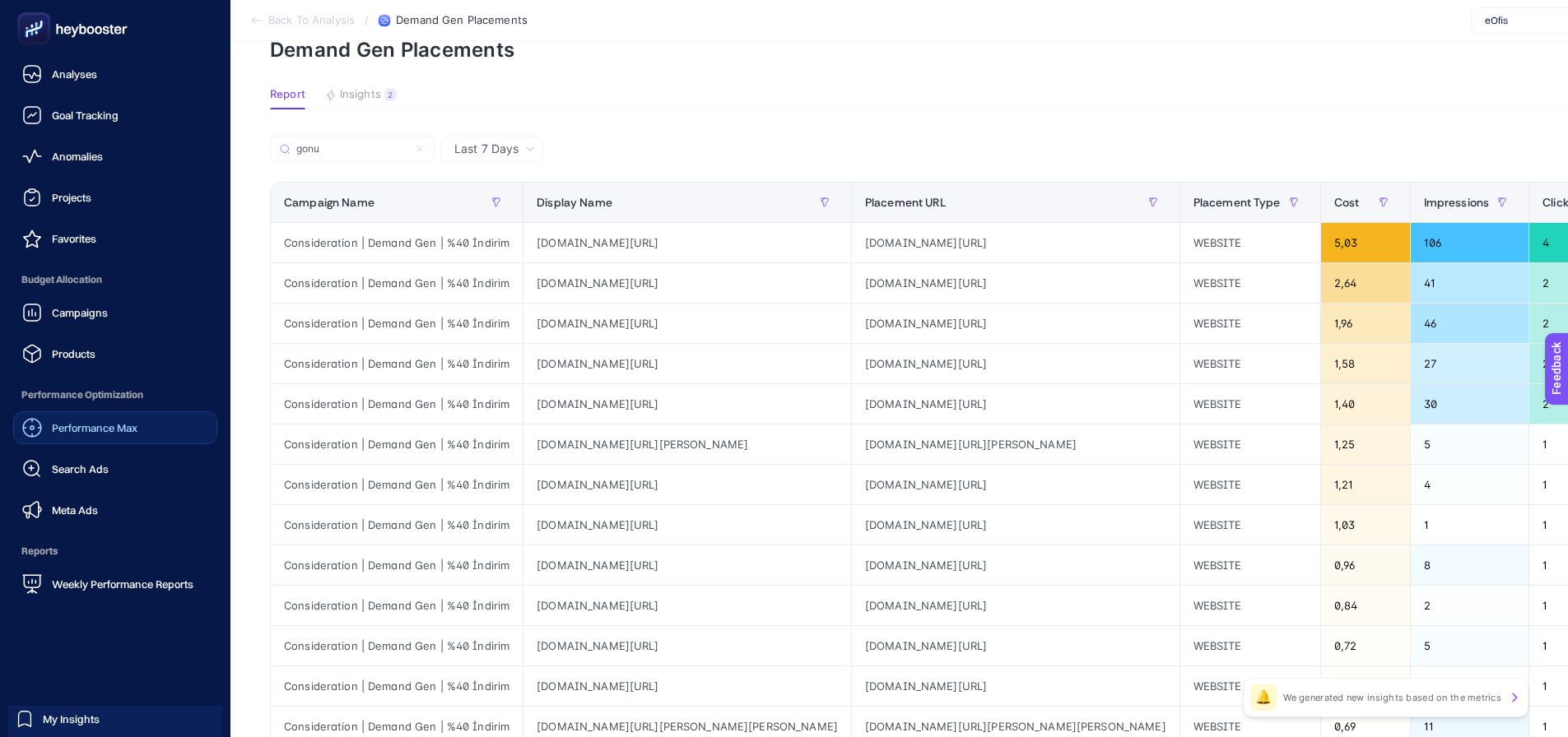
click at [56, 421] on span "Performance Max" at bounding box center [95, 427] width 86 height 13
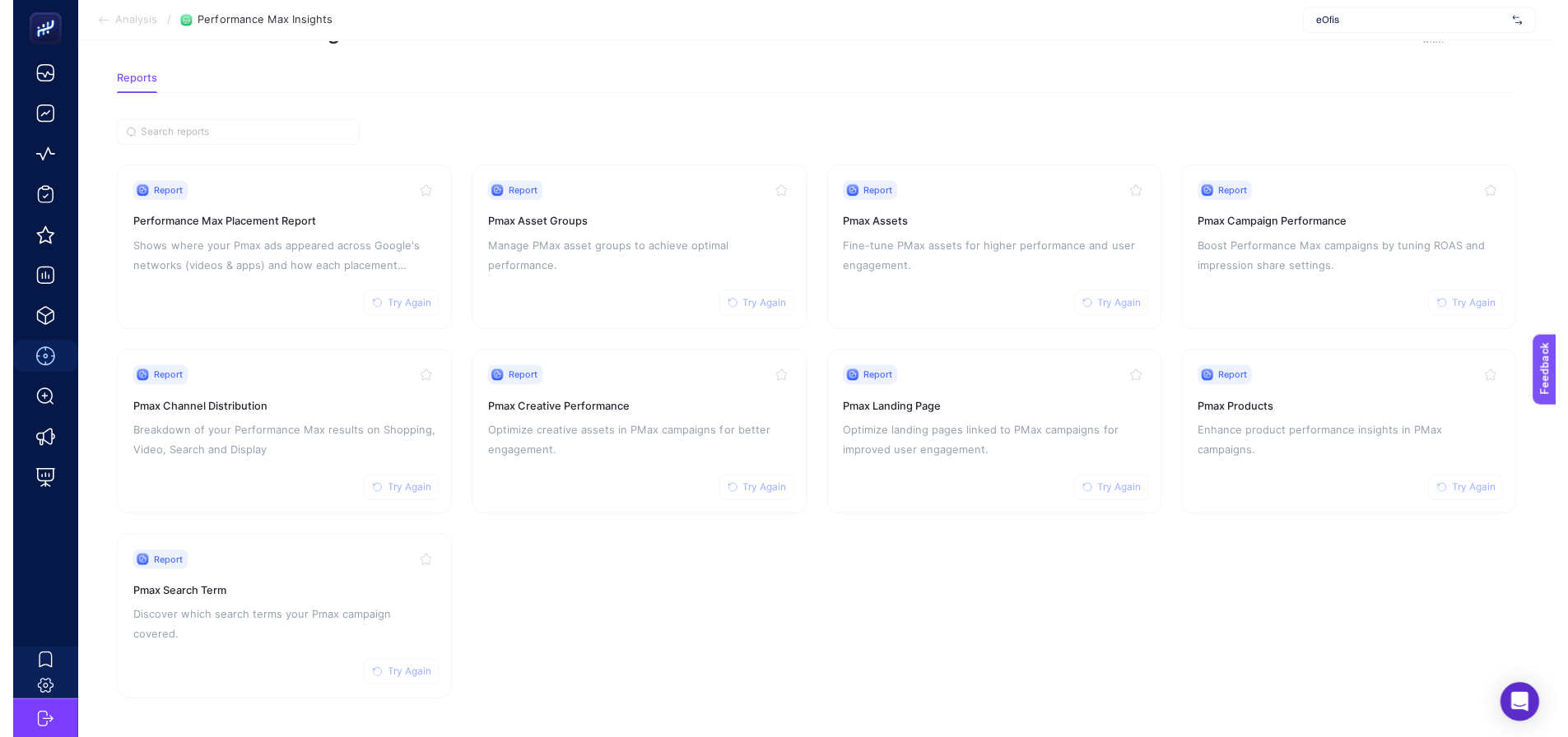
scroll to position [70, 0]
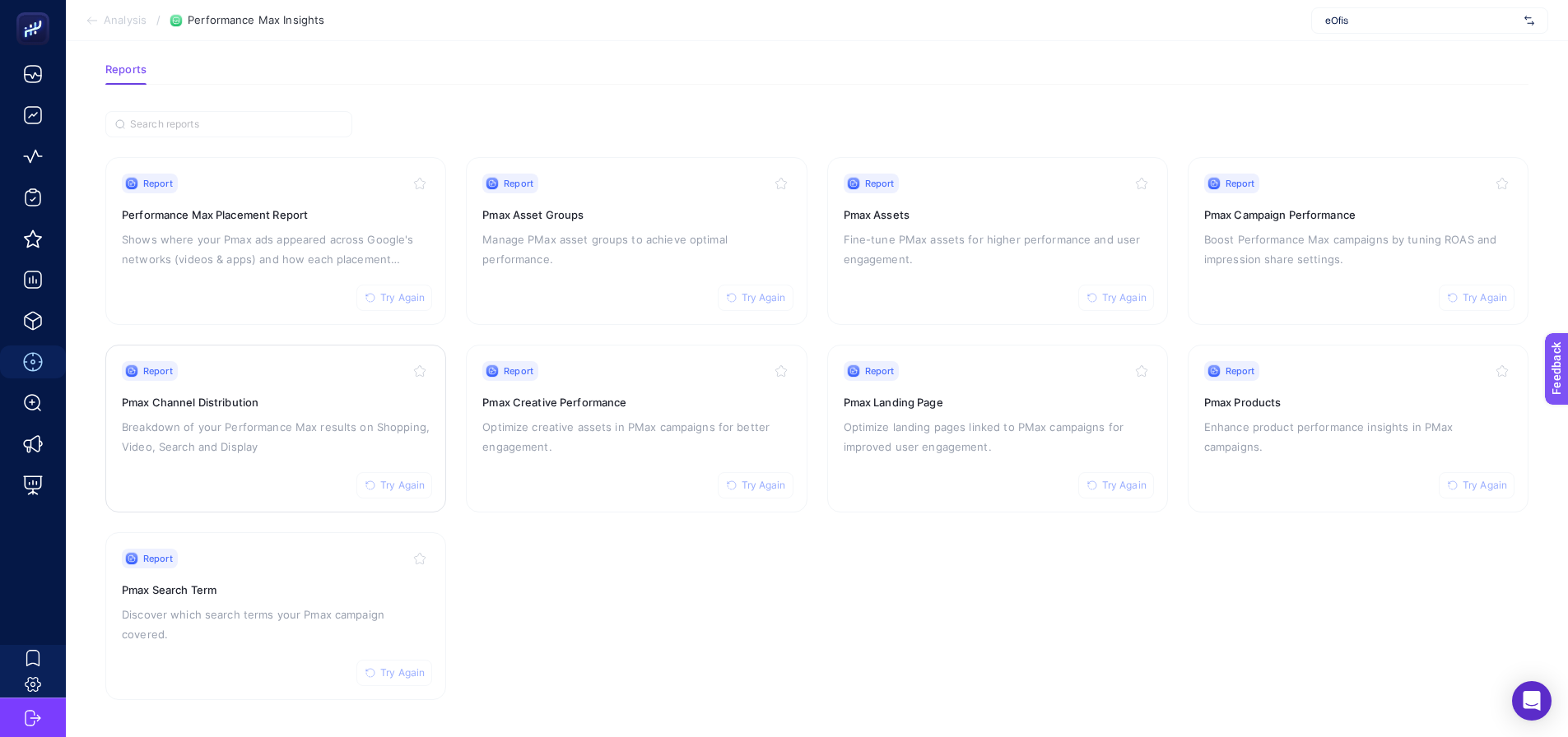
click at [280, 376] on div "Report Try Again" at bounding box center [275, 371] width 308 height 20
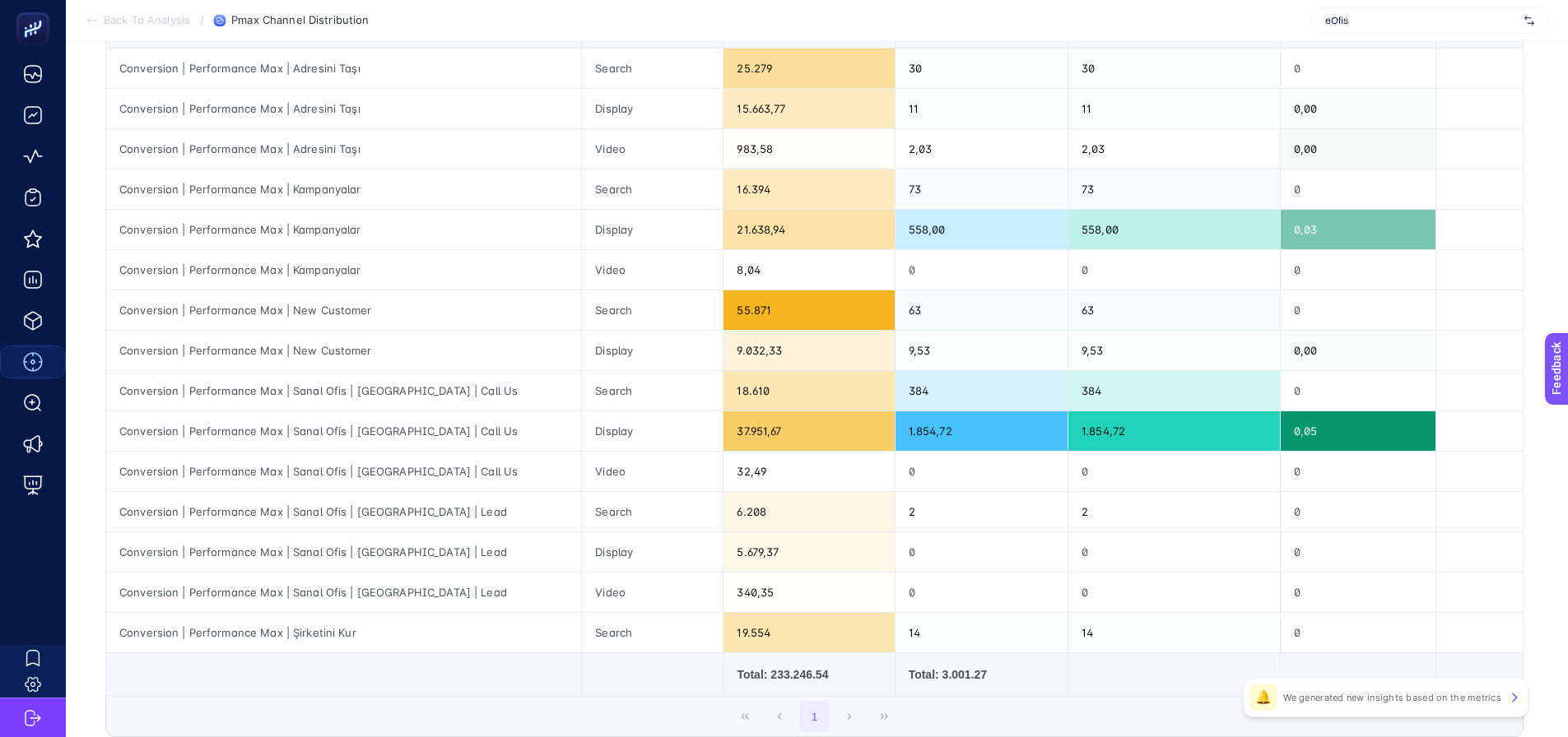
scroll to position [247, 0]
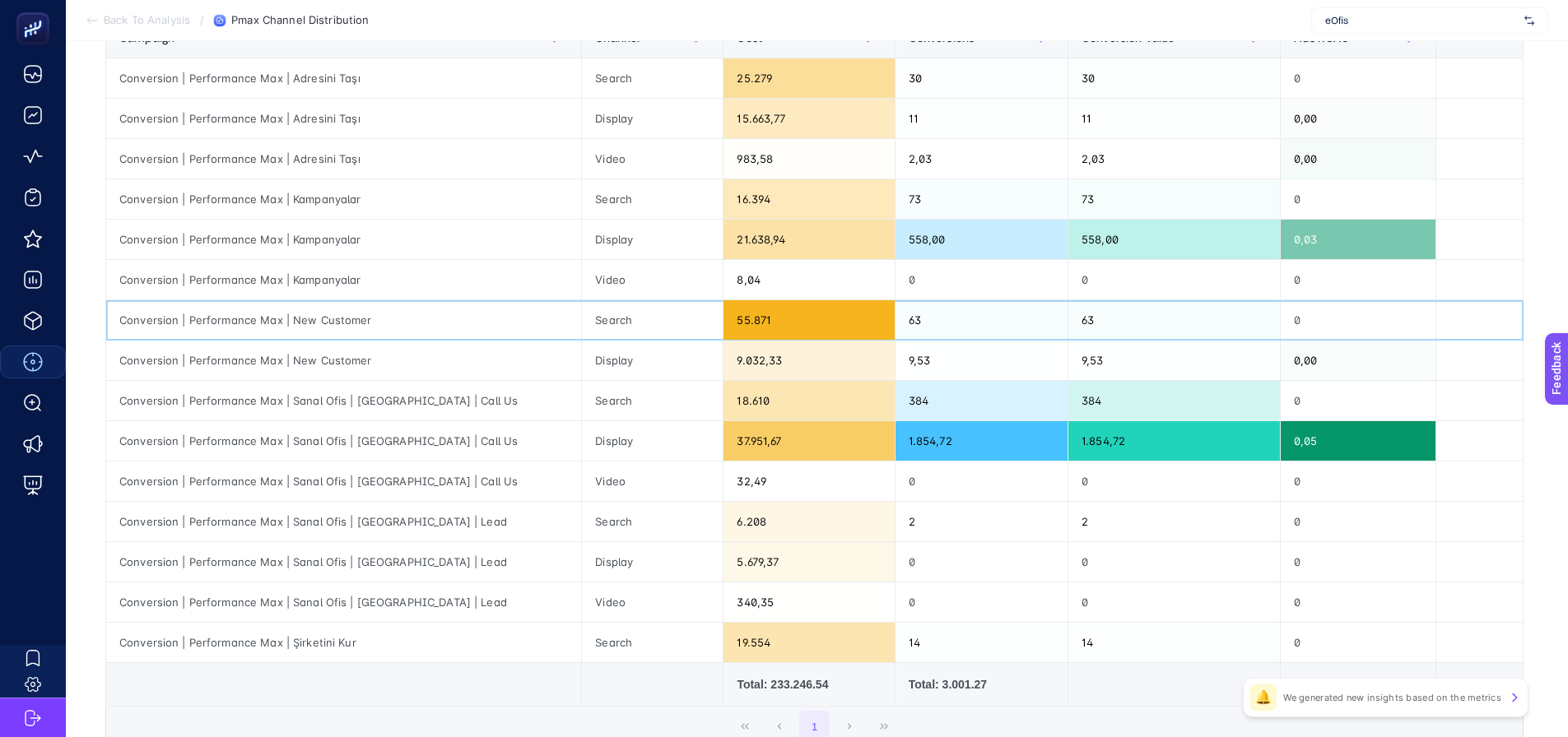
click at [447, 336] on div "Conversion | Performance Max | New Customer" at bounding box center [344, 320] width 475 height 40
click at [592, 369] on div "Display" at bounding box center [653, 361] width 140 height 40
click at [782, 364] on div "9.032,33" at bounding box center [808, 361] width 170 height 40
click at [772, 327] on div "55.871" at bounding box center [808, 320] width 170 height 40
click at [771, 362] on div "9.032,33" at bounding box center [808, 361] width 170 height 40
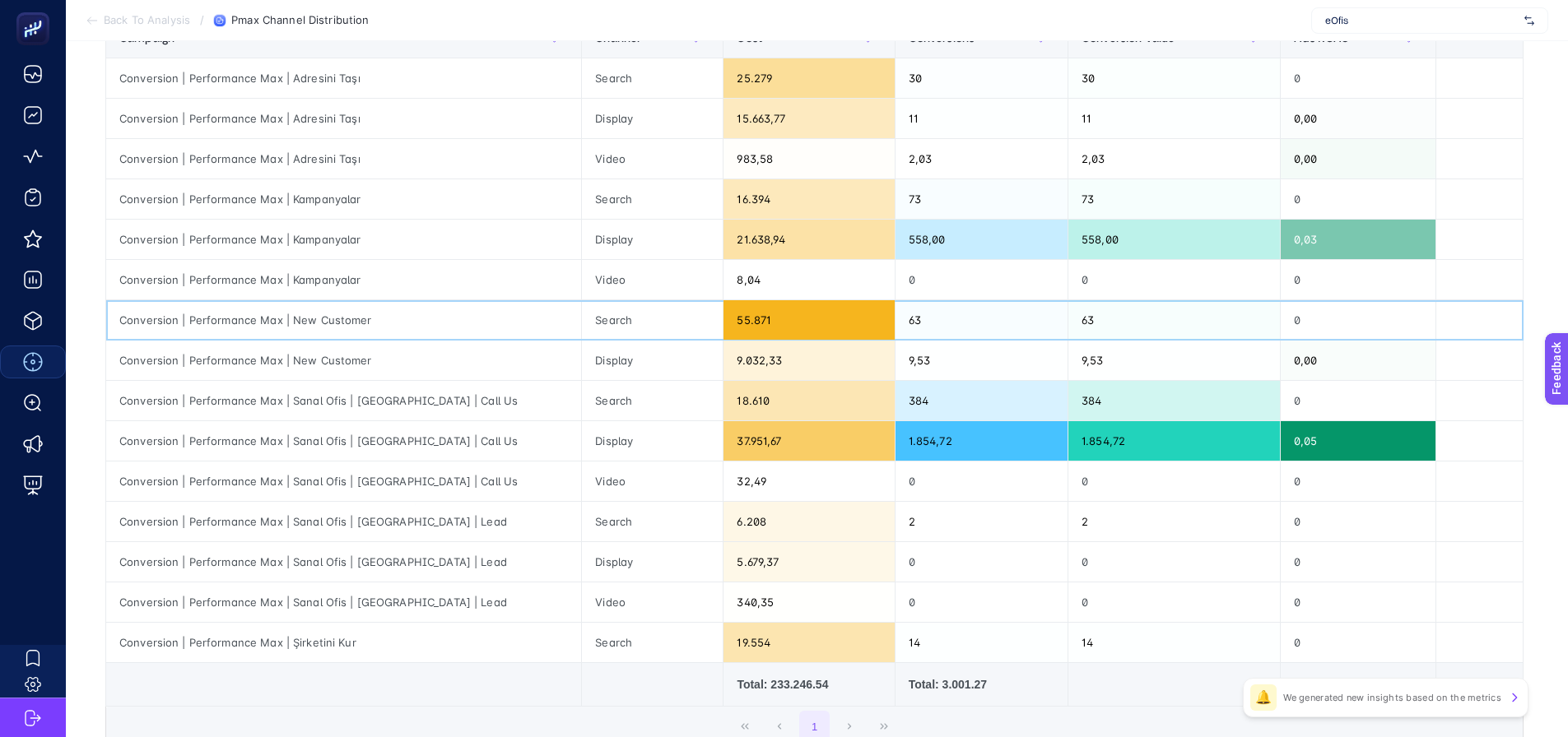
click at [769, 314] on div "55.871" at bounding box center [808, 320] width 170 height 40
click at [770, 354] on div "9.032,33" at bounding box center [808, 361] width 170 height 40
click at [775, 322] on div "55.871" at bounding box center [808, 320] width 170 height 40
click at [772, 356] on div "9.032,33" at bounding box center [808, 361] width 170 height 40
click at [782, 319] on div "55.871" at bounding box center [808, 320] width 170 height 40
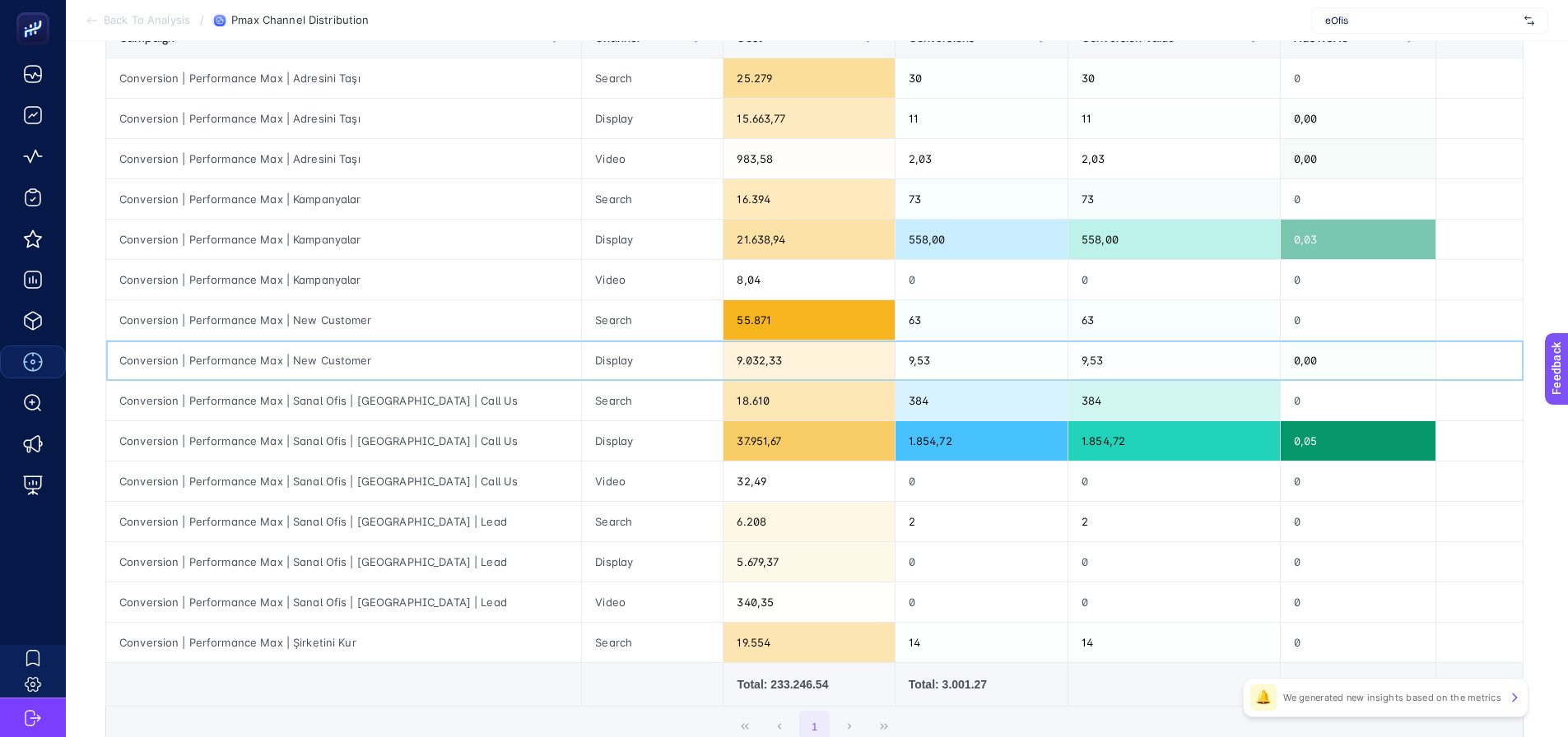
click at [785, 355] on div "9.032,33" at bounding box center [808, 361] width 170 height 40
